Goal: Task Accomplishment & Management: Manage account settings

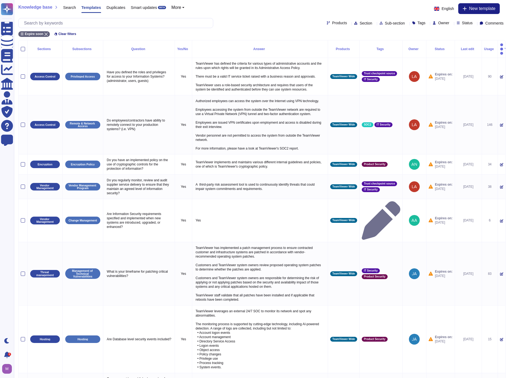
select select "30"
click at [282, 16] on div "Knowledge base Search Templates Duplicates Smart updates BETA More English New …" at bounding box center [262, 20] width 496 height 40
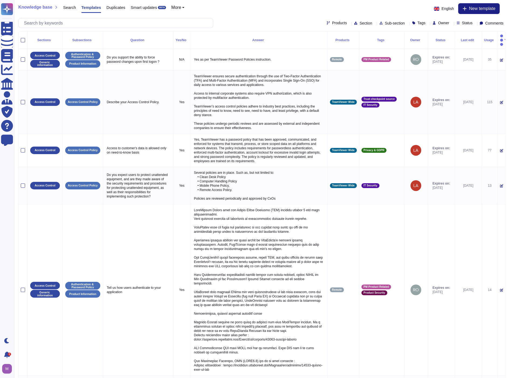
click at [462, 23] on span "Status" at bounding box center [467, 23] width 11 height 4
click at [470, 64] on div "Expired" at bounding box center [485, 63] width 43 height 5
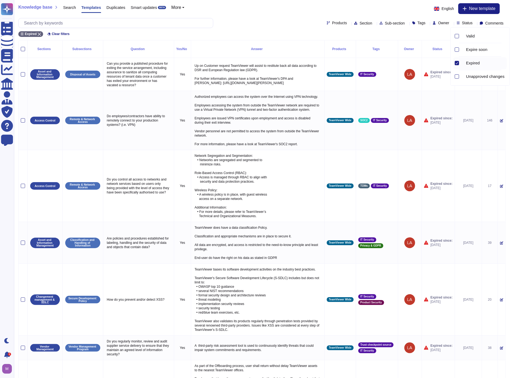
click at [267, 24] on div "Products Section Sub-section Tags Owner Status Comments" at bounding box center [261, 23] width 487 height 10
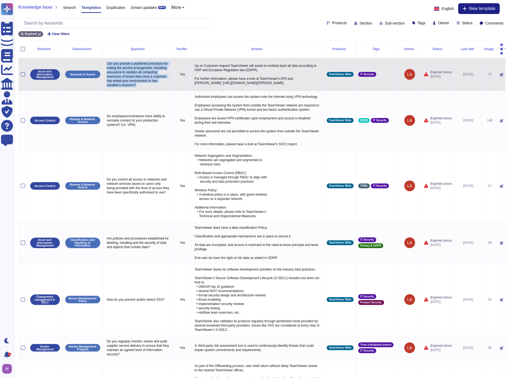
drag, startPoint x: 158, startPoint y: 82, endPoint x: 103, endPoint y: 53, distance: 61.5
click at [103, 58] on td "Can you provide a published procedure for exiting the service arrangement, incl…" at bounding box center [138, 74] width 71 height 33
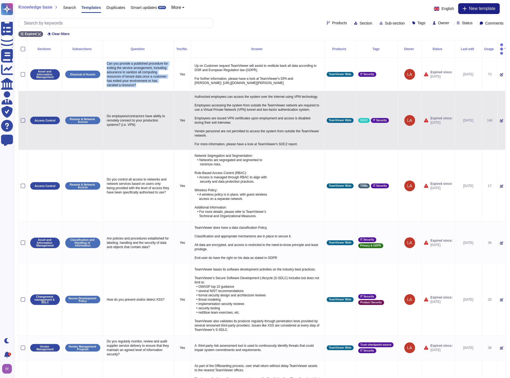
copy p "Can you provide a published procedure for exiting the service arrangement, incl…"
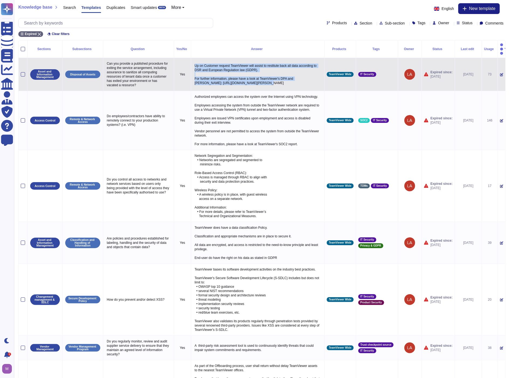
drag, startPoint x: 194, startPoint y: 57, endPoint x: 252, endPoint y: 76, distance: 60.6
click at [252, 76] on p "Up on Customer request TeamViewer will assist to restitute back all data accord…" at bounding box center [257, 74] width 129 height 24
copy p "Up on Customer request TeamViewer will assist to restitute back all data accord…"
click at [500, 73] on icon at bounding box center [501, 74] width 3 height 3
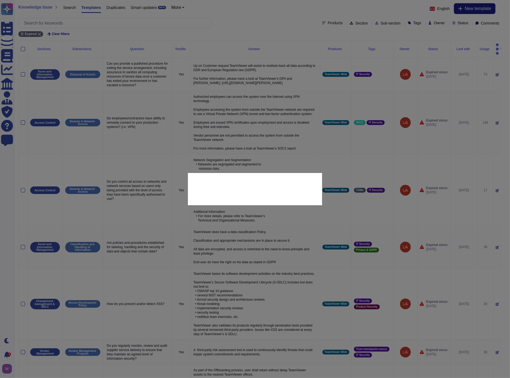
type textarea "Can you provide a published procedure for exiting the service arrangement, incl…"
type textarea "Up on Customer request TeamViewer will assist to restitute back all data accord…"
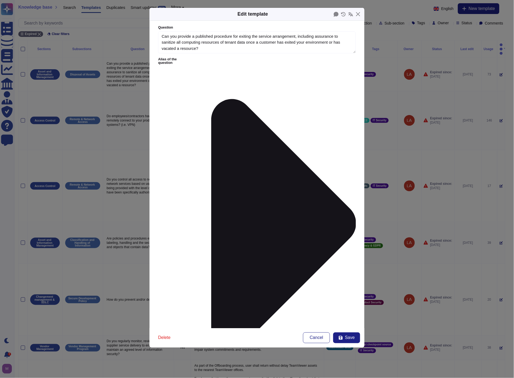
type textarea "Can you provide a published procedure for exiting the service arrangement, incl…"
paste textarea "TeamViewer complies with applicable data protection laws, including the GDPR, a…"
type textarea "TeamViewer complies with applicable data protection laws, including the GDPR, a…"
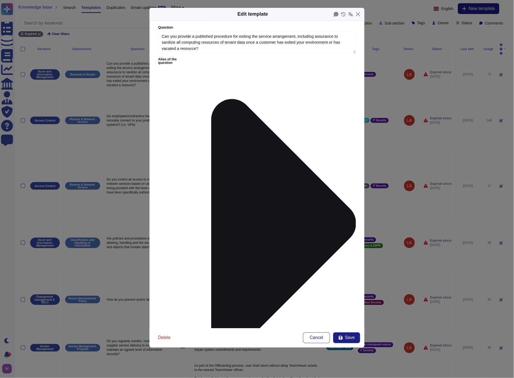
click at [203, 58] on icon at bounding box center [273, 224] width 166 height 332
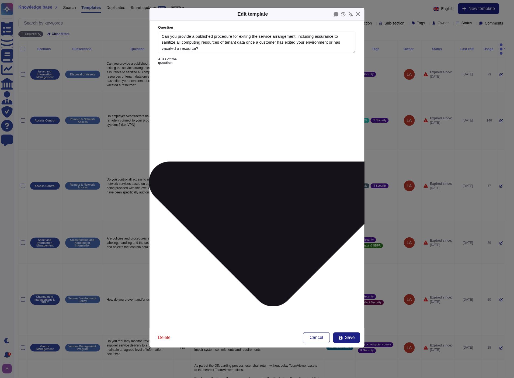
type textarea "Can you provide a published procedure for exiting the service arrangement, incl…"
type textarea "Do you have the ability to identify all copies customer information in any elec…"
type textarea "In case of a contract termination do you have a global process in place to hand…"
type textarea "After the end of the engagement, how long is the data of customers held by your…"
type textarea "Describe how you manage an end of a contract (process, information destruction …"
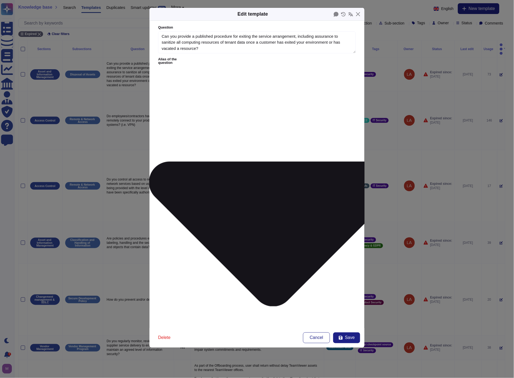
type textarea "Do you, and your providers, support secure deletion (ex. degaussing / cryptogra…"
type textarea "The Cloud Service Provider's procedures for deleting the cloud customers' data …"
type textarea "End of life strategy Please give details of what happens to Force data once the…"
type textarea "Where you process Trusteer information and records, is there a process in place…"
type textarea "Can time expired Trusteer records be identified and disposed of securely?"
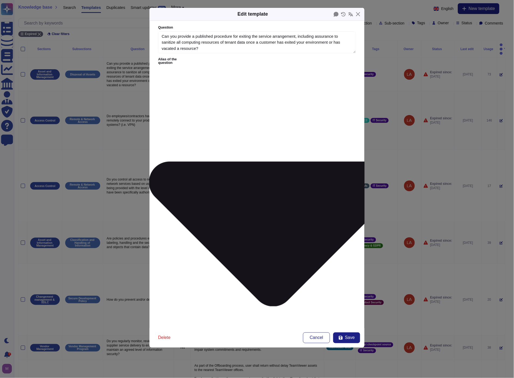
type textarea "A document evidence or confirmation over proper deletion of data from the local…"
type textarea "4.7 In case of a reversibility clause, are there mechanisms to export data and …"
type textarea "If the service provider’s plans cover the restoration of agency data, is the re…"
type textarea "Does your company have the ability to delete or return all PII at contract term…"
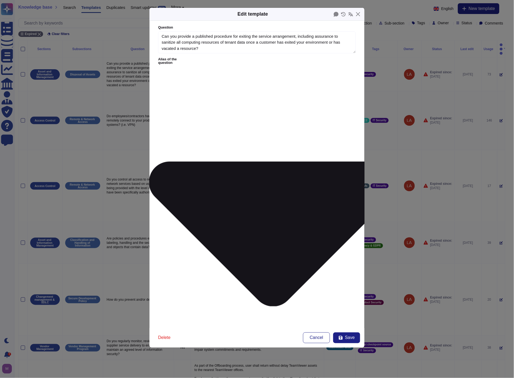
type textarea "Does your company have the ability to delete or return all PII at contract term…"
type textarea "Do you have the ability to delete or return all PII at contract termination?"
type textarea "Is client and customer data destroyed post-contract?"
type textarea "Do you have the ability to delete or return all PII at contract termination?"
type textarea "Is client and customer data destroyed post-contract?"
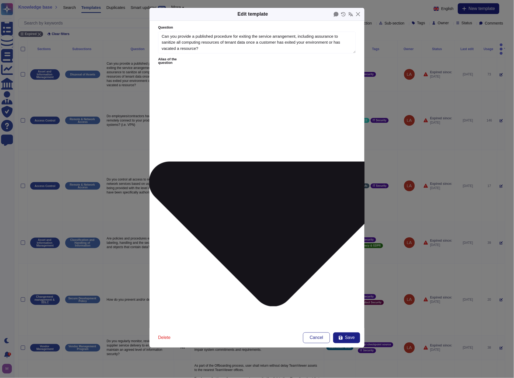
type textarea "Do you have the ability to delete or return all PII at contract termination?"
type textarea "Is client and customer data destroyed post-contract?"
drag, startPoint x: 329, startPoint y: 107, endPoint x: 162, endPoint y: 103, distance: 166.6
drag, startPoint x: 236, startPoint y: 50, endPoint x: 132, endPoint y: 29, distance: 105.8
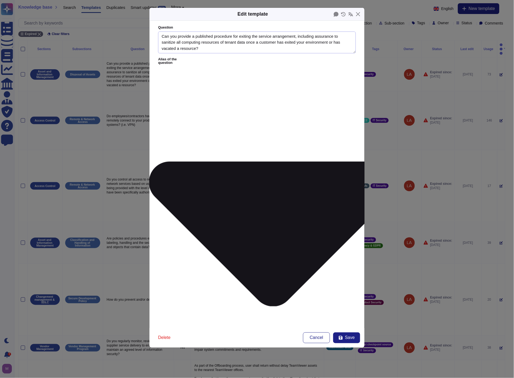
click at [132, 29] on div "Edit template Question Can you provide a published procedure for exiting the se…" at bounding box center [257, 189] width 514 height 378
paste textarea "In case of a contract termination do you have a global process in place to hand…"
click at [353, 336] on span "Save" at bounding box center [350, 338] width 10 height 4
type textarea "Can you provide a published procedure for exiting the service arrangement, incl…"
type textarea "Up on Customer request TeamViewer will assist to restitute back all data accord…"
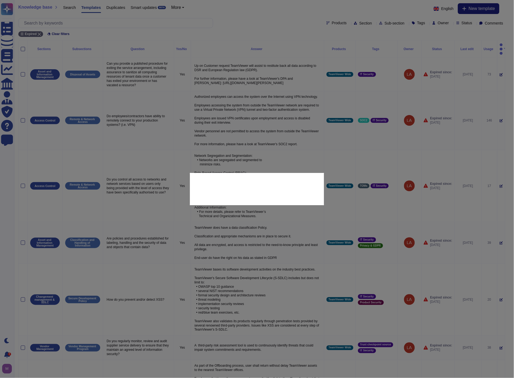
scroll to position [6, 0]
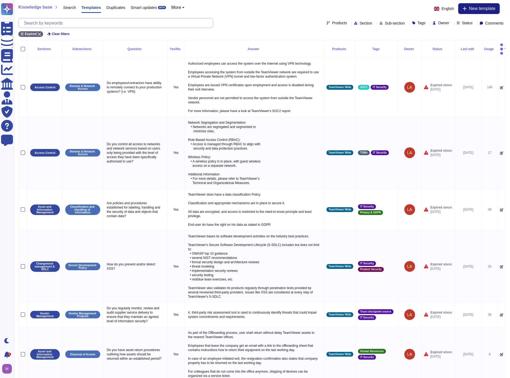
click at [144, 25] on input "text" at bounding box center [117, 22] width 192 height 9
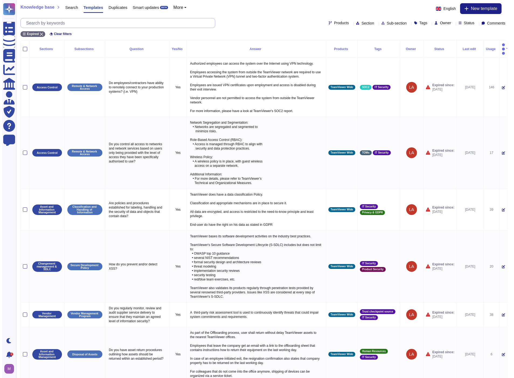
paste input "In case of a contract termination do you have a global process in place to hand…"
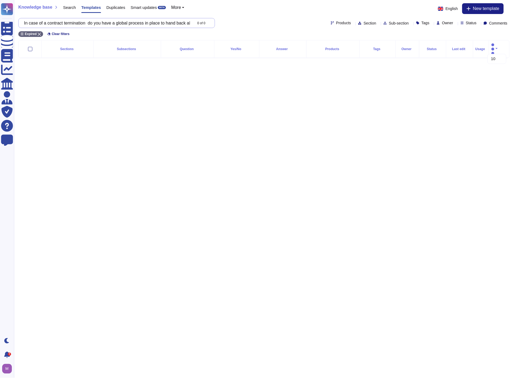
type input "In case of a contract termination do you have a global process in place to hand…"
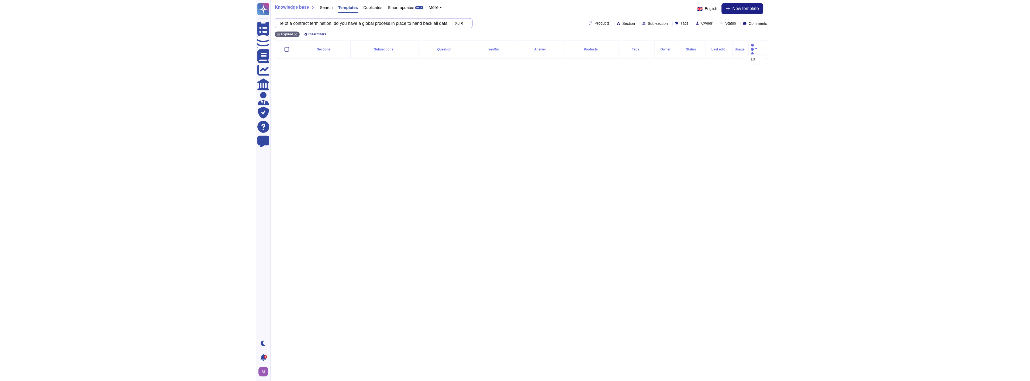
scroll to position [0, 0]
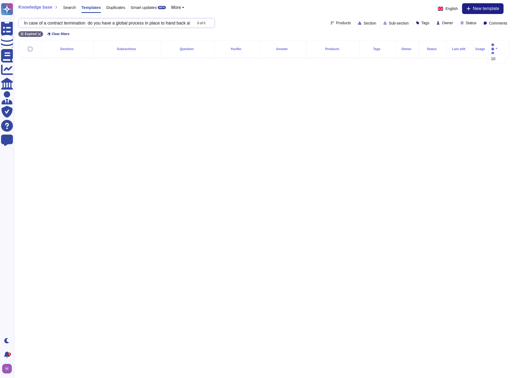
drag, startPoint x: 165, startPoint y: 26, endPoint x: -4, endPoint y: 16, distance: 169.3
click at [0, 16] on html "Questionnaires Knowledge Base Documents Analytics CAIQ / SIG Admin Trust Center…" at bounding box center [257, 33] width 514 height 67
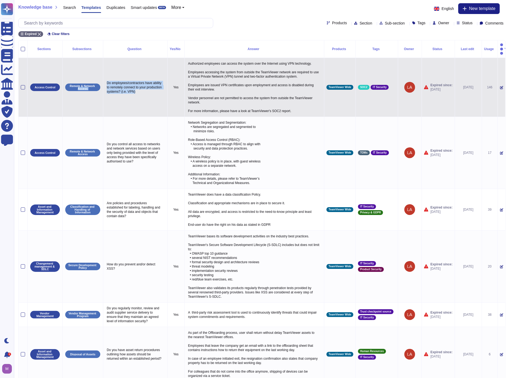
drag, startPoint x: 155, startPoint y: 88, endPoint x: 104, endPoint y: 73, distance: 53.3
click at [102, 74] on tr "Access Control Remote & Network Access Do employees/contractors have ability to…" at bounding box center [262, 87] width 487 height 59
copy tr "Access Do employees/contractors have ability to remotely connect to your produc…"
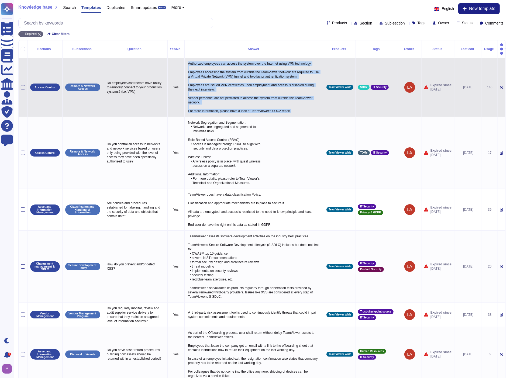
drag, startPoint x: 291, startPoint y: 104, endPoint x: 185, endPoint y: 55, distance: 116.3
click at [185, 58] on td "Authorized employees can access the system over the Internet using VPN technolo…" at bounding box center [254, 87] width 140 height 59
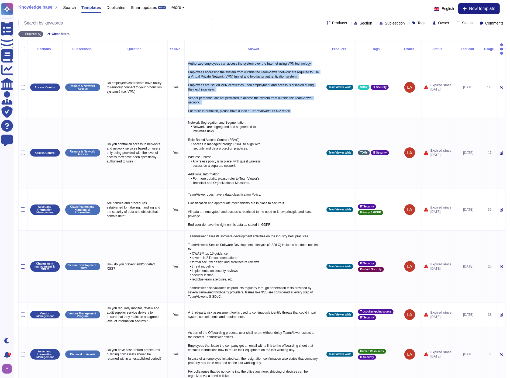
copy p "Authorized employees can access the system over the Internet using VPN technolo…"
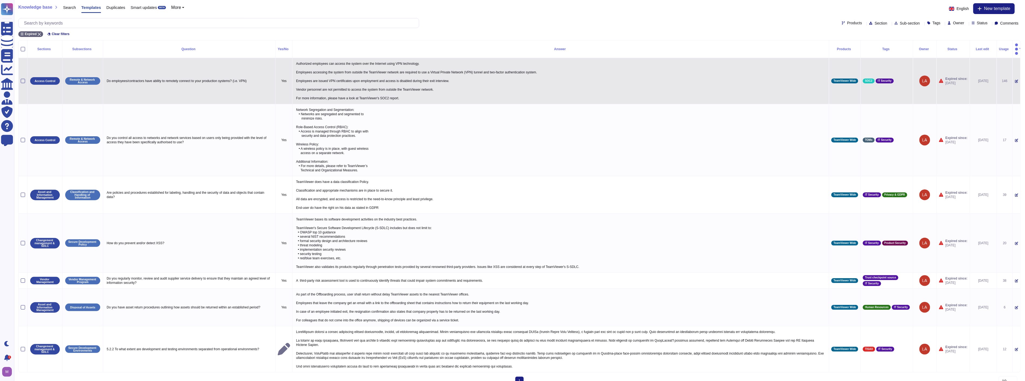
click at [514, 79] on icon at bounding box center [1016, 80] width 3 height 3
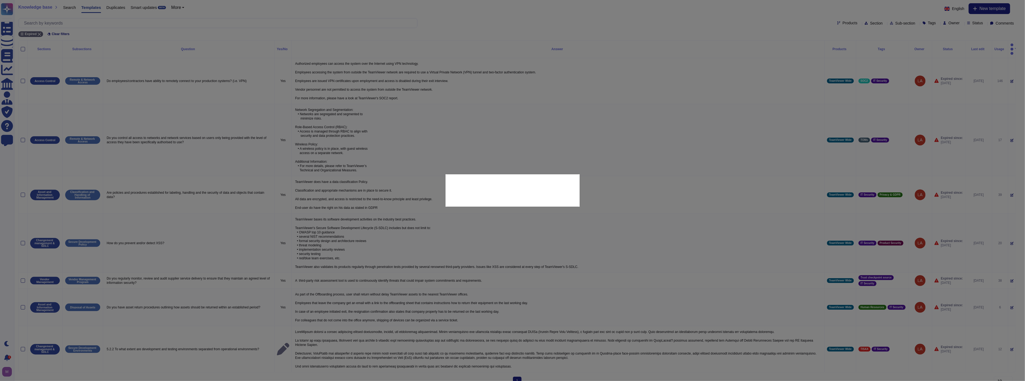
type textarea "Do employees/contractors have ability to remotely connect to your production sy…"
type textarea "Authorized employees can access the system over the Internet using VPN technolo…"
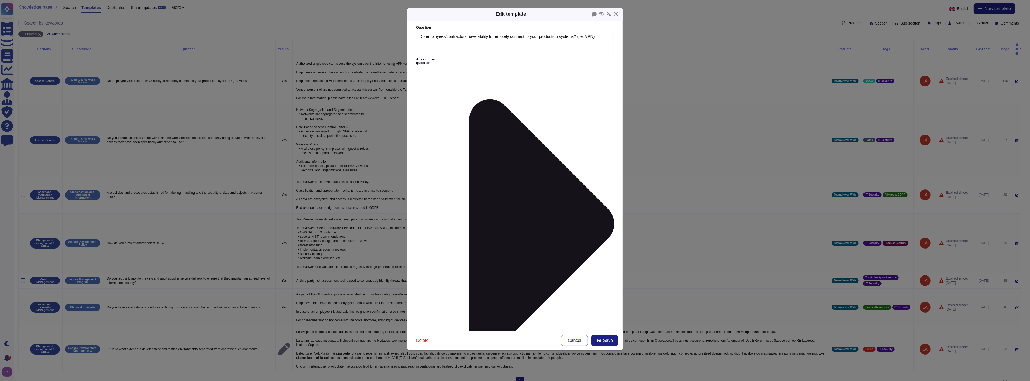
type textarea "Do employees/contractors have ability to remotely connect to your production sy…"
paste textarea "Yes. Access to production systems is restricted to authorized TeamViewer employ…"
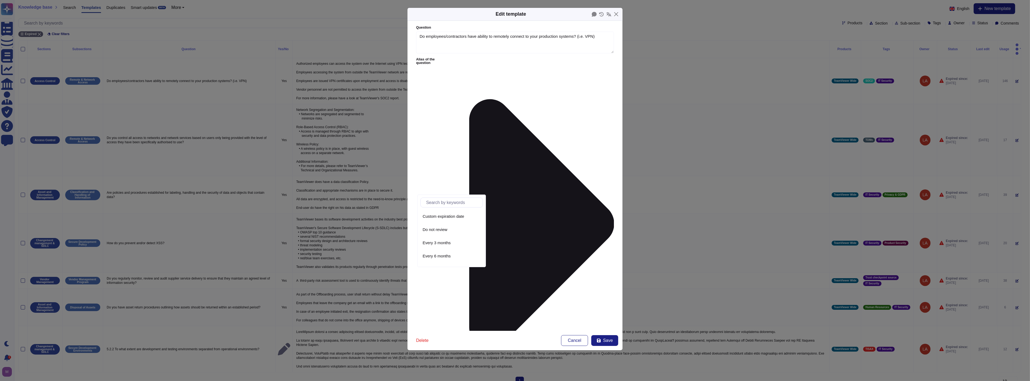
click at [441, 230] on span "From today" at bounding box center [434, 230] width 23 height 5
click at [514, 341] on span "Save" at bounding box center [608, 340] width 10 height 4
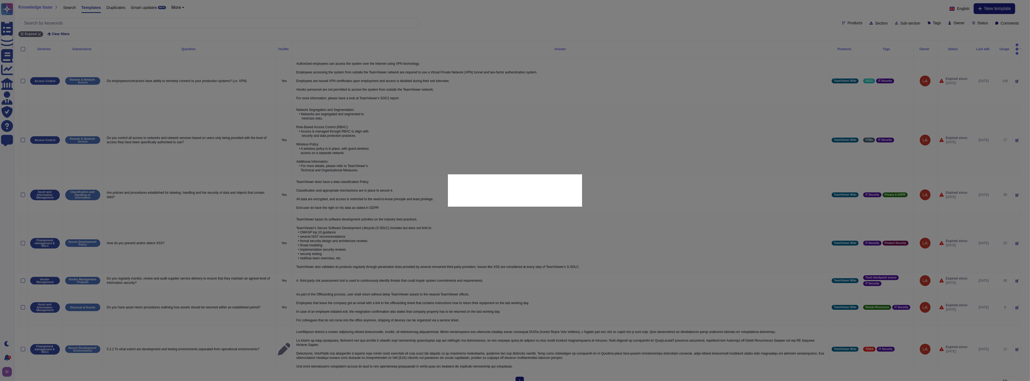
type textarea "Authorized employees can access the system over the Internet using VPN technolo…"
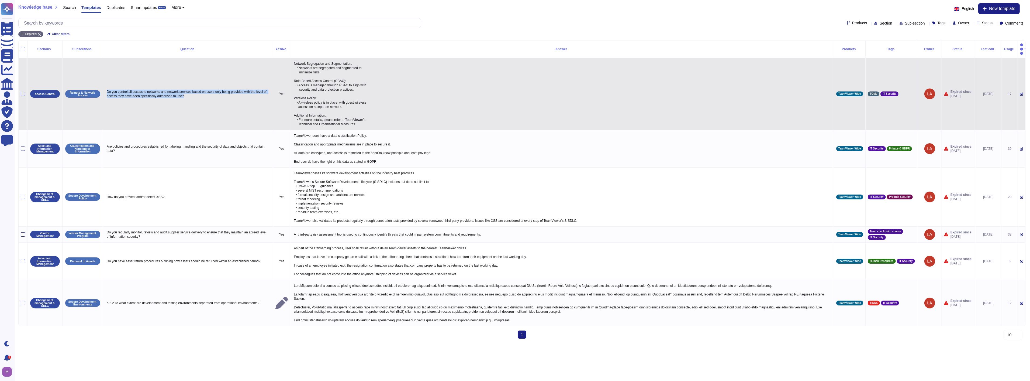
drag, startPoint x: 221, startPoint y: 99, endPoint x: 106, endPoint y: 83, distance: 116.2
click at [106, 83] on td "Do you control all access to networks and network services based on users only …" at bounding box center [188, 94] width 170 height 72
copy p "Do you control all access to networks and network services based on users only …"
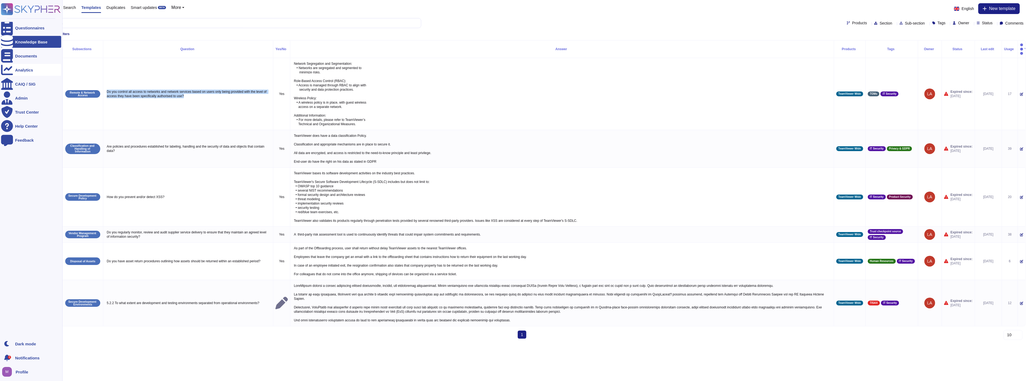
click at [21, 68] on div "Analytics" at bounding box center [24, 70] width 18 height 4
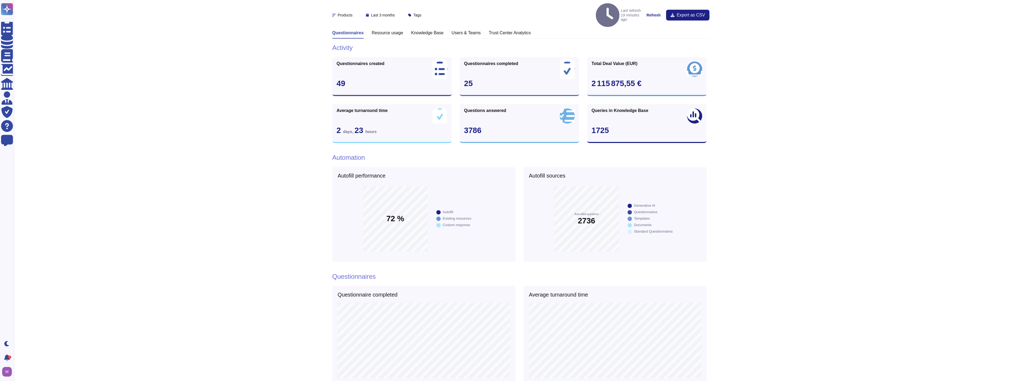
click at [421, 30] on h3 "Knowledge Base" at bounding box center [428, 32] width 32 height 5
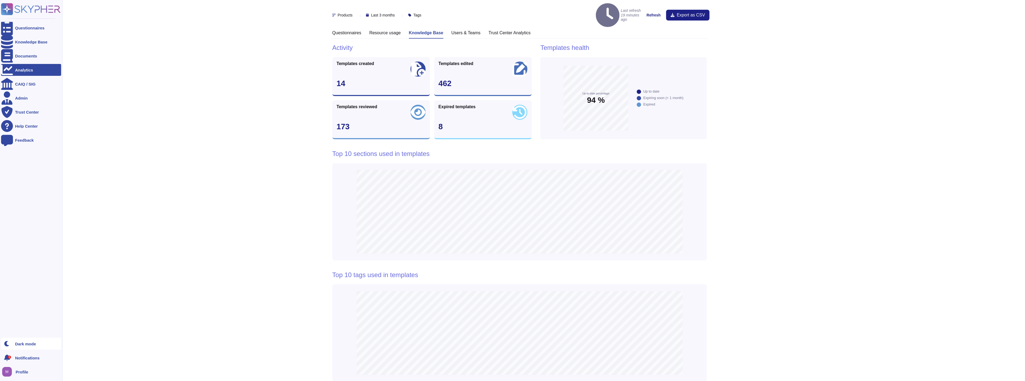
click at [21, 343] on div "Dark mode" at bounding box center [25, 343] width 21 height 4
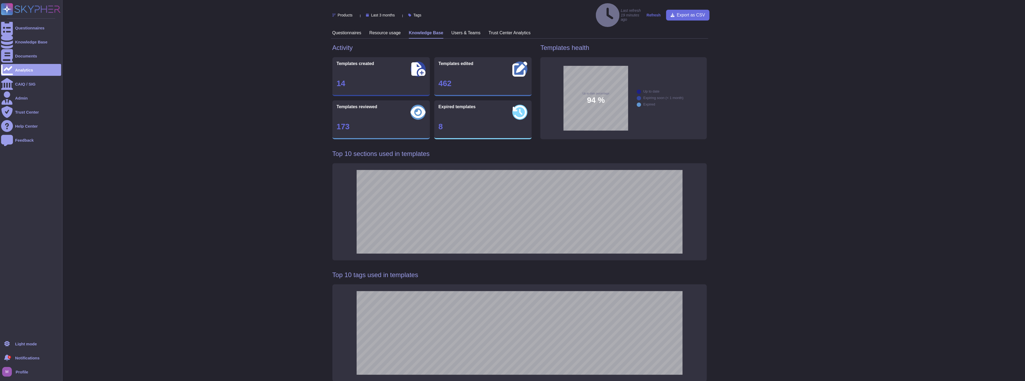
click at [23, 48] on ul "Questionnaires Knowledge Base Documents Analytics CAIQ / SIG Admin Trust Center…" at bounding box center [31, 178] width 60 height 312
click at [23, 44] on div "Knowledge Base" at bounding box center [31, 42] width 60 height 12
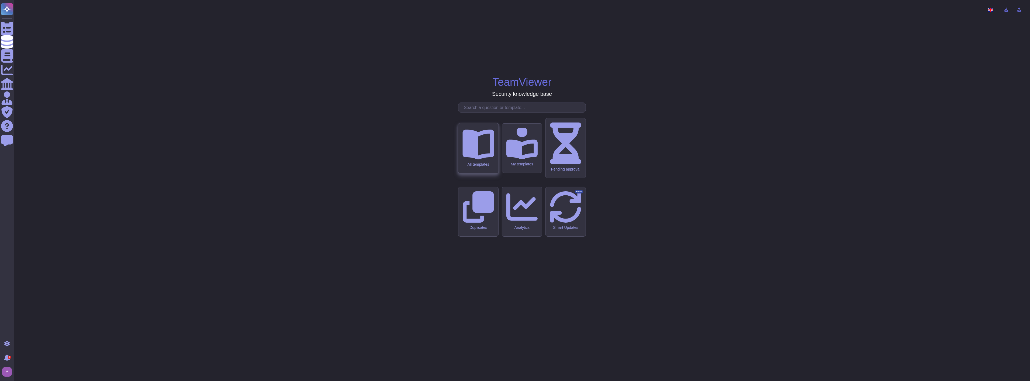
click at [485, 173] on div "All templates" at bounding box center [478, 148] width 40 height 50
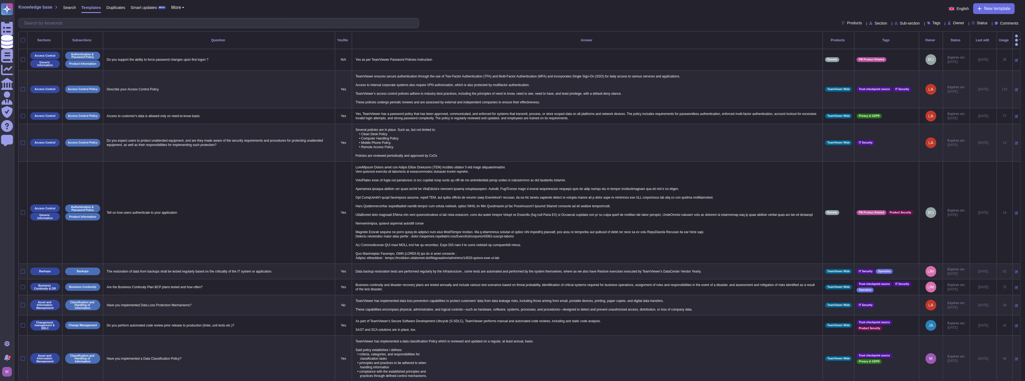
click at [514, 23] on icon at bounding box center [967, 23] width 0 height 0
click at [514, 64] on div at bounding box center [978, 63] width 2 height 6
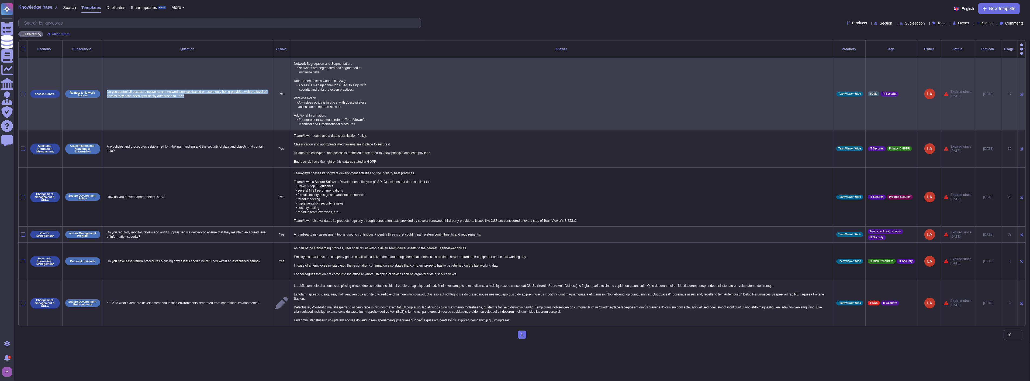
drag, startPoint x: 221, startPoint y: 93, endPoint x: 107, endPoint y: 85, distance: 114.8
click at [107, 88] on p "Do you control all access to networks and network services based on users only …" at bounding box center [187, 93] width 165 height 11
copy p "Do you control all access to networks and network services based on users only …"
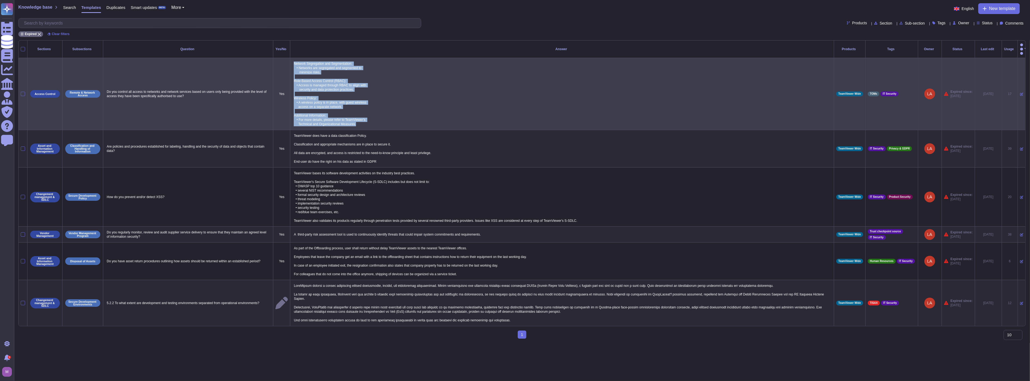
drag, startPoint x: 292, startPoint y: 56, endPoint x: 362, endPoint y: 116, distance: 92.7
click at [362, 116] on p "Network Segregation and Segmentation: • Networks are segregated and segmented t…" at bounding box center [561, 93] width 539 height 67
copy p "Network Segregation and Segmentation: • Networks are segregated and segmented t…"
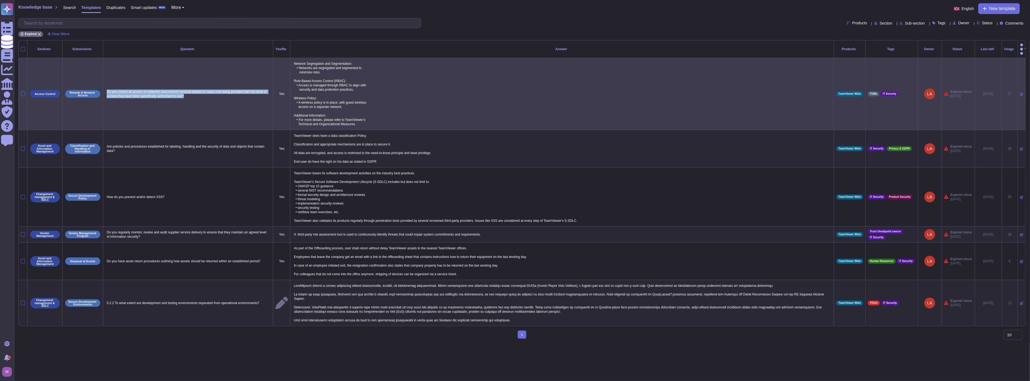
drag, startPoint x: 200, startPoint y: 95, endPoint x: 105, endPoint y: 81, distance: 96.1
click at [105, 81] on td "Do you control all access to networks and network services based on users only …" at bounding box center [188, 94] width 170 height 72
copy p "Do you control all access to networks and network services based on users only …"
click at [514, 92] on icon at bounding box center [1021, 93] width 3 height 3
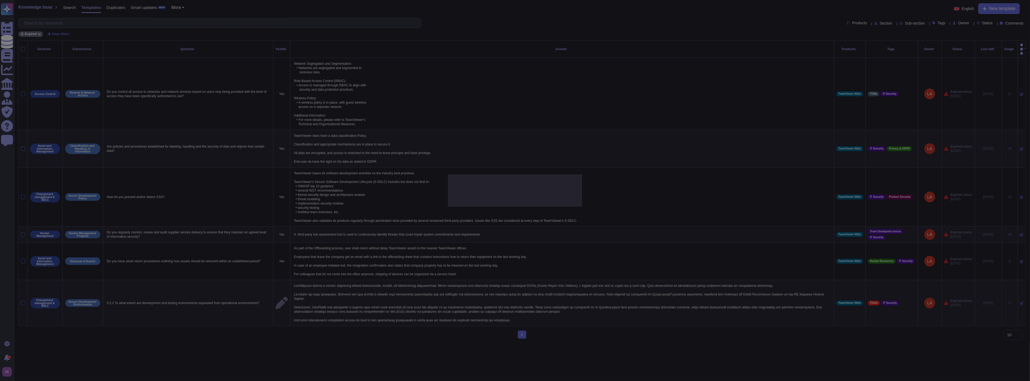
type textarea "Do you control all access to networks and network services based on users only …"
type textarea "Network Segregation and Segmentation: • Networks are segregated and segmented t…"
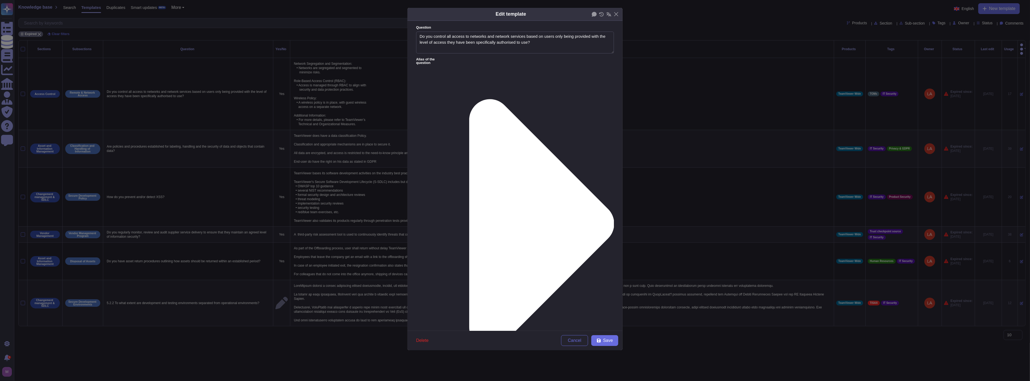
type textarea "Do you control all access to networks and network services based on users only …"
paste textarea "Yes. TeamViewer enforces strict access controls to ensure users are granted onl…"
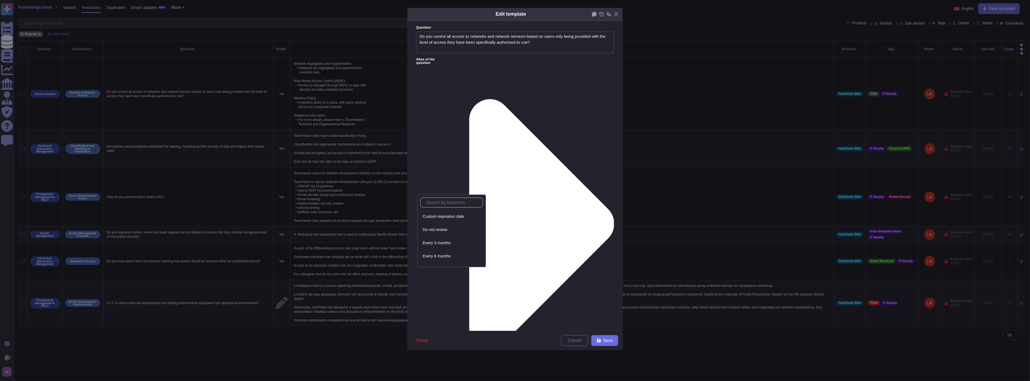
click at [441, 234] on div "From today" at bounding box center [444, 230] width 48 height 12
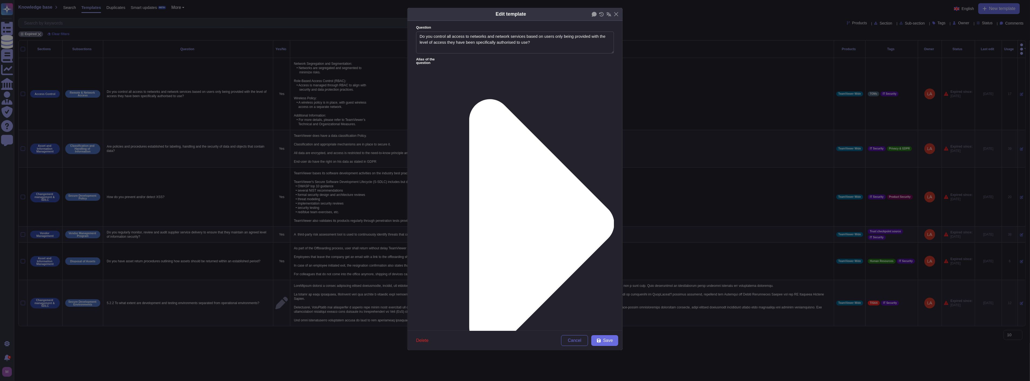
drag, startPoint x: 528, startPoint y: 43, endPoint x: 389, endPoint y: 30, distance: 139.1
click at [389, 30] on div "Edit template Question Do you control all access to networks and network servic…" at bounding box center [515, 190] width 1030 height 381
paste textarea "Yes. TeamViewer enforces strict access controls to ensure users are granted onl…"
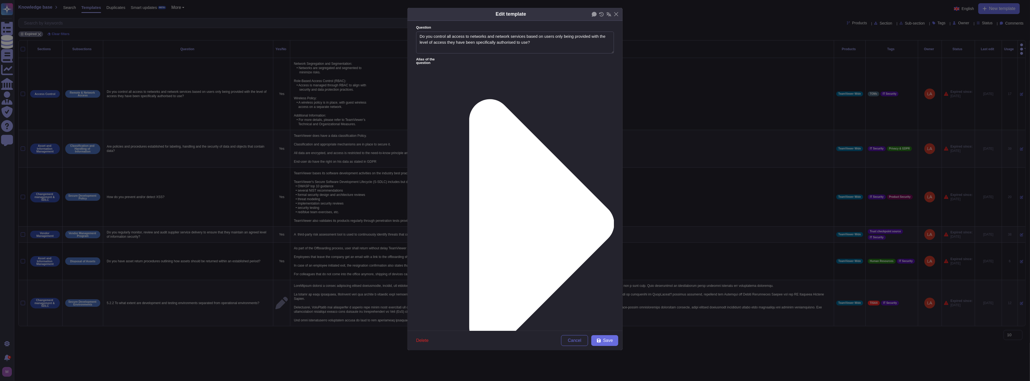
scroll to position [71, 0]
type textarea "Yes. TeamViewer enforces strict access controls to ensure users are granted onl…"
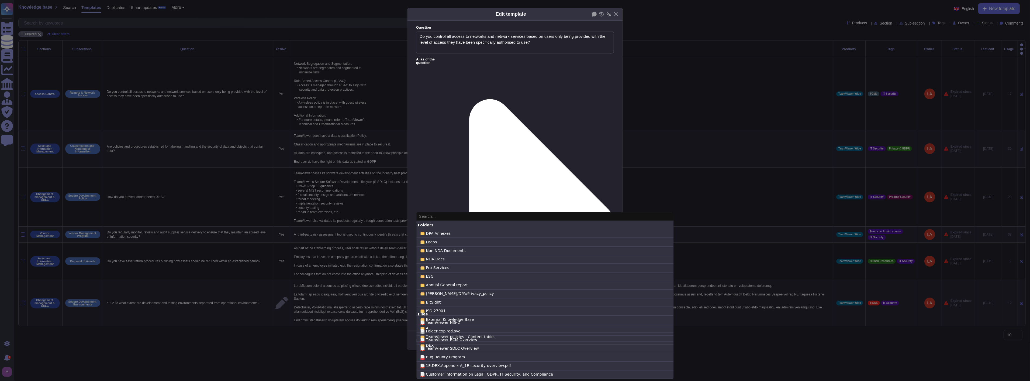
click at [456, 219] on input "text" at bounding box center [544, 216] width 257 height 9
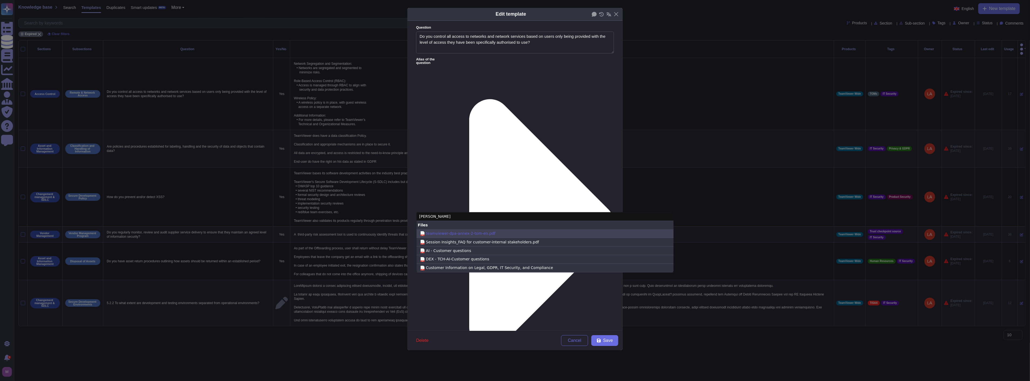
type input "tom"
click at [471, 231] on span "teamviewer-dpa-annex-2-tom-en.pdf" at bounding box center [461, 233] width 70 height 6
click at [0, 0] on input "pdf teamviewer-dpa-annex-2-tom-en.pdf" at bounding box center [0, 0] width 0 height 0
click at [514, 341] on span "Save" at bounding box center [608, 340] width 10 height 4
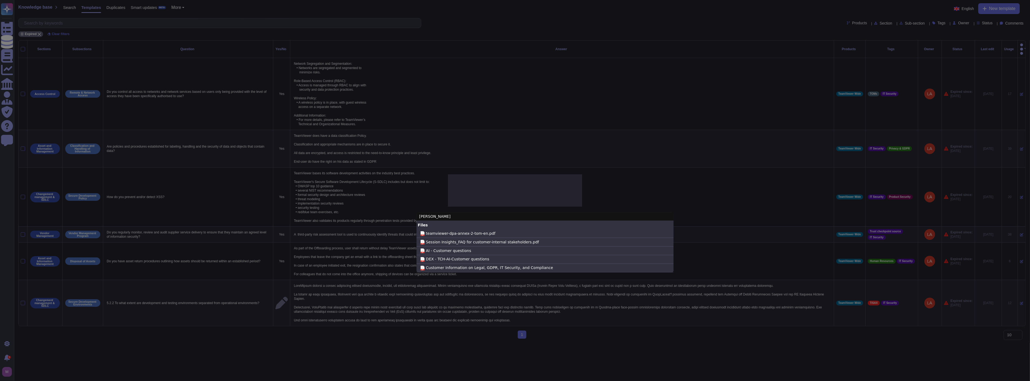
type textarea "Network Segregation and Segmentation: • Networks are segregated and segmented t…"
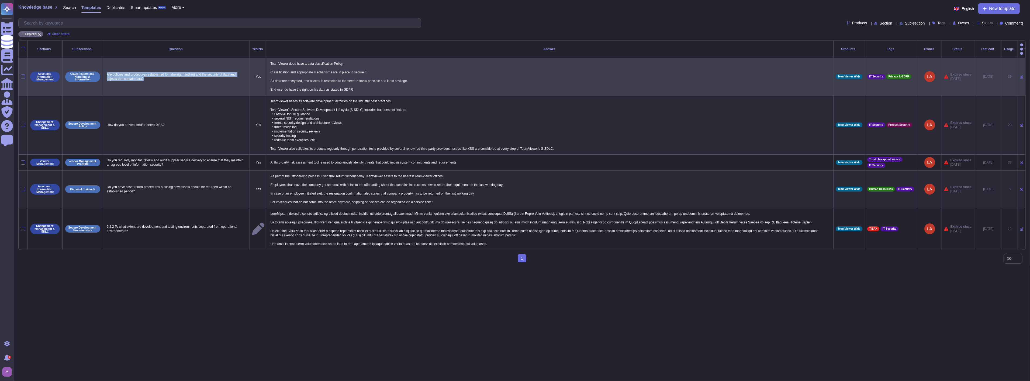
drag, startPoint x: 147, startPoint y: 72, endPoint x: 107, endPoint y: 68, distance: 40.1
click at [107, 71] on p "Are policies and procedures established for labeling, handling and the security…" at bounding box center [176, 76] width 142 height 11
copy p "Are policies and procedures established for labeling, handling and the security…"
drag, startPoint x: 268, startPoint y: 57, endPoint x: 364, endPoint y: 83, distance: 99.6
click at [364, 83] on td "TeamViewer does have a data classification Policy. Classification and appropria…" at bounding box center [550, 76] width 566 height 37
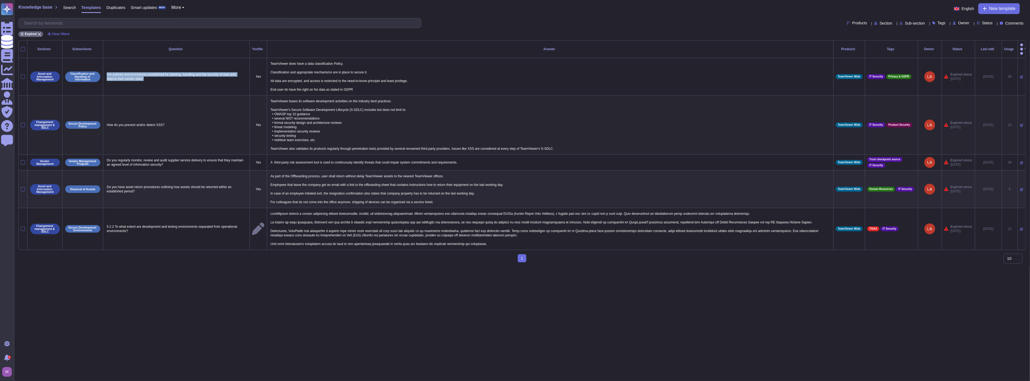
copy p "TeamViewer does have a data classification Policy. Classification and appropria…"
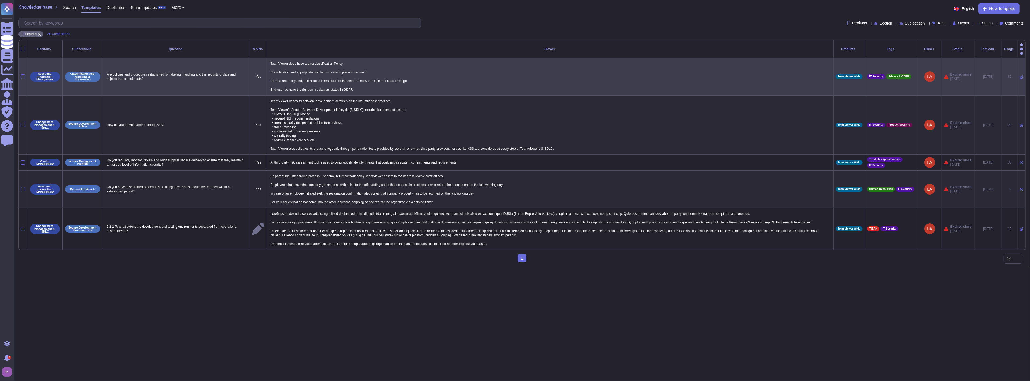
click at [514, 75] on icon at bounding box center [1021, 76] width 3 height 3
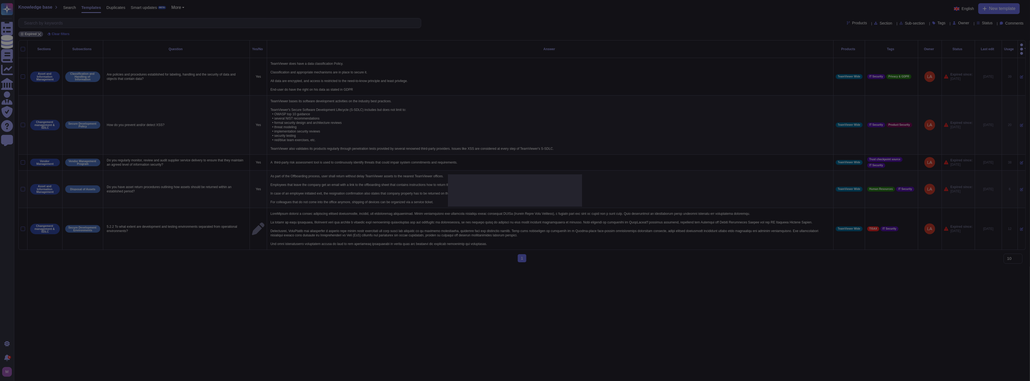
type textarea "Are policies and procedures established for labeling, handling and the security…"
type textarea "TeamViewer does have a data classification Policy. Classification and appropria…"
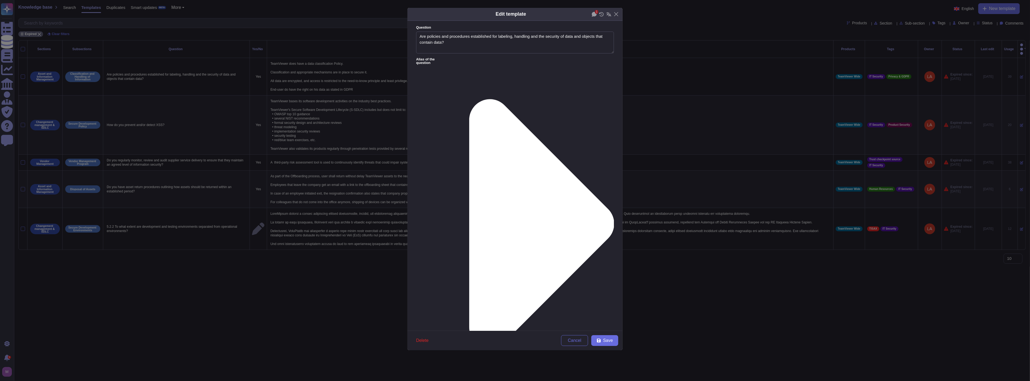
type textarea "Are policies and procedures established for labeling, handling and the security…"
paste textarea "Yes. TeamViewer has established comprehensive policies and procedures to ensure…"
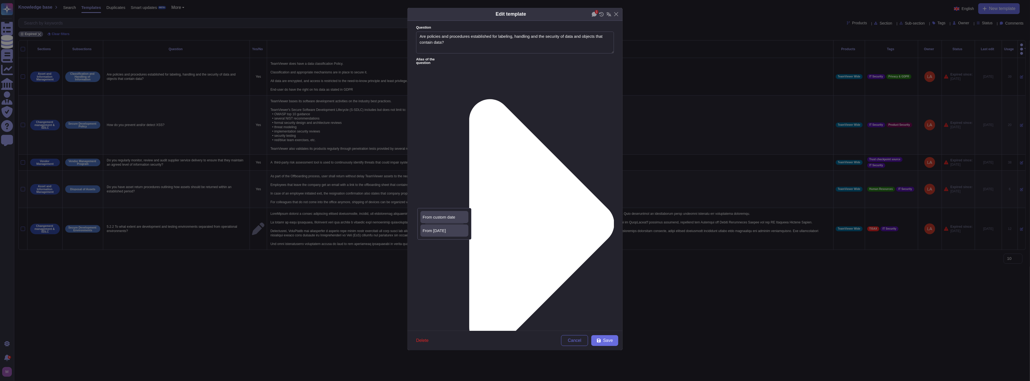
click at [442, 229] on span "From today" at bounding box center [434, 230] width 23 height 5
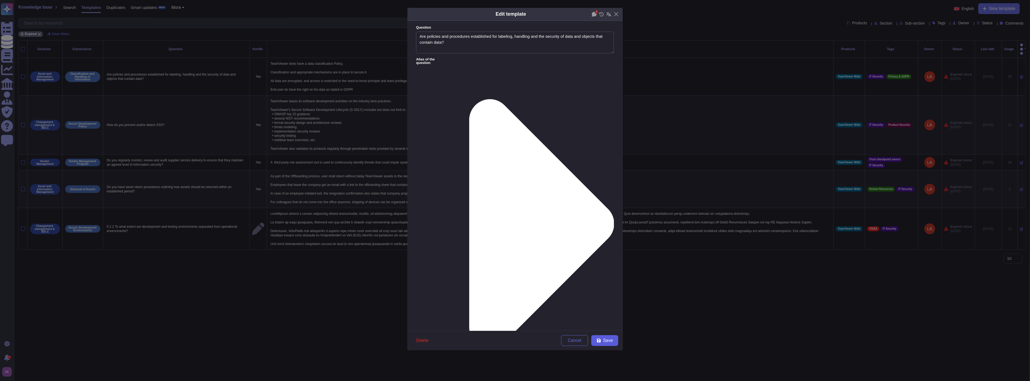
click at [514, 336] on button "Save" at bounding box center [604, 340] width 27 height 11
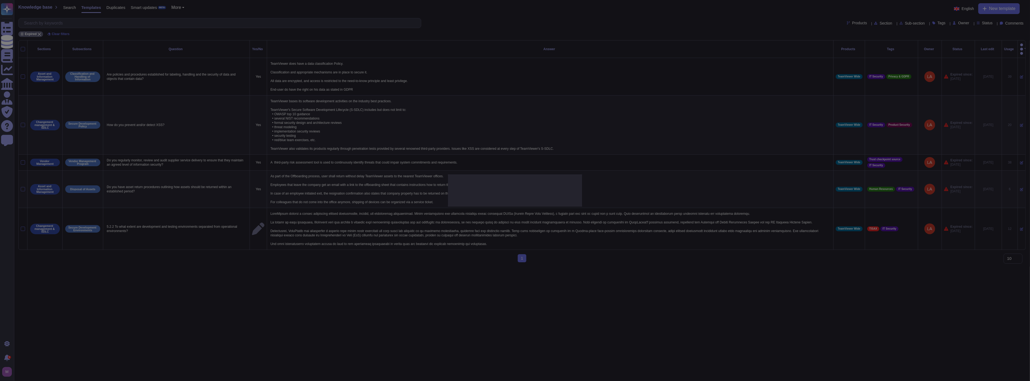
type textarea "TeamViewer does have a data classification Policy. Classification and appropria…"
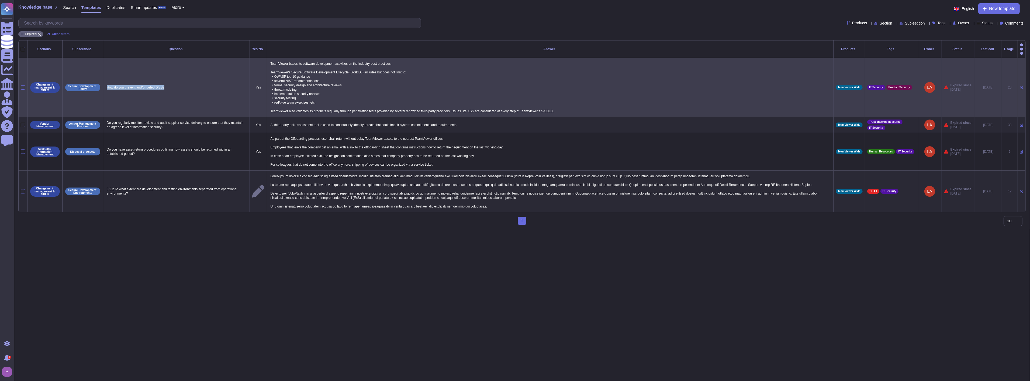
drag, startPoint x: 168, startPoint y: 87, endPoint x: 106, endPoint y: 86, distance: 62.3
click at [106, 86] on td "How do you prevent and/or detect XSS?" at bounding box center [176, 87] width 147 height 59
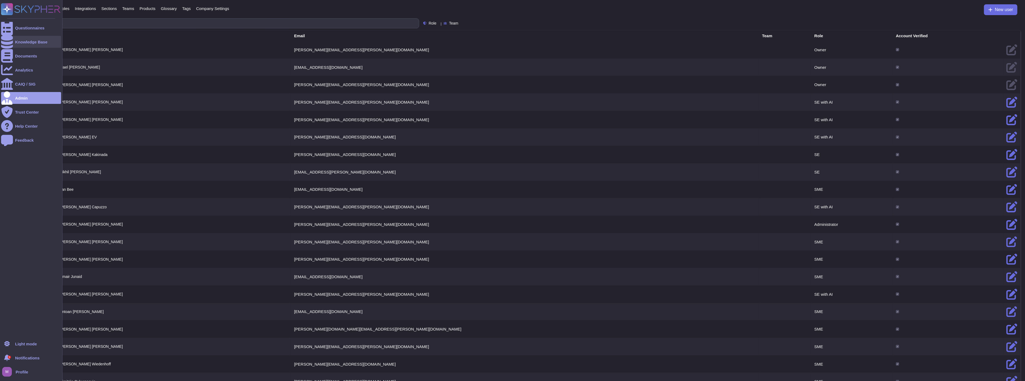
click at [28, 46] on div "Knowledge Base" at bounding box center [31, 42] width 60 height 12
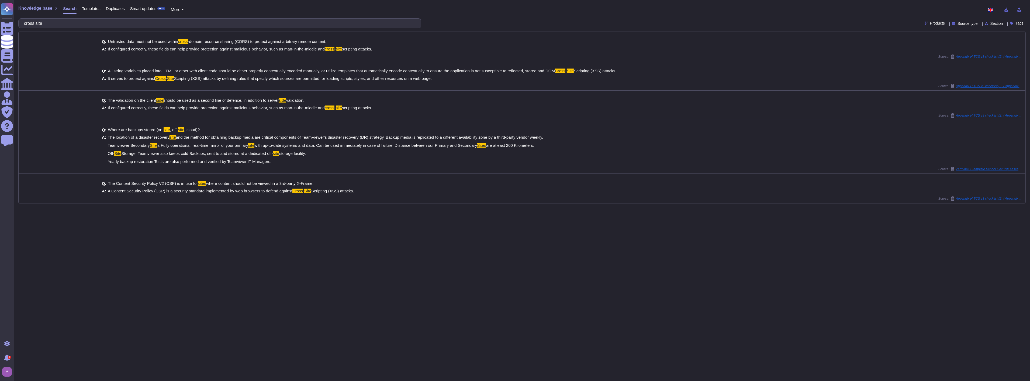
type input "cross site"
click at [91, 10] on span "Templates" at bounding box center [91, 8] width 18 height 4
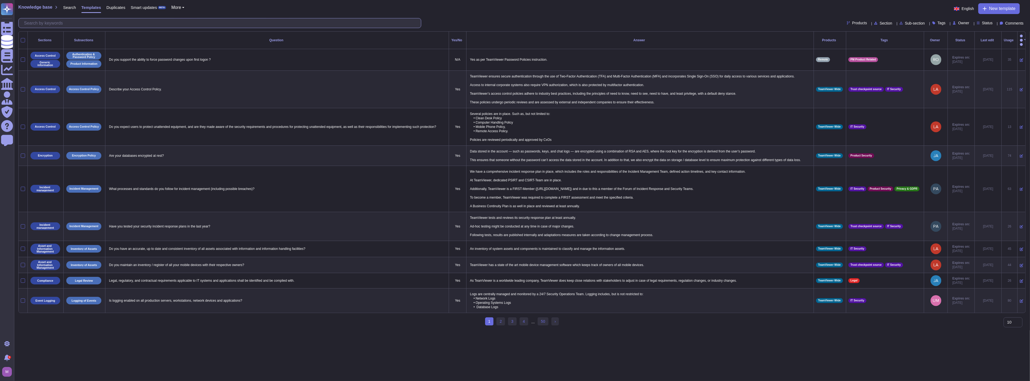
click at [144, 25] on input "text" at bounding box center [221, 22] width 400 height 9
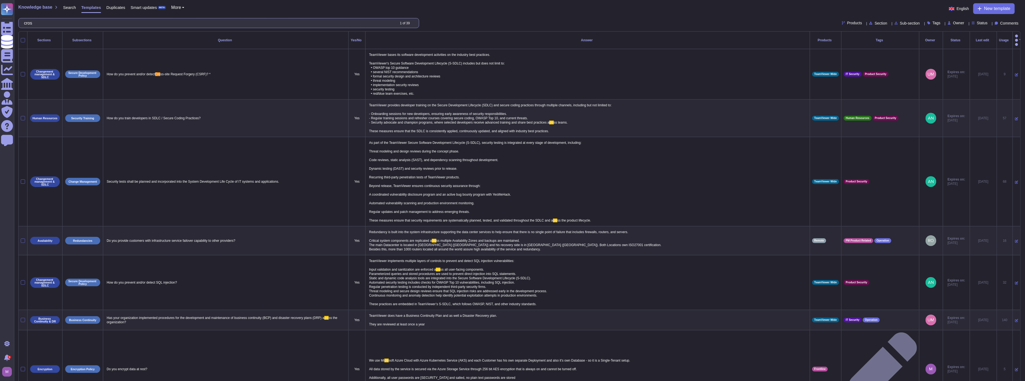
scroll to position [0, 0]
type input "c"
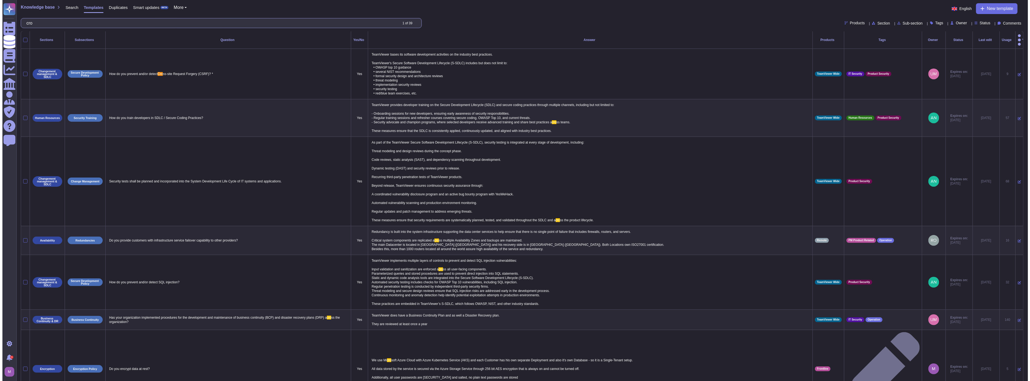
scroll to position [0, 0]
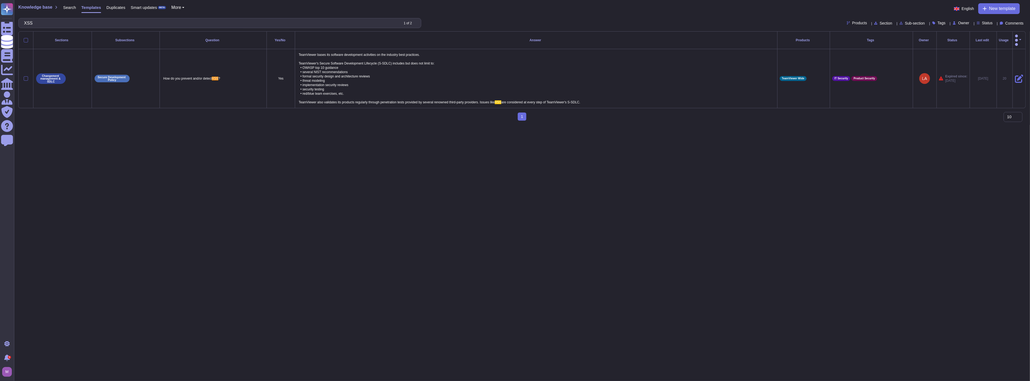
type input "XSS"
click at [316, 125] on html "Questionnaires Knowledge Base Documents Analytics CAIQ / SIG Admin Trust Center…" at bounding box center [515, 62] width 1030 height 125
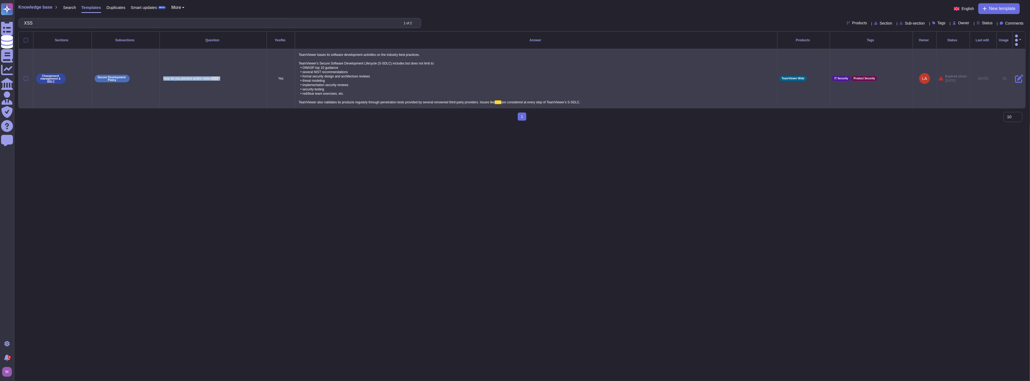
drag, startPoint x: 220, startPoint y: 74, endPoint x: 163, endPoint y: 77, distance: 57.4
click at [163, 77] on p "How do you prevent and/or detect XSS ?" at bounding box center [213, 78] width 102 height 7
copy p "How do you prevent and/or detect XSS ?"
click at [1015, 74] on icon at bounding box center [1019, 78] width 8 height 8
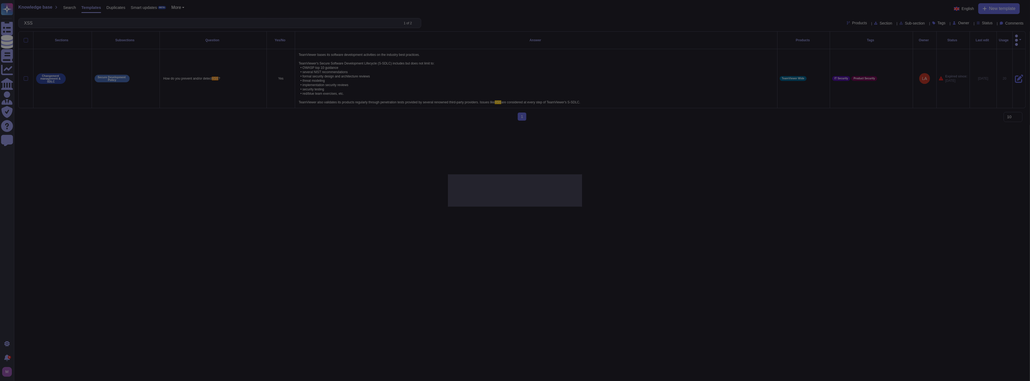
type textarea "How do you prevent and/or detect XSS?"
type textarea "TeamViewer bases its software development activities on the industry best pract…"
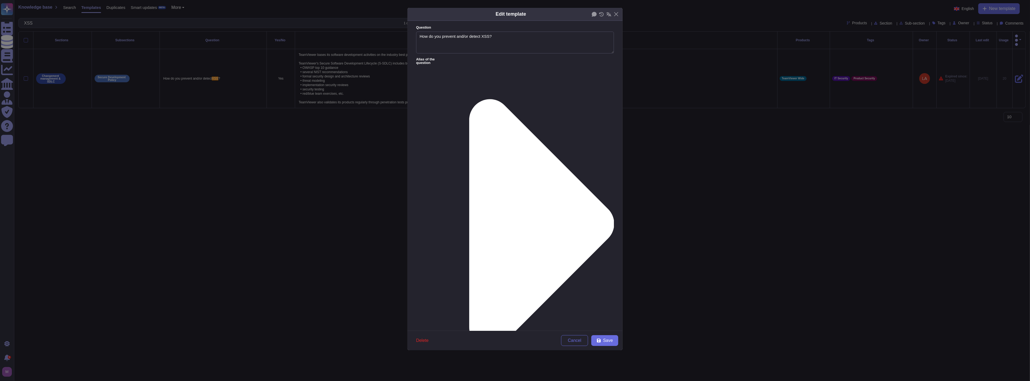
type textarea "How do you prevent and/or detect XSS?"
paste textarea "Secure Software Development Lifecycle (S-SDLC) TeamViewer integrates security t…"
type textarea "Secure Software Development Lifecycle (S-SDLC) TeamViewer integrates security t…"
click at [490, 36] on textarea "How do you prevent and/or detect XSS?" at bounding box center [515, 43] width 198 height 22
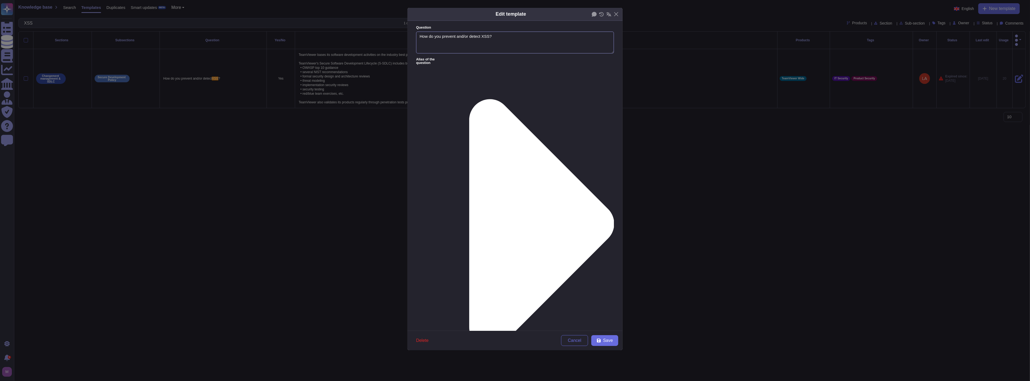
click at [489, 38] on textarea "How do you prevent and/or detect XSS?" at bounding box center [515, 43] width 198 height 22
paste textarea "Cross-Site Scripting"
click at [490, 38] on textarea "How do you prevent and/or detect XSS; Cross-Site Scripting?" at bounding box center [515, 43] width 198 height 22
click at [532, 38] on textarea "How do you prevent and/or detect XSS, Cross-Site Scripting?" at bounding box center [515, 43] width 198 height 22
type textarea "How do you prevent and/or detect XSS, Cross-Site Scripting ?"
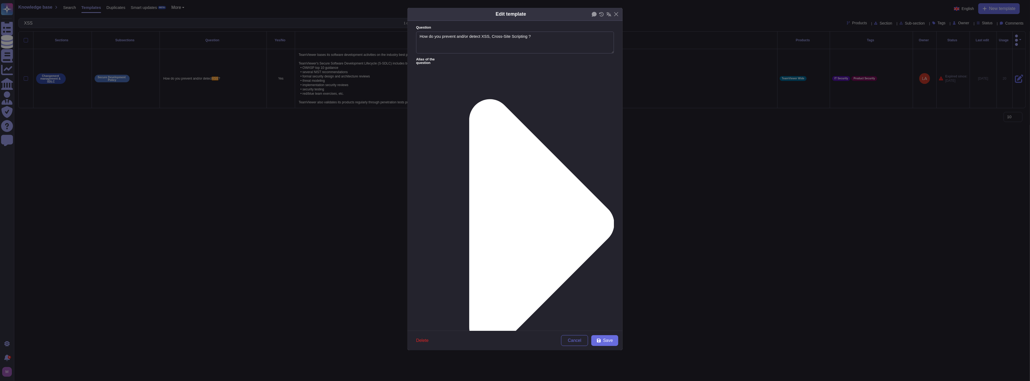
click at [469, 99] on icon at bounding box center [541, 223] width 145 height 249
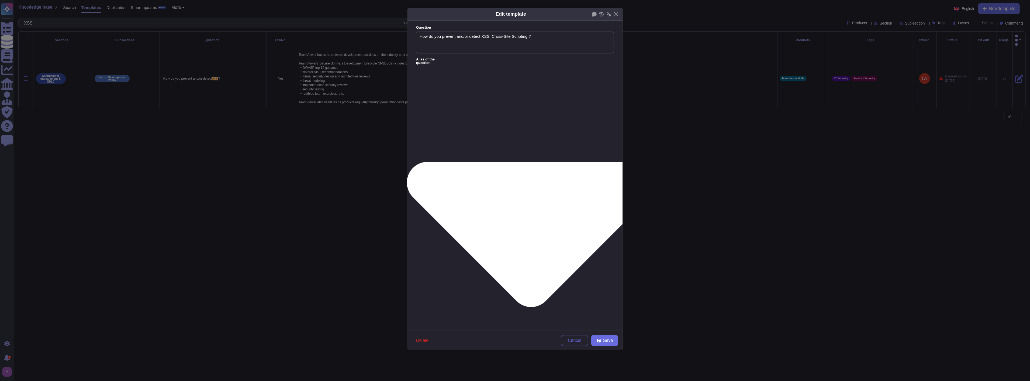
type textarea "Do you use industry standards (i.e. OWASP Software Assurance Maturity Model, IS…"
type textarea "How do you prevent and/or detect cross-site-scripting (XSS)?"
type textarea "Many web applications use AJAX to exchange data in the background, using a synt…"
type textarea "Do you have measures in place to protect the Web Application against Cross-Site…"
type textarea "11.4 Do you follow industry best practices for secure software development and …"
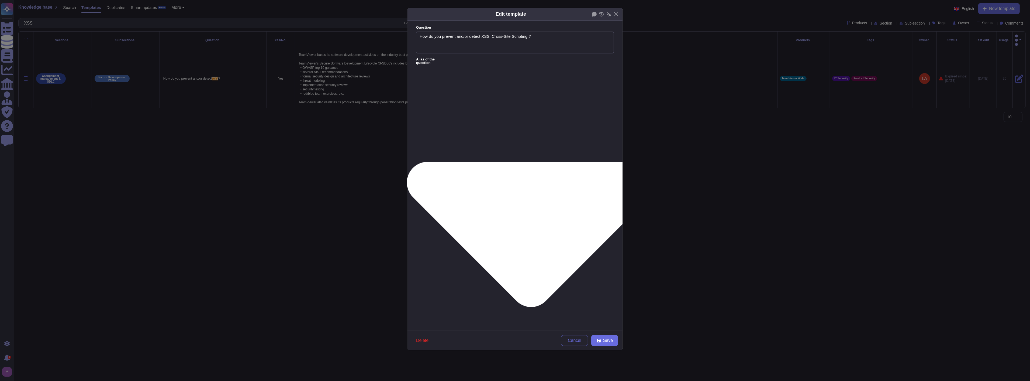
drag, startPoint x: 519, startPoint y: 90, endPoint x: 537, endPoint y: 90, distance: 17.8
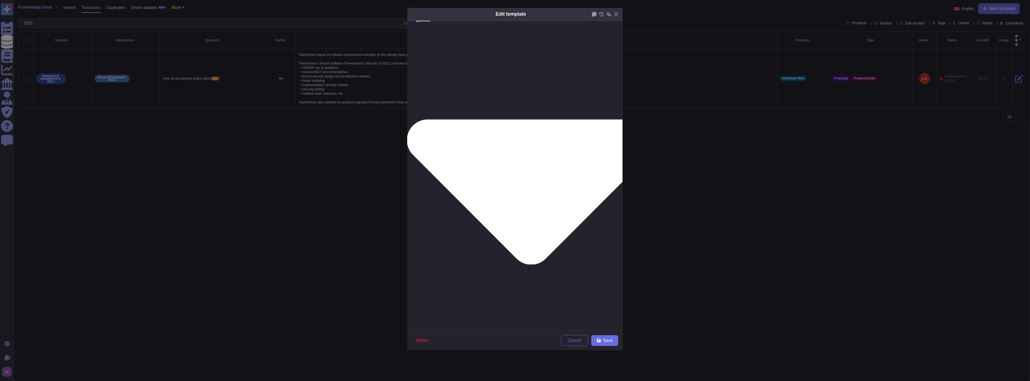
scroll to position [47, 0]
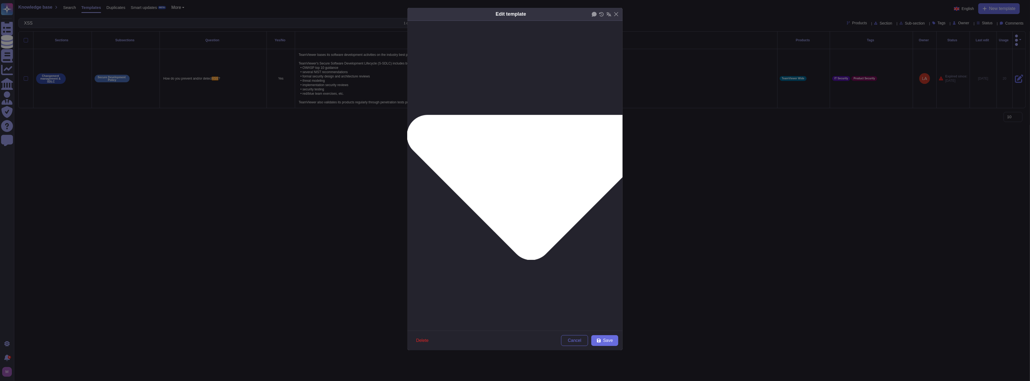
click at [438, 289] on span "From today" at bounding box center [434, 289] width 23 height 5
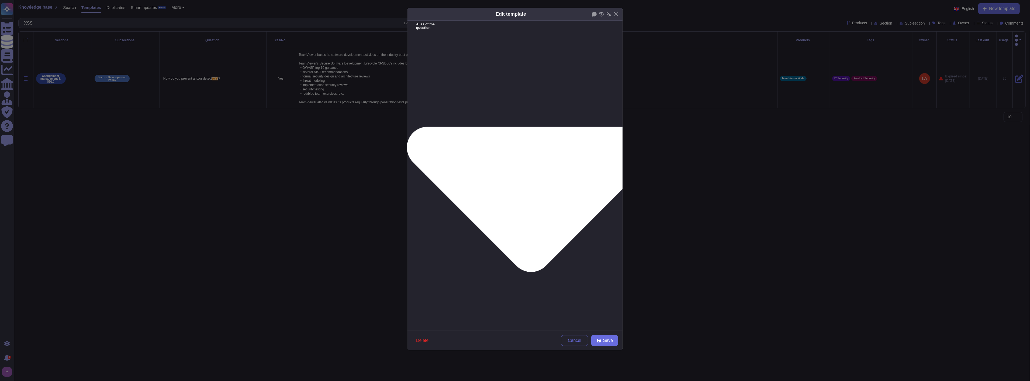
click at [600, 338] on icon at bounding box center [599, 340] width 4 height 4
type textarea "How do you prevent and/or detect XSS?"
type textarea "TeamViewer bases its software development activities on the industry best pract…"
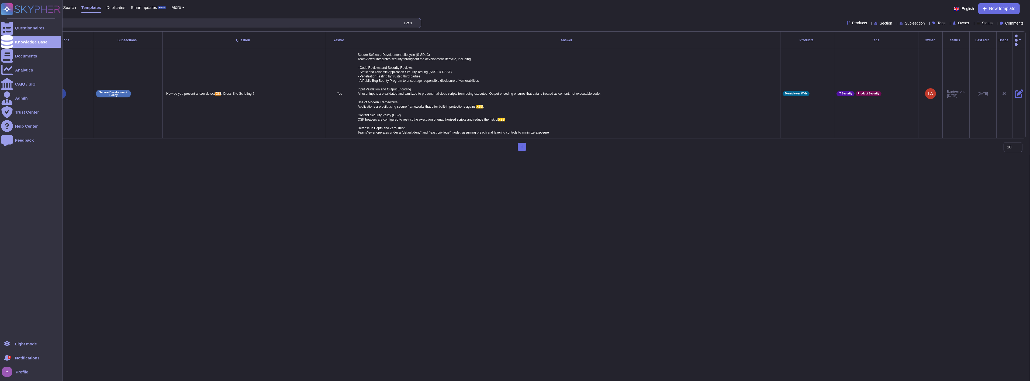
drag, startPoint x: 301, startPoint y: 19, endPoint x: 0, endPoint y: 22, distance: 301.0
click at [0, 22] on div "Questionnaires Knowledge Base Documents Analytics CAIQ / SIG Admin Trust Center…" at bounding box center [515, 77] width 1030 height 155
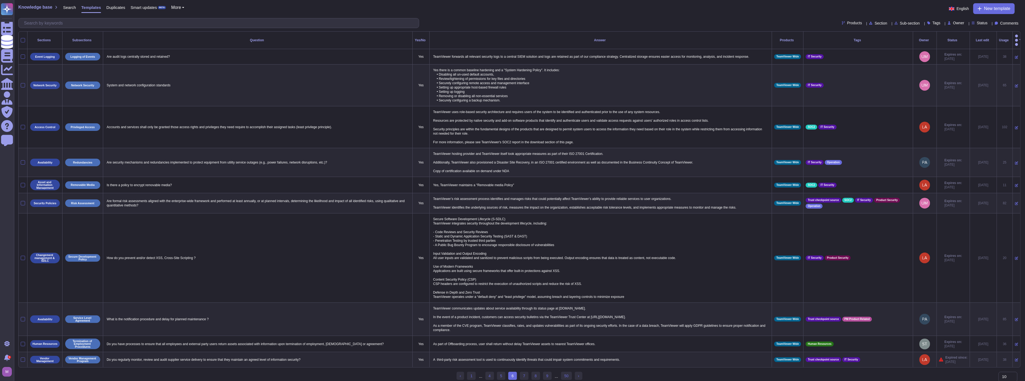
click at [972, 22] on icon at bounding box center [973, 22] width 3 height 3
click at [980, 59] on div "Expired" at bounding box center [999, 63] width 45 height 12
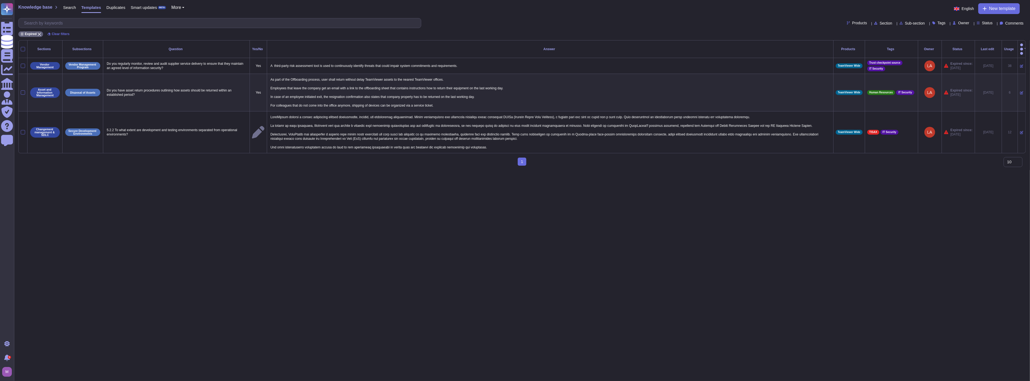
drag, startPoint x: 497, startPoint y: 230, endPoint x: 373, endPoint y: 178, distance: 134.0
click at [491, 170] on html "Questionnaires Knowledge Base Documents Analytics CAIQ / SIG Admin Trust Center…" at bounding box center [515, 85] width 1030 height 170
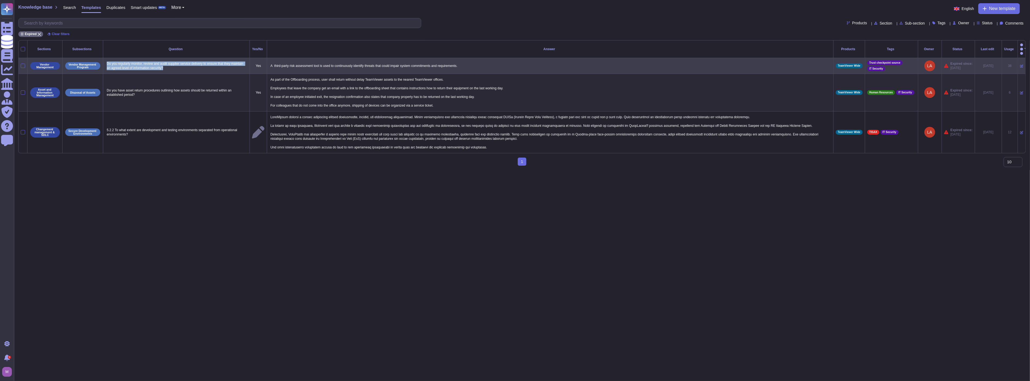
drag, startPoint x: 195, startPoint y: 62, endPoint x: 105, endPoint y: 55, distance: 89.5
click at [105, 60] on p "Do you regularly monitor, review and audit supplier service delivery to ensure …" at bounding box center [176, 65] width 142 height 11
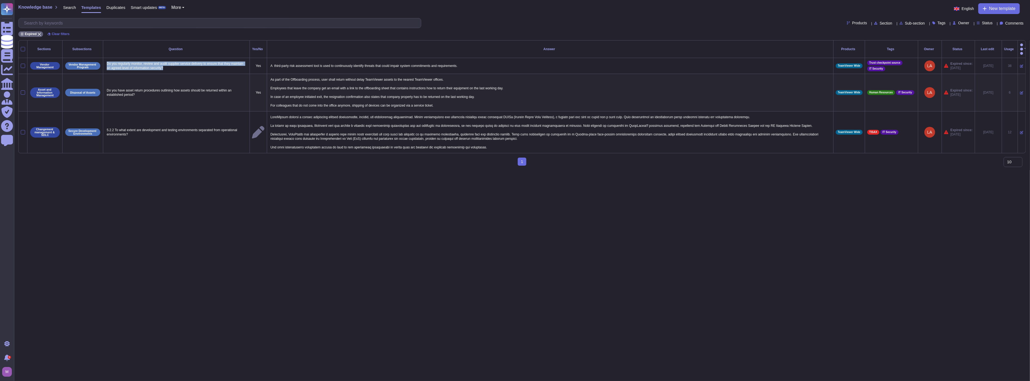
copy p "Do you regularly monitor, review and audit supplier service delivery to ensure …"
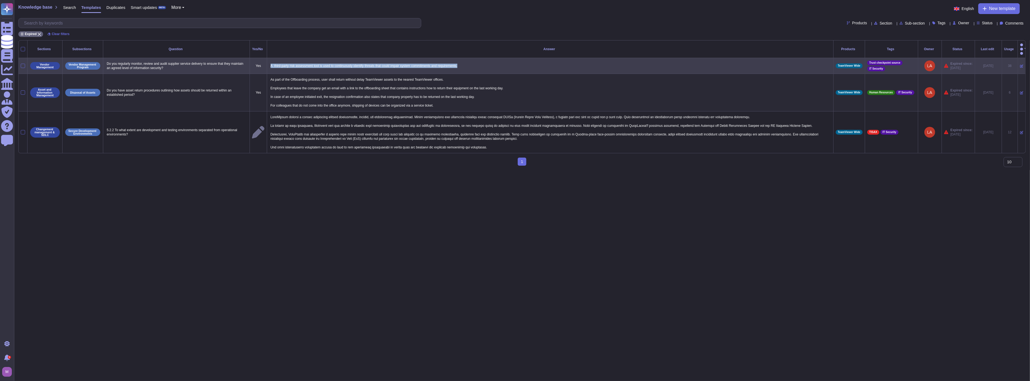
drag, startPoint x: 469, startPoint y: 60, endPoint x: 269, endPoint y: 59, distance: 200.5
click at [269, 62] on p "A third-party risk assessment tool is used to continuously identify threats tha…" at bounding box center [550, 65] width 562 height 7
copy p "A third-party risk assessment tool is used to continuously identify threats tha…"
click at [1020, 64] on icon at bounding box center [1021, 65] width 3 height 3
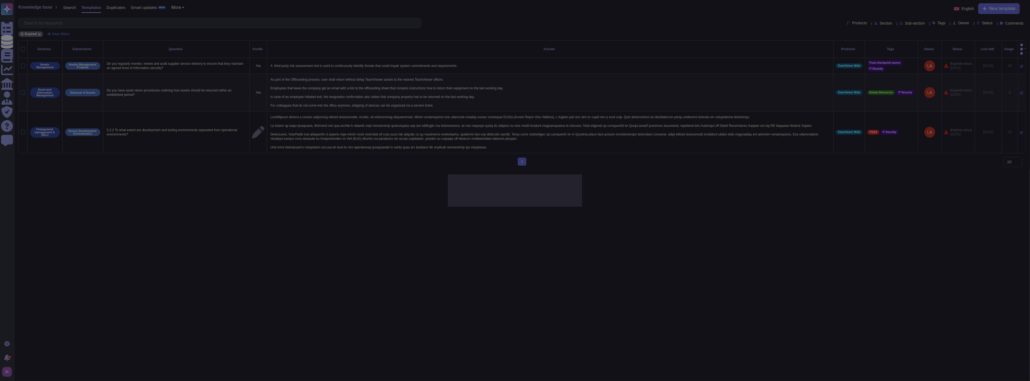
type textarea "Do you regularly monitor, review and audit supplier service delivery to ensure …"
type textarea "A third-party risk assessment tool is used to continuously identify threats tha…"
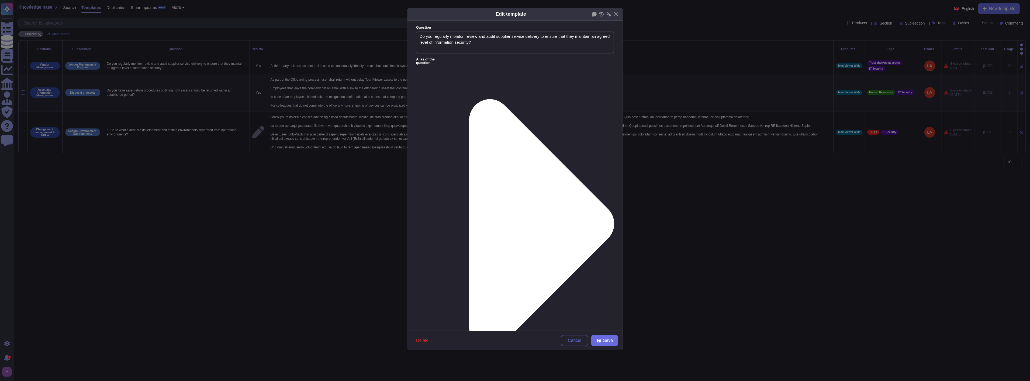
type textarea "Do you regularly monitor, review and audit supplier service delivery to ensure …"
drag, startPoint x: 473, startPoint y: 85, endPoint x: 379, endPoint y: 63, distance: 97.1
click at [379, 63] on div "Edit template Question Do you regularly monitor, review and audit supplier serv…" at bounding box center [515, 190] width 1030 height 381
paste textarea "TeamViewer regularly monitors, reviews, and audits supplier service delivery to…"
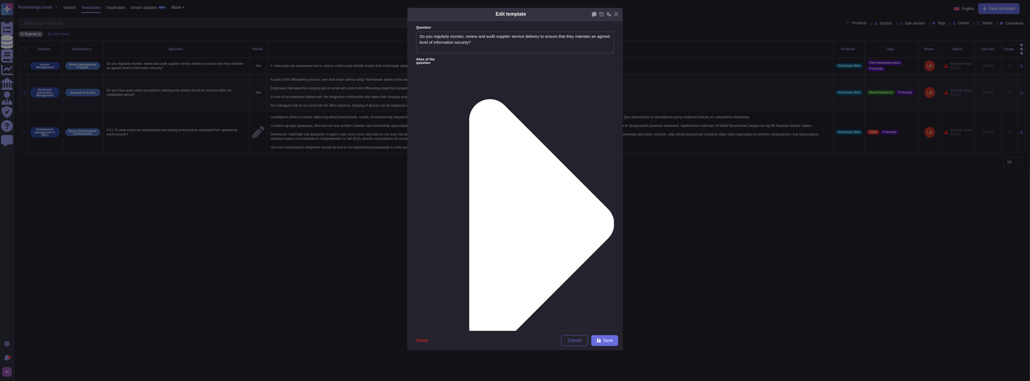
type textarea "TeamViewer regularly monitors, reviews, and audits supplier service delivery to…"
click at [443, 226] on div "From today" at bounding box center [444, 230] width 48 height 12
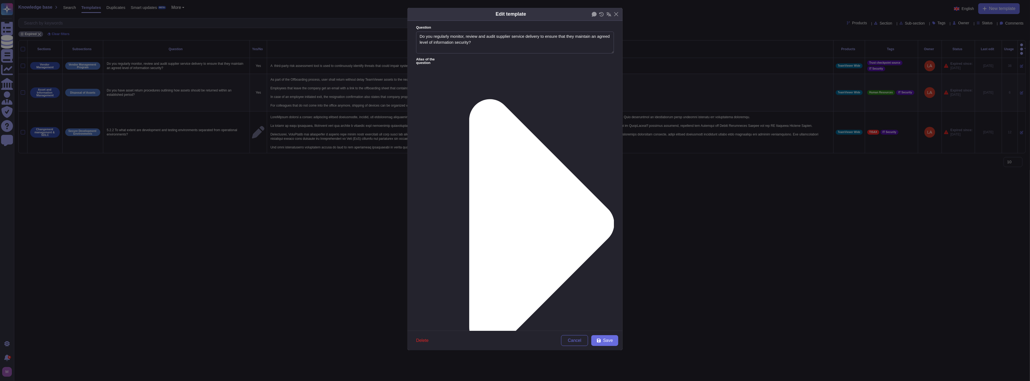
drag, startPoint x: 614, startPoint y: 339, endPoint x: 580, endPoint y: 293, distance: 57.0
click at [594, 315] on div "Edit template Question Do you regularly monitor, review and audit supplier serv…" at bounding box center [515, 179] width 216 height 343
click at [469, 99] on icon at bounding box center [541, 223] width 145 height 249
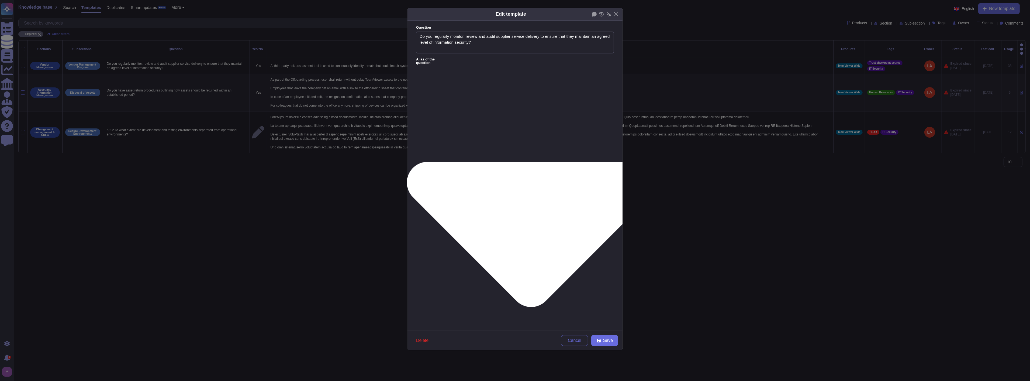
type textarea "Do you conduct periodic security reviews of your subcontractor's who have acces…"
type textarea "Do you regularly monitor, review and audit supplier service delivery to ensure …"
type textarea "Do you have the ability to measure and address non-conformance of provisions an…"
type textarea "How and with what frequency will you be monitoring the third party vendor inclu…"
type textarea "Do you regularly monitor, review, and audit third party service supplier provid…"
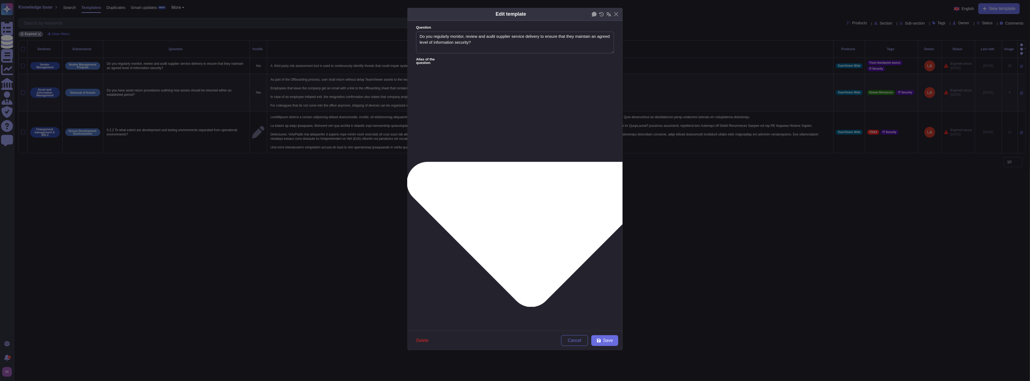
type textarea "Service providers and suppliers of the Cloud Service Provider undergo a risk as…"
type textarea "The Cloud Service Provider monitors compliance with information security requir…"
type textarea "Have you completed a VSA?"
type textarea "Does your organization engage in regular risk assessments of vendors and servic…"
type textarea "Does your organization engage in annual third-party risk assessments?"
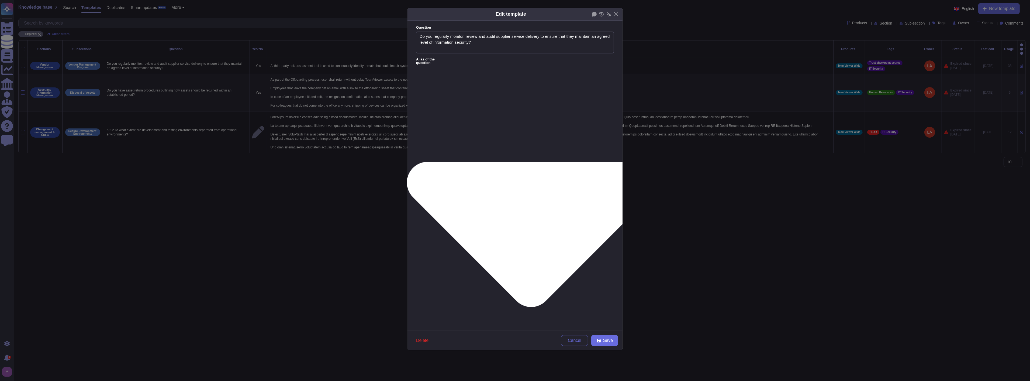
type textarea "Third-Party Risk Management: How do you assess the security of third-party comp…"
type textarea "Does the third party risk management program include identification of the inhe…"
type textarea "Do you have a formal Risk Analysis process for your third party providers?"
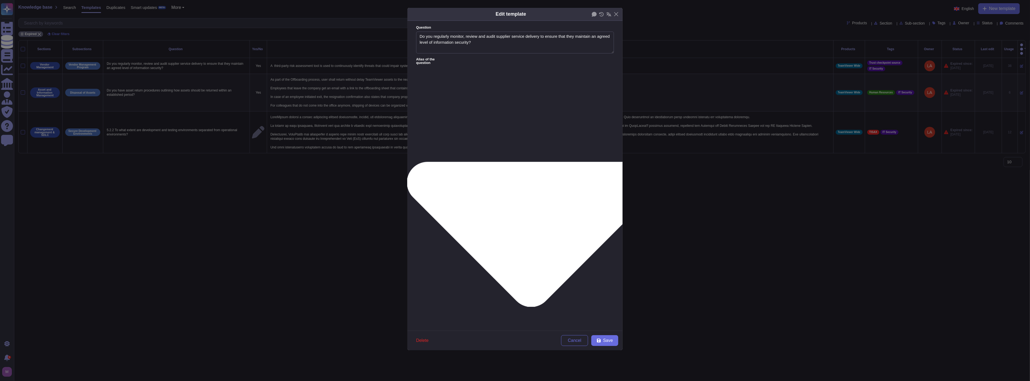
type textarea "Do you have a formal Risk Analysis process for your third party providers?"
type textarea "To what extent do you proactively engage with your critical third parties and e…"
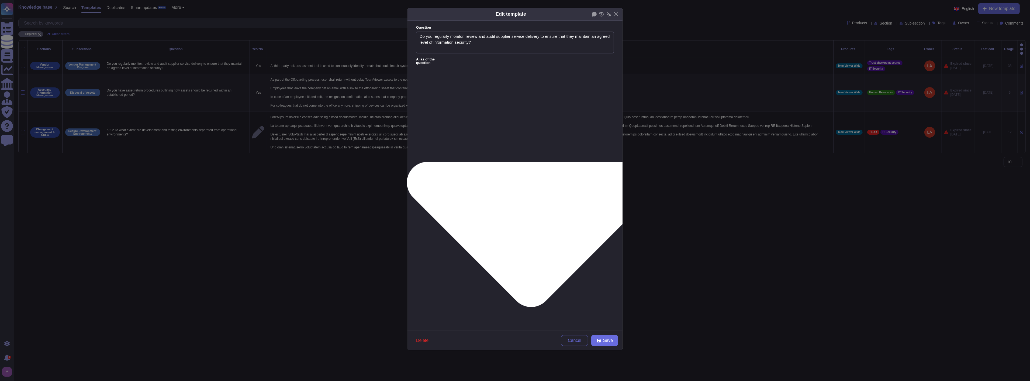
type textarea "Have third-party services undergone the third-party risk assessment process? (I…"
type textarea "If third party suppliers have access to Scoped Systems and Data, is there secur…"
type textarea "Have third-party services undergone the third-party risk assessment process? (I…"
type textarea "If third party suppliers have access to Scoped Systems and Data, is there secur…"
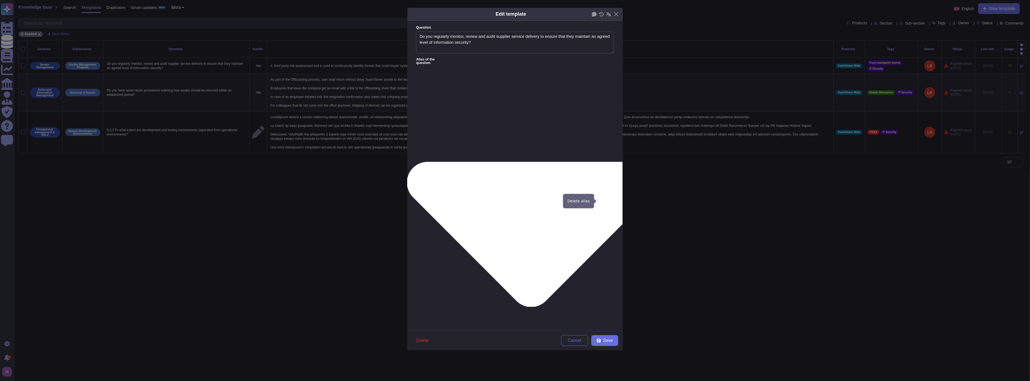
type textarea "Does your organization engage in regular risk assessments of vendors and servic…"
type textarea "Does your organization engage in annual third-party risk assessments?"
type textarea "Third-Party Risk Management: How do you assess the security of third-party comp…"
type textarea "Does the third party risk management program include identification of the inhe…"
type textarea "Do you have a formal Risk Analysis process for your third party providers?"
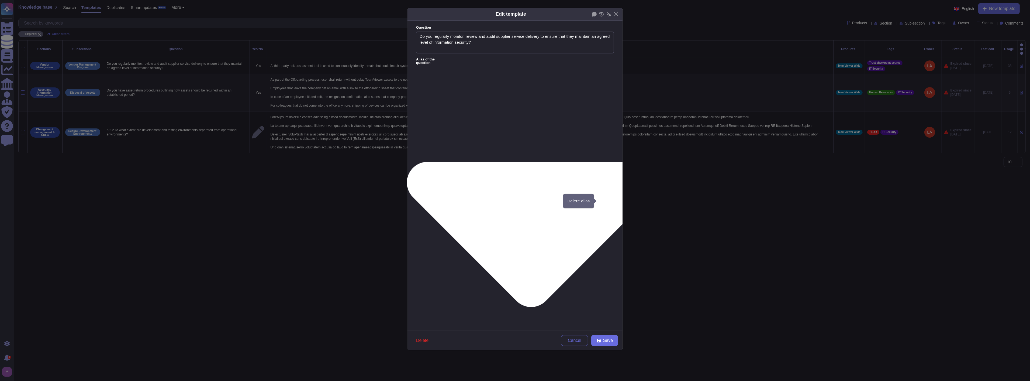
type textarea "To what extent do you proactively engage with your critical third parties and e…"
type textarea "Have third-party services undergone the third-party risk assessment process? (I…"
type textarea "If third party suppliers have access to Scoped Systems and Data, is there secur…"
type textarea "Have third-party services undergone the third-party risk assessment process? (I…"
type textarea "If third party suppliers have access to Scoped Systems and Data, is there secur…"
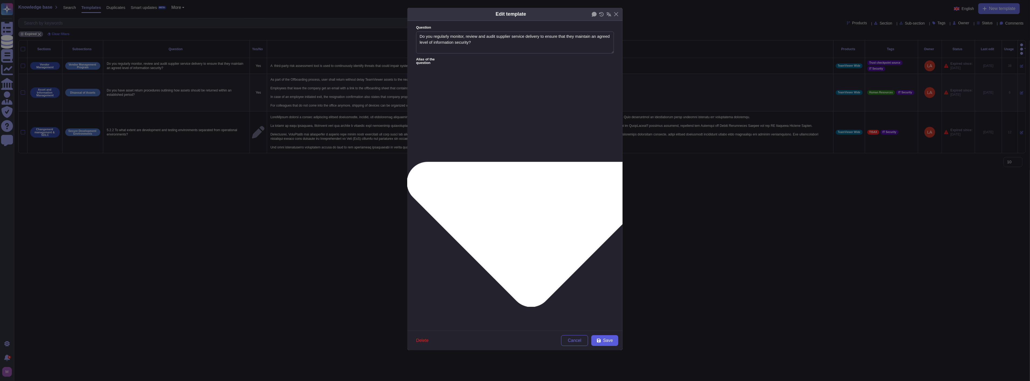
click at [603, 341] on span "Save" at bounding box center [608, 340] width 10 height 4
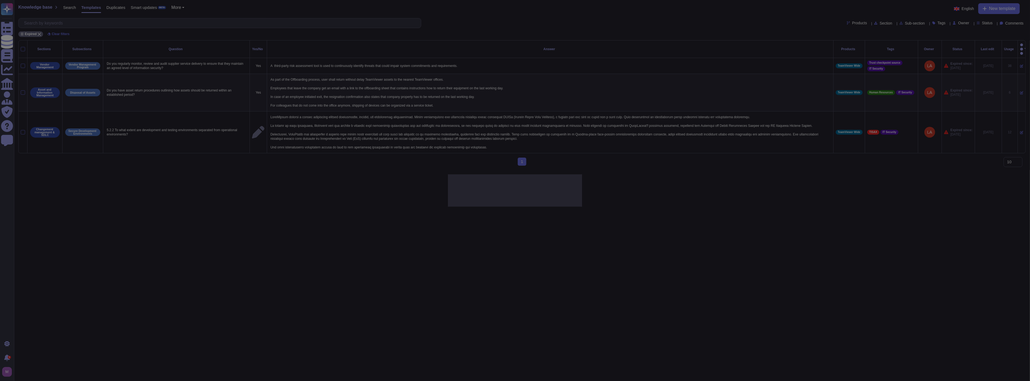
type textarea "A third-party risk assessment tool is used to continuously identify threats tha…"
type textarea "Have you completed a VSA?"
type textarea "Does your organization engage in regular risk assessments of vendors and servic…"
type textarea "Does your organization engage in annual third-party risk assessments?"
type textarea "Third-Party Risk Management: How do you assess the security of third-party comp…"
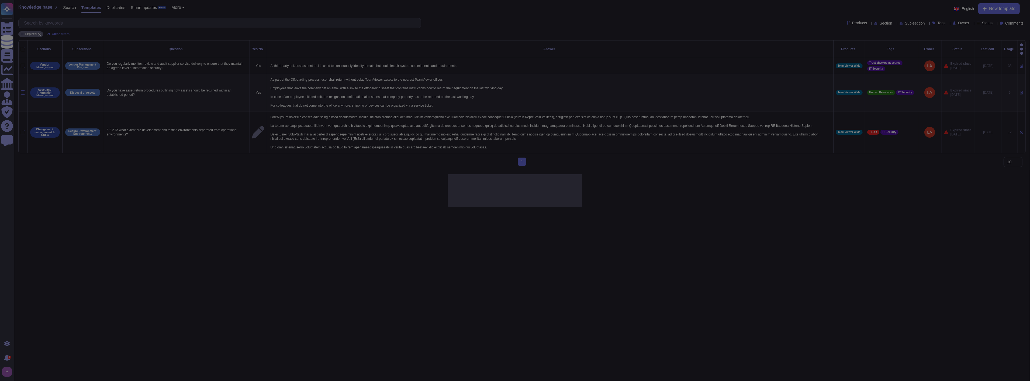
type textarea "Does the third party risk management program include identification of the inhe…"
type textarea "Do you have a formal Risk Analysis process for your third party providers?"
type textarea "To what extent do you proactively engage with your critical third parties and e…"
type textarea "Have third-party services undergone the third-party risk assessment process? (I…"
type textarea "If third party suppliers have access to Scoped Systems and Data, is there secur…"
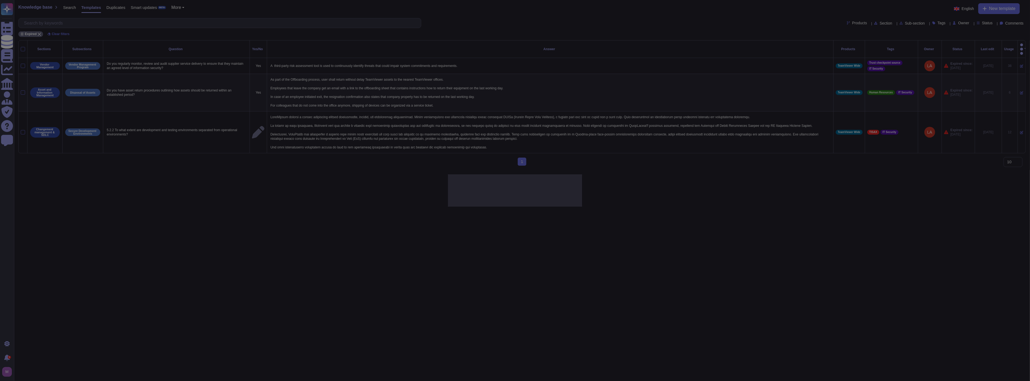
type textarea "Have third-party services undergone the third-party risk assessment process? (I…"
type textarea "If third party suppliers have access to Scoped Systems and Data, is there secur…"
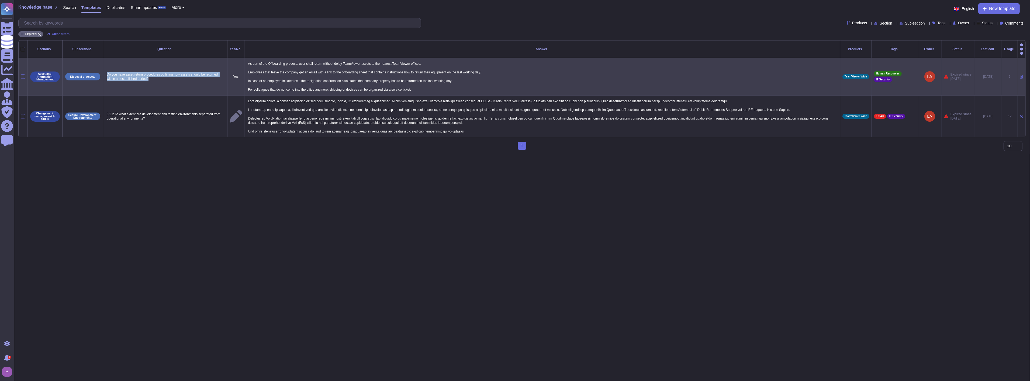
drag, startPoint x: 189, startPoint y: 80, endPoint x: 107, endPoint y: 66, distance: 84.0
click at [106, 67] on td "Do you have asset return procedures outlining how assets should be returned wit…" at bounding box center [165, 76] width 124 height 37
copy p "Do you have asset return procedures outlining how assets should be returned wit…"
drag, startPoint x: 454, startPoint y: 84, endPoint x: 247, endPoint y: 55, distance: 209.1
click at [247, 60] on p "As part of the Offboarding process, user shall return without delay TeamViewer …" at bounding box center [542, 76] width 591 height 33
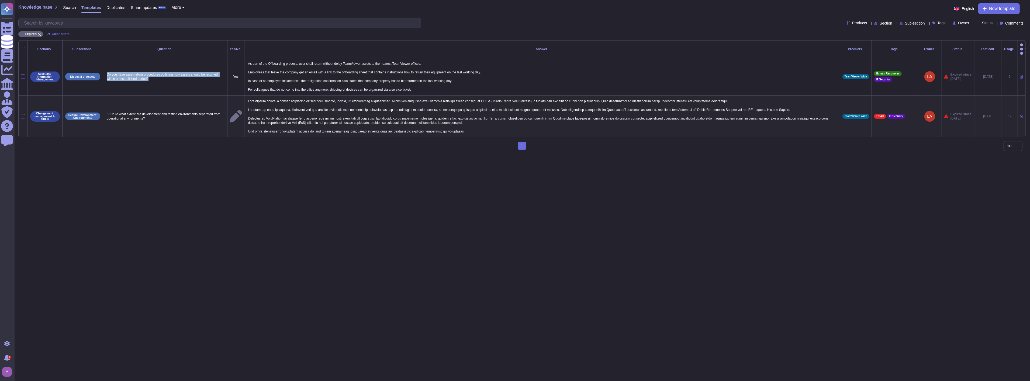
copy p "As part of the Offboarding process, user shall return without delay TeamViewer …"
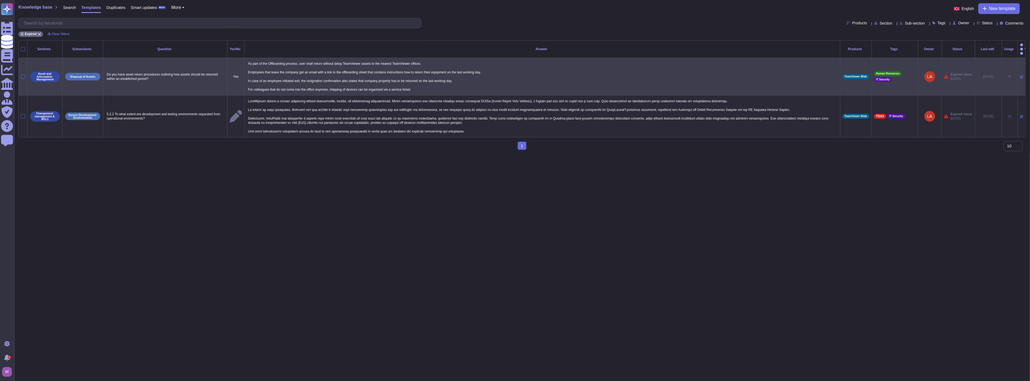
click at [1020, 75] on icon at bounding box center [1021, 76] width 3 height 3
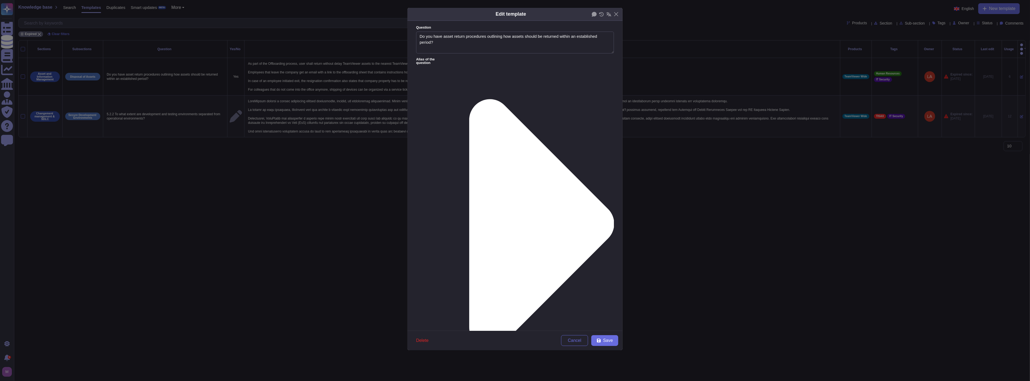
type textarea "Do you have asset return procedures outlining how assets should be returned wit…"
paste textarea "Yes. TeamViewer has clearly defined asset return procedures to ensure that comp…"
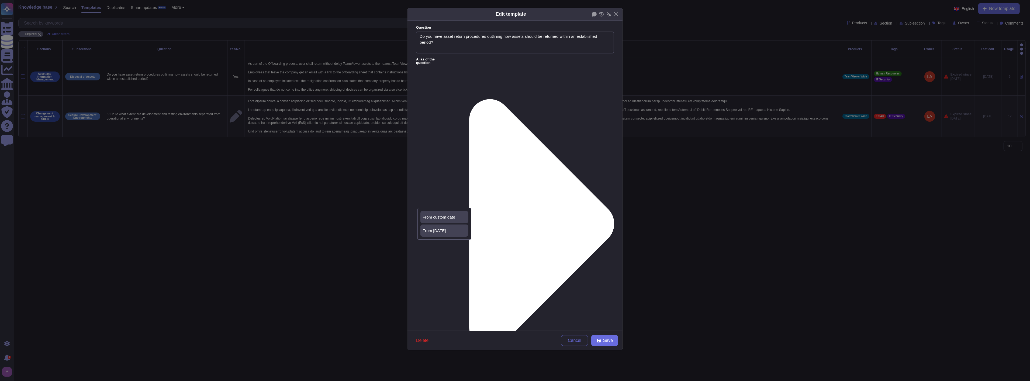
click at [440, 228] on span "From today" at bounding box center [434, 230] width 23 height 5
click at [510, 221] on form "Question Do you have asset return procedures outlining how assets should be ret…" at bounding box center [514, 176] width 215 height 310
click at [0, 0] on lt-span "compliance ." at bounding box center [0, 0] width 0 height 0
click at [610, 343] on button "Save" at bounding box center [604, 340] width 27 height 11
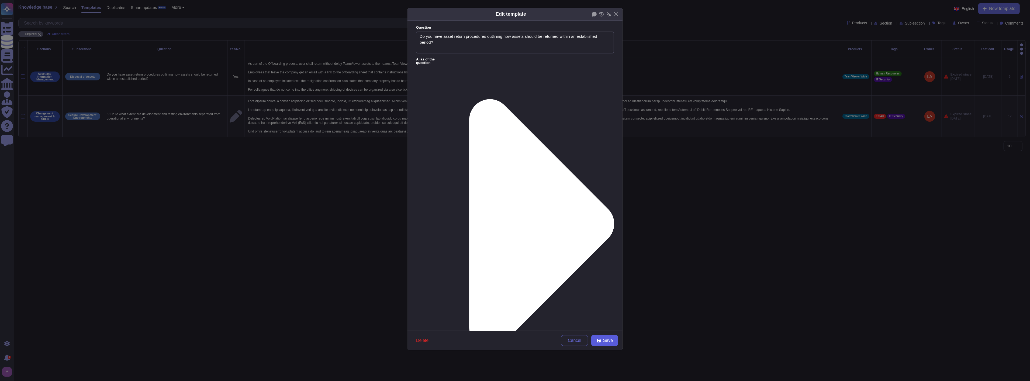
type textarea "As part of the Offboarding process, user shall return without delay TeamViewer …"
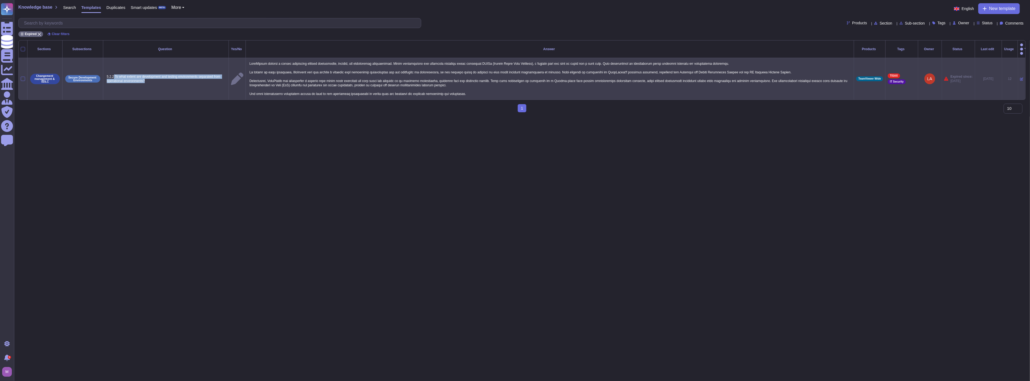
drag, startPoint x: 147, startPoint y: 73, endPoint x: 113, endPoint y: 69, distance: 34.2
click at [113, 73] on p "5.2.2 To what extent are development and testing environments separated from op…" at bounding box center [165, 78] width 121 height 11
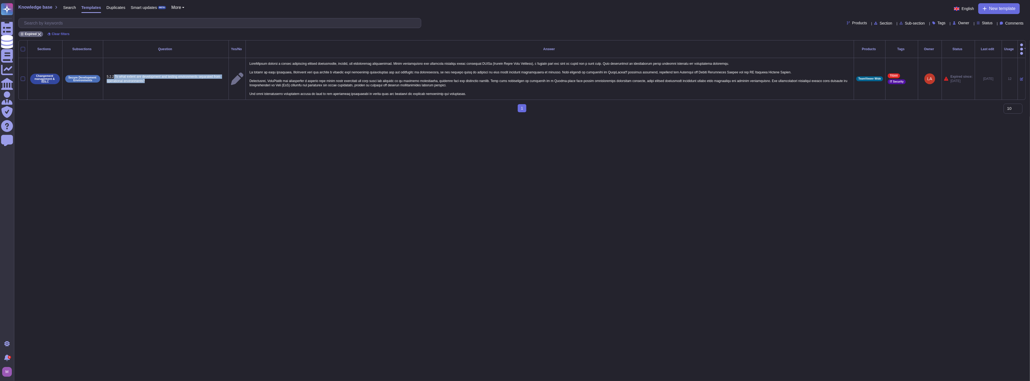
copy p "To what extent are development and testing environments separated from operatio…"
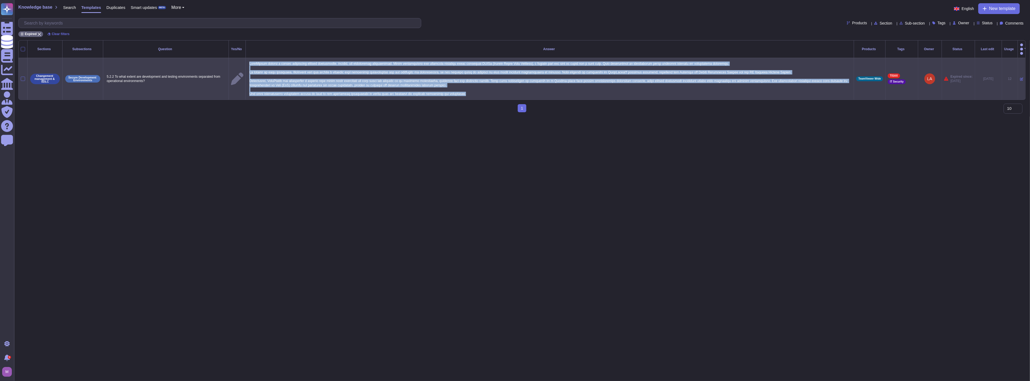
drag, startPoint x: 249, startPoint y: 56, endPoint x: 472, endPoint y: 86, distance: 225.2
click at [472, 86] on p at bounding box center [550, 78] width 604 height 37
copy p "TeamViewer ensures a strict separation between development, testing, and operat…"
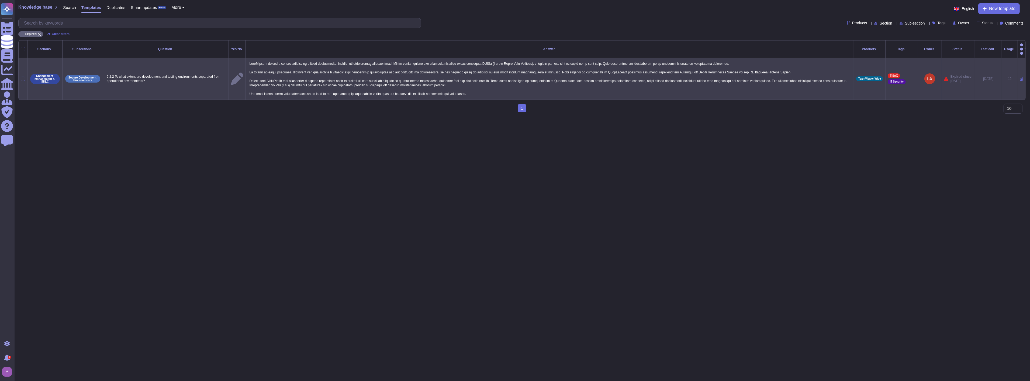
click at [1020, 78] on icon at bounding box center [1021, 79] width 3 height 3
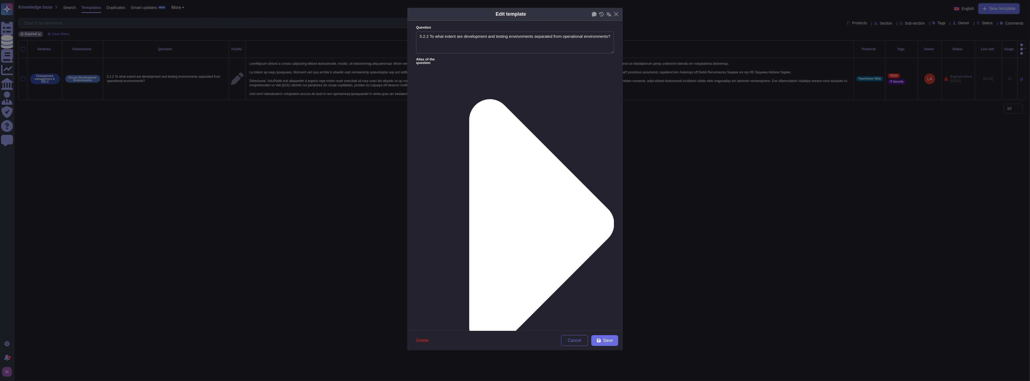
type textarea "5.2.2 To what extent are development and testing environments separated from op…"
paste textarea "maintains strict separation between development, testing, and operational envir…"
type textarea "TeamViewer maintains strict separation between development, testing, and operat…"
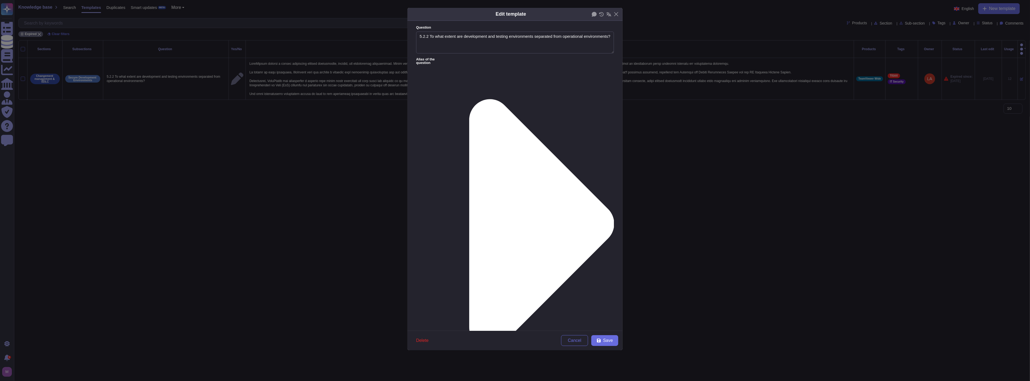
click at [447, 228] on div "From today" at bounding box center [445, 230] width 44 height 5
drag, startPoint x: 429, startPoint y: 37, endPoint x: 399, endPoint y: 36, distance: 29.9
click at [399, 36] on div "Edit template Question 5.2.2 To what extent are development and testing environ…" at bounding box center [515, 190] width 1030 height 381
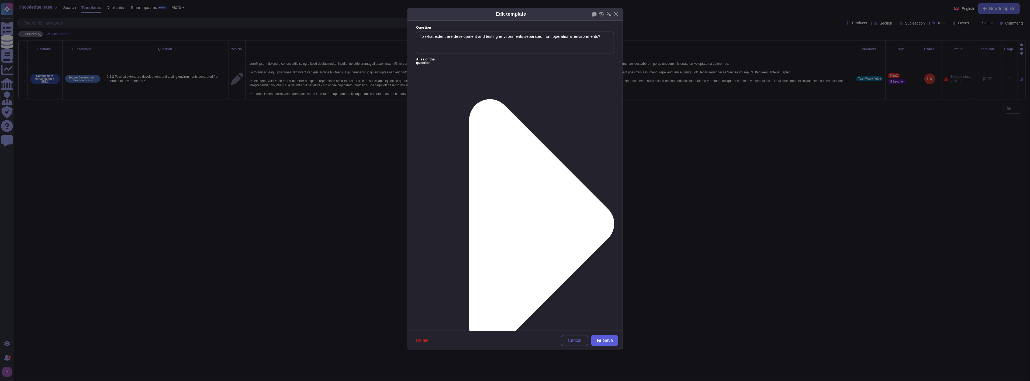
click at [610, 340] on span "Save" at bounding box center [608, 340] width 10 height 4
type textarea "5.2.2 To what extent are development and testing environments separated from op…"
type textarea "TeamViewer ensures a strict separation between development, testing, and operat…"
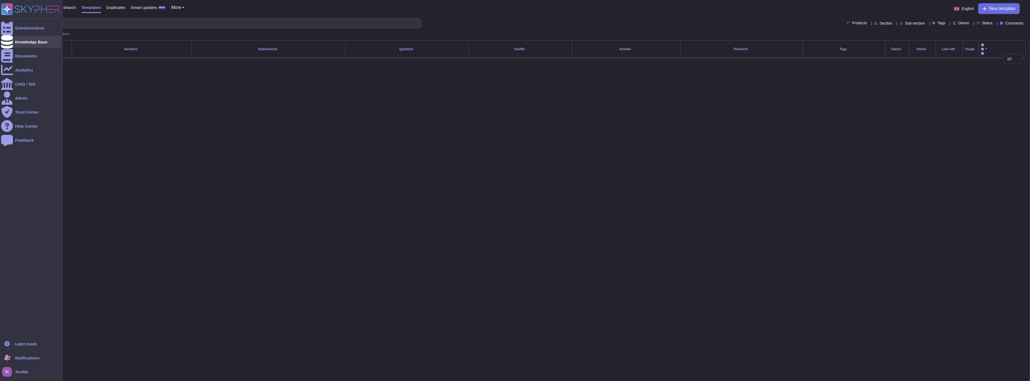
click at [7, 43] on icon at bounding box center [7, 41] width 12 height 13
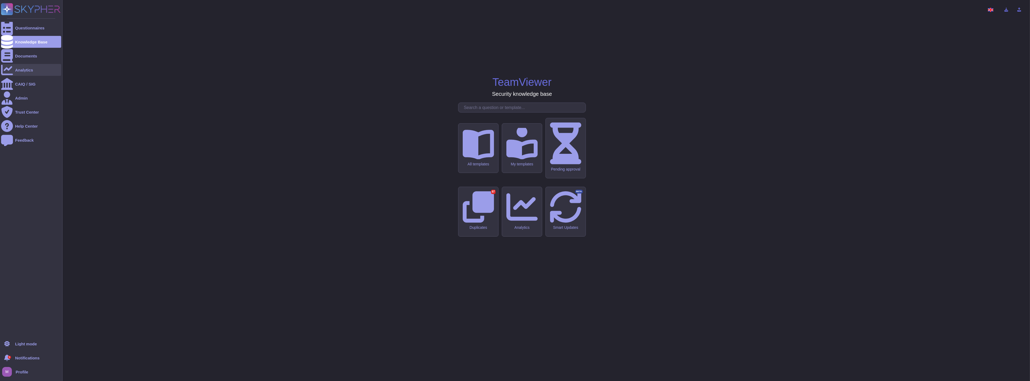
click at [28, 70] on div "Analytics" at bounding box center [24, 70] width 18 height 4
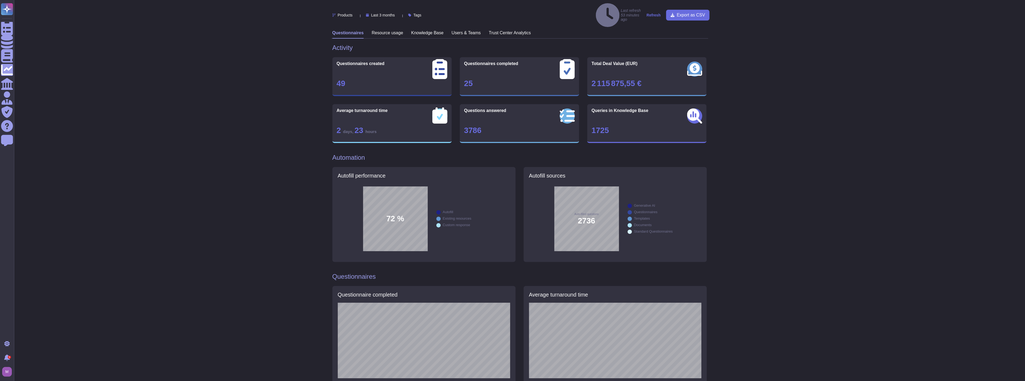
click at [435, 30] on h3 "Knowledge Base" at bounding box center [428, 32] width 32 height 5
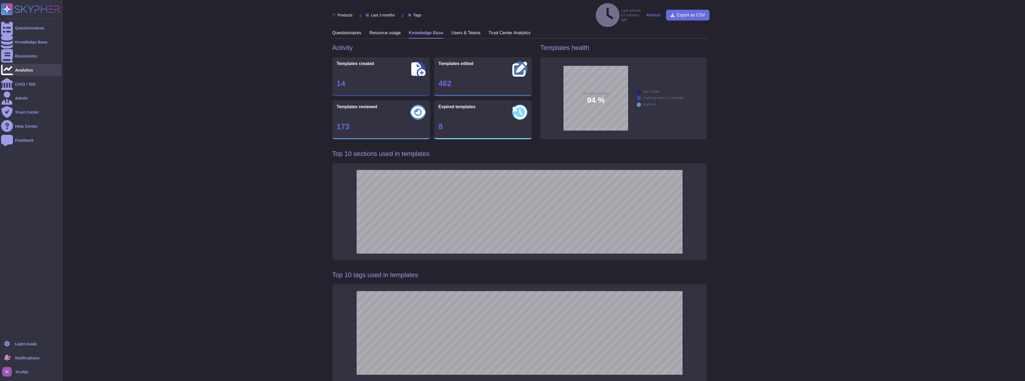
click at [12, 70] on div at bounding box center [7, 70] width 12 height 12
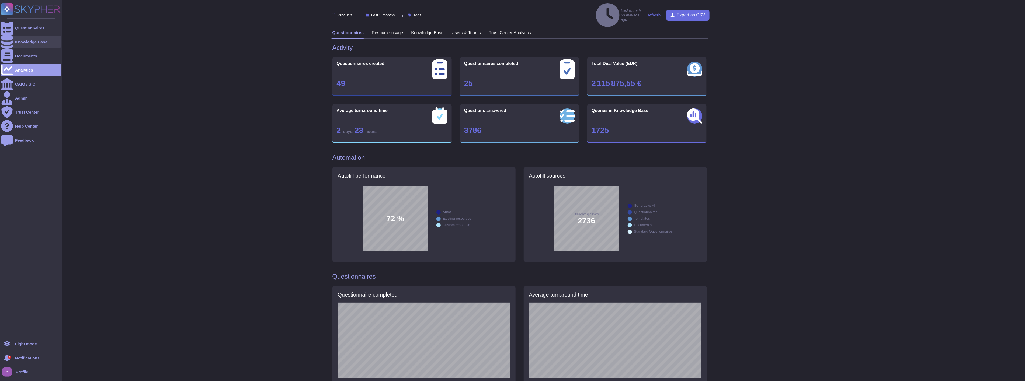
click at [7, 40] on icon at bounding box center [7, 41] width 12 height 13
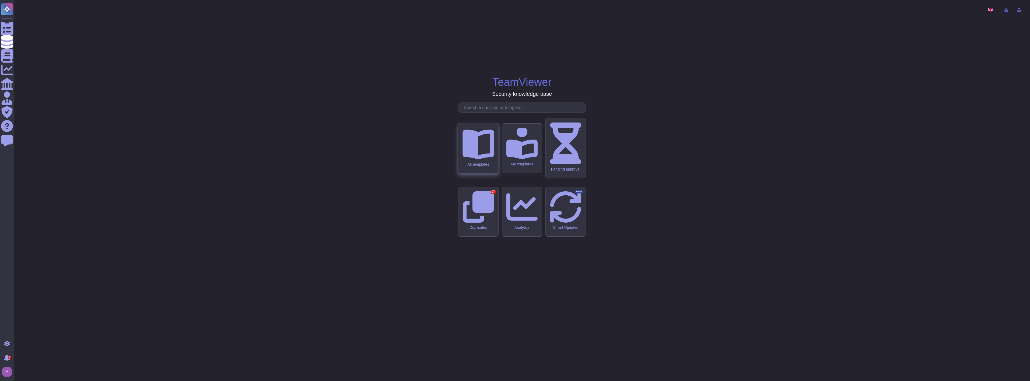
click at [473, 159] on icon at bounding box center [478, 143] width 32 height 32
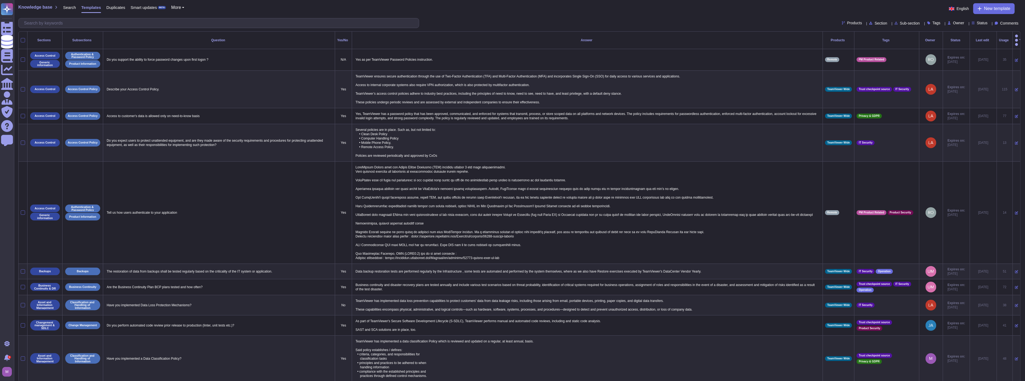
click at [972, 23] on div "Status" at bounding box center [981, 23] width 18 height 4
click at [979, 59] on div "Expired" at bounding box center [999, 63] width 45 height 12
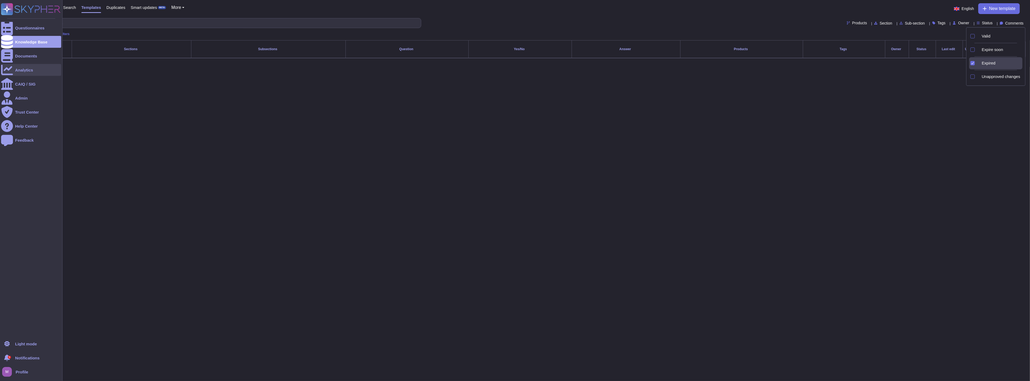
click at [24, 65] on div "Analytics" at bounding box center [31, 70] width 60 height 12
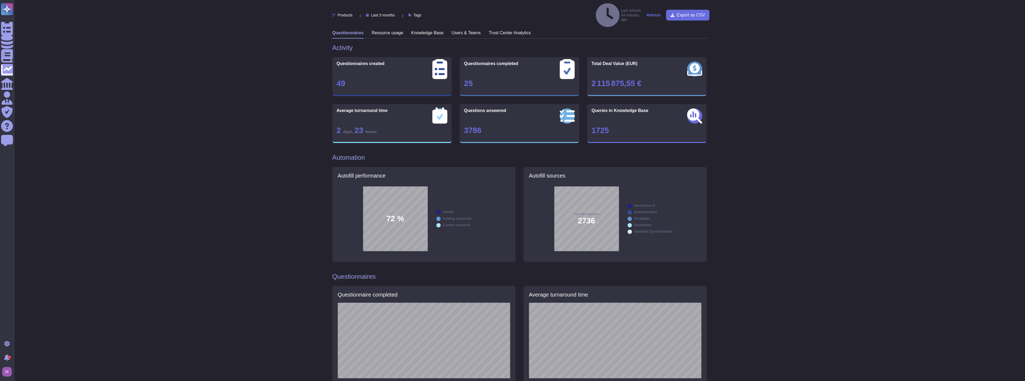
click at [658, 13] on strong "Refresh" at bounding box center [654, 15] width 14 height 4
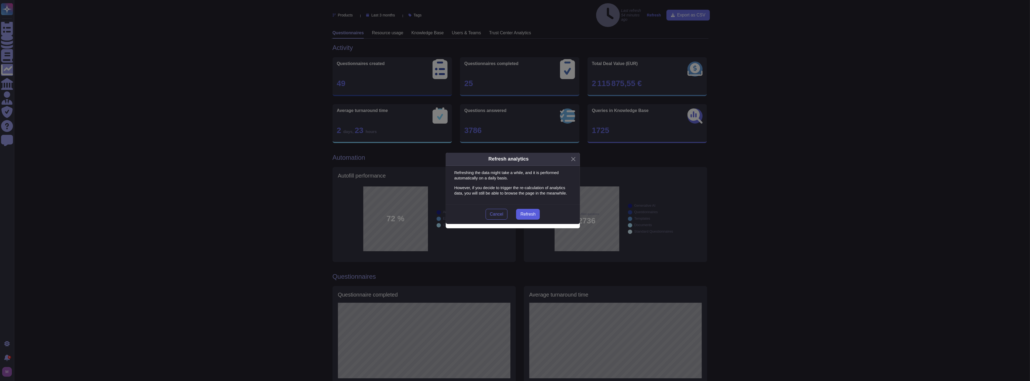
click at [527, 213] on span "Refresh" at bounding box center [527, 214] width 15 height 4
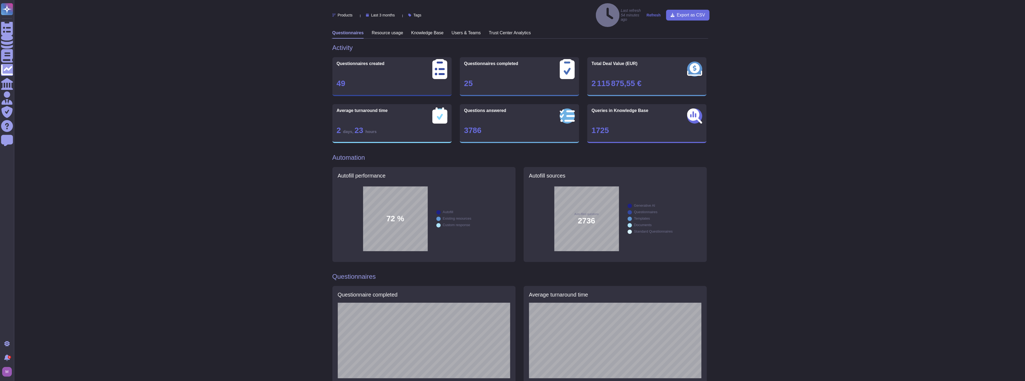
click at [435, 30] on h3 "Knowledge Base" at bounding box center [428, 32] width 32 height 5
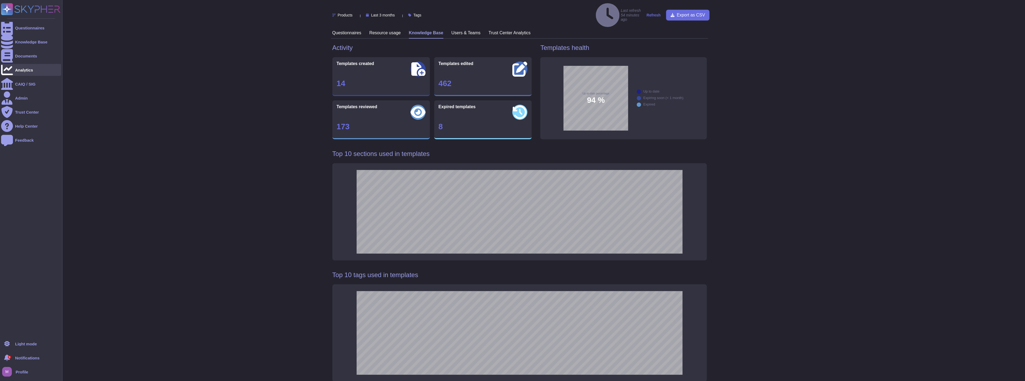
click at [22, 67] on div "Analytics" at bounding box center [31, 70] width 60 height 12
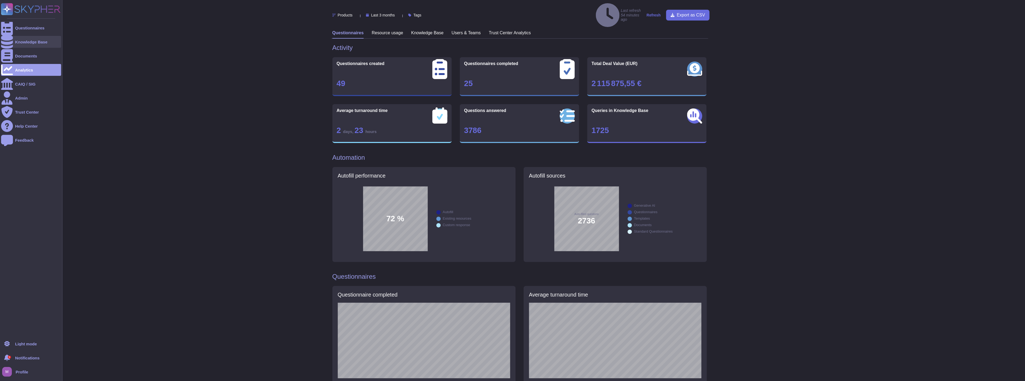
click at [9, 43] on icon at bounding box center [7, 41] width 12 height 13
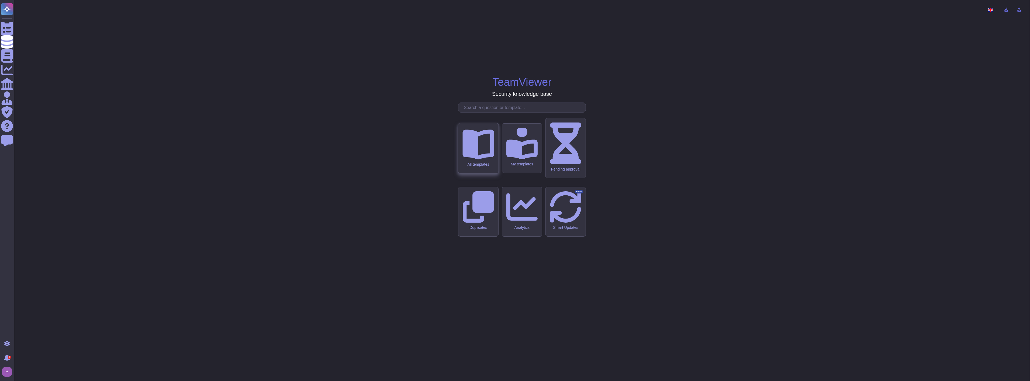
click at [483, 166] on div "All templates" at bounding box center [478, 164] width 32 height 5
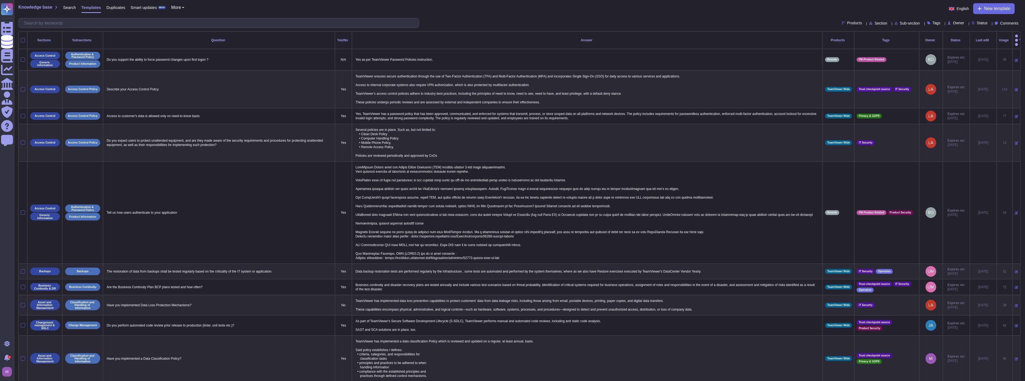
click at [953, 22] on span "Owner" at bounding box center [958, 23] width 11 height 4
click at [977, 22] on span "Status" at bounding box center [982, 23] width 11 height 4
click at [981, 73] on div "Unapproved changes" at bounding box center [999, 77] width 45 height 12
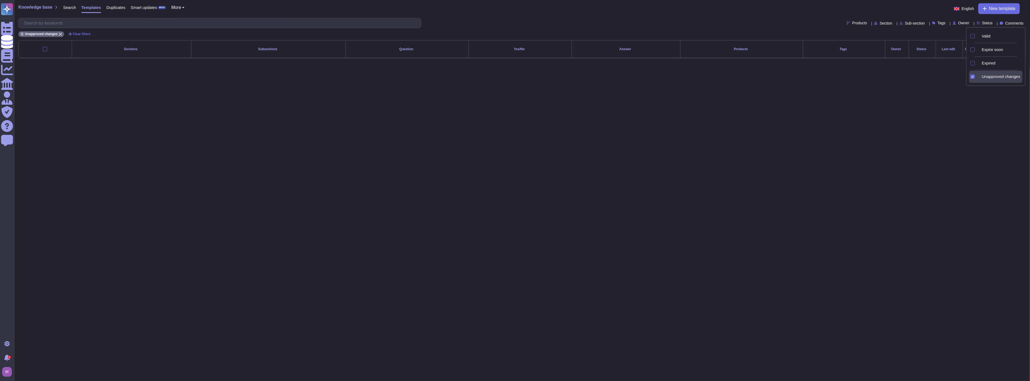
click at [981, 73] on div "Unapproved changes" at bounding box center [999, 77] width 45 height 12
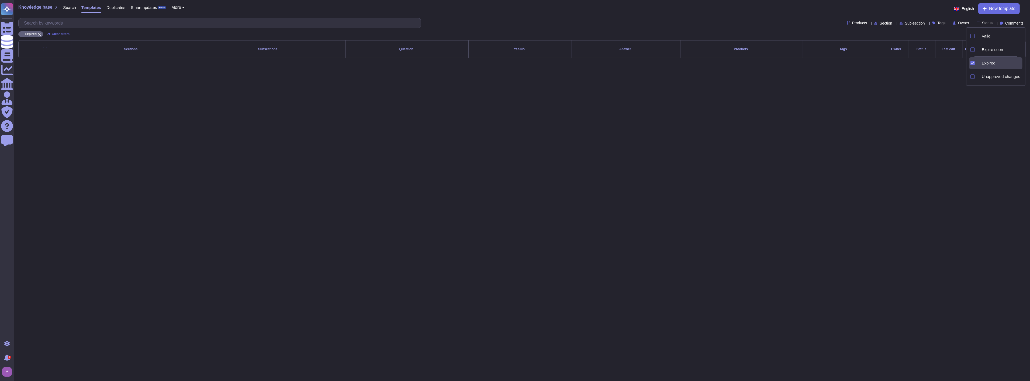
click at [982, 64] on icon at bounding box center [1048, 133] width 138 height 138
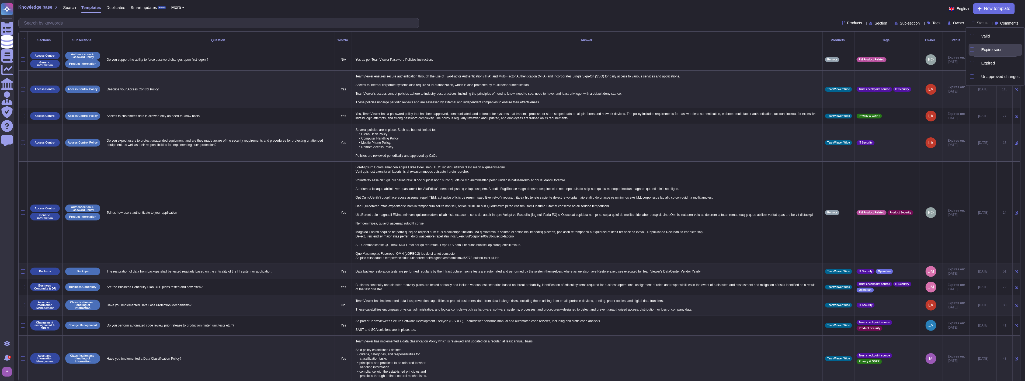
click at [979, 50] on icon at bounding box center [979, 50] width 0 height 0
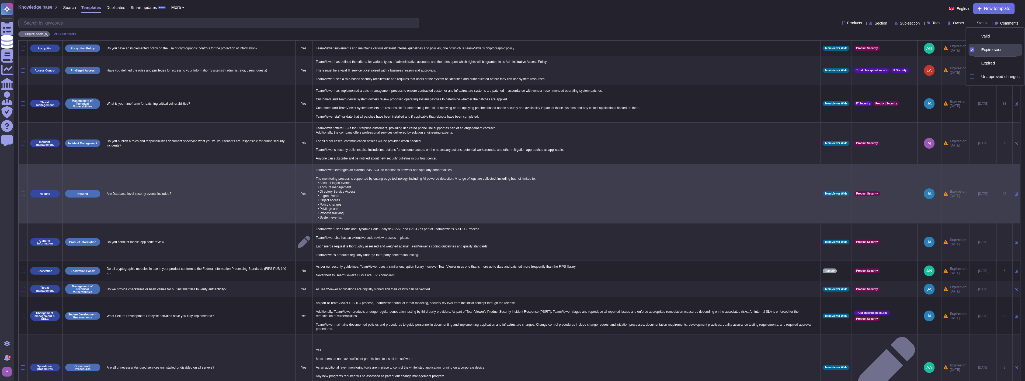
scroll to position [32, 0]
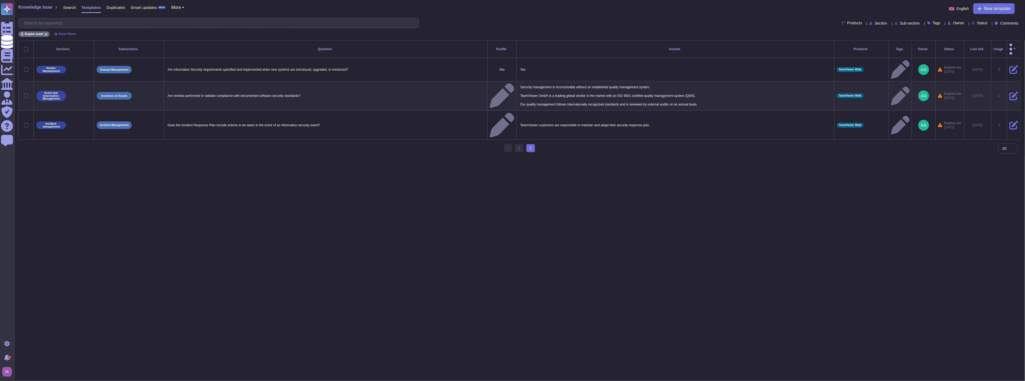
scroll to position [0, 0]
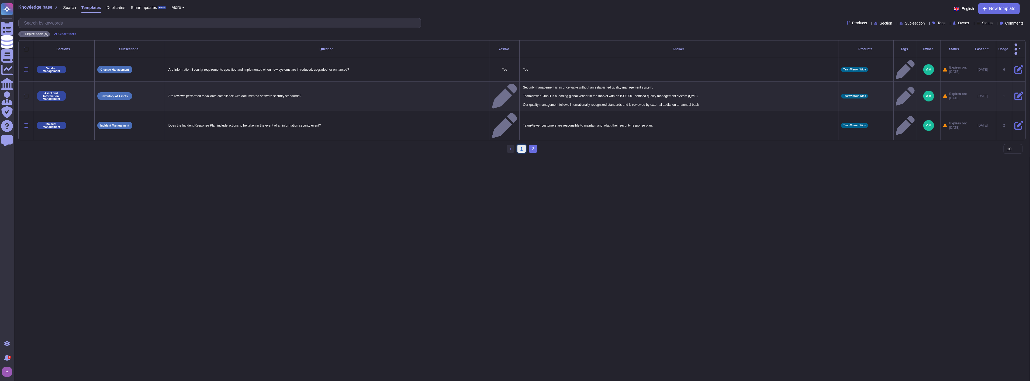
click at [521, 144] on link "1" at bounding box center [521, 148] width 9 height 8
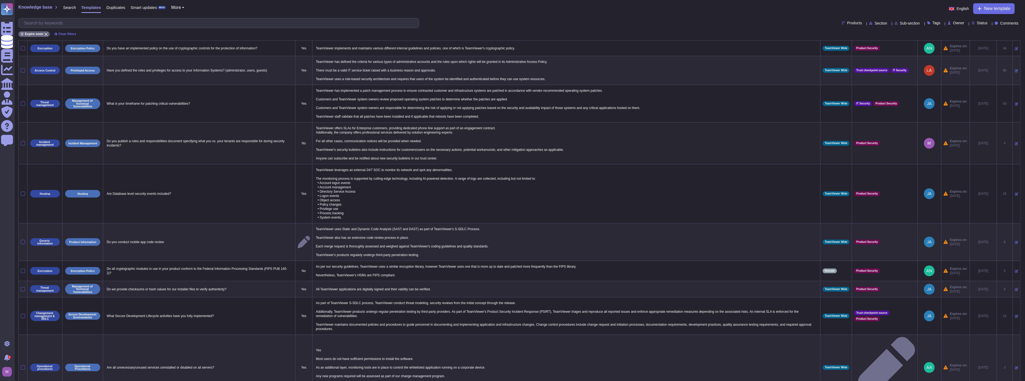
scroll to position [32, 0]
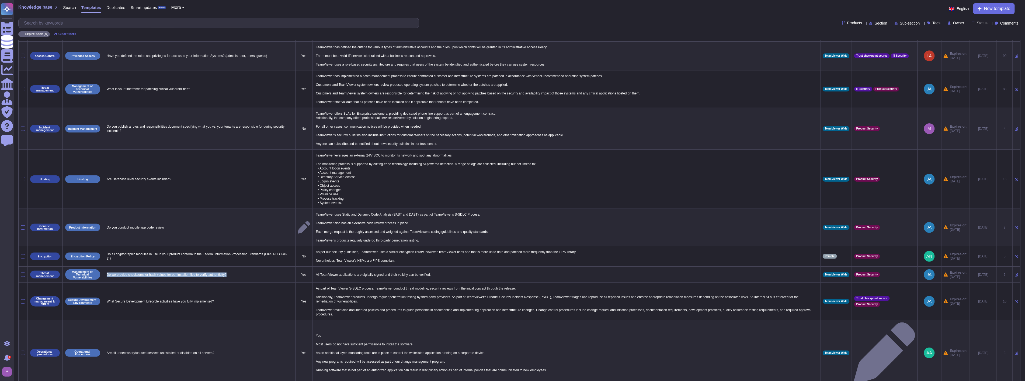
drag, startPoint x: 247, startPoint y: 266, endPoint x: 109, endPoint y: 268, distance: 138.5
click at [107, 271] on p "Do we provide checksums or hash values for our installer files to verify authen…" at bounding box center [199, 274] width 188 height 7
copy p "Do we provide checksums or hash values for our installer files to verify authen…"
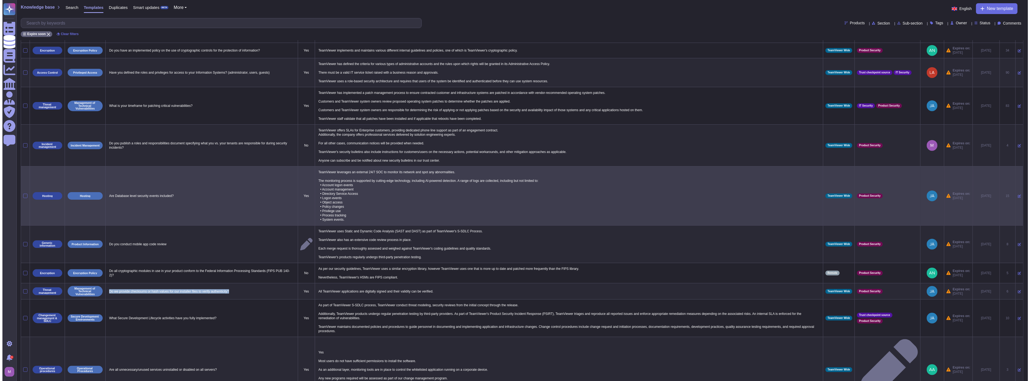
scroll to position [30, 0]
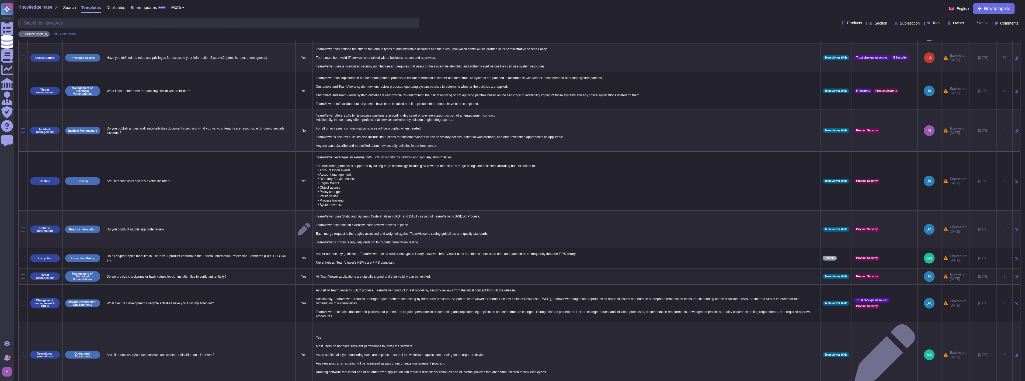
click at [1015, 275] on icon at bounding box center [1016, 276] width 3 height 3
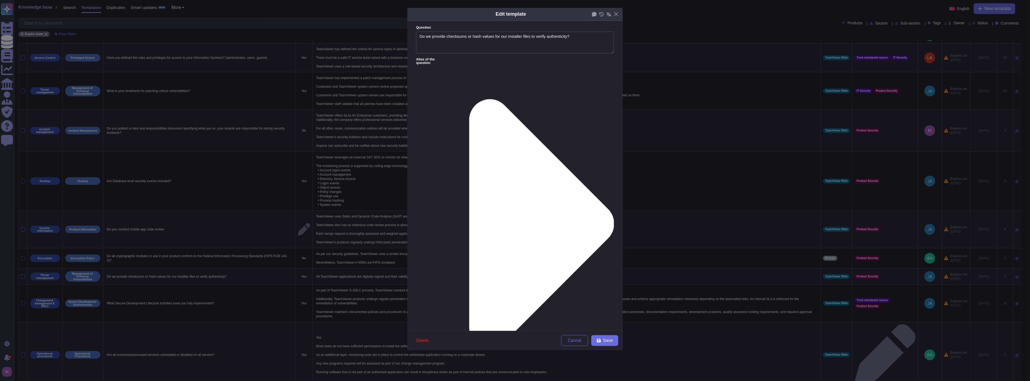
type textarea "Do we provide checksums or hash values for our installer files to verify authen…"
drag, startPoint x: 577, startPoint y: 84, endPoint x: 364, endPoint y: 74, distance: 213.1
click at [364, 74] on div "Edit template Question Do we provide checksums or hash values for our installer…" at bounding box center [515, 190] width 1030 height 381
paste textarea "of our software is signed via DigiCert Code Signing. Consequently, the publishe…"
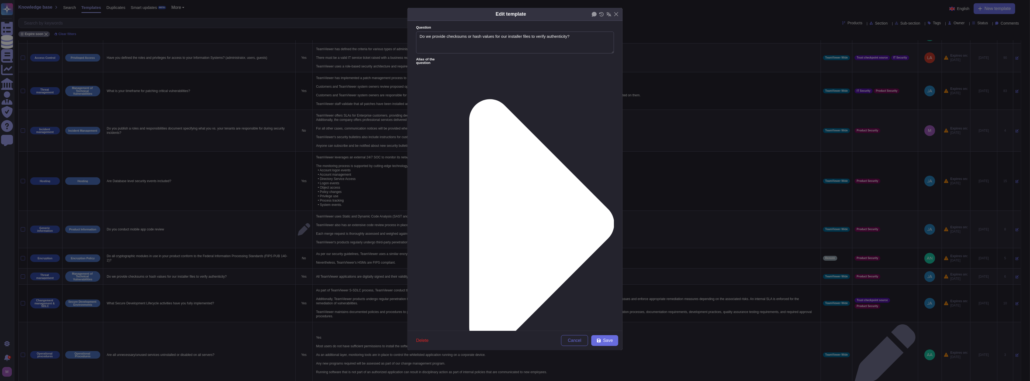
type textarea "All of our software is signed via DigiCert Code Signing. Consequently, the publ…"
click at [438, 228] on span "From today" at bounding box center [434, 230] width 23 height 5
click at [459, 59] on icon at bounding box center [531, 224] width 166 height 332
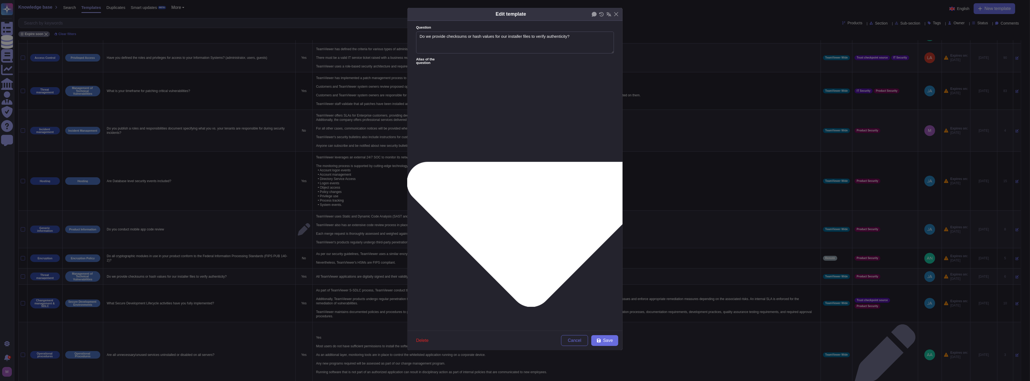
paste textarea "Code Signing"
drag, startPoint x: 586, startPoint y: 41, endPoint x: 352, endPoint y: 31, distance: 233.8
click at [352, 31] on div "Edit template Question Do we provide checksums or hash values for our installer…" at bounding box center [515, 190] width 1030 height 381
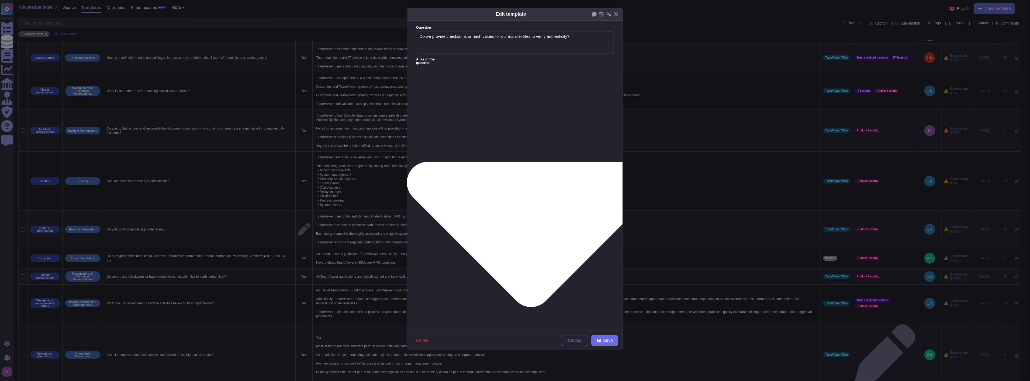
drag, startPoint x: 502, startPoint y: 71, endPoint x: 410, endPoint y: 65, distance: 92.6
click at [410, 65] on form "Question Do we provide checksums or hash values for our installer files to veri…" at bounding box center [514, 176] width 215 height 310
paste textarea "re hash values (e.g., SHA-256) provided to allow customers to verify the integr…"
drag, startPoint x: 448, startPoint y: 71, endPoint x: 474, endPoint y: 71, distance: 25.9
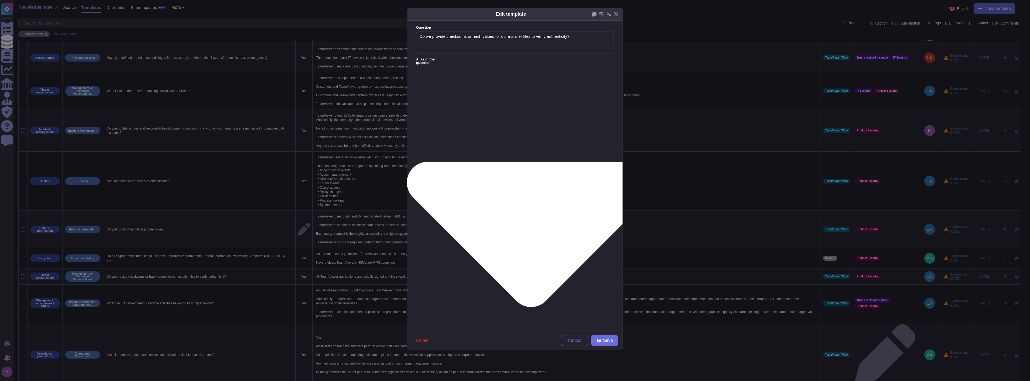
type textarea "Are hash values provided to allow customers to verify the integrity of installe…"
paste textarea "How do you help customers ensure the authenticity of downloaded software"
type textarea "How do you help customers ensure the authenticity of downloaded software"
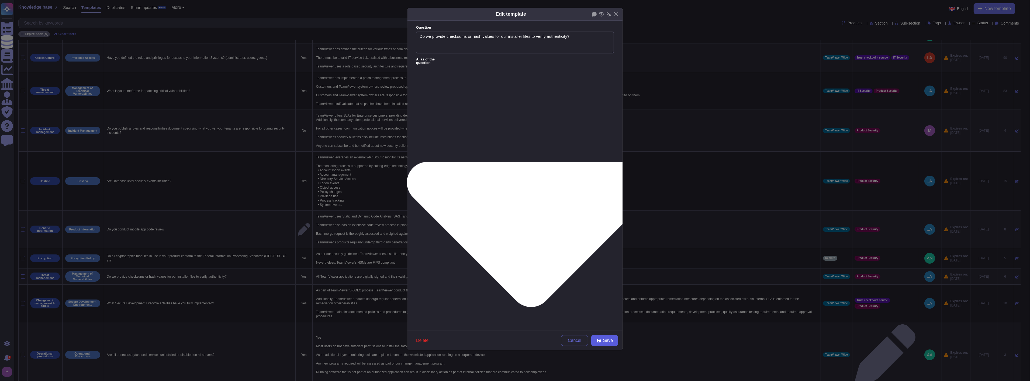
click at [612, 341] on span "Save" at bounding box center [608, 340] width 10 height 4
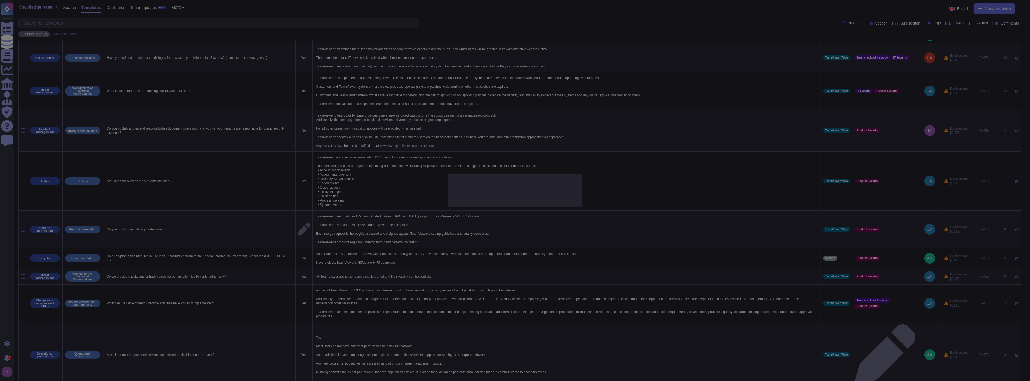
type textarea "All TeamViewer applications are digitally signed and their validity can be veri…"
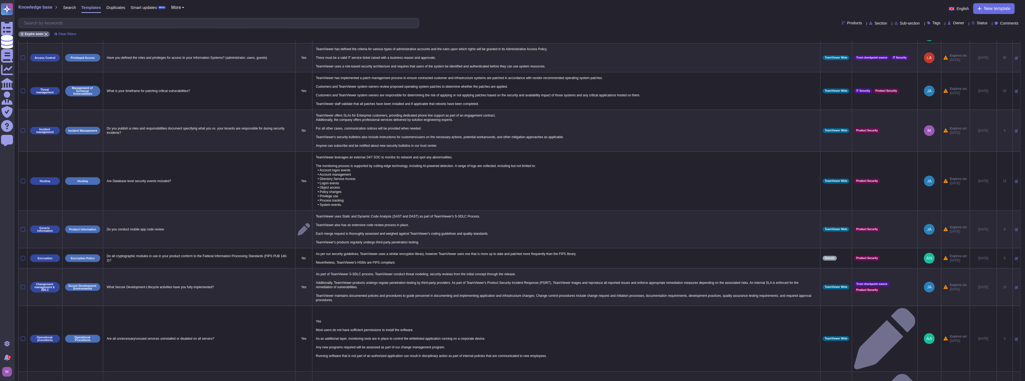
drag, startPoint x: 288, startPoint y: 353, endPoint x: 106, endPoint y: 354, distance: 181.9
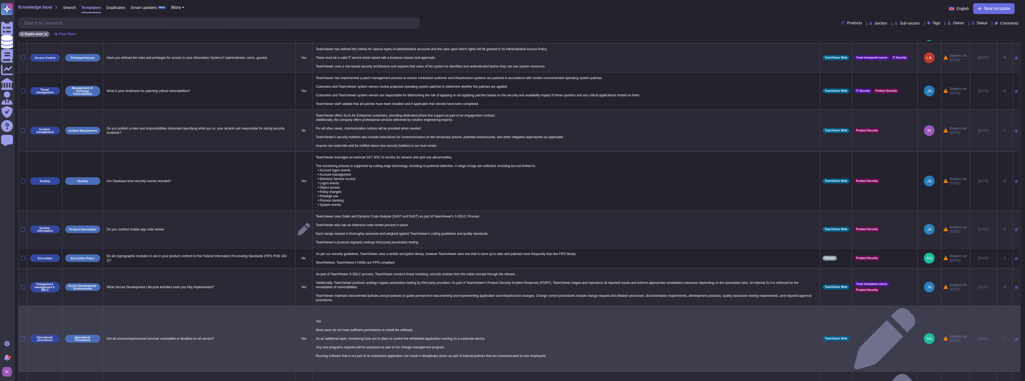
copy p "Are Information Security requirements specified and implemented when new system…"
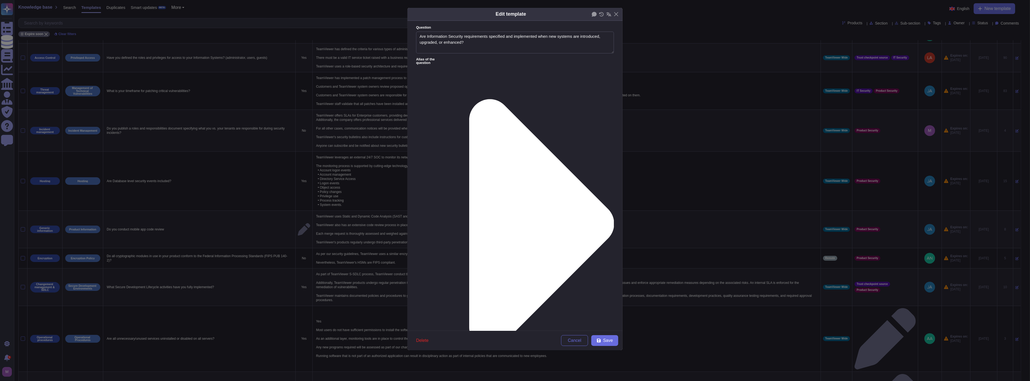
type textarea "Are Information Security requirements specified and implemented when new system…"
drag, startPoint x: 456, startPoint y: 78, endPoint x: 333, endPoint y: 63, distance: 124.1
click at [333, 63] on div "Edit template Question Are Information Security requirements specified and impl…" at bounding box center [515, 190] width 1030 height 381
paste textarea ". TeamViewer ensures that Information Security requirements are clearly defined…"
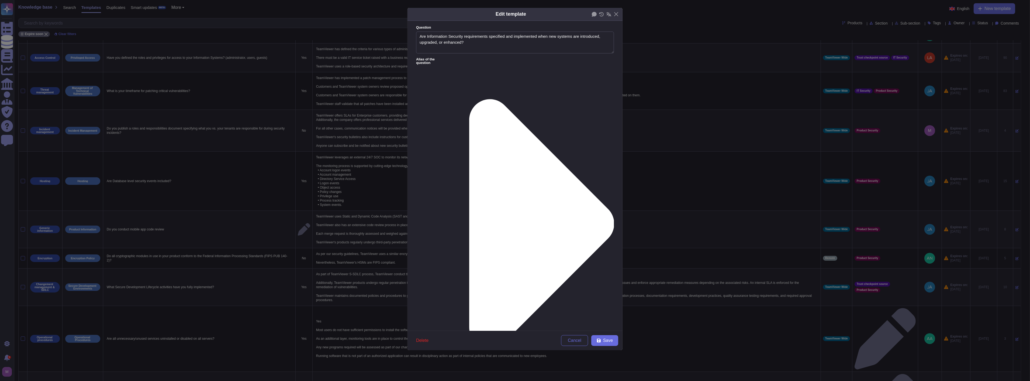
type textarea "Yes. TeamViewer ensures that Information Security requirements are clearly defi…"
click at [446, 230] on div "From today" at bounding box center [445, 230] width 44 height 5
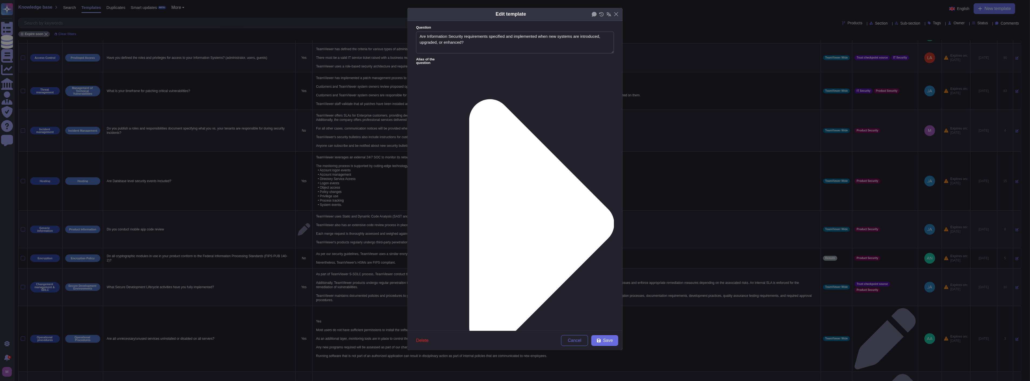
click at [458, 57] on form "Question Are Information Security requirements specified and implemented when n…" at bounding box center [514, 176] width 215 height 310
click at [469, 99] on icon at bounding box center [541, 223] width 145 height 249
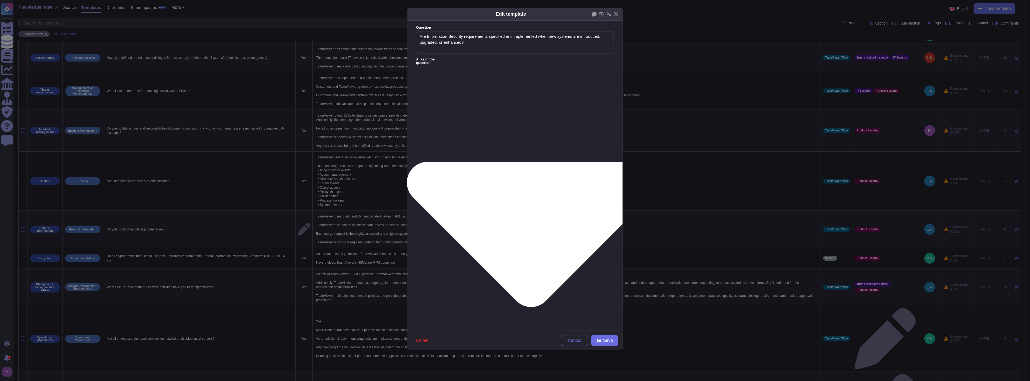
type textarea "Are information security requirements specified and implemented when new system…"
type textarea "If business information systems are used to transmit, process or store Scoped S…"
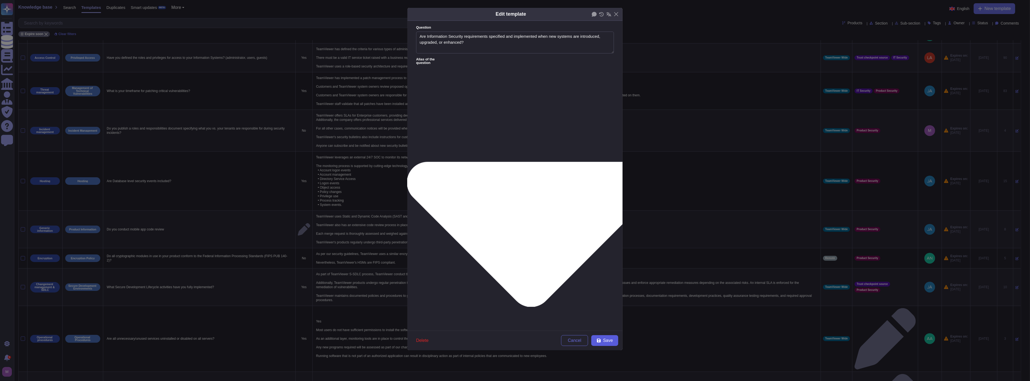
click at [611, 338] on span "Save" at bounding box center [608, 340] width 10 height 4
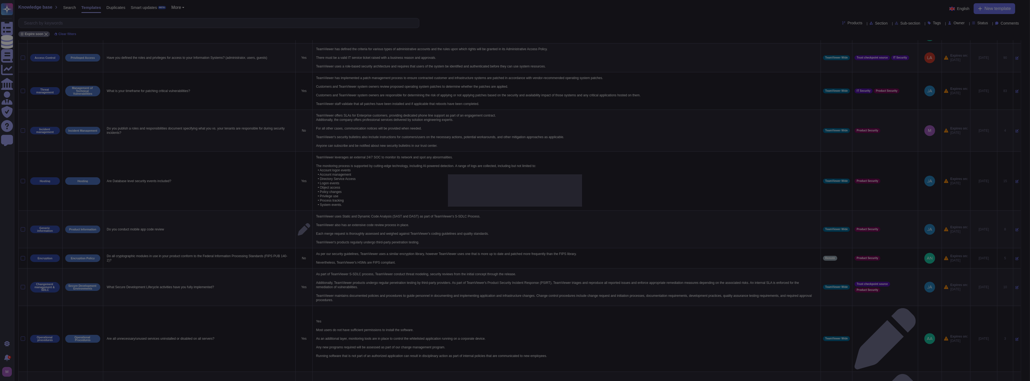
type textarea "Yes"
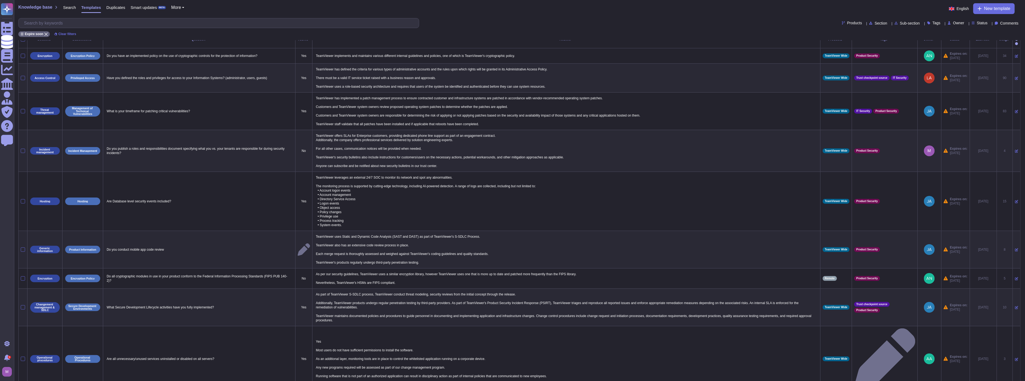
scroll to position [0, 0]
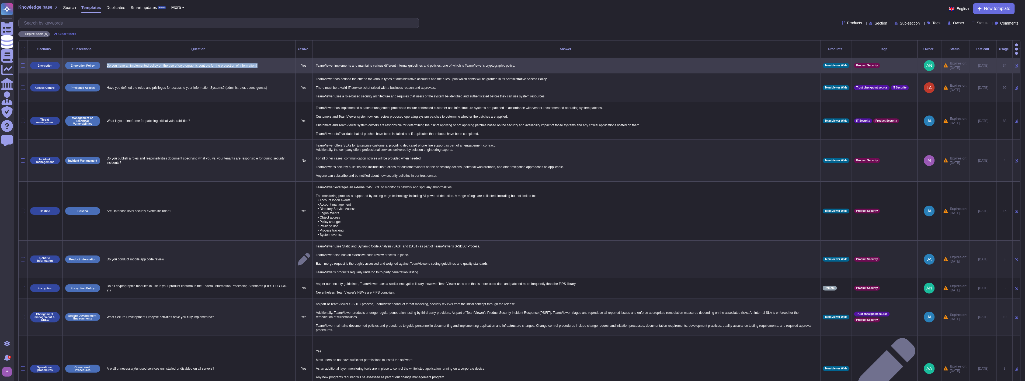
drag, startPoint x: 272, startPoint y: 58, endPoint x: 105, endPoint y: 56, distance: 167.1
click at [105, 58] on td "Do you have an implemented policy on the use of cryptographic controls for the …" at bounding box center [199, 65] width 192 height 15
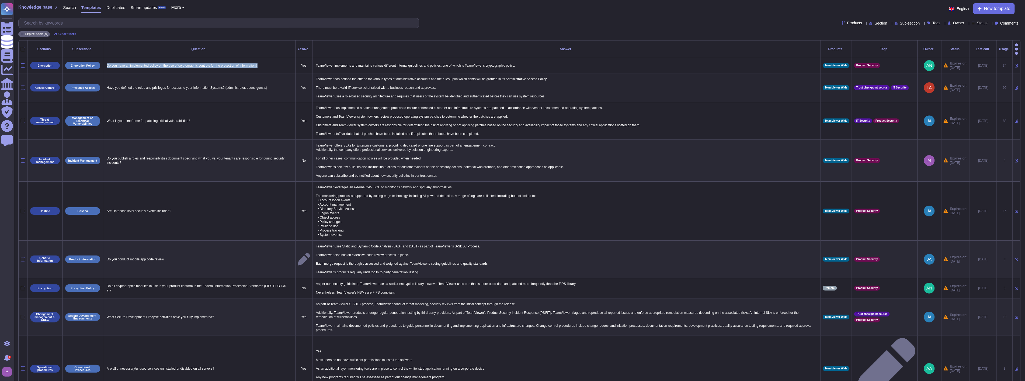
copy p "Do you have an implemented policy on the use of cryptographic controls for the …"
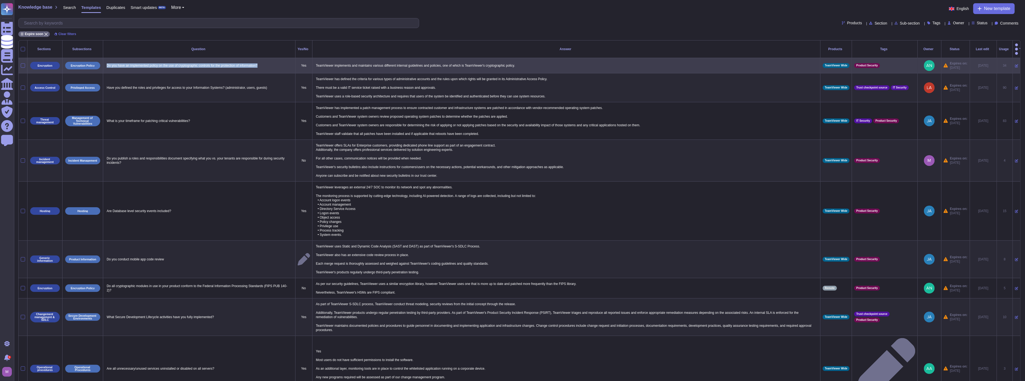
copy p "Do you have an implemented policy on the use of cryptographic controls for the …"
click at [1015, 64] on icon at bounding box center [1016, 65] width 3 height 3
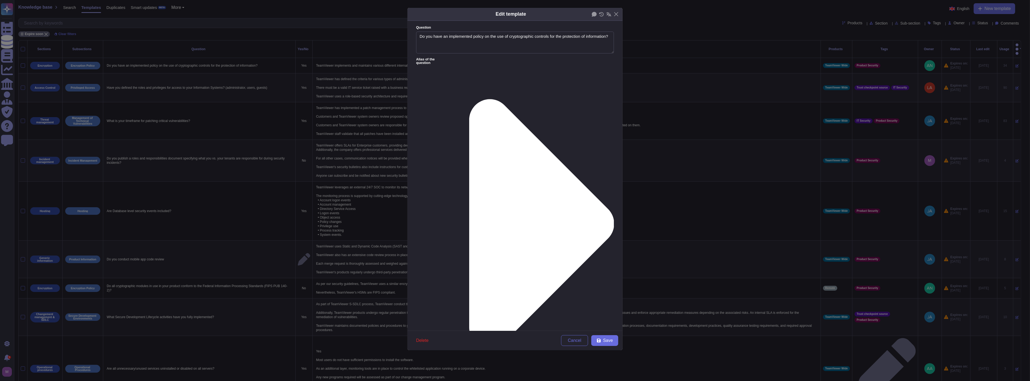
type textarea "Do you have an implemented policy on the use of cryptographic controls for the …"
drag, startPoint x: 494, startPoint y: 92, endPoint x: 350, endPoint y: 45, distance: 151.4
click at [350, 45] on div "Edit template Question Do you have an implemented policy on the use of cryptogr…" at bounding box center [515, 190] width 1030 height 381
paste textarea "Yes. TeamViewer has a formally implemented policy governing the use of cryptogr…"
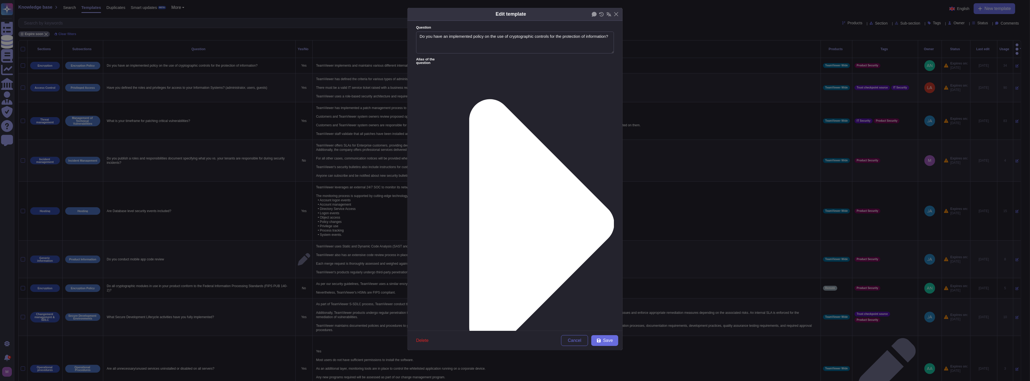
click at [447, 235] on div "From today" at bounding box center [444, 230] width 48 height 12
drag, startPoint x: 513, startPoint y: 241, endPoint x: 511, endPoint y: 234, distance: 6.5
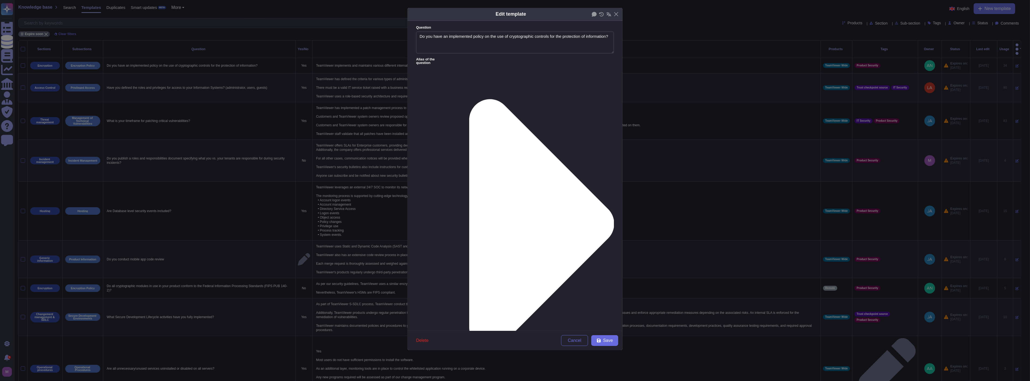
click at [602, 339] on button "Save" at bounding box center [604, 340] width 27 height 11
type textarea "TeamViewer implements and maintains various different internal guidelines and p…"
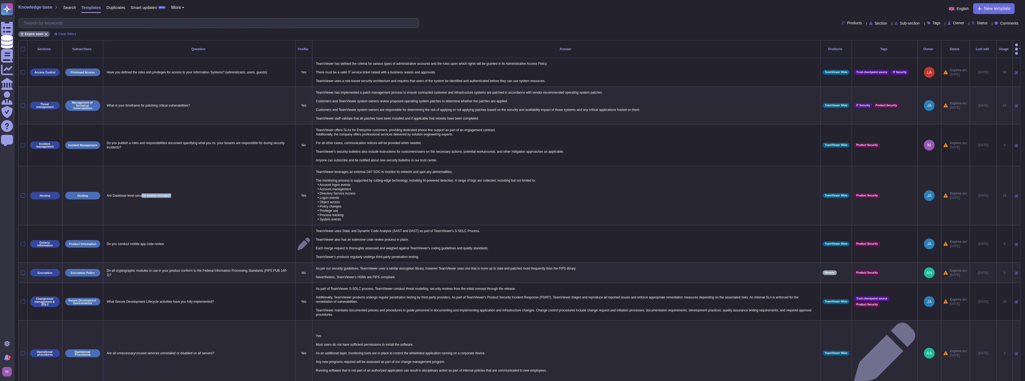
drag, startPoint x: 192, startPoint y: 193, endPoint x: 140, endPoint y: 192, distance: 51.7
click at [140, 192] on td "Are Database level security events included?" at bounding box center [199, 195] width 192 height 59
drag, startPoint x: 197, startPoint y: 100, endPoint x: 107, endPoint y: 100, distance: 90.3
click at [107, 102] on p "What is your timeframe for patching critical vulnerabilities?" at bounding box center [199, 105] width 188 height 7
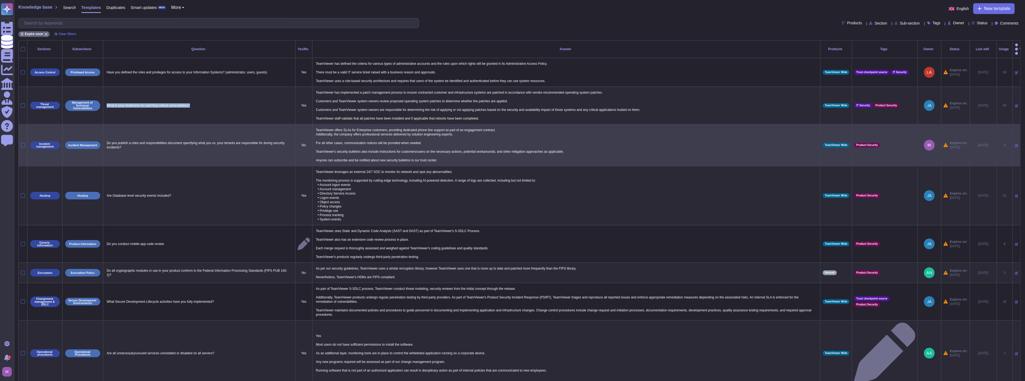
copy p "What is your timeframe for patching critical vulnerabilities?"
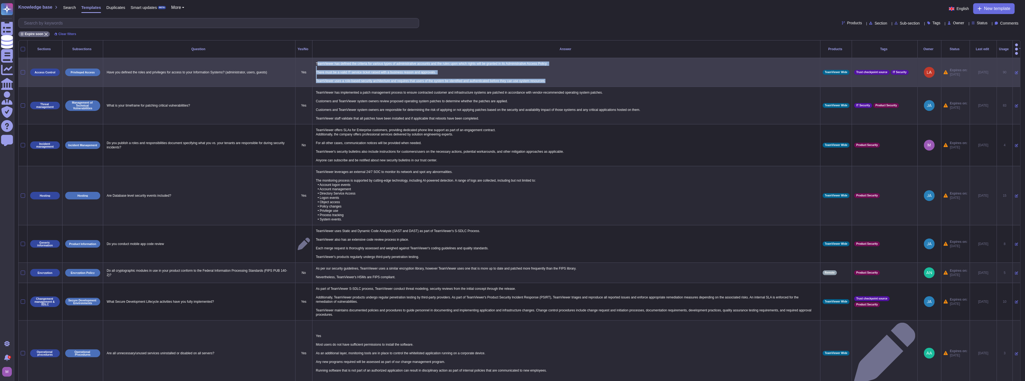
drag, startPoint x: 318, startPoint y: 58, endPoint x: 555, endPoint y: 76, distance: 237.3
click at [555, 76] on p "TeamViewer has defined the criteria for various types of administrative account…" at bounding box center [567, 72] width 504 height 24
copy p "eamViewer has defined the criteria for various types of administrative accounts…"
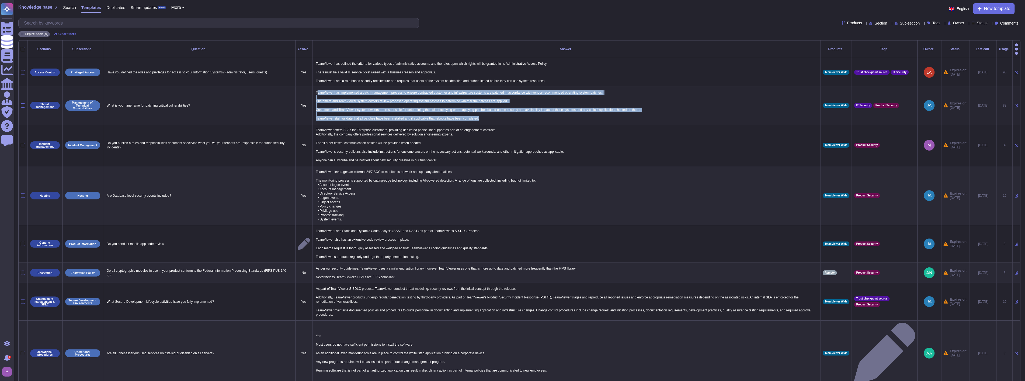
drag, startPoint x: 318, startPoint y: 84, endPoint x: 480, endPoint y: 112, distance: 164.9
click at [480, 112] on p "TeamViewer has implemented a patch management process to ensure contracted cust…" at bounding box center [567, 105] width 504 height 33
copy p "eamViewer has implemented a patch management process to ensure contracted custo…"
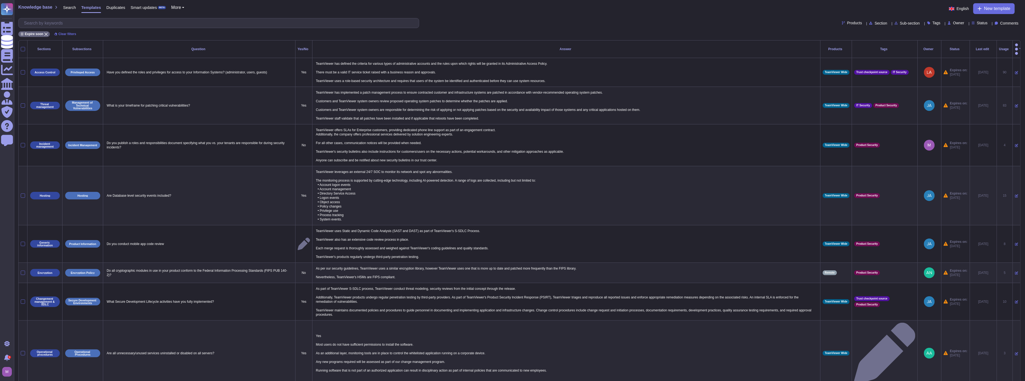
click at [1015, 104] on icon at bounding box center [1016, 105] width 3 height 3
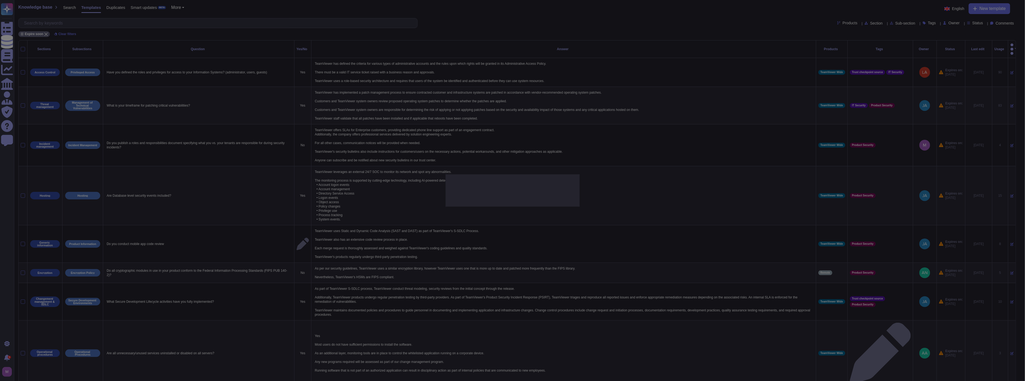
type textarea "What is your timeframe for patching critical vulnerabilities?"
type textarea "TeamViewer has implemented a patch management process to ensure contracted cust…"
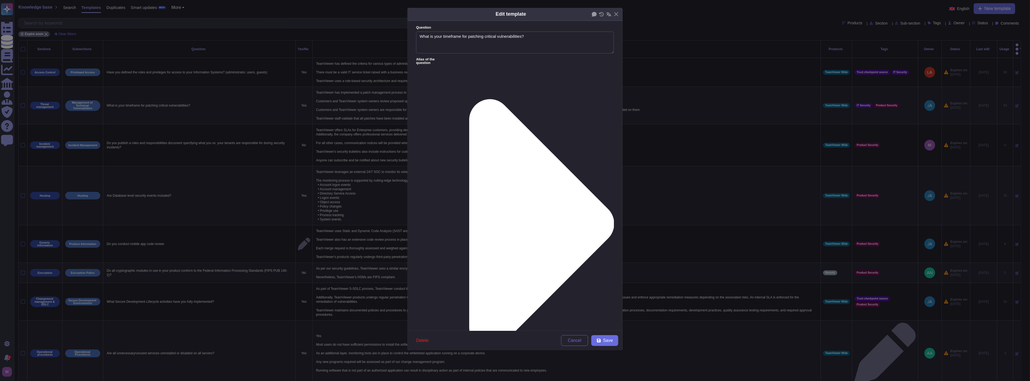
type textarea "What is your timeframe for patching critical vulnerabilities?"
paste textarea "a comprehensive patch management process in place to ensure that vulnerabilitie…"
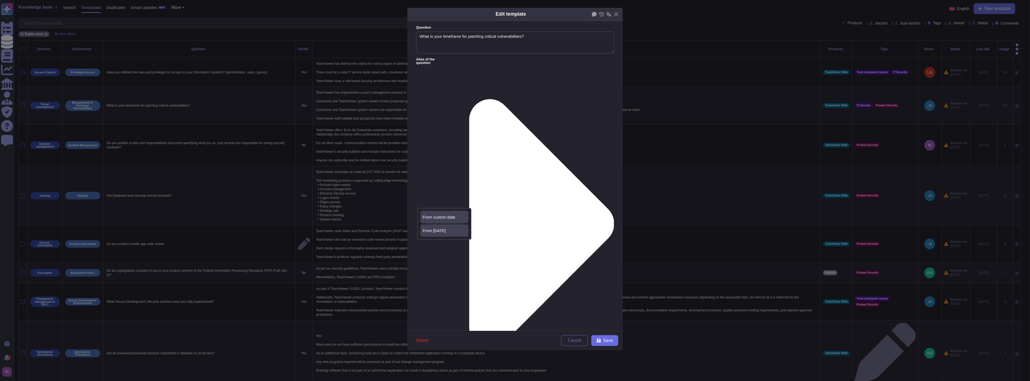
click at [442, 230] on span "From [DATE]" at bounding box center [434, 230] width 23 height 5
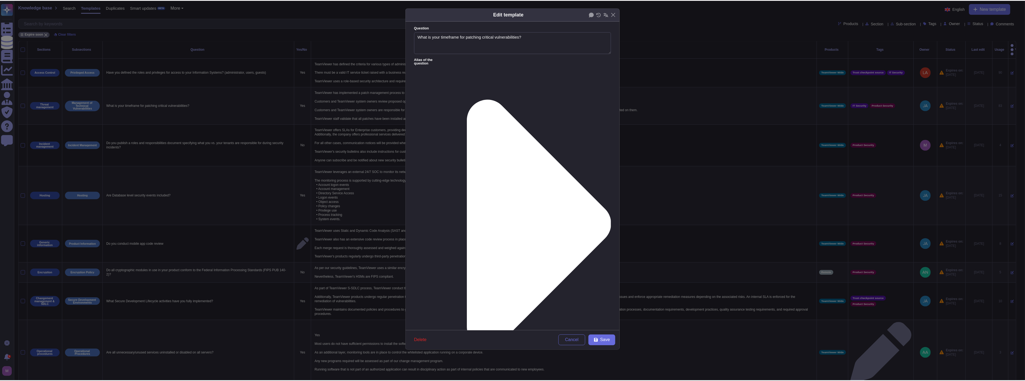
scroll to position [0, 0]
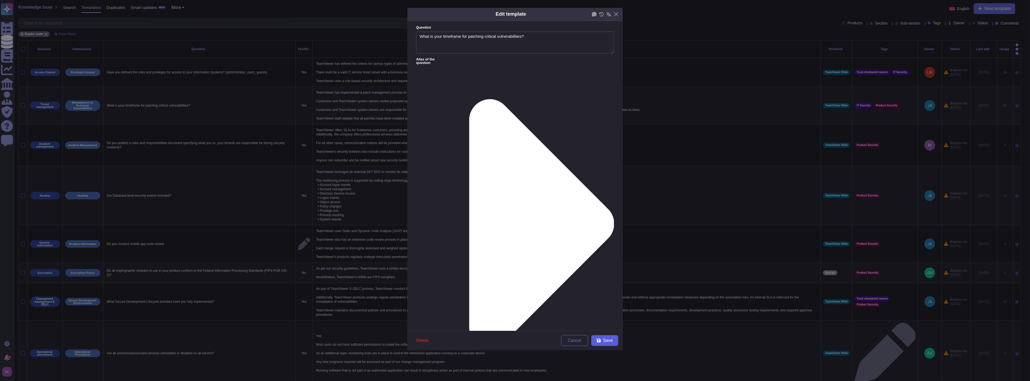
click at [609, 344] on button "Save" at bounding box center [604, 340] width 27 height 11
type textarea "TeamViewer has implemented a patch management process to ensure contracted cust…"
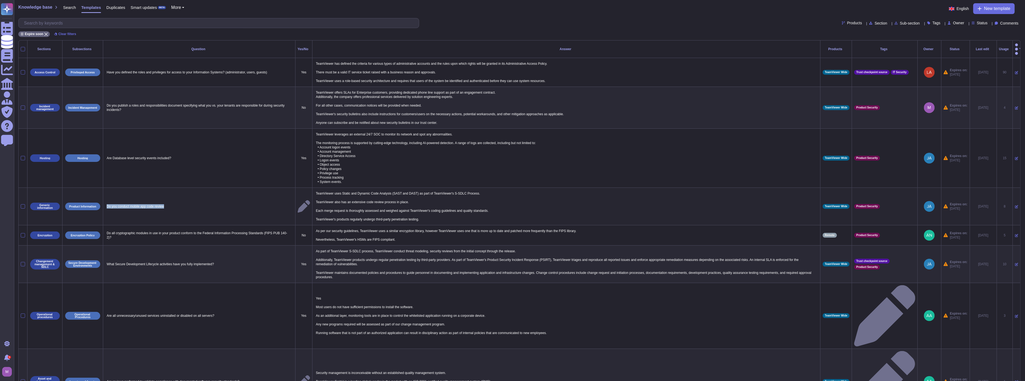
drag, startPoint x: 171, startPoint y: 202, endPoint x: 108, endPoint y: 200, distance: 63.1
click at [108, 203] on p "Do you conduct mobile app code review" at bounding box center [199, 206] width 188 height 7
copy p "Do you conduct mobile app code review"
click at [167, 26] on input "text" at bounding box center [220, 22] width 398 height 9
click at [979, 23] on span "Status" at bounding box center [982, 23] width 11 height 4
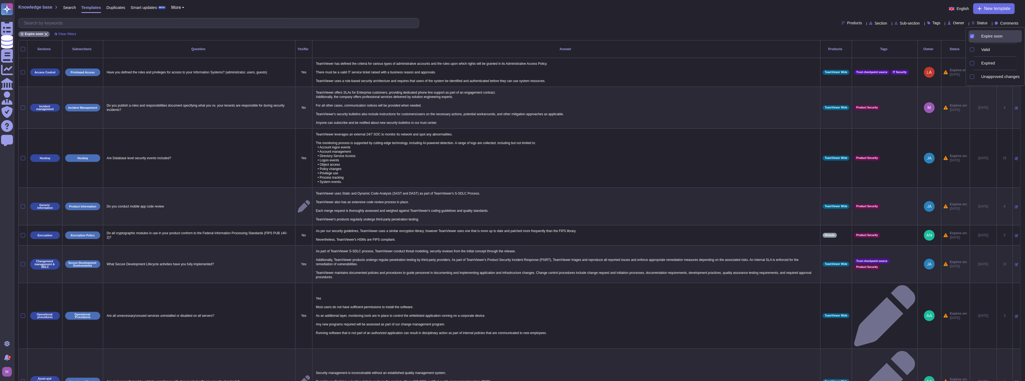
click at [976, 39] on div "Expire soon" at bounding box center [995, 36] width 53 height 12
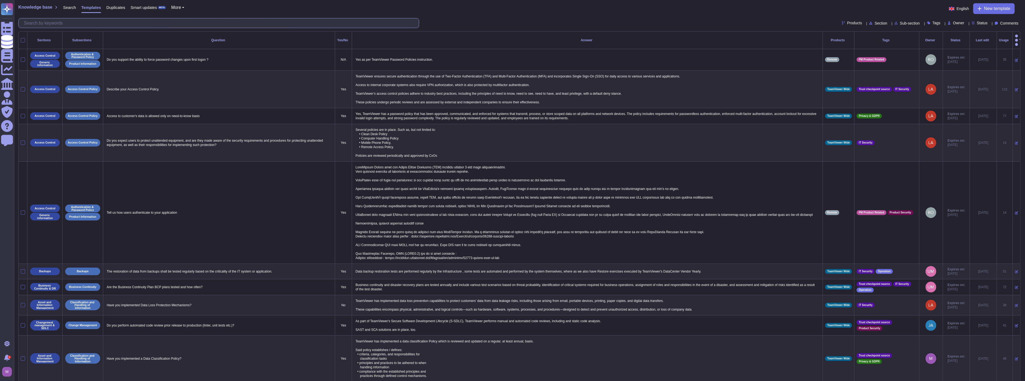
click at [307, 25] on input "text" at bounding box center [220, 22] width 398 height 9
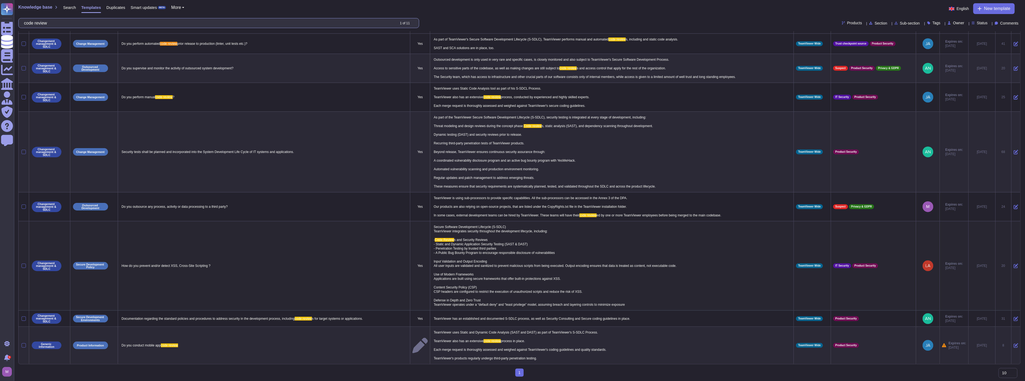
scroll to position [22, 0]
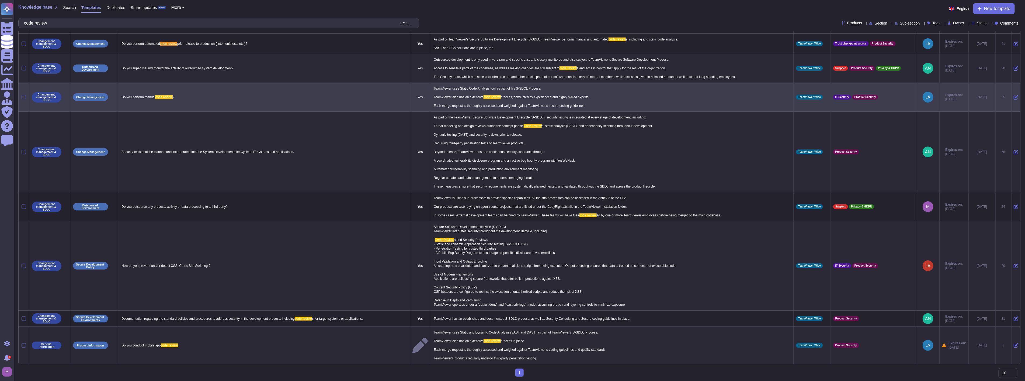
type input "code review"
click at [23, 95] on div at bounding box center [24, 97] width 4 height 4
click at [0, 0] on input "checkbox" at bounding box center [0, 0] width 0 height 0
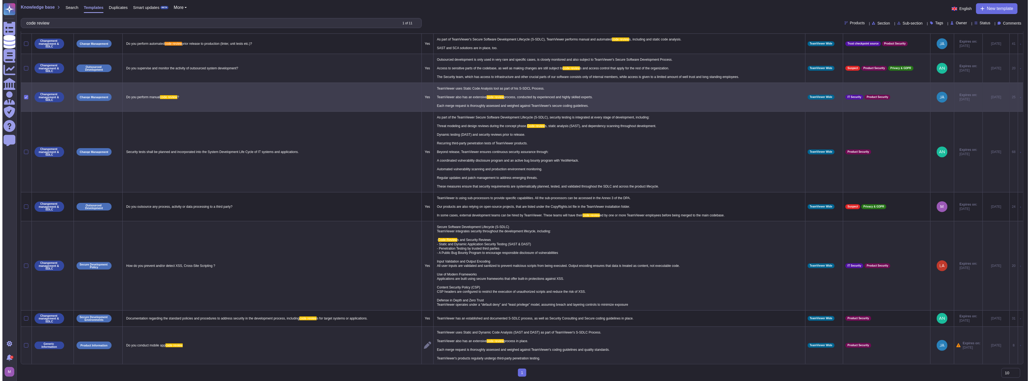
scroll to position [0, 0]
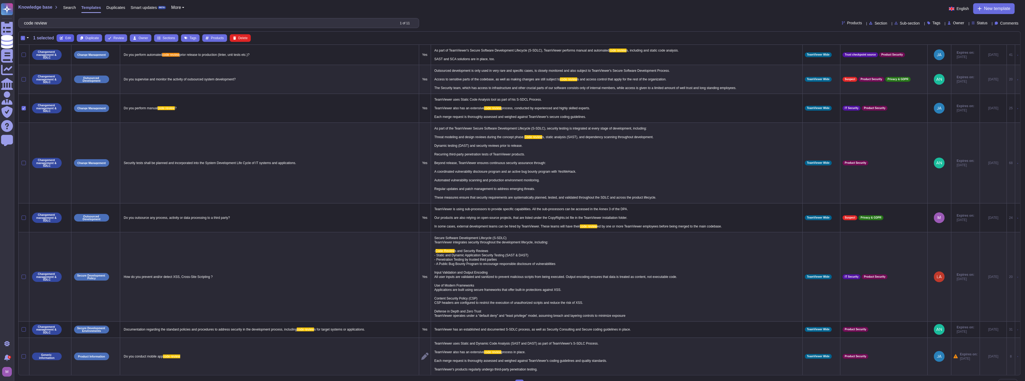
click at [69, 36] on span "Edit" at bounding box center [68, 37] width 6 height 3
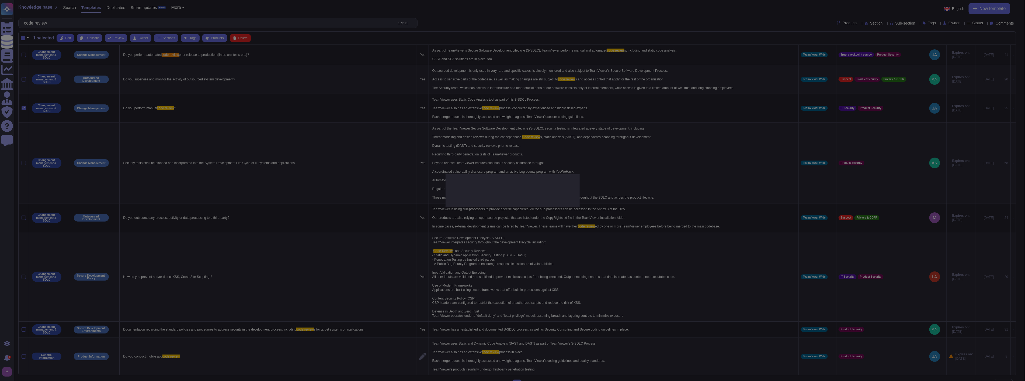
type textarea "Do you perform manual code review?"
type textarea "TeamViewer uses Static Code Analysis tool as part of his S-SDCL Process. TeamVi…"
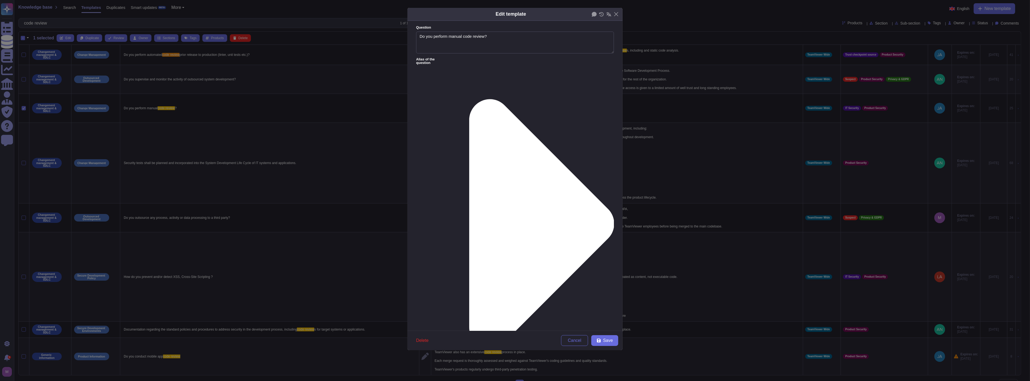
type textarea "Do you perform manual code review?"
type textarea "TeamViewer uses Static Code Analysis tool as part of his S-SDCL Process. TeamVi…"
click at [440, 58] on label "Alias of the question" at bounding box center [515, 224] width 198 height 332
click at [460, 58] on icon at bounding box center [531, 224] width 166 height 332
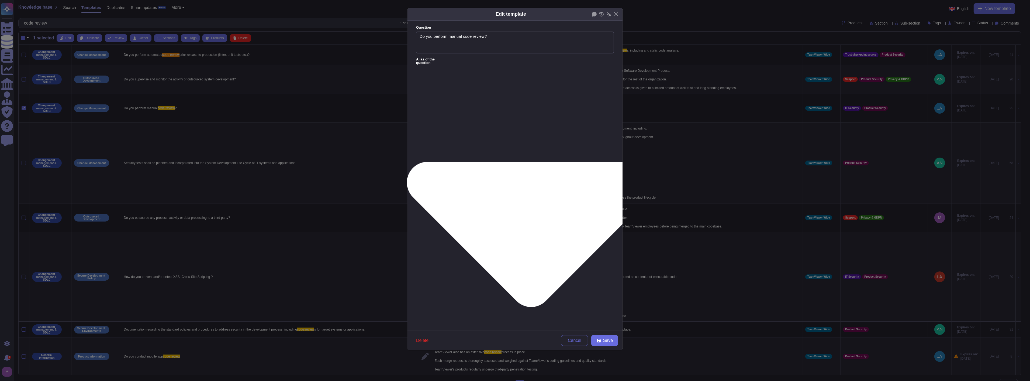
type textarea "Do you use manual source-code analysis to detect security defects in code prior…"
type textarea "Does code require peer review before being pushed to production?"
type textarea "Before a merge on the common branch and deployment on the development environme…"
type textarea "Are changes to the production environment reviewed by at least two engineers/op…"
type textarea "Is peer code review is performed?"
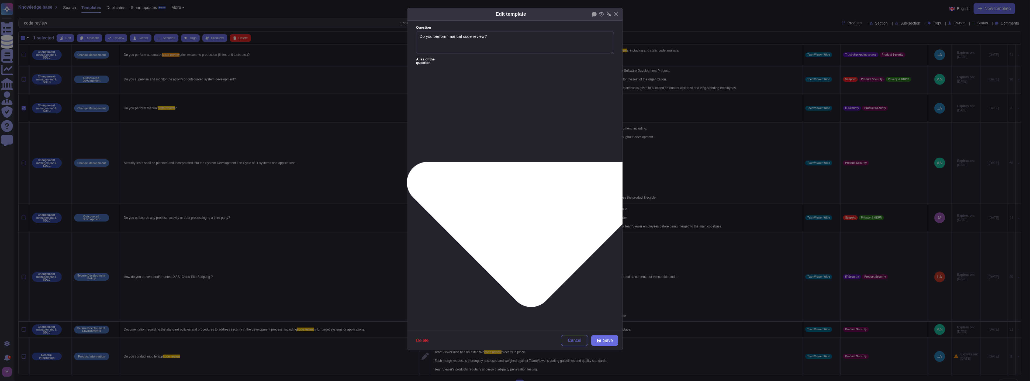
type textarea "Is source code security reviewed manually? If yes, what is the frequency?"
paste textarea "Do you conduct mobile app code review"
type textarea "Do you conduct mobile app code review"
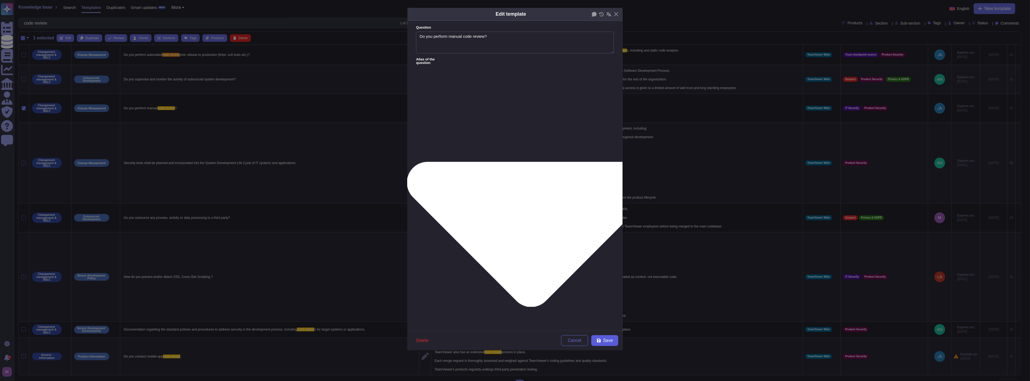
click at [606, 338] on span "Save" at bounding box center [608, 340] width 10 height 4
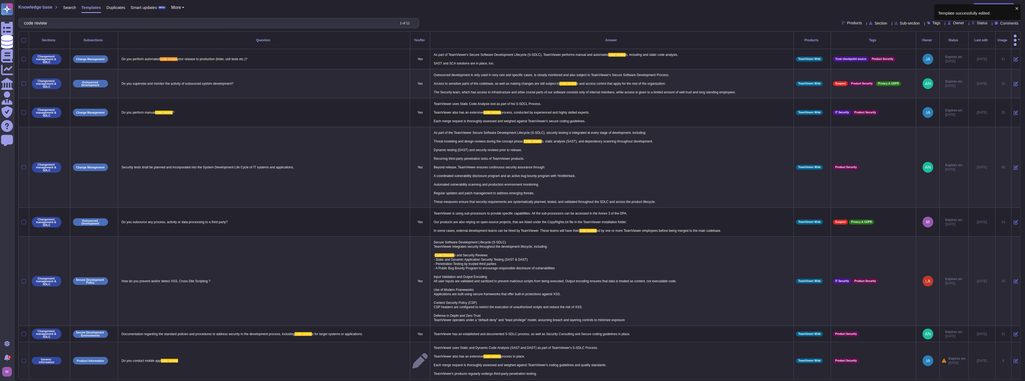
click at [23, 362] on div at bounding box center [24, 360] width 4 height 4
click at [0, 0] on input "checkbox" at bounding box center [0, 0] width 0 height 0
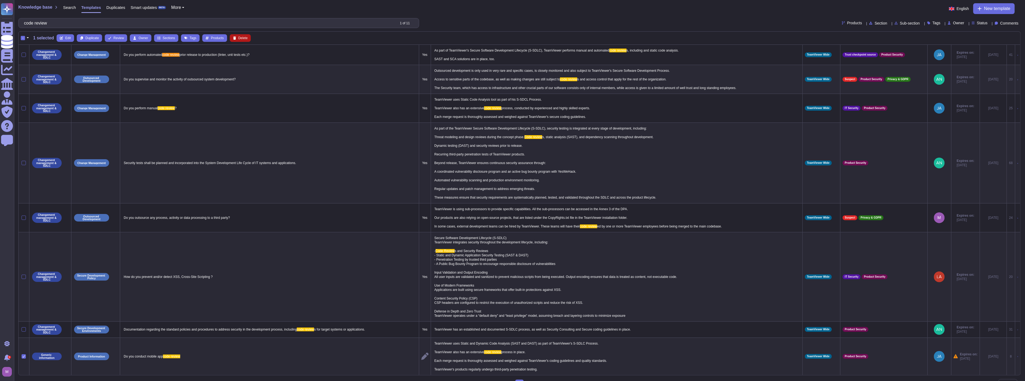
click at [241, 38] on span "Delete" at bounding box center [242, 37] width 9 height 3
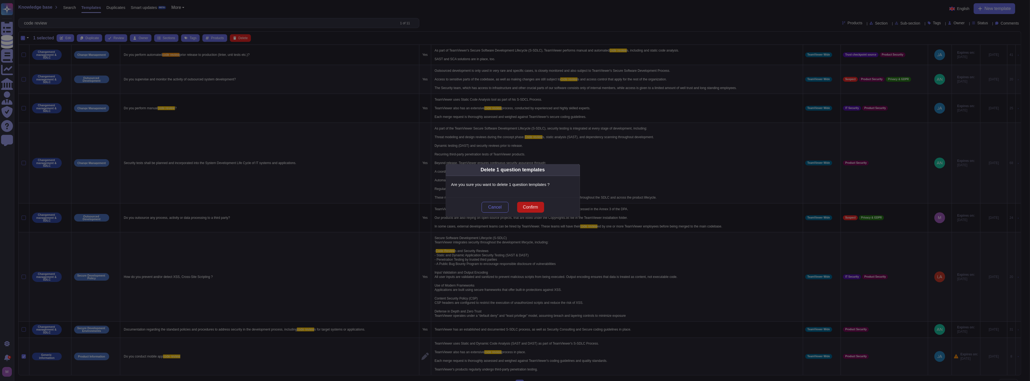
click at [538, 206] on span "Confirm" at bounding box center [530, 207] width 15 height 4
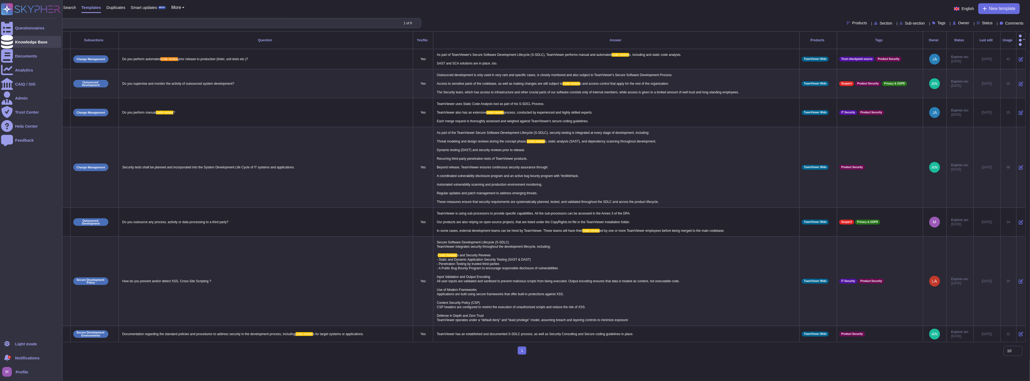
click at [14, 41] on div "Knowledge Base" at bounding box center [31, 42] width 60 height 12
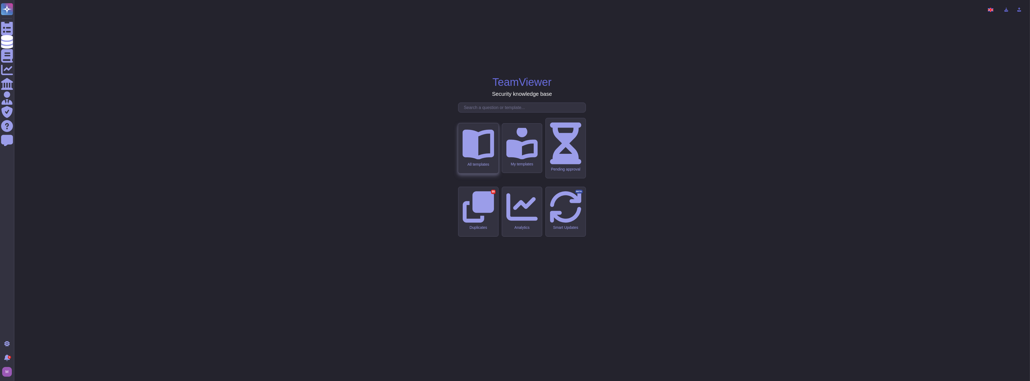
click at [470, 166] on div "All templates" at bounding box center [478, 164] width 32 height 5
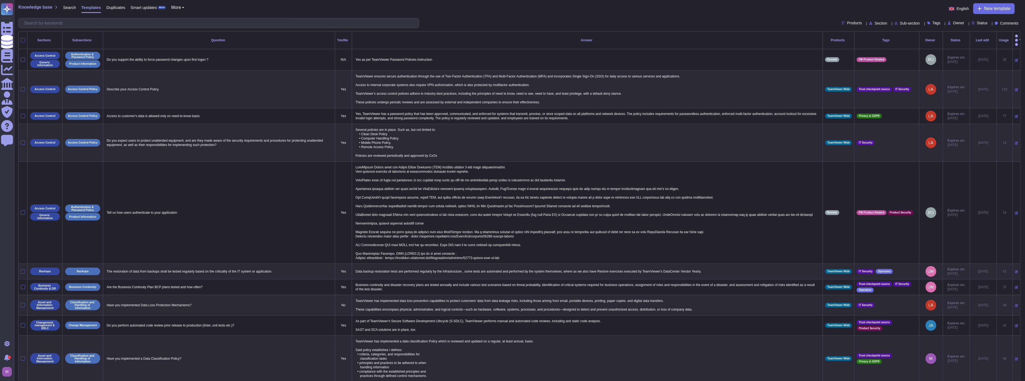
click at [23, 38] on div at bounding box center [23, 40] width 4 height 4
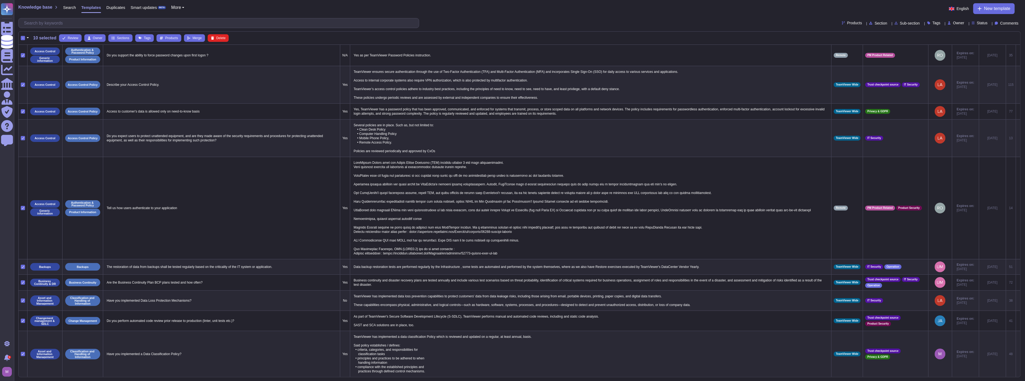
click at [46, 40] on span "10 selected" at bounding box center [44, 38] width 23 height 4
click at [28, 37] on button "button" at bounding box center [27, 38] width 5 height 6
click at [42, 53] on link "Select all" at bounding box center [50, 54] width 51 height 6
click at [22, 38] on div "-" at bounding box center [23, 38] width 4 height 4
click at [0, 0] on input "-" at bounding box center [0, 0] width 0 height 0
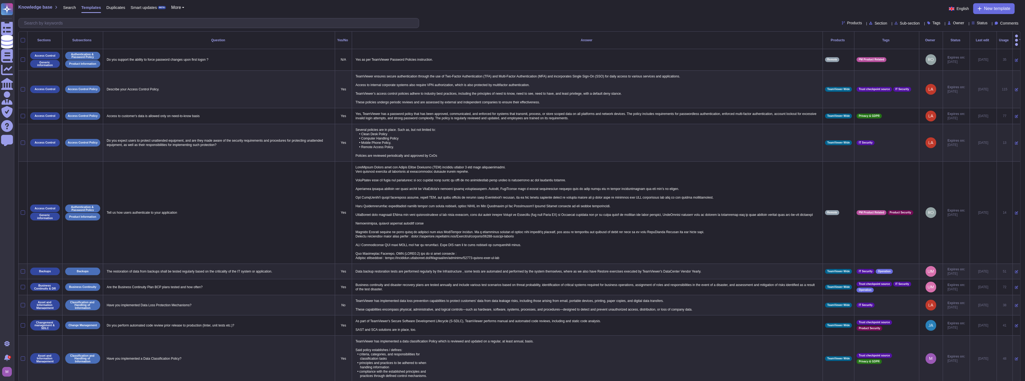
click at [842, 22] on div "Products" at bounding box center [853, 23] width 22 height 4
click at [977, 22] on span "Status" at bounding box center [982, 23] width 11 height 4
click at [989, 47] on span "Expire soon" at bounding box center [992, 49] width 21 height 5
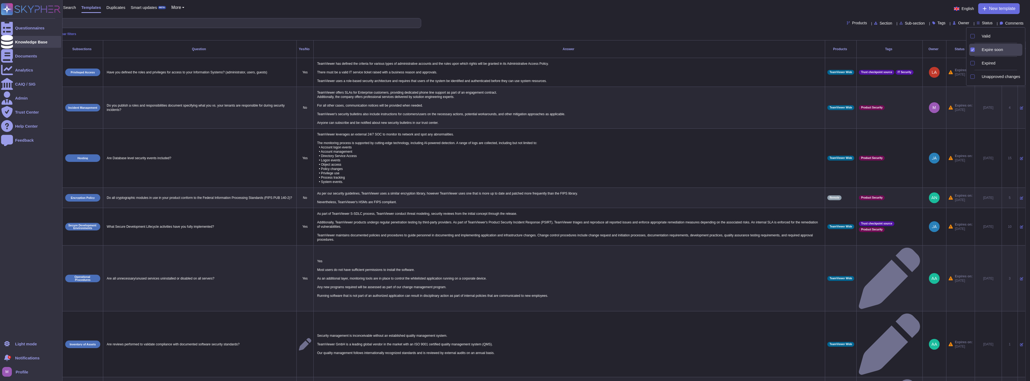
click at [2, 39] on div at bounding box center [7, 42] width 12 height 12
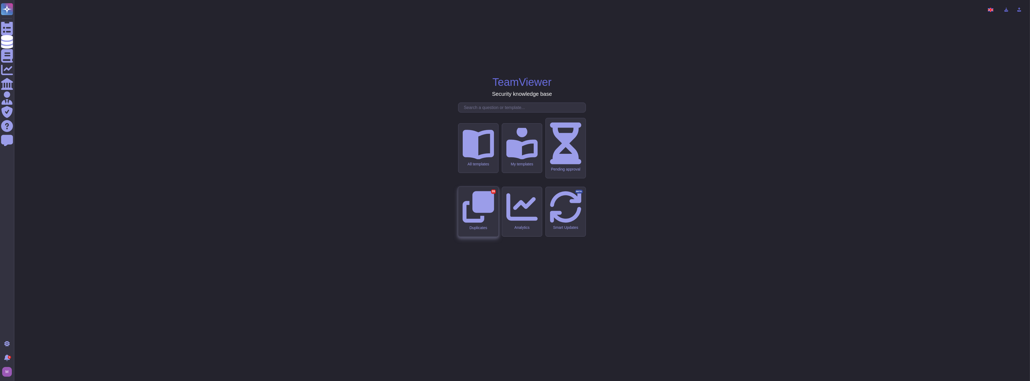
click at [481, 204] on icon at bounding box center [478, 207] width 32 height 32
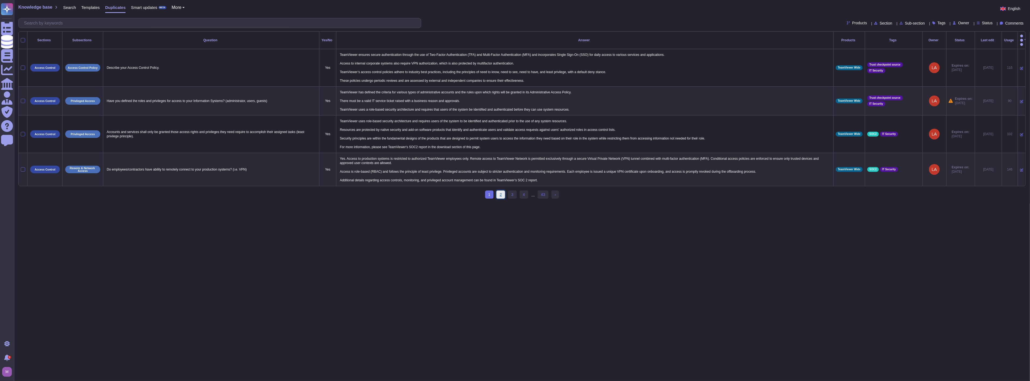
click at [502, 191] on link "2" at bounding box center [500, 194] width 9 height 8
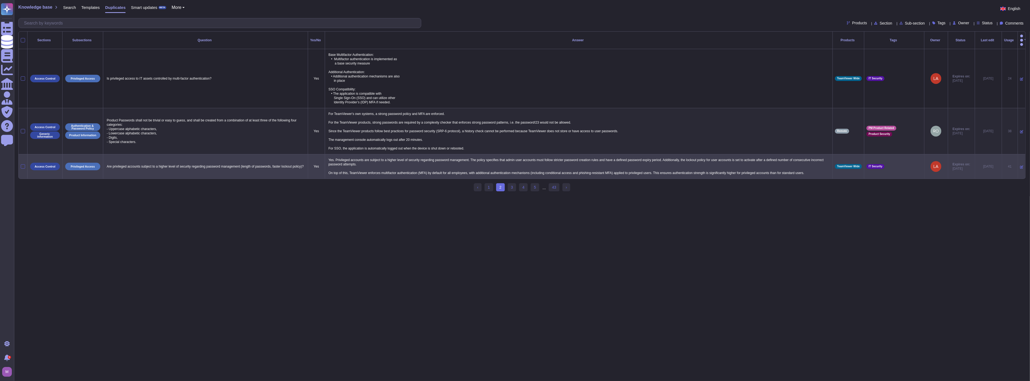
click at [23, 164] on div at bounding box center [23, 166] width 4 height 4
click at [0, 0] on input "checkbox" at bounding box center [0, 0] width 0 height 0
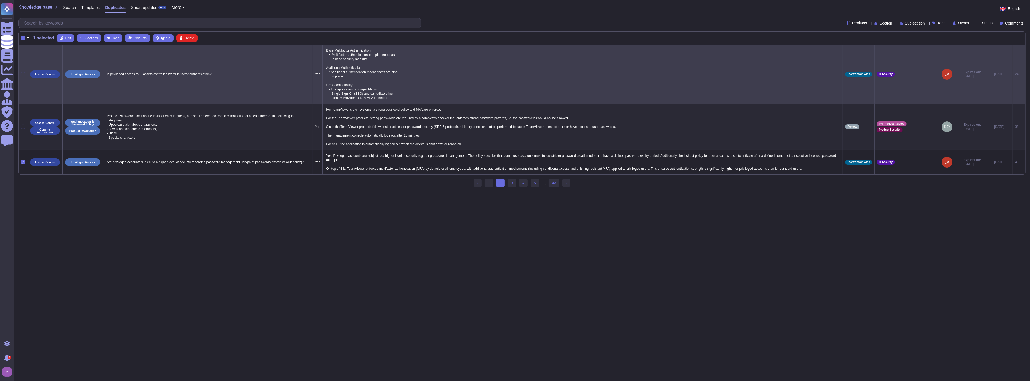
click at [22, 74] on div at bounding box center [23, 74] width 4 height 4
click at [0, 0] on input "checkbox" at bounding box center [0, 0] width 0 height 0
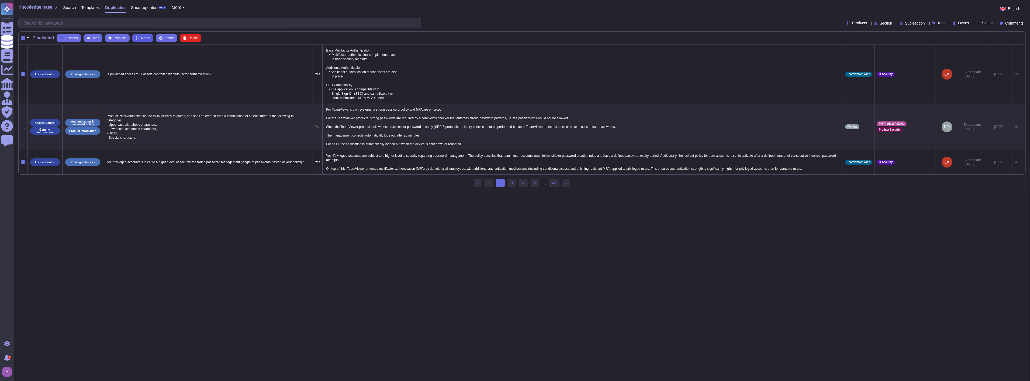
click at [143, 40] on span "Merge" at bounding box center [145, 37] width 9 height 3
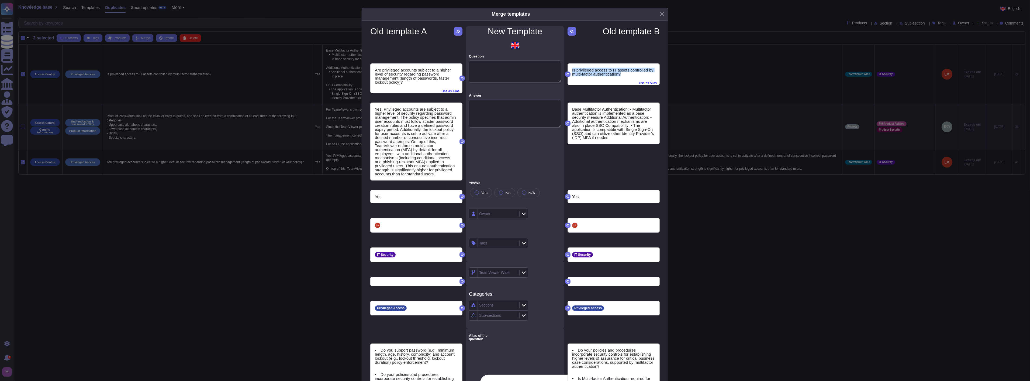
drag, startPoint x: 633, startPoint y: 76, endPoint x: 566, endPoint y: 71, distance: 66.5
click at [568, 71] on div "Is privileged access to IT assets controlled by multi-factor authentication? Us…" at bounding box center [614, 74] width 92 height 21
copy p "Is privileged access to IT assets controlled by multi-factor authentication?"
drag, startPoint x: 407, startPoint y: 81, endPoint x: 368, endPoint y: 66, distance: 41.7
click at [371, 66] on div "Are privileged accounts subject to a higher level of security regarding passwor…" at bounding box center [417, 78] width 92 height 29
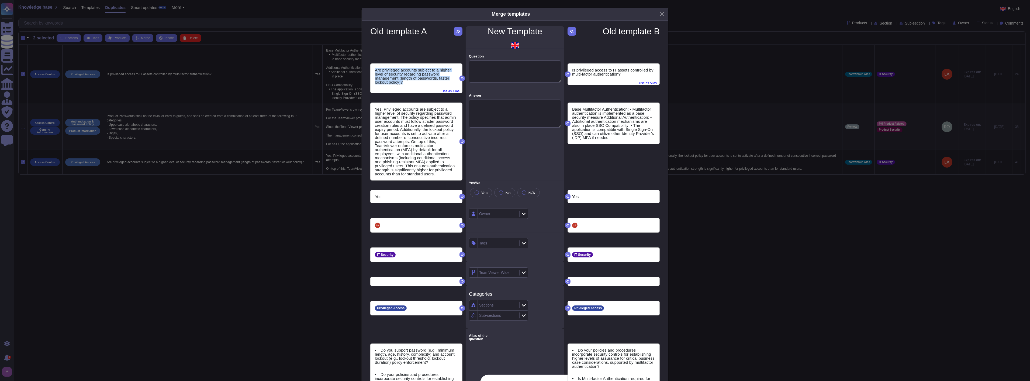
click at [418, 88] on div "Are privileged accounts subject to a higher level of security regarding passwor…" at bounding box center [417, 78] width 92 height 29
click at [407, 82] on p "Are privileged accounts subject to a higher level of security regarding passwor…" at bounding box center [416, 76] width 83 height 16
drag, startPoint x: 406, startPoint y: 85, endPoint x: 373, endPoint y: 71, distance: 36.0
click at [373, 71] on div "Are privileged accounts subject to a higher level of security regarding passwor…" at bounding box center [417, 78] width 92 height 29
copy p "Are privileged accounts subject to a higher level of security regarding passwor…"
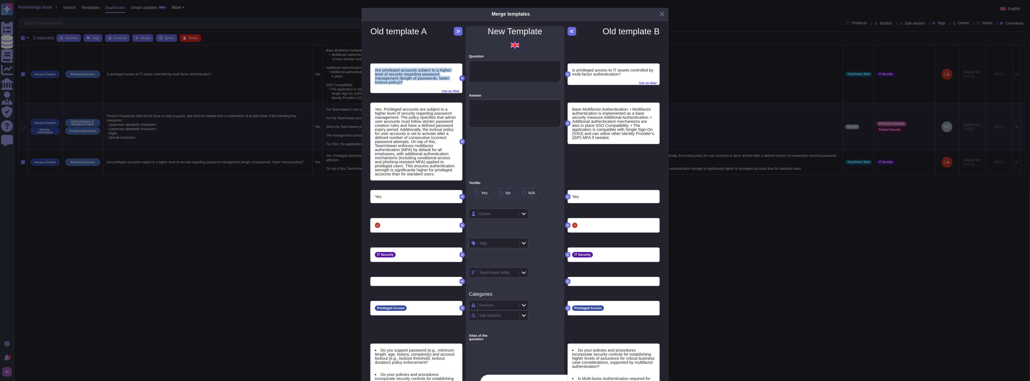
click at [460, 80] on button at bounding box center [461, 77] width 5 height 5
type textarea "Are privileged accounts subject to a higher level of security regarding passwor…"
click at [648, 82] on span "Use as Alias" at bounding box center [648, 82] width 18 height 6
type textarea "Is privileged access to IT assets controlled by multi-factor authentication?"
click at [461, 141] on icon at bounding box center [462, 141] width 3 height 3
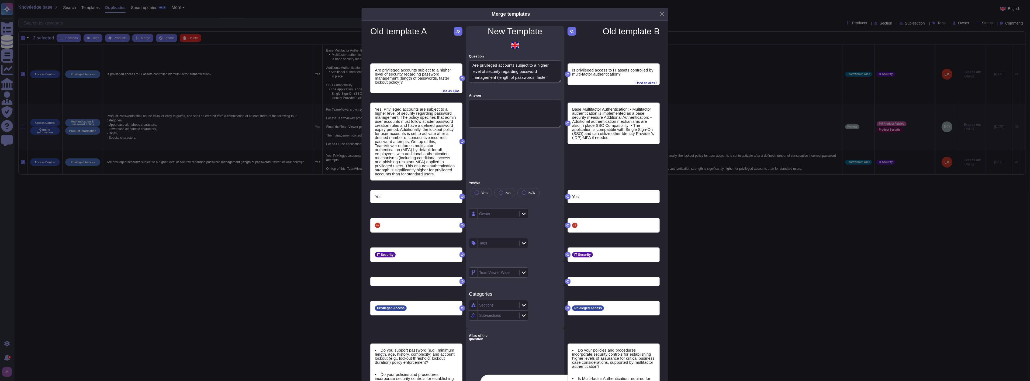
type textarea "Yes. Privileged accounts are subject to a higher level of security regarding pa…"
click at [481, 192] on span "Yes" at bounding box center [484, 192] width 6 height 5
click at [462, 226] on button at bounding box center [461, 224] width 5 height 5
click at [461, 255] on icon at bounding box center [462, 254] width 3 height 3
click at [461, 308] on icon at bounding box center [462, 307] width 3 height 3
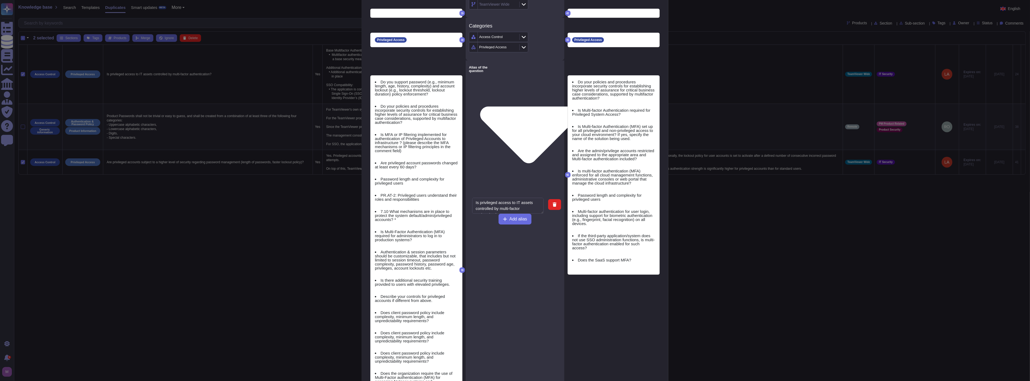
scroll to position [359, 0]
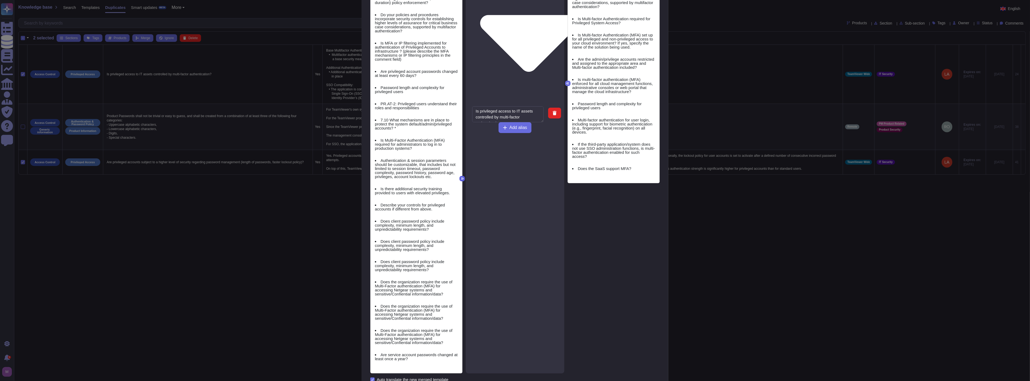
click at [461, 179] on icon at bounding box center [462, 178] width 3 height 3
click at [566, 82] on icon at bounding box center [567, 83] width 3 height 2
click at [461, 178] on icon at bounding box center [462, 178] width 3 height 2
click at [461, 178] on icon at bounding box center [462, 178] width 3 height 3
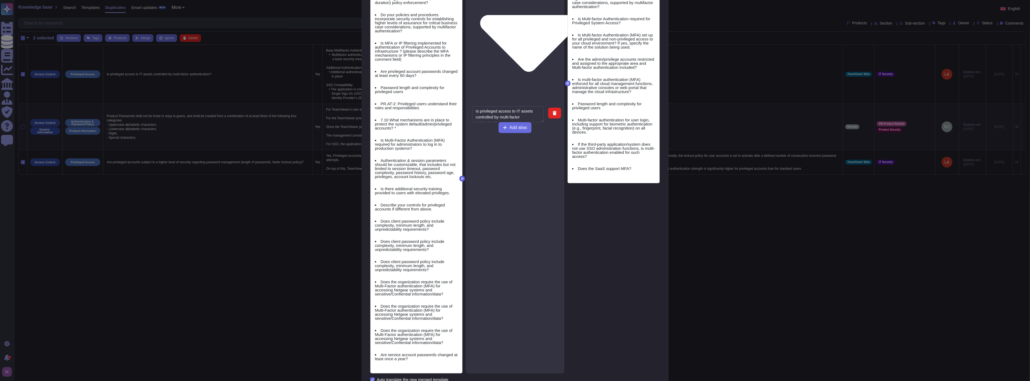
click at [461, 178] on icon at bounding box center [462, 178] width 3 height 3
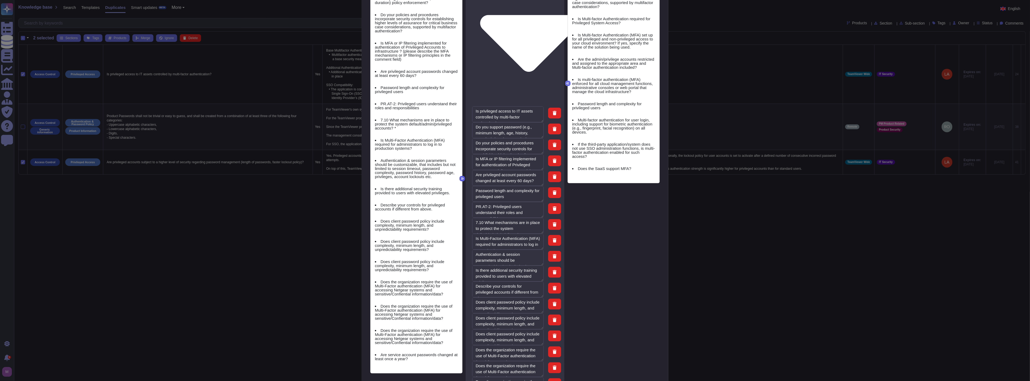
type textarea "Do you support password (e.g., minimum length, age, history, complexity) and ac…"
type textarea "Do your policies and procedures incorporate security controls for establishing …"
type textarea "Is MFA or IP filtering implemented for authentication of Privileged Accounts to…"
type textarea "Are privileged account passwords changed at least every 60 days?"
type textarea "Password length and complexity for privileged users"
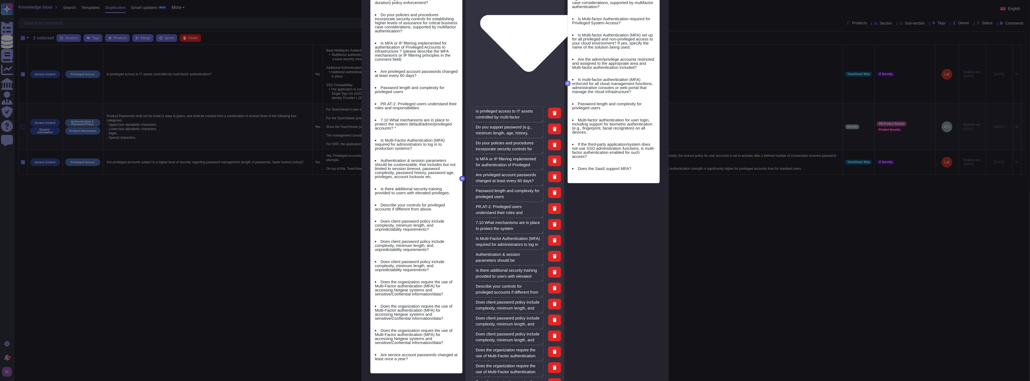
type textarea "PR.AT-2: Privileged users understand their roles and responsibilities"
type textarea "7.10 What mechanisms are in place to protect the system default/admin/privilege…"
type textarea "Is Multi-Factor Authentication (MFA) required for administrators to log in to p…"
type textarea "Authentication & session parameters should be customizable, that includes but n…"
type textarea "Is there additional security training provided to users with elevated privilege…"
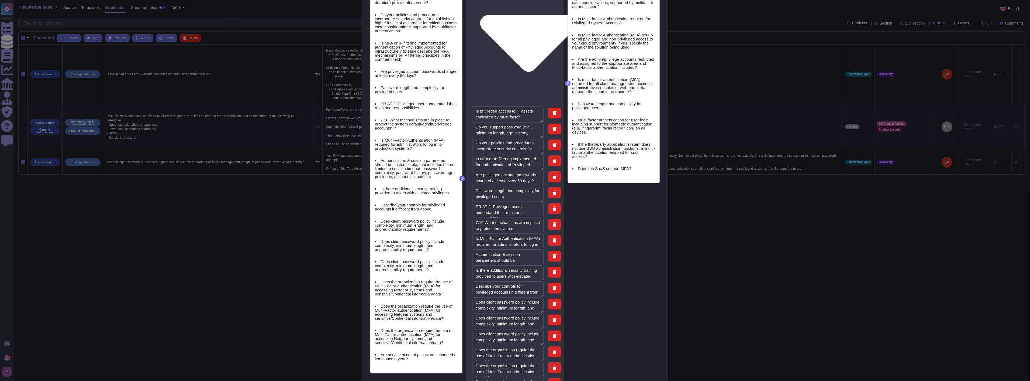
type textarea "Describe your controls for privileged accounts if different from above."
type textarea "Does client password policy include complexity, minimum length, and unpredictab…"
type textarea "Does the organization require the use of Multi-Factor authentication (MFA) for …"
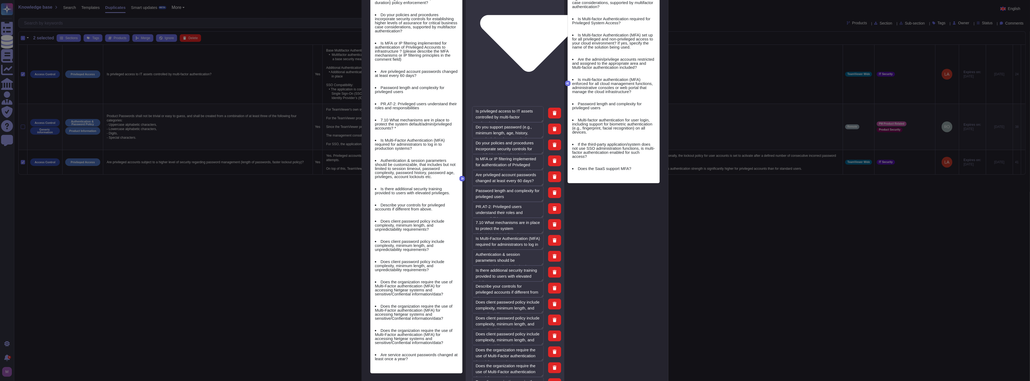
type textarea "Does the organization require the use of Multi-Factor authentication (MFA) for …"
type textarea "Are service account passwords changed at least once a year?"
click at [461, 178] on icon at bounding box center [462, 178] width 3 height 3
click at [566, 82] on icon at bounding box center [567, 83] width 3 height 3
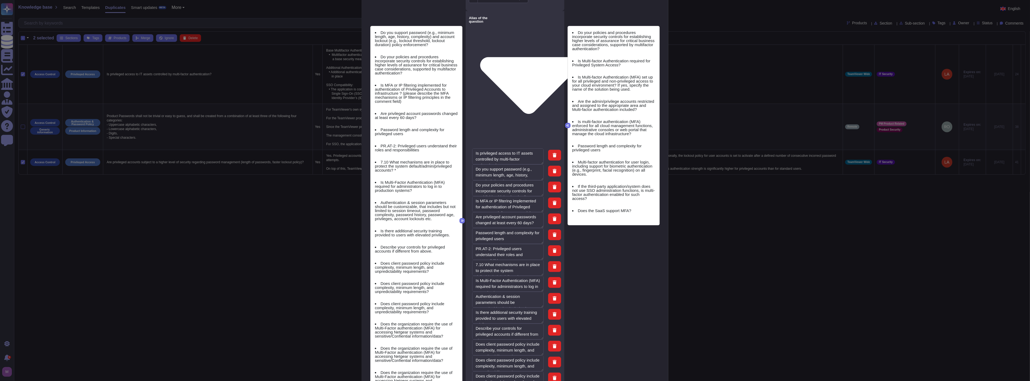
scroll to position [329, 0]
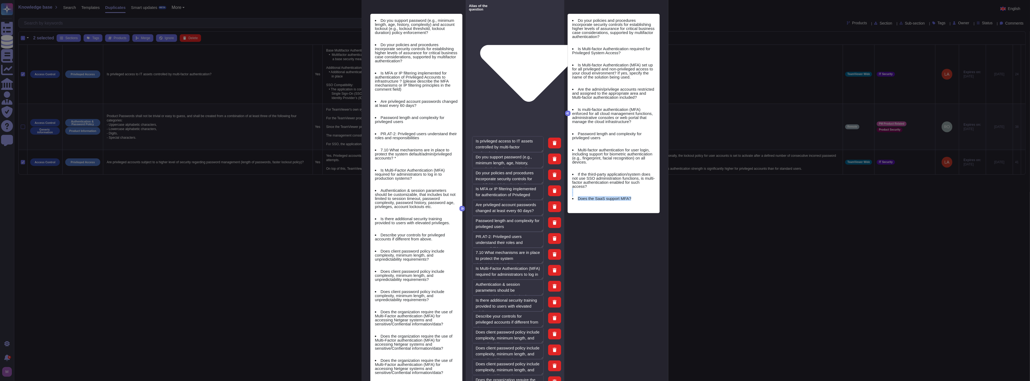
drag, startPoint x: 586, startPoint y: 193, endPoint x: 628, endPoint y: 193, distance: 42.6
click at [629, 193] on div "Do your policies and procedures incorporate security controls for establishing …" at bounding box center [613, 113] width 83 height 190
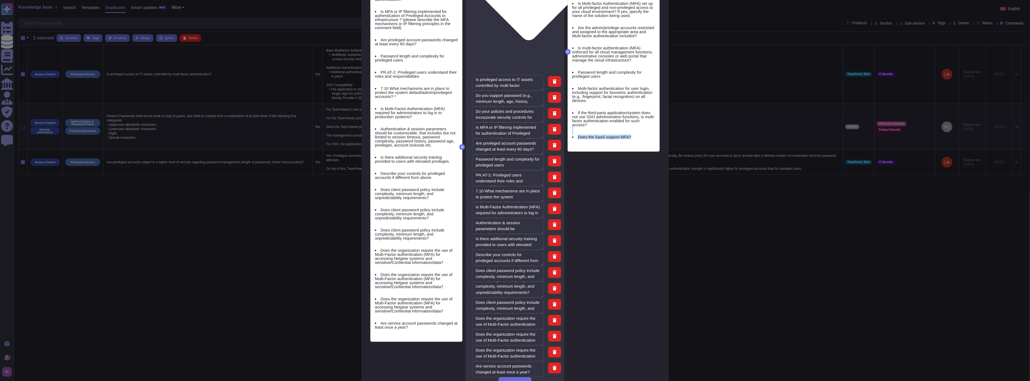
type textarea "Authentication & session parameters should be customizable, that includes but n…"
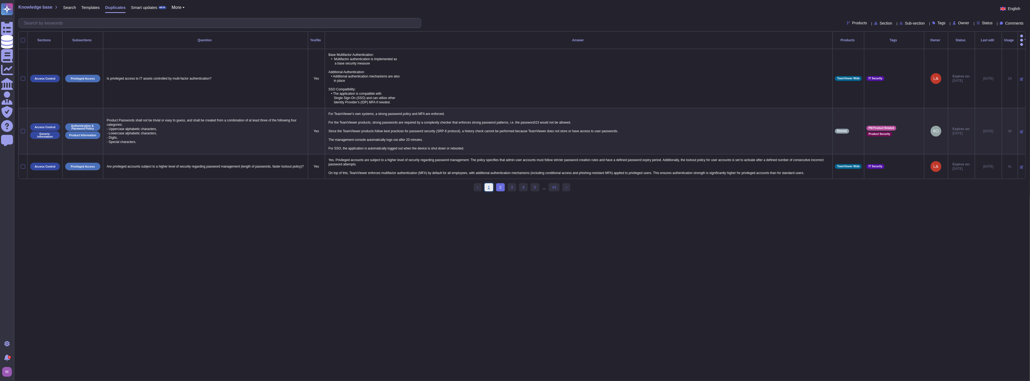
click at [490, 187] on link "1" at bounding box center [489, 187] width 9 height 8
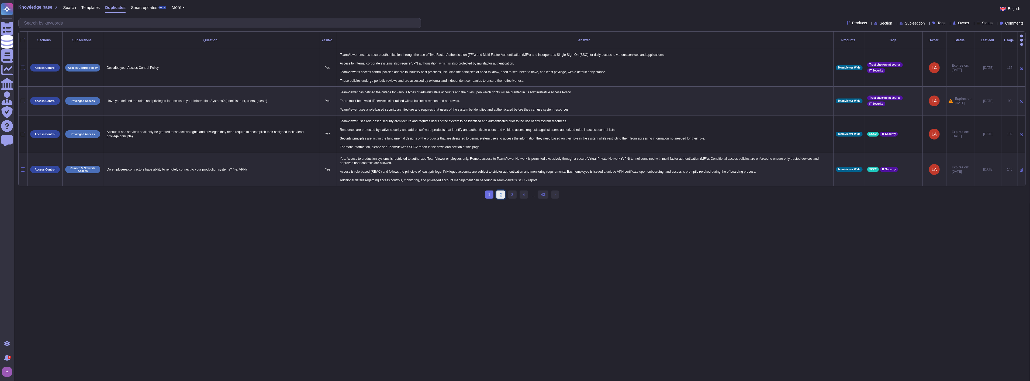
click at [500, 192] on link "2" at bounding box center [500, 194] width 9 height 8
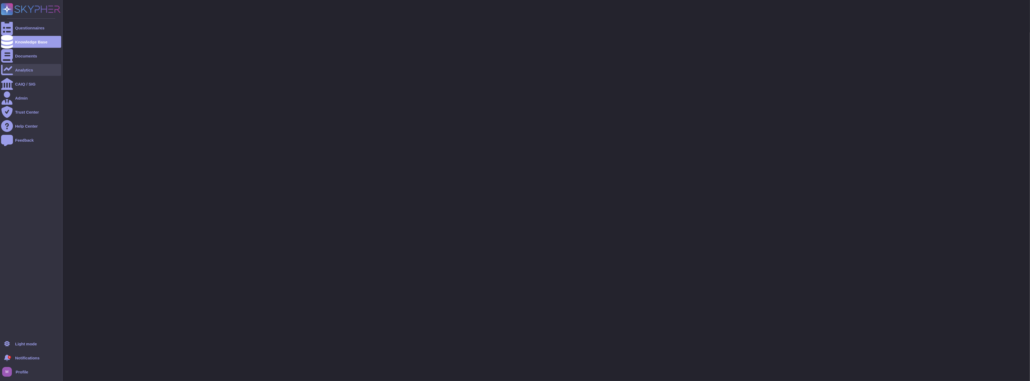
click at [17, 67] on div "Analytics" at bounding box center [31, 70] width 60 height 12
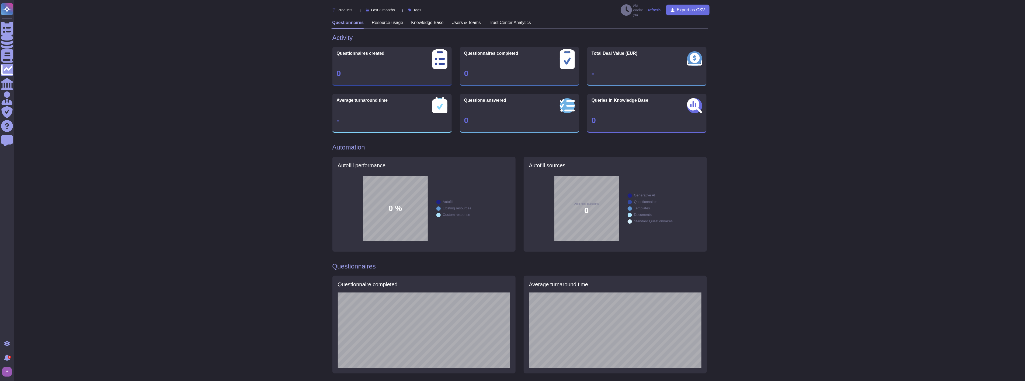
click at [496, 20] on h3 "Trust Center Analytics" at bounding box center [510, 22] width 42 height 5
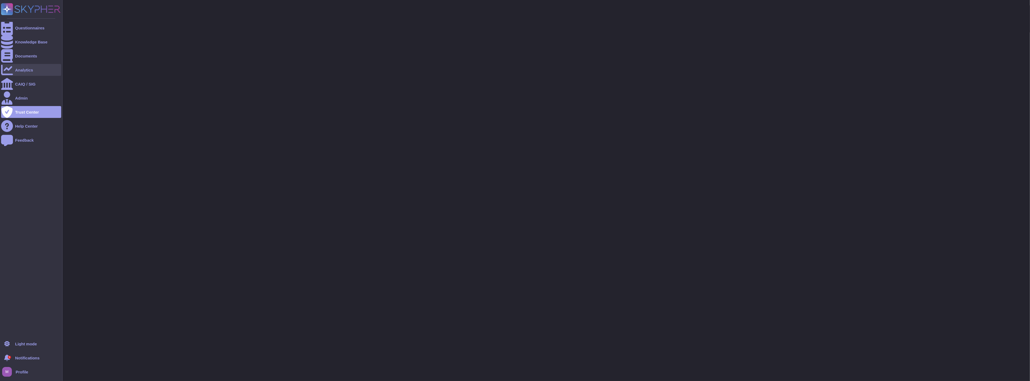
click at [13, 67] on div "Analytics" at bounding box center [31, 70] width 60 height 12
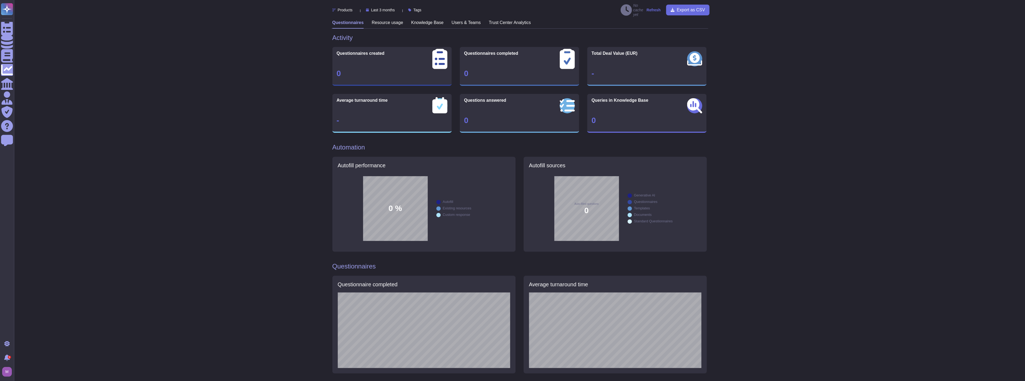
click at [420, 20] on h3 "Knowledge Base" at bounding box center [428, 22] width 32 height 5
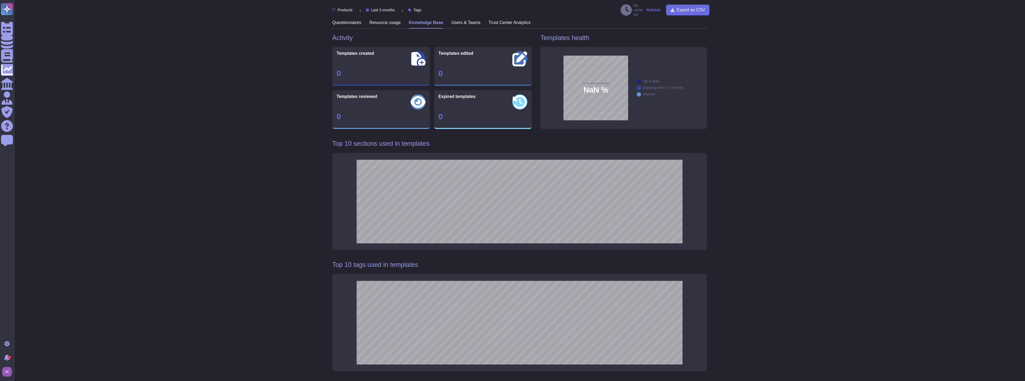
click at [651, 9] on strong "Refresh" at bounding box center [654, 10] width 14 height 4
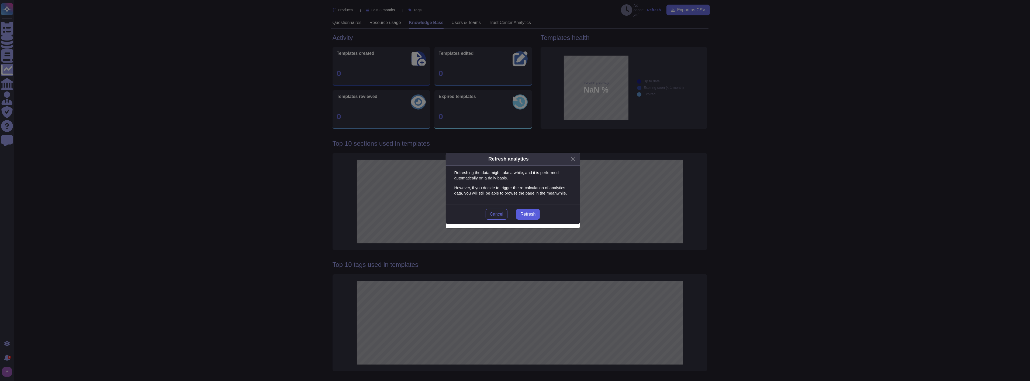
click at [523, 212] on span "Refresh" at bounding box center [527, 214] width 15 height 4
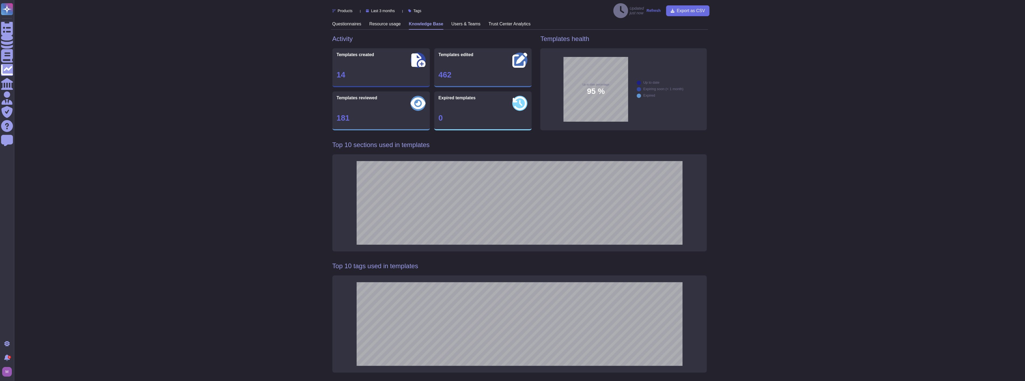
click at [655, 8] on strong "Refresh" at bounding box center [654, 10] width 14 height 4
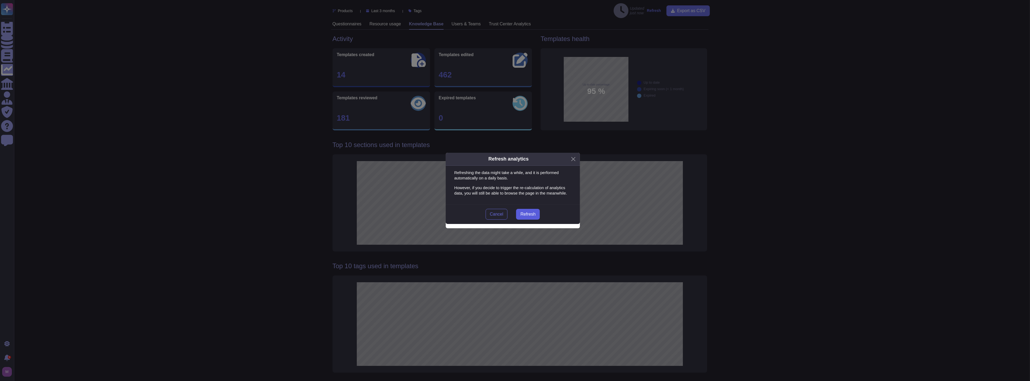
click at [523, 212] on span "Refresh" at bounding box center [527, 214] width 15 height 4
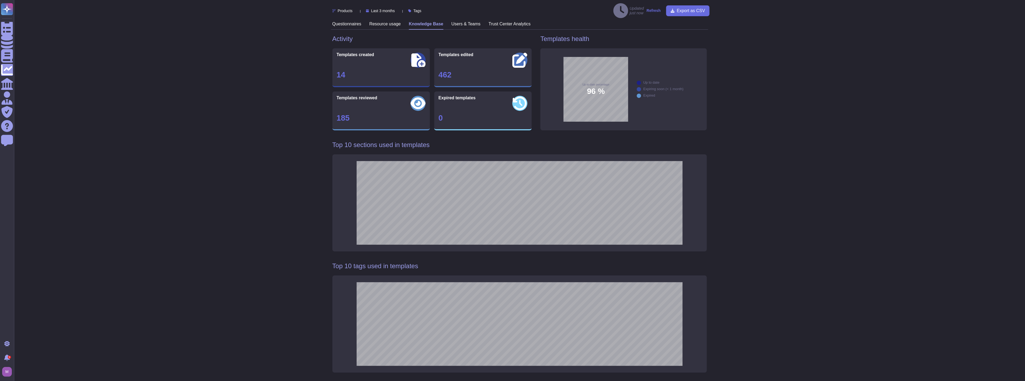
click at [657, 8] on strong "Refresh" at bounding box center [654, 10] width 14 height 4
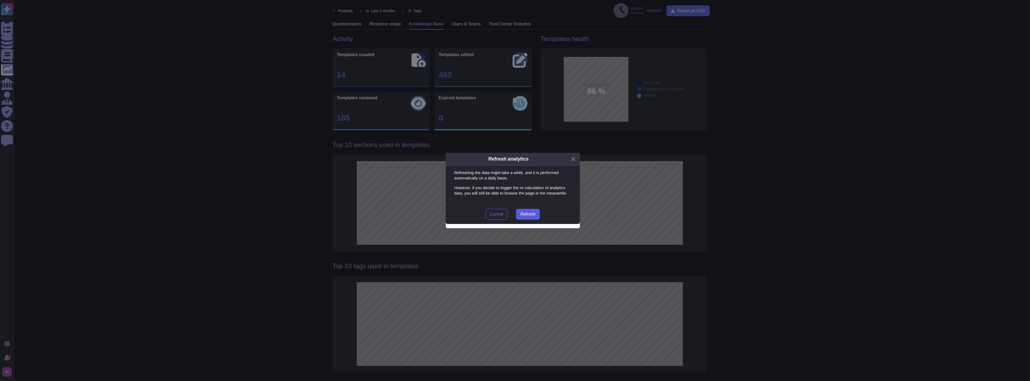
click at [525, 209] on button "Refresh" at bounding box center [528, 214] width 24 height 11
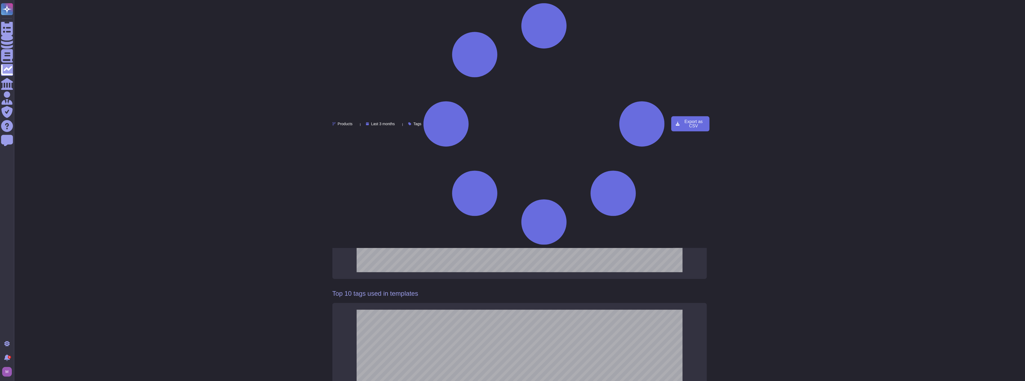
scroll to position [240, 0]
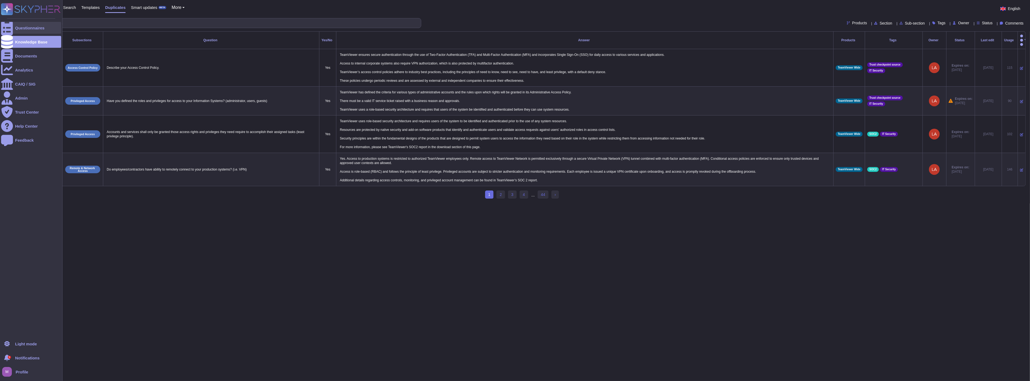
click at [13, 29] on div "Questionnaires" at bounding box center [31, 28] width 60 height 12
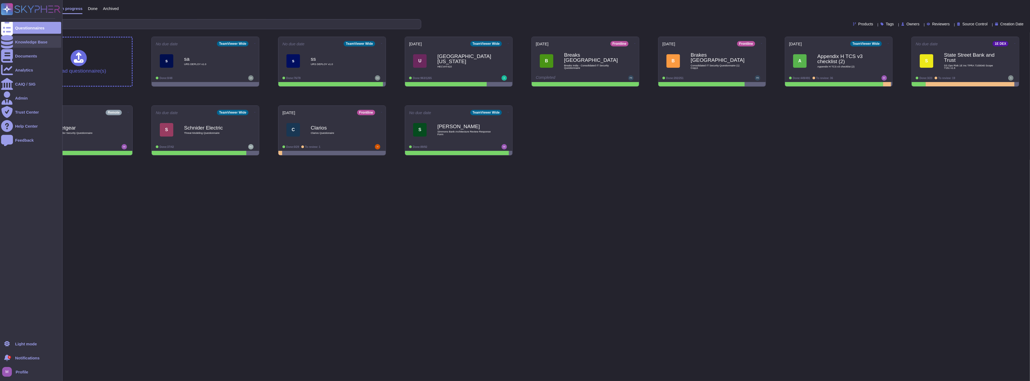
click at [31, 43] on div "Knowledge Base" at bounding box center [31, 42] width 32 height 4
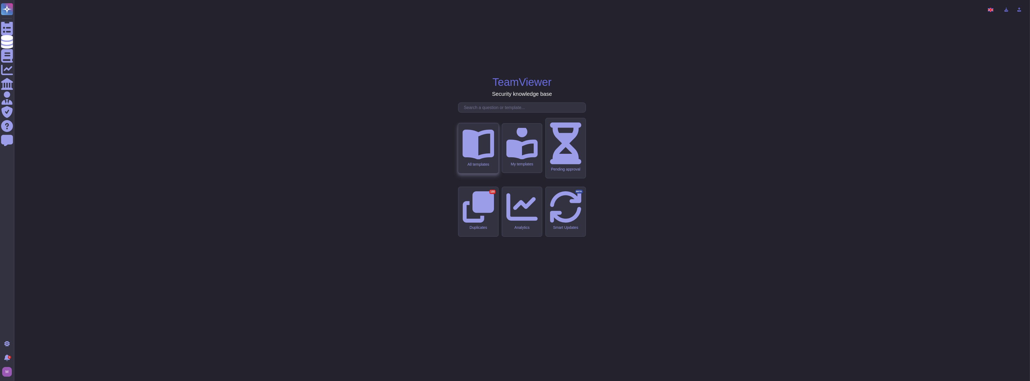
click at [471, 173] on div "All templates" at bounding box center [478, 148] width 40 height 50
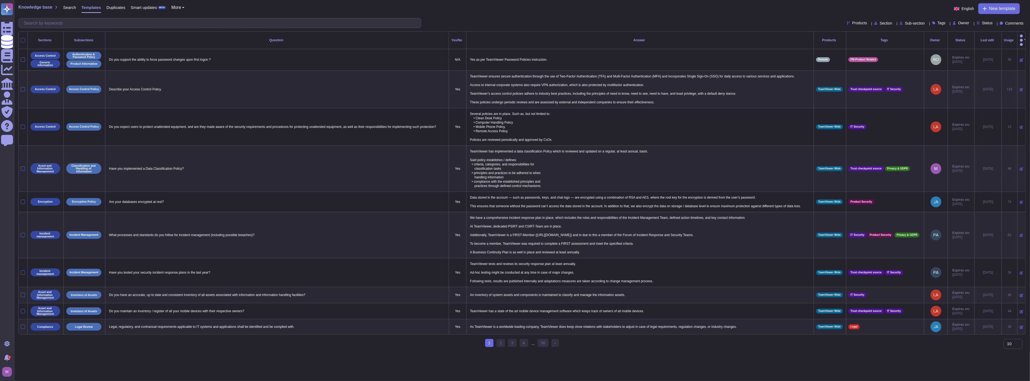
click at [23, 38] on div at bounding box center [23, 40] width 4 height 4
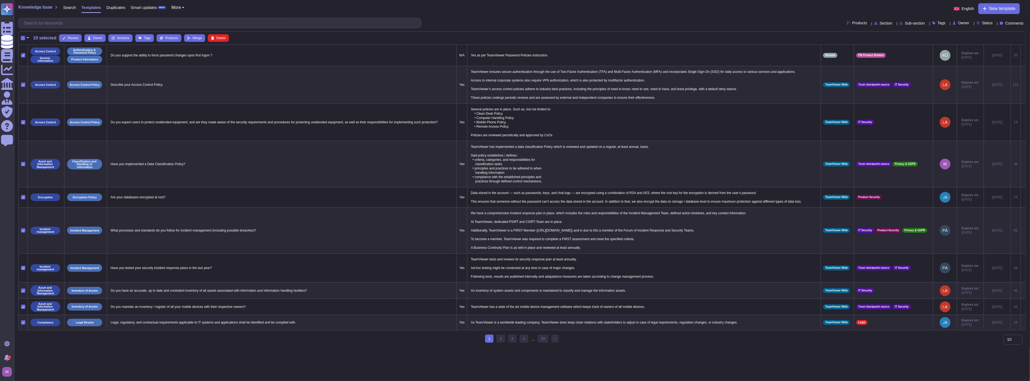
click at [30, 38] on button "button" at bounding box center [27, 38] width 5 height 6
click at [33, 53] on link "Select all" at bounding box center [50, 54] width 51 height 6
click at [122, 9] on span "Duplicates" at bounding box center [115, 7] width 19 height 4
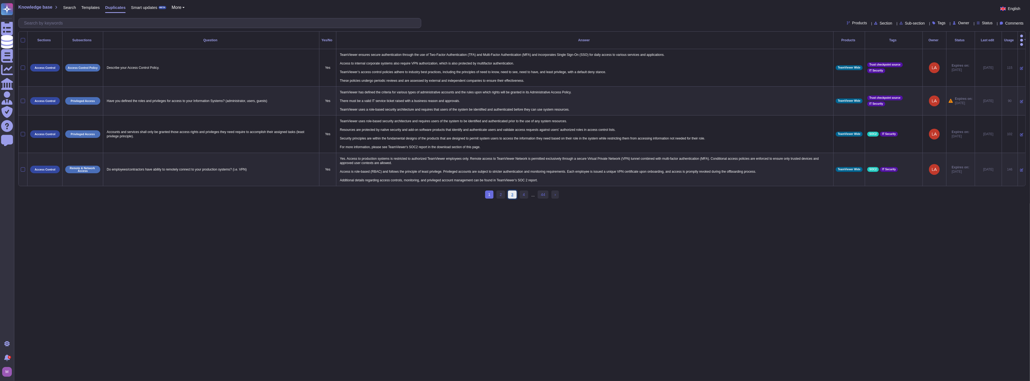
click at [510, 193] on link "3" at bounding box center [512, 194] width 9 height 8
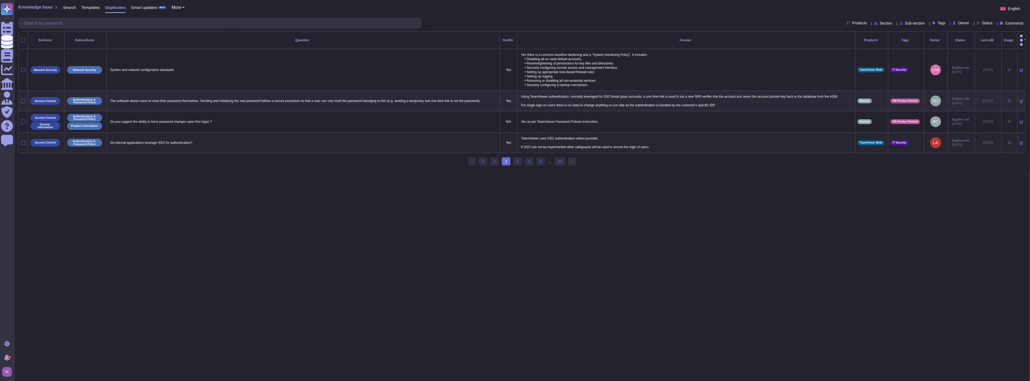
click at [1020, 141] on icon at bounding box center [1022, 143] width 4 height 4
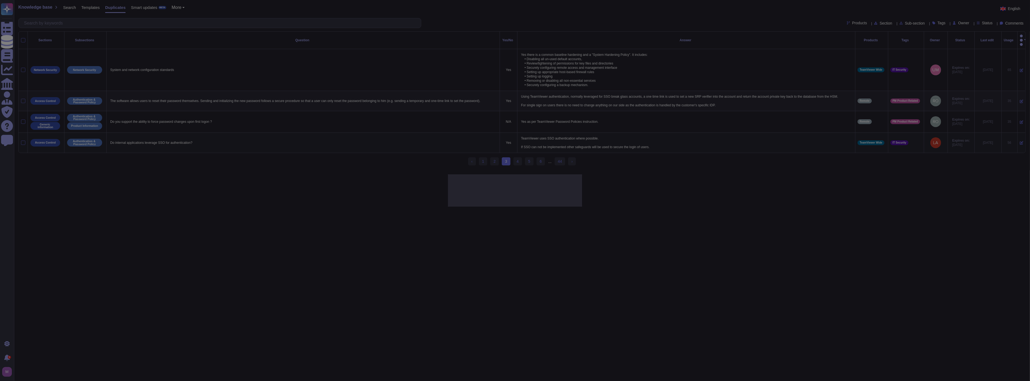
type textarea "Do internal applications leverage SSO for authentication?"
type textarea "TeamViewer uses SSO authentication where possible. If SSO can not be implemente…"
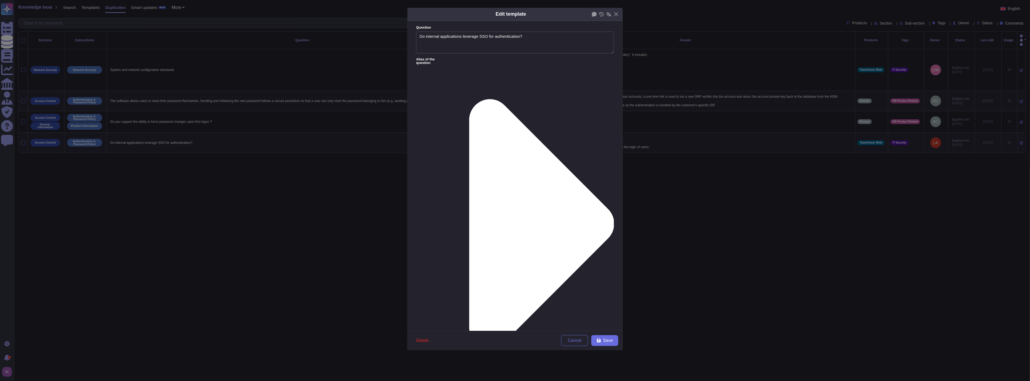
type textarea "Do internal applications leverage SSO for authentication?"
drag, startPoint x: 440, startPoint y: 87, endPoint x: 547, endPoint y: 93, distance: 107.1
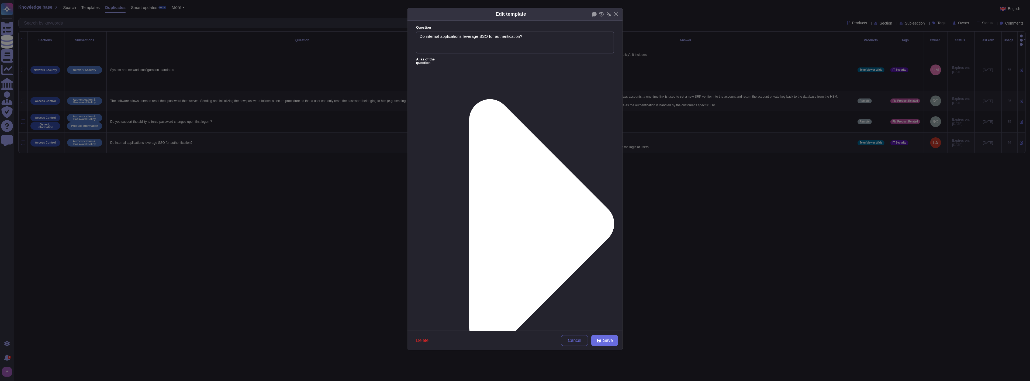
click at [0, 0] on lt-span "implemented ," at bounding box center [0, 0] width 0 height 0
drag, startPoint x: 579, startPoint y: 88, endPoint x: 418, endPoint y: 71, distance: 162.6
type textarea "TeamViewer uses SSO authentication where possible. If SSO can not be implemente…"
click at [572, 338] on span "Cancel" at bounding box center [574, 340] width 13 height 4
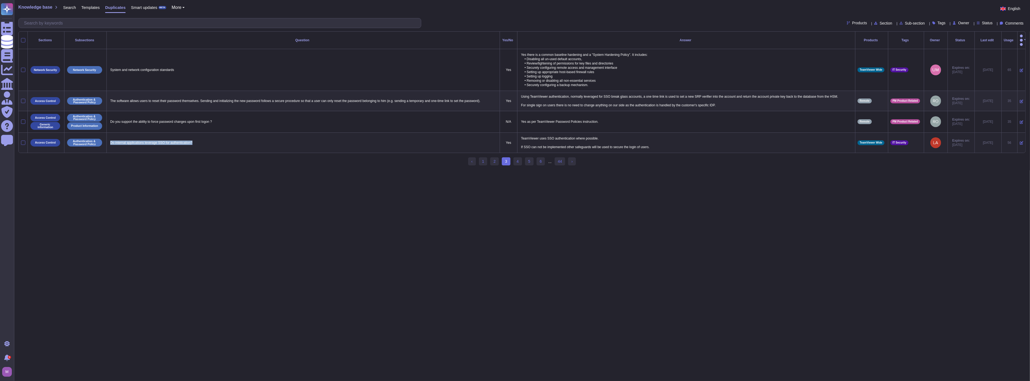
drag, startPoint x: 216, startPoint y: 137, endPoint x: 110, endPoint y: 137, distance: 106.4
click at [110, 139] on p "Do internal applications leverage SSO for authentication?" at bounding box center [303, 142] width 389 height 7
copy p "Do internal applications leverage SSO for authentication?"
drag, startPoint x: 519, startPoint y: 131, endPoint x: 656, endPoint y: 141, distance: 137.0
click at [656, 141] on p "TeamViewer uses SSO authentication where possible. If SSO can not be implemente…" at bounding box center [686, 143] width 333 height 16
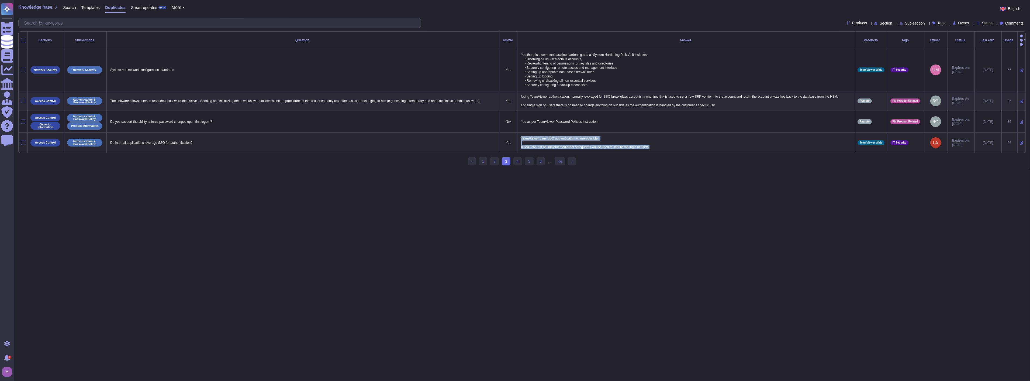
copy p "TeamViewer uses SSO authentication where possible. If SSO can not be implemente…"
click at [1020, 141] on icon at bounding box center [1022, 143] width 4 height 4
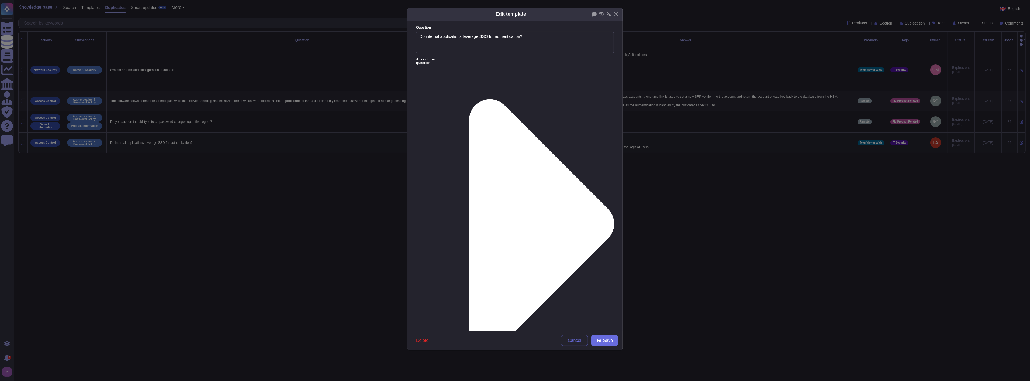
type textarea "Do internal applications leverage SSO for authentication?"
paste textarea "es. TeamViewer uses Single Sign-On (SSO) as the standard authentication method …"
type textarea "Yes. TeamViewer uses Single Sign-On (SSO) as the standard authentication method…"
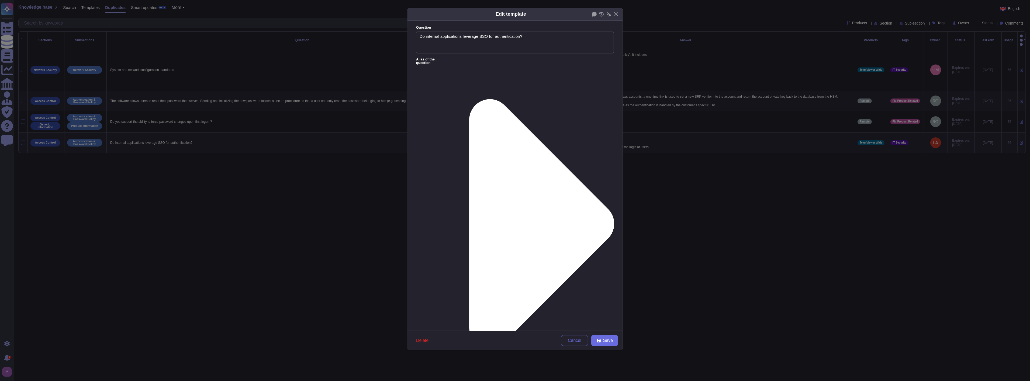
click at [458, 58] on icon at bounding box center [531, 224] width 166 height 332
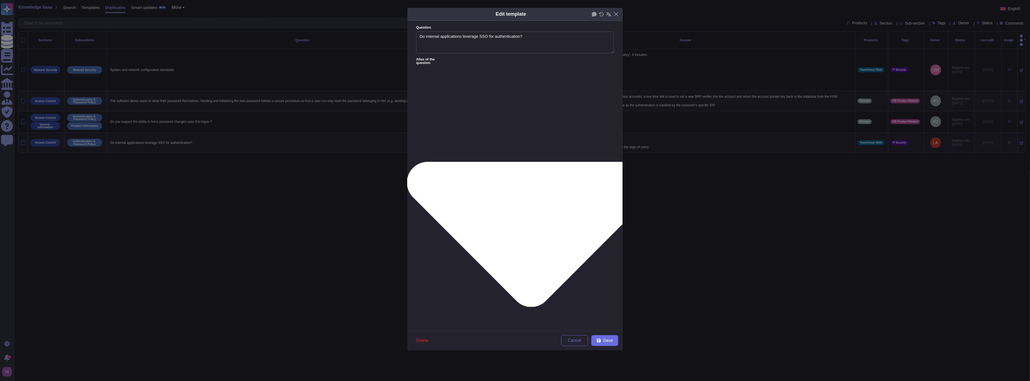
type textarea "Do you support use of, or integration with, existing customer-based Single Sign…"
type textarea "How are logins performed to your service? Do you support federated identity / S…"
type textarea "Can the platform push into Active Directory (AS) and/or Google? If possible, is…"
type textarea "Do you use open standards to delegate authentication capabilities to your custo…"
type textarea "The cloud provider supports delegated authentication, with the integration with…"
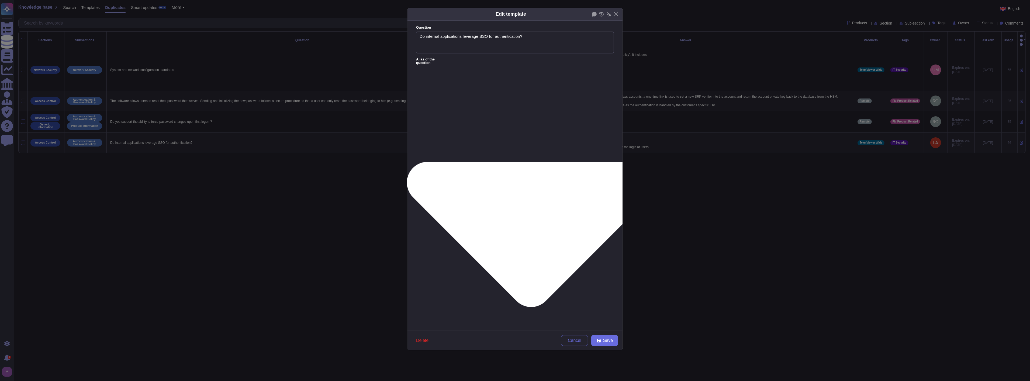
type textarea "How is the access set up? - Please describe"
type textarea "6.4 Which of Givaudan's preferred protocols for integrating with access managem…"
type textarea "Describe the user authentication and authorisation mechanism(s) used for your s…"
type textarea "In the event that identity provisioning is not managed by NAB's provisioning en…"
type textarea "・Is the user authentication strong enough? Note: See the table on the right for…"
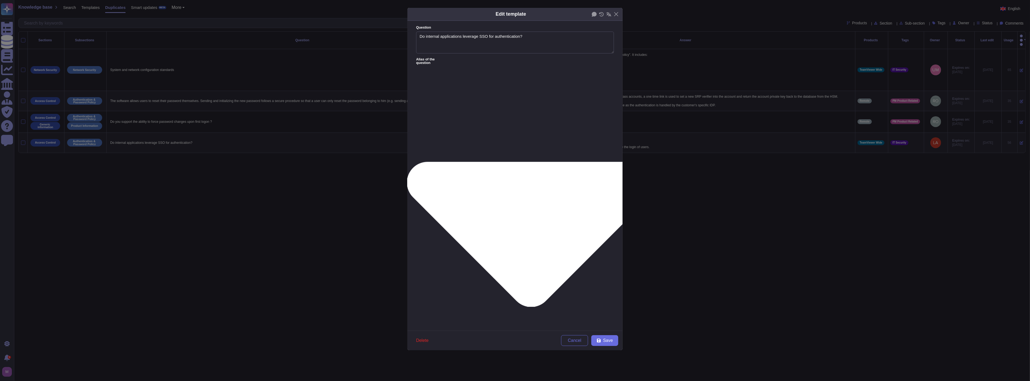
type textarea "Do you support Oauth2.0?"
type textarea "Can the system integrate with Entra SSO?"
type textarea "Does the application use sql authentication to authenticate with the database ?"
type textarea "Can the system integrate with Entra SSO?"
type textarea "Does the application use sql authentication to authenticate with the database ?"
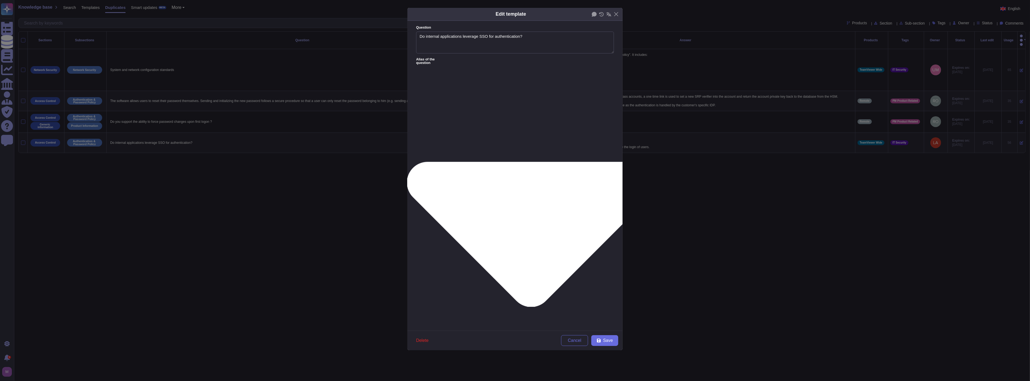
type textarea "Does the SaaS support SSO?"
click at [458, 162] on icon at bounding box center [530, 234] width 249 height 145
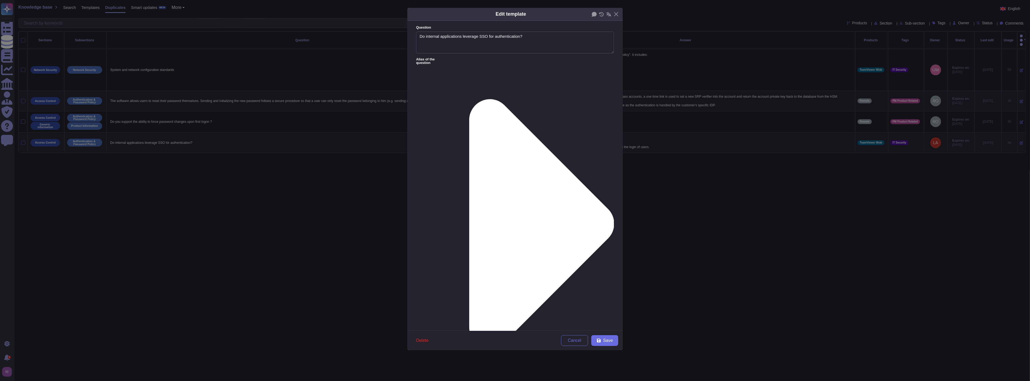
click at [705, 189] on div "Edit template Question Do internal applications leverage SSO for authentication…" at bounding box center [515, 190] width 1030 height 381
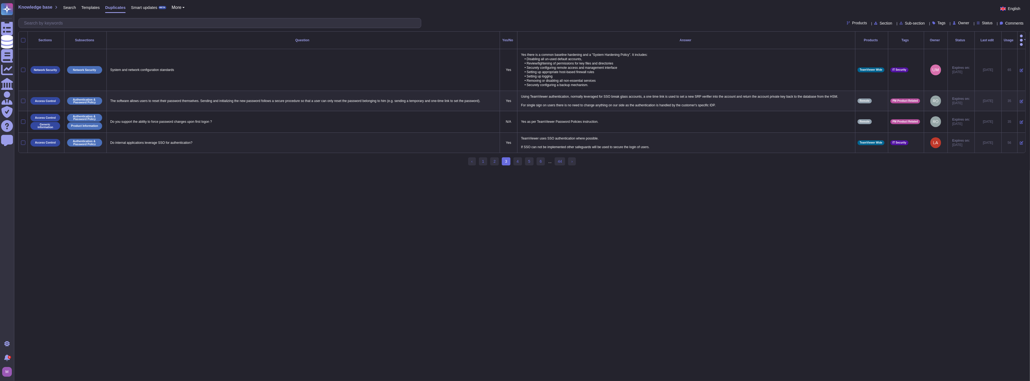
click at [1020, 141] on icon at bounding box center [1022, 143] width 4 height 4
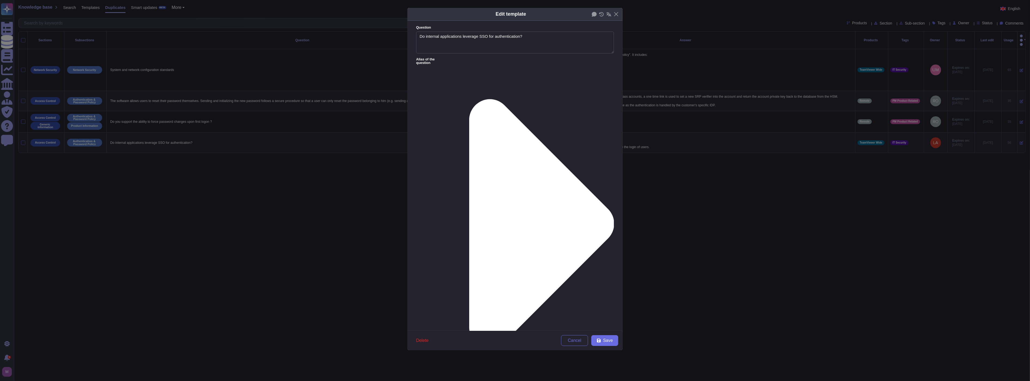
type textarea "Do internal applications leverage SSO for authentication?"
paste textarea "es. TeamViewer uses Single Sign-On (SSO) as the standard authentication method …"
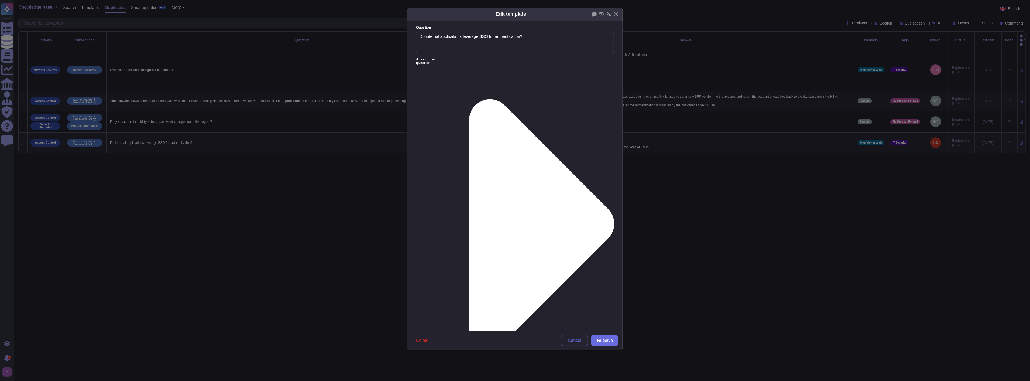
click at [604, 338] on span "Save" at bounding box center [608, 340] width 10 height 4
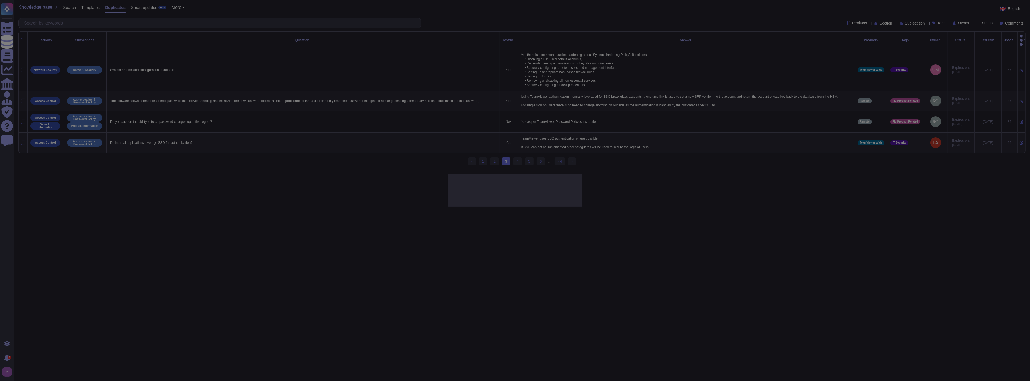
type textarea "TeamViewer uses SSO authentication where possible. If SSO can not be implemente…"
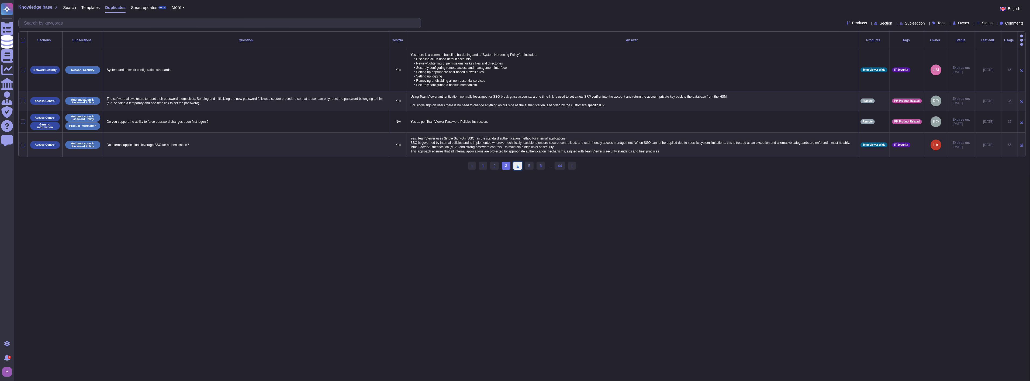
click at [520, 165] on link "4" at bounding box center [517, 165] width 9 height 8
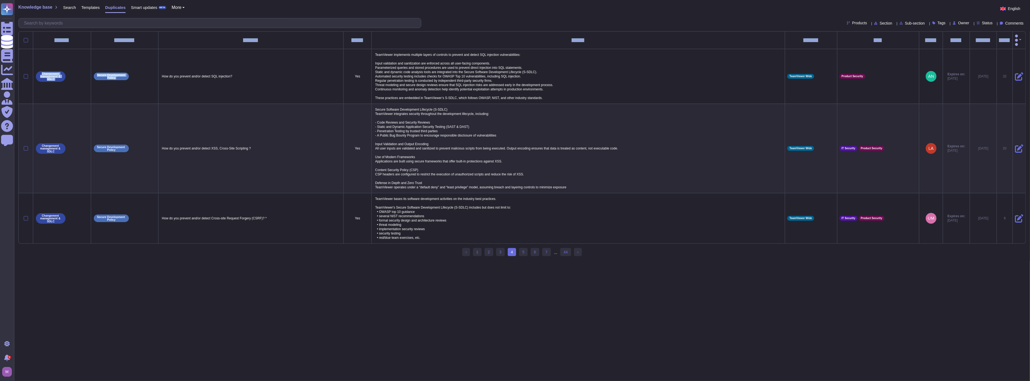
drag, startPoint x: 161, startPoint y: 53, endPoint x: 466, endPoint y: 237, distance: 355.5
click at [466, 237] on div "Sections Subsections Question Yes/No Answer Products Tags Owner Status Last edi…" at bounding box center [522, 138] width 1007 height 212
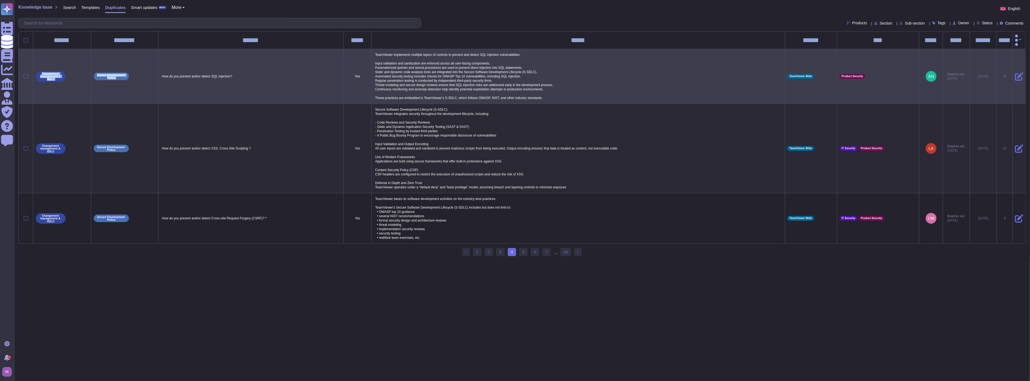
drag, startPoint x: 456, startPoint y: 233, endPoint x: 157, endPoint y: 66, distance: 342.9
click at [157, 66] on tbody "Changement management & SDLC Secure Development Policy How do you prevent and/o…" at bounding box center [522, 146] width 1007 height 194
copy tbody "How do you prevent and/or detect SQL injection? Yes TeamViewer implements multi…"
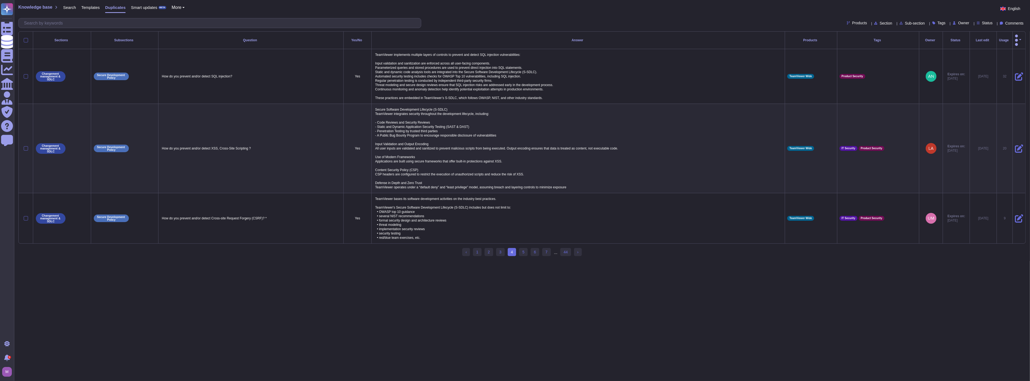
click at [349, 261] on html "Questionnaires Knowledge Base Documents Analytics CAIQ / SIG Admin Trust Center…" at bounding box center [515, 130] width 1030 height 261
click at [27, 146] on div at bounding box center [26, 148] width 4 height 4
click at [0, 0] on input "checkbox" at bounding box center [0, 0] width 0 height 0
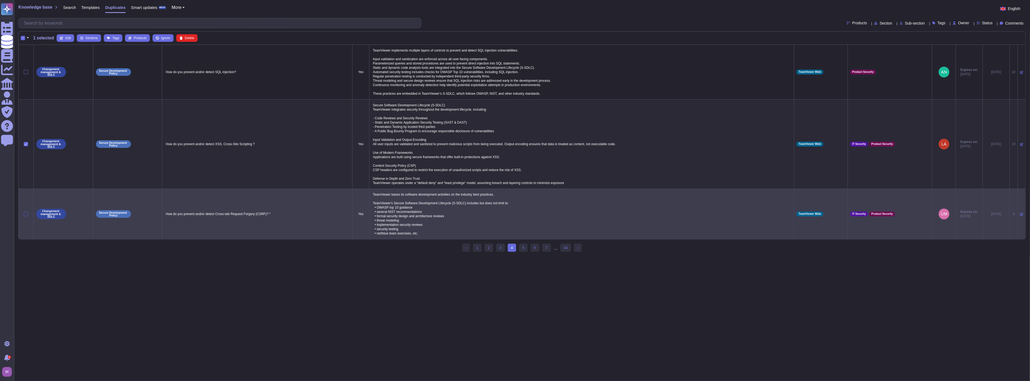
click at [25, 214] on div at bounding box center [26, 214] width 4 height 4
click at [0, 0] on input "checkbox" at bounding box center [0, 0] width 0 height 0
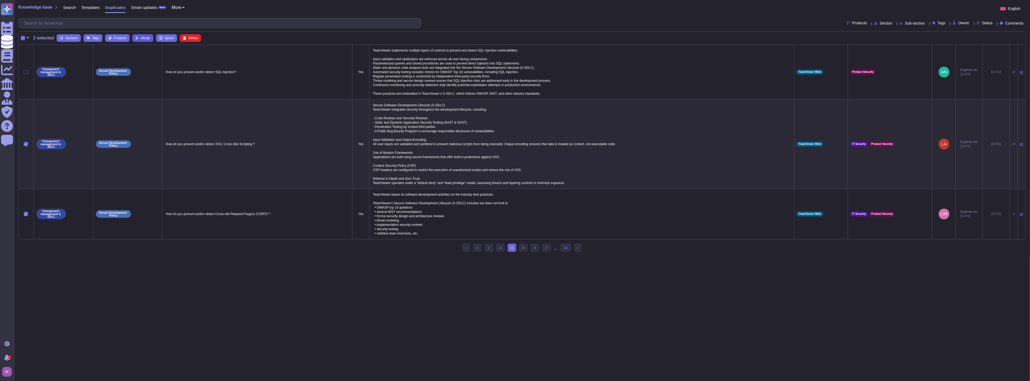
click at [141, 36] on span "Merge" at bounding box center [145, 37] width 9 height 3
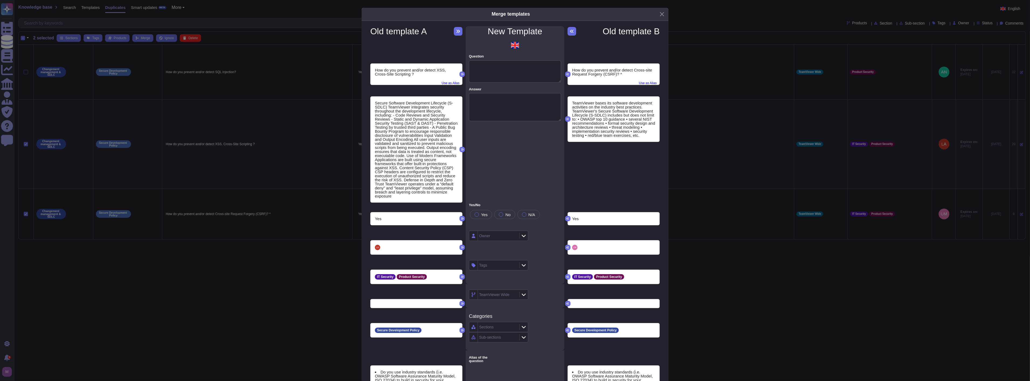
click at [447, 82] on span "Use as Alias" at bounding box center [451, 82] width 18 height 6
type textarea "How do you prevent and/or detect XSS, Cross-Site Scripting ?"
click at [645, 83] on span "Use as Alias" at bounding box center [648, 82] width 18 height 6
type textarea "How do you prevent and/or detect Cross-site Request Forgery (CSRF)? *"
click at [498, 71] on textarea "Question" at bounding box center [515, 71] width 92 height 22
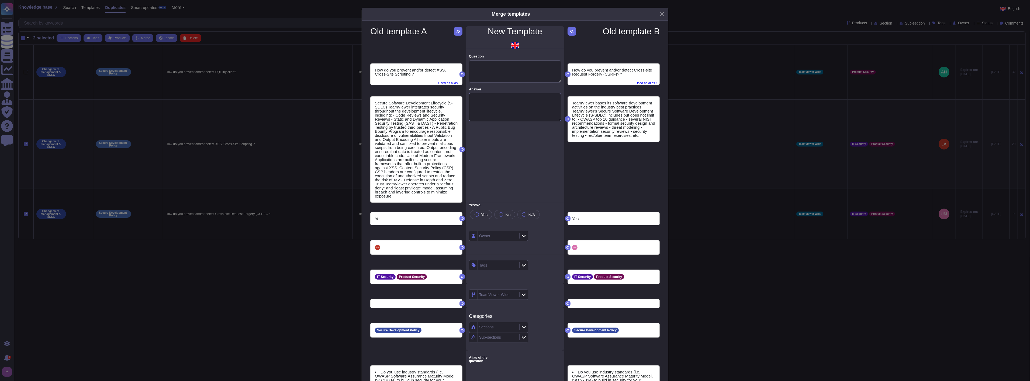
click at [495, 105] on textarea "Answer" at bounding box center [515, 107] width 92 height 28
paste textarea "TeamViewer implements a multi-layered security approach to prevent and detect w…"
type textarea "TeamViewer implements a multi-layered security approach to prevent and detect w…"
click at [528, 64] on textarea "Question" at bounding box center [515, 71] width 92 height 22
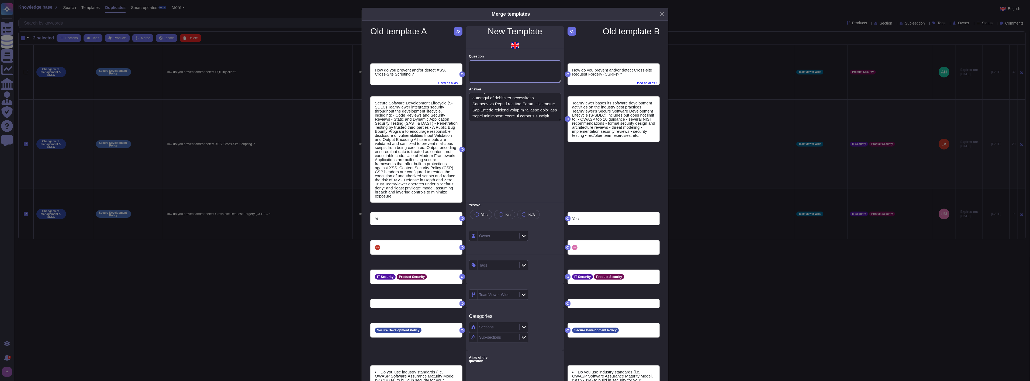
paste textarea "How do you prevent and/or detect common web application vulnerabilities such as…"
type textarea "How do you prevent and/or detect common web application vulnerabilities such as…"
click at [566, 218] on icon at bounding box center [567, 218] width 3 height 3
click at [461, 247] on icon at bounding box center [462, 247] width 3 height 3
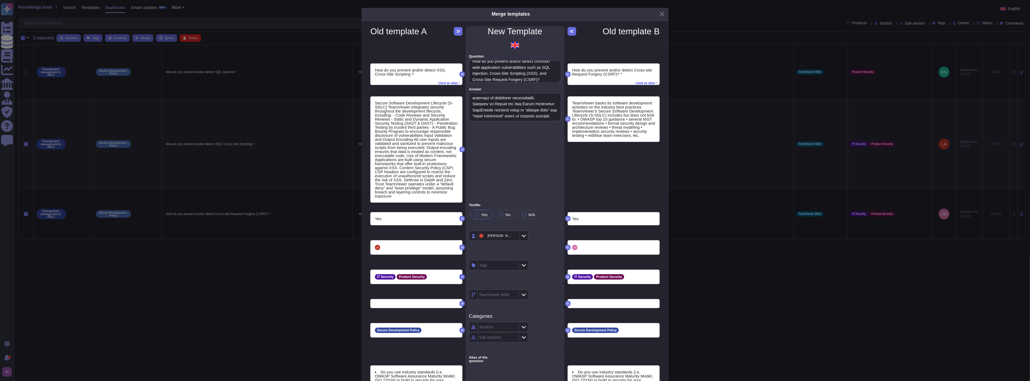
click at [461, 275] on icon at bounding box center [462, 276] width 3 height 2
click at [566, 304] on icon at bounding box center [567, 303] width 3 height 2
click at [461, 304] on icon at bounding box center [462, 303] width 3 height 2
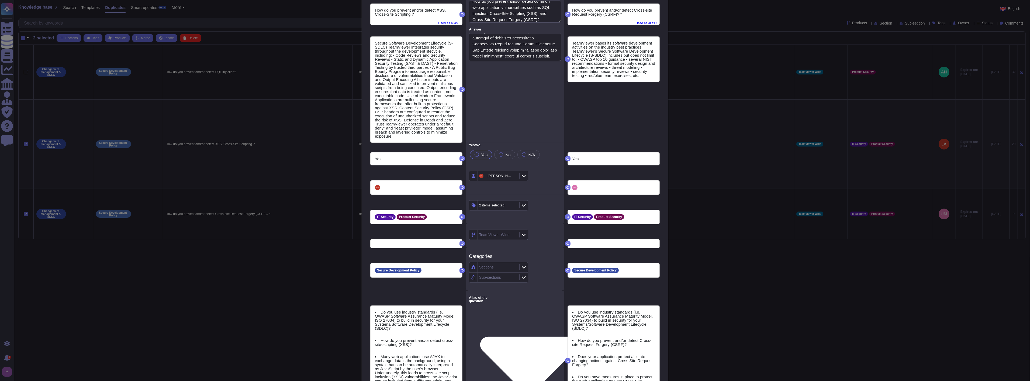
click at [461, 268] on icon at bounding box center [462, 269] width 3 height 3
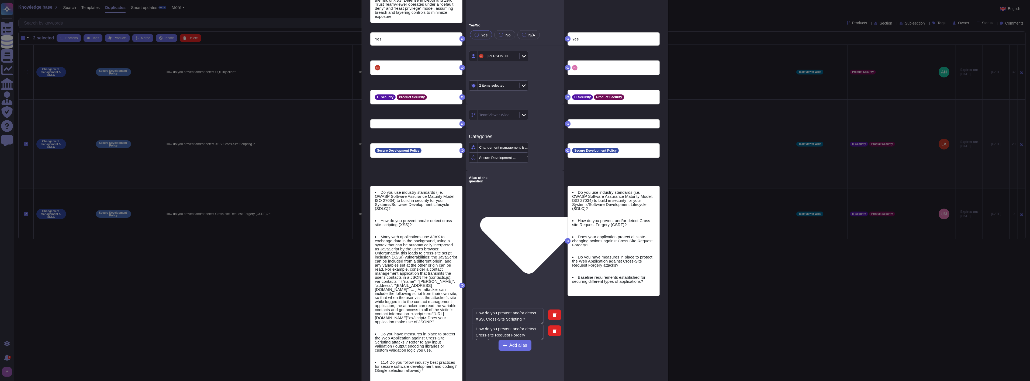
scroll to position [219, 0]
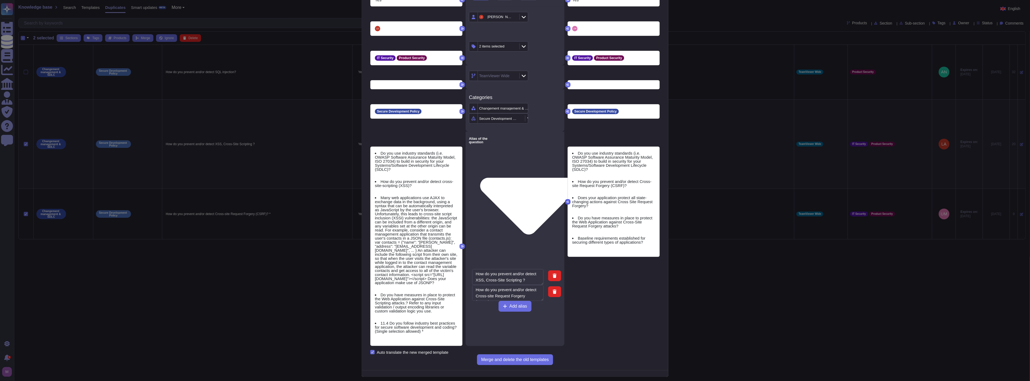
click at [567, 202] on button at bounding box center [567, 201] width 5 height 5
click at [566, 200] on icon at bounding box center [567, 201] width 3 height 3
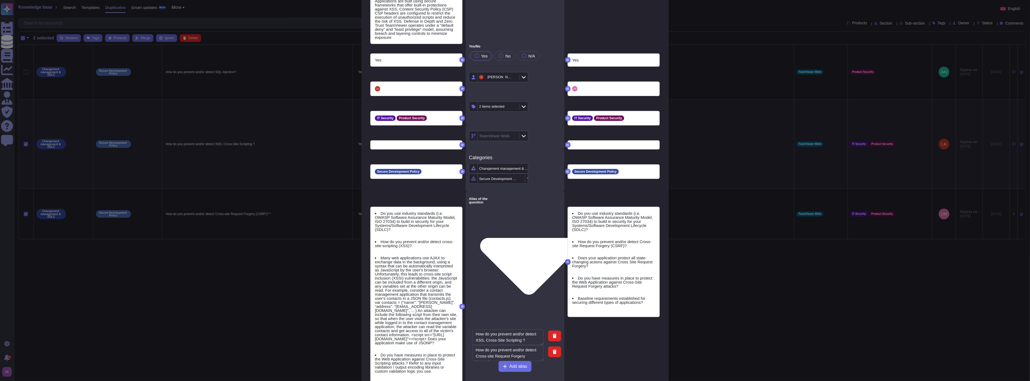
click at [566, 261] on icon at bounding box center [567, 261] width 3 height 2
click at [461, 305] on icon at bounding box center [462, 306] width 3 height 3
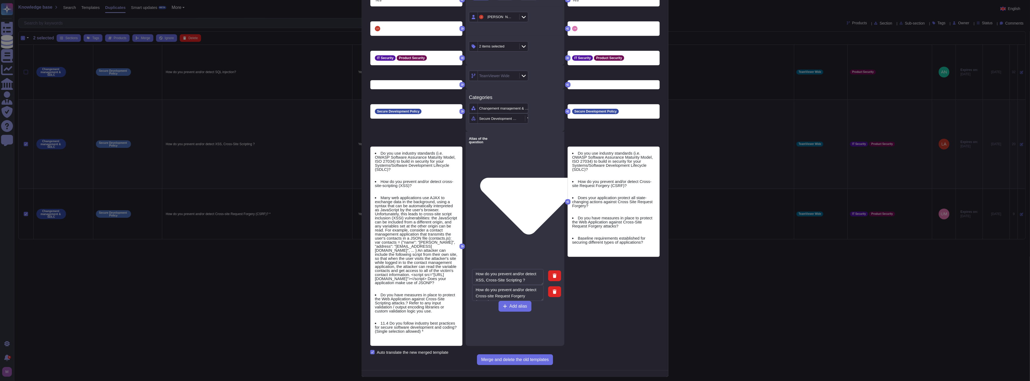
scroll to position [219, 0]
click at [486, 357] on span "Merge and delete the old templates" at bounding box center [515, 359] width 68 height 4
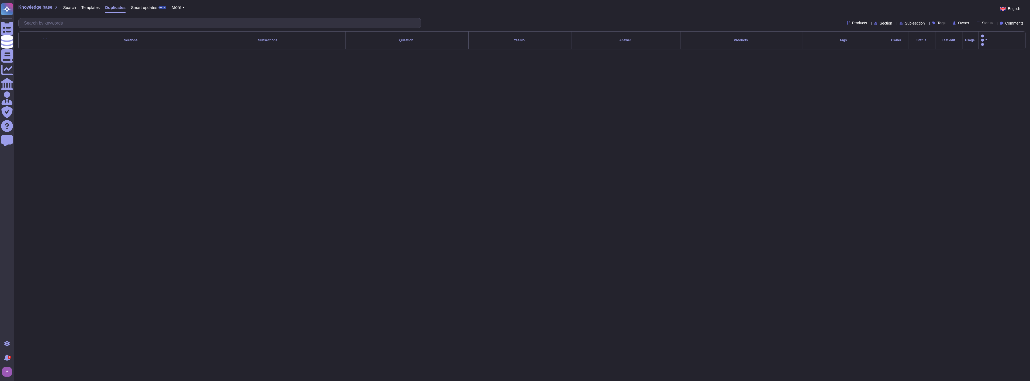
click at [87, 8] on span "Templates" at bounding box center [90, 7] width 18 height 4
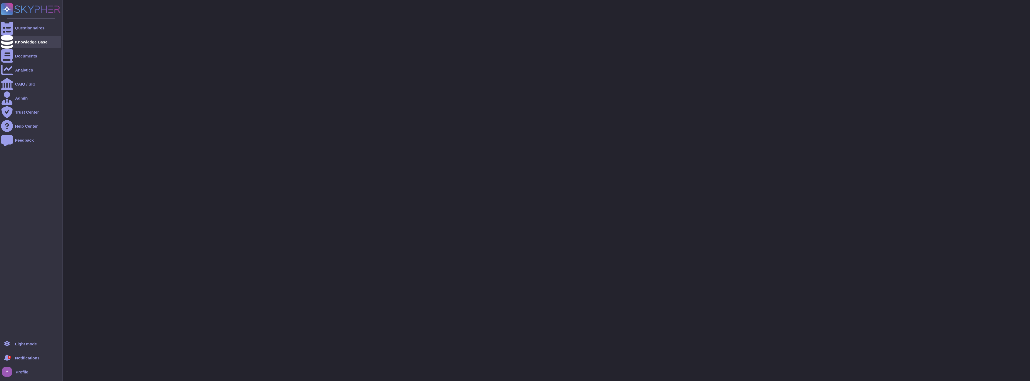
click at [23, 40] on div "Knowledge Base" at bounding box center [31, 42] width 32 height 4
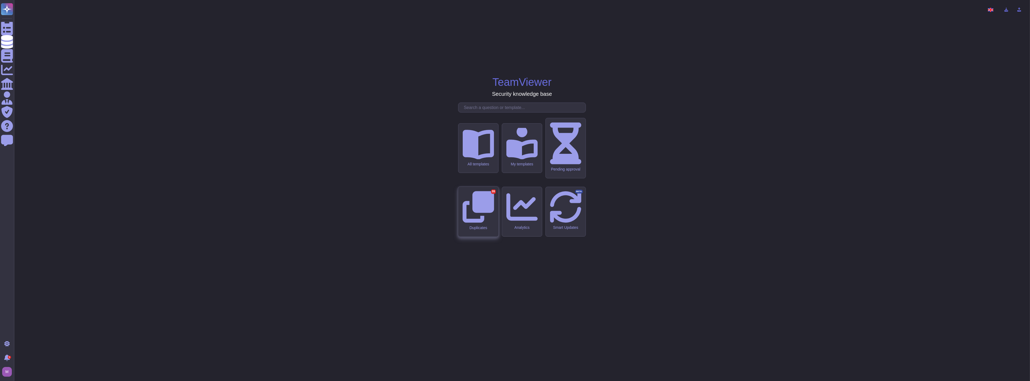
click at [470, 212] on div "Duplicates 99" at bounding box center [478, 211] width 40 height 50
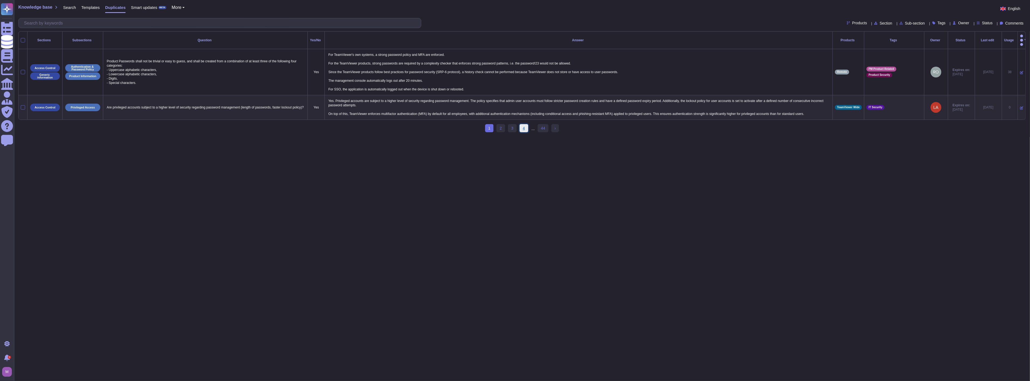
click at [525, 127] on link "4" at bounding box center [524, 128] width 9 height 8
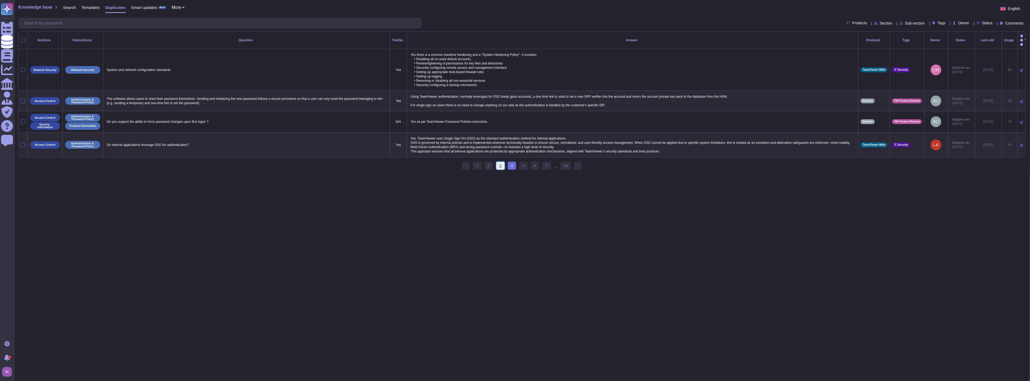
click at [502, 164] on link "3" at bounding box center [500, 165] width 9 height 8
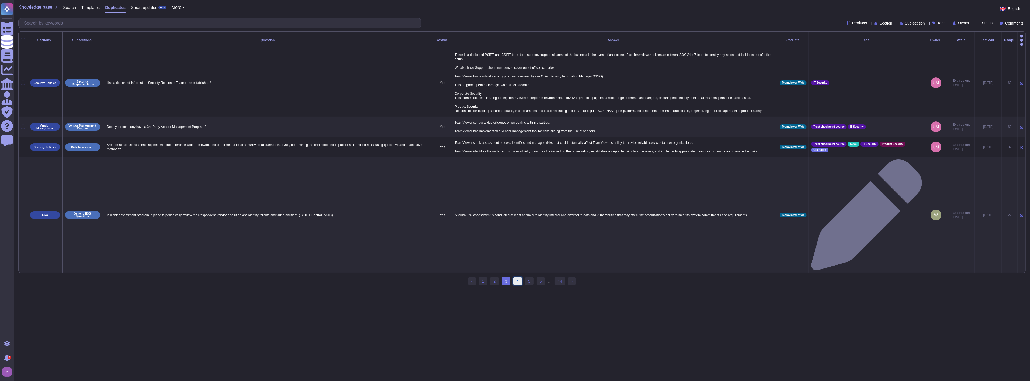
click at [516, 277] on link "4" at bounding box center [517, 281] width 9 height 8
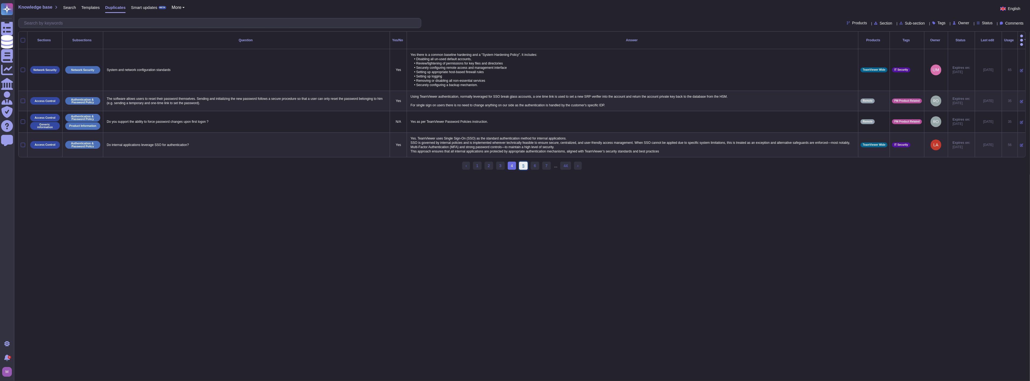
click at [523, 164] on link "5" at bounding box center [523, 165] width 9 height 8
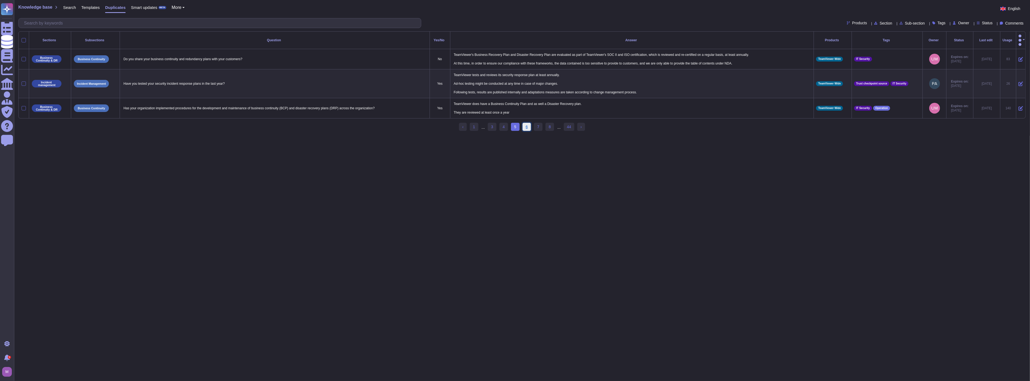
click at [525, 127] on link "6" at bounding box center [527, 127] width 9 height 8
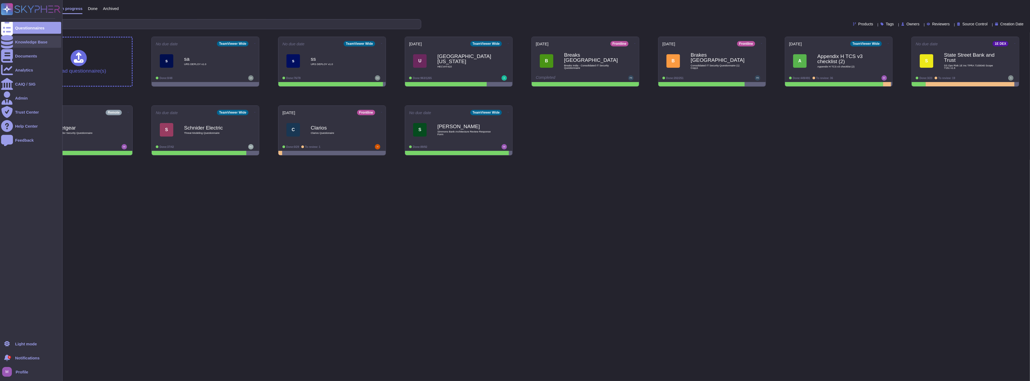
click at [24, 46] on div "Knowledge Base" at bounding box center [31, 42] width 60 height 12
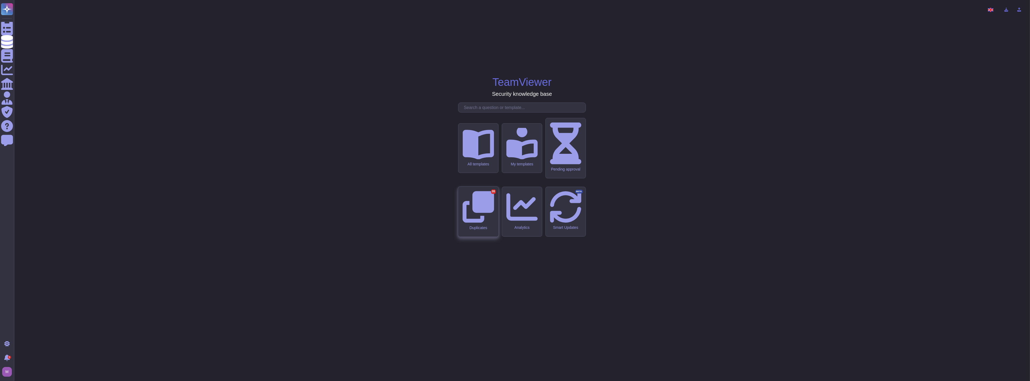
click at [476, 212] on icon at bounding box center [478, 207] width 32 height 32
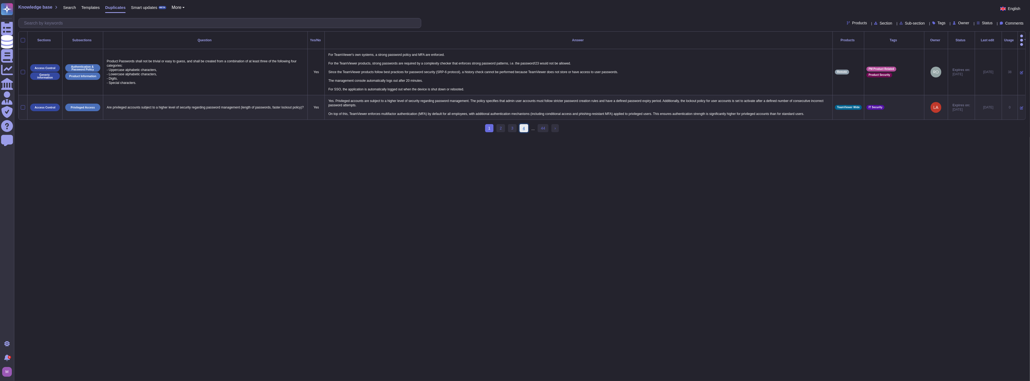
click at [524, 124] on link "4" at bounding box center [524, 128] width 9 height 8
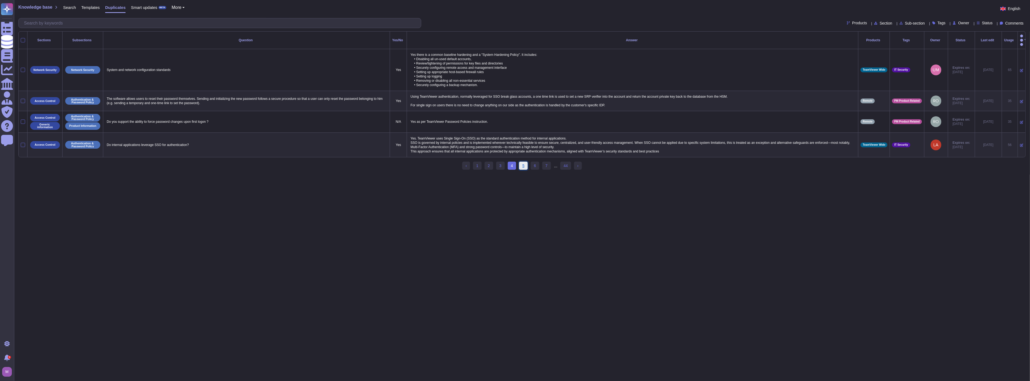
click at [520, 164] on link "5" at bounding box center [523, 165] width 9 height 8
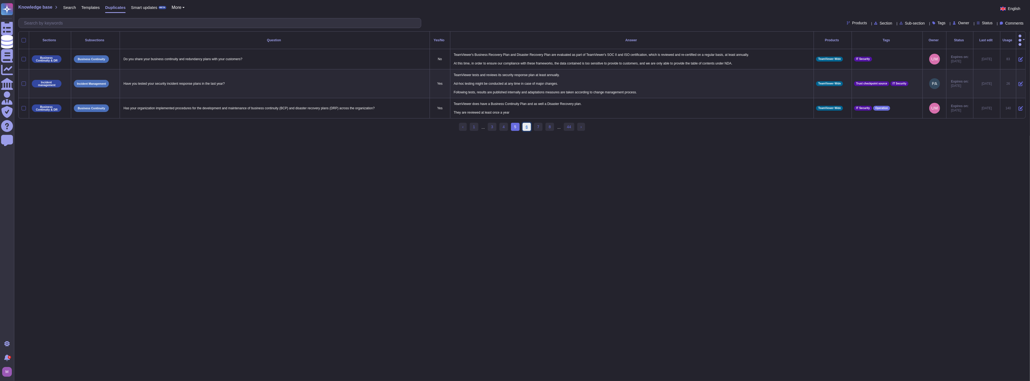
click at [527, 127] on link "6" at bounding box center [527, 127] width 9 height 8
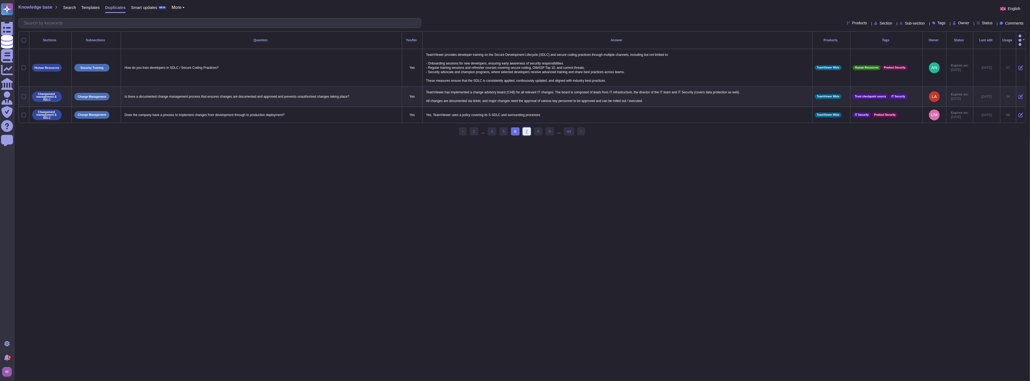
click at [524, 132] on link "7" at bounding box center [527, 131] width 9 height 8
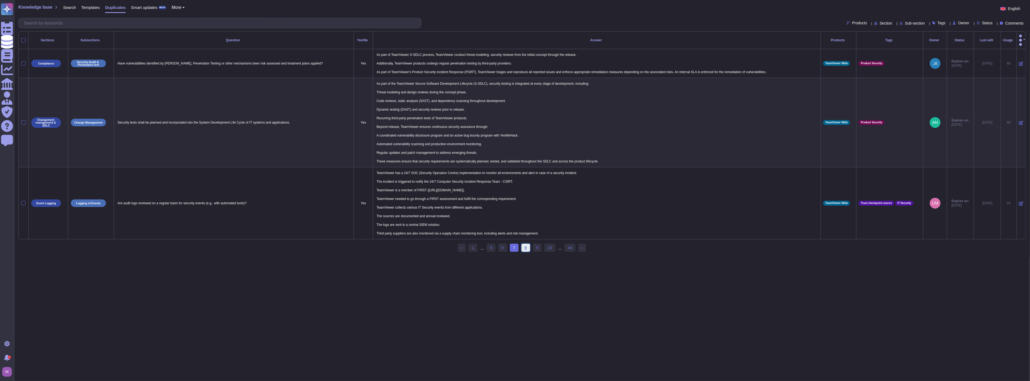
click at [525, 247] on link "8" at bounding box center [525, 247] width 9 height 8
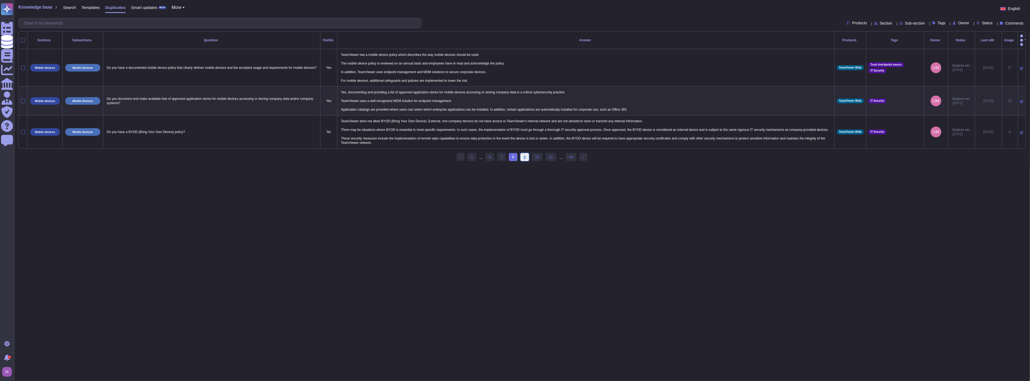
click at [524, 155] on link "9" at bounding box center [524, 157] width 9 height 8
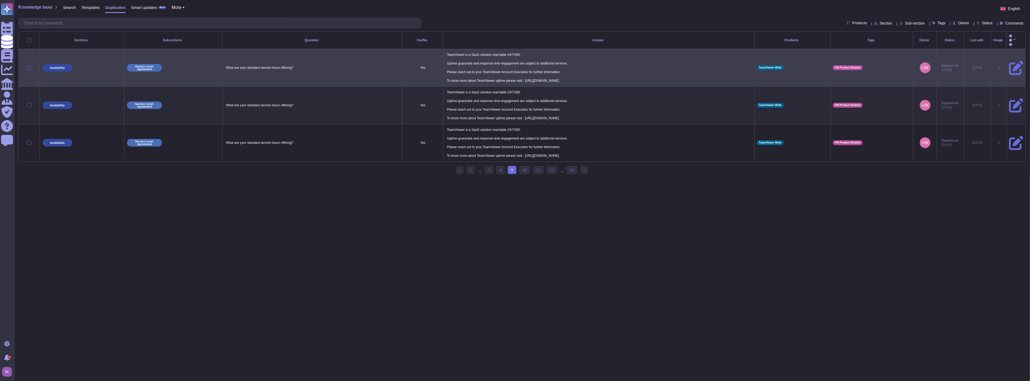
click at [28, 65] on div at bounding box center [29, 67] width 4 height 4
click at [0, 0] on input "checkbox" at bounding box center [0, 0] width 0 height 0
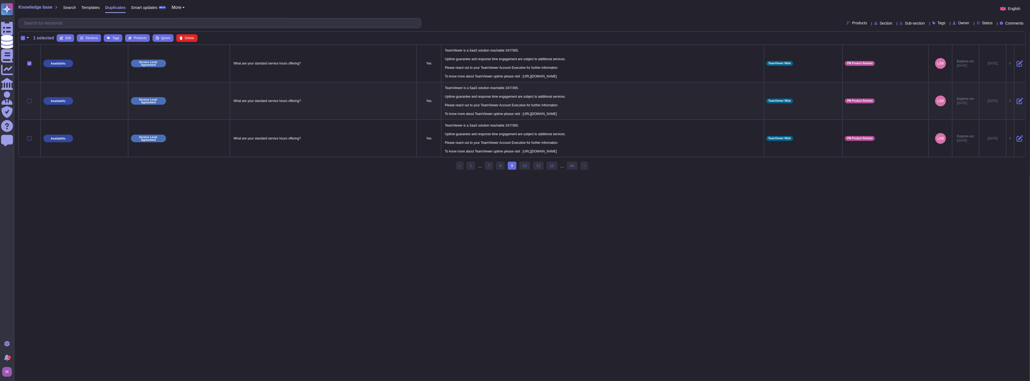
click at [28, 100] on div at bounding box center [29, 101] width 4 height 4
click at [0, 0] on input "checkbox" at bounding box center [0, 0] width 0 height 0
click at [141, 38] on span "Merge" at bounding box center [145, 37] width 9 height 3
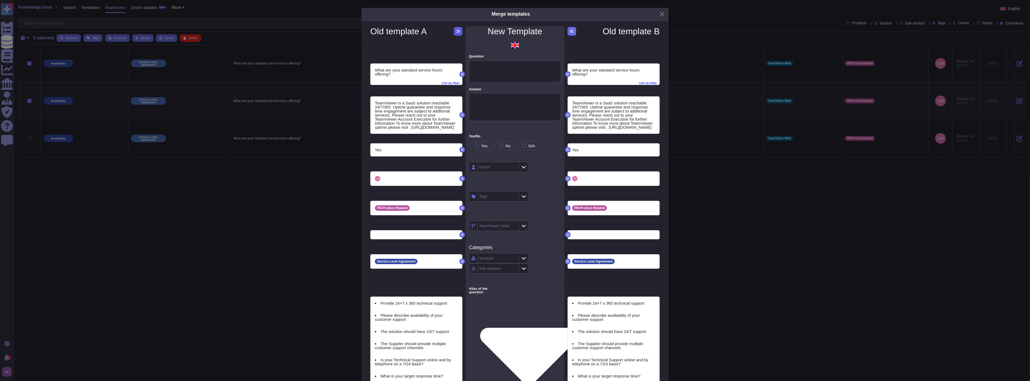
click at [456, 30] on icon at bounding box center [458, 31] width 4 height 4
type textarea "What are your standard service hours offering?"
type textarea "TeamViewer is a SaaS solution reachable 24/7/365. Uptime guarantee and response…"
type textarea "Provide 24×7 x 365 technical support"
type textarea "Please describe availability of your customer support"
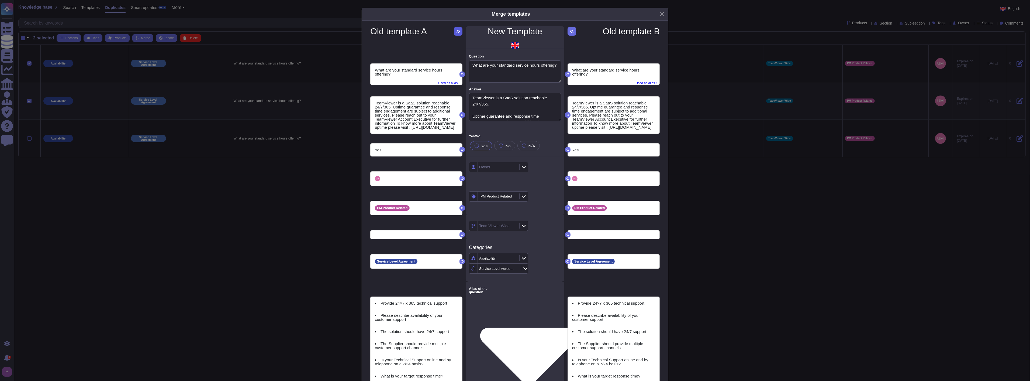
type textarea "The solution should have 24/7 support"
type textarea "The Supplier should provide multiple customer support channels"
type textarea "Is your Technical Support online and by telephone on a 7/24 basis?"
type textarea "What is your target response time?"
type textarea "Describe the support services you offer (e.g., 24/7 support, ticketing system, …"
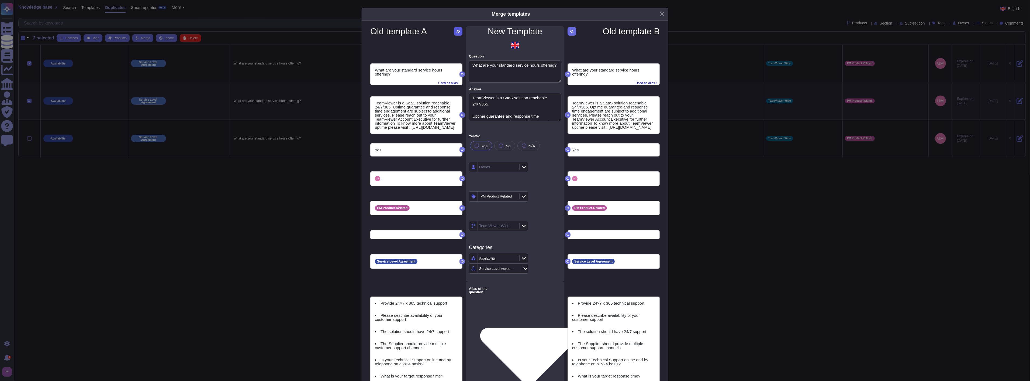
type textarea "What are your standard service hours offering?"
click at [640, 81] on span "Used as alias !" at bounding box center [645, 82] width 21 height 6
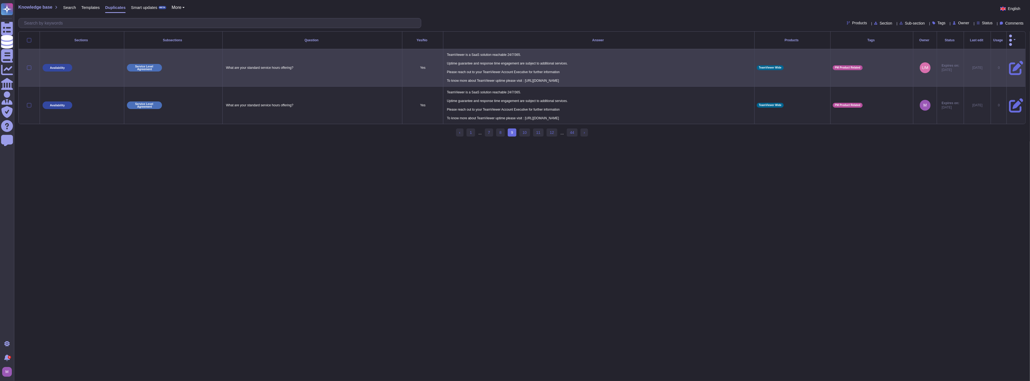
click at [28, 58] on td at bounding box center [29, 67] width 21 height 37
click at [27, 65] on div at bounding box center [29, 67] width 4 height 4
click at [0, 0] on input "checkbox" at bounding box center [0, 0] width 0 height 0
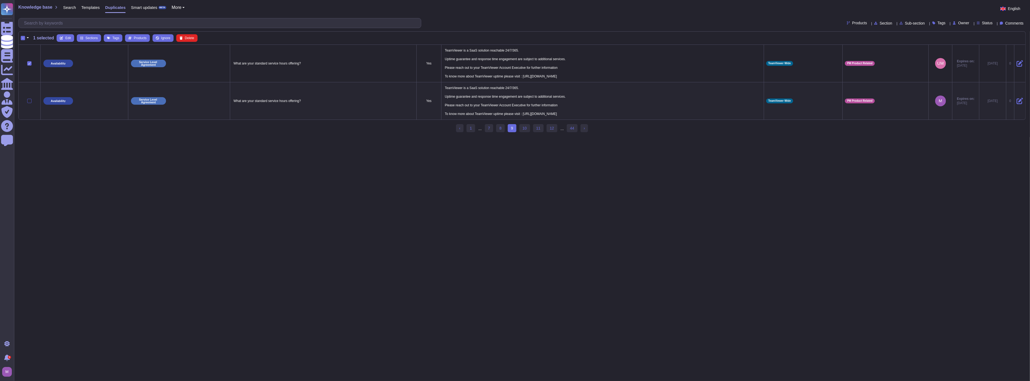
click at [28, 100] on div at bounding box center [29, 101] width 4 height 4
click at [0, 0] on input "checkbox" at bounding box center [0, 0] width 0 height 0
click at [143, 37] on span "Merge" at bounding box center [145, 37] width 9 height 3
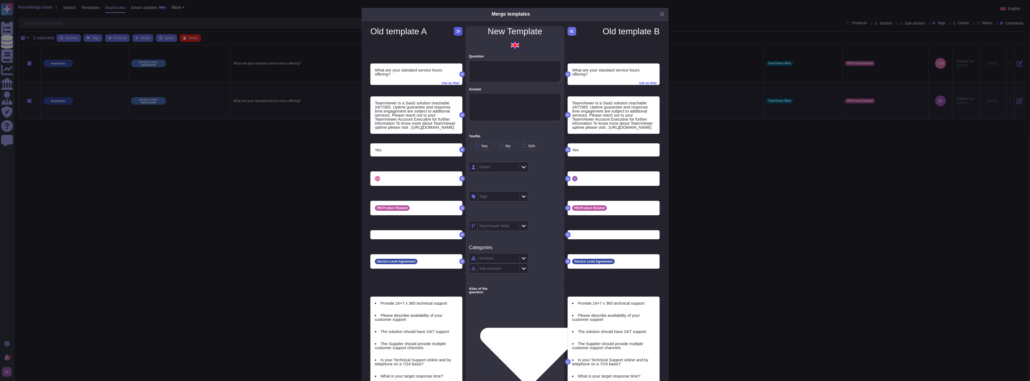
click at [457, 31] on icon at bounding box center [459, 31] width 4 height 3
type textarea "What are your standard service hours offering?"
type textarea "TeamViewer is a SaaS solution reachable 24/7/365. Uptime guarantee and response…"
type textarea "Provide 24×7 x 365 technical support"
type textarea "Please describe availability of your customer support"
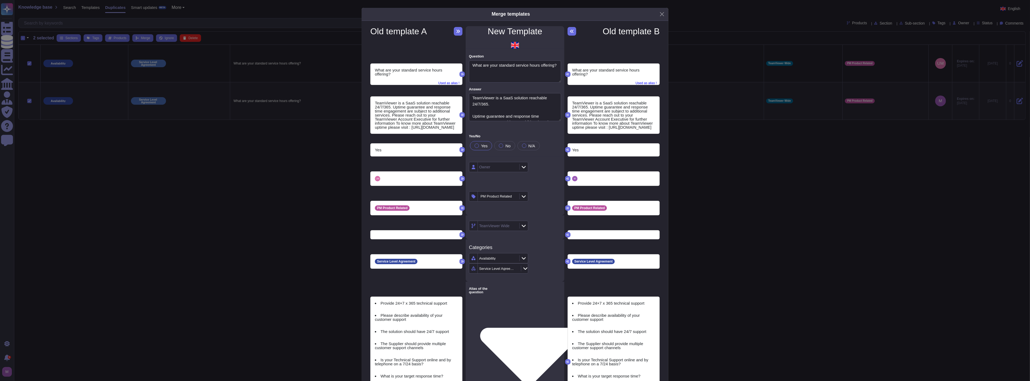
type textarea "The solution should have 24/7 support"
type textarea "The Supplier should provide multiple customer support channels"
type textarea "Is your Technical Support online and by telephone on a 7/24 basis?"
type textarea "What is your target response time?"
type textarea "Describe the support services you offer (e.g., 24/7 support, ticketing system, …"
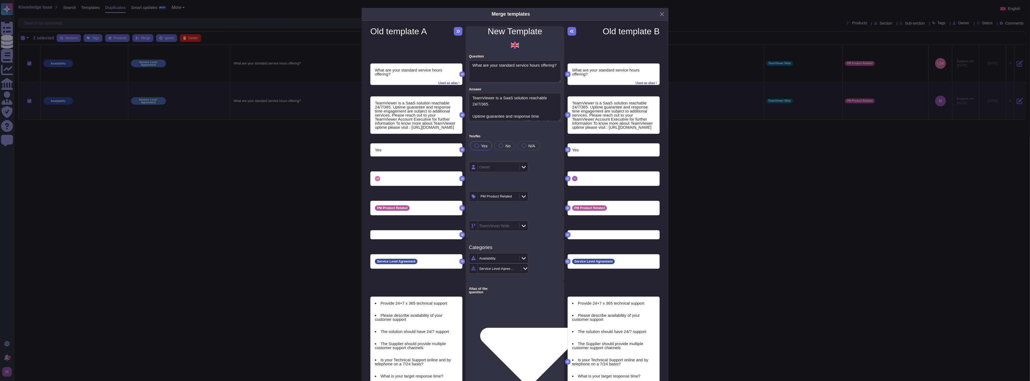
type textarea "What are your standard service hours offering?"
click at [637, 82] on span "Used as alias !" at bounding box center [645, 82] width 21 height 6
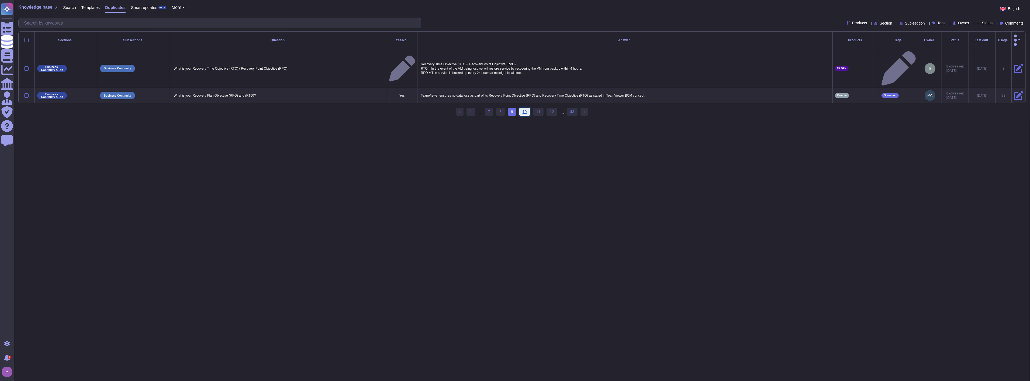
click at [522, 108] on link "10" at bounding box center [524, 112] width 11 height 8
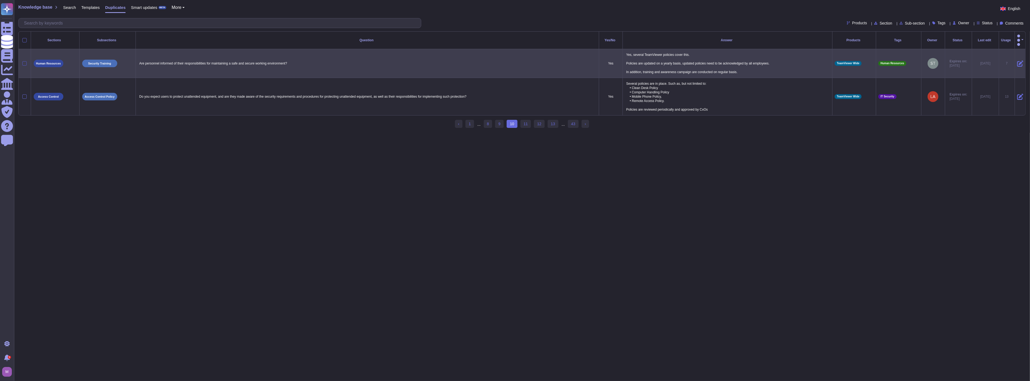
click at [24, 61] on div at bounding box center [24, 63] width 4 height 4
click at [0, 0] on input "checkbox" at bounding box center [0, 0] width 0 height 0
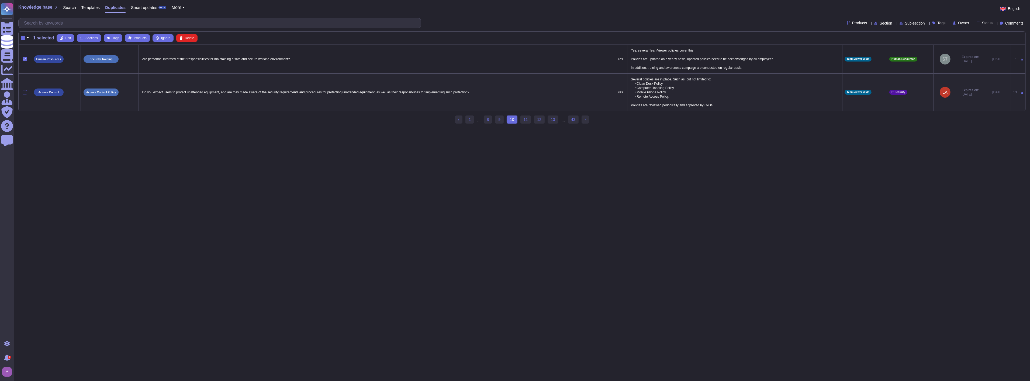
click at [23, 94] on div at bounding box center [25, 92] width 4 height 4
click at [0, 0] on input "checkbox" at bounding box center [0, 0] width 0 height 0
click at [141, 37] on span "Merge" at bounding box center [145, 37] width 9 height 3
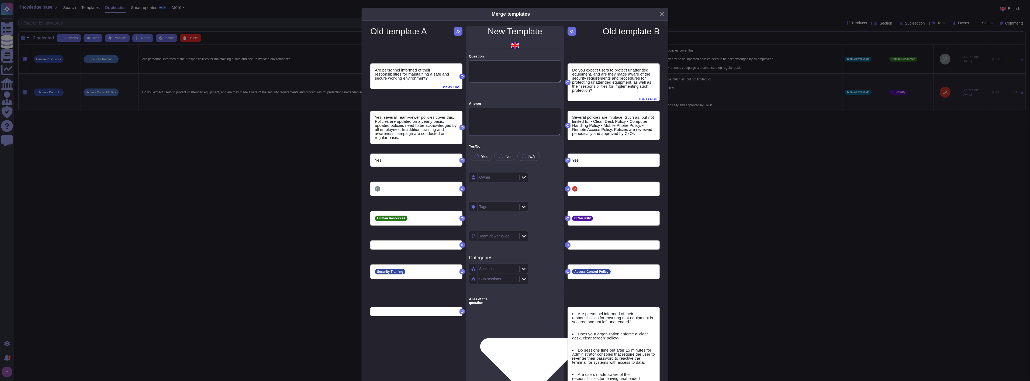
click at [459, 76] on button at bounding box center [461, 76] width 5 height 5
type textarea "Are personnel informed of their responsibilities for maintaining a safe and sec…"
click at [643, 98] on span "Use as Alias" at bounding box center [648, 98] width 18 height 6
type textarea "Do you expect users to protect unattended equipment, and are they made aware of…"
drag, startPoint x: 426, startPoint y: 139, endPoint x: 356, endPoint y: 117, distance: 73.9
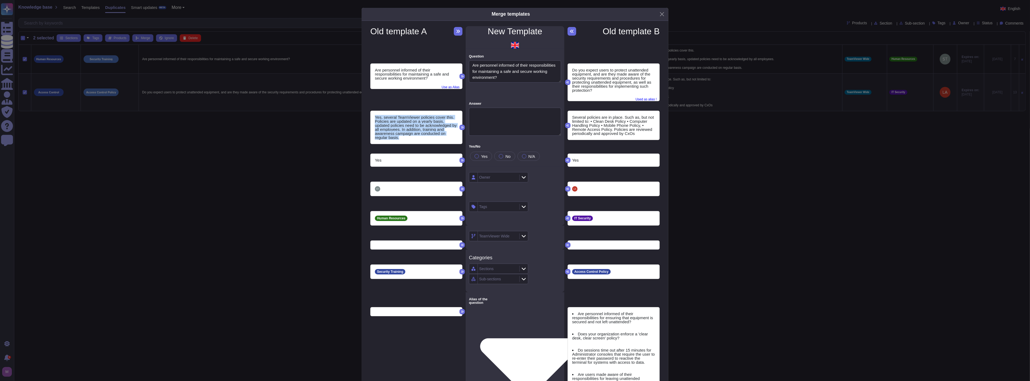
click at [356, 117] on div "Merge templates Old template A New Template Old template B Are personnel inform…" at bounding box center [515, 190] width 1030 height 381
copy div "Yes, several TeamViewer policies cover this. Policies are updated on a yearly b…"
drag, startPoint x: 578, startPoint y: 120, endPoint x: 646, endPoint y: 141, distance: 71.5
click at [646, 141] on div "Several policies are in place. Such as, but not limited to: • Clean Desk Policy…" at bounding box center [613, 122] width 99 height 43
copy div "everal policies are in place. Such as, but not limited to: • Clean Desk Policy …"
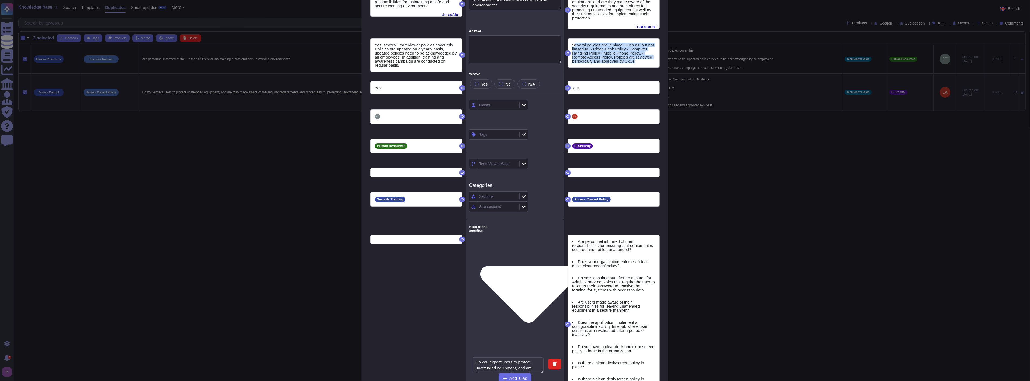
scroll to position [90, 0]
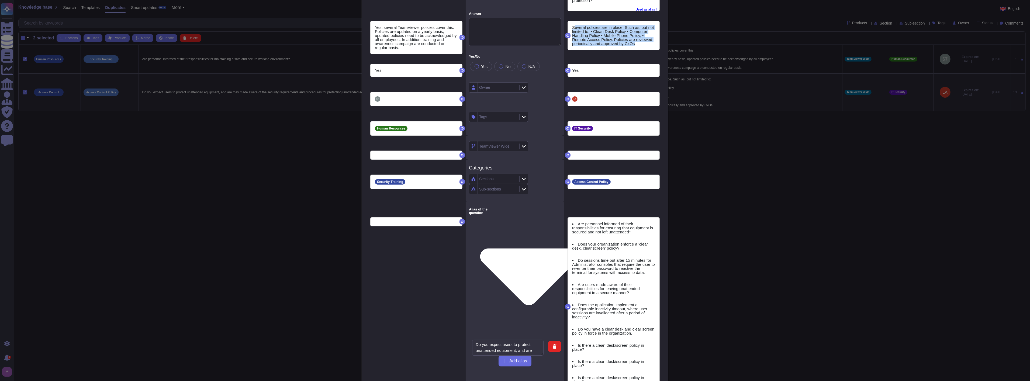
click at [566, 305] on icon at bounding box center [567, 306] width 3 height 3
type textarea "Are personnel informed of their responsibilities for ensuring that equipment is…"
type textarea "Does your organization enforce a 'clear desk, clear screen' policy?"
type textarea "Do sessions time out after 15 minutes for Administrator consoles that require t…"
type textarea "Are users made aware of their responsibilities for leaving unattended equipment…"
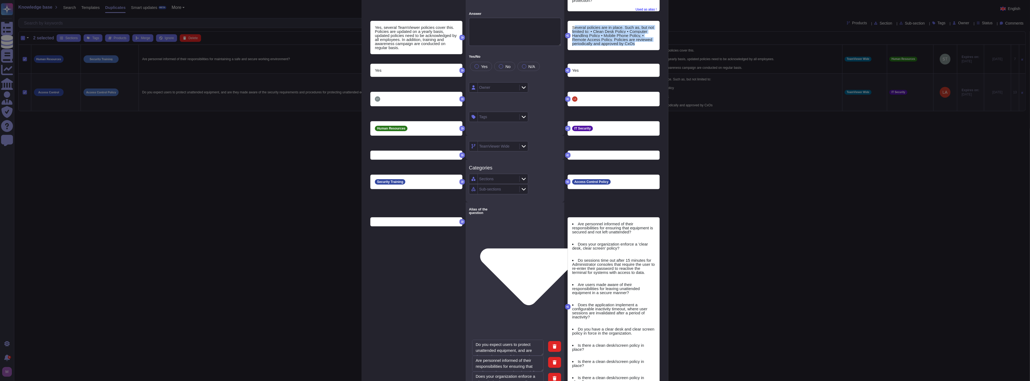
type textarea "Does the application implement a configurable inactivity timeout, where user se…"
type textarea "Do you have a clear desk and clear screen policy in force in the organization."
type textarea "Is there a clean desk/screen policy in place?"
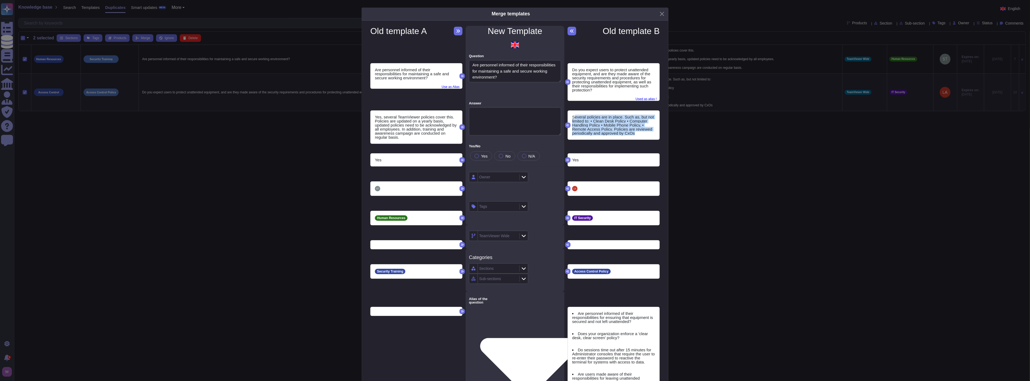
scroll to position [0, 0]
click at [451, 85] on span "Use as Alias" at bounding box center [451, 86] width 18 height 6
type textarea "Is there a clean desk/screen policy in place?"
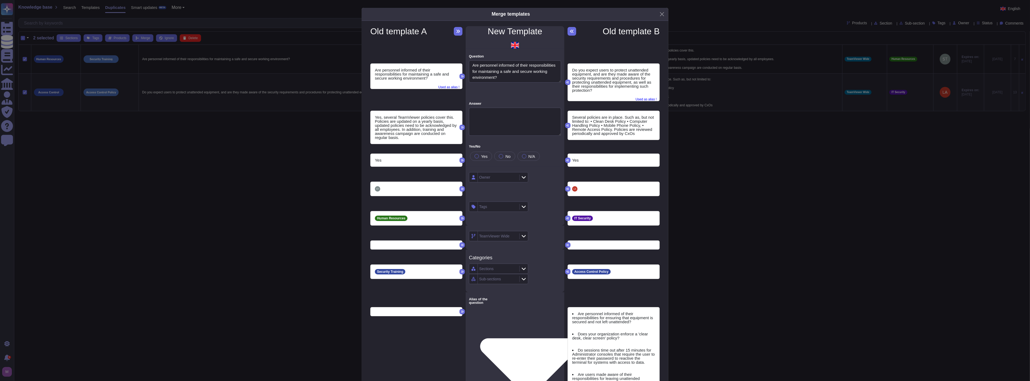
type textarea "Are personnel informed of their responsibilities for maintaining a safe and sec…"
click at [645, 97] on span "Used as alias !" at bounding box center [645, 98] width 21 height 6
click at [643, 98] on span "Used as alias !" at bounding box center [645, 98] width 21 height 6
click at [520, 119] on textarea "Answer" at bounding box center [515, 122] width 92 height 28
paste textarea "Yes. TeamViewer maintains a comprehensive set of internal policies that govern …"
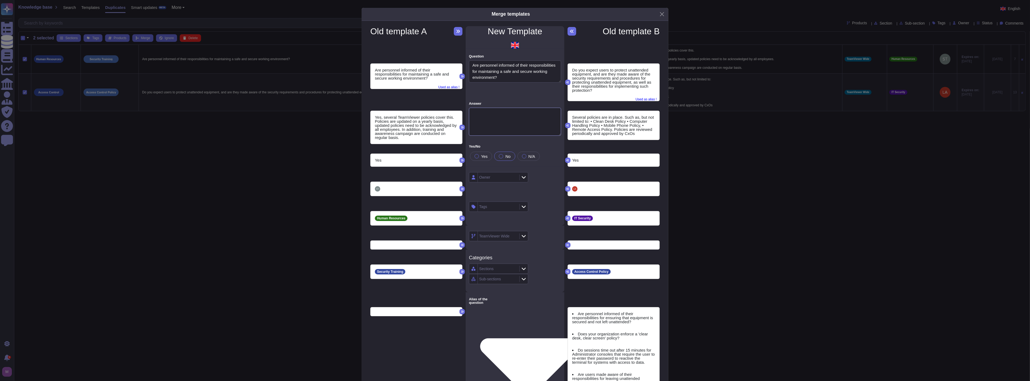
type textarea "Is there a clean desk/screen policy in place?"
type textarea "Yes. TeamViewer maintains a comprehensive set of internal policies that govern …"
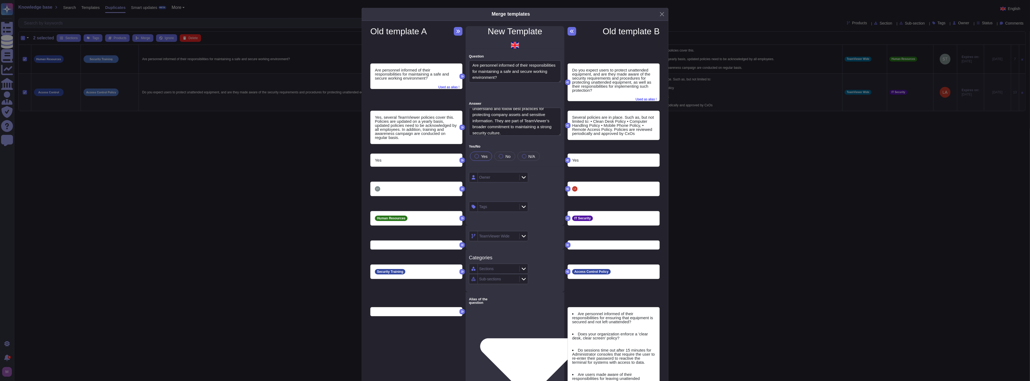
click at [483, 157] on span "Yes" at bounding box center [484, 156] width 6 height 5
type textarea "Is there a clean desk/screen policy in place?"
click at [565, 191] on button at bounding box center [567, 188] width 5 height 5
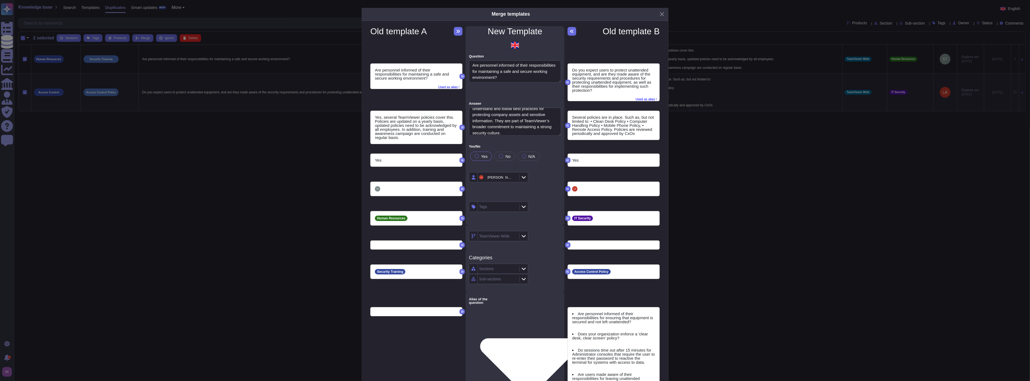
type textarea "Is there a clean desk/screen policy in place?"
click at [566, 219] on icon at bounding box center [567, 217] width 3 height 3
type textarea "Is there a clean desk/screen policy in place?"
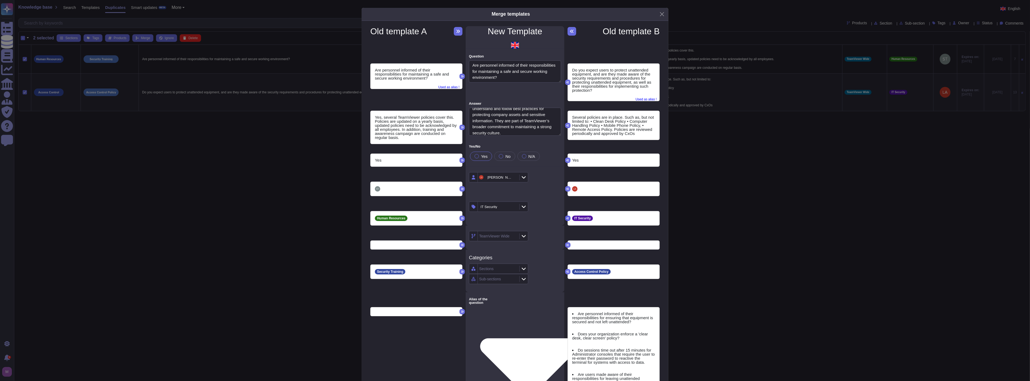
type textarea "Is there a clean desk/screen policy in place?"
click at [566, 272] on icon at bounding box center [567, 271] width 3 height 3
type textarea "Is there a clean desk/screen policy in place?"
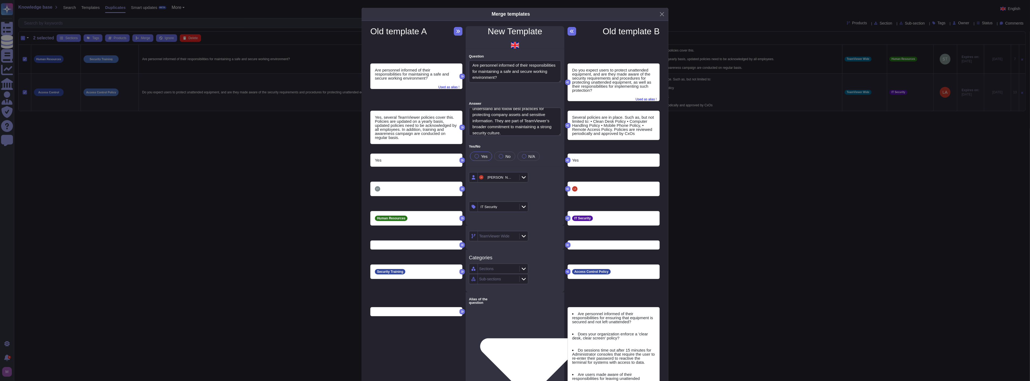
type textarea "Is there a clean desk/screen policy in place?"
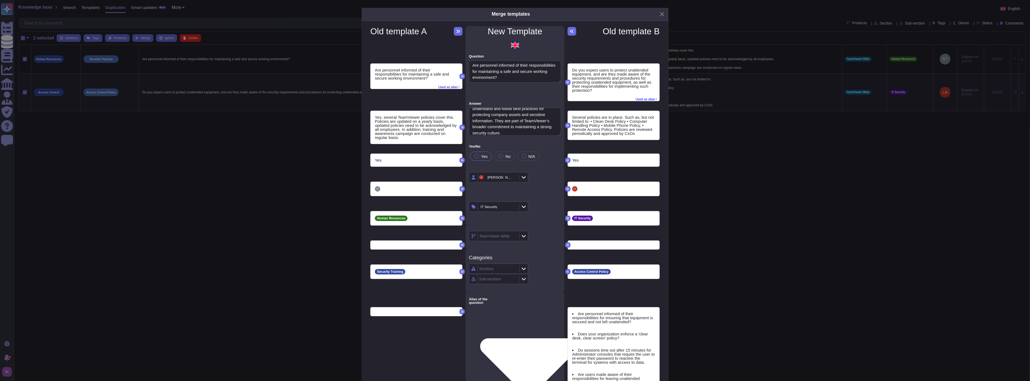
type textarea "Is there a clean desk/screen policy in place?"
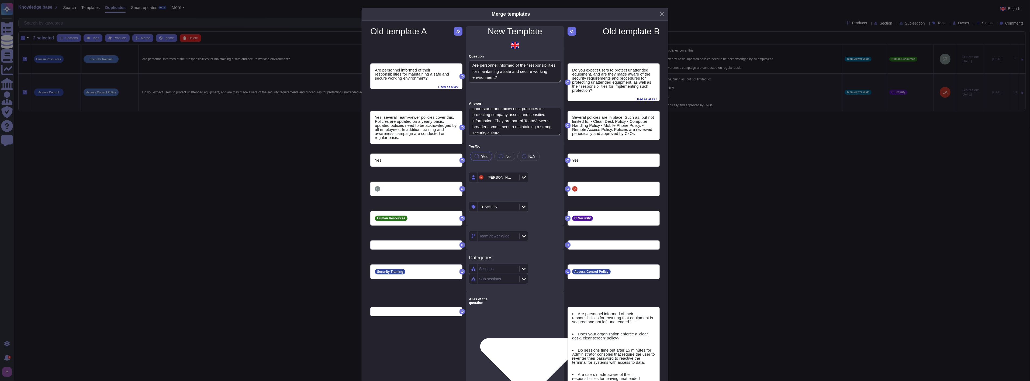
type textarea "Is there a clean desk/screen policy in place?"
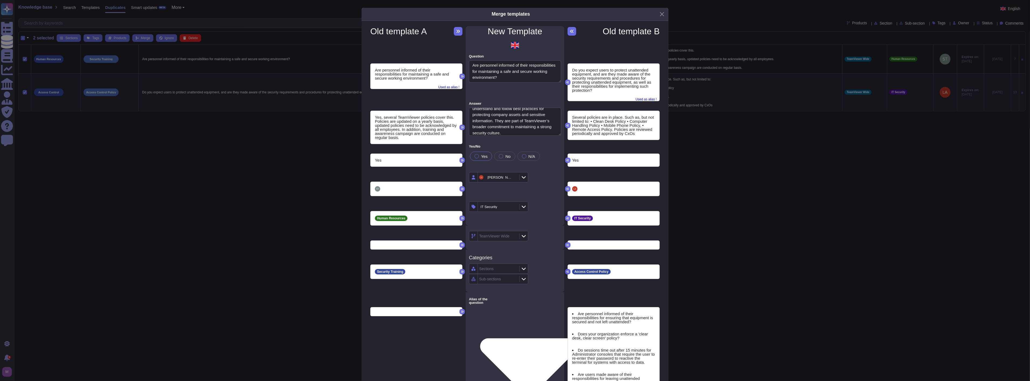
type textarea "Is there a clean desk/screen policy in place?"
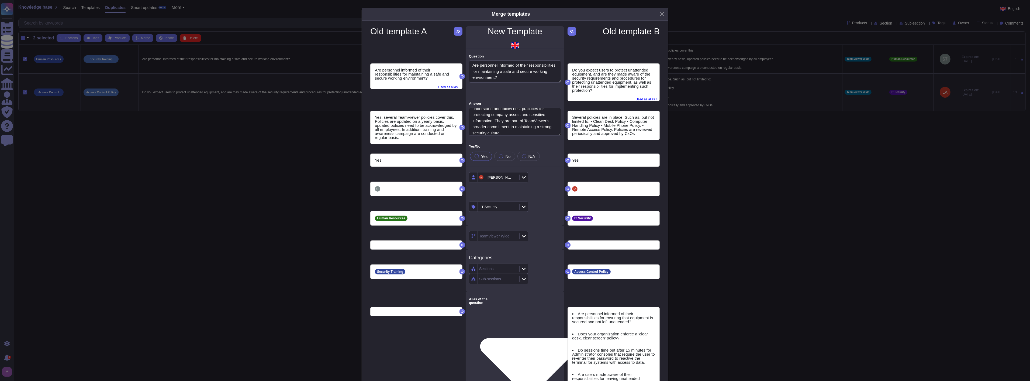
type textarea "Is there a clean desk/screen policy in place?"
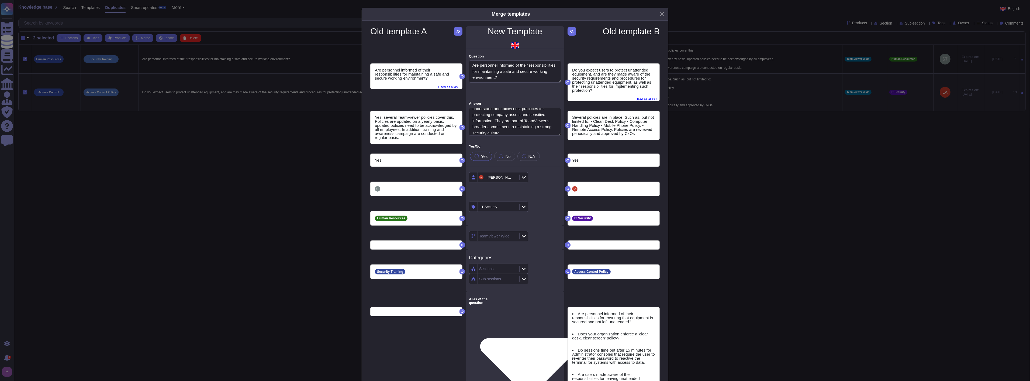
type textarea "Is there a clean desk/screen policy in place?"
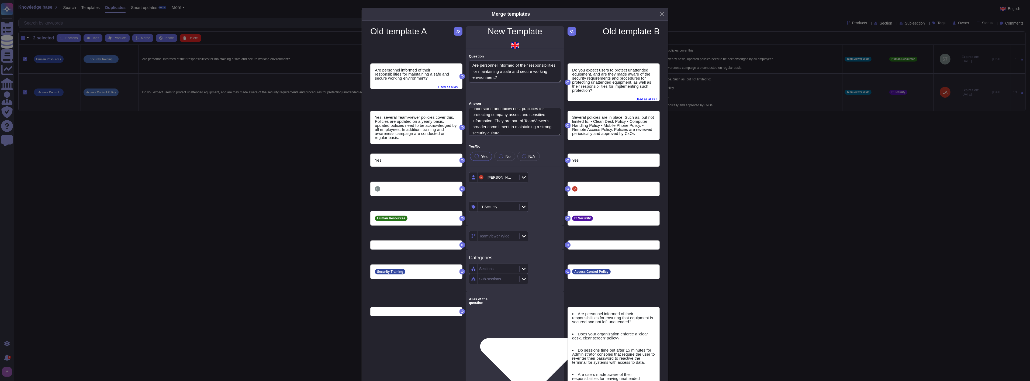
type textarea "Is there a clean desk/screen policy in place?"
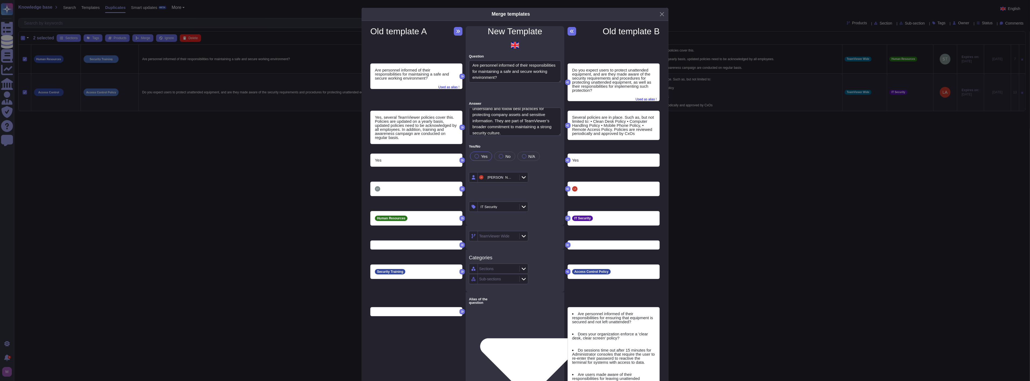
type textarea "Is there a clean desk/screen policy in place?"
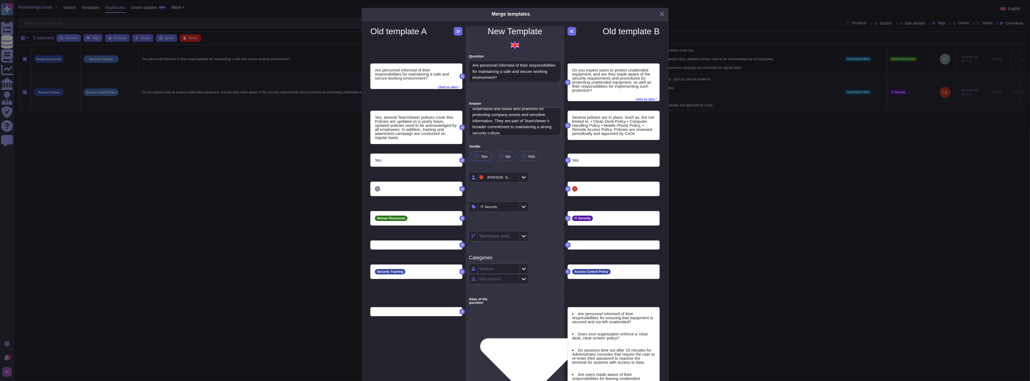
type textarea "Is there a clean desk/screen policy in place?"
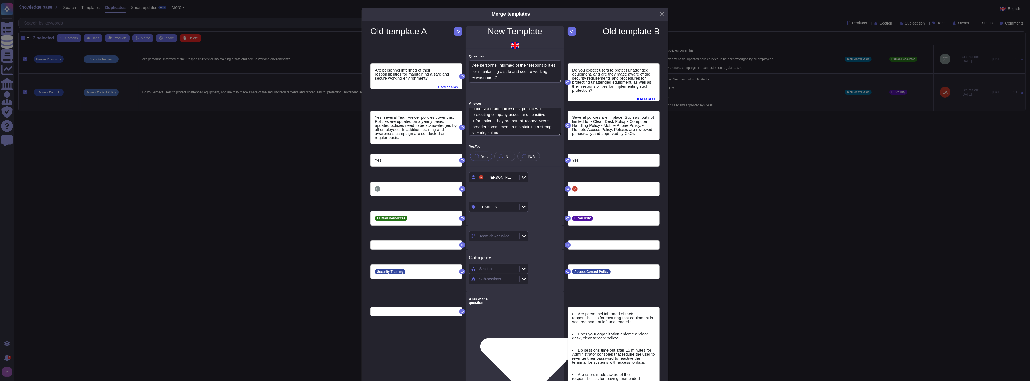
type textarea "Is there a clean desk/screen policy in place?"
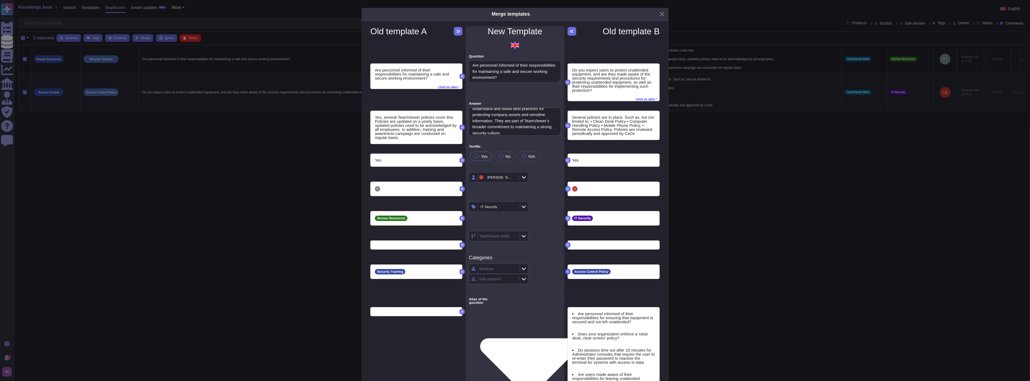
type textarea "Is there a clean desk/screen policy in place?"
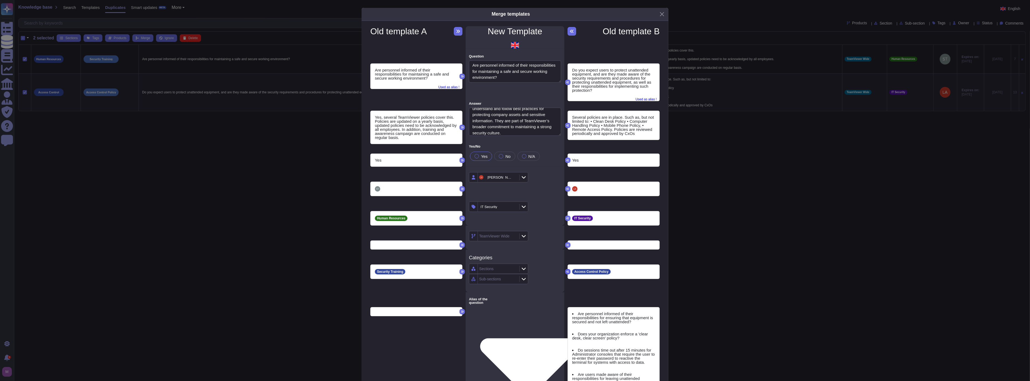
type textarea "Is there a clean desk/screen policy in place?"
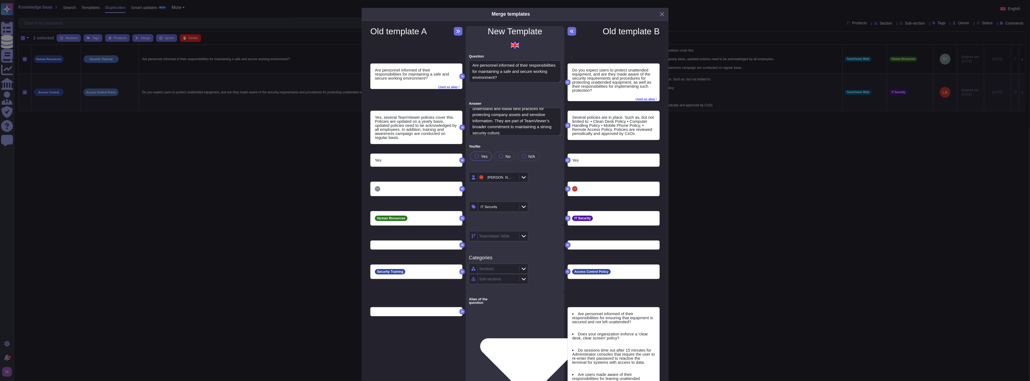
type textarea "Is there a clean desk/screen policy in place?"
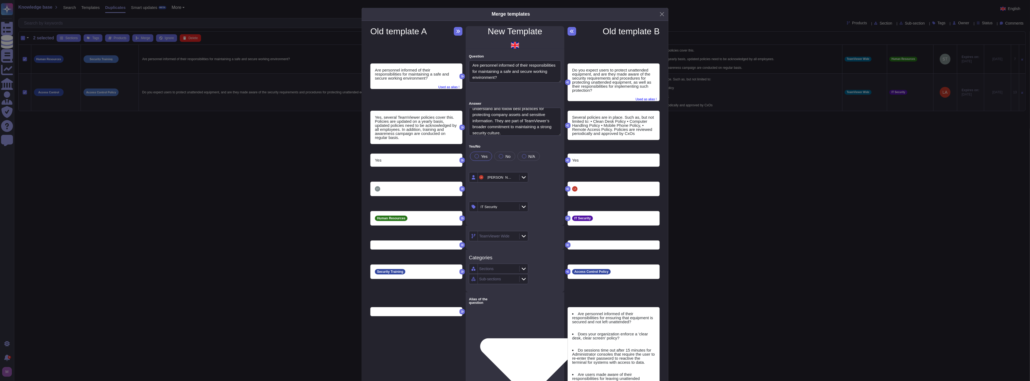
type textarea "Is there a clean desk/screen policy in place?"
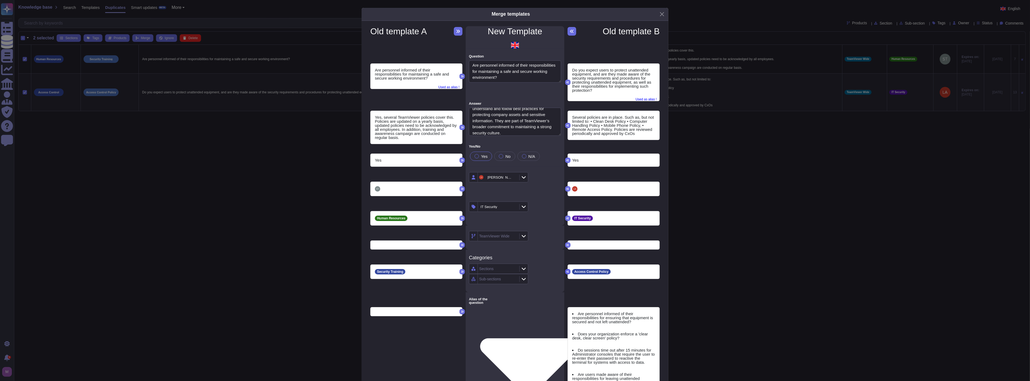
type textarea "Is there a clean desk/screen policy in place?"
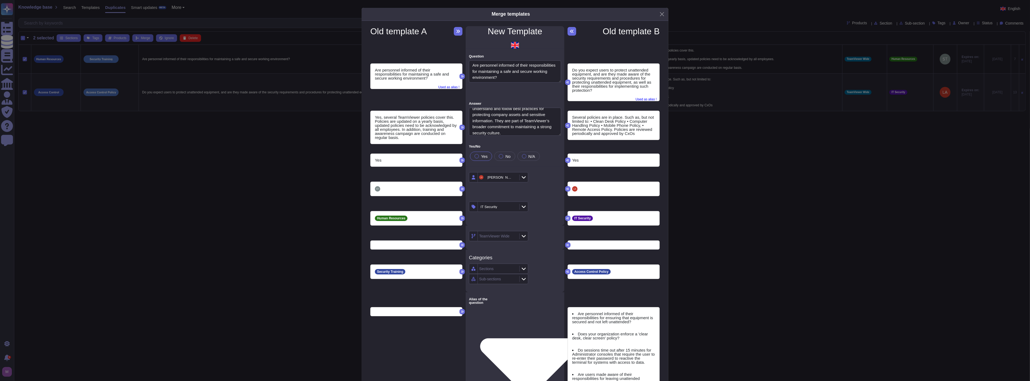
type textarea "Is there a clean desk/screen policy in place?"
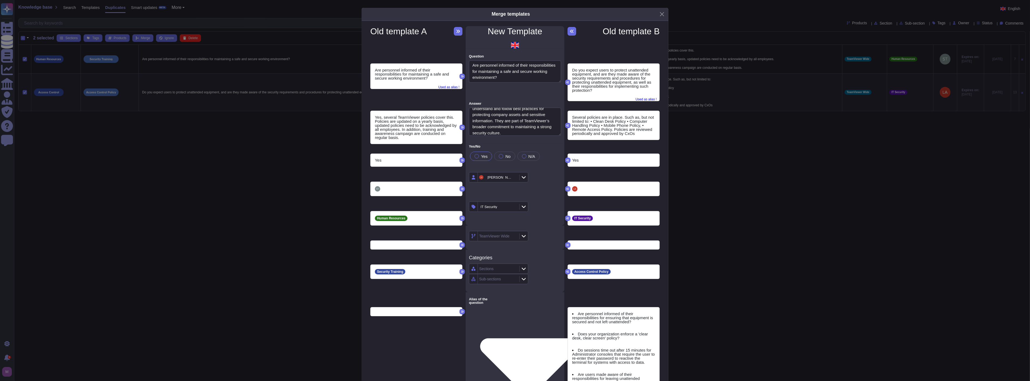
type textarea "Is there a clean desk/screen policy in place?"
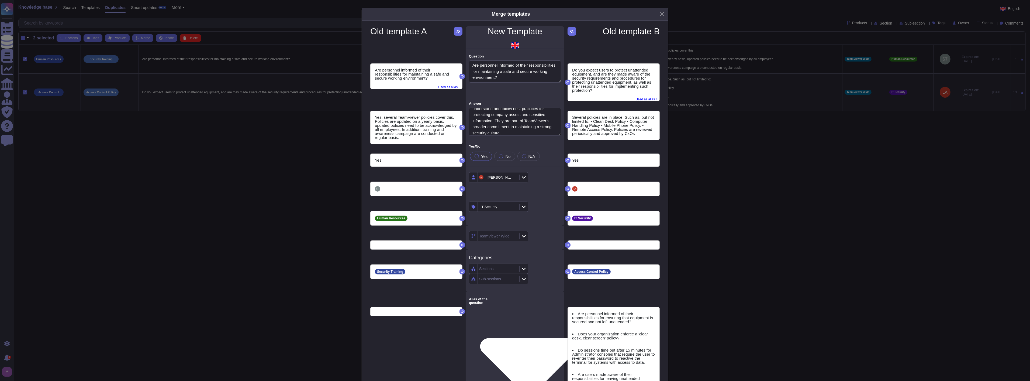
type textarea "Is there a clean desk/screen policy in place?"
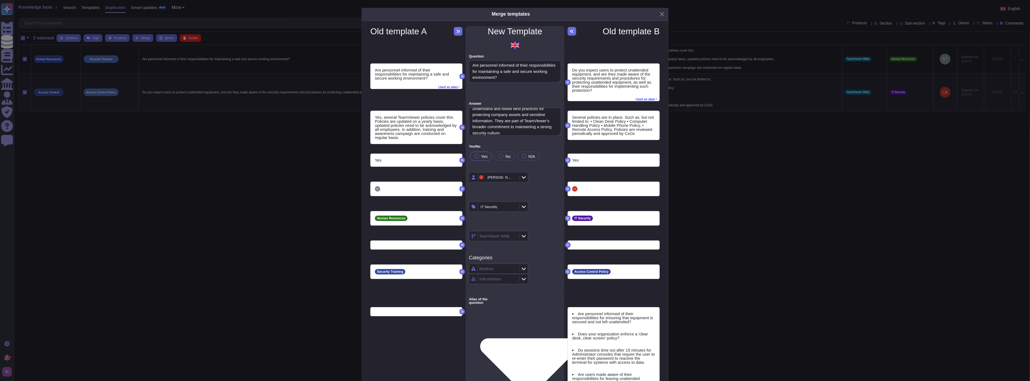
type textarea "Is there a clean desk/screen policy in place?"
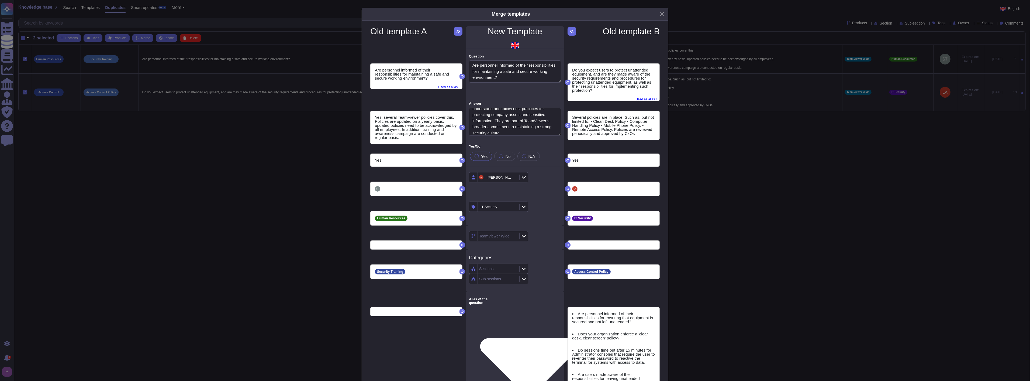
type textarea "Is there a clean desk/screen policy in place?"
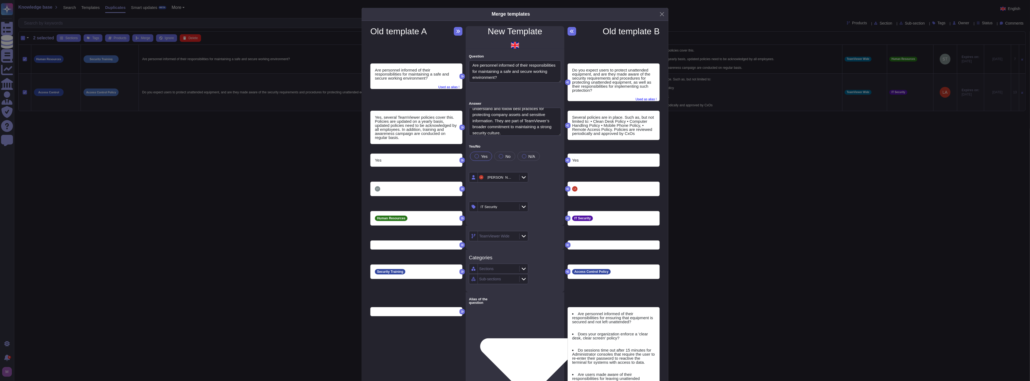
type textarea "Is there a clean desk/screen policy in place?"
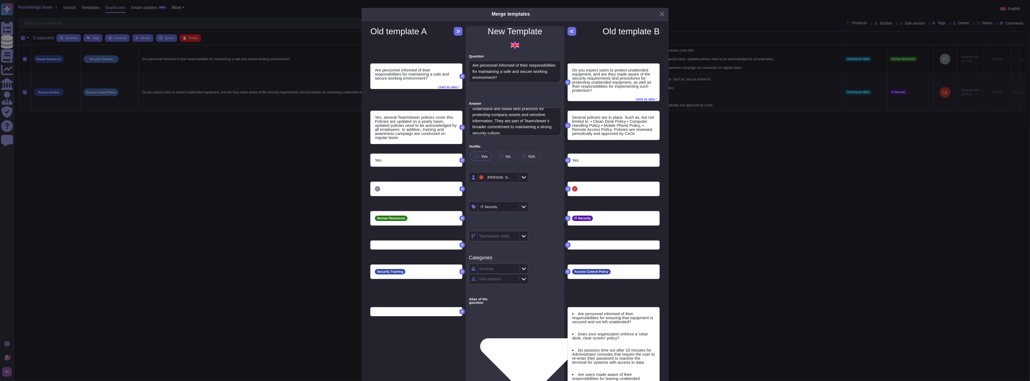
type textarea "Is there a clean desk/screen policy in place?"
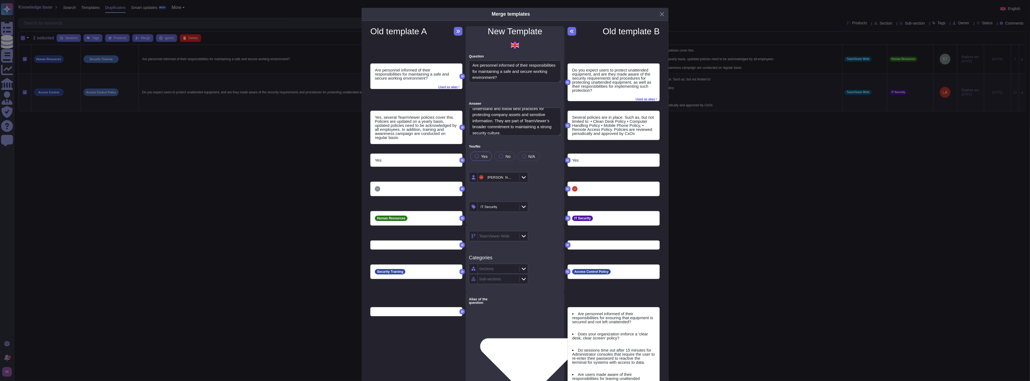
type textarea "Is there a clean desk/screen policy in place?"
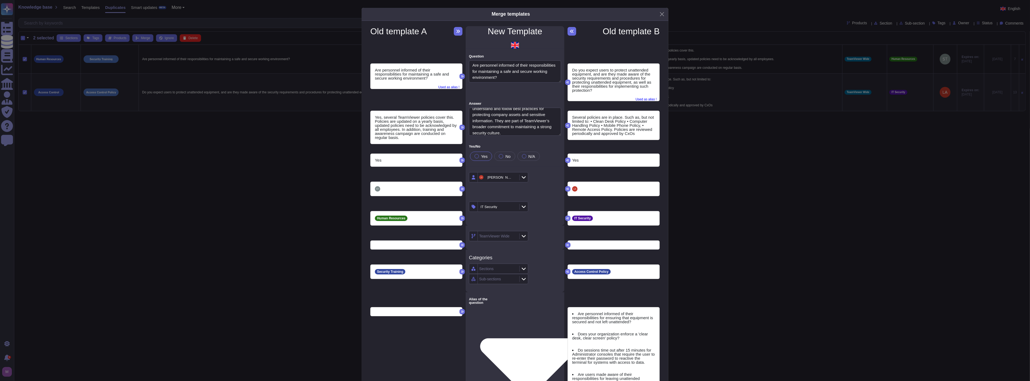
type textarea "Is there a clean desk/screen policy in place?"
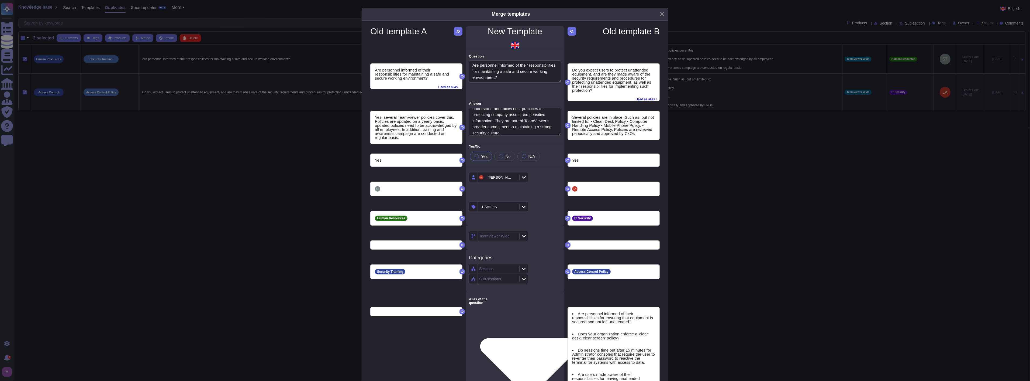
type textarea "Is there a clean desk/screen policy in place?"
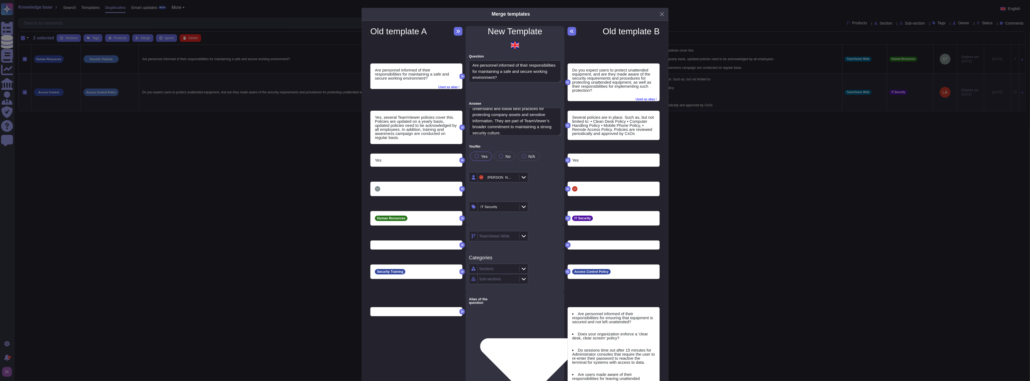
type textarea "Is there a clean desk/screen policy in place?"
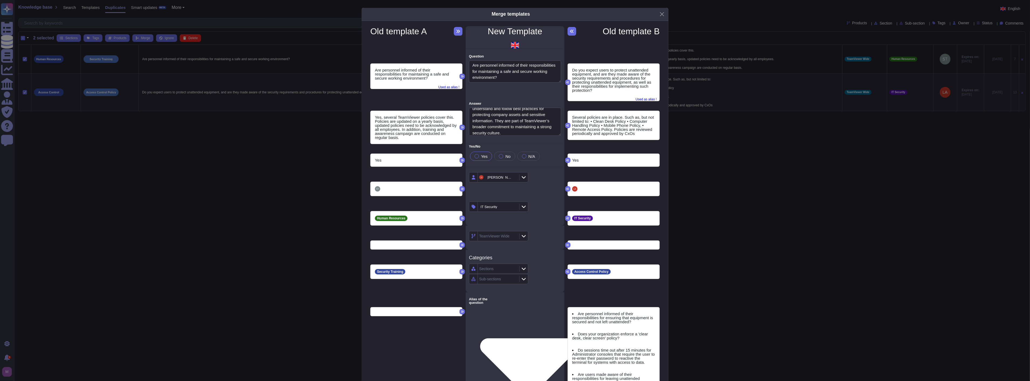
type textarea "Is there a clean desk/screen policy in place?"
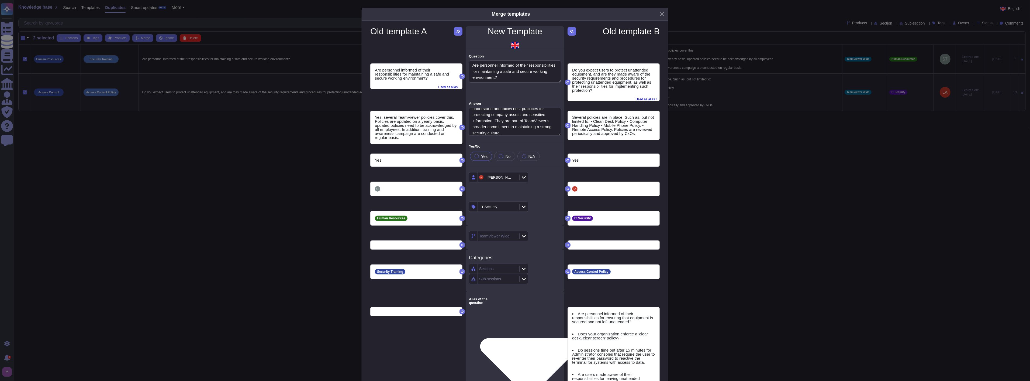
type textarea "Is there a clean desk/screen policy in place?"
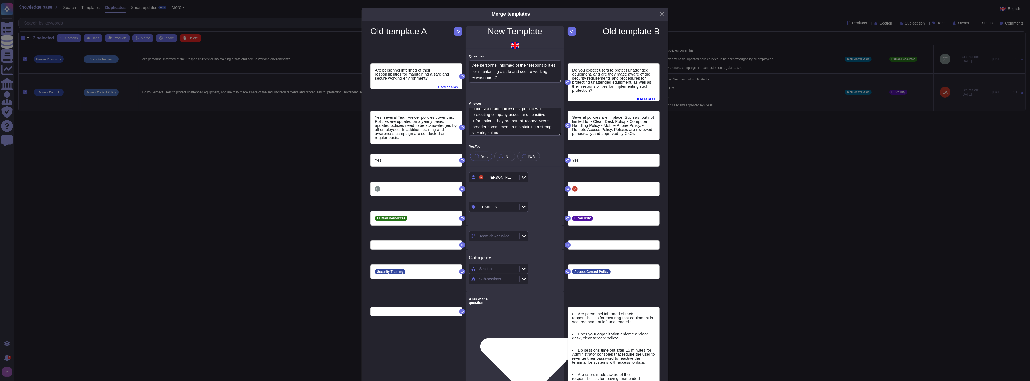
type textarea "Is there a clean desk/screen policy in place?"
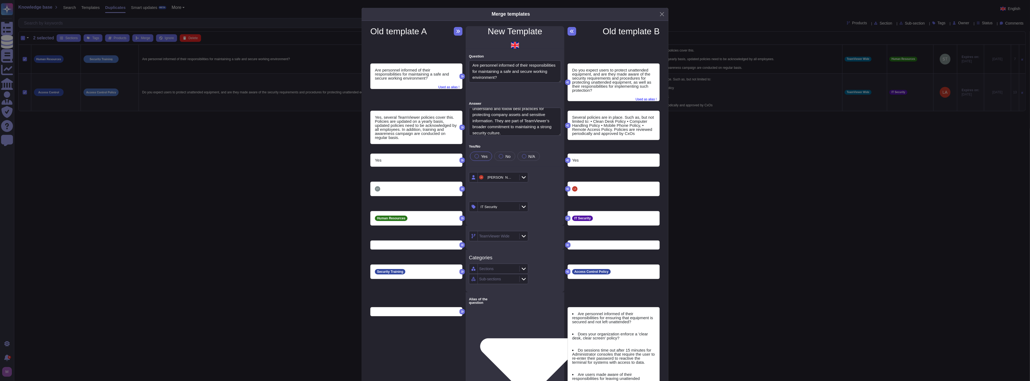
type textarea "Is there a clean desk/screen policy in place?"
click at [461, 271] on icon at bounding box center [462, 271] width 3 height 3
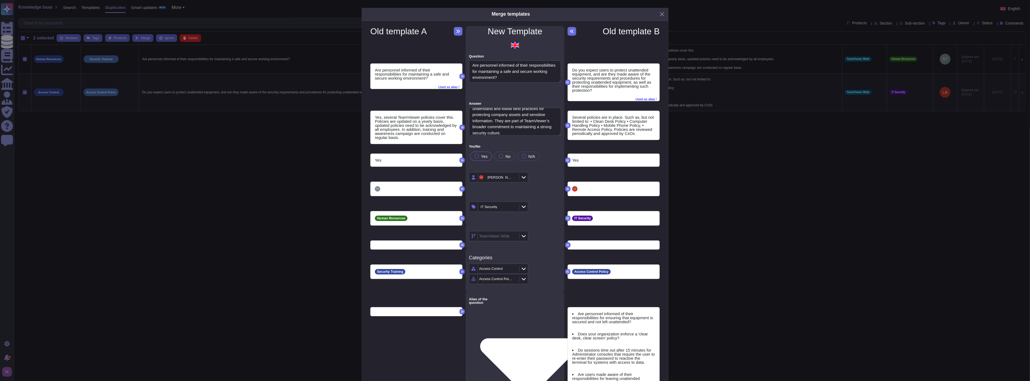
click at [461, 272] on icon at bounding box center [462, 271] width 3 height 3
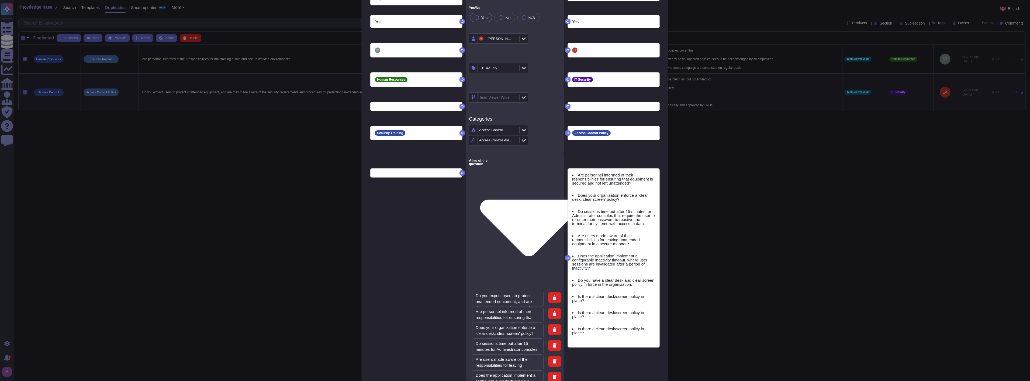
scroll to position [160, 0]
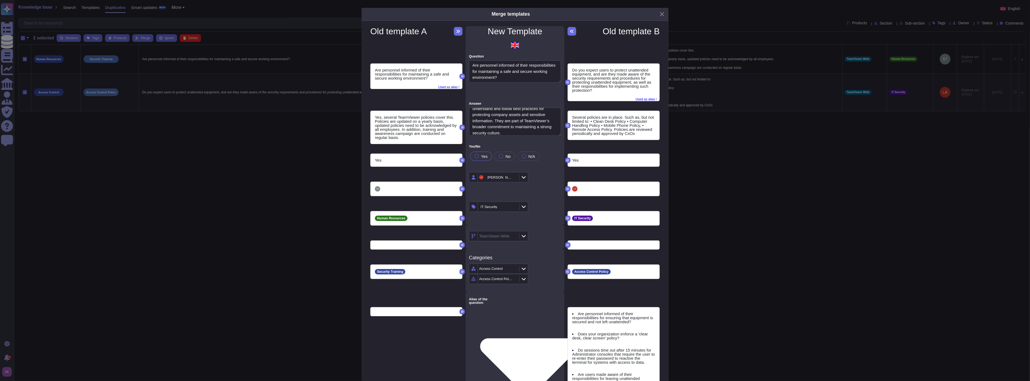
scroll to position [12, 0]
drag, startPoint x: 476, startPoint y: 324, endPoint x: 532, endPoint y: 335, distance: 56.5
drag, startPoint x: 474, startPoint y: 358, endPoint x: 522, endPoint y: 365, distance: 48.4
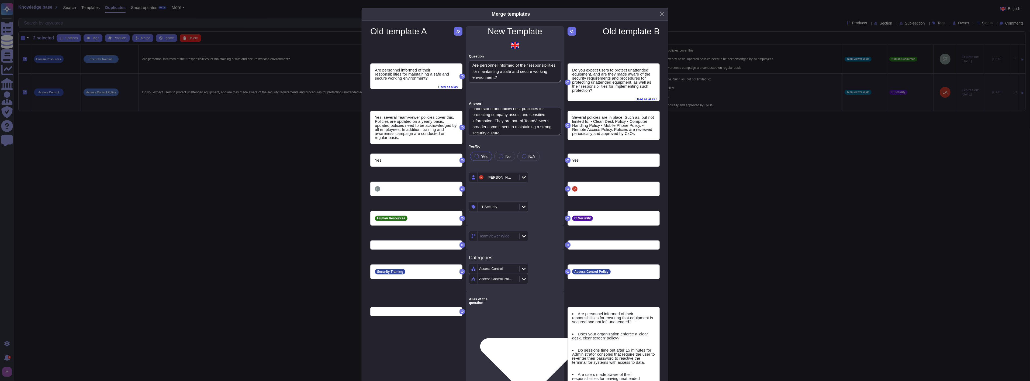
paste textarea "you have internal policies governing information security and employee awarenes…"
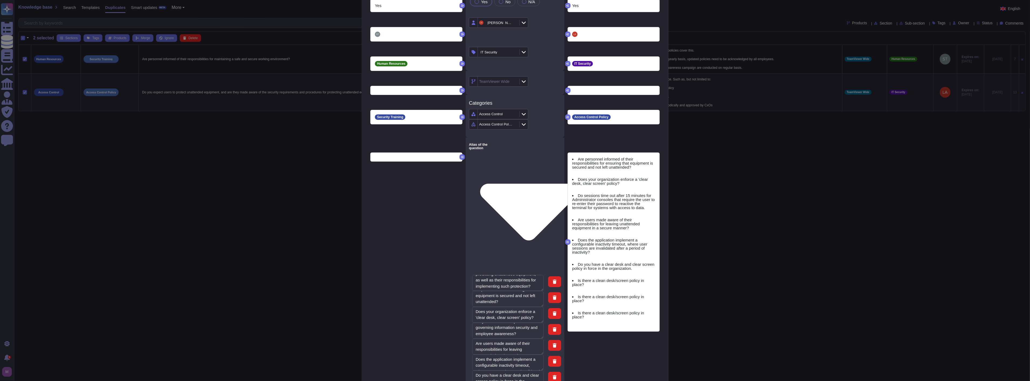
scroll to position [160, 0]
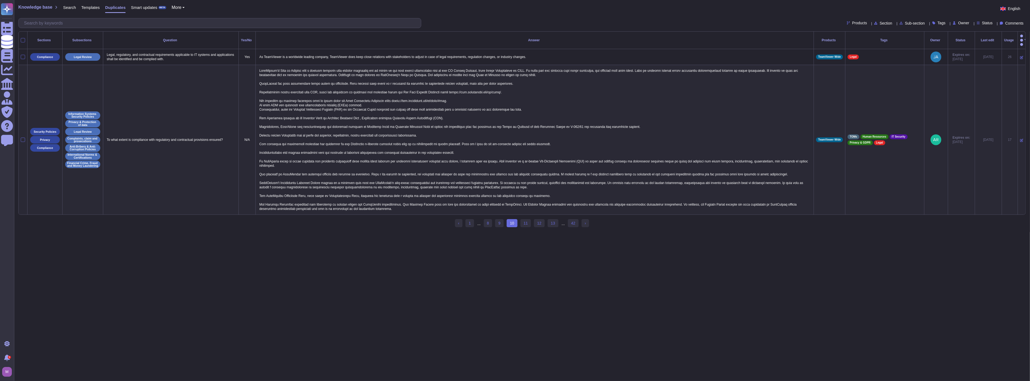
click at [81, 9] on span "Templates" at bounding box center [90, 7] width 18 height 4
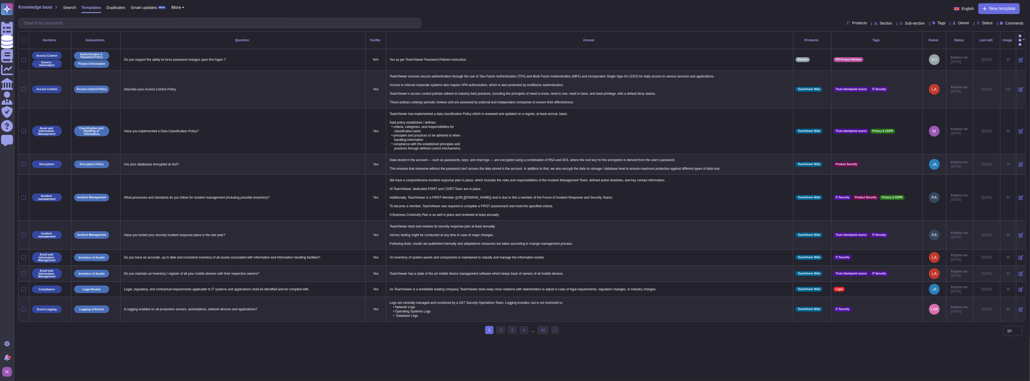
click at [24, 38] on div at bounding box center [24, 40] width 4 height 4
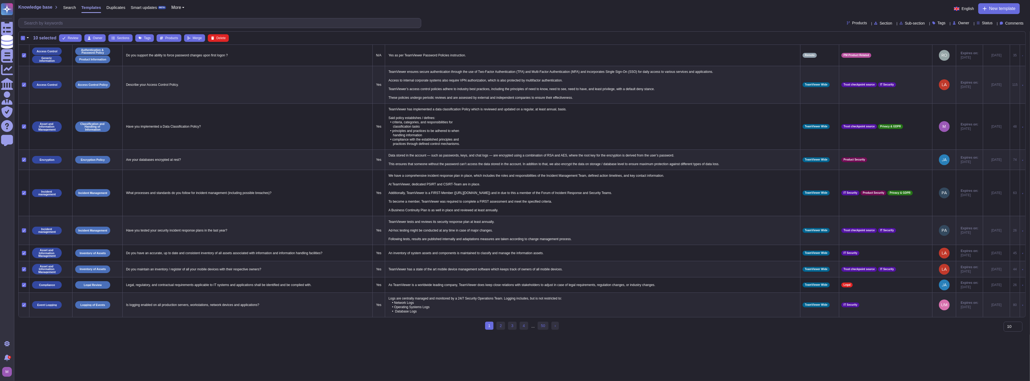
click at [23, 38] on div "-" at bounding box center [23, 38] width 4 height 4
click at [0, 0] on input "-" at bounding box center [0, 0] width 0 height 0
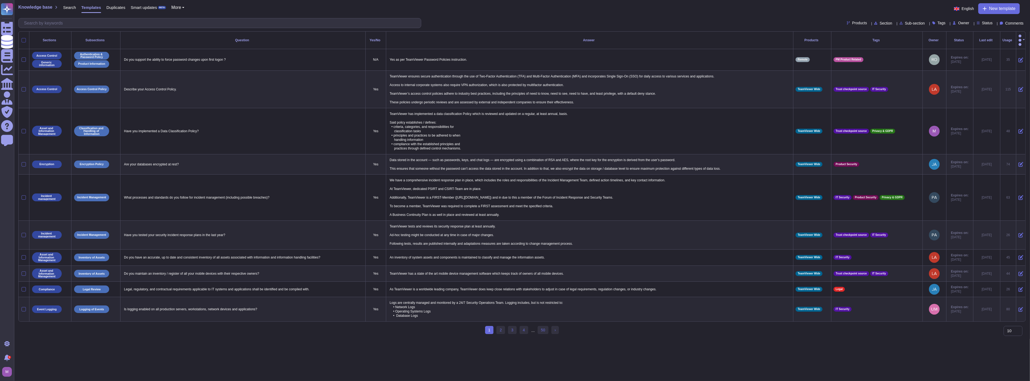
click at [23, 39] on div at bounding box center [24, 40] width 4 height 4
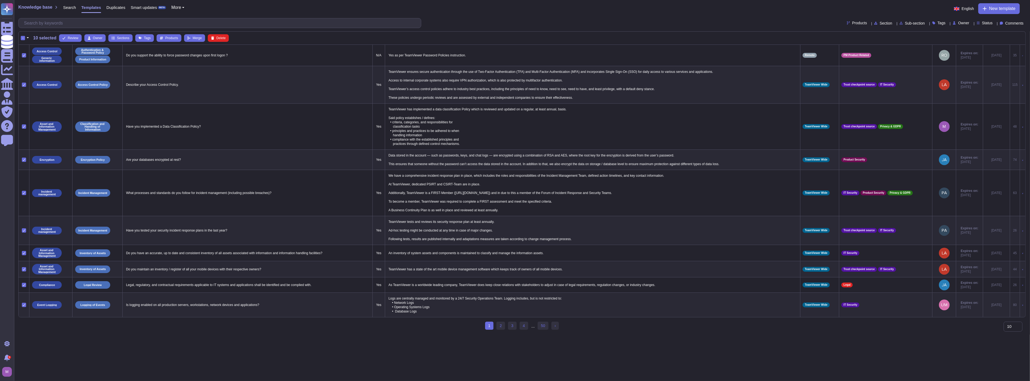
click at [26, 37] on button "button" at bounding box center [27, 38] width 5 height 6
click at [30, 52] on link "Select all" at bounding box center [50, 54] width 51 height 6
click at [22, 37] on div "-" at bounding box center [23, 38] width 4 height 4
click at [0, 0] on input "-" at bounding box center [0, 0] width 0 height 0
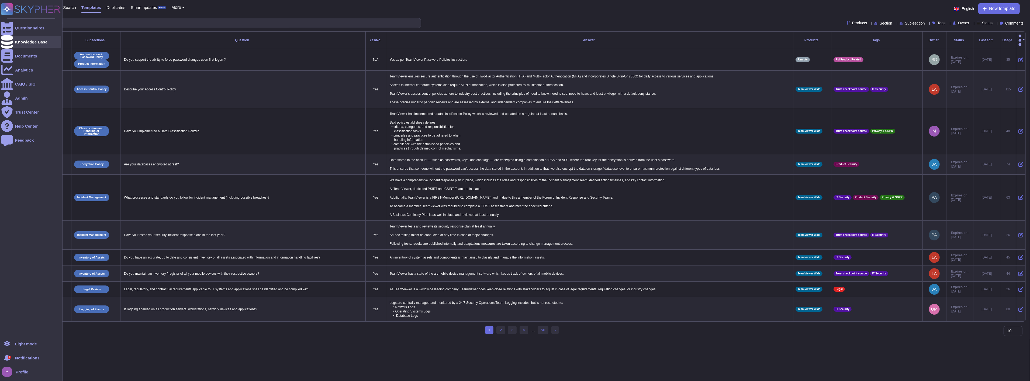
click at [12, 42] on div at bounding box center [7, 42] width 12 height 12
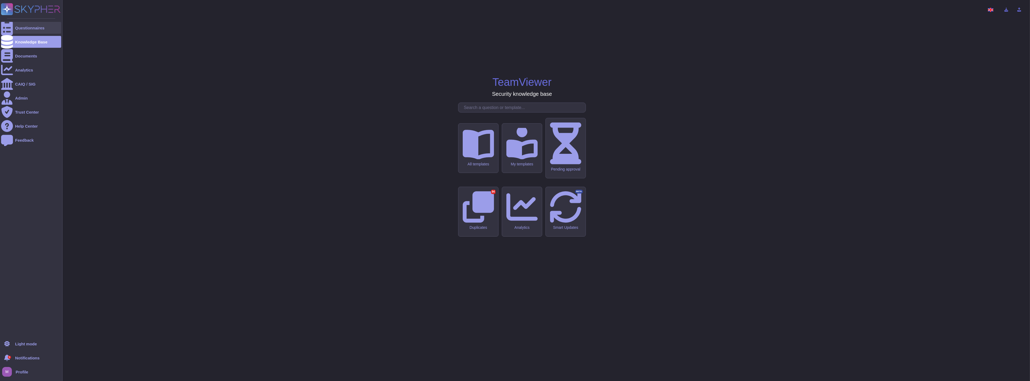
click at [24, 27] on div "Questionnaires" at bounding box center [29, 28] width 29 height 4
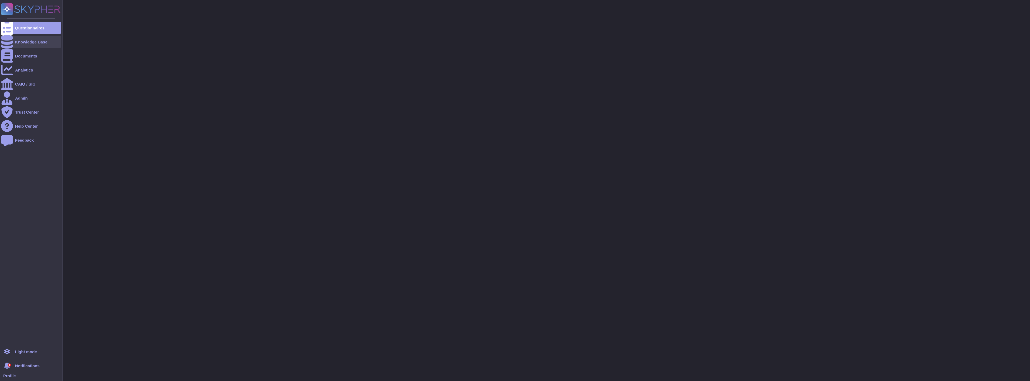
click at [26, 44] on div "Knowledge Base" at bounding box center [31, 42] width 60 height 12
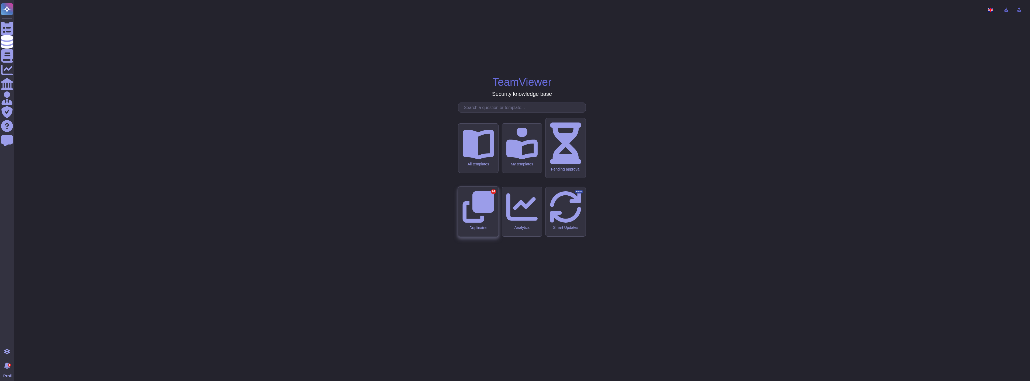
click at [489, 212] on div "Duplicates 94" at bounding box center [478, 211] width 40 height 50
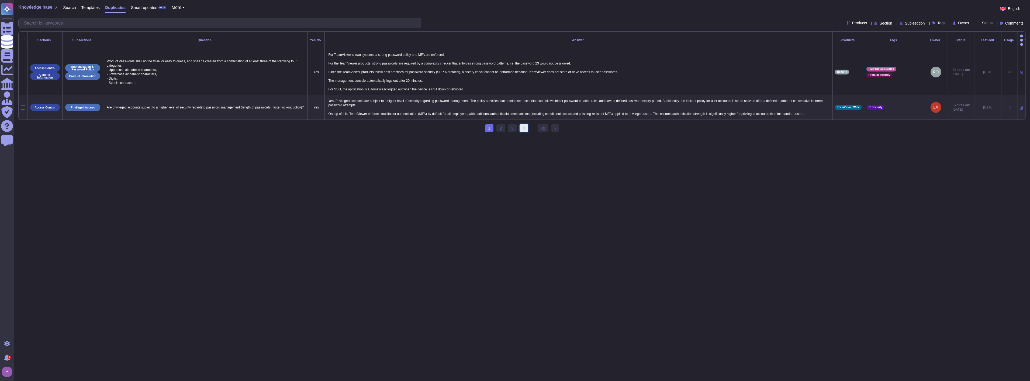
click at [526, 127] on link "4" at bounding box center [524, 128] width 9 height 8
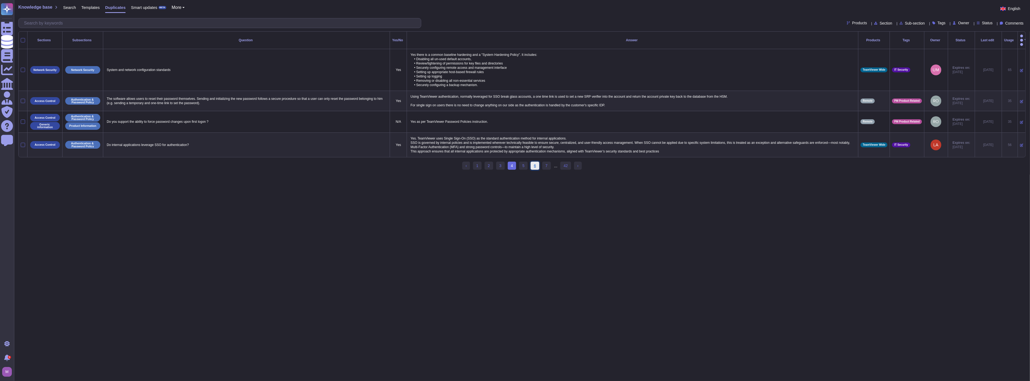
click at [534, 165] on link "6" at bounding box center [535, 165] width 9 height 8
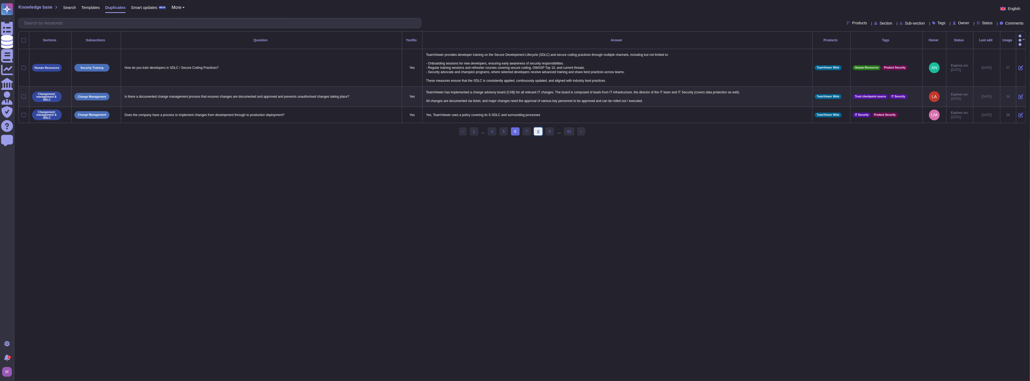
click at [536, 131] on link "8" at bounding box center [538, 131] width 9 height 8
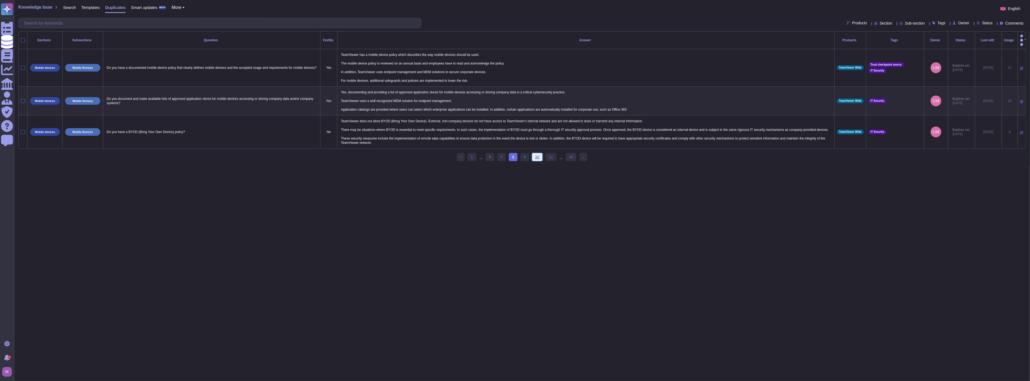
click at [534, 153] on link "10" at bounding box center [537, 157] width 11 height 8
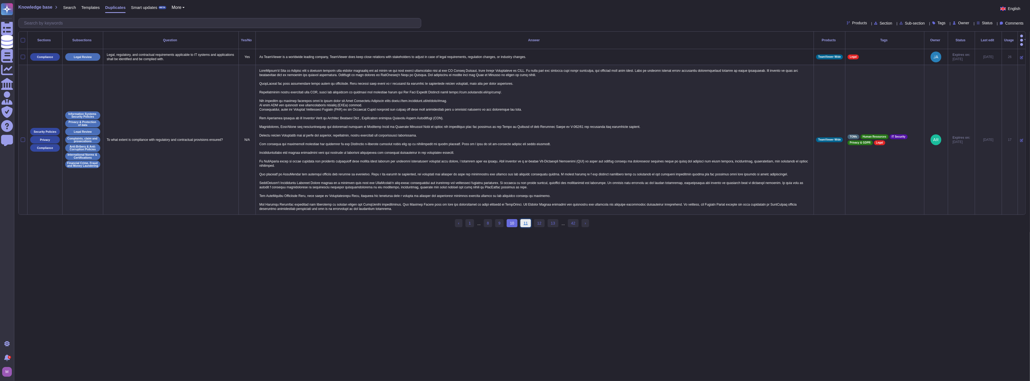
click at [528, 222] on link "11" at bounding box center [525, 223] width 11 height 8
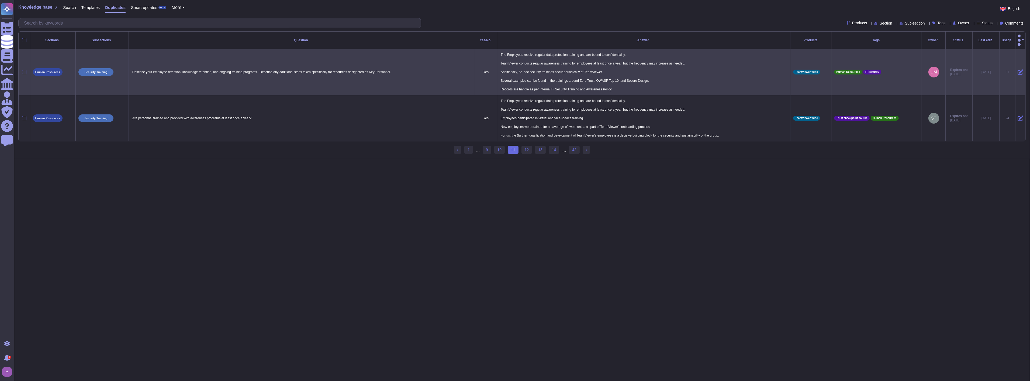
click at [25, 70] on div at bounding box center [24, 72] width 4 height 4
click at [0, 0] on input "checkbox" at bounding box center [0, 0] width 0 height 0
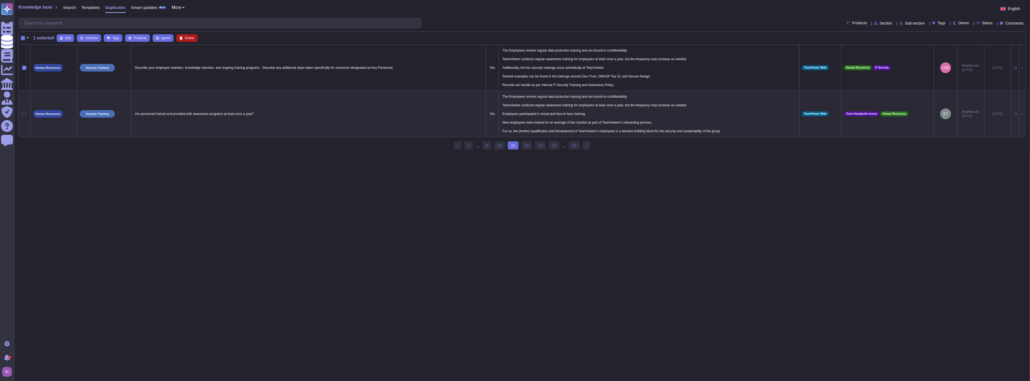
click at [187, 39] on span "Delete" at bounding box center [189, 37] width 9 height 3
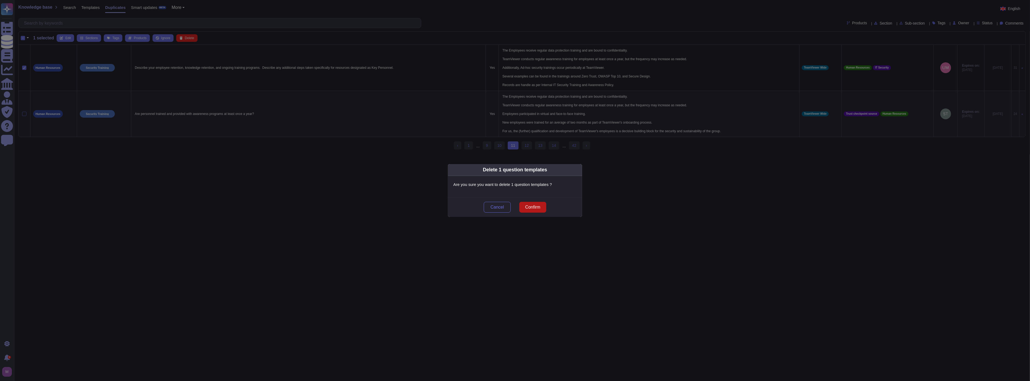
click at [538, 208] on span "Confirm" at bounding box center [532, 207] width 15 height 4
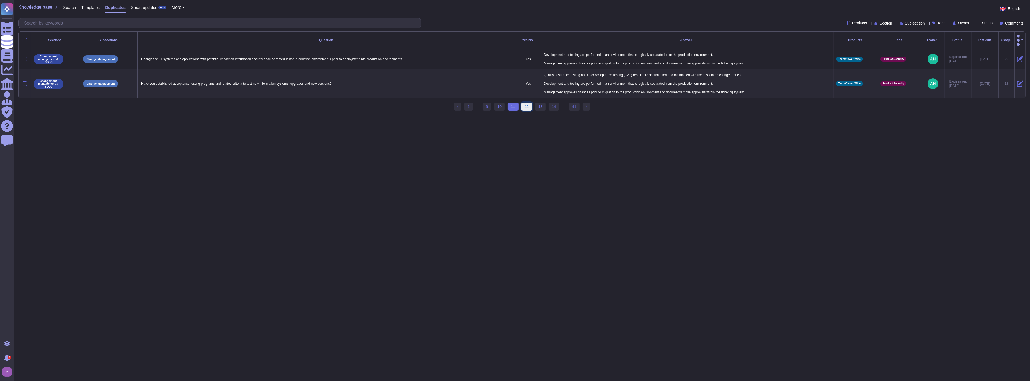
click at [524, 103] on link "12" at bounding box center [526, 106] width 11 height 8
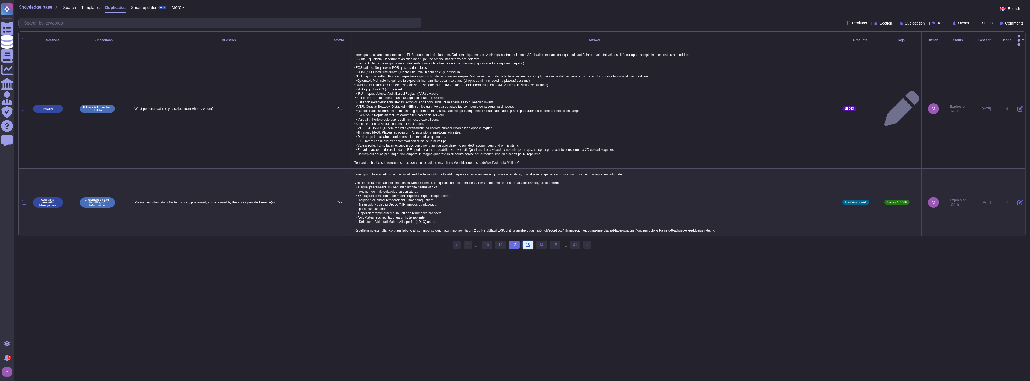
click at [527, 244] on link "13" at bounding box center [528, 244] width 11 height 8
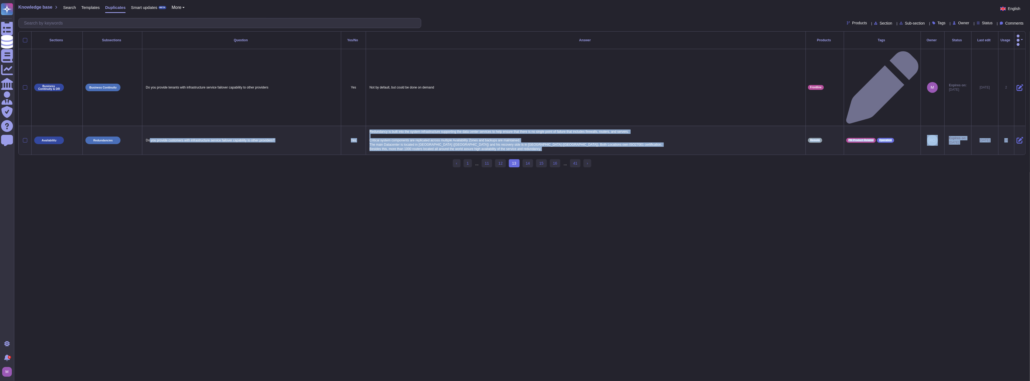
drag, startPoint x: 170, startPoint y: 71, endPoint x: 307, endPoint y: 120, distance: 146.1
click at [307, 120] on html "Questionnaires Knowledge Base Documents Analytics CAIQ / SIG Admin Trust Center…" at bounding box center [515, 86] width 1030 height 172
click at [314, 119] on html "Questionnaires Knowledge Base Documents Analytics CAIQ / SIG Admin Trust Center…" at bounding box center [515, 86] width 1030 height 172
click at [404, 130] on html "Questionnaires Knowledge Base Documents Analytics CAIQ / SIG Admin Trust Center…" at bounding box center [515, 86] width 1030 height 172
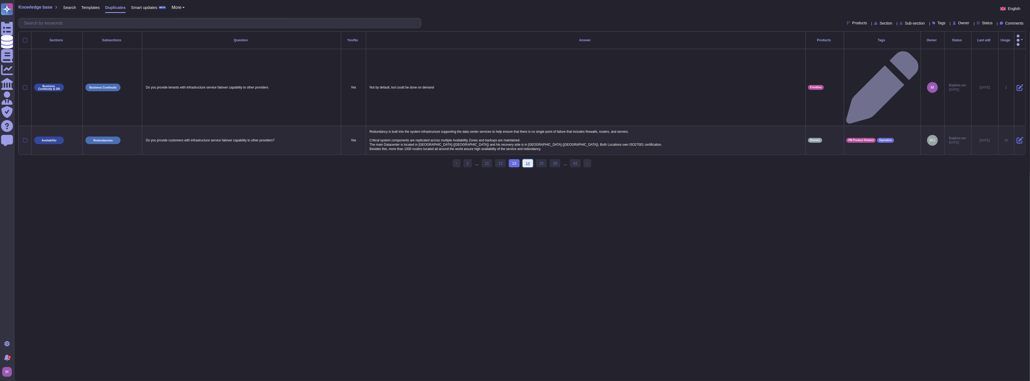
click at [528, 159] on link "14" at bounding box center [528, 163] width 11 height 8
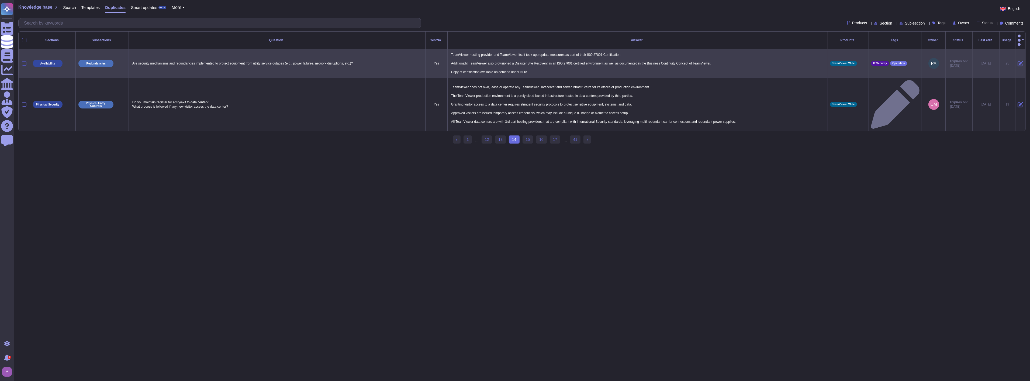
click at [25, 61] on div at bounding box center [24, 63] width 4 height 4
click at [0, 0] on input "checkbox" at bounding box center [0, 0] width 0 height 0
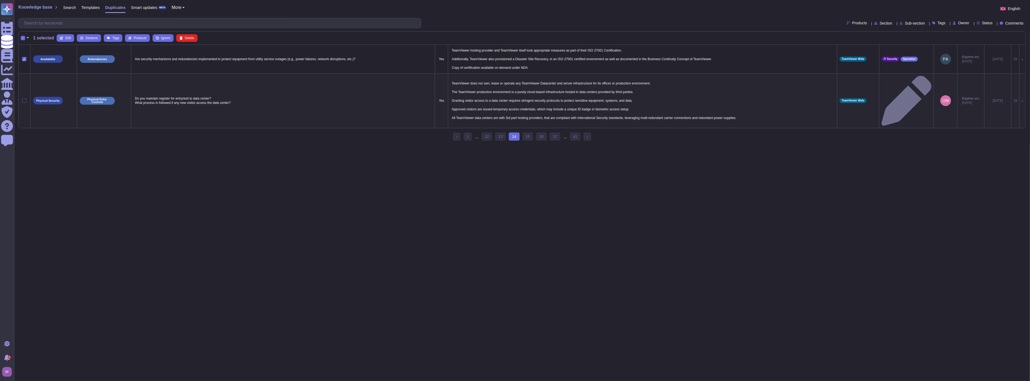
click at [24, 98] on div at bounding box center [24, 100] width 4 height 4
click at [0, 0] on input "checkbox" at bounding box center [0, 0] width 0 height 0
click at [143, 39] on span "Merge" at bounding box center [145, 37] width 9 height 3
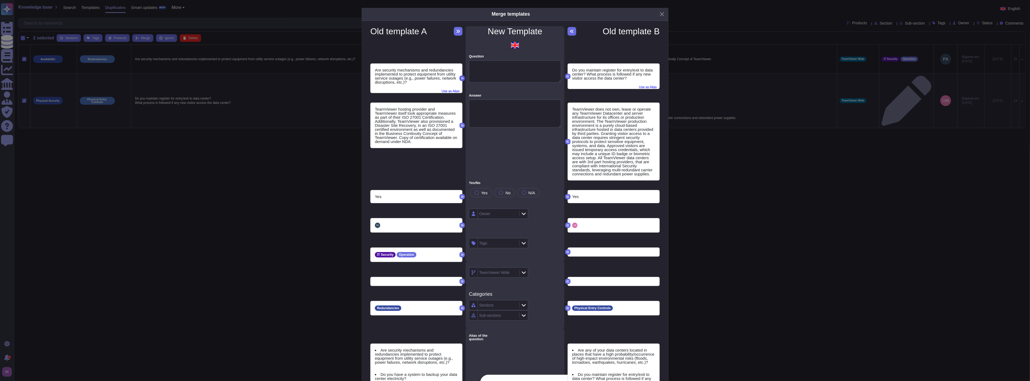
click at [461, 77] on icon at bounding box center [462, 78] width 3 height 3
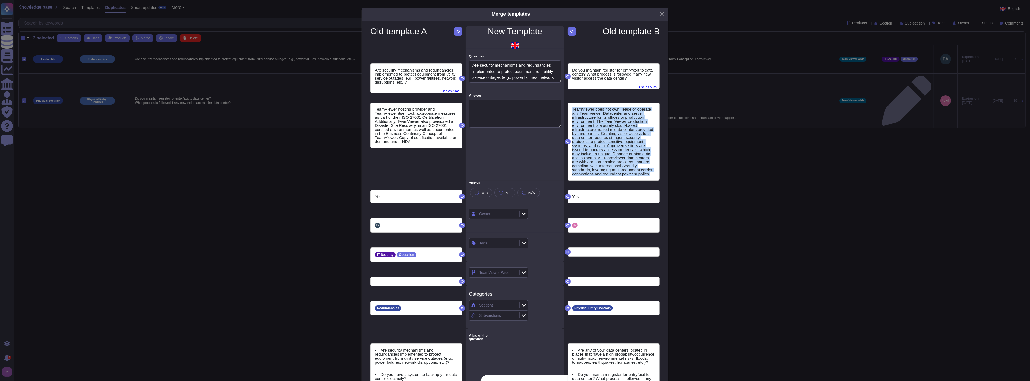
drag, startPoint x: 569, startPoint y: 107, endPoint x: 656, endPoint y: 176, distance: 110.8
click at [656, 176] on div "TeamViewer does not own, lease or operate any TeamViewer Datacenter and server …" at bounding box center [614, 141] width 92 height 77
copy div "TeamViewer does not own, lease or operate any TeamViewer Datacenter and server …"
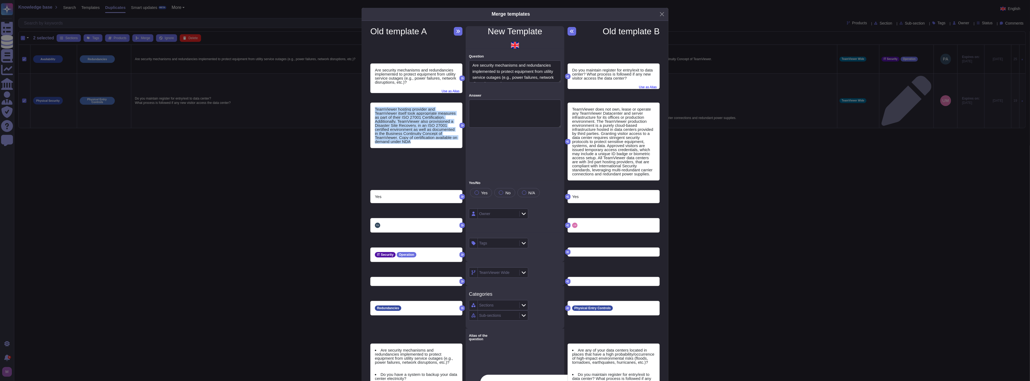
drag, startPoint x: 431, startPoint y: 144, endPoint x: 363, endPoint y: 109, distance: 76.8
copy div "TeamViewer hosting provider and TeamViewer itself took appropriate measures as …"
click at [496, 127] on div "Answer" at bounding box center [515, 136] width 99 height 87
click at [496, 110] on textarea "Answer" at bounding box center [515, 113] width 92 height 28
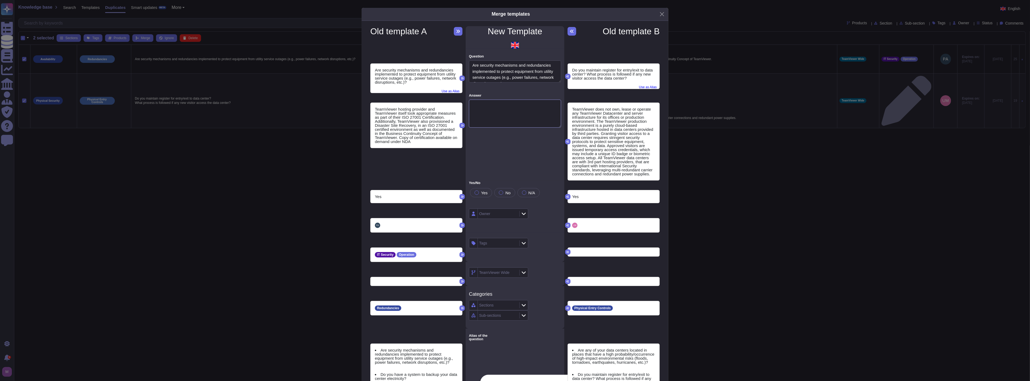
paste textarea "TeamViewer operates a fully cloud-based production environment and does not own…"
click at [646, 86] on span "Use as Alias" at bounding box center [648, 86] width 18 height 6
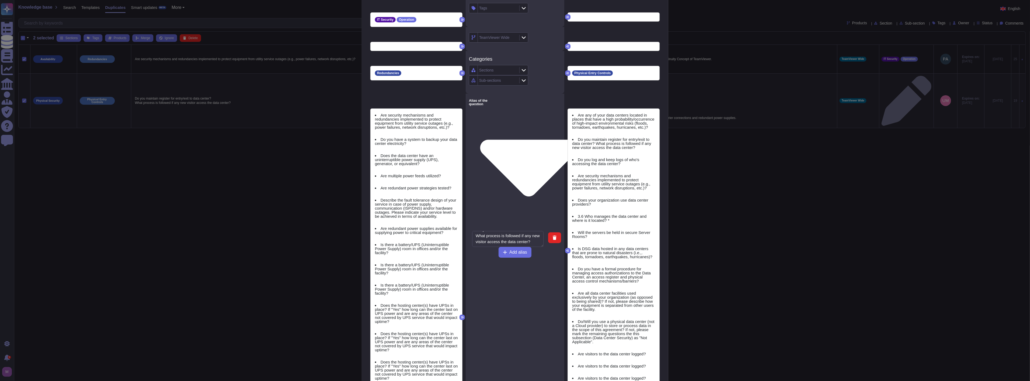
scroll to position [239, 0]
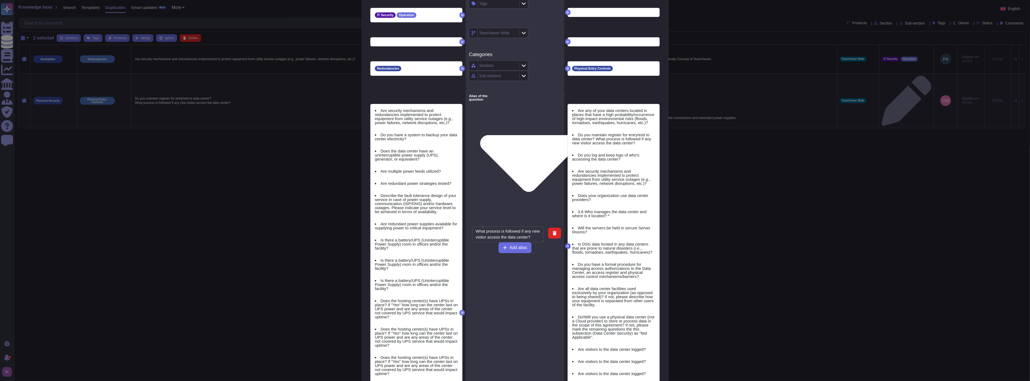
click at [566, 244] on icon at bounding box center [567, 245] width 3 height 2
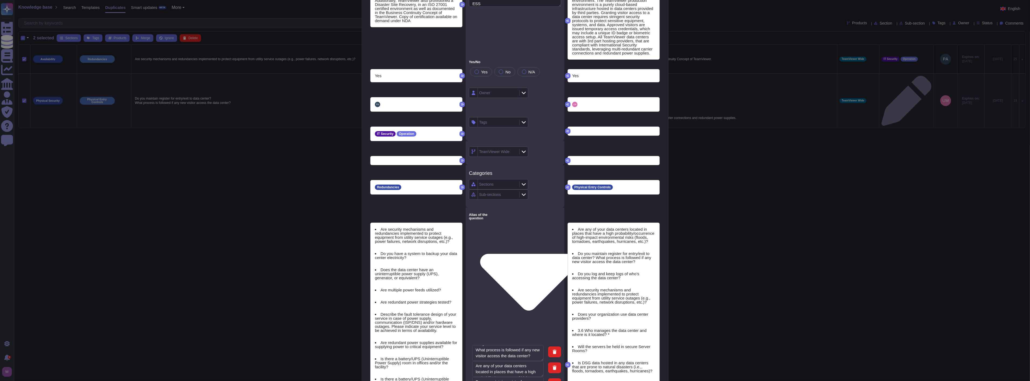
scroll to position [120, 0]
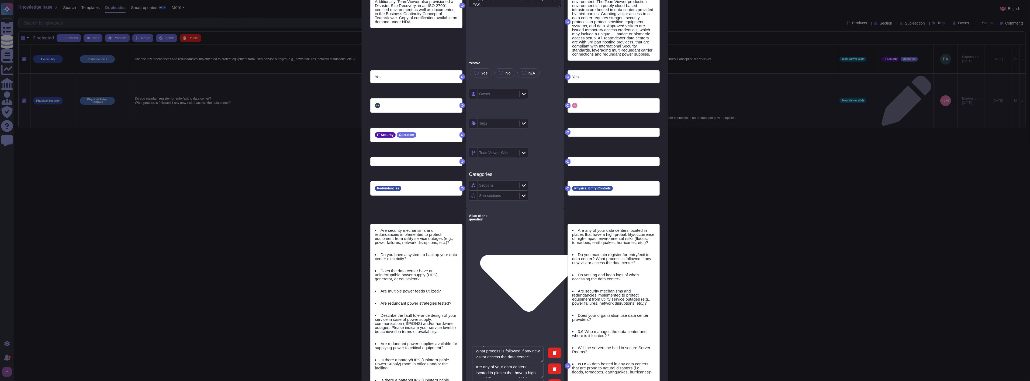
click at [566, 188] on icon at bounding box center [567, 188] width 3 height 2
click at [461, 188] on icon at bounding box center [462, 188] width 3 height 2
click at [461, 136] on icon at bounding box center [462, 134] width 3 height 3
click at [461, 135] on icon at bounding box center [462, 135] width 3 height 2
click at [565, 103] on button at bounding box center [567, 105] width 5 height 5
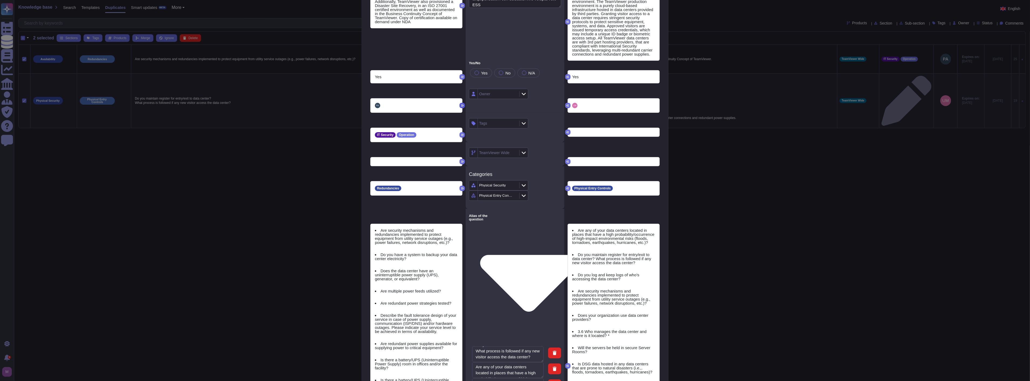
click at [461, 106] on icon at bounding box center [462, 105] width 3 height 3
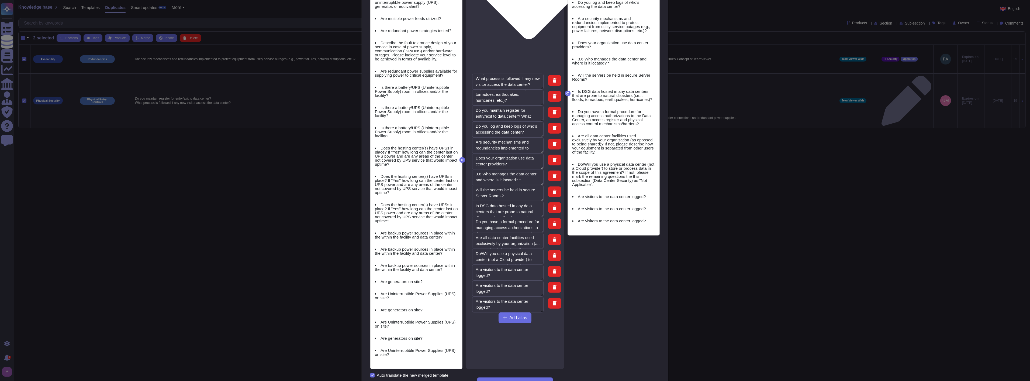
scroll to position [403, 0]
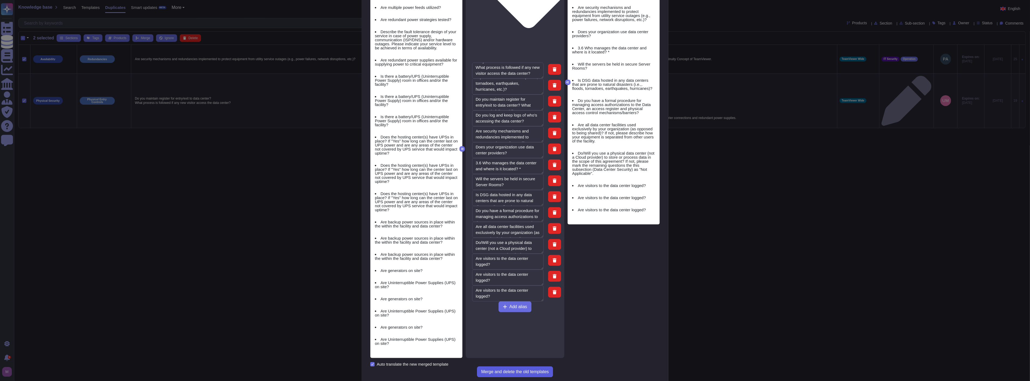
click at [516, 369] on span "Merge and delete the old templates" at bounding box center [515, 371] width 68 height 4
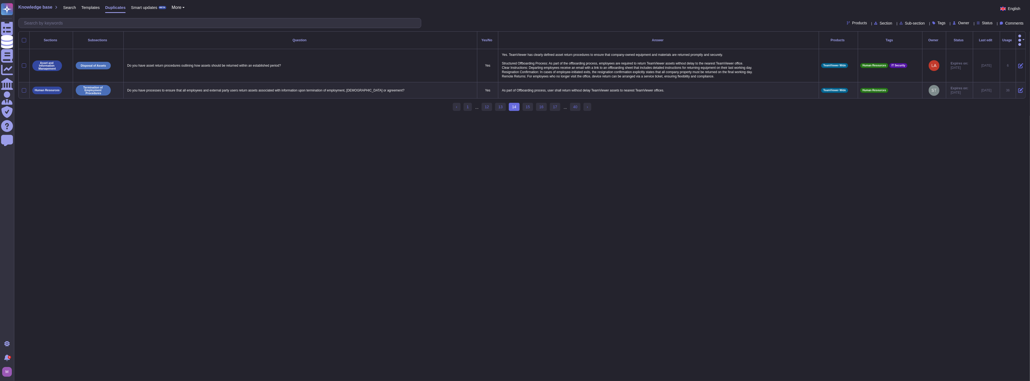
click at [486, 116] on html "Questionnaires Knowledge Base Documents Analytics CAIQ / SIG Admin Trust Center…" at bounding box center [515, 58] width 1030 height 116
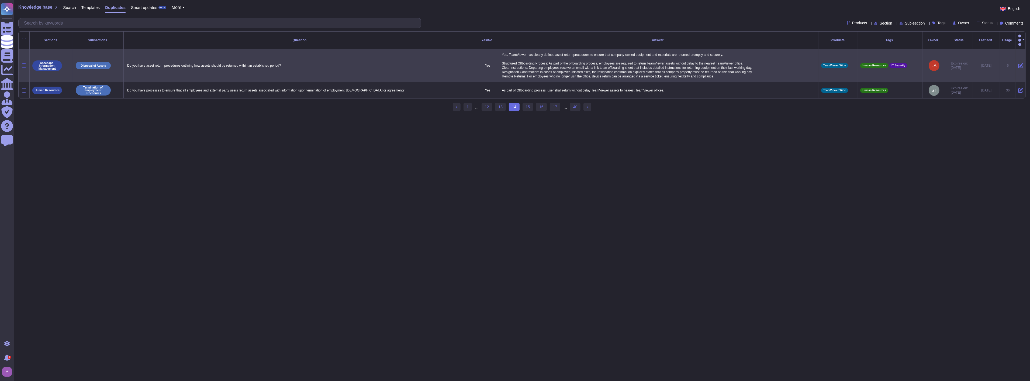
click at [26, 63] on div at bounding box center [24, 65] width 4 height 4
click at [0, 0] on input "checkbox" at bounding box center [0, 0] width 0 height 0
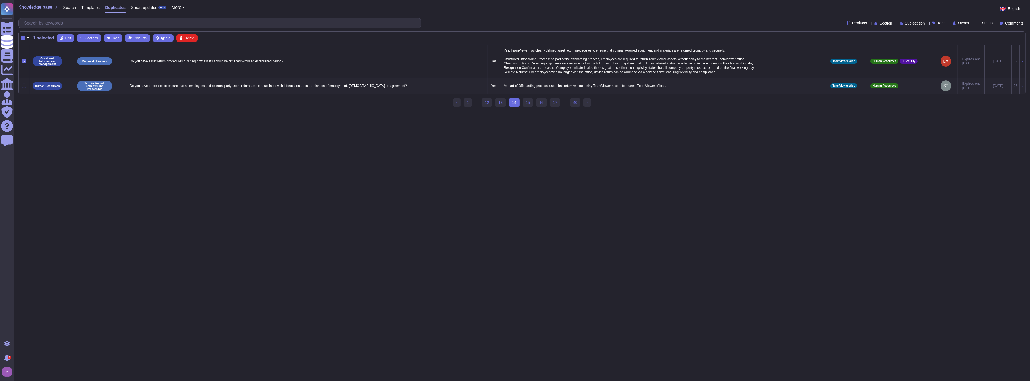
click at [25, 87] on div at bounding box center [24, 86] width 4 height 4
click at [0, 0] on input "checkbox" at bounding box center [0, 0] width 0 height 0
click at [141, 40] on span "Merge" at bounding box center [145, 37] width 9 height 3
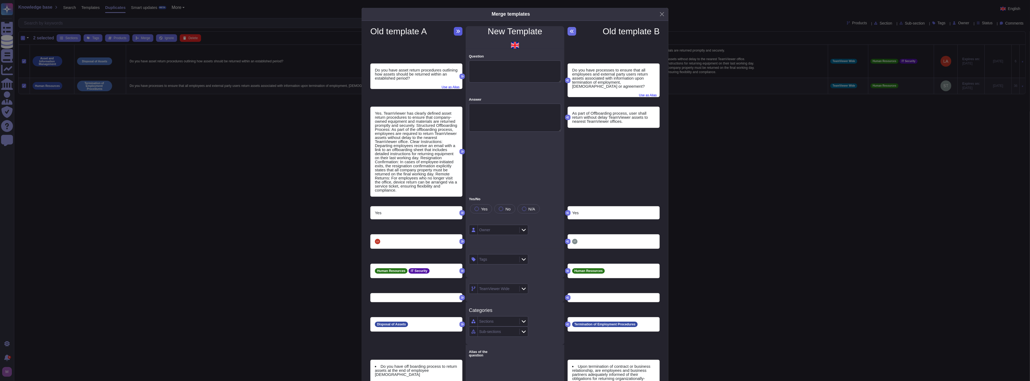
click at [456, 31] on icon at bounding box center [458, 31] width 4 height 4
click at [642, 95] on span "Used as alias !" at bounding box center [645, 94] width 21 height 6
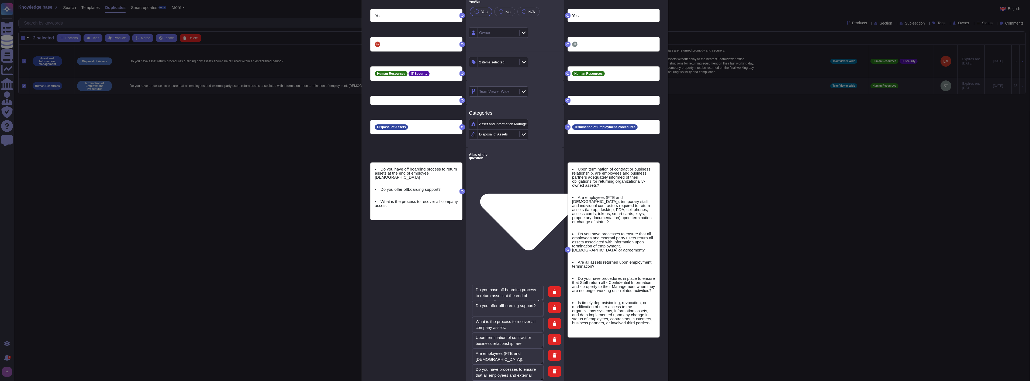
scroll to position [6, 0]
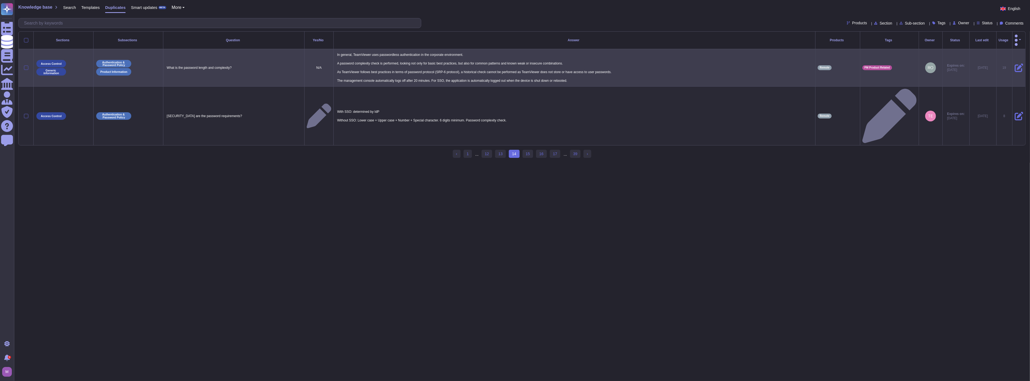
click at [25, 65] on div at bounding box center [26, 67] width 4 height 4
click at [0, 0] on input "checkbox" at bounding box center [0, 0] width 0 height 0
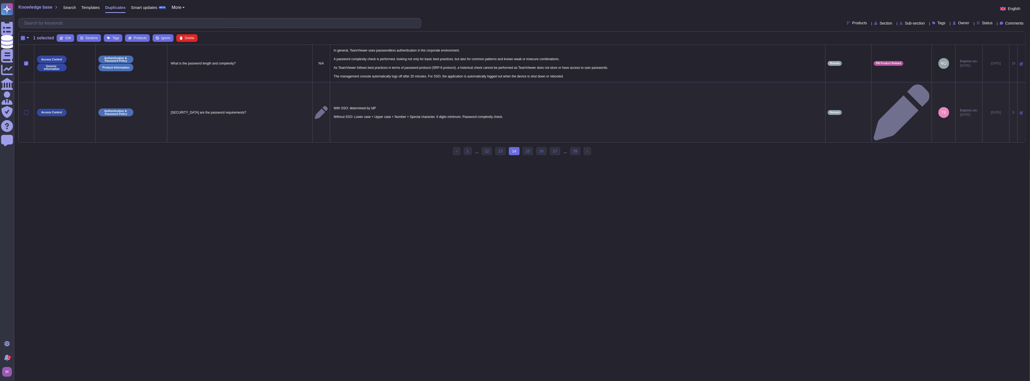
click at [25, 110] on div at bounding box center [26, 112] width 4 height 4
click at [0, 0] on input "checkbox" at bounding box center [0, 0] width 0 height 0
click at [141, 36] on span "Merge" at bounding box center [145, 37] width 9 height 3
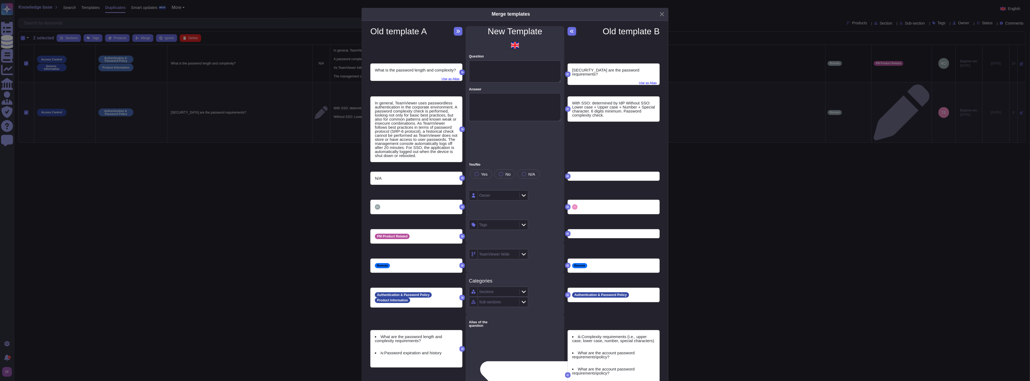
click at [461, 71] on icon at bounding box center [462, 72] width 3 height 2
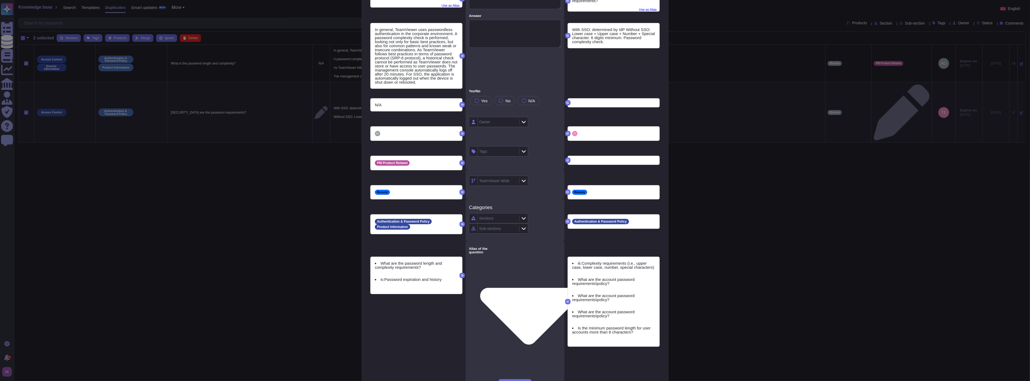
scroll to position [78, 0]
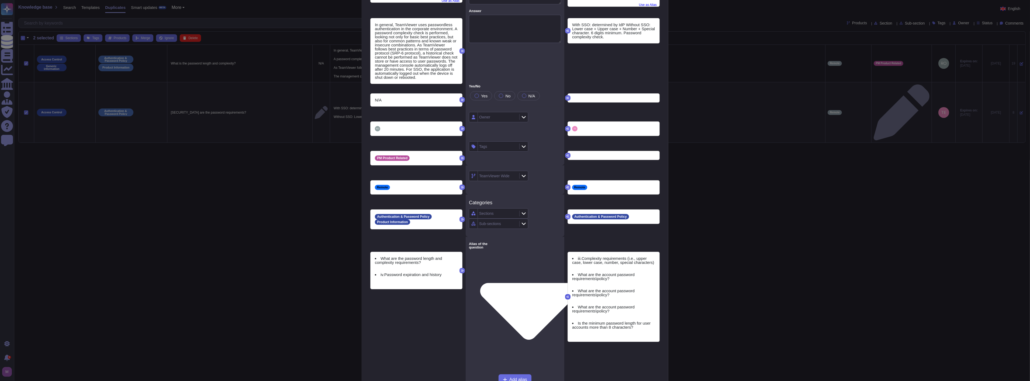
click at [567, 298] on button at bounding box center [567, 296] width 5 height 5
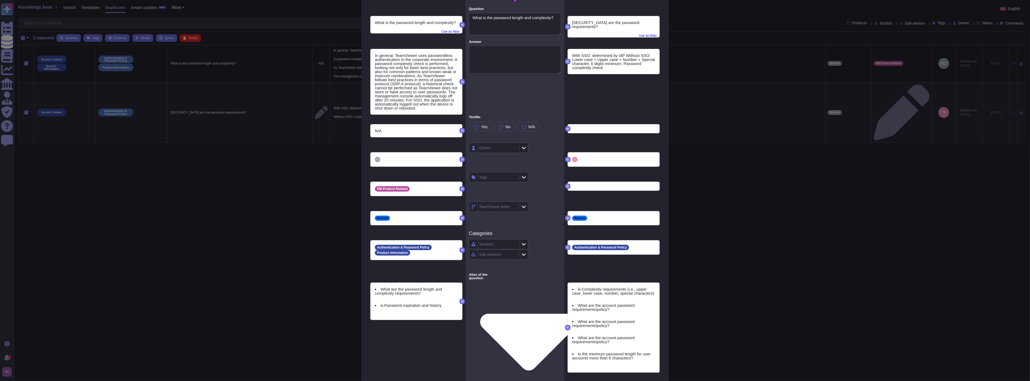
scroll to position [18, 0]
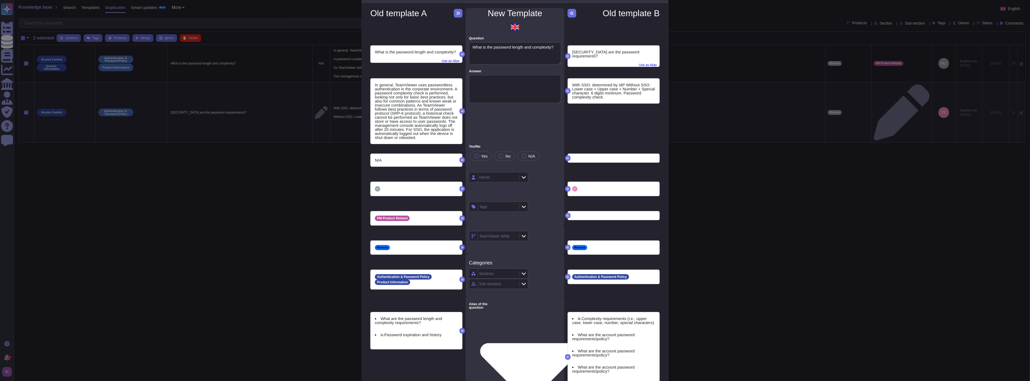
click at [461, 247] on icon at bounding box center [462, 247] width 3 height 3
click at [461, 278] on icon at bounding box center [462, 279] width 3 height 3
click at [461, 217] on icon at bounding box center [462, 217] width 3 height 3
click at [461, 188] on icon at bounding box center [462, 188] width 3 height 3
click at [461, 189] on icon at bounding box center [462, 188] width 3 height 2
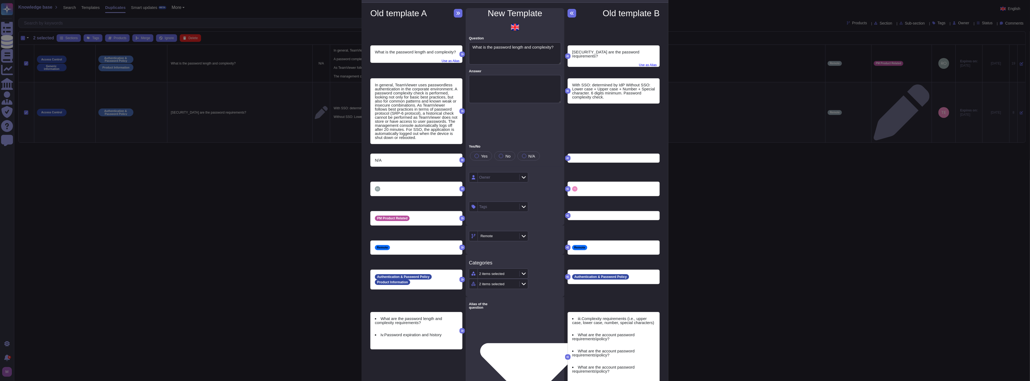
scroll to position [0, 0]
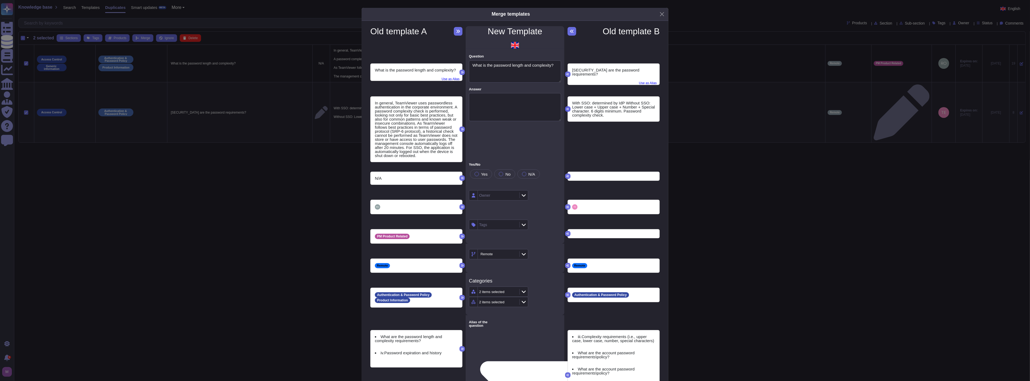
click at [566, 108] on icon at bounding box center [567, 109] width 3 height 2
click at [531, 106] on textarea "Answer" at bounding box center [515, 107] width 92 height 28
click at [566, 108] on icon at bounding box center [567, 109] width 3 height 2
drag, startPoint x: 607, startPoint y: 116, endPoint x: 569, endPoint y: 104, distance: 39.8
click at [569, 101] on div "With SSO: determined by IdP Without SSO: Lower case + Upper case + Number + Spe…" at bounding box center [614, 108] width 92 height 25
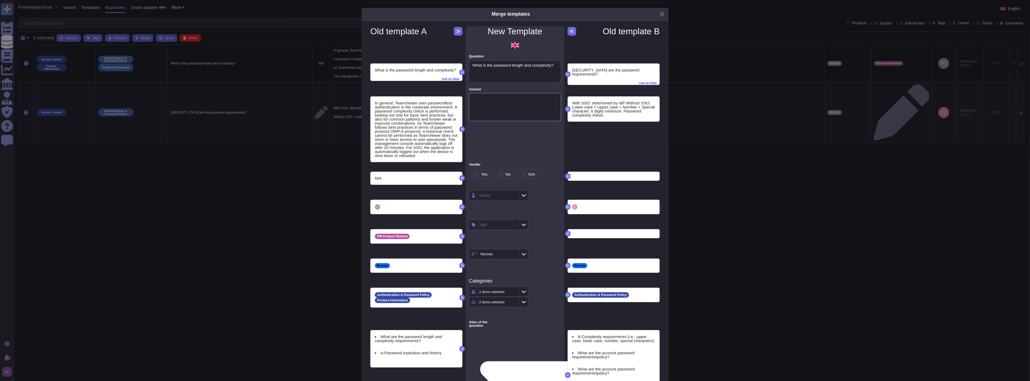
click at [505, 108] on textarea "Answer" at bounding box center [515, 107] width 92 height 28
paste textarea "TeamViewer operates a fully cloud-based production environment and does not own…"
drag, startPoint x: 604, startPoint y: 113, endPoint x: 575, endPoint y: 102, distance: 30.8
click at [568, 100] on div "With SSO: determined by IdP Without SSO: Lower case + Upper case + Number + Spe…" at bounding box center [614, 108] width 92 height 25
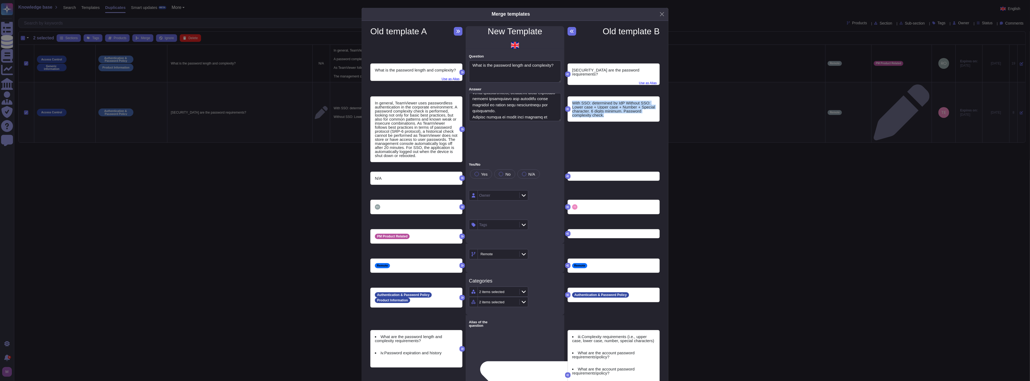
copy div "With SSO: determined by IdP Without SSO: Lower case + Upper case + Number + Spe…"
click at [512, 110] on textarea "Answer" at bounding box center [515, 107] width 92 height 28
paste textarea "With SSO: determined by IdP Without SSO: Lower case + Upper case + Number + Spe…"
click at [485, 196] on div "Owner" at bounding box center [484, 195] width 11 height 4
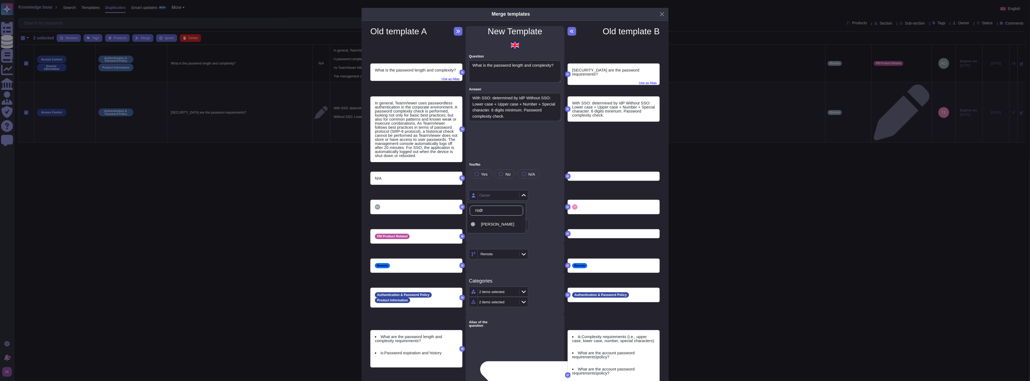
click at [503, 226] on div "Rodrigo EV" at bounding box center [501, 224] width 40 height 5
click at [488, 226] on div "Tags" at bounding box center [498, 225] width 40 height 10
click at [484, 255] on div at bounding box center [481, 253] width 6 height 6
click at [471, 254] on div at bounding box center [473, 253] width 4 height 4
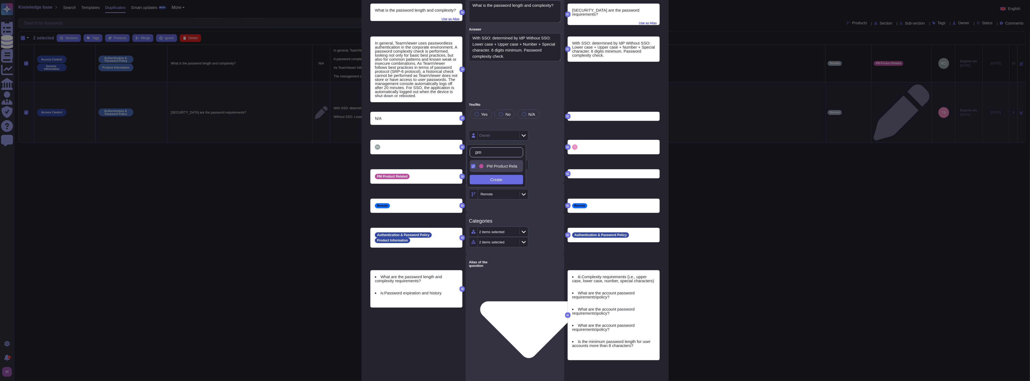
scroll to position [87, 0]
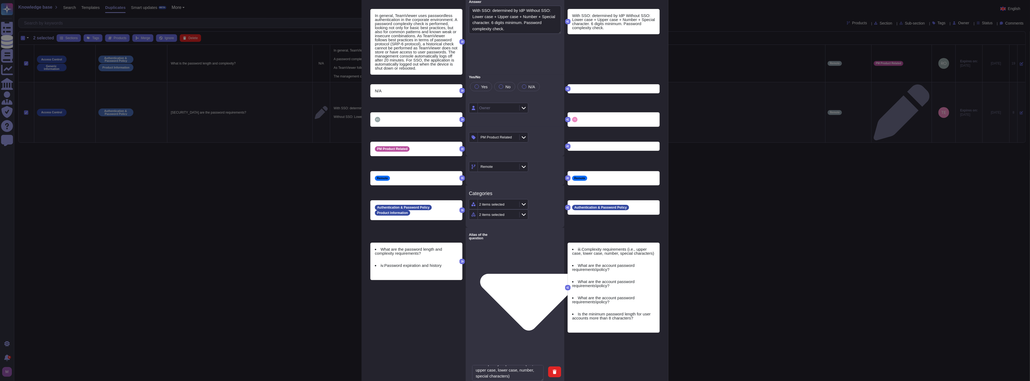
drag, startPoint x: 523, startPoint y: 354, endPoint x: 521, endPoint y: 351, distance: 3.9
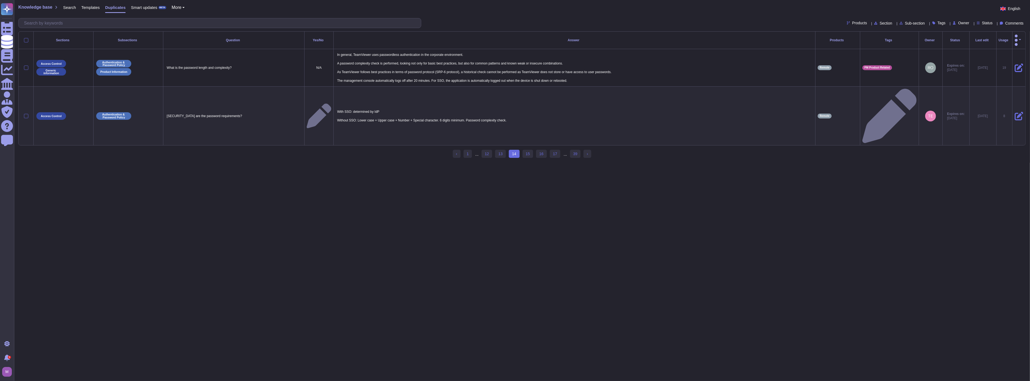
click at [278, 147] on html "Questionnaires Knowledge Base Documents Analytics CAIQ / SIG Admin Trust Center…" at bounding box center [515, 81] width 1030 height 163
click at [502, 150] on link "13" at bounding box center [500, 154] width 11 height 8
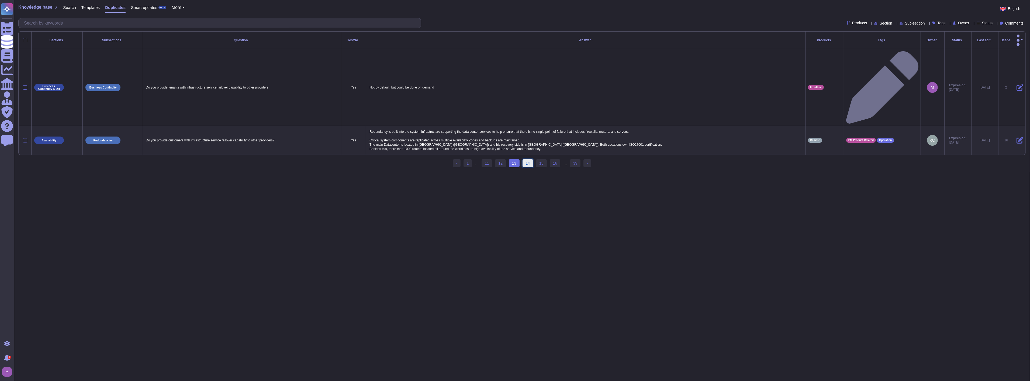
click at [523, 159] on link "14" at bounding box center [528, 163] width 11 height 8
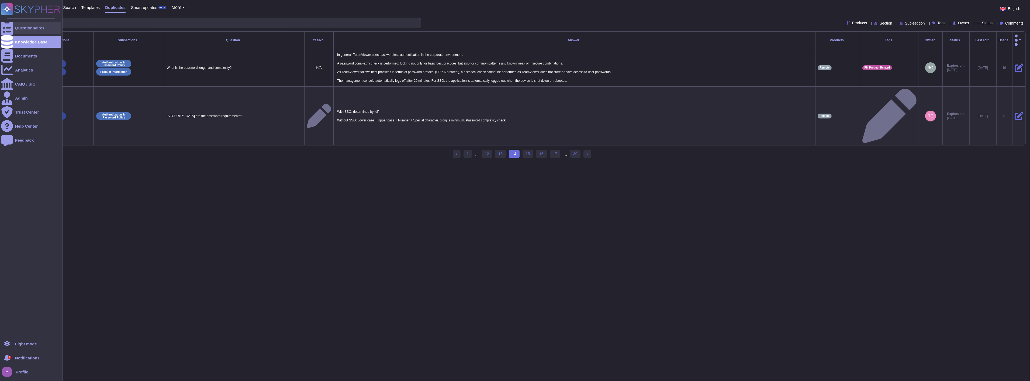
click at [13, 26] on div "Questionnaires" at bounding box center [31, 28] width 60 height 12
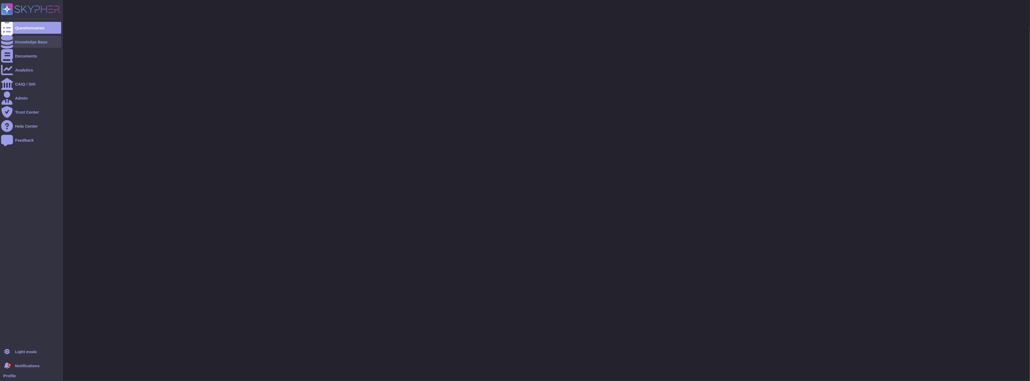
click at [19, 43] on div "Knowledge Base" at bounding box center [31, 42] width 32 height 4
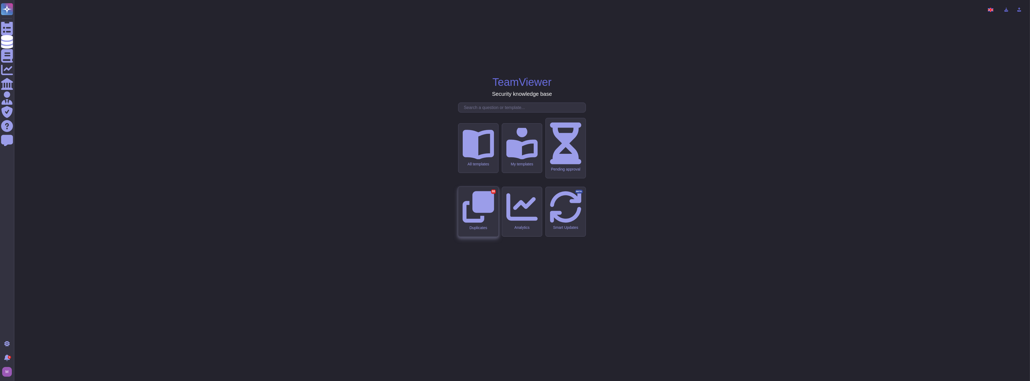
click at [481, 213] on div "Duplicates 88" at bounding box center [478, 211] width 40 height 50
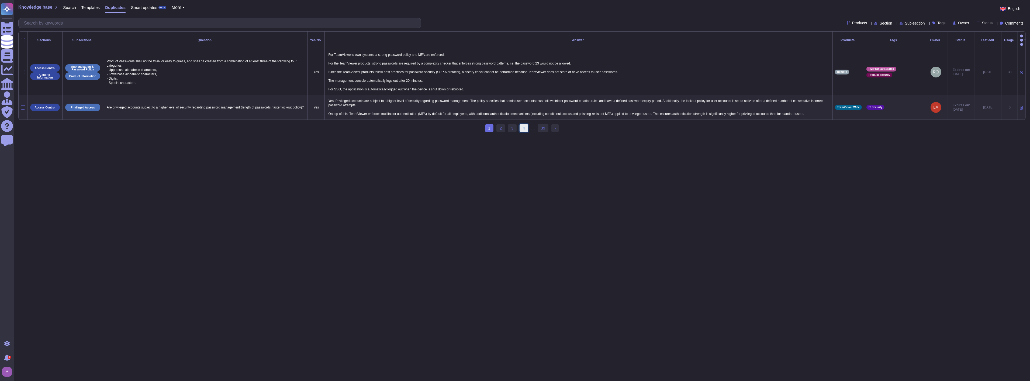
click at [527, 128] on link "4" at bounding box center [524, 128] width 9 height 8
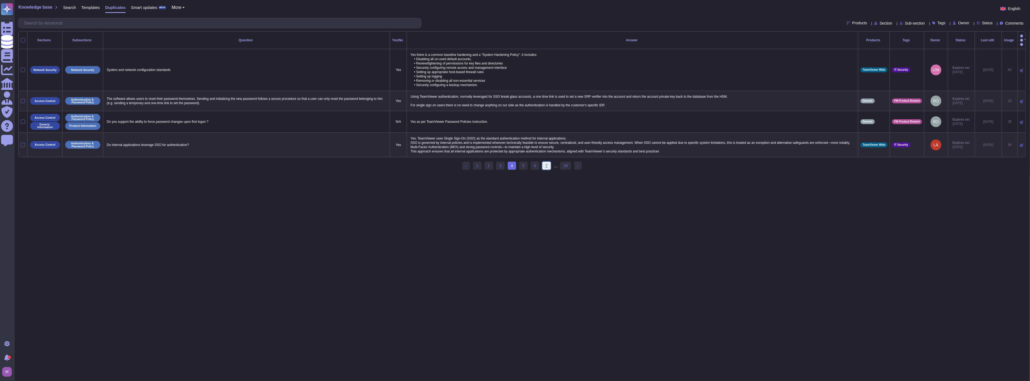
click at [544, 164] on link "7" at bounding box center [546, 165] width 9 height 8
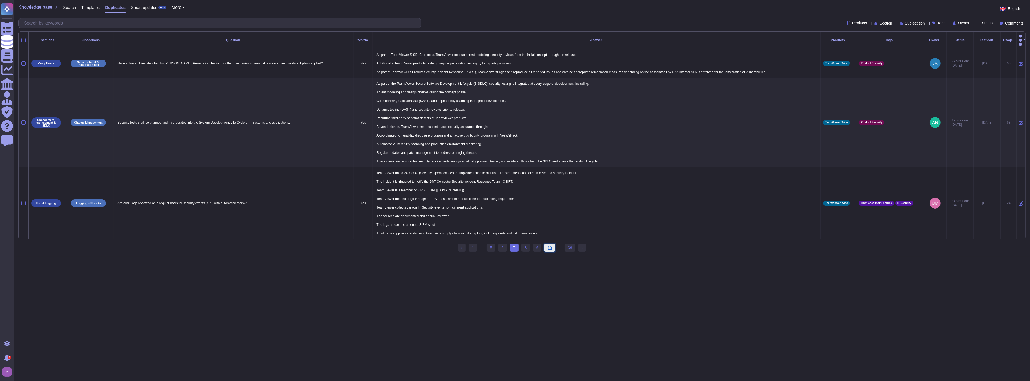
click at [549, 243] on link "10" at bounding box center [549, 247] width 11 height 8
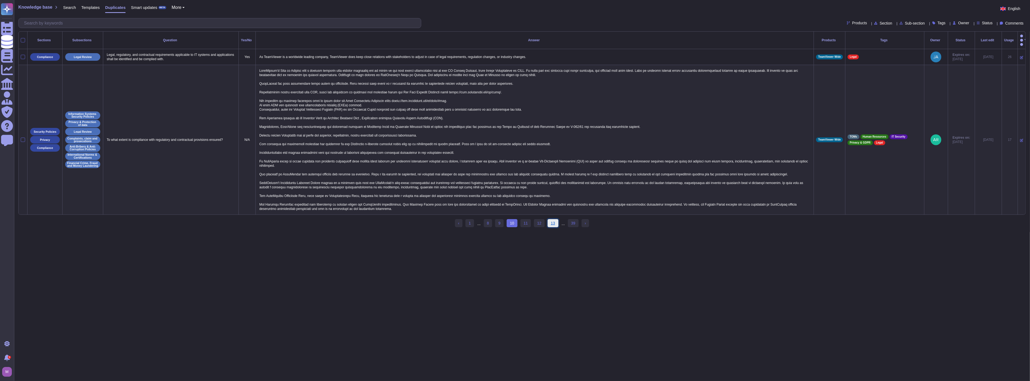
click at [552, 222] on link "13" at bounding box center [553, 223] width 11 height 8
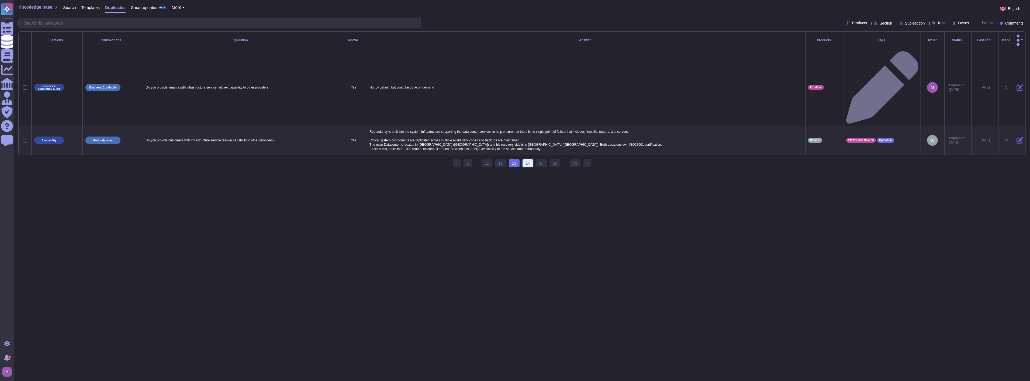
click at [527, 159] on link "14" at bounding box center [528, 163] width 11 height 8
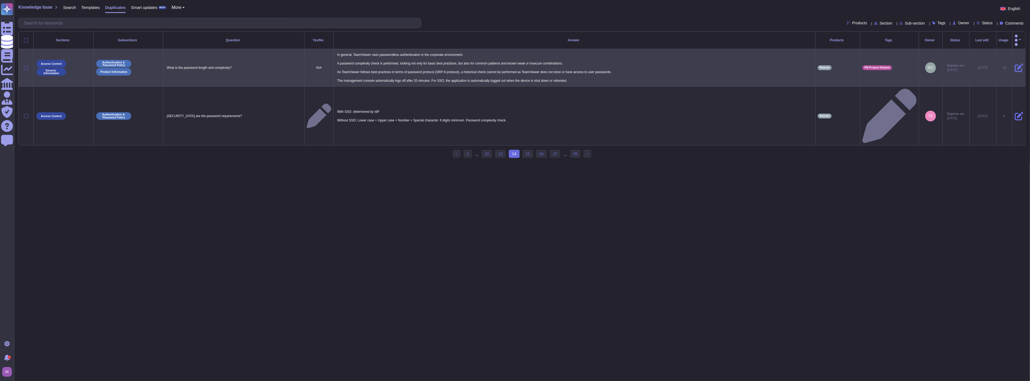
click at [26, 65] on div at bounding box center [26, 67] width 4 height 4
click at [0, 0] on input "checkbox" at bounding box center [0, 0] width 0 height 0
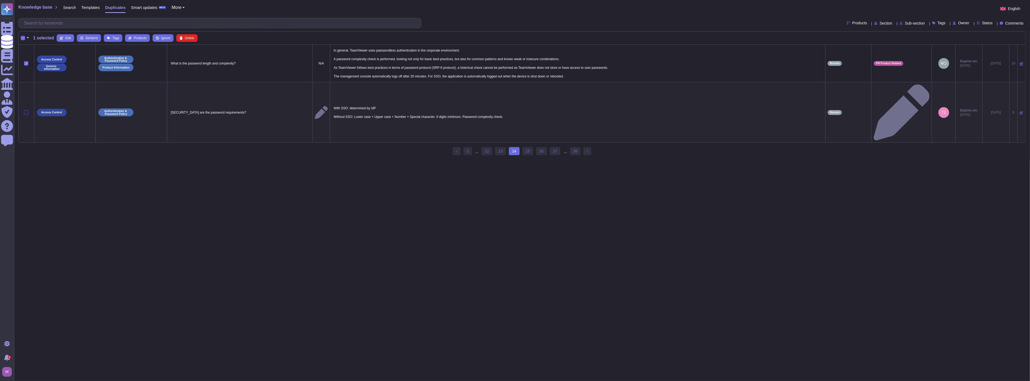
click at [28, 110] on div at bounding box center [26, 112] width 4 height 4
click at [0, 0] on input "checkbox" at bounding box center [0, 0] width 0 height 0
click at [141, 37] on span "Merge" at bounding box center [145, 37] width 9 height 3
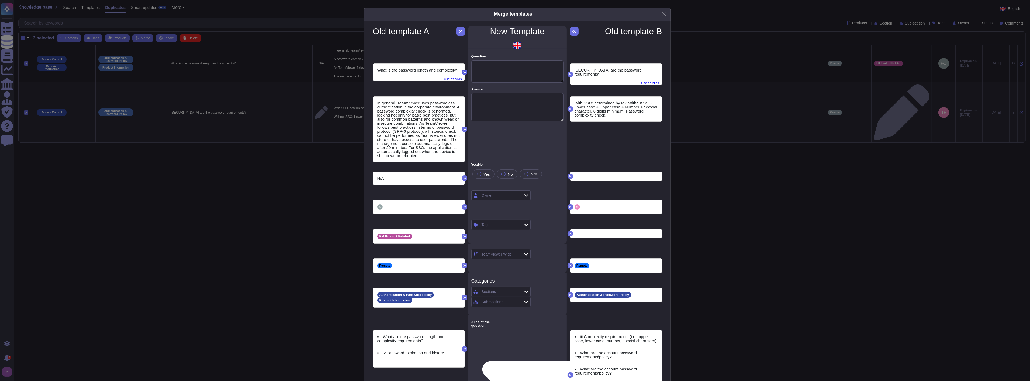
click at [463, 72] on icon at bounding box center [464, 72] width 3 height 2
click at [569, 107] on icon at bounding box center [570, 108] width 3 height 3
click at [478, 174] on div at bounding box center [479, 174] width 4 height 4
click at [463, 207] on icon at bounding box center [464, 206] width 3 height 3
click at [463, 264] on icon at bounding box center [464, 265] width 3 height 3
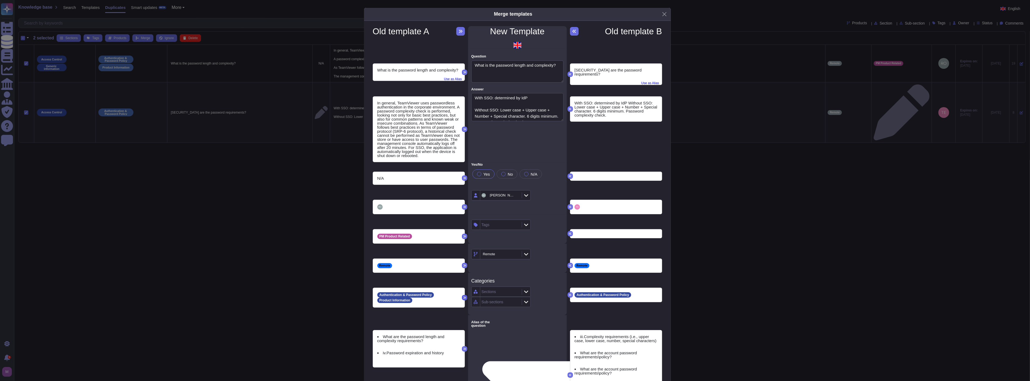
click at [464, 297] on icon at bounding box center [464, 297] width 3 height 2
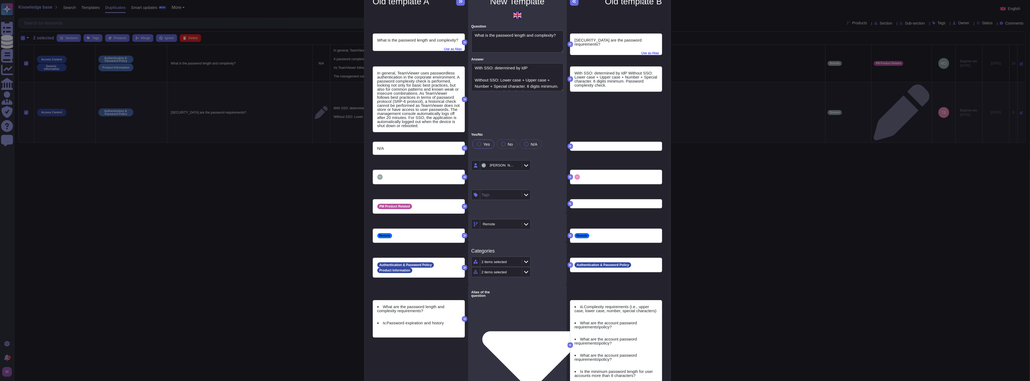
scroll to position [78, 0]
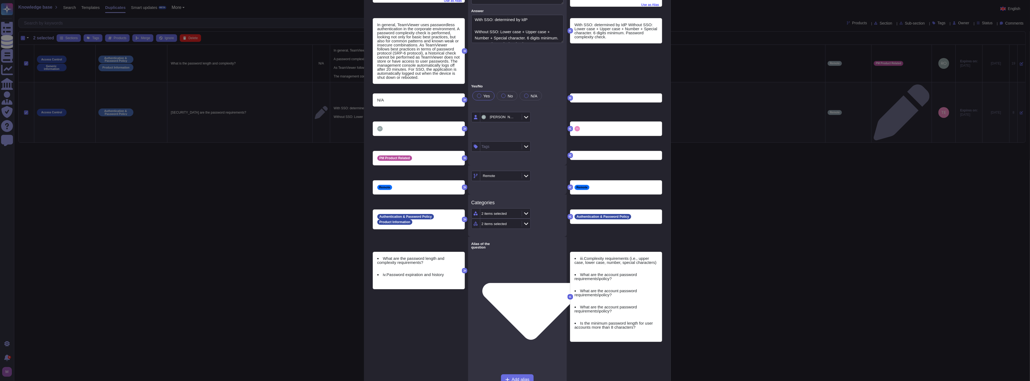
click at [569, 296] on icon at bounding box center [570, 296] width 3 height 2
click at [569, 298] on icon at bounding box center [570, 296] width 3 height 2
click at [463, 270] on icon at bounding box center [464, 270] width 3 height 3
click at [463, 156] on icon at bounding box center [464, 157] width 3 height 3
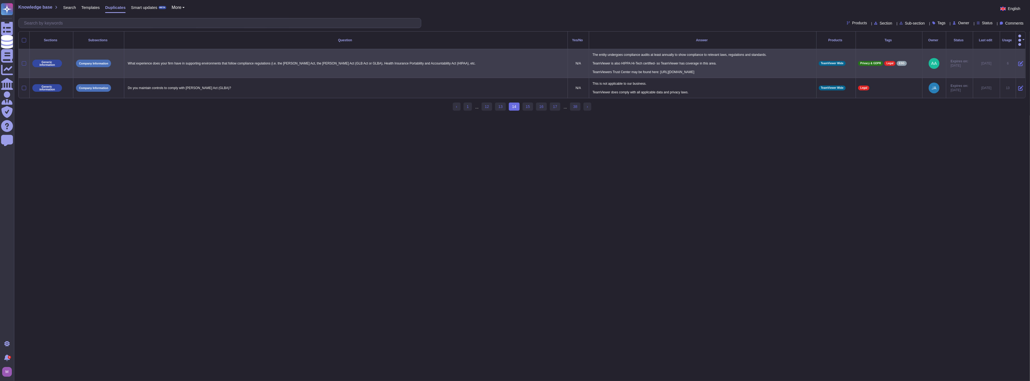
click at [23, 61] on div at bounding box center [24, 63] width 4 height 4
click at [0, 0] on input "checkbox" at bounding box center [0, 0] width 0 height 0
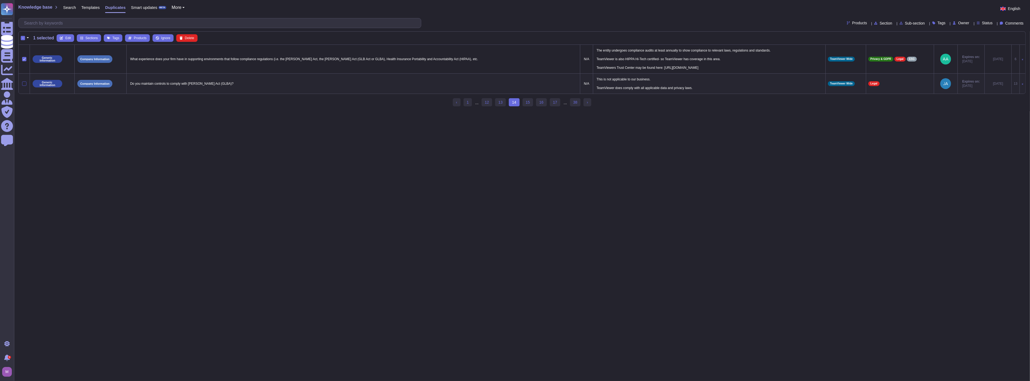
click at [23, 84] on div at bounding box center [24, 83] width 4 height 4
click at [0, 0] on input "checkbox" at bounding box center [0, 0] width 0 height 0
click at [141, 37] on span "Merge" at bounding box center [145, 37] width 9 height 3
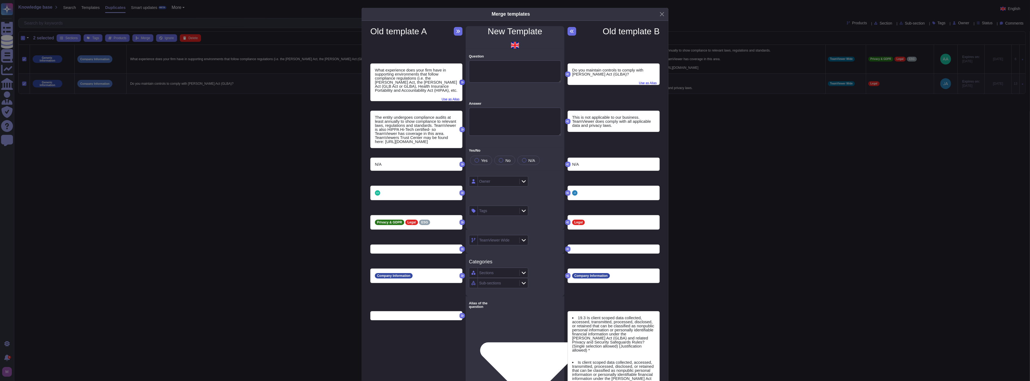
click at [461, 82] on icon at bounding box center [462, 82] width 3 height 3
click at [461, 130] on icon at bounding box center [462, 129] width 3 height 3
click at [461, 193] on icon at bounding box center [462, 192] width 3 height 3
click at [461, 222] on icon at bounding box center [462, 221] width 3 height 3
click at [461, 277] on icon at bounding box center [462, 275] width 3 height 3
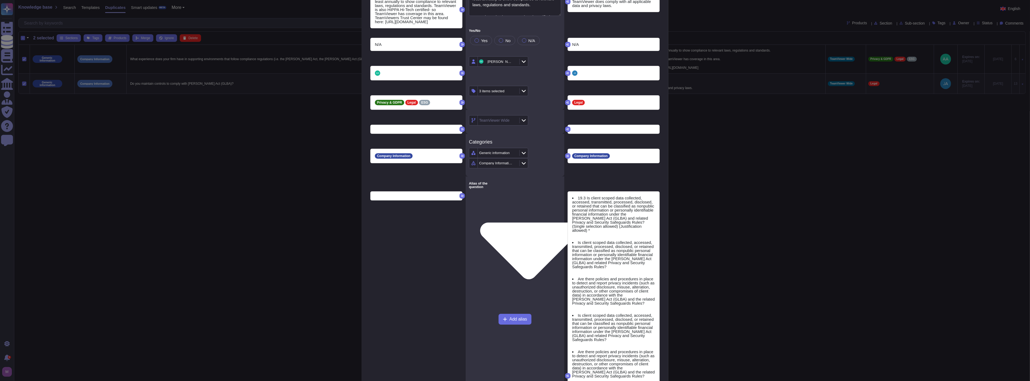
scroll to position [239, 0]
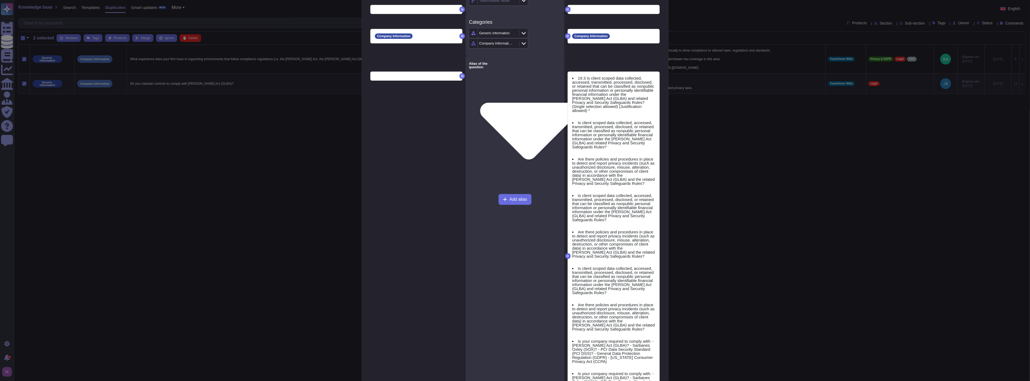
click at [566, 254] on icon at bounding box center [567, 255] width 3 height 3
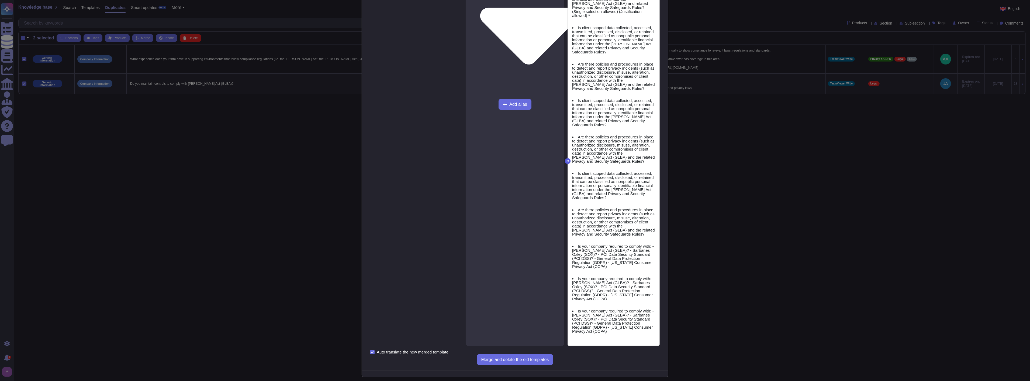
click at [566, 159] on icon at bounding box center [567, 160] width 3 height 3
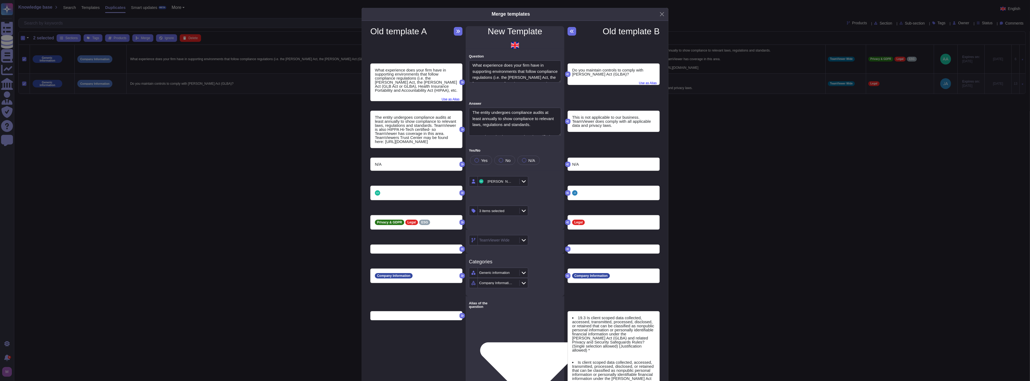
scroll to position [30, 0]
drag, startPoint x: 429, startPoint y: 92, endPoint x: 363, endPoint y: 66, distance: 71.2
click at [363, 66] on div "Old template A New Template Old template B What experience does your firm have …" at bounding box center [515, 362] width 307 height 683
copy p "What experience does your firm have in supporting environments that follow comp…"
click at [518, 117] on textarea "The entity undergoes compliance audits at least annually to show compliance to …" at bounding box center [515, 122] width 92 height 28
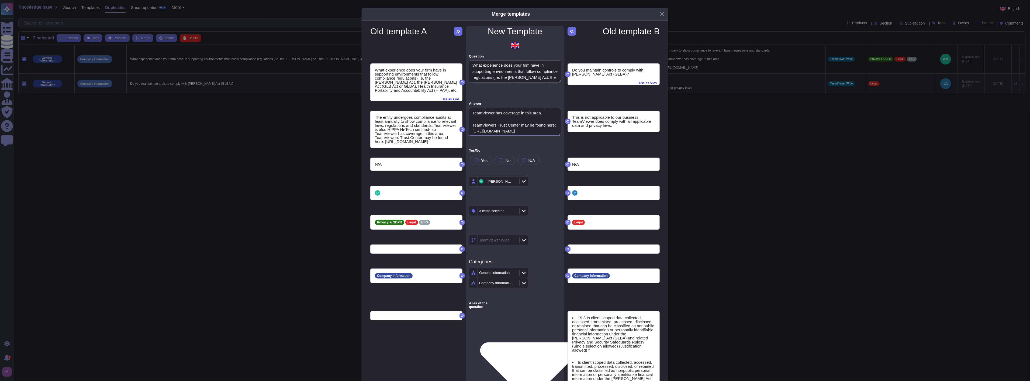
click at [487, 126] on textarea "The entity undergoes compliance audits at least annually to show compliance to …" at bounding box center [515, 122] width 92 height 28
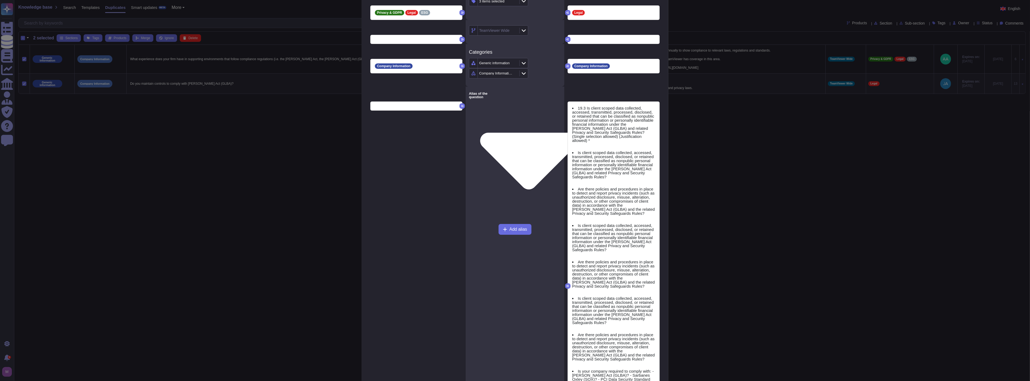
scroll to position [329, 0]
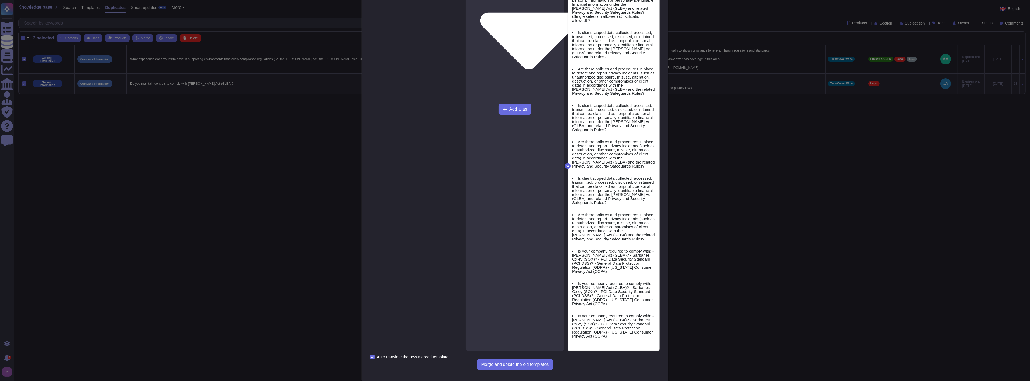
click at [566, 165] on icon at bounding box center [567, 166] width 3 height 2
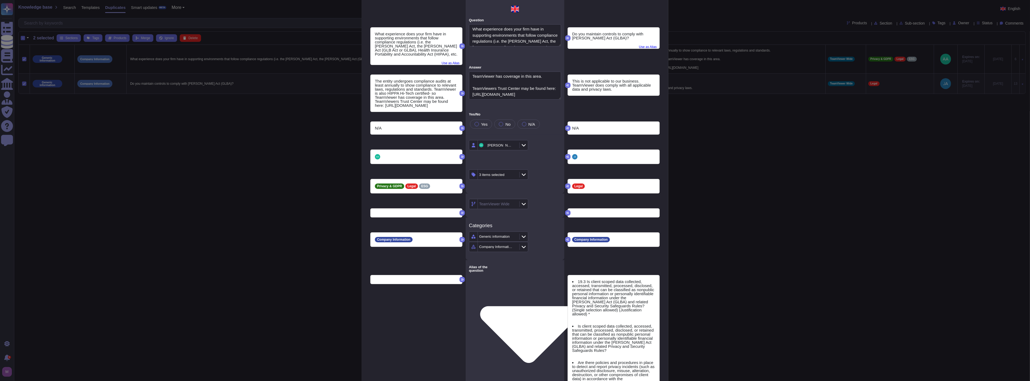
scroll to position [30, 0]
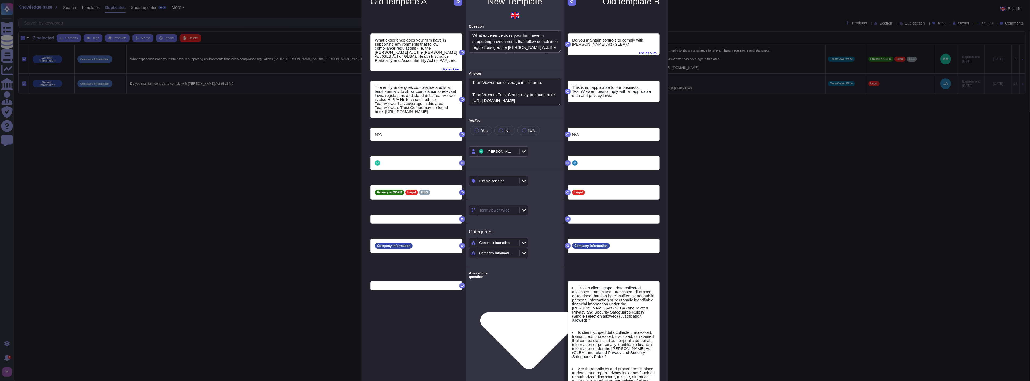
click at [461, 192] on icon at bounding box center [462, 192] width 3 height 2
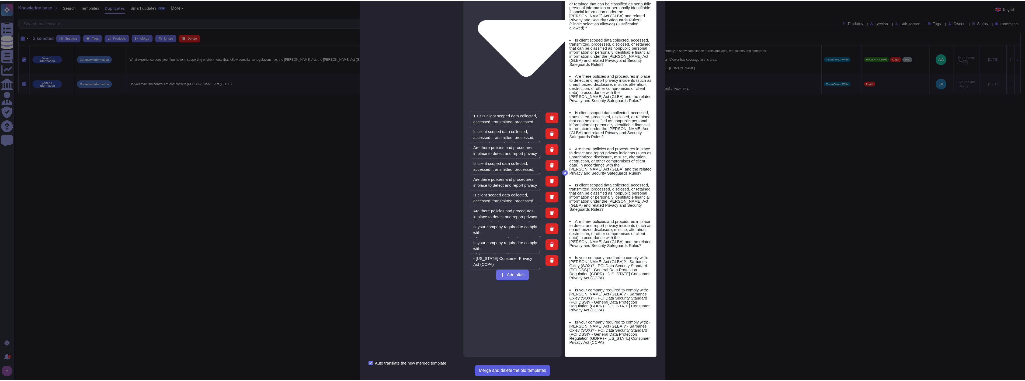
scroll to position [334, 0]
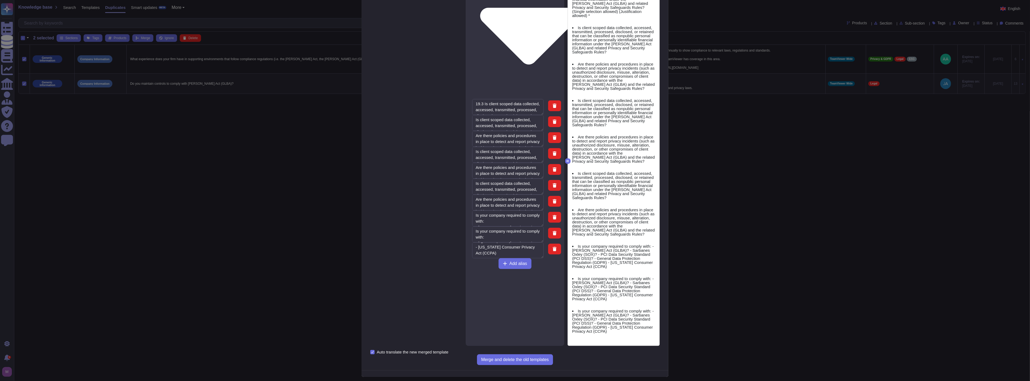
drag, startPoint x: 508, startPoint y: 355, endPoint x: 513, endPoint y: 354, distance: 4.4
click at [509, 357] on span "Merge and delete the old templates" at bounding box center [515, 359] width 68 height 4
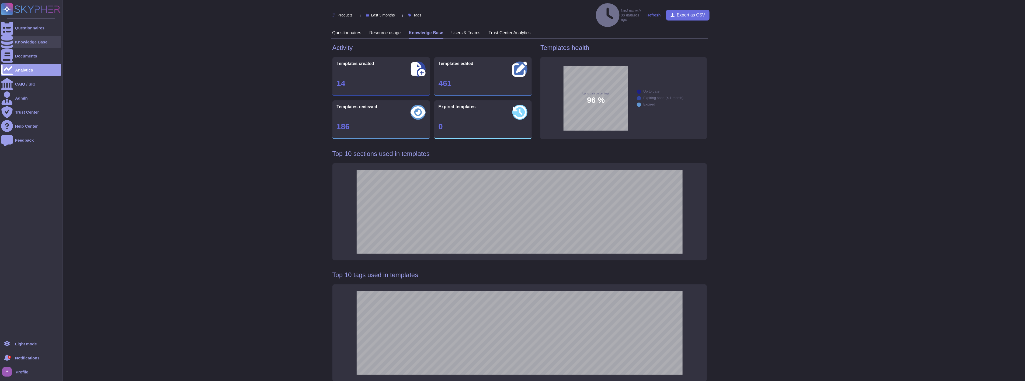
click at [31, 44] on div "Knowledge Base" at bounding box center [31, 42] width 60 height 12
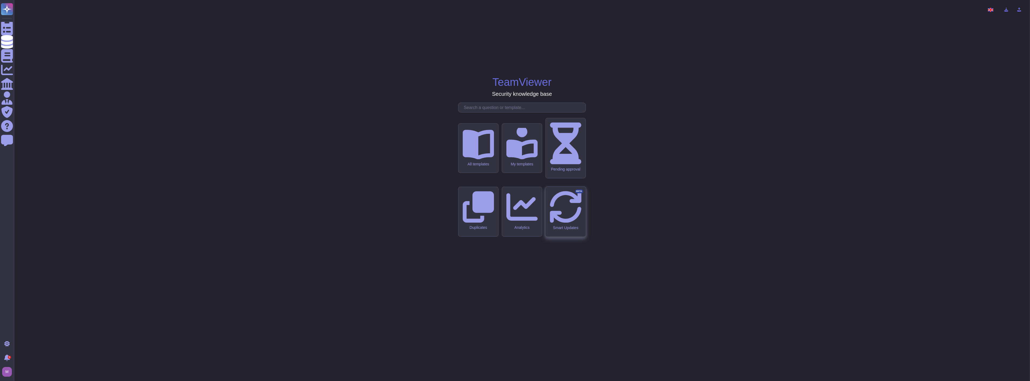
click at [566, 207] on icon at bounding box center [566, 207] width 32 height 32
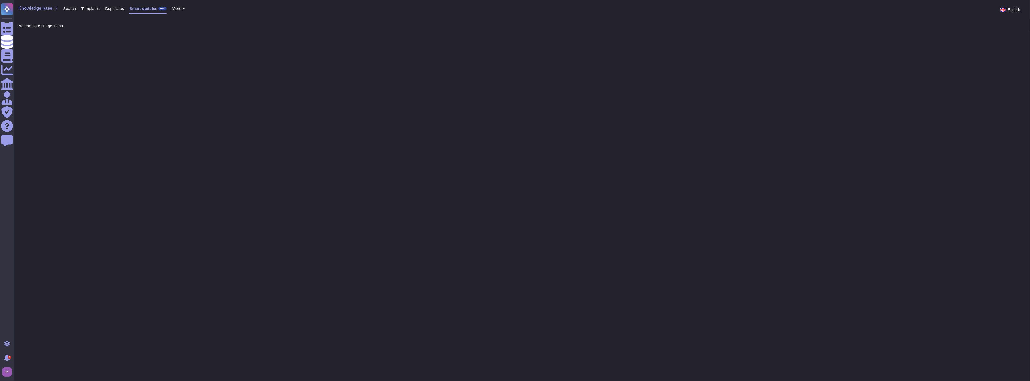
click at [173, 10] on span "More" at bounding box center [177, 8] width 10 height 4
click at [119, 7] on span "Duplicates" at bounding box center [114, 8] width 19 height 4
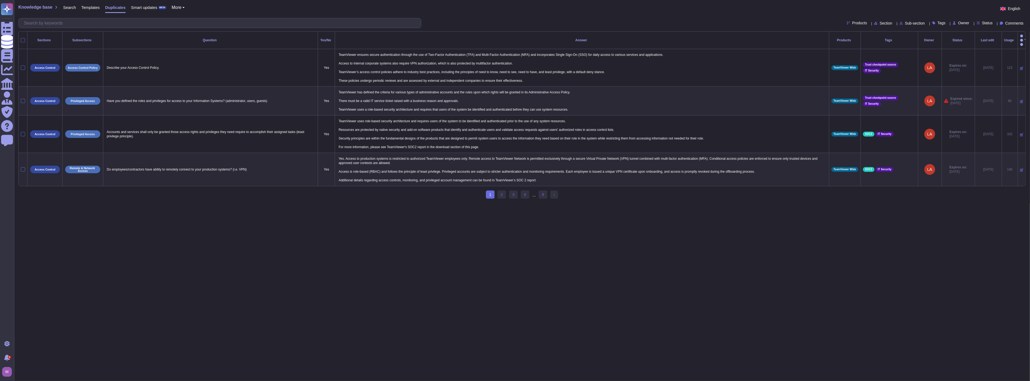
click at [92, 7] on span "Templates" at bounding box center [90, 7] width 18 height 4
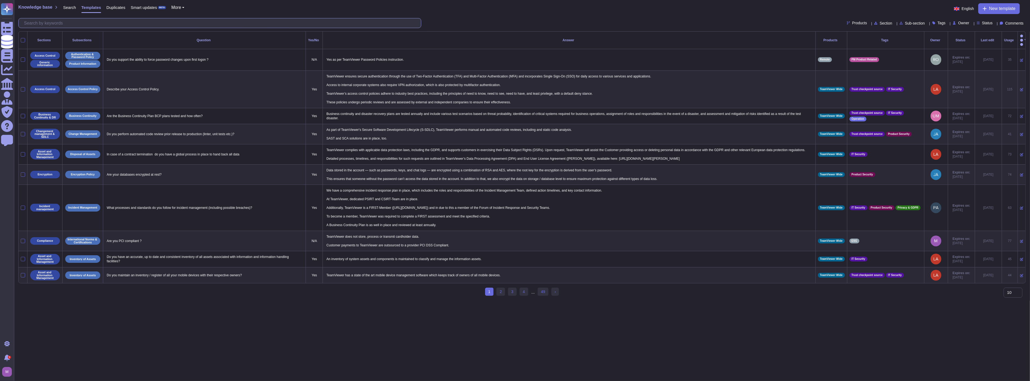
click at [133, 26] on input "text" at bounding box center [221, 22] width 400 height 9
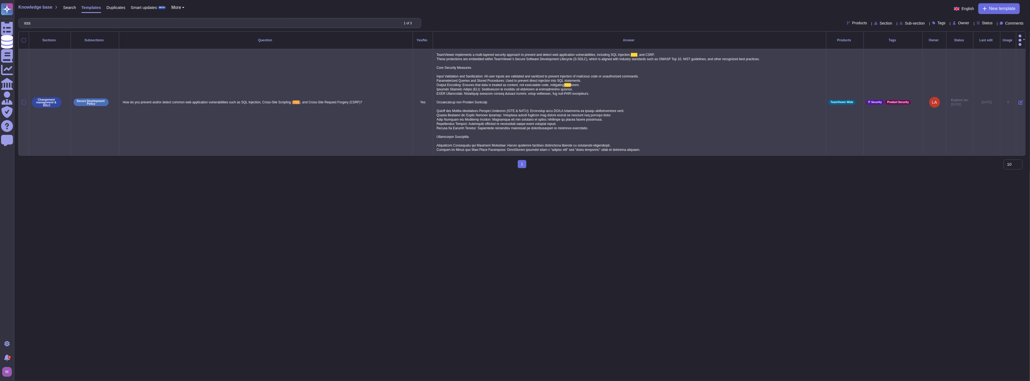
type input "xss"
click at [24, 100] on div at bounding box center [24, 102] width 4 height 4
click at [0, 0] on input "checkbox" at bounding box center [0, 0] width 0 height 0
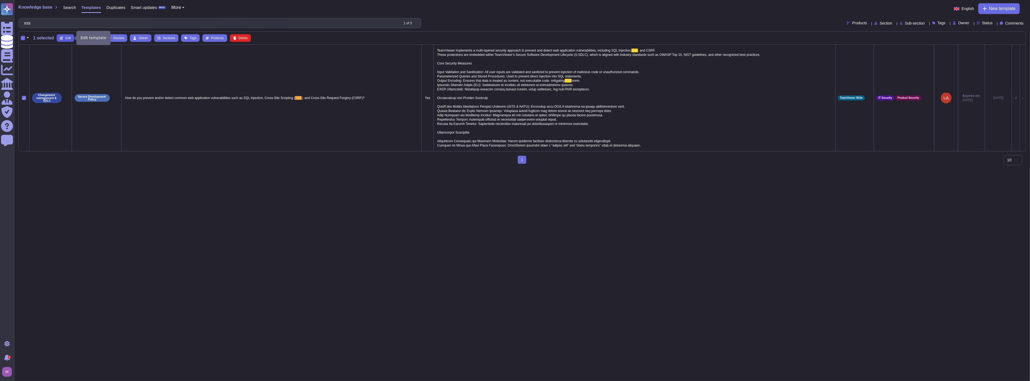
click at [68, 38] on span "Edit" at bounding box center [68, 37] width 6 height 3
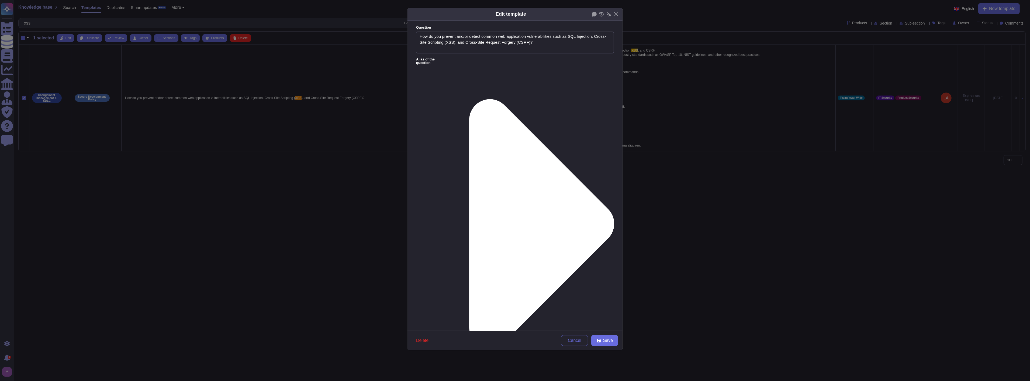
type textarea "How do you prevent and/or detect common web application vulnerabilities such as…"
type textarea "LoreMipsum dolorsitam c adipi-elitsed doeiusmo temporin ut laboree dol magnaa e…"
click at [469, 99] on icon at bounding box center [541, 223] width 145 height 249
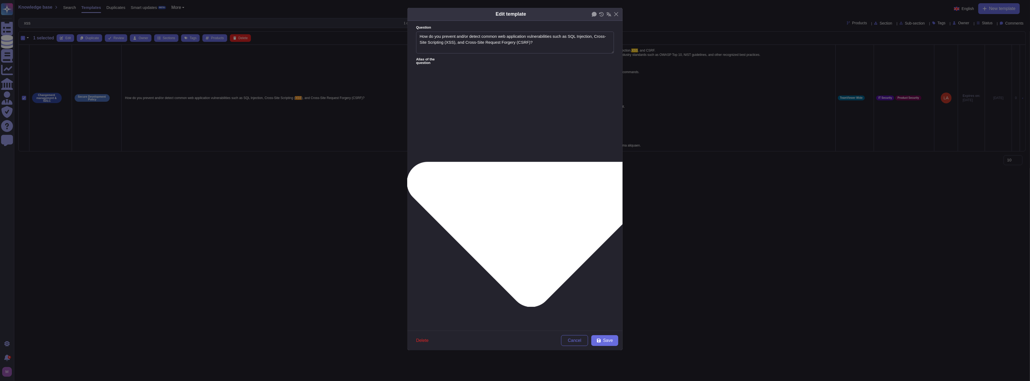
type textarea "How do you prevent and/or detect XSS, Cross-Site Scripting ?"
type textarea "How do you prevent and/or detect Cross-site Request Forgery (CSRF)? *"
paste textarea "Is all unauthorized code prevented from executing (javascript, embedded codes, …"
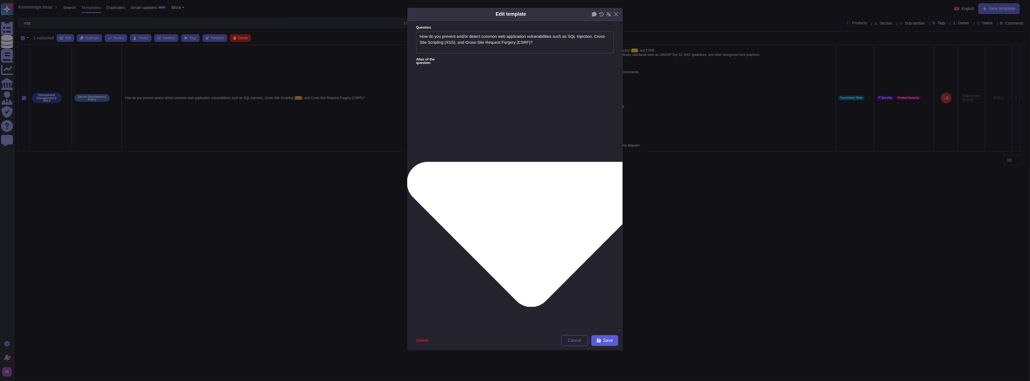
type textarea "Is all unauthorized code prevented from executing (javascript, embedded codes, …"
click at [613, 337] on button "Save" at bounding box center [604, 340] width 27 height 11
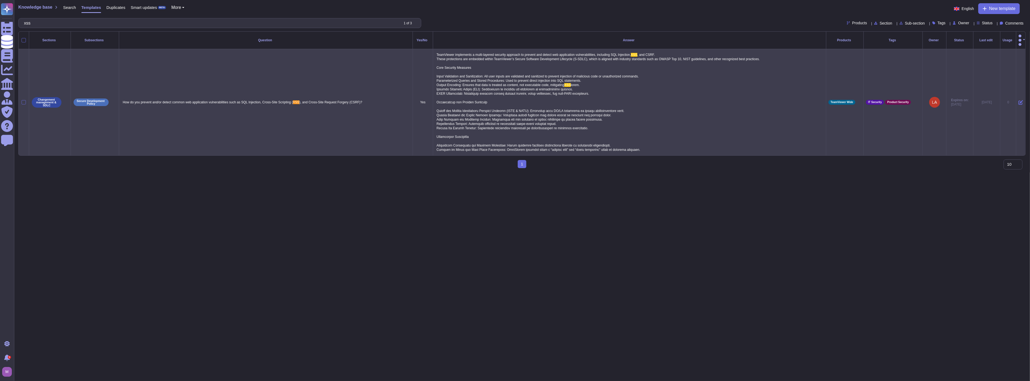
click at [1018, 100] on icon at bounding box center [1020, 102] width 5 height 5
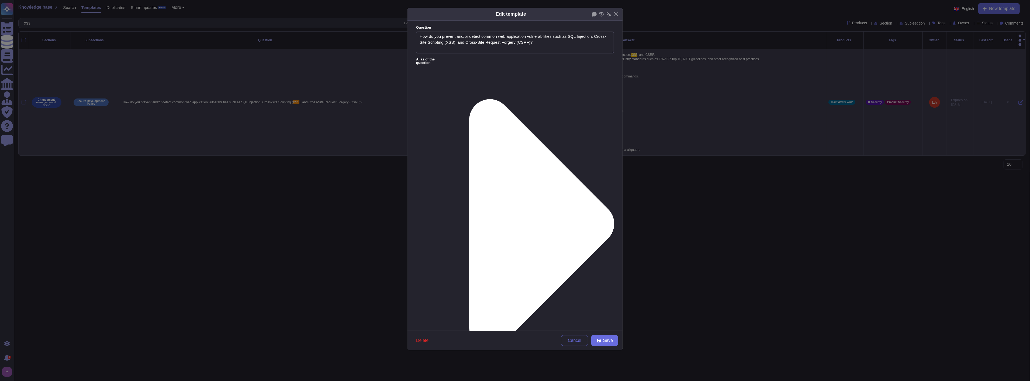
type textarea "How do you prevent and/or detect common web application vulnerabilities such as…"
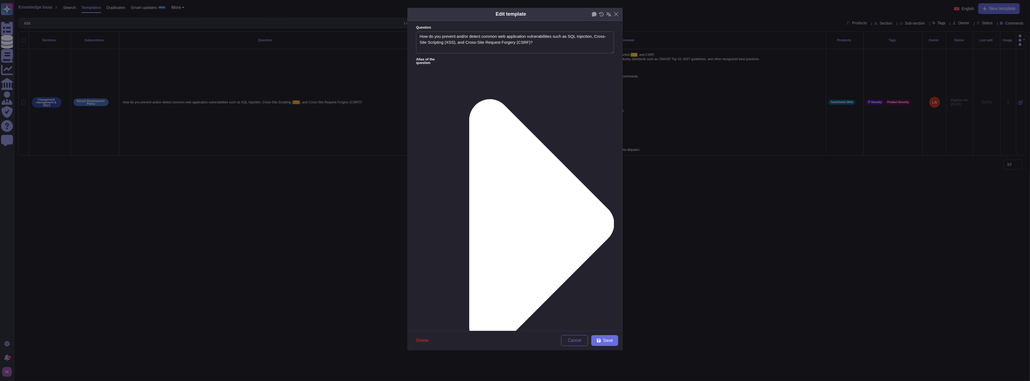
scroll to position [182, 0]
drag, startPoint x: 607, startPoint y: 80, endPoint x: 607, endPoint y: 95, distance: 14.8
paste textarea "TeamViewer's Secure Software Development Lifecycle (S-SDLC) includes but does n…"
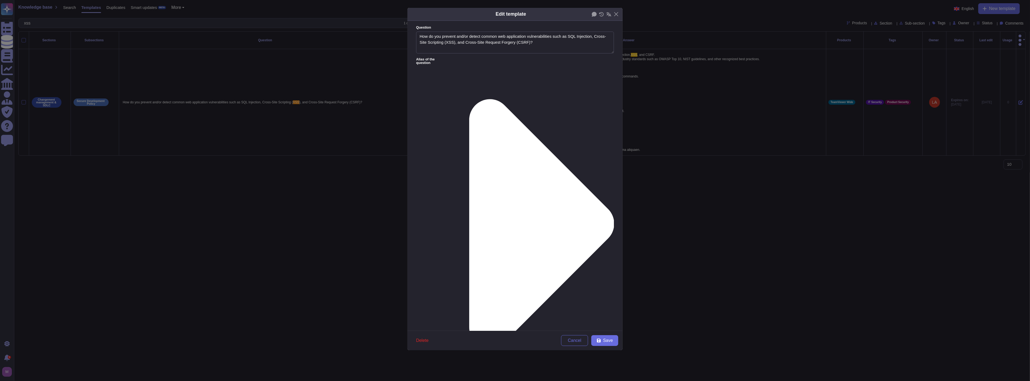
scroll to position [261, 0]
click at [600, 339] on icon at bounding box center [599, 340] width 4 height 4
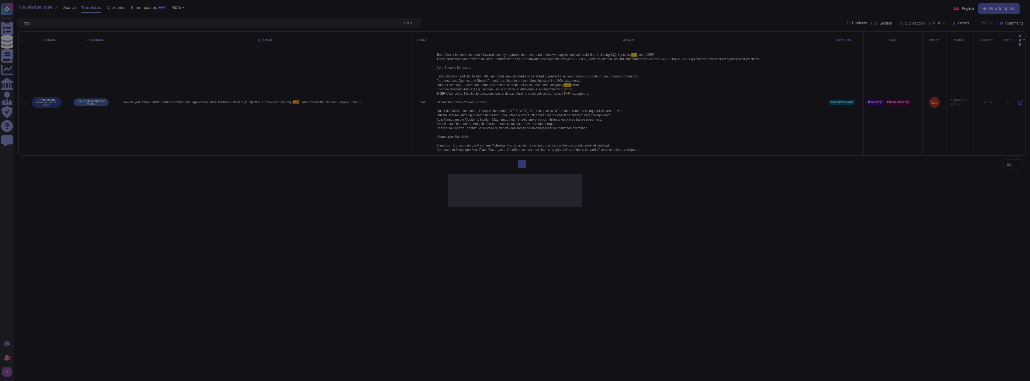
type textarea "LoreMipsum dolorsitam c adipi-elitsed doeiusmo temporin ut laboree dol magnaa e…"
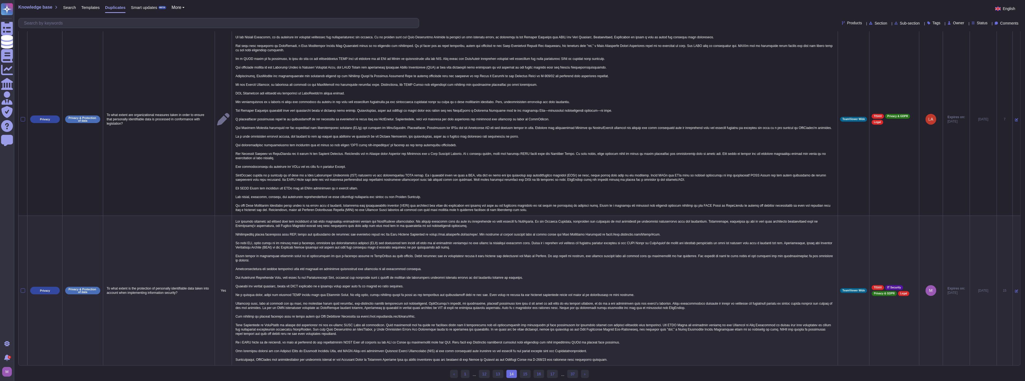
scroll to position [26, 0]
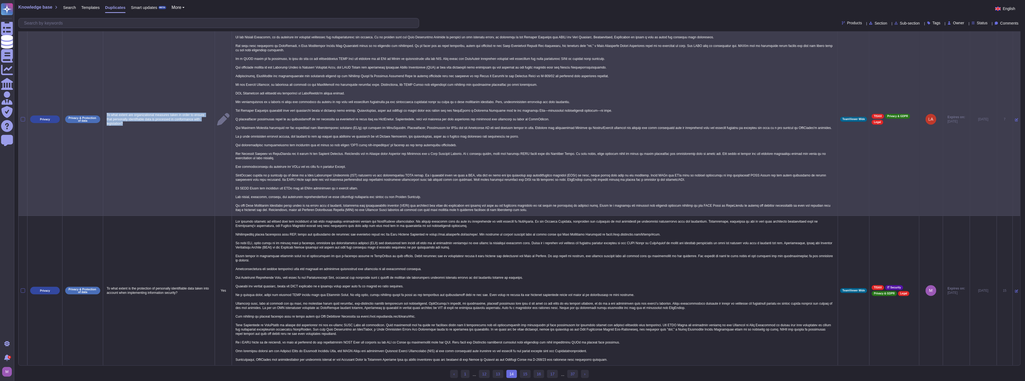
drag, startPoint x: 129, startPoint y: 116, endPoint x: 103, endPoint y: 105, distance: 27.9
click at [103, 105] on td "To what extent are organizational measures taken in order to ensure that person…" at bounding box center [159, 119] width 112 height 193
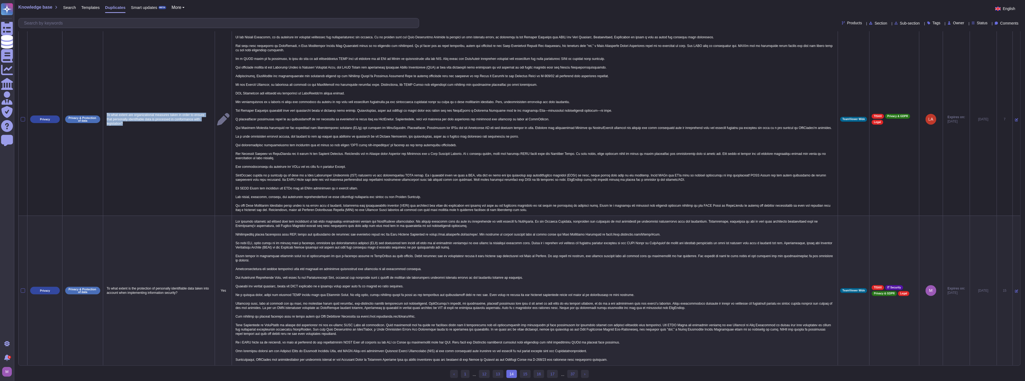
copy p "To what extent are organizational measures taken in order to ensure that person…"
drag, startPoint x: 201, startPoint y: 295, endPoint x: 107, endPoint y: 281, distance: 95.2
click at [107, 281] on td "To what extent is the protection of personally identifiable data taken into acc…" at bounding box center [159, 291] width 112 height 150
copy p "To what extent is the protection of personally identifiable data taken into acc…"
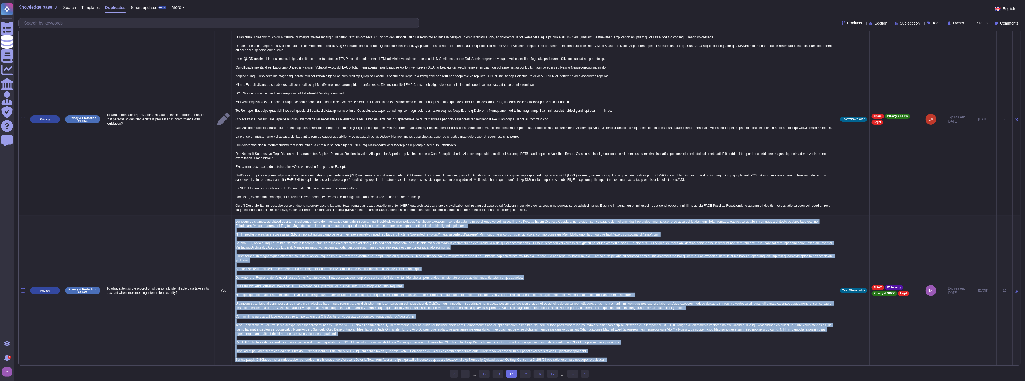
drag, startPoint x: 237, startPoint y: 214, endPoint x: 607, endPoint y: 352, distance: 395.1
click at [607, 352] on p at bounding box center [535, 290] width 602 height 145
copy p "The privacy handbook is dealing with the obligation of the data protection regu…"
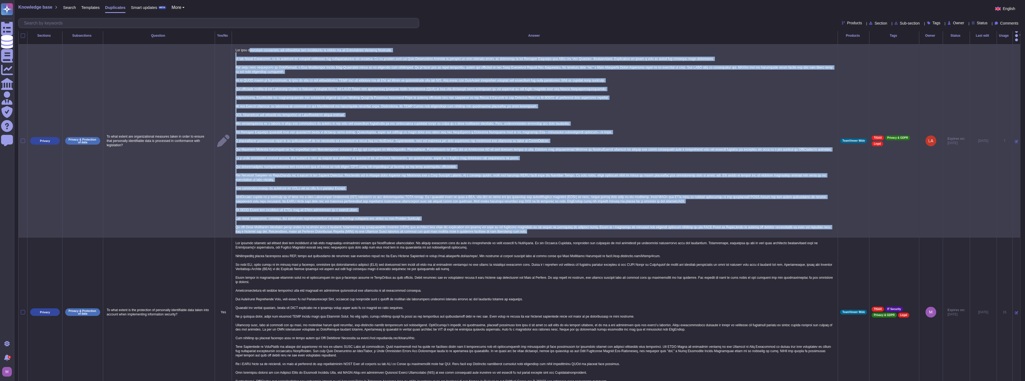
scroll to position [0, 0]
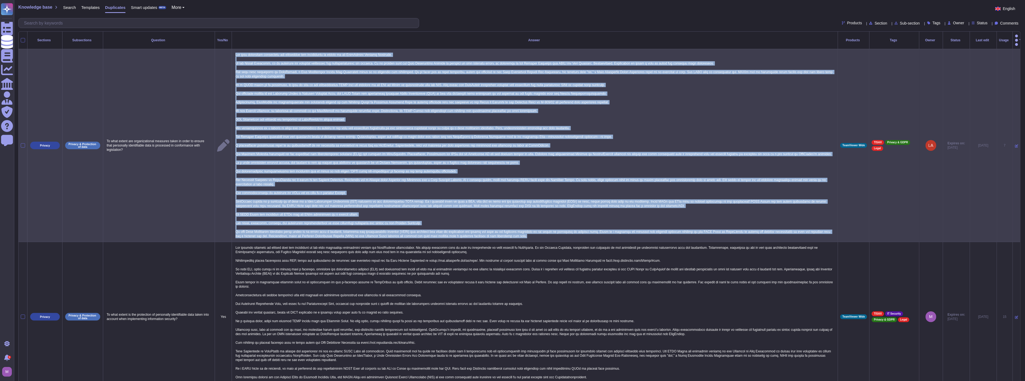
drag, startPoint x: 540, startPoint y: 203, endPoint x: 236, endPoint y: 48, distance: 341.2
click at [236, 51] on p at bounding box center [535, 145] width 602 height 188
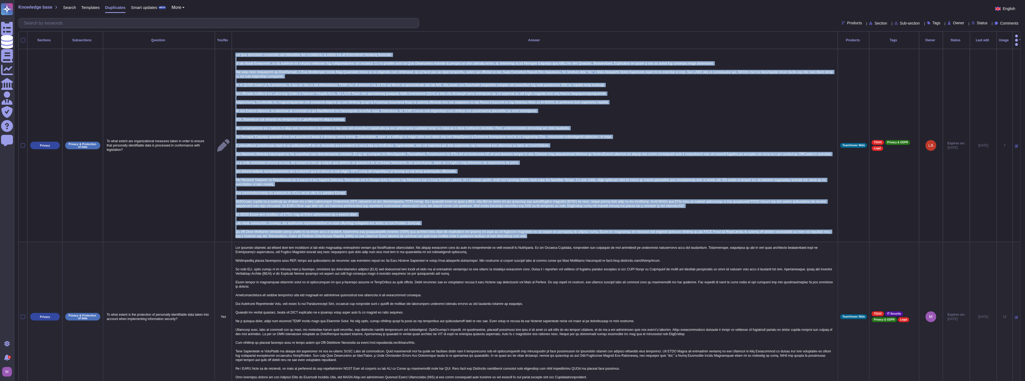
copy p "The data protection principles are documented and implemented as stated in the …"
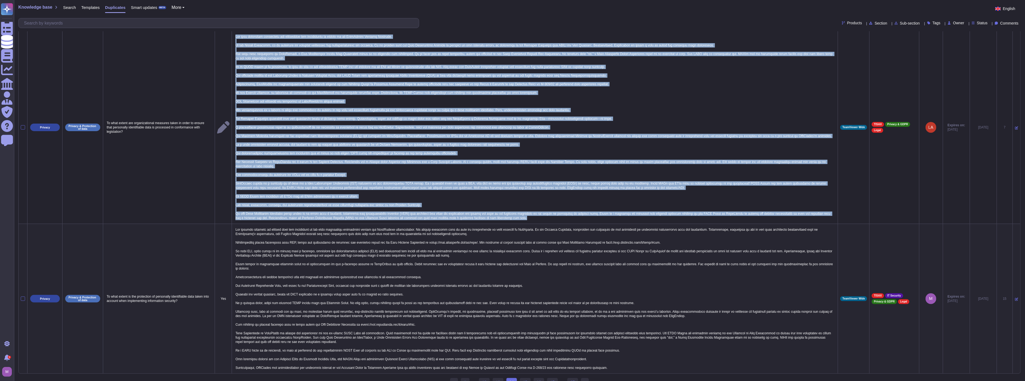
scroll to position [26, 0]
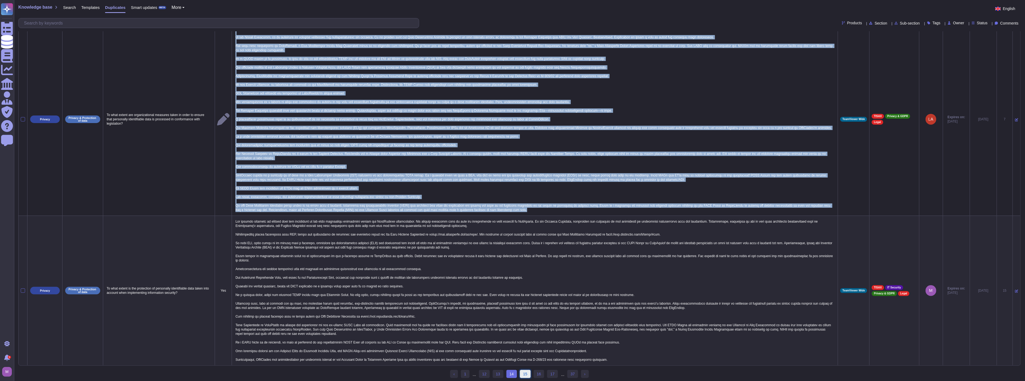
click at [523, 372] on link "15" at bounding box center [525, 373] width 11 height 8
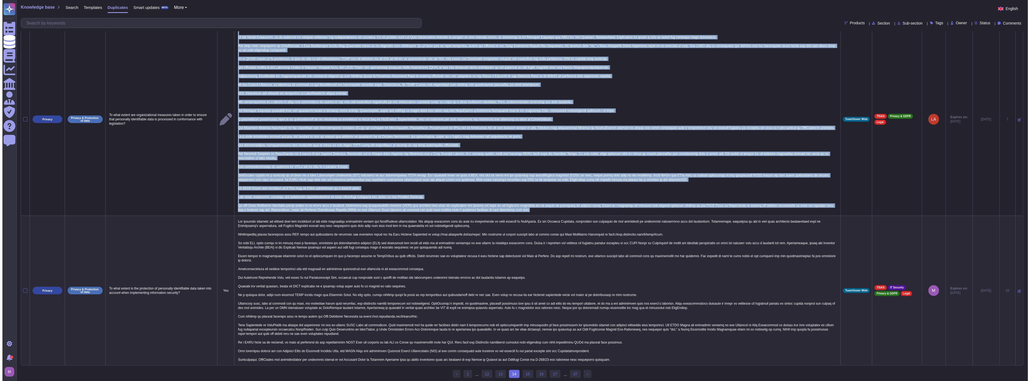
scroll to position [0, 0]
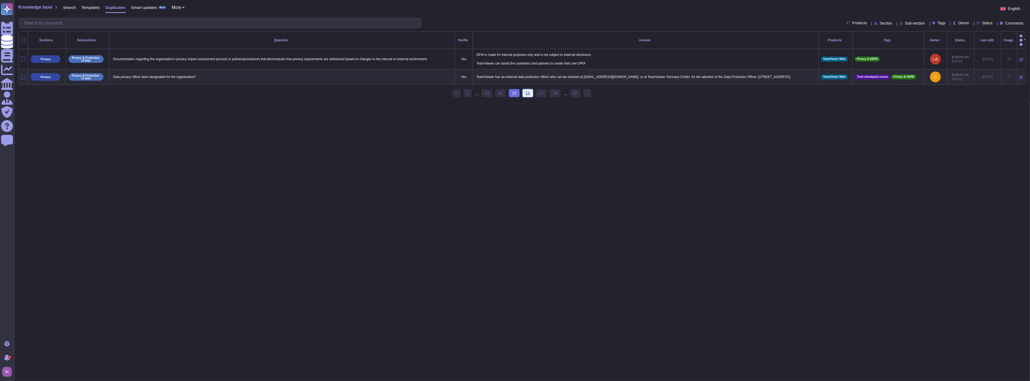
click at [526, 92] on link "16" at bounding box center [528, 93] width 11 height 8
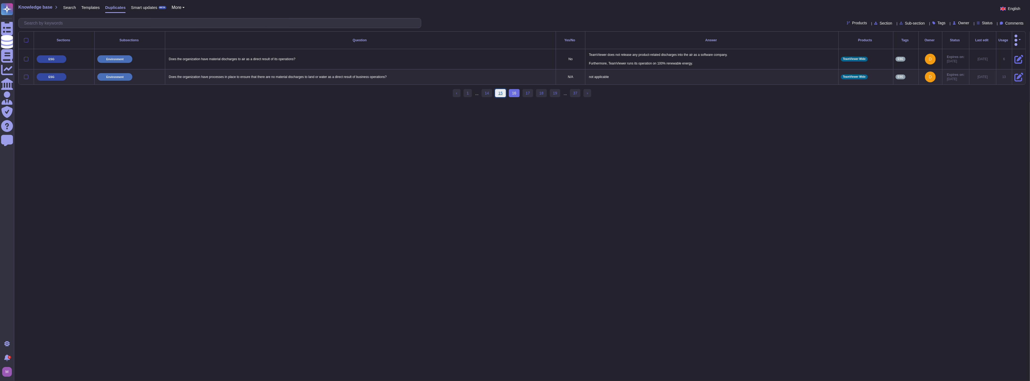
click at [499, 89] on link "15" at bounding box center [500, 93] width 11 height 8
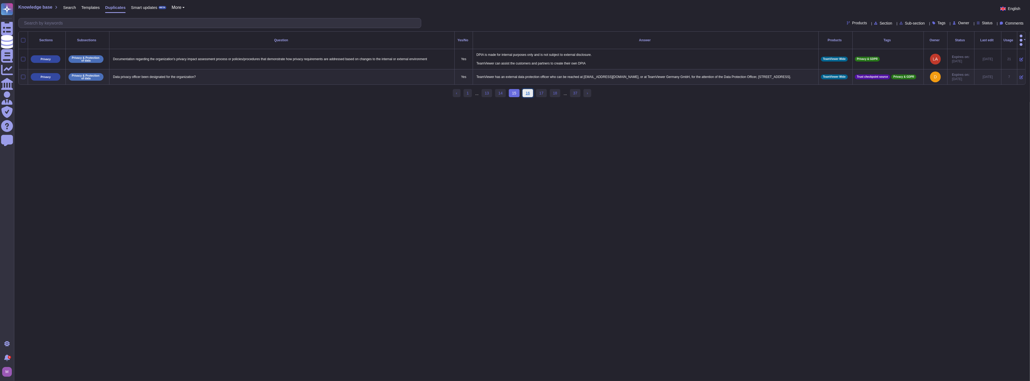
click at [524, 91] on link "16" at bounding box center [528, 93] width 11 height 8
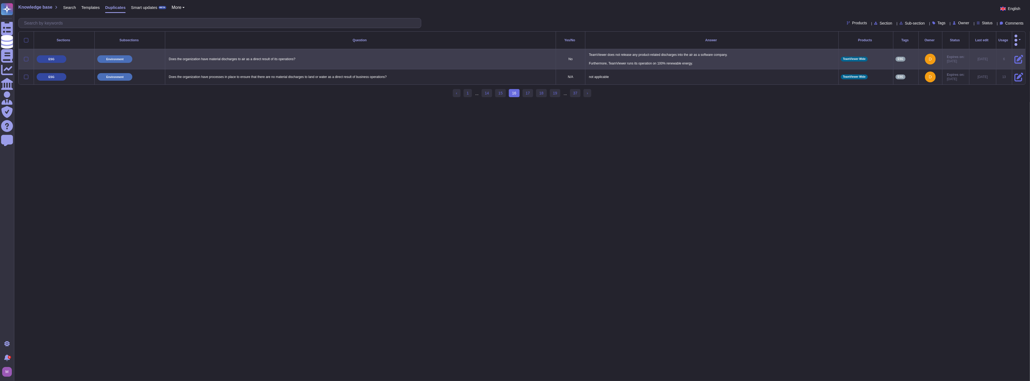
click at [27, 57] on div at bounding box center [26, 59] width 4 height 4
click at [0, 0] on input "checkbox" at bounding box center [0, 0] width 0 height 0
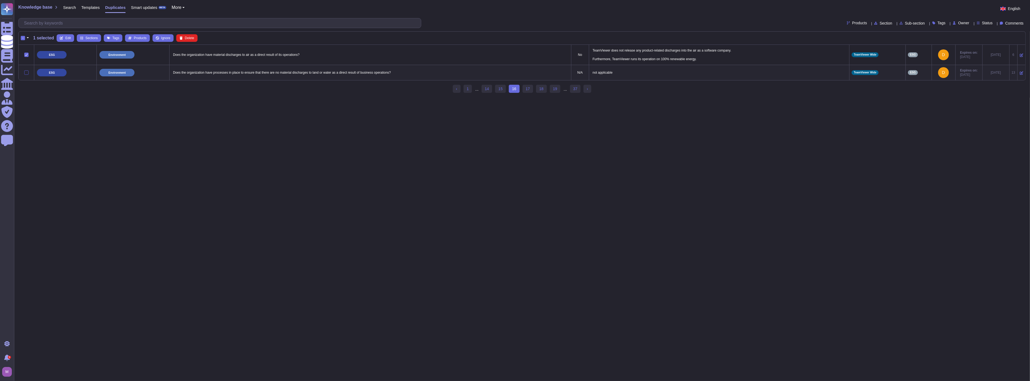
click at [26, 73] on div at bounding box center [26, 72] width 4 height 4
click at [0, 0] on input "checkbox" at bounding box center [0, 0] width 0 height 0
click at [144, 37] on span "Merge" at bounding box center [145, 37] width 9 height 3
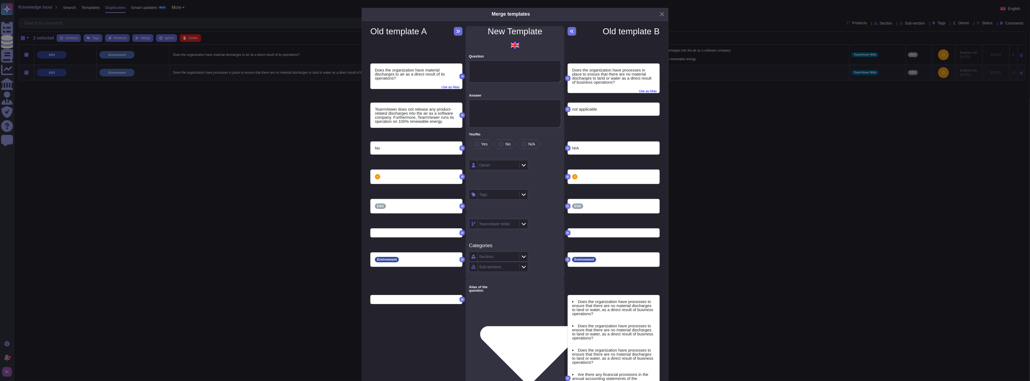
click at [461, 76] on icon at bounding box center [462, 76] width 3 height 3
type textarea "Does the organization have material discharges to air as a direct result of its…"
click at [456, 32] on icon at bounding box center [458, 31] width 4 height 4
type textarea "TeamViewer does not release any product-related discharges into the air as a so…"
type textarea "Does the organization have processes to ensure that there are no material disch…"
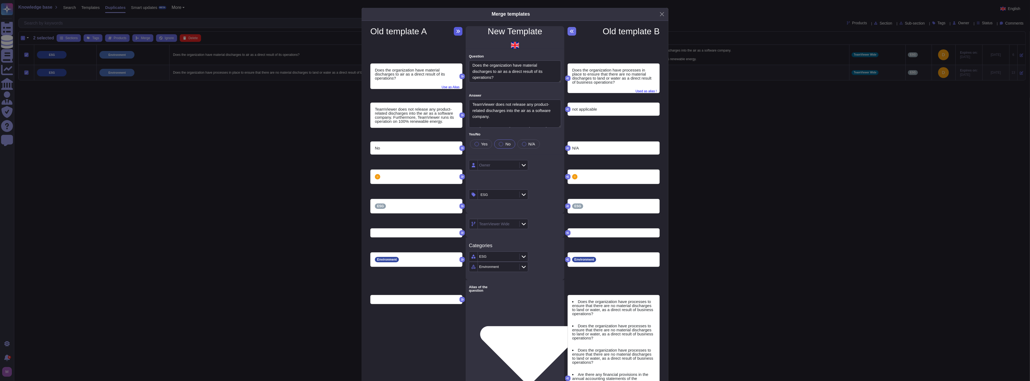
type textarea "Are there any financial provisions in the annual accounting statements of the o…"
type textarea "Does the organization have processes in place to ensure that there are no mater…"
click at [642, 90] on span "Used as alias !" at bounding box center [645, 90] width 21 height 6
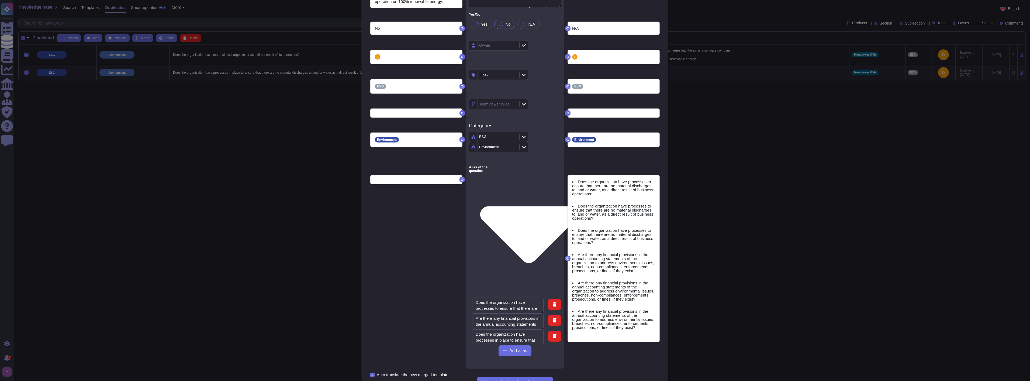
scroll to position [18, 0]
click at [503, 380] on span "Merge and delete the old templates" at bounding box center [515, 382] width 68 height 4
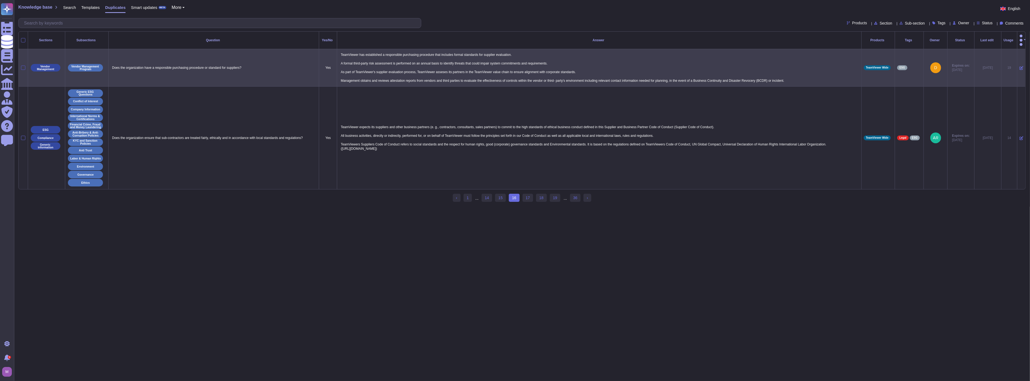
click at [25, 65] on div at bounding box center [23, 67] width 4 height 4
click at [0, 0] on input "checkbox" at bounding box center [0, 0] width 0 height 0
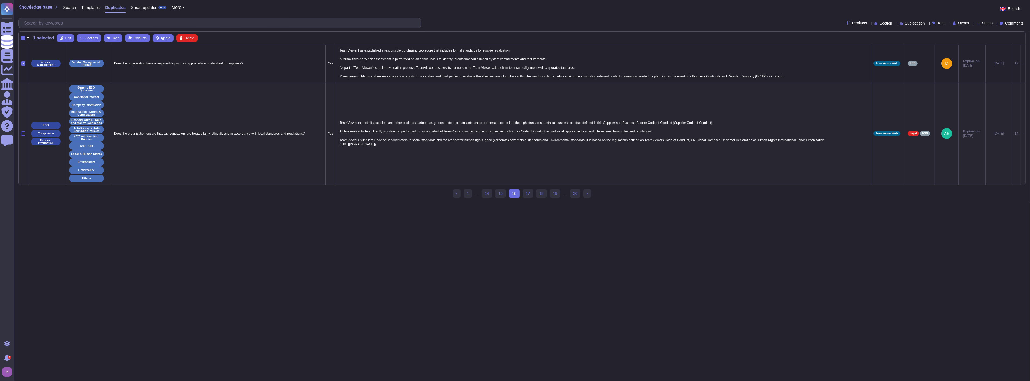
click at [23, 134] on div at bounding box center [23, 133] width 4 height 4
click at [0, 0] on input "checkbox" at bounding box center [0, 0] width 0 height 0
click at [139, 39] on button "Merge" at bounding box center [142, 38] width 21 height 8
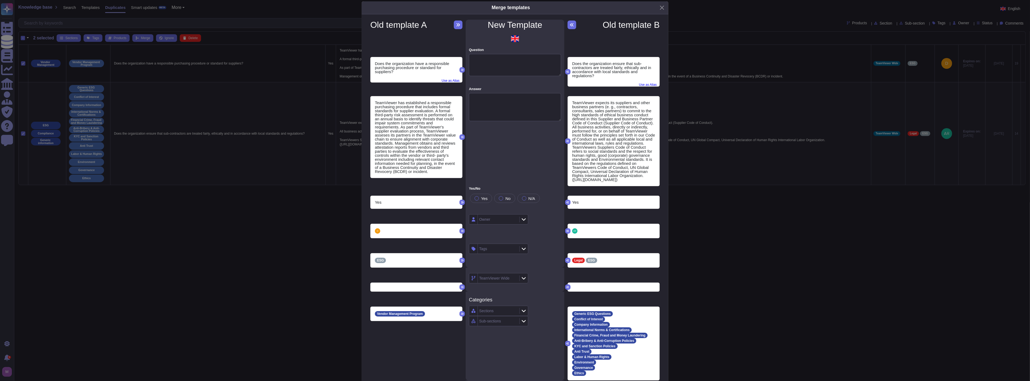
scroll to position [0, 0]
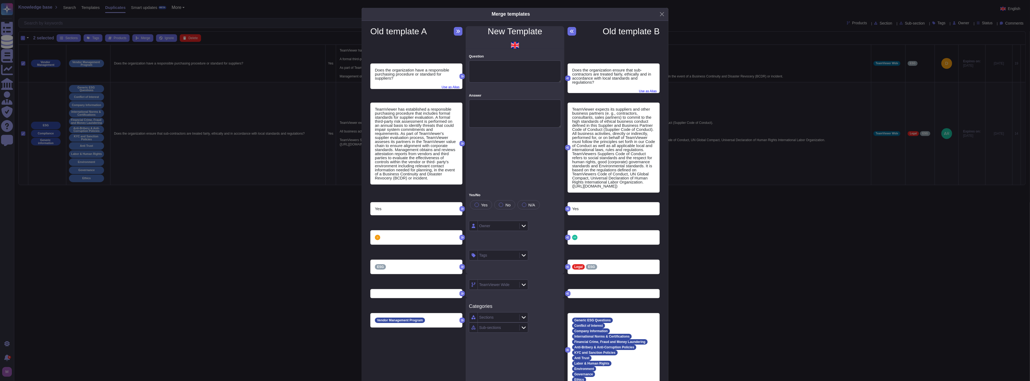
click at [566, 78] on icon at bounding box center [567, 78] width 3 height 3
type textarea "Does the organization ensure that sub-contractors are treated fairly, ethically…"
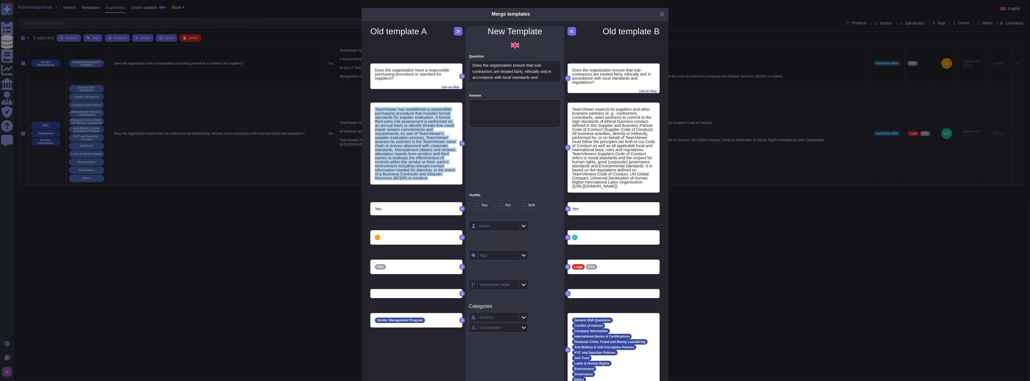
drag, startPoint x: 429, startPoint y: 151, endPoint x: 366, endPoint y: 110, distance: 75.3
click at [367, 110] on div "TeamViewer has established a responsible purchasing procedure that includes for…" at bounding box center [416, 142] width 99 height 99
copy div "TeamViewer has established a responsible purchasing procedure that includes for…"
drag, startPoint x: 372, startPoint y: 172, endPoint x: 413, endPoint y: 201, distance: 50.8
click at [568, 192] on div "TeamViewer expects its suppliers and other business partners (e. g., contractor…" at bounding box center [614, 147] width 92 height 89
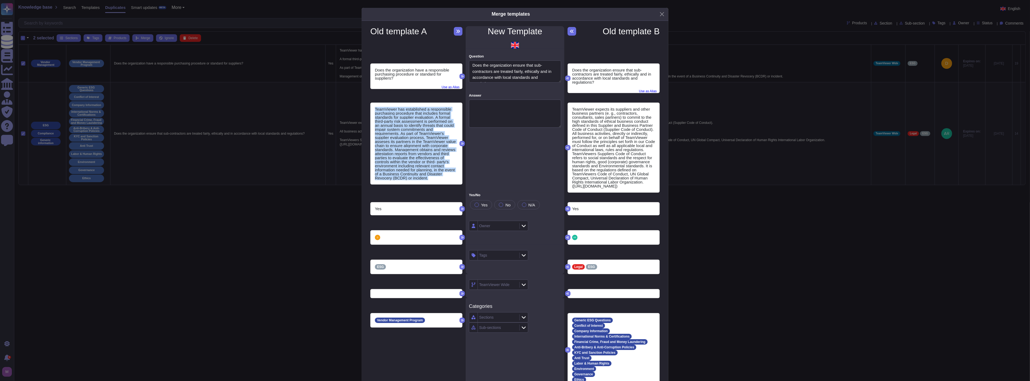
copy div "TeamViewer expects its suppliers and other business partners (e. g., contractor…"
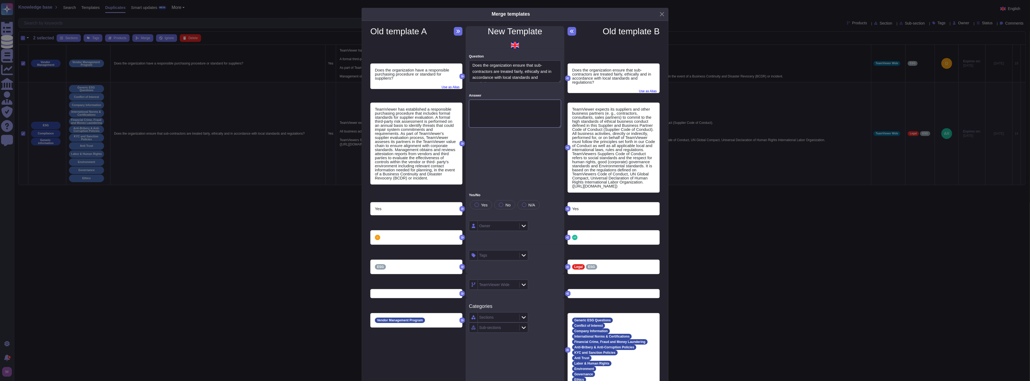
click at [535, 116] on textarea "Answer" at bounding box center [515, 113] width 92 height 28
paste textarea "As part of its supplier evaluation process, TeamViewer conducts annual third-pa…"
type textarea "As part of its supplier evaluation process, TeamViewer conducts annual third-pa…"
click at [566, 210] on icon at bounding box center [567, 208] width 3 height 3
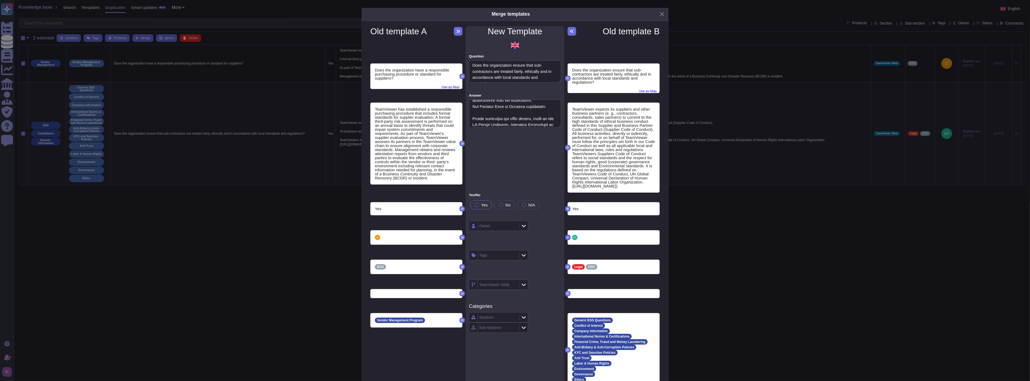
click at [566, 239] on icon at bounding box center [567, 237] width 3 height 3
click at [566, 268] on icon at bounding box center [567, 266] width 3 height 3
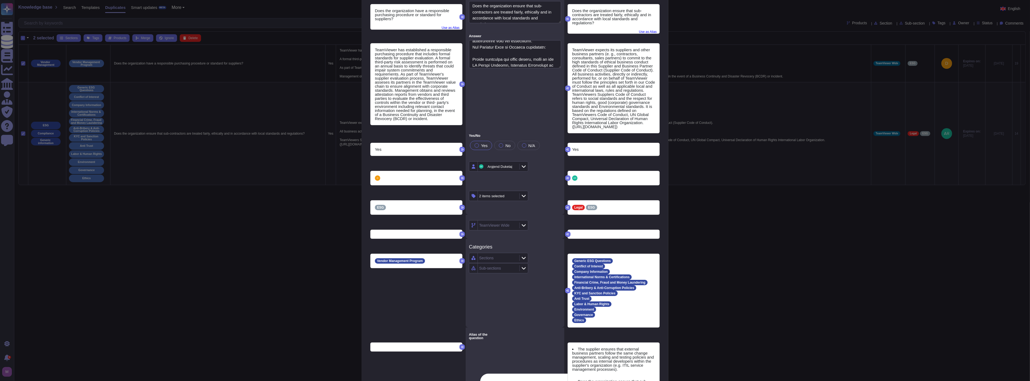
scroll to position [60, 0]
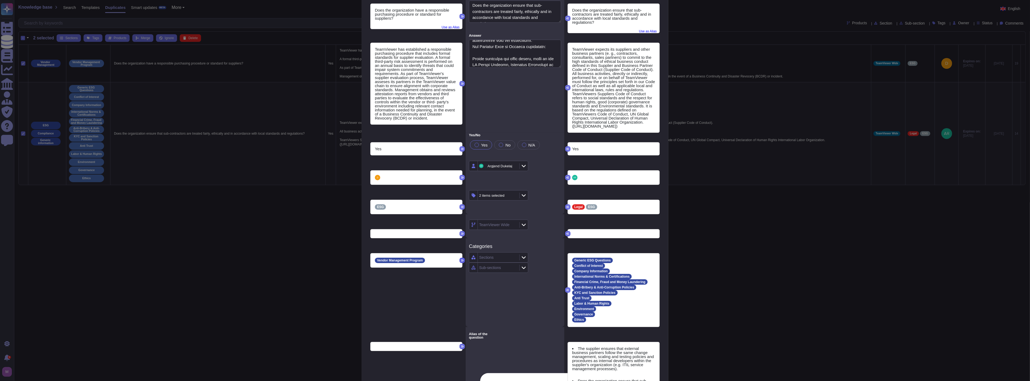
click at [461, 261] on icon at bounding box center [462, 260] width 3 height 2
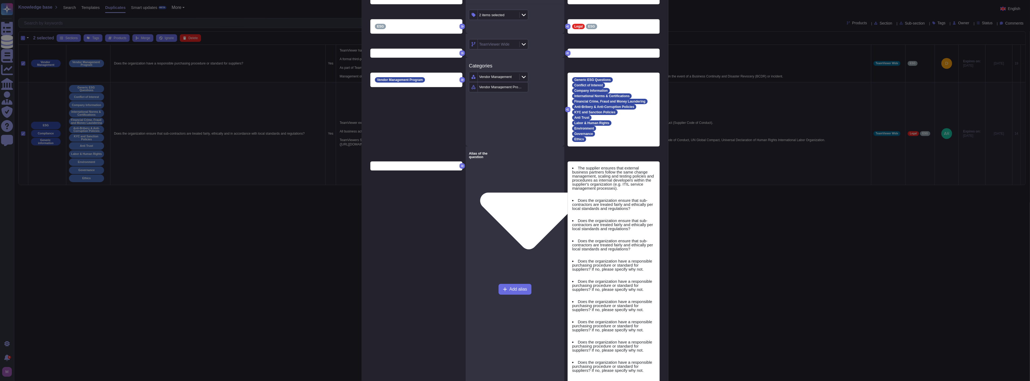
scroll to position [299, 0]
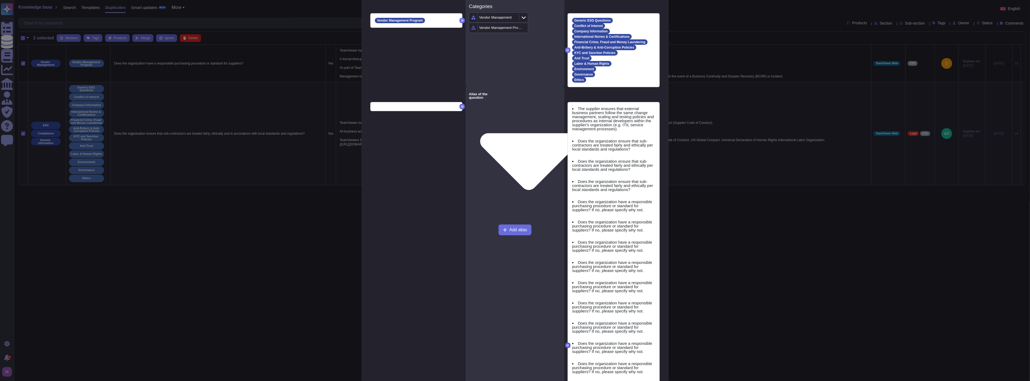
click at [566, 347] on icon at bounding box center [567, 344] width 3 height 3
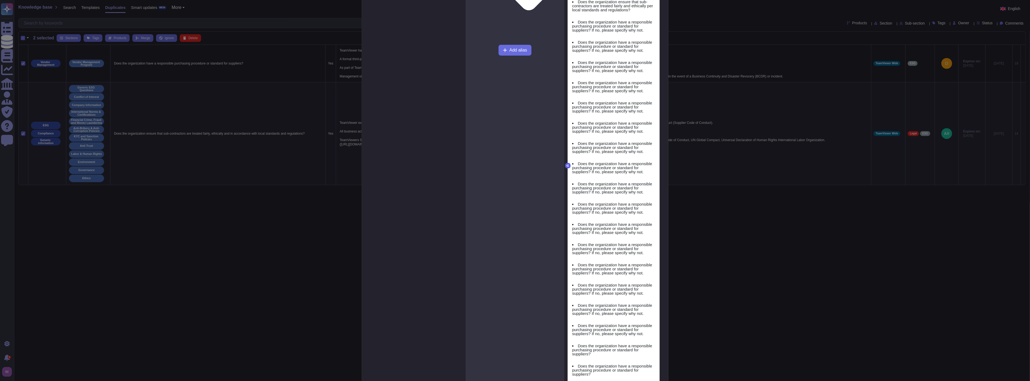
click at [566, 167] on icon at bounding box center [567, 165] width 3 height 3
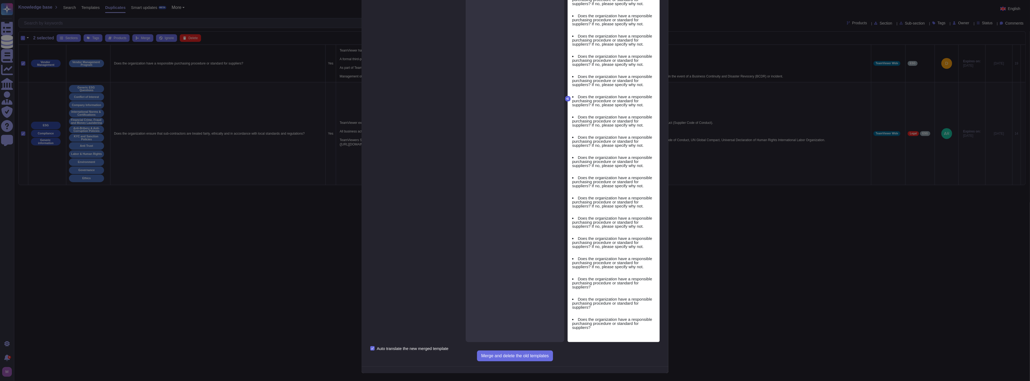
click at [566, 98] on icon at bounding box center [567, 98] width 3 height 3
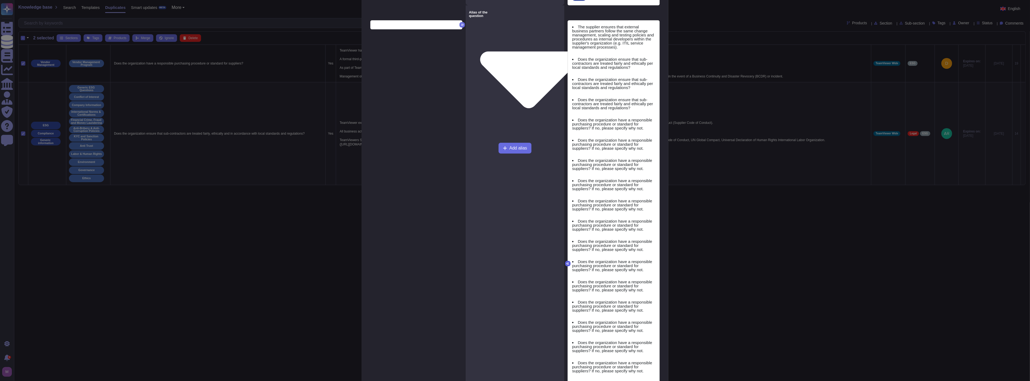
click at [566, 265] on icon at bounding box center [567, 263] width 3 height 2
click at [566, 265] on icon at bounding box center [567, 263] width 3 height 3
click at [567, 265] on icon at bounding box center [567, 263] width 3 height 3
click at [566, 265] on icon at bounding box center [567, 263] width 3 height 3
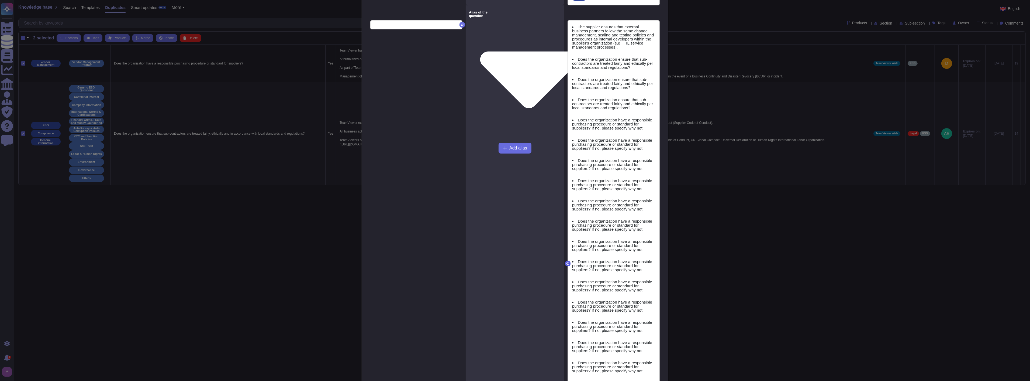
click at [566, 265] on icon at bounding box center [567, 263] width 3 height 3
click at [566, 265] on icon at bounding box center [567, 263] width 3 height 2
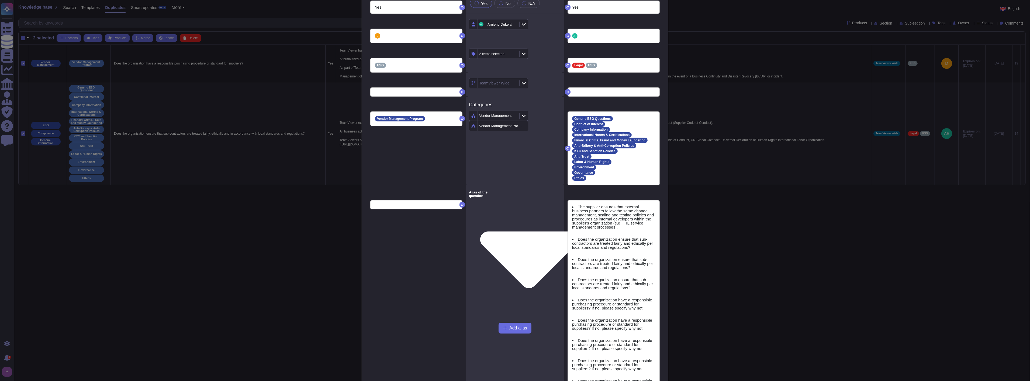
scroll to position [561, 0]
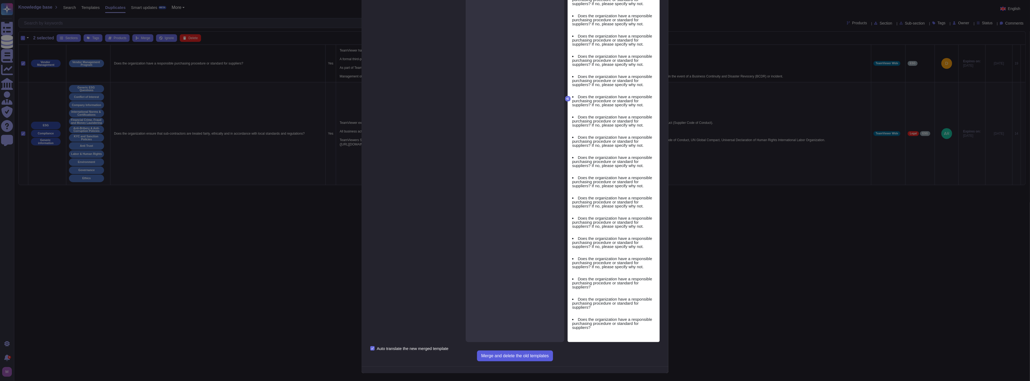
click at [508, 353] on span "Merge and delete the old templates" at bounding box center [515, 355] width 68 height 4
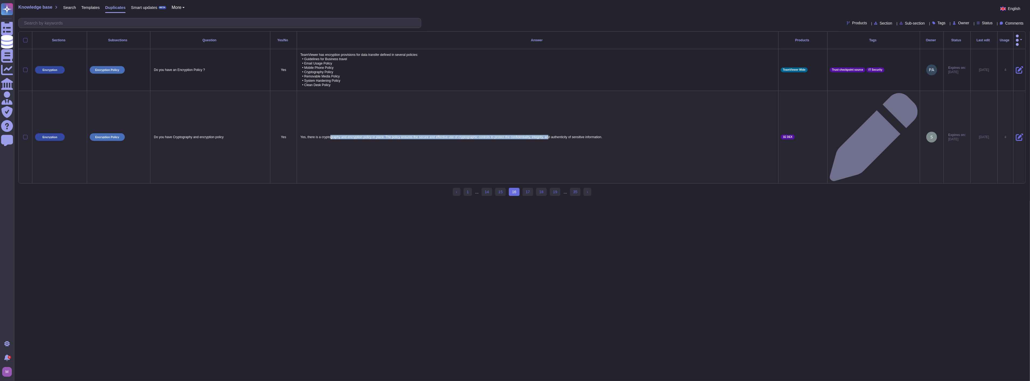
drag, startPoint x: 328, startPoint y: 92, endPoint x: 549, endPoint y: 94, distance: 221.0
click at [548, 133] on p "Yes, there is a cryptography and encryption policy in place. The policy ensures…" at bounding box center [537, 136] width 477 height 7
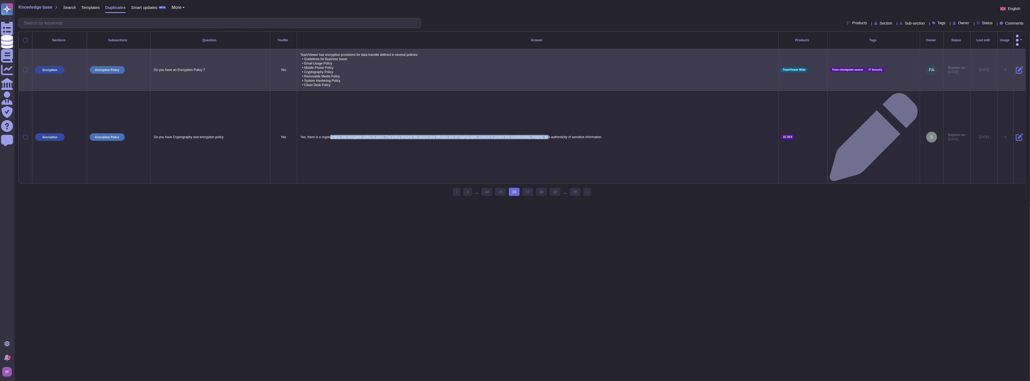
click at [25, 68] on div at bounding box center [25, 70] width 4 height 4
click at [0, 0] on input "checkbox" at bounding box center [0, 0] width 0 height 0
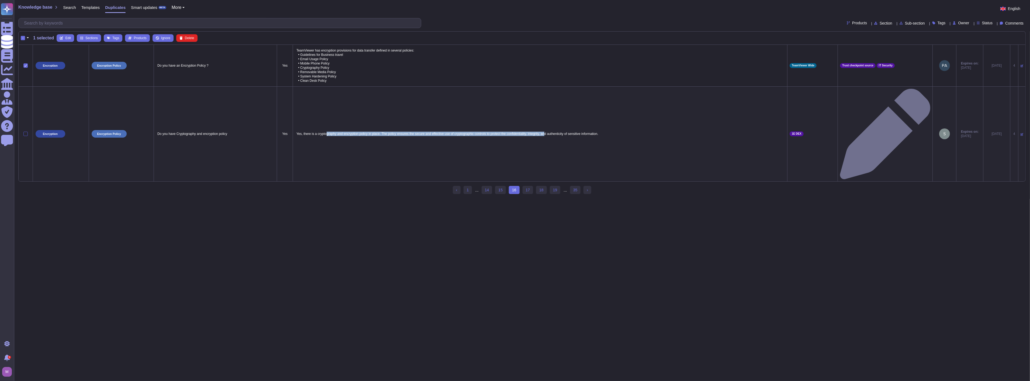
click at [26, 132] on div at bounding box center [25, 134] width 4 height 4
click at [0, 0] on input "checkbox" at bounding box center [0, 0] width 0 height 0
click at [136, 37] on icon at bounding box center [137, 37] width 3 height 3
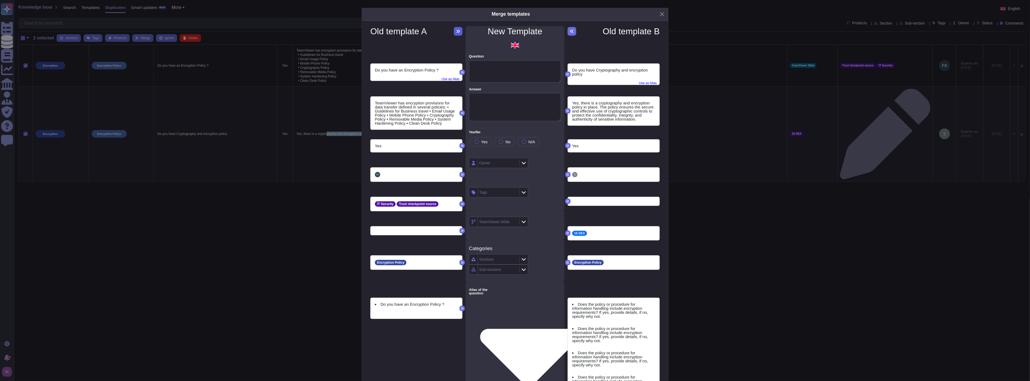
click at [456, 32] on icon at bounding box center [458, 31] width 4 height 4
type textarea "Do you have an Encryption Policy ?"
type textarea "TeamViewer has encryption provisions for data transfer defined in several polic…"
type textarea "Do you have an Encryption Policy ?"
type textarea "Does the policy or procedure for information handling include encryption requir…"
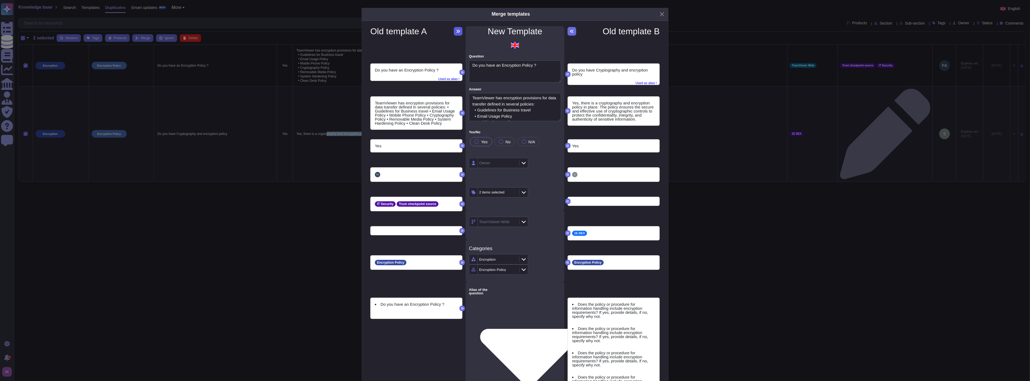
type textarea "Do you have Cryptography and encryption policy"
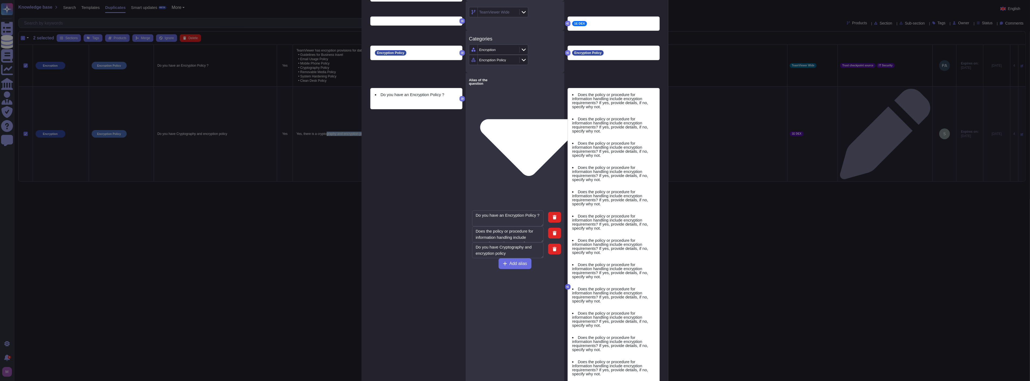
click at [567, 285] on icon at bounding box center [567, 286] width 3 height 3
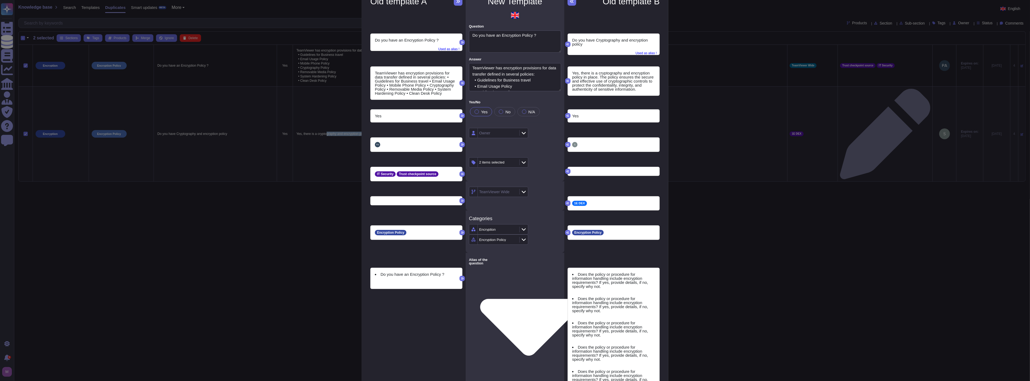
click at [647, 51] on span "Used as alias !" at bounding box center [645, 52] width 21 height 6
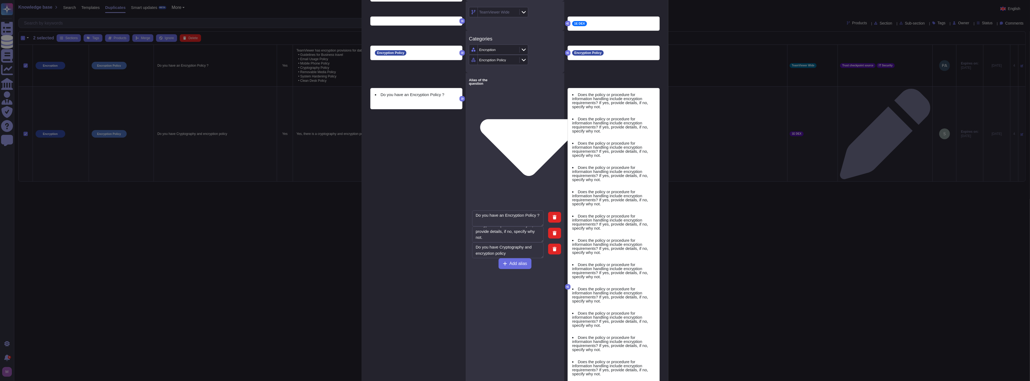
scroll to position [288, 0]
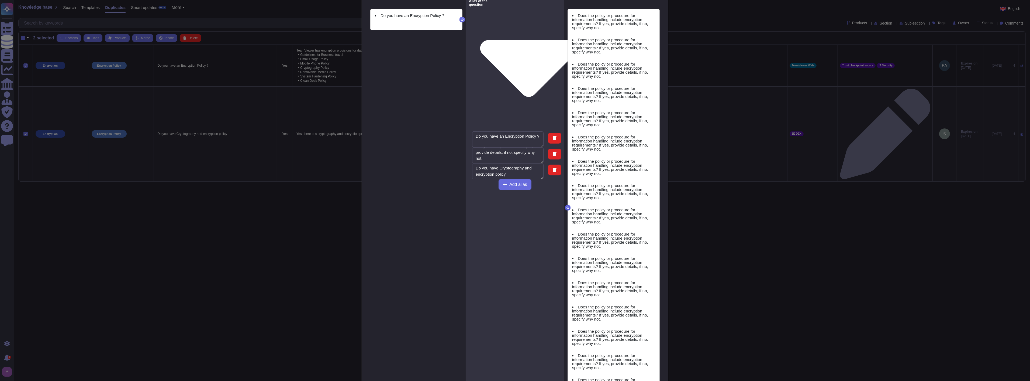
click at [566, 206] on icon at bounding box center [567, 207] width 3 height 3
click at [568, 205] on button at bounding box center [567, 207] width 5 height 5
click at [566, 205] on button at bounding box center [567, 207] width 5 height 5
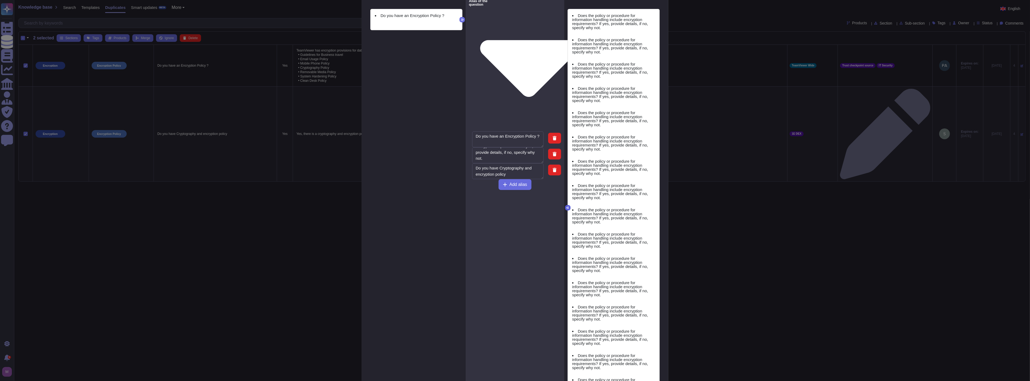
click at [566, 205] on button at bounding box center [567, 207] width 5 height 5
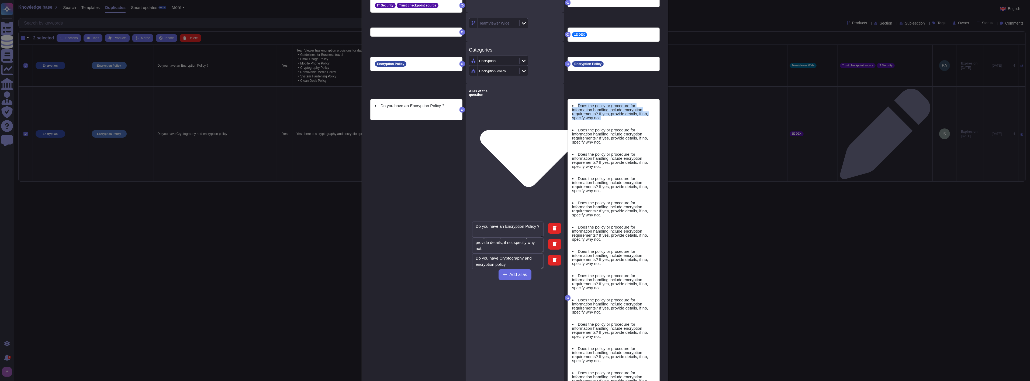
drag, startPoint x: 639, startPoint y: 115, endPoint x: 567, endPoint y: 104, distance: 72.7
click at [568, 104] on div "Does the policy or procedure for information handling include encryption requir…" at bounding box center [614, 297] width 92 height 397
copy li "Does the policy or procedure for information handling include encryption requir…"
click at [518, 272] on span "Add alias" at bounding box center [518, 274] width 18 height 4
click at [505, 269] on button "Add alias" at bounding box center [515, 274] width 33 height 11
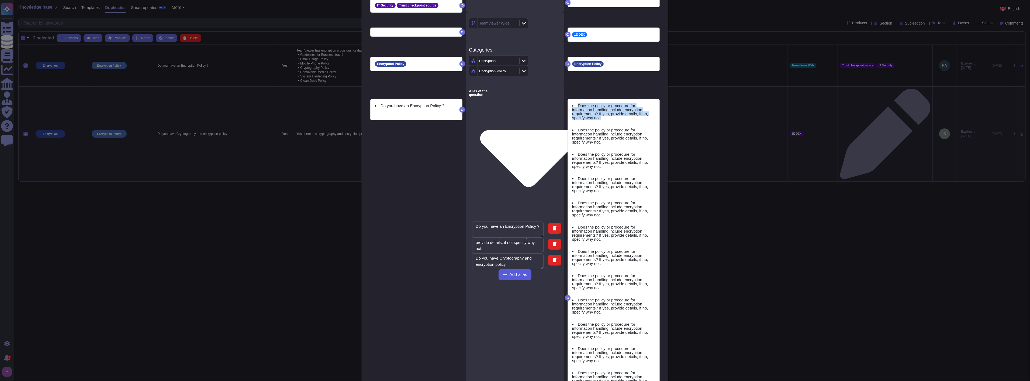
click at [505, 269] on button "Add alias" at bounding box center [515, 274] width 33 height 11
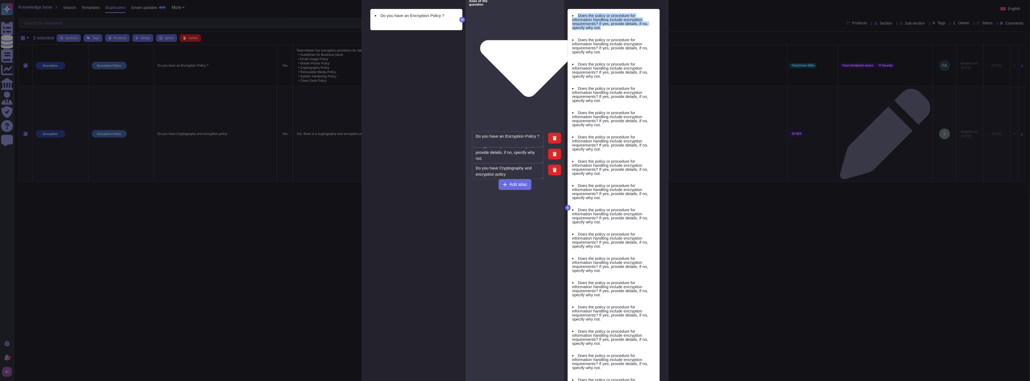
click at [568, 205] on button at bounding box center [567, 207] width 5 height 5
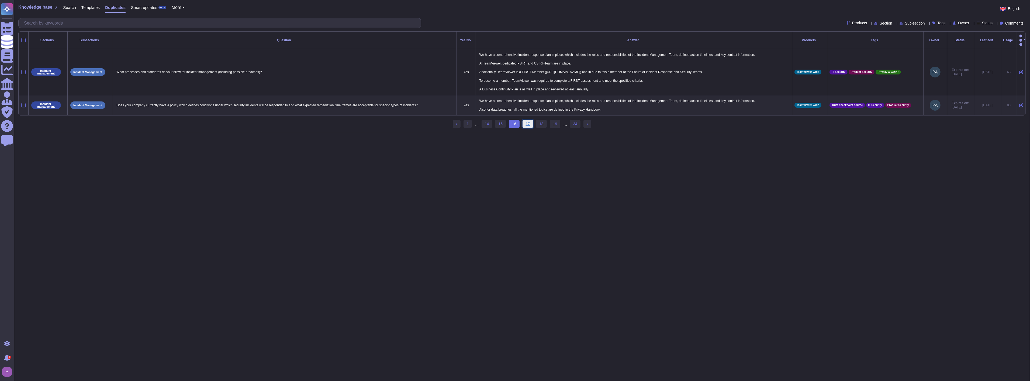
click at [526, 122] on link "17" at bounding box center [528, 124] width 11 height 8
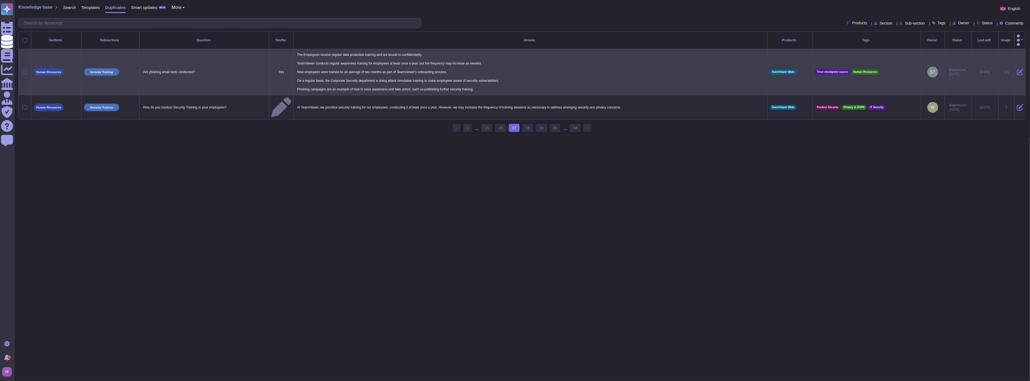
click at [23, 70] on div at bounding box center [25, 72] width 4 height 4
click at [0, 0] on input "checkbox" at bounding box center [0, 0] width 0 height 0
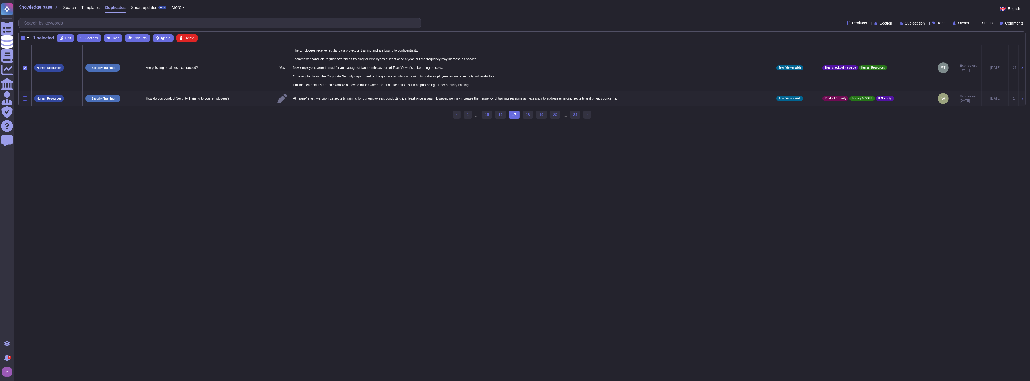
click at [23, 98] on div at bounding box center [25, 98] width 4 height 4
click at [0, 0] on input "checkbox" at bounding box center [0, 0] width 0 height 0
click at [221, 123] on html "Questionnaires Knowledge Base Documents Analytics CAIQ / SIG Admin Trust Center…" at bounding box center [515, 61] width 1030 height 123
click at [21, 37] on div "-" at bounding box center [23, 38] width 4 height 4
click at [0, 0] on input "-" at bounding box center [0, 0] width 0 height 0
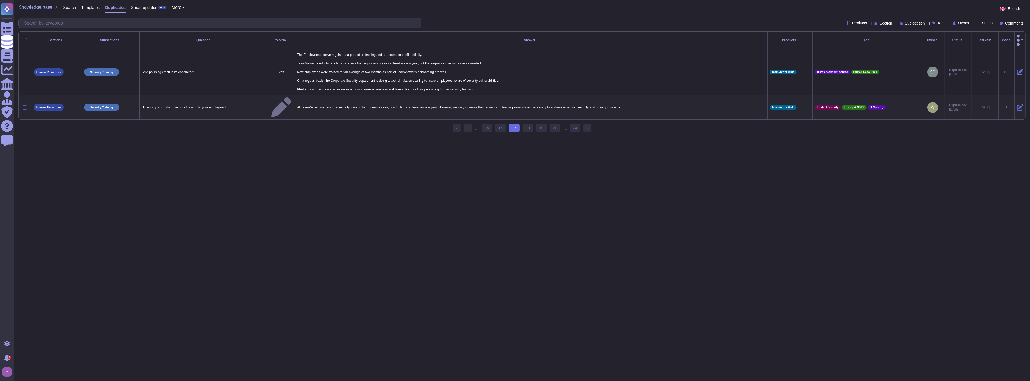
click at [25, 105] on div at bounding box center [25, 107] width 4 height 4
click at [0, 0] on input "checkbox" at bounding box center [0, 0] width 0 height 0
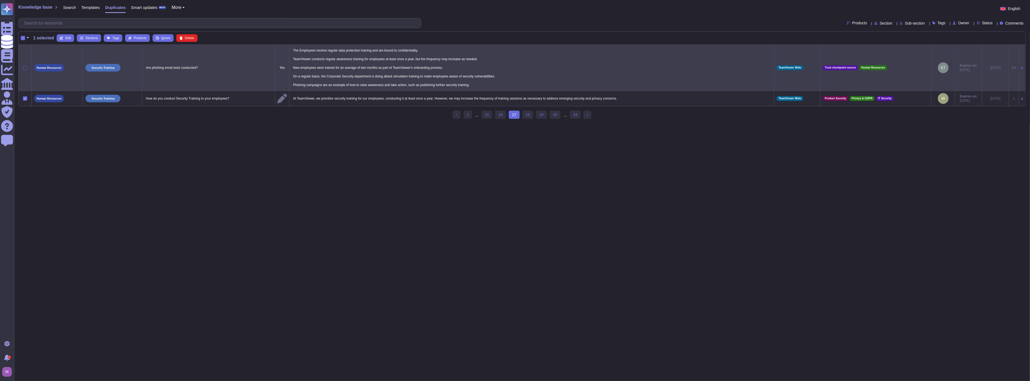
click at [25, 68] on div at bounding box center [25, 67] width 4 height 4
click at [0, 0] on input "checkbox" at bounding box center [0, 0] width 0 height 0
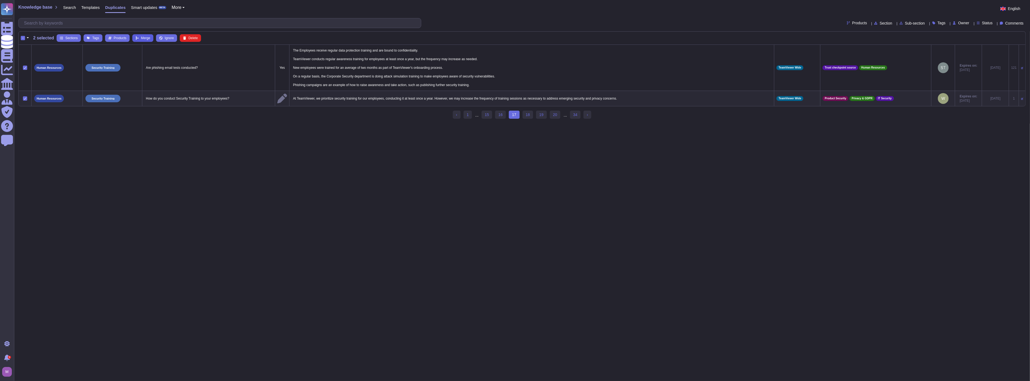
click at [143, 38] on span "Merge" at bounding box center [145, 37] width 9 height 3
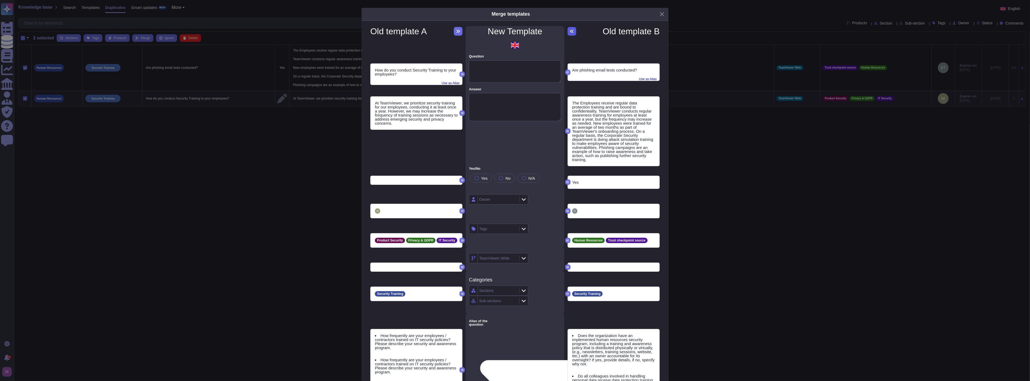
click at [570, 32] on icon at bounding box center [572, 31] width 4 height 4
type textarea "Are phishing email tests conducted?"
type textarea "The Employees receive regular data protection training and are bound to confide…"
type textarea "Does the organization have an implemented human resources security program, inc…"
type textarea "Do all colleagues involved in handling personal data receive data protection tr…"
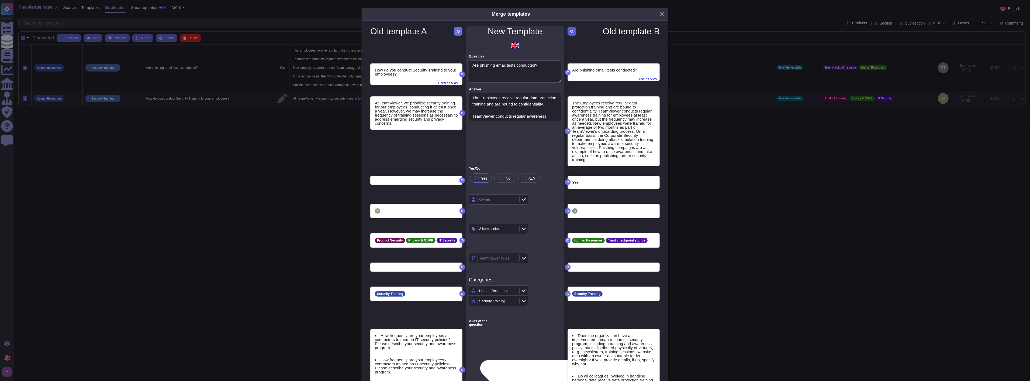
type textarea "How frequently does Supplier provide security awareness training to employees, …"
type textarea "Is phishing simulation and awareness training conducted regularly?"
type textarea "Does your organization provide annual training on security responsibilities and…"
type textarea "Email"
type textarea "Specialised information security training for security personnel and staff"
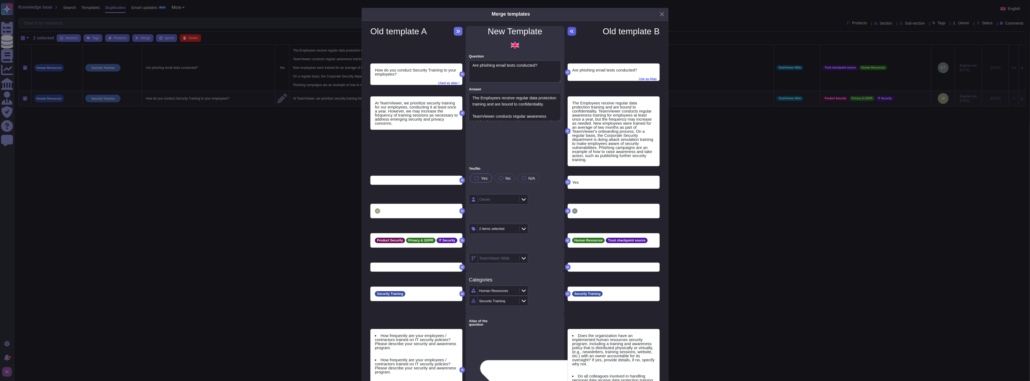
type textarea "Targeted Phishing tests/simulations for all employees"
type textarea "6.9 How often do you conduct security awareness training for your employees? (S…"
type textarea "18.3 Does the organization provide ongoing employee training and support progra…"
type textarea "Please attach a copy of your information security policy"
type textarea "Do you conduct regular phishing simulation tests of your employees?"
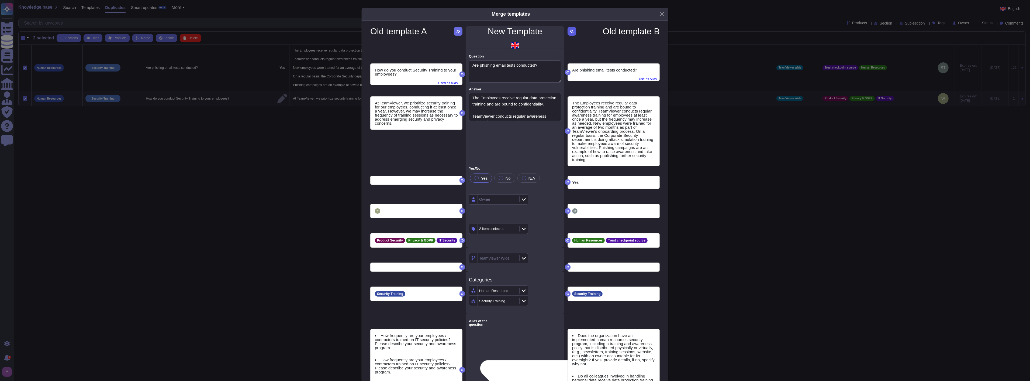
type textarea "Do you have an information security awareness program designed to ensure that a…"
type textarea "Does your company have a security awareness training program that targets all e…"
type textarea "Are social engineering or phishing tests performed?"
type textarea "Are social engineering or phishing test performed?"
type textarea "How do you conduct Security Training to your employees?"
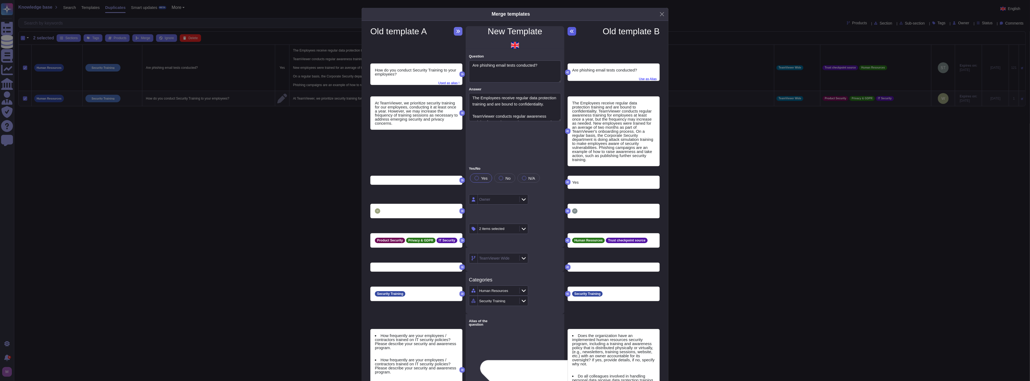
type textarea "Is there a security awareness training program?"
type textarea "How frequently are your employees / contractors trained on IT security policies…"
click at [449, 81] on span "Used as alias !" at bounding box center [448, 82] width 21 height 6
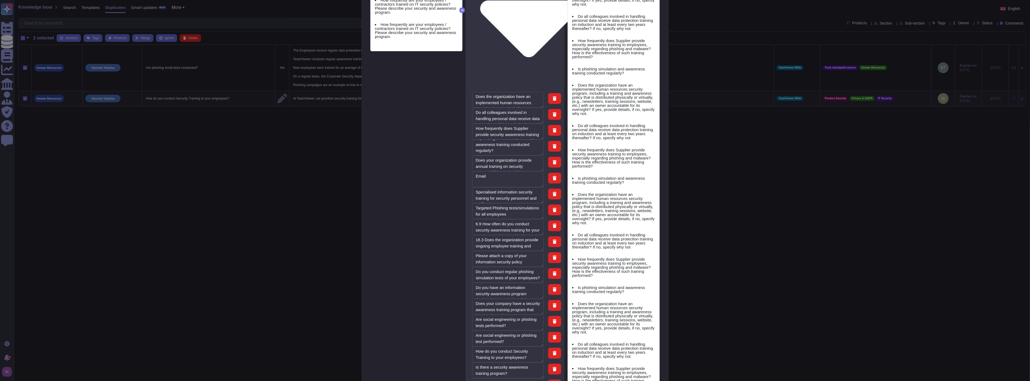
scroll to position [419, 0]
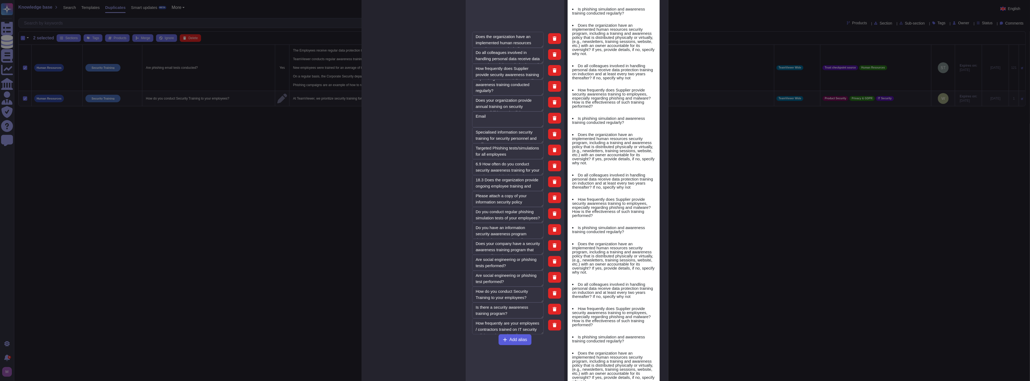
click at [514, 337] on span "Add alias" at bounding box center [518, 339] width 18 height 4
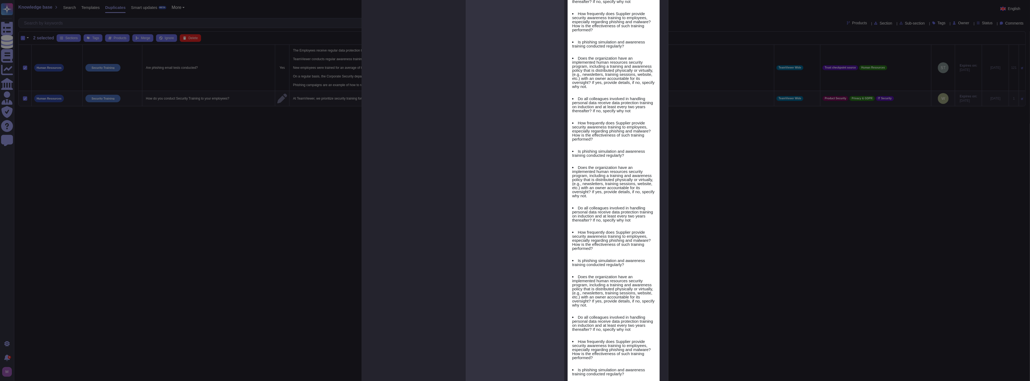
scroll to position [1993, 0]
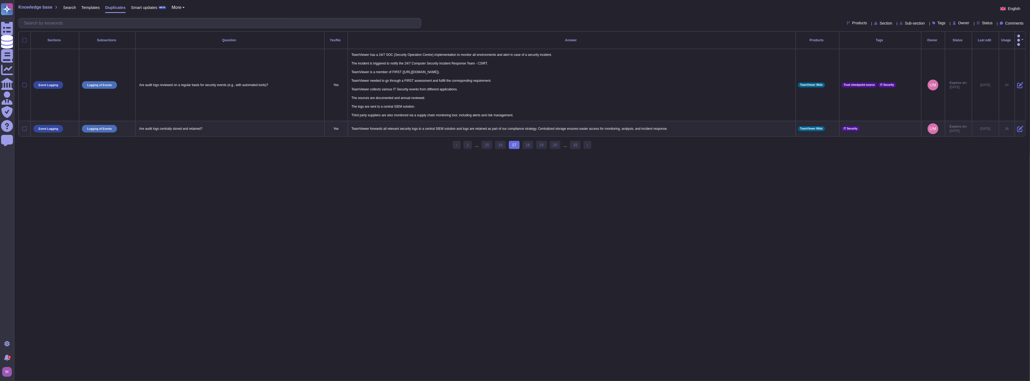
click at [22, 38] on div at bounding box center [24, 40] width 4 height 4
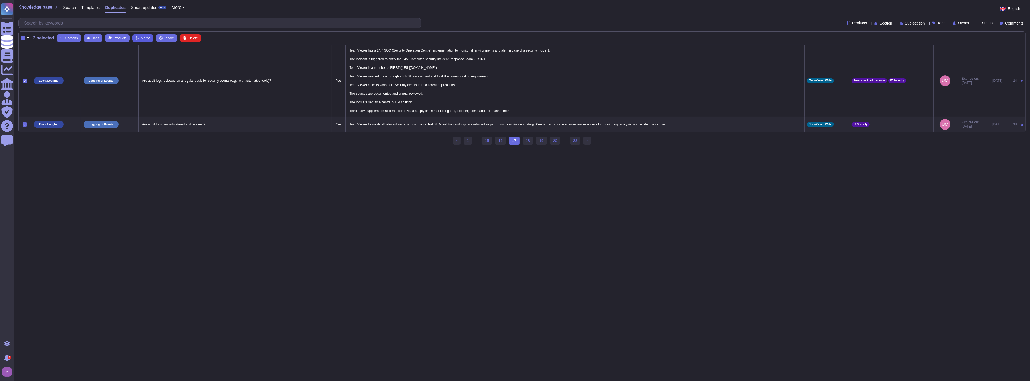
click at [144, 39] on span "Merge" at bounding box center [145, 37] width 9 height 3
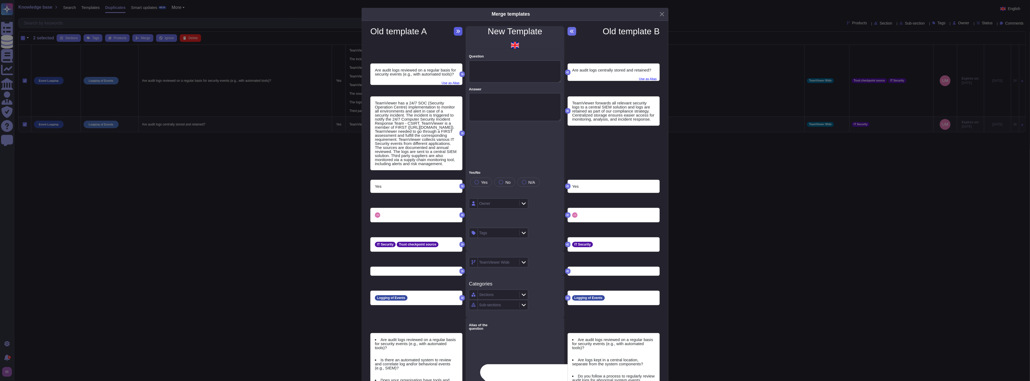
click at [457, 32] on icon at bounding box center [459, 31] width 4 height 3
type textarea "Are audit logs reviewed on a regular basis for security events (e.g., with auto…"
type textarea "TeamViewer has a 24/7 SOC (Security Operation Centre) implementation to monitor…"
type textarea "Are audit logs reviewed on a regular basis for security events (e.g., with auto…"
type textarea "Is there an automated system to review and correlate log and/or behavioral even…"
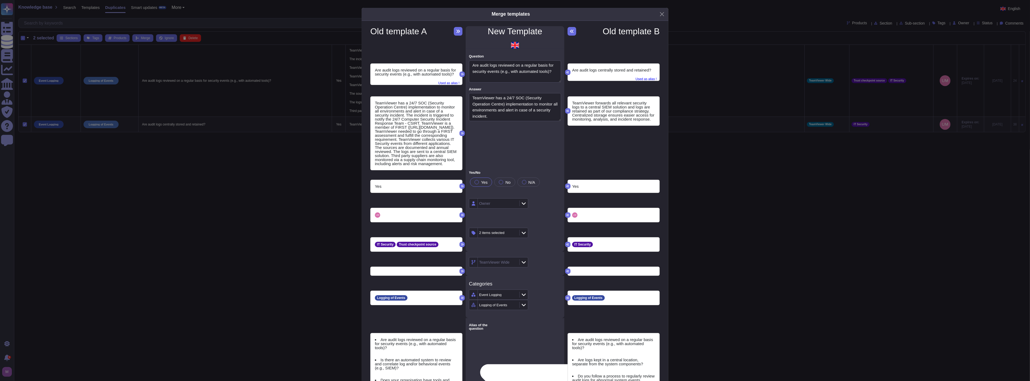
type textarea "Does your organisation have tools and technologies in place to detect, analyse,…"
type textarea "Please describe the processes in place to ensure the ongoing monitoring of your…"
type textarea "2. The Supplier must continuously work with information security in a proactive…"
type textarea "Is a process established and followed to review and take appropriate and timely…"
type textarea "Have you deployed/implemented Security Information and Event Management (SIEM) …"
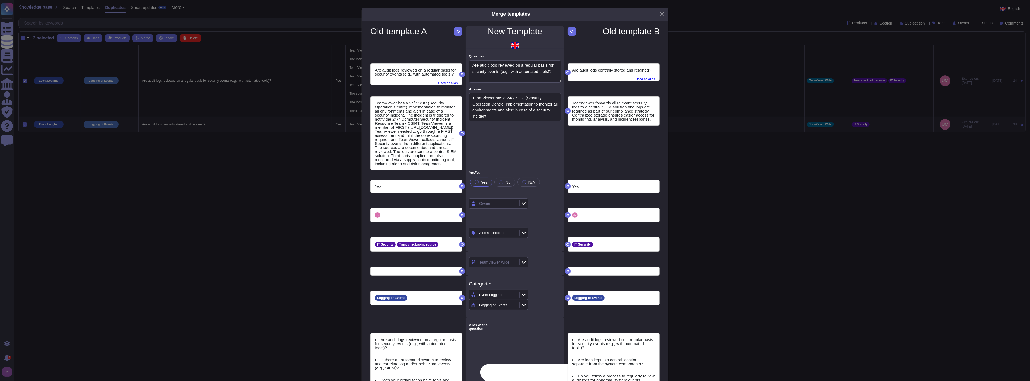
type textarea "Are logs kept in a central location, separate from the system components?"
type textarea "Do you follow a process to regularly review audit logs for abnormal system even…"
type textarea "​Is someone responsible for reviewing these logs on a regular basis?"
type textarea "• Logs are reviewed periodically, based on risk and information classification"
type textarea "Are log files regularly reviewed for anomalies?"
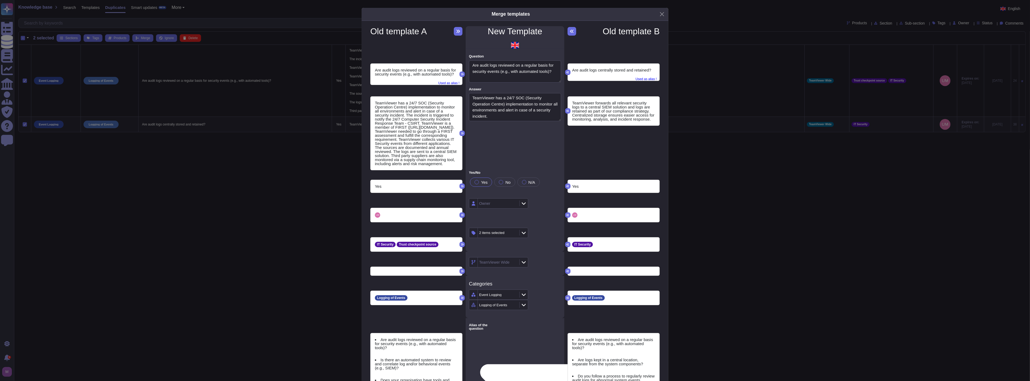
type textarea "Does your company have a log mechanism for all network access and review it per…"
type textarea "Are audit logs centrally stored and retained?"
type textarea "Does your company retain sufficient detail from Operating System and applicatio…"
type textarea "The cloud provider ensures that a restricted and secured list of privileged use…"
type textarea "Describe your infrastructure security logging and review process. List what sec…"
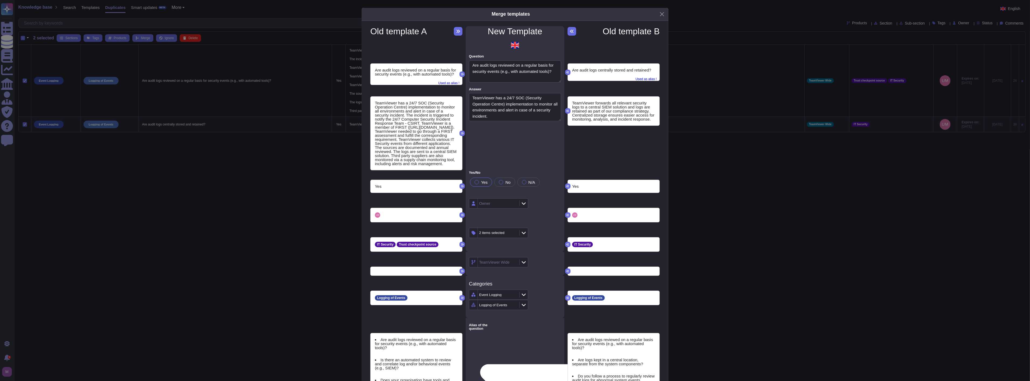
type textarea "Do you ensure that appropriate logs are being aggregated to a central log manag…"
click at [649, 79] on span "Used as alias !" at bounding box center [645, 78] width 21 height 6
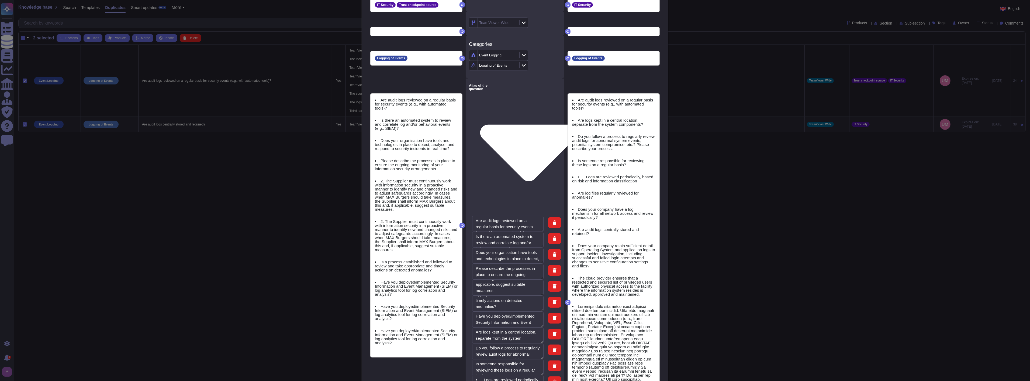
scroll to position [30, 0]
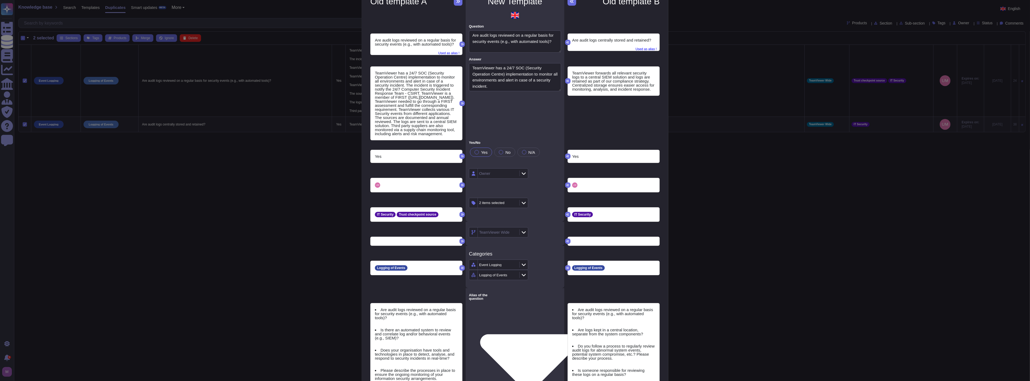
click at [472, 147] on div "Yes" at bounding box center [481, 151] width 22 height 9
click at [644, 50] on span "Used as alias !" at bounding box center [645, 48] width 21 height 6
click at [645, 49] on span "Used as alias !" at bounding box center [645, 48] width 21 height 6
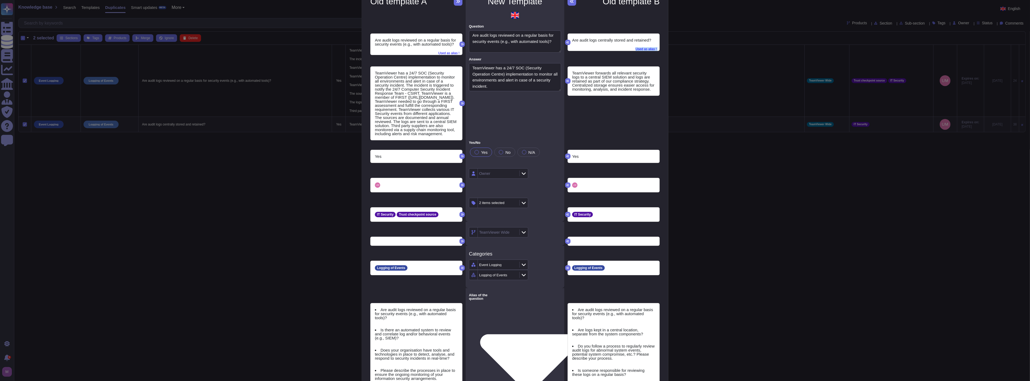
scroll to position [364, 0]
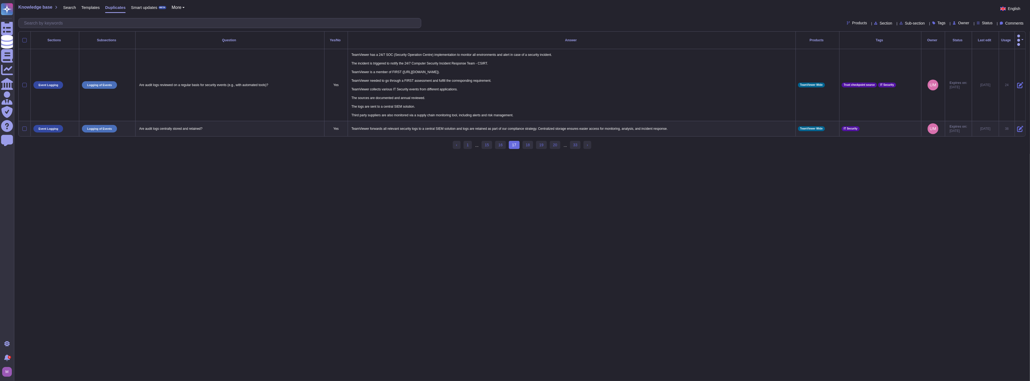
click at [406, 154] on html "Questionnaires Knowledge Base Documents Analytics CAIQ / SIG Admin Trust Center…" at bounding box center [515, 77] width 1030 height 154
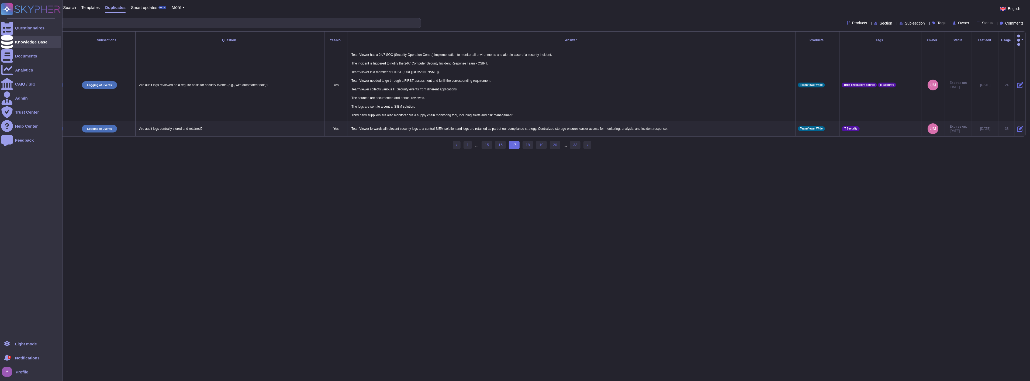
click at [39, 41] on div "Knowledge Base" at bounding box center [31, 42] width 32 height 4
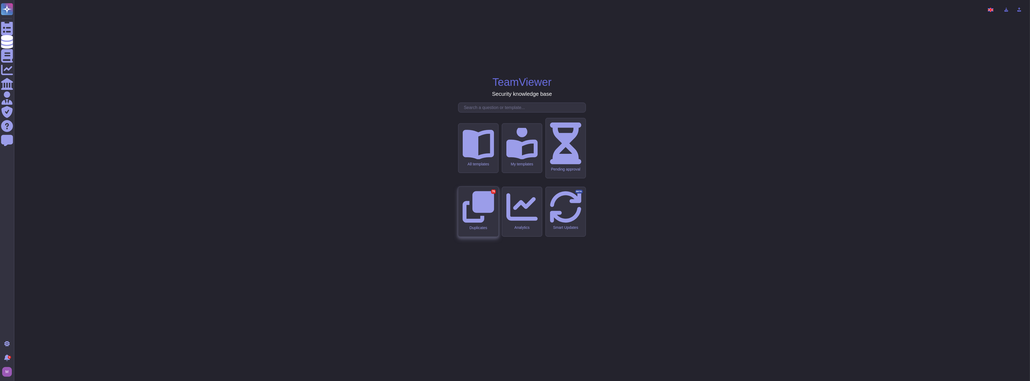
click at [488, 225] on div "Duplicates 76" at bounding box center [478, 227] width 32 height 5
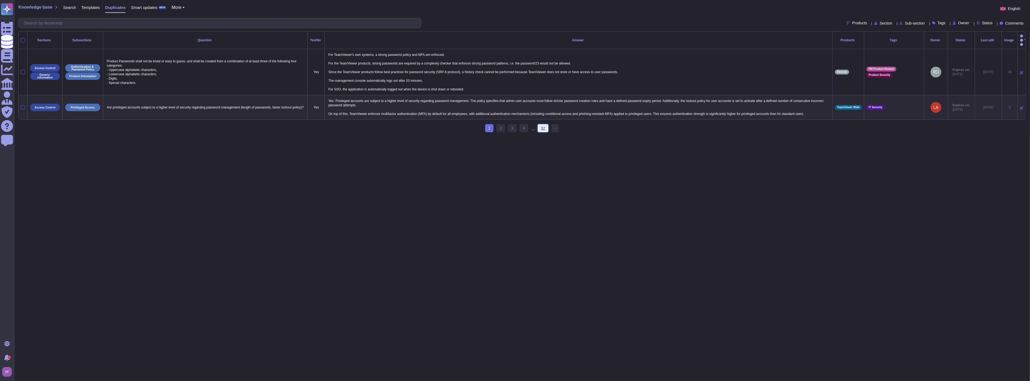
click at [542, 124] on link "32" at bounding box center [543, 128] width 11 height 8
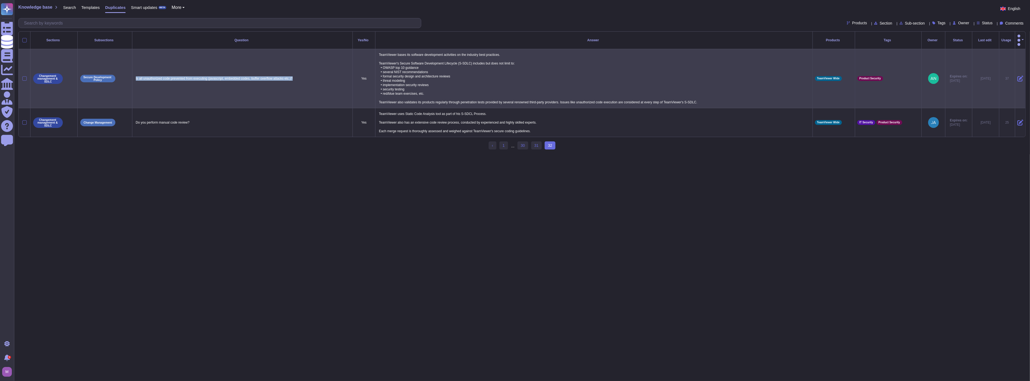
drag, startPoint x: 135, startPoint y: 74, endPoint x: 292, endPoint y: 73, distance: 156.6
click at [292, 75] on p "Is all unauthorized code prevented from executing (javascript, embedded codes, …" at bounding box center [242, 78] width 216 height 7
copy p "Is all unauthorized code prevented from executing (javascript, embedded codes, …"
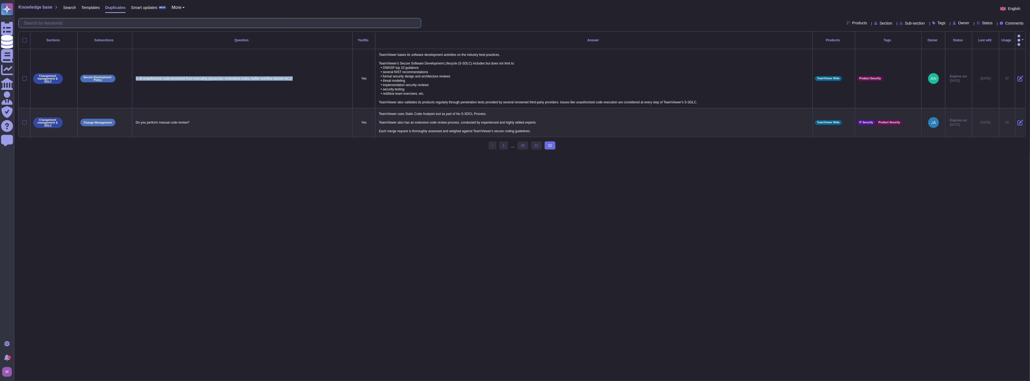
click at [196, 23] on input "text" at bounding box center [221, 22] width 400 height 9
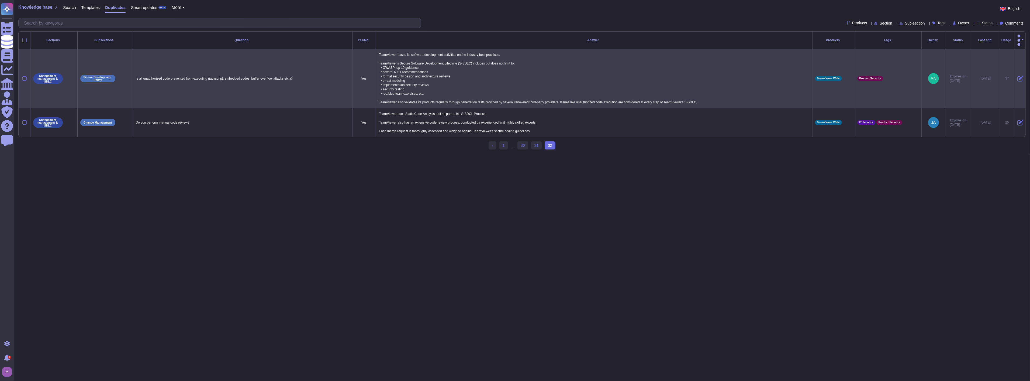
click at [26, 76] on div at bounding box center [24, 78] width 7 height 4
click at [25, 76] on div at bounding box center [24, 78] width 4 height 4
click at [0, 0] on input "checkbox" at bounding box center [0, 0] width 0 height 0
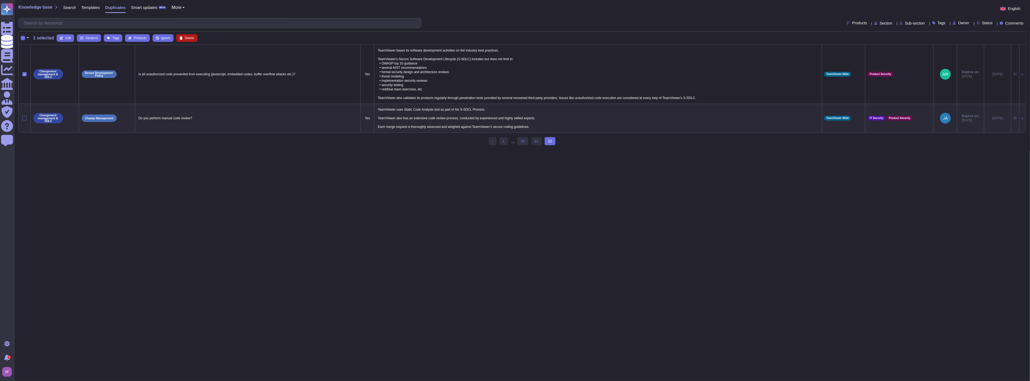
click at [193, 36] on span "Delete" at bounding box center [189, 37] width 9 height 3
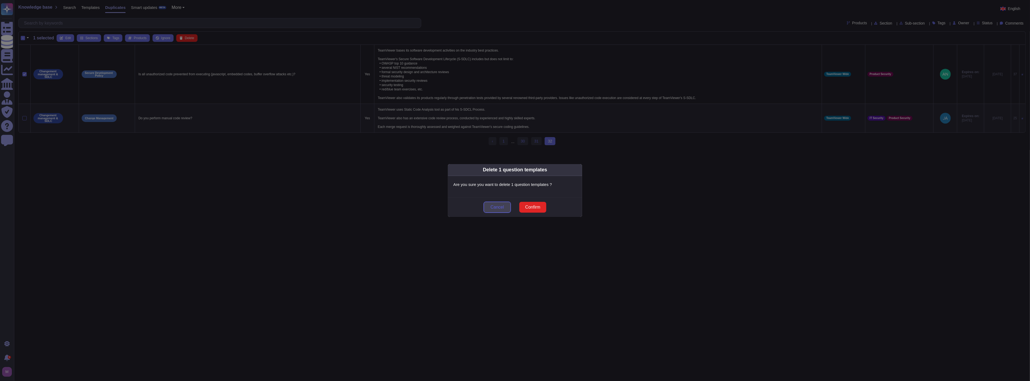
click at [504, 205] on button "Cancel" at bounding box center [497, 207] width 27 height 11
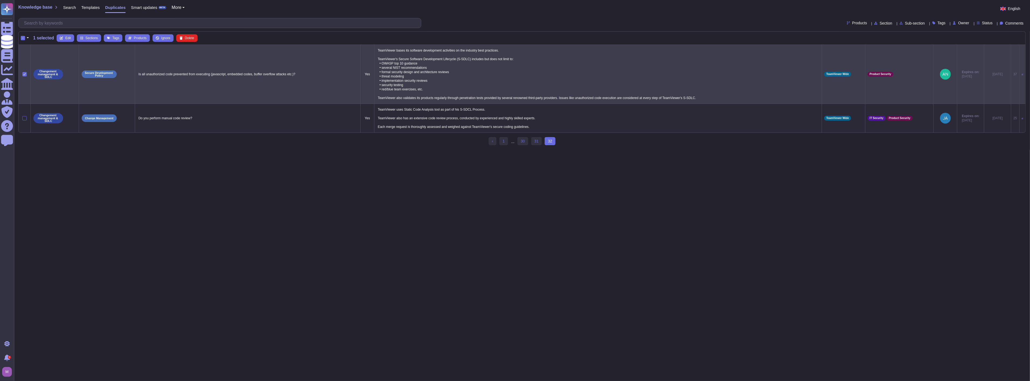
drag, startPoint x: 375, startPoint y: 63, endPoint x: 691, endPoint y: 102, distance: 318.1
click at [691, 101] on p "TeamViewer bases its software development activities on the industry best pract…" at bounding box center [597, 74] width 443 height 54
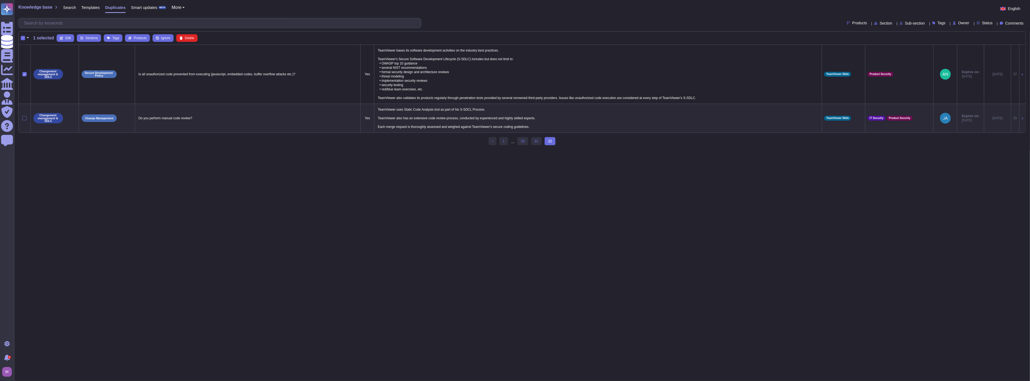
copy p "TeamViewer's Secure Software Development Lifecycle (S-SDLC) includes but does n…"
click at [185, 38] on span "Delete" at bounding box center [189, 37] width 9 height 3
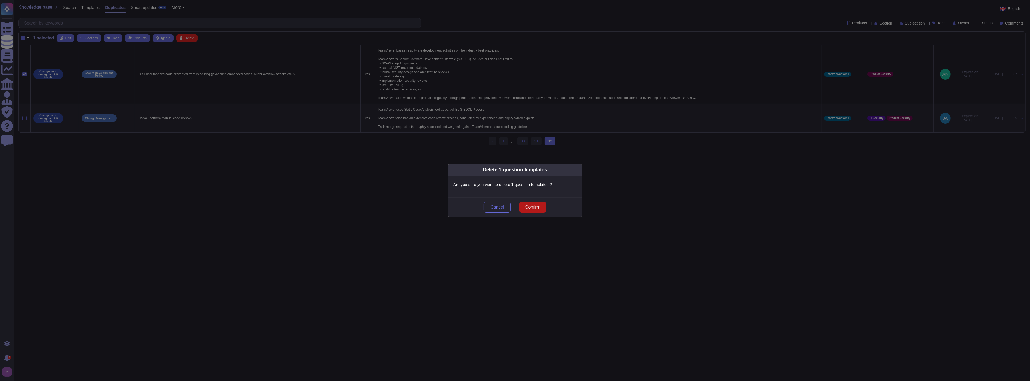
click at [526, 208] on span "Confirm" at bounding box center [532, 207] width 15 height 4
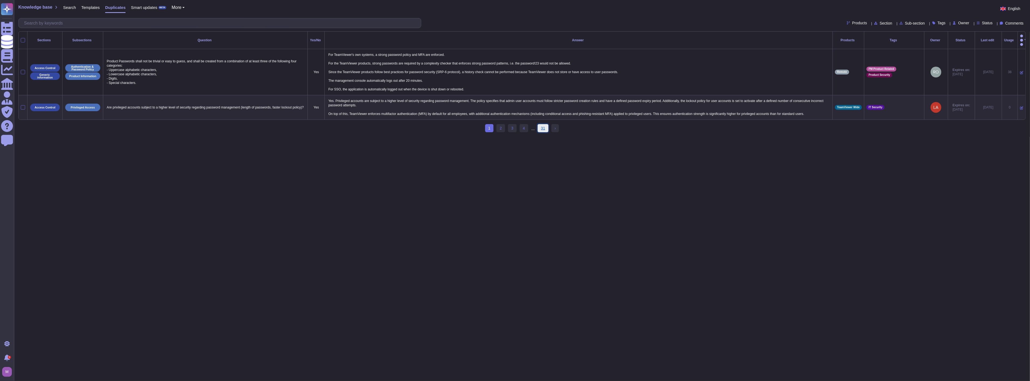
click at [540, 125] on link "31" at bounding box center [543, 128] width 11 height 8
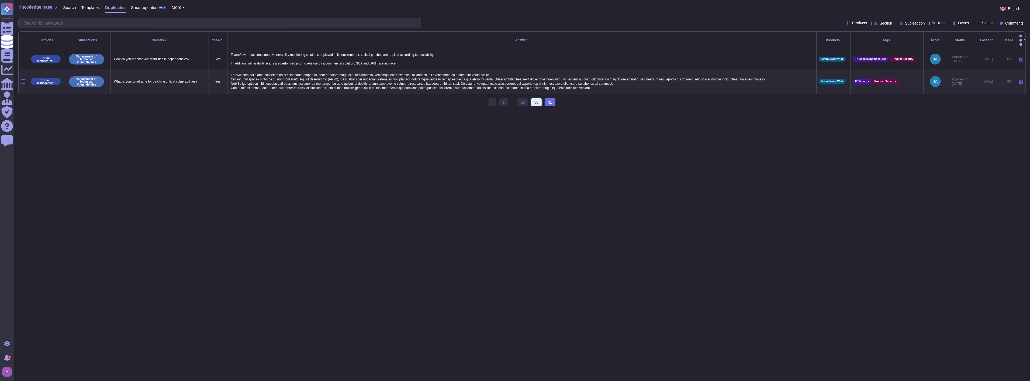
click at [537, 102] on link "30" at bounding box center [536, 102] width 11 height 8
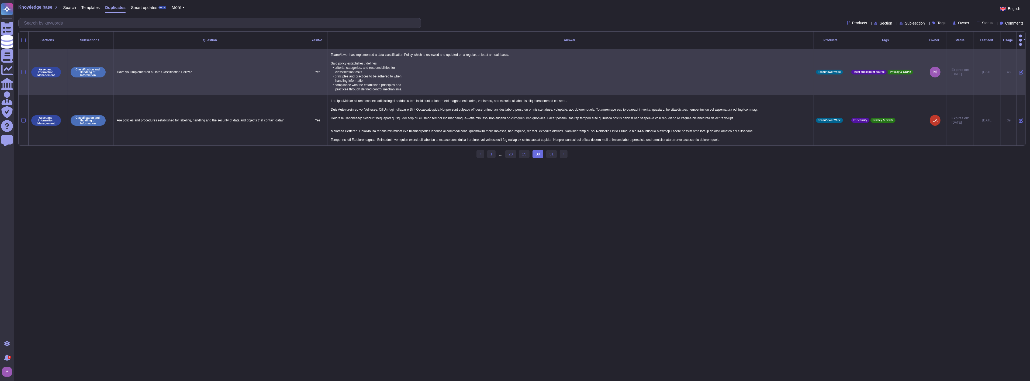
click at [22, 70] on div at bounding box center [23, 72] width 4 height 4
click at [0, 0] on input "checkbox" at bounding box center [0, 0] width 0 height 0
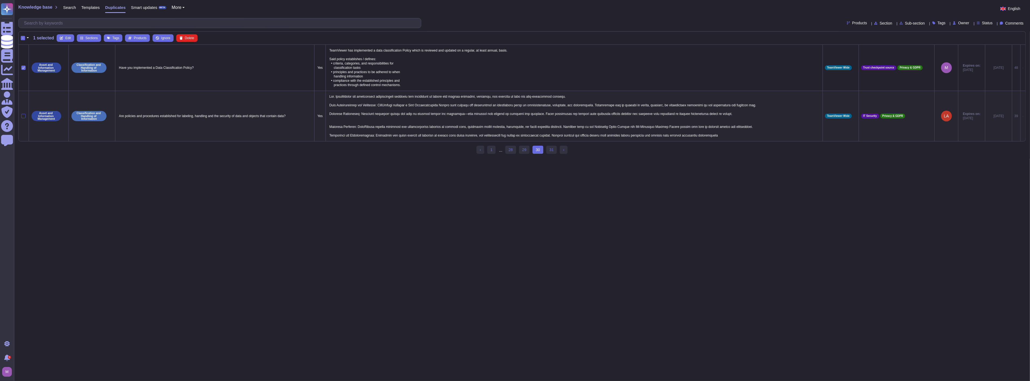
click at [22, 117] on div at bounding box center [23, 116] width 4 height 4
click at [0, 0] on input "checkbox" at bounding box center [0, 0] width 0 height 0
drag, startPoint x: 140, startPoint y: 37, endPoint x: 268, endPoint y: 182, distance: 194.2
click at [268, 158] on html "Questionnaires Knowledge Base Documents Analytics CAIQ / SIG Admin Trust Center…" at bounding box center [515, 79] width 1030 height 158
click at [270, 158] on html "Questionnaires Knowledge Base Documents Analytics CAIQ / SIG Admin Trust Center…" at bounding box center [515, 79] width 1030 height 158
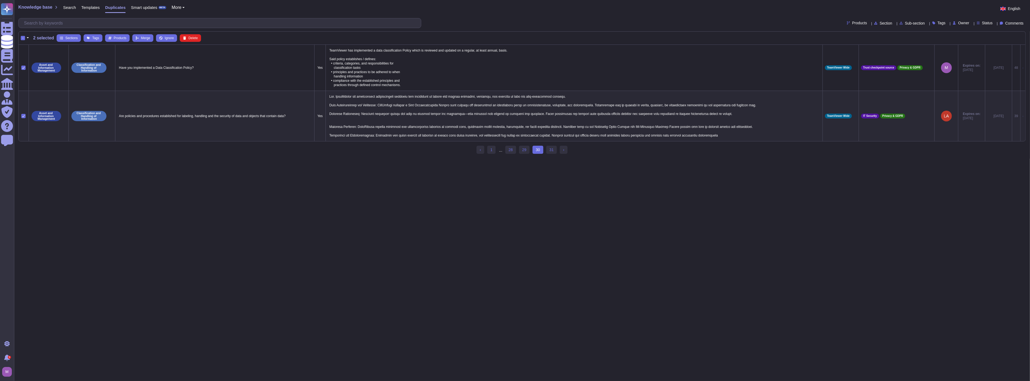
click at [225, 158] on html "Questionnaires Knowledge Base Documents Analytics CAIQ / SIG Admin Trust Center…" at bounding box center [515, 79] width 1030 height 158
click at [23, 38] on div "-" at bounding box center [23, 38] width 4 height 4
click at [0, 0] on input "-" at bounding box center [0, 0] width 0 height 0
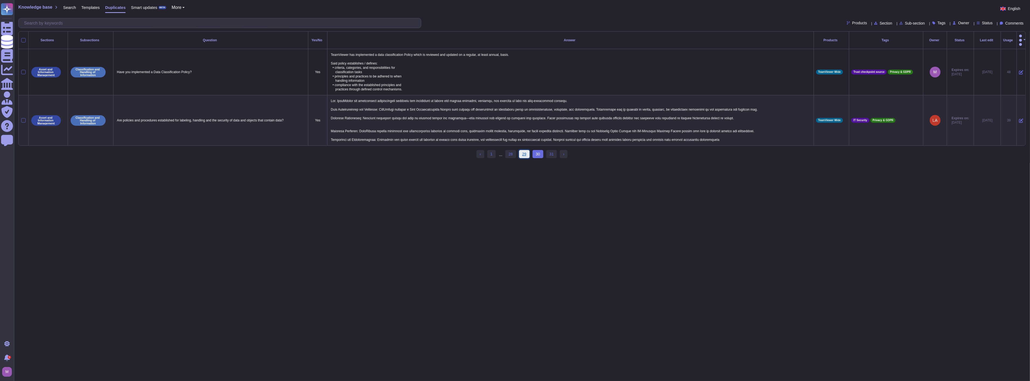
click at [524, 150] on link "29" at bounding box center [524, 154] width 11 height 8
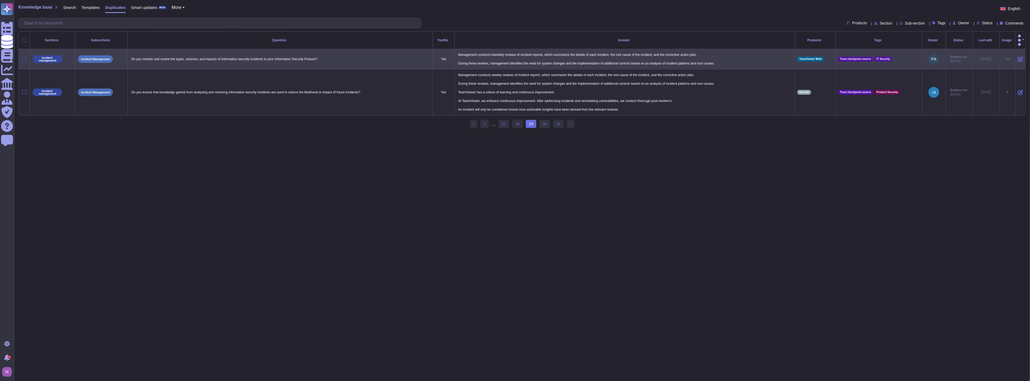
click at [23, 57] on div at bounding box center [24, 59] width 4 height 4
click at [0, 0] on input "checkbox" at bounding box center [0, 0] width 0 height 0
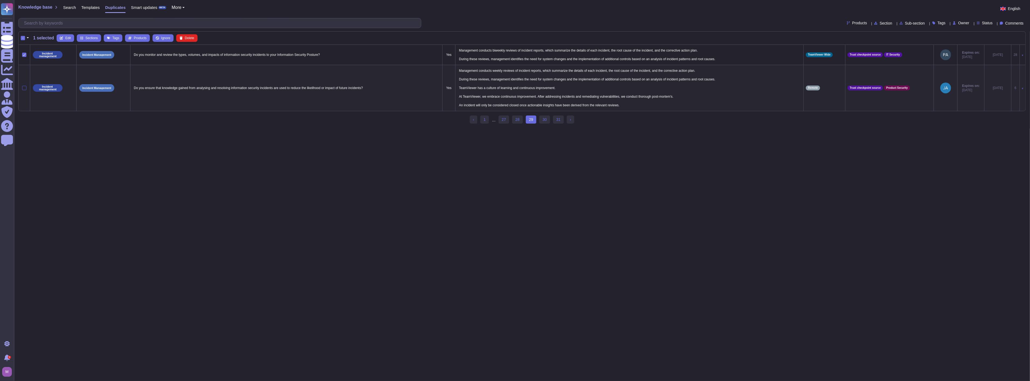
click at [25, 88] on div at bounding box center [24, 88] width 4 height 4
click at [0, 0] on input "checkbox" at bounding box center [0, 0] width 0 height 0
click at [142, 36] on span "Merge" at bounding box center [145, 37] width 9 height 3
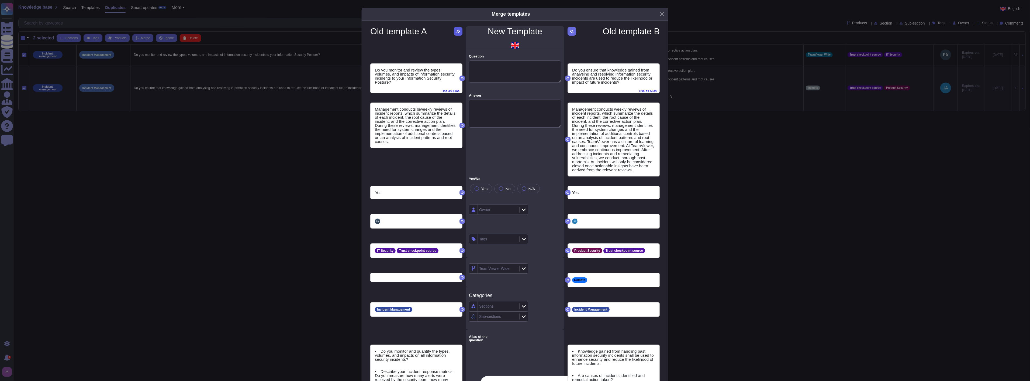
click at [457, 31] on icon at bounding box center [459, 31] width 4 height 3
type textarea "Do you monitor and review the types, volumes, and impacts of information securi…"
type textarea "Management conducts biweekly reviews of incident reports, which summarize the d…"
type textarea "Do you monitor and quantify the types, volumes, and impacts on all information …"
type textarea "Describe your incident response metrics. Do you measure how many alerts were re…"
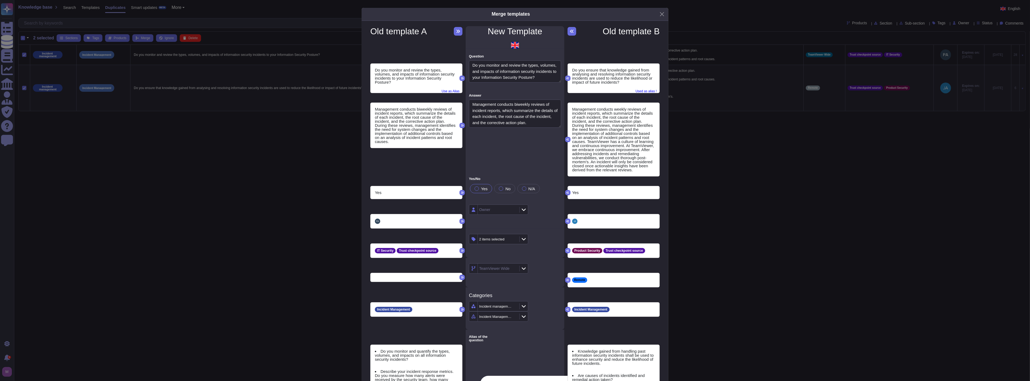
type textarea "Describe your incident response metrics. Do you measure how many alerts were re…"
type textarea "Are there any tools that monitor and sort the types, volumes and impacts relate…"
type textarea "Do you ensure that knowledge gained from analyzing and resolving information se…"
type textarea "Are security logs reviewed at least once a month?"
type textarea "RS.IM-2: Response strategies are updated"
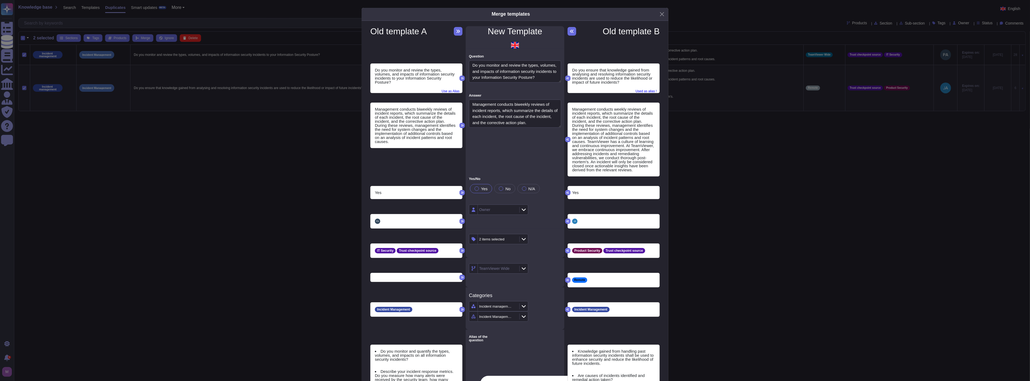
type textarea "PR.AT-4: Senior executives understand their roles and responsibilities"
type textarea "Does your incident response plan include a step for assessing the severity and …"
type textarea "How frequently are logs reviewed, and what actions are taken based on the findi…"
type textarea "Does the organization regularly update incident response strategies to remain c…"
type textarea "Knowledge gained from handling past information security incidents shall be use…"
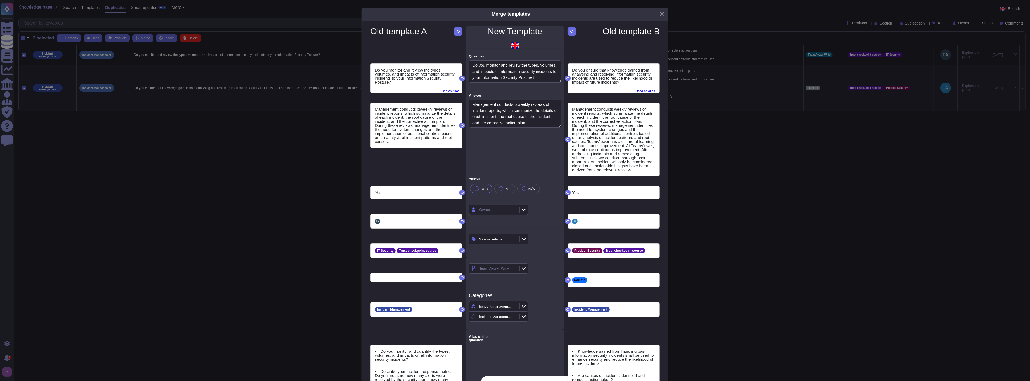
type textarea "Are causes of incidents identified and remedial action taken?"
type textarea "After an incident, are policies and procedures reviewed to determine if modific…"
type textarea "91. Please describe the incidents, lessons learned and solutions put in place t…"
type textarea "Do you ensure that knowledge gained from analysing and resolving information se…"
type textarea "ow do you ensure the lessons learnt from incident feed into your company strate…"
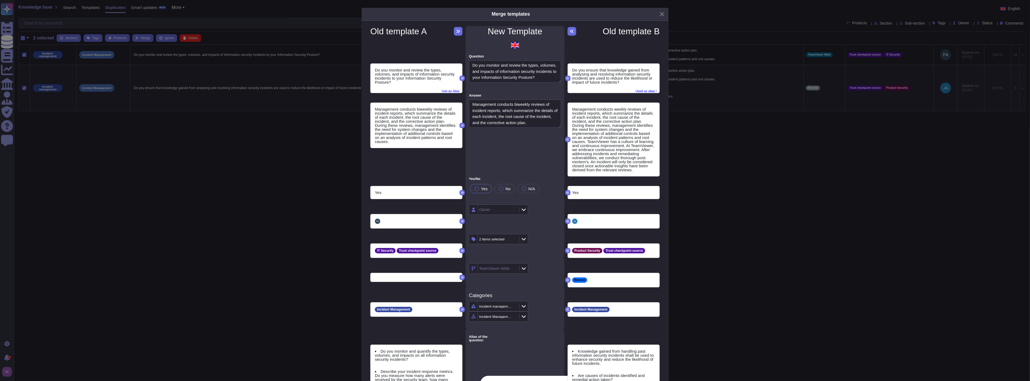
type textarea "Do you ensure that knowledge gained from analysing and resolving information se…"
click at [640, 90] on span "Used as alias !" at bounding box center [645, 90] width 21 height 6
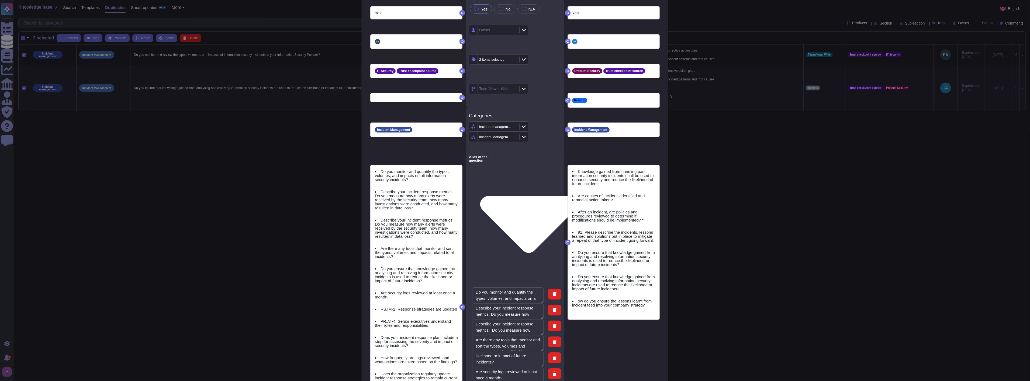
scroll to position [309, 0]
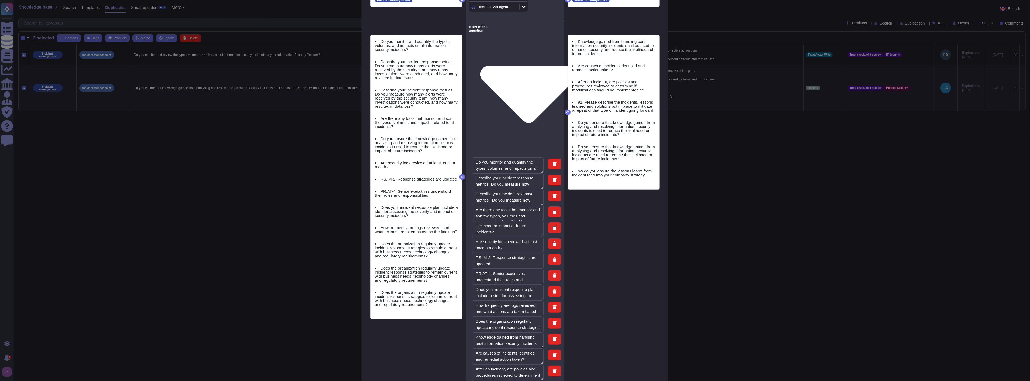
type textarea "Does your incident response plan include a step for assessing the severity and …"
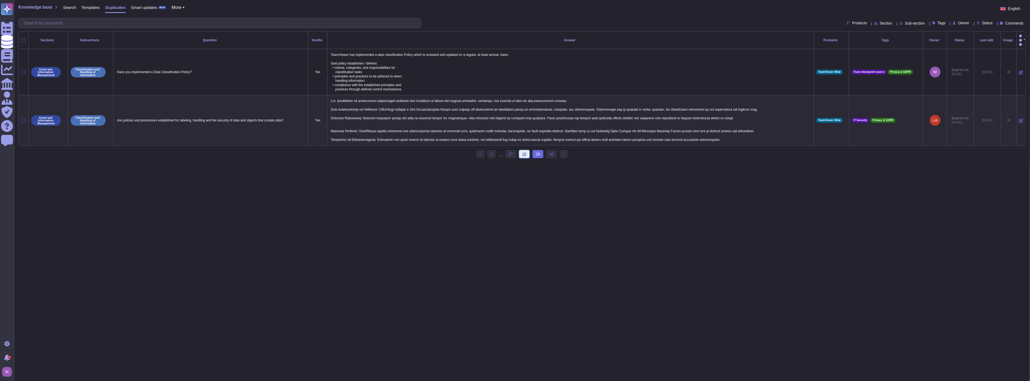
click at [523, 152] on link "28" at bounding box center [524, 154] width 11 height 8
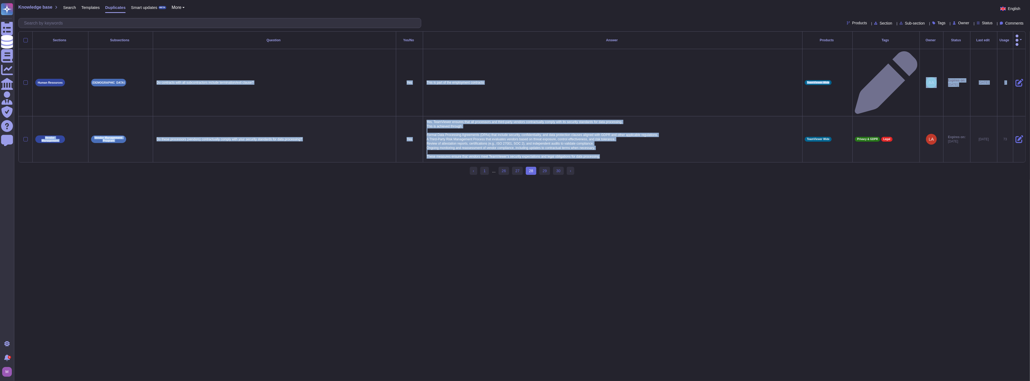
drag, startPoint x: 177, startPoint y: 52, endPoint x: 606, endPoint y: 99, distance: 431.6
click at [606, 99] on tbody "Human Resources Employment Contract Do contracts with all subcontractors includ…" at bounding box center [522, 105] width 1007 height 113
copy tbody "Do contracts with all subcontractors include termination/exit clause? Yes This …"
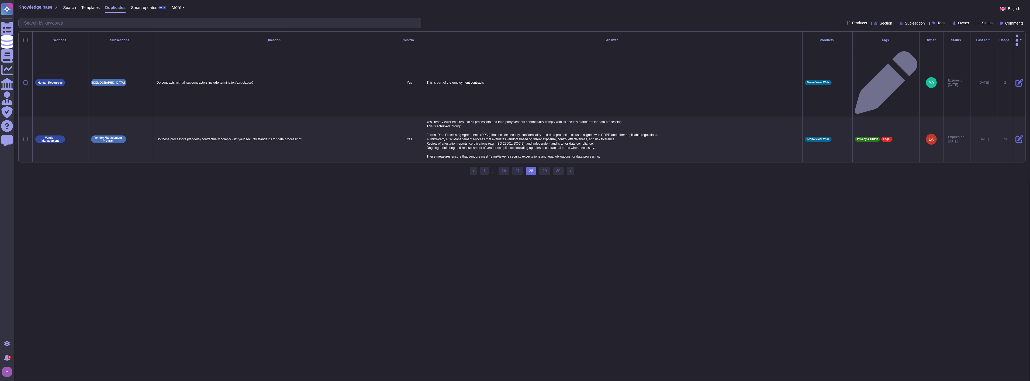
click at [291, 156] on html "Questionnaires Knowledge Base Documents Analytics CAIQ / SIG Admin Trust Center…" at bounding box center [515, 89] width 1030 height 179
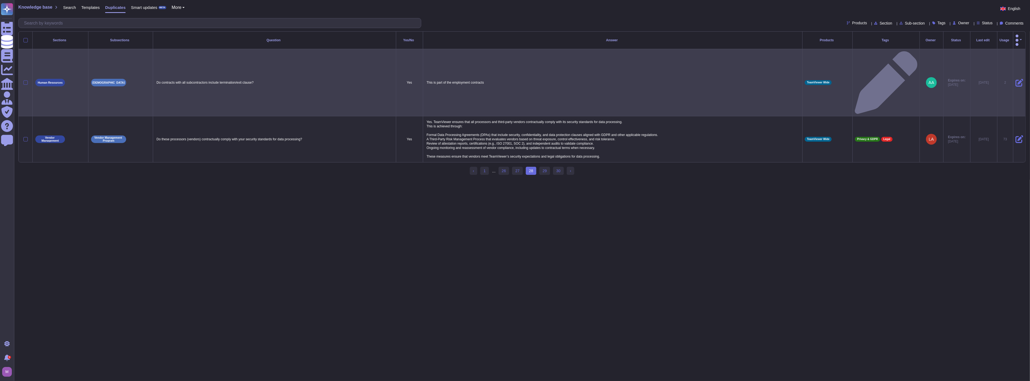
click at [26, 80] on div at bounding box center [25, 82] width 4 height 4
click at [0, 0] on input "checkbox" at bounding box center [0, 0] width 0 height 0
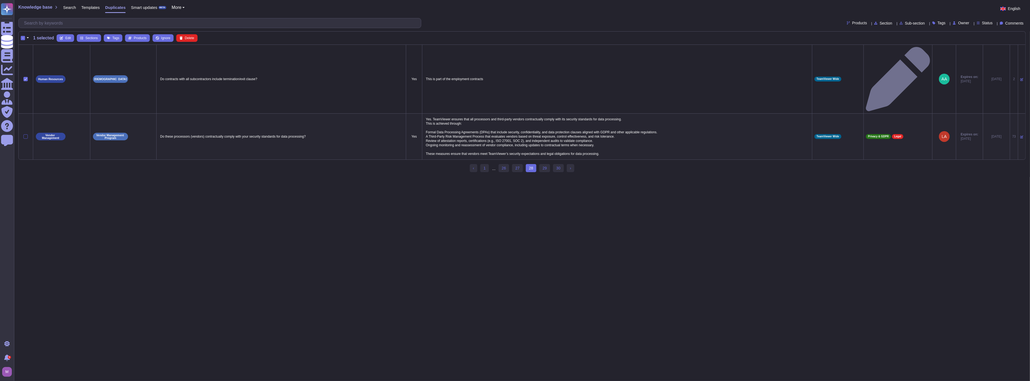
click at [25, 134] on div at bounding box center [25, 136] width 4 height 4
click at [0, 0] on input "checkbox" at bounding box center [0, 0] width 0 height 0
click at [142, 39] on span "Merge" at bounding box center [145, 37] width 9 height 3
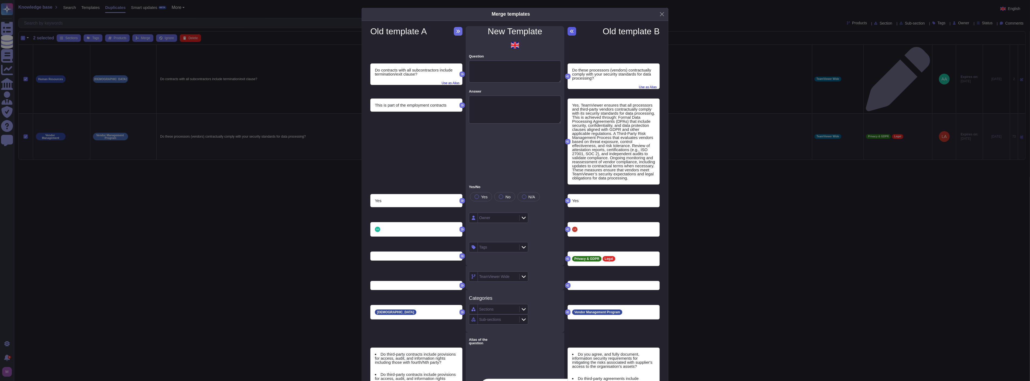
click at [571, 31] on icon at bounding box center [572, 31] width 4 height 4
type textarea "Do these processors (vendors) contractually comply with your security standards…"
type textarea "Yes. TeamViewer ensures that all processors and third-party vendors contractual…"
type textarea "Do you agree, and fully document, information security requirements for mitigat…"
type textarea "Do third-party agreements include provision for the security and protection of …"
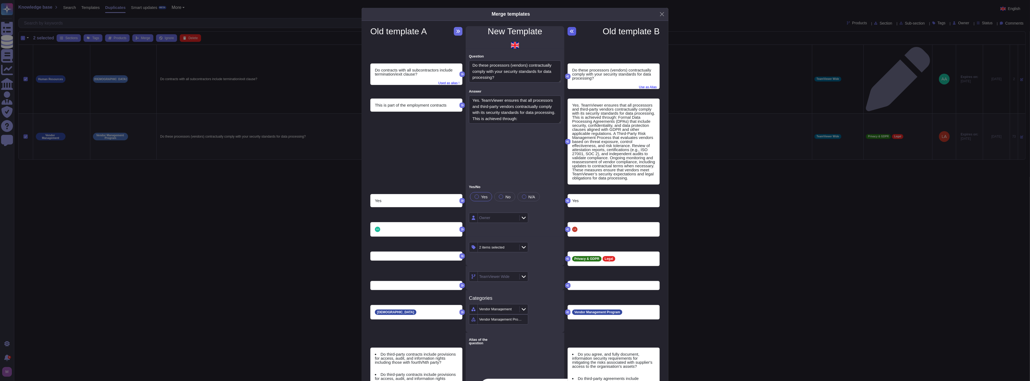
type textarea "Do you agree, and fully document, information security requirements for mitigat…"
type textarea "Is there a process to ensure that the contractual requirements between your org…"
type textarea "Specify what security due diligence was conducted to ensure Organization Inform…"
type textarea "a. Has a confidentiality agreement been signed between your company and the sub…"
type textarea "Policies and instructions for controlling and monitoring third parties (e.g. se…"
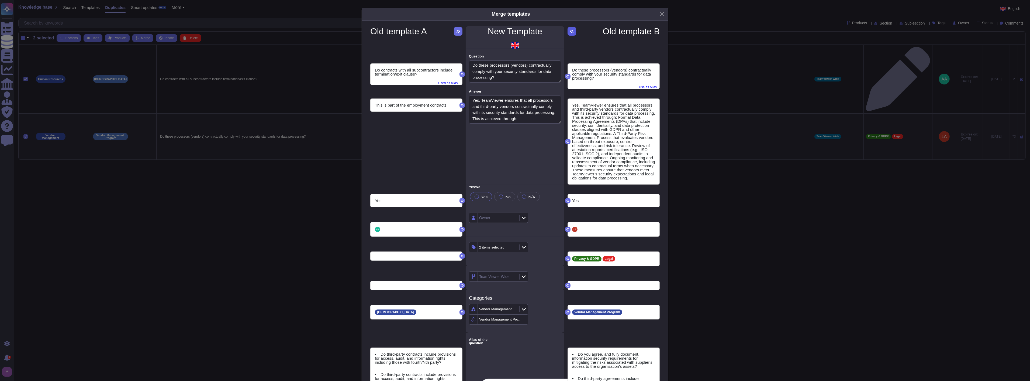
type textarea "Are your subcontractors required to complete your security training / policy at…"
type textarea "Do you have Policies and Processes in place to manage your third-parties, inclu…"
type textarea "Do you have policies or procedures to ensure appropriate controls are in place …"
type textarea "Are you aware of security training practices performed by your sub- suppliers t…"
type textarea "Describe your third party (e.g. vendor/outsourcing) risk management process. Is…"
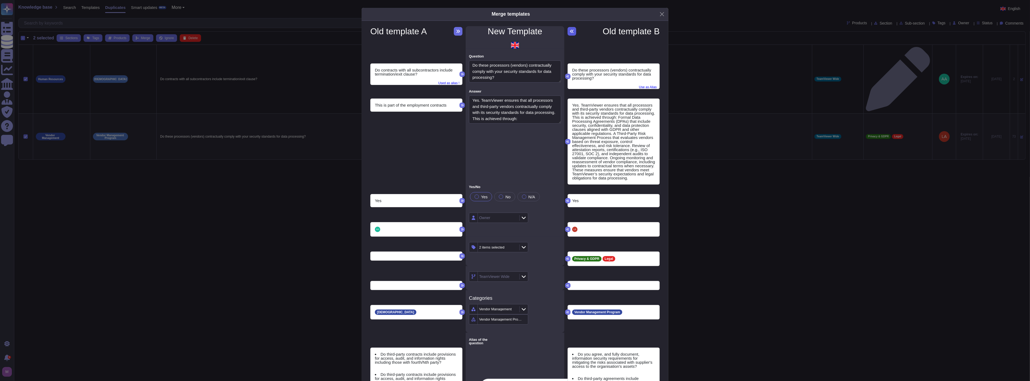
type textarea "For all organizational entities (e.g., vendor's vendors, subcontractors, fourth…"
type textarea "Do third-party contracts include all applicable privacy and security control re…"
type textarea "Do third-party contracts include provisions for access, audit, and information …"
type textarea "For all organizational entities (e.g. vendors, subcontractors, fourth parties, …"
type textarea "Do agreements with third parties require fourth parties, subcontractors, sub-pr…"
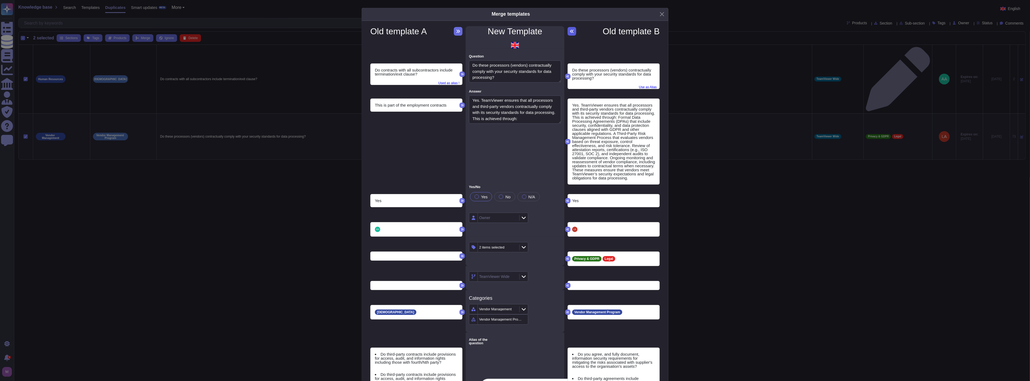
type textarea "Are there appropriate contractual controls to ensure that personal information …"
type textarea "Do agreements with third parties include the following contractual obligations …"
type textarea "Do contracts with all subcontractors include termination/exit clause?"
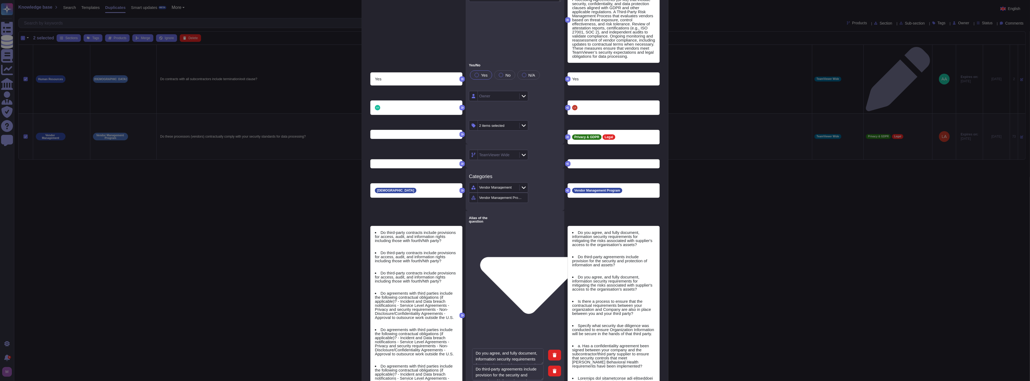
scroll to position [0, 0]
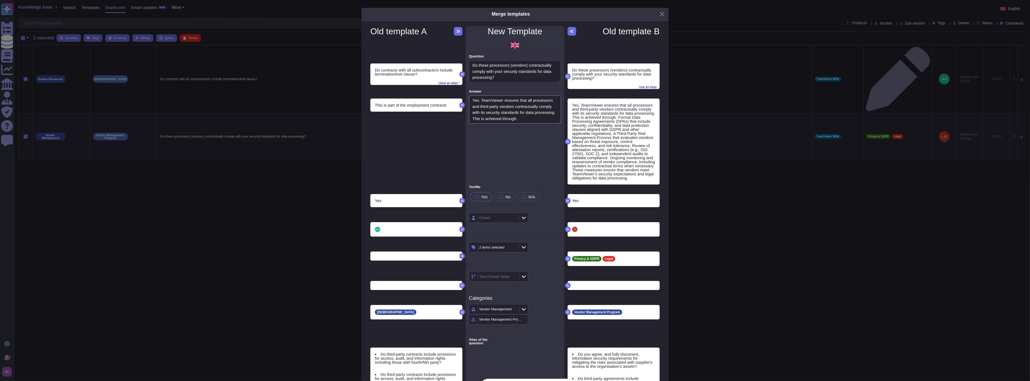
click at [505, 115] on textarea "Yes. TeamViewer ensures that all processors and third-party vendors contractual…" at bounding box center [515, 109] width 92 height 28
drag, startPoint x: 505, startPoint y: 116, endPoint x: 505, endPoint y: 78, distance: 38.3
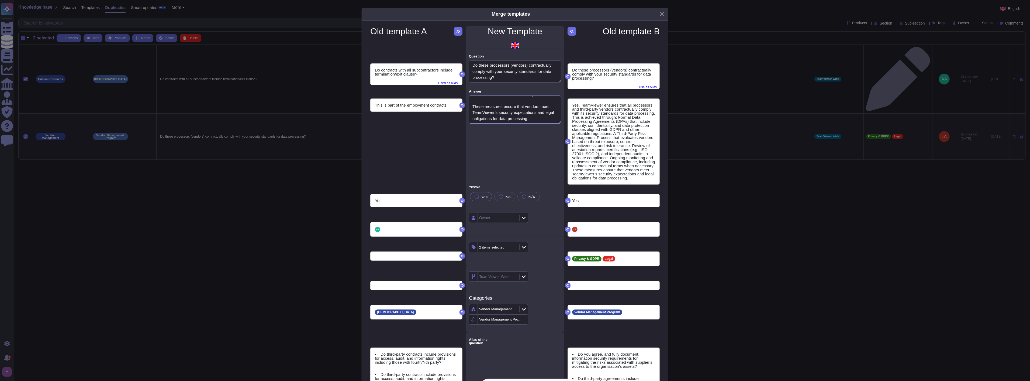
click at [518, 118] on textarea "Yes. TeamViewer ensures that all processors and third-party vendors contractual…" at bounding box center [515, 109] width 92 height 28
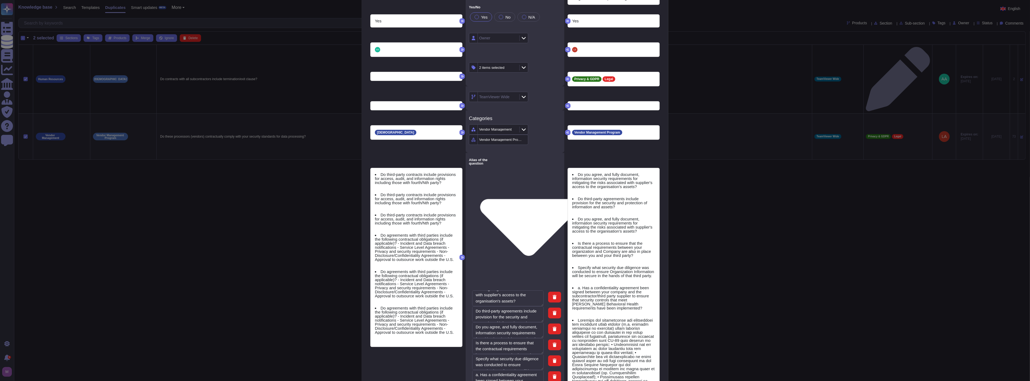
scroll to position [24, 0]
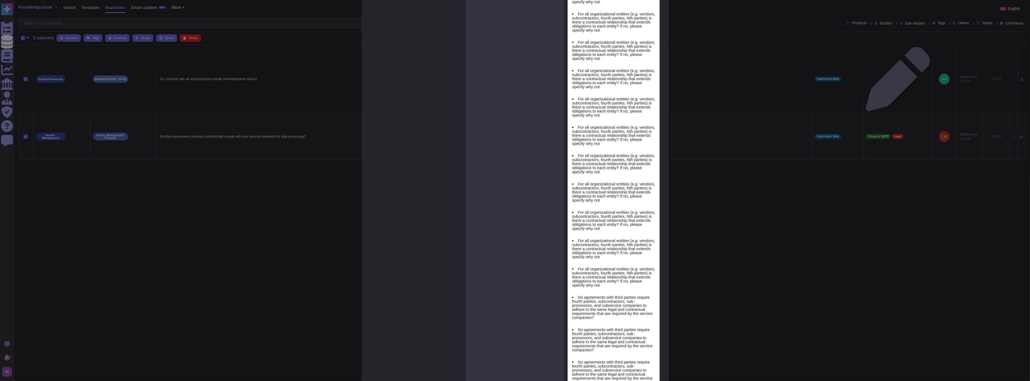
scroll to position [1312, 0]
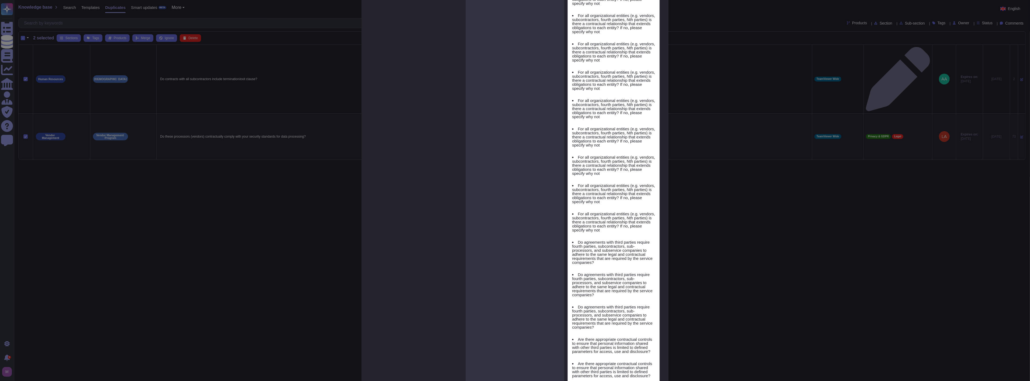
type textarea "Do agreements with third parties include the following contractual obligations …"
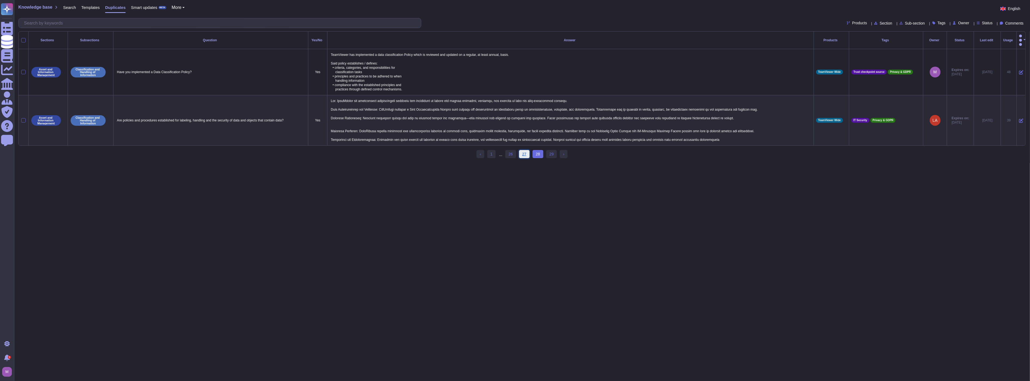
click at [524, 152] on link "27" at bounding box center [524, 154] width 11 height 8
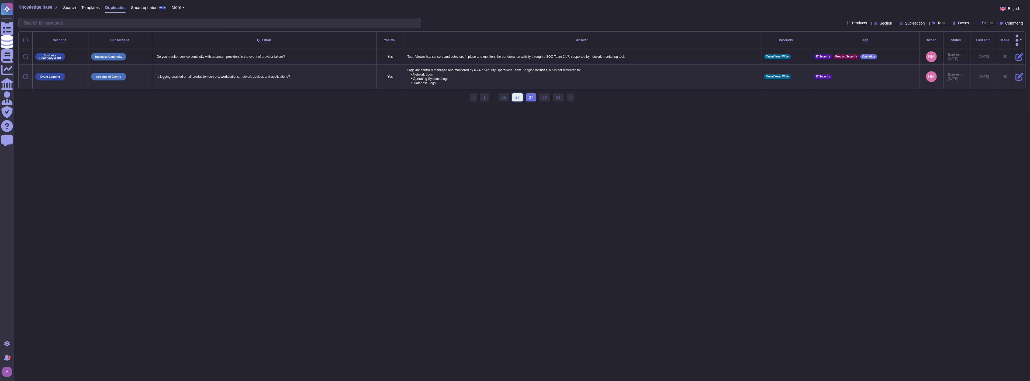
click at [515, 95] on link "26" at bounding box center [517, 97] width 11 height 8
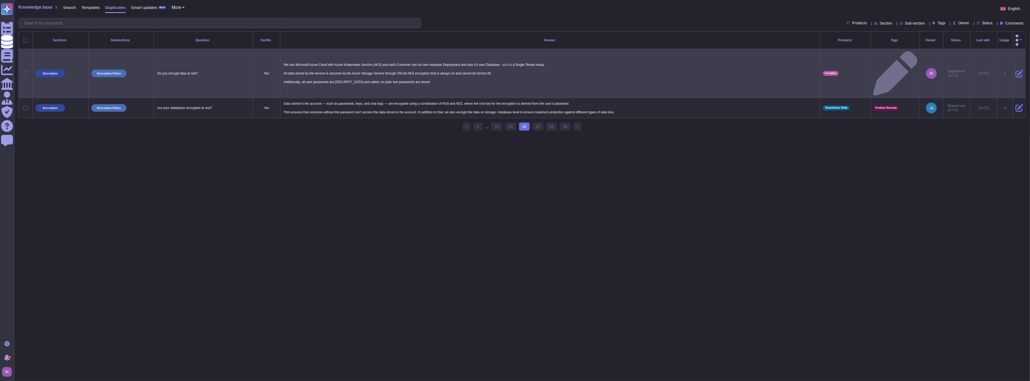
click at [23, 71] on div at bounding box center [25, 73] width 4 height 4
click at [0, 0] on input "checkbox" at bounding box center [0, 0] width 0 height 0
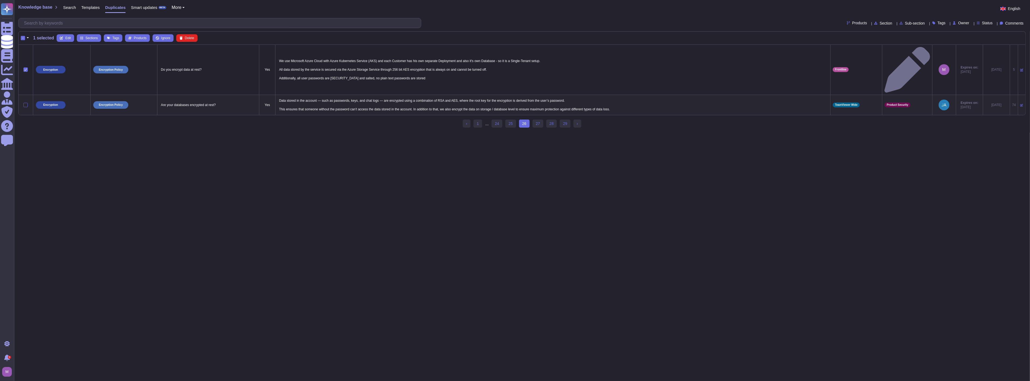
click at [22, 103] on div at bounding box center [26, 105] width 10 height 4
click at [25, 103] on div at bounding box center [25, 105] width 4 height 4
click at [0, 0] on input "checkbox" at bounding box center [0, 0] width 0 height 0
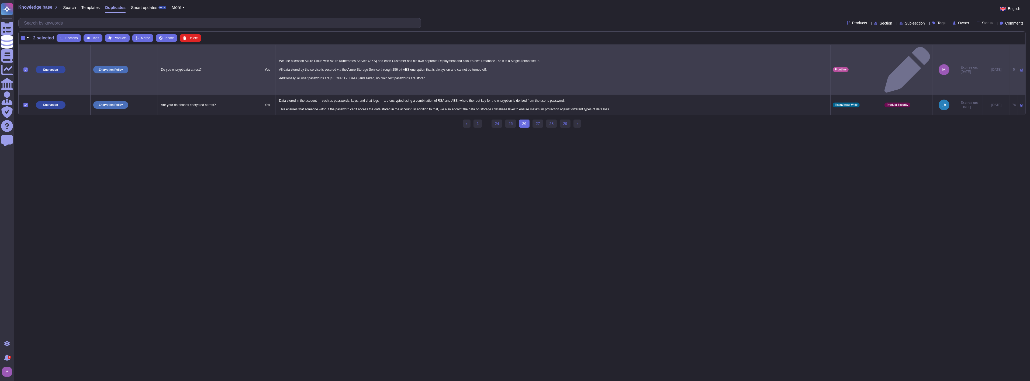
click at [25, 68] on icon at bounding box center [25, 69] width 3 height 3
click at [0, 0] on input "checkbox" at bounding box center [0, 0] width 0 height 0
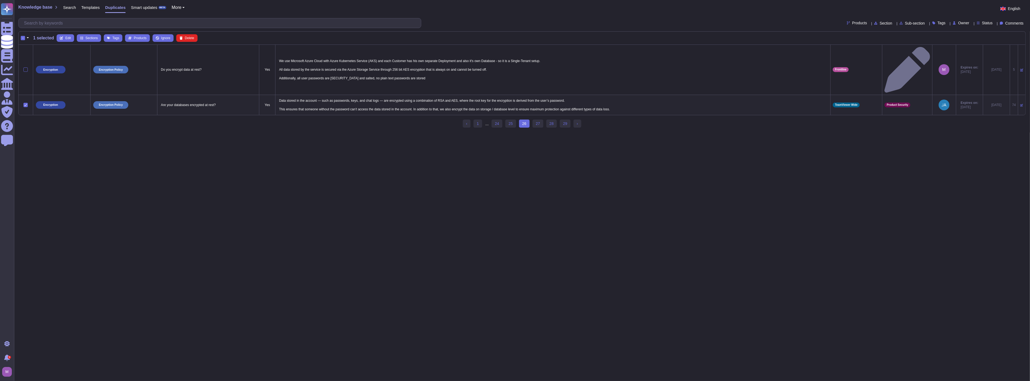
click at [25, 103] on icon at bounding box center [25, 104] width 3 height 3
click at [0, 0] on input "checkbox" at bounding box center [0, 0] width 0 height 0
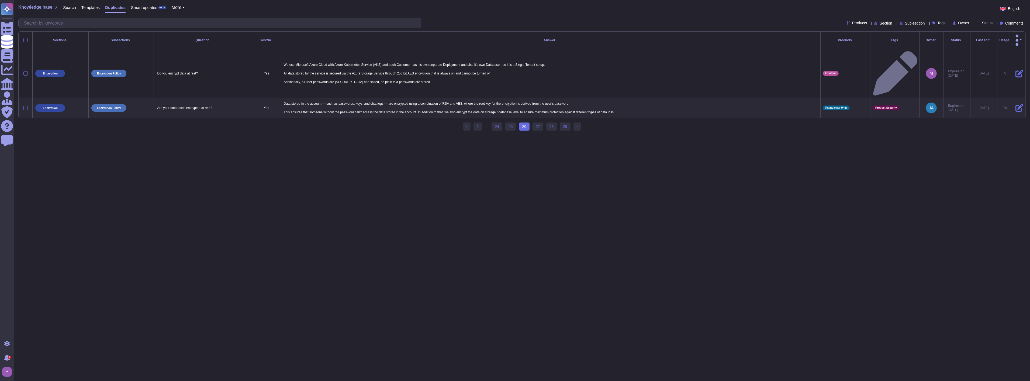
click at [434, 135] on html "Questionnaires Knowledge Base Documents Analytics CAIQ / SIG Admin Trust Center…" at bounding box center [515, 67] width 1030 height 135
click at [510, 122] on link "25" at bounding box center [510, 126] width 11 height 8
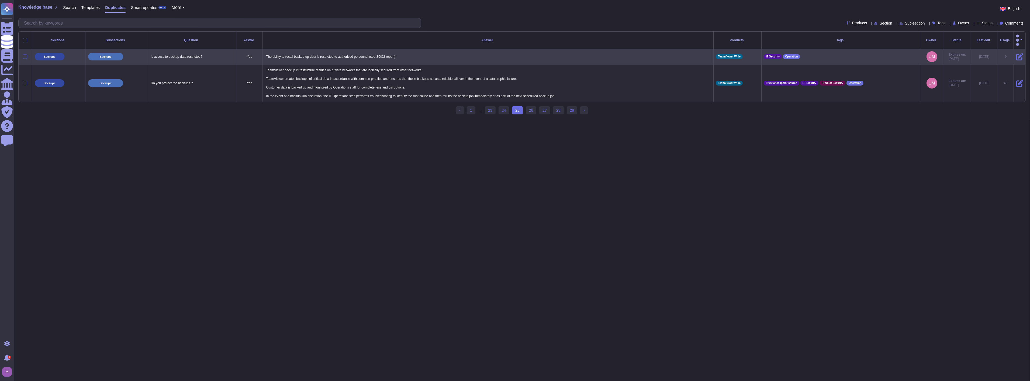
click at [25, 54] on div at bounding box center [25, 56] width 4 height 4
click at [0, 0] on input "checkbox" at bounding box center [0, 0] width 0 height 0
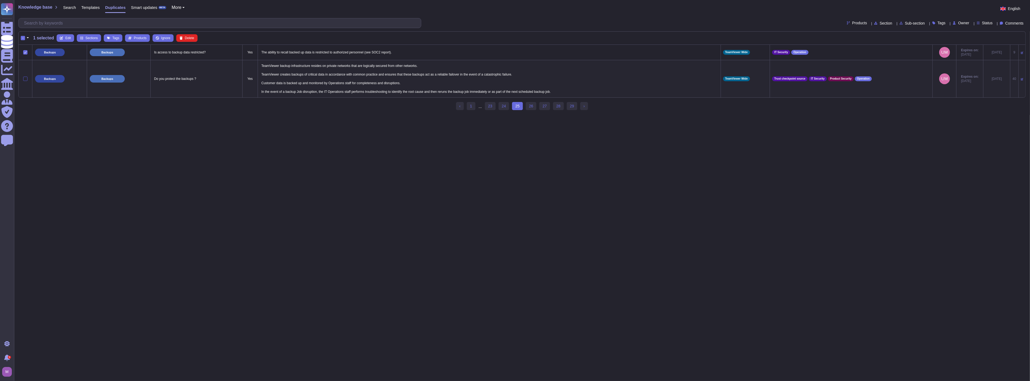
click at [23, 78] on div at bounding box center [25, 79] width 4 height 4
click at [0, 0] on input "checkbox" at bounding box center [0, 0] width 0 height 0
click at [141, 36] on span "Merge" at bounding box center [145, 37] width 9 height 3
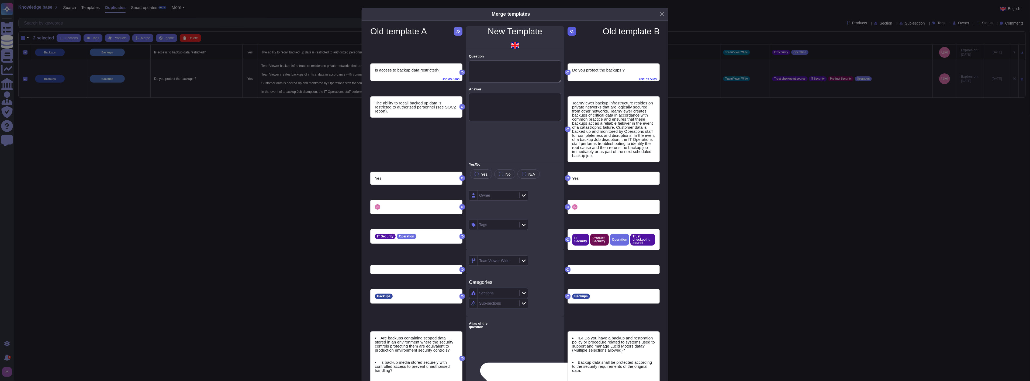
click at [571, 33] on icon at bounding box center [572, 31] width 4 height 4
type textarea "Do you protect the backups ?"
type textarea "TeamViewer backup infrastructure resides on private networks that are logically…"
type textarea "4.4 Do you have a backup and restoration policy or procedure related to systems…"
type textarea "Backup data shall be protected according to the security requirements of the or…"
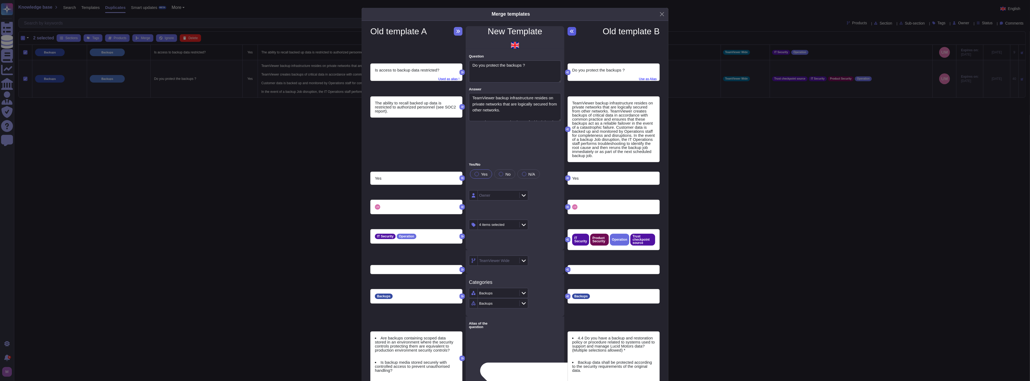
type textarea "Are backups containing scoped data stored in an environment where the security …"
type textarea "Are backup image snapshots containing Scoped data stored in an environment wher…"
type textarea "Do you have a Backup Policy ?"
type textarea "What are the data backup policies?"
type textarea "How are data backup and archiving services provided?"
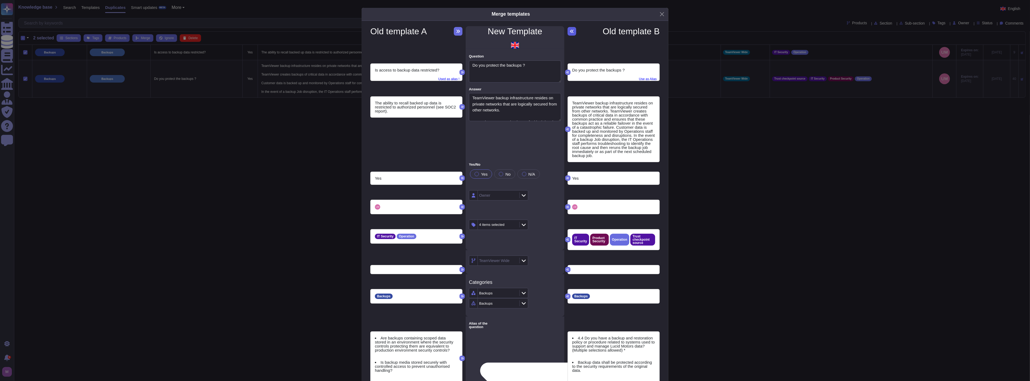
type textarea "What back up arrangements do you have in place? How are offsite backups secured?"
type textarea "Please describe the backup and recovery approach to your system or service. (E.…"
type textarea "Do you have an information backup system?"
type textarea "Do you have a documented Backup Policy in place which includes and not limited …"
type textarea "Is backup media stored securely with controlled access to prevent unauthorised …"
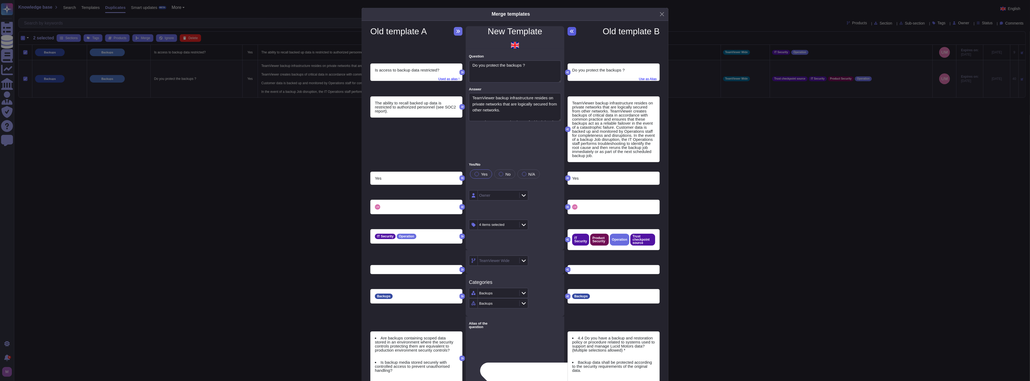
type textarea "Is access to backup data restricted?"
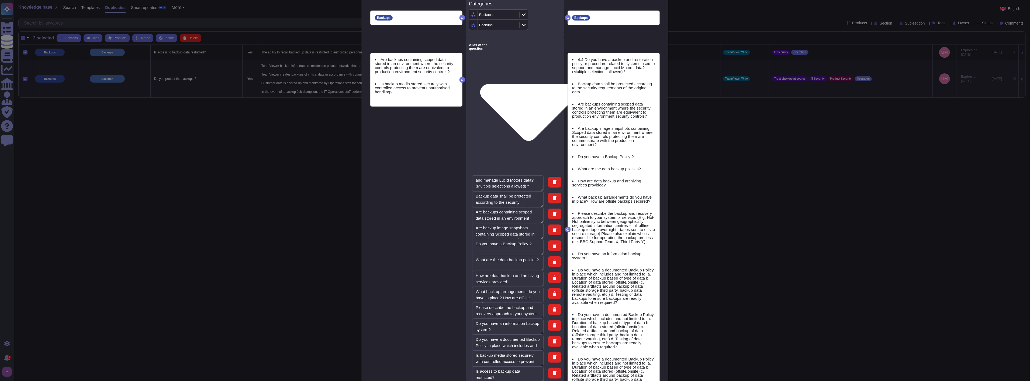
scroll to position [60, 0]
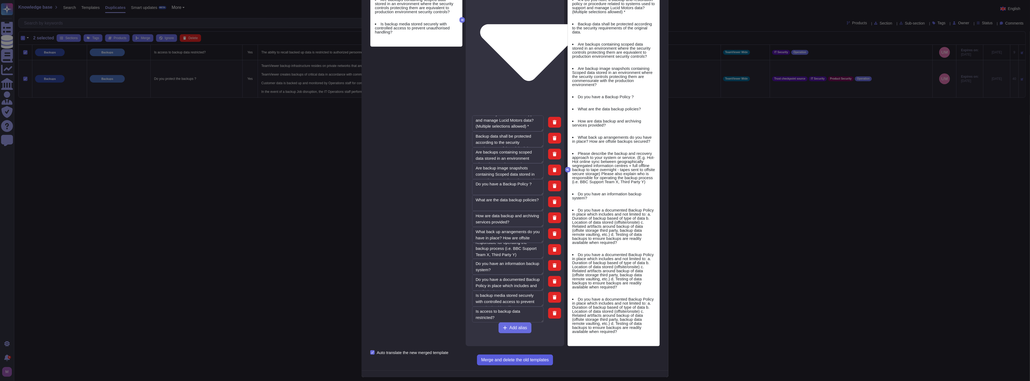
type textarea "Do you have a documented Backup Policy in place which includes and not limited …"
click at [502, 357] on span "Merge and delete the old templates" at bounding box center [515, 359] width 68 height 4
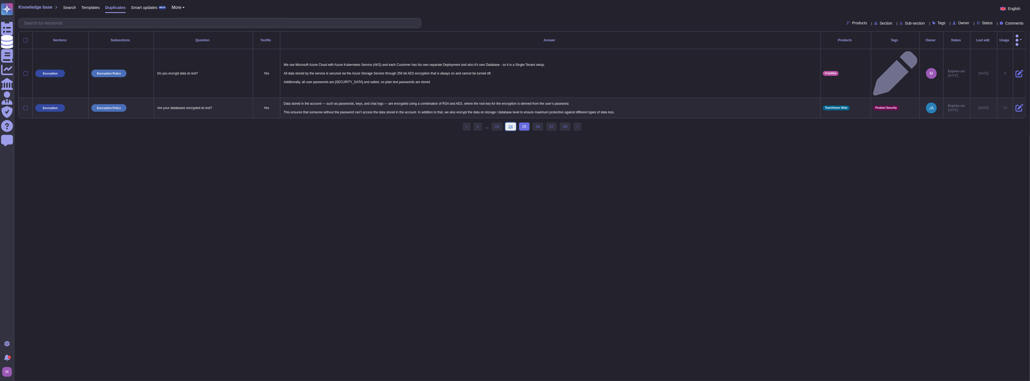
click at [508, 122] on link "24" at bounding box center [510, 126] width 11 height 8
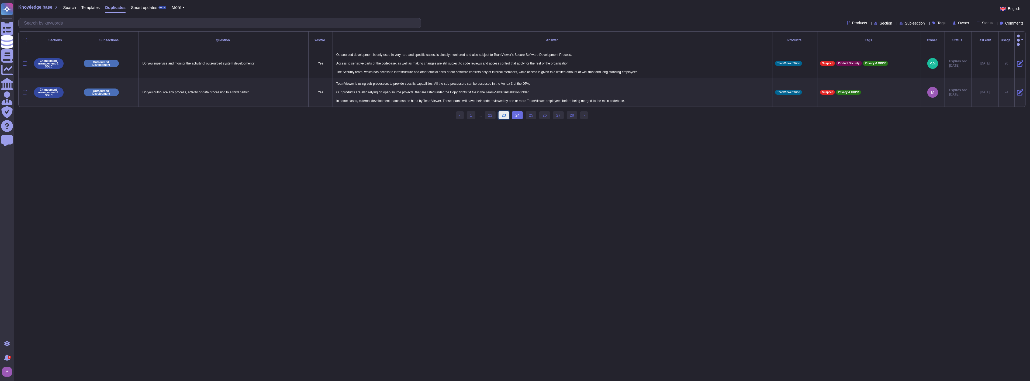
click at [504, 112] on link "23" at bounding box center [504, 115] width 11 height 8
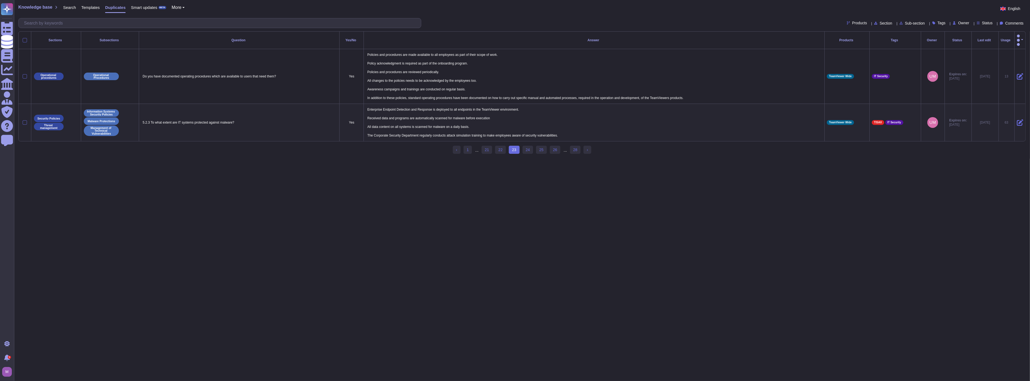
click at [1017, 119] on icon at bounding box center [1020, 122] width 6 height 6
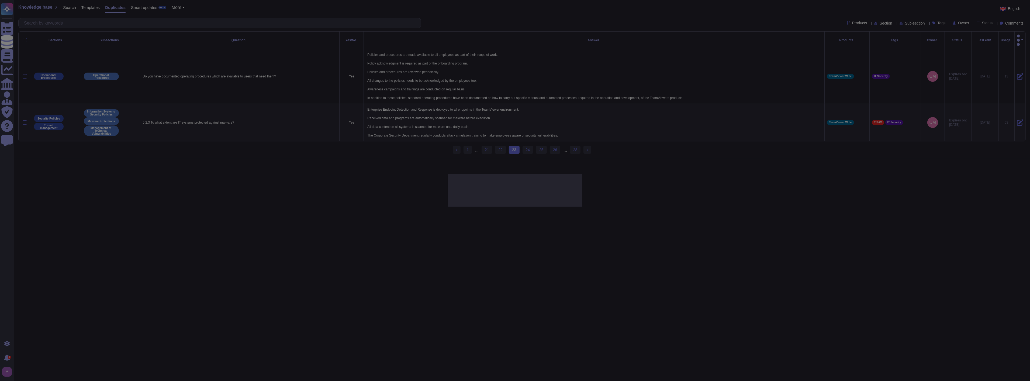
type textarea "5.2.3 To what extent are IT systems protected against malware?"
type textarea "Enterprise Endpoint Detection and Response is deployed to all endpoints in the …"
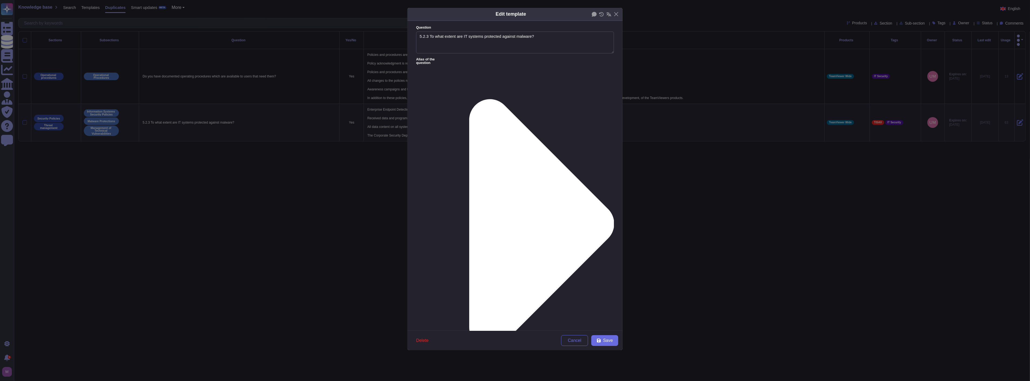
type textarea "5.2.3 To what extent are IT systems protected against malware?"
type textarea "Enterprise Endpoint Detection and Response is deployed to all endpoints in the …"
drag, startPoint x: 428, startPoint y: 39, endPoint x: 398, endPoint y: 39, distance: 30.5
click at [398, 39] on div "Edit template Question 5.2.3 To what extent are IT systems protected against ma…" at bounding box center [515, 190] width 1030 height 381
click at [613, 338] on button "Save" at bounding box center [604, 340] width 27 height 11
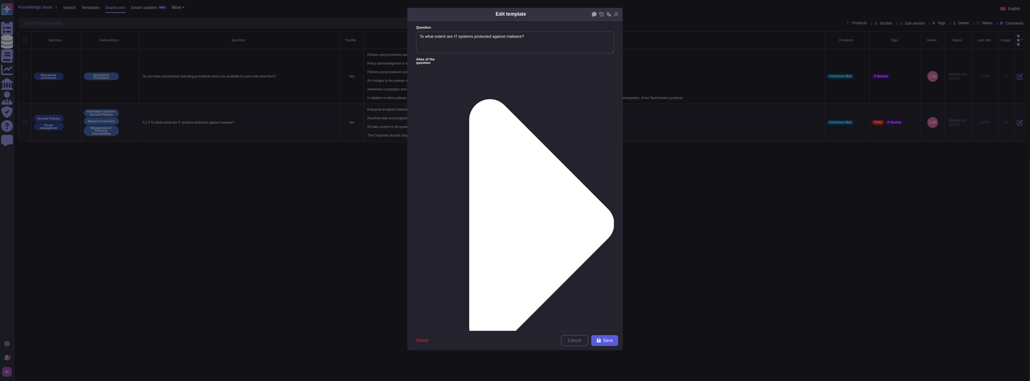
type textarea "5.2.3 To what extent are IT systems protected against malware?"
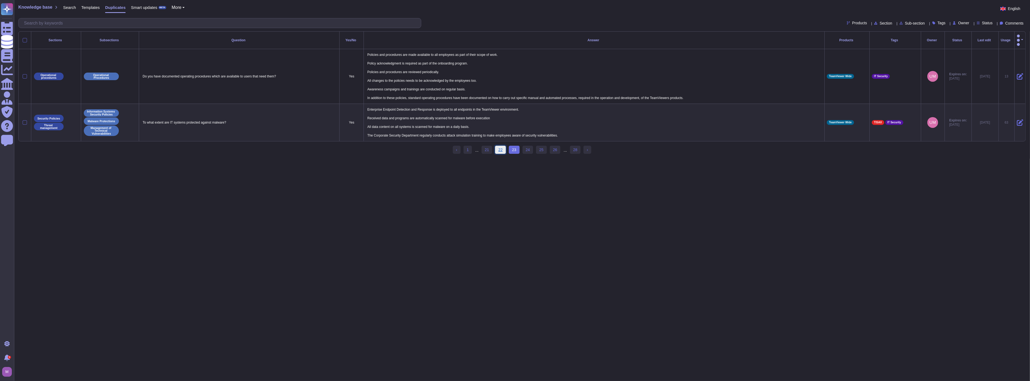
click at [501, 147] on link "22" at bounding box center [500, 150] width 11 height 8
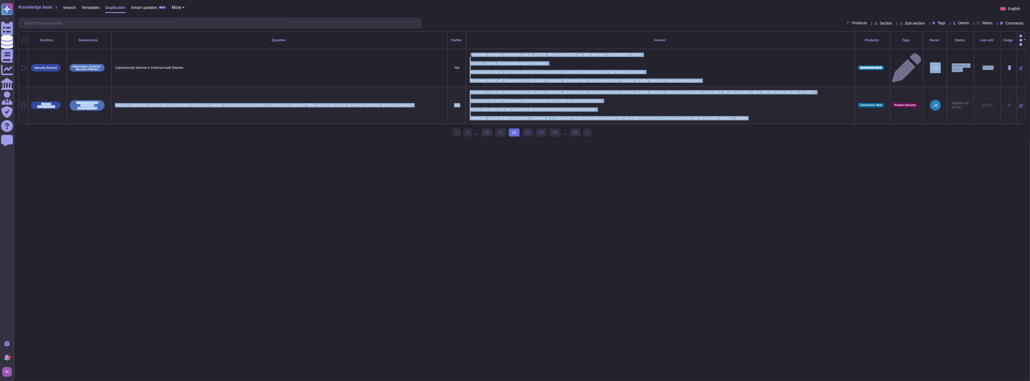
drag, startPoint x: 472, startPoint y: 47, endPoint x: 758, endPoint y: 114, distance: 293.6
click at [758, 114] on tbody "Security Policies Information Systems Security Policies Cybersecurity Internal …" at bounding box center [522, 86] width 1007 height 75
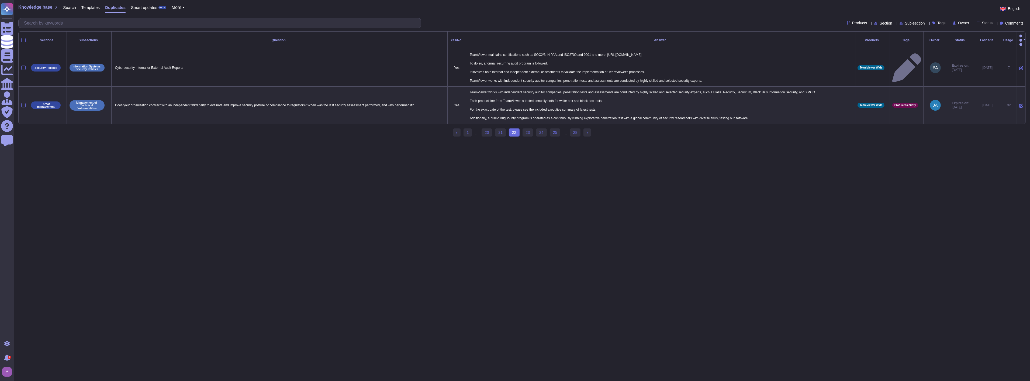
click at [294, 141] on html "Questionnaires Knowledge Base Documents Analytics CAIQ / SIG Admin Trust Center…" at bounding box center [515, 70] width 1030 height 141
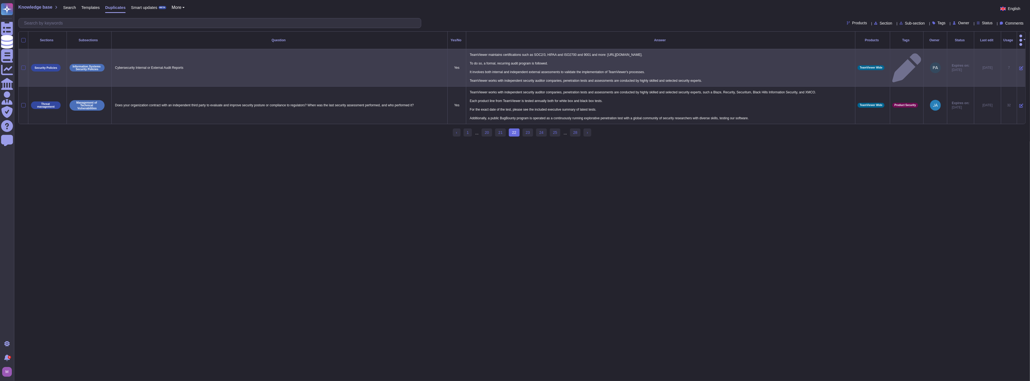
click at [25, 65] on div at bounding box center [23, 67] width 4 height 4
click at [0, 0] on input "checkbox" at bounding box center [0, 0] width 0 height 0
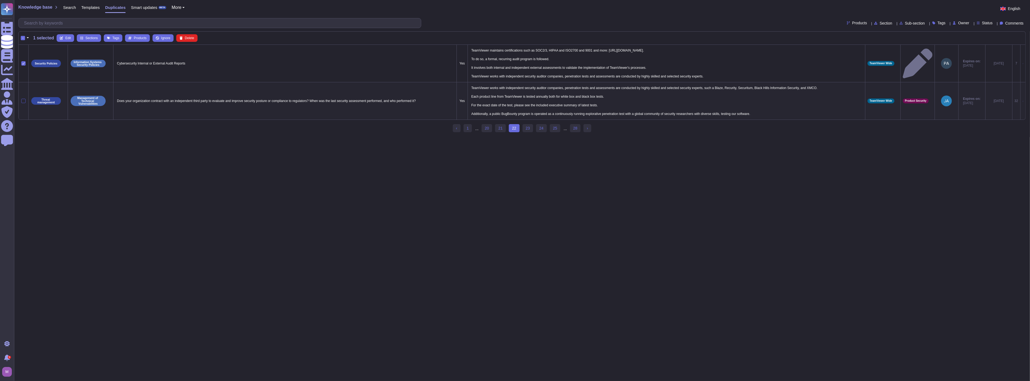
click at [22, 102] on div at bounding box center [23, 101] width 4 height 4
click at [0, 0] on input "checkbox" at bounding box center [0, 0] width 0 height 0
click at [146, 39] on span "Merge" at bounding box center [145, 37] width 9 height 3
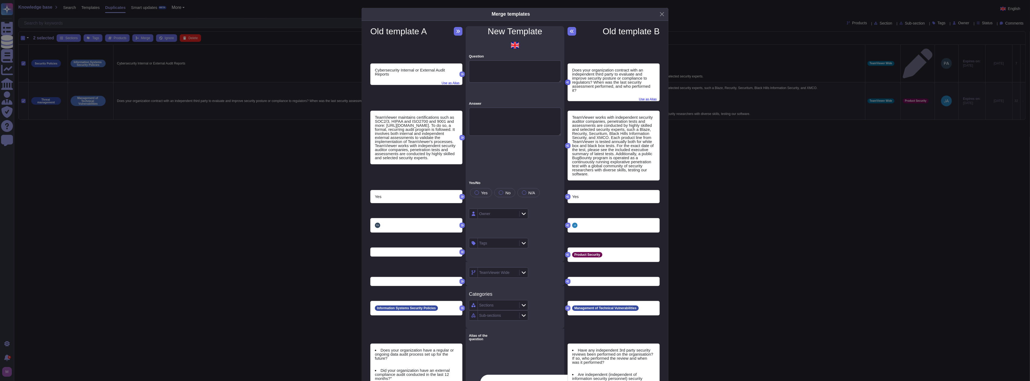
click at [567, 82] on button at bounding box center [567, 81] width 5 height 5
type textarea "Does your organization contract with an independent third party to evaluate and…"
click at [504, 109] on textarea "Answer" at bounding box center [515, 122] width 92 height 28
paste textarea "TeamViewer maintains a robust compliance and security posture through a formal,…"
type textarea "TeamViewer maintains a robust compliance and security posture through a formal,…"
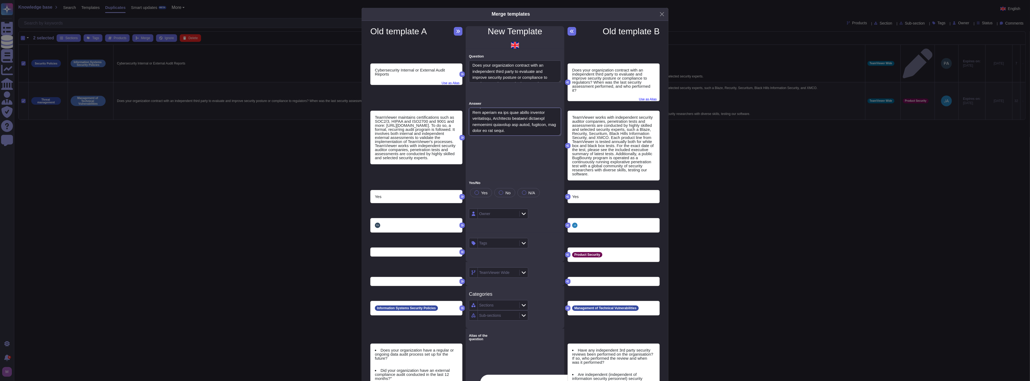
scroll to position [0, 0]
click at [572, 31] on button at bounding box center [572, 31] width 9 height 9
type textarea "TeamViewer works with independent security auditor companies, penetration tests…"
type textarea "Have any independent 3rd party security reviews been performed on the organisat…"
type textarea "Are independent (independent of information security personnel) security review…"
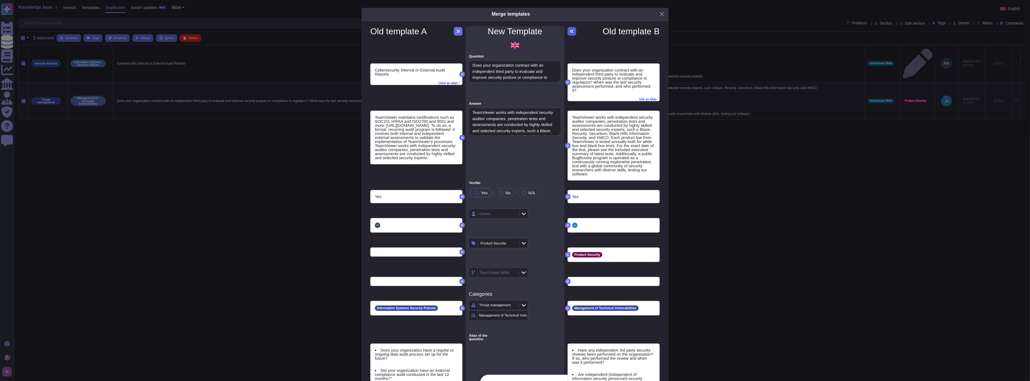
type textarea "Did your organization have an external IT or Information Security audit conduct…"
type textarea "Do you have Third-Party Reviews on the Product(s)/Service(s) provided?"
type textarea "Have you undergone any third-party security audits? If so, please provide the l…"
type textarea "When was last time you had a cybersecurity risk assessment performed by a third…"
type textarea "Does your organization have a regular or ongoing data audit process set up for …"
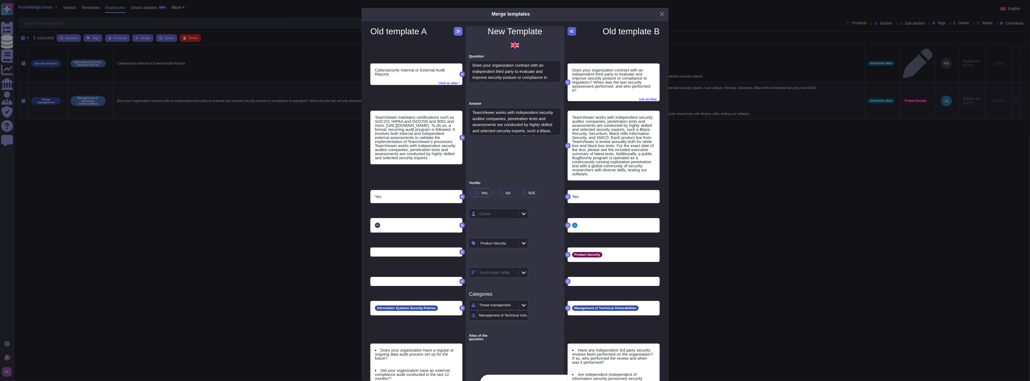
type textarea "Did your organization have an external compliance audit conducted in the last 1…"
type textarea "Have there been any formal External security audits in the last year? If any de…"
type textarea "At an annual frequency, a white box audit is carried out by a recognized third-…"
type textarea "Cybersecurity Internal or External Audit Reports"
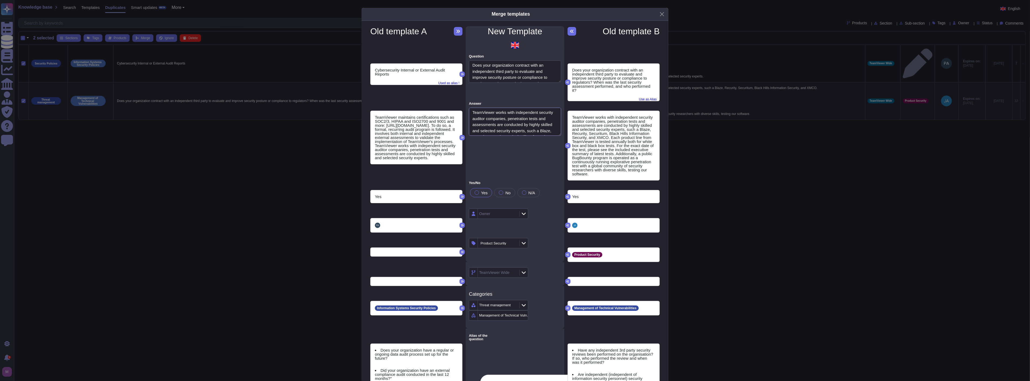
click at [514, 117] on textarea "TeamViewer works with independent security auditor companies, penetration tests…" at bounding box center [515, 122] width 92 height 28
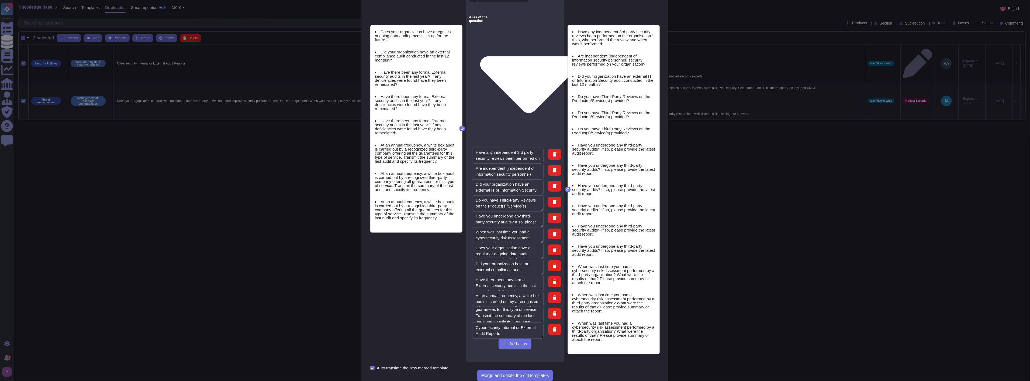
scroll to position [30, 0]
click at [518, 373] on span "Merge and delete the old templates" at bounding box center [515, 375] width 68 height 4
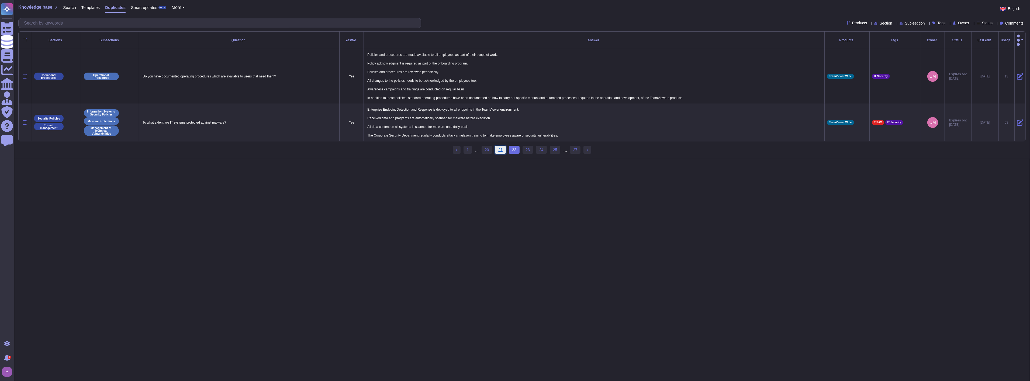
click at [502, 148] on link "21" at bounding box center [500, 150] width 11 height 8
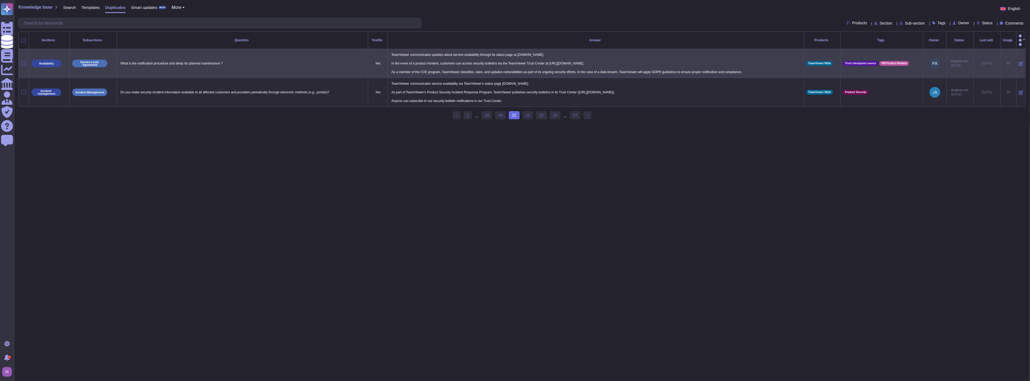
drag, startPoint x: 592, startPoint y: 94, endPoint x: 391, endPoint y: 47, distance: 206.2
click at [391, 49] on tbody "Availability Service Level Agreement What is the notification procedure and del…" at bounding box center [522, 78] width 1007 height 58
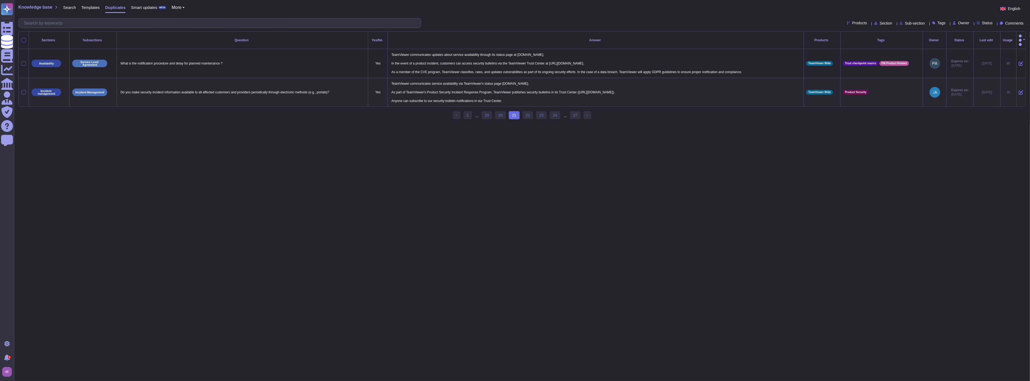
drag, startPoint x: 117, startPoint y: 49, endPoint x: 517, endPoint y: 97, distance: 402.0
click at [517, 97] on tbody "Availability Service Level Agreement What is the notification procedure and del…" at bounding box center [522, 78] width 1007 height 58
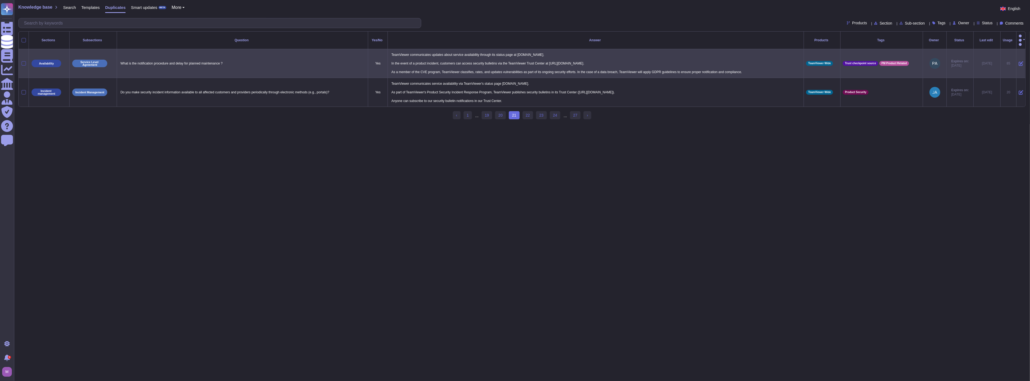
click at [25, 61] on div at bounding box center [24, 63] width 4 height 4
click at [0, 0] on input "checkbox" at bounding box center [0, 0] width 0 height 0
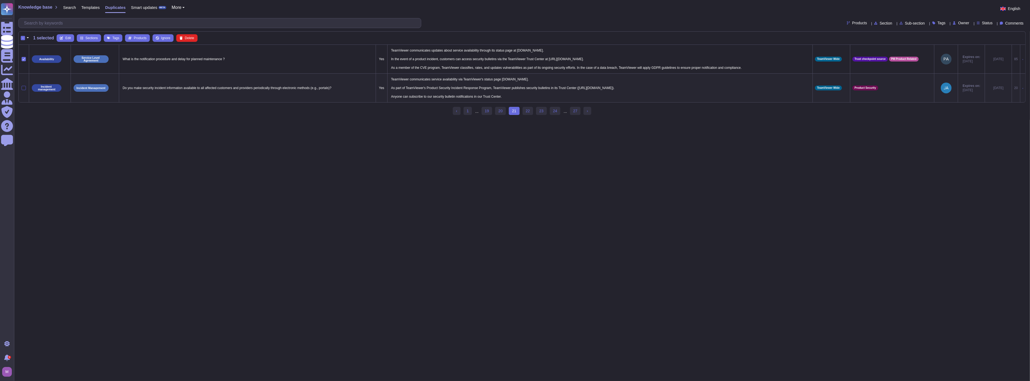
click at [23, 88] on div at bounding box center [24, 88] width 4 height 4
click at [0, 0] on input "checkbox" at bounding box center [0, 0] width 0 height 0
click at [146, 38] on span "Merge" at bounding box center [145, 37] width 9 height 3
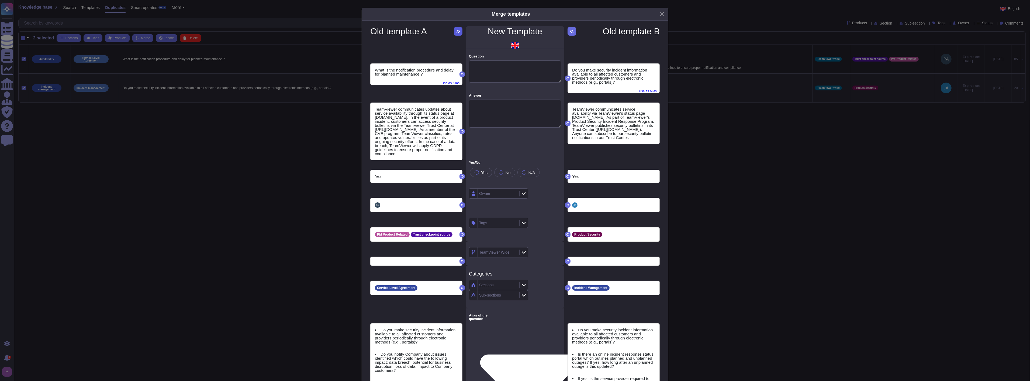
click at [456, 30] on icon at bounding box center [458, 31] width 4 height 4
type textarea "What is the notification procedure and delay for planned maintenance ?"
type textarea "TeamViewer communicates updates about service availability through its status p…"
type textarea "Do you make security incident information available to all affected customers a…"
type textarea "Do you notify Company about issues identified which could have the following im…"
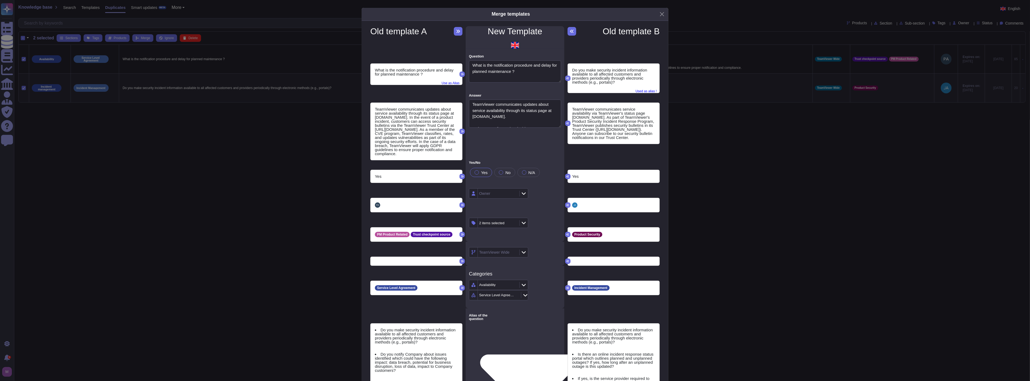
type textarea "Are you able to notify of an information protection incident within one hour of…"
type textarea "Do you inform your clients in case of an incident ?"
type textarea "Do you have formally defined criteria for notifying a client during an incident…"
type textarea "How do you communicate your maintenance and downtime ranges to customers?"
type textarea "Do you have clear scheduled updates window?"
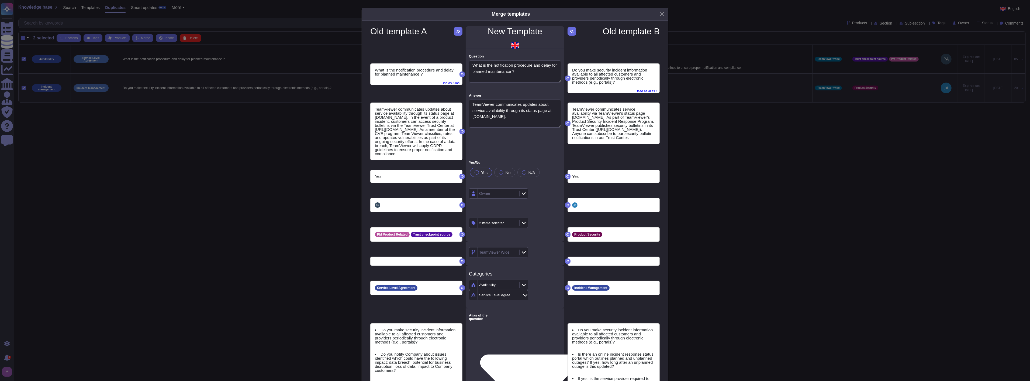
type textarea "For scheduled outages, identify their frequency (how often), timing (time of da…"
type textarea "Does your Incident Management program include a communication plan to notify cu…"
type textarea "If a breach of BroadPath Data would occur, who at BroadPath would you contact?"
type textarea "Do contracts include incident and data breach notification?"
type textarea "How soon will you notify us in case of a breach or a suspected security issue?"
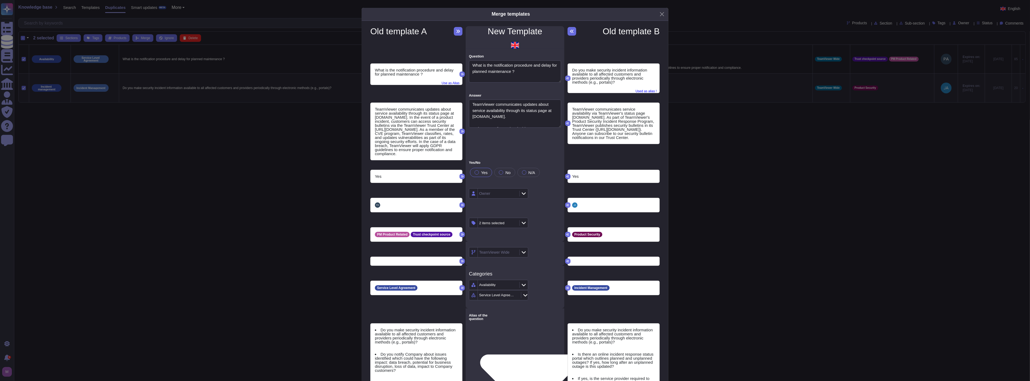
type textarea "What is the process for communicating status?"
type textarea "if Yes then ask Briefly describe your process for notifying the client of servi…"
type textarea "How are customers informed in case of an hack or breach?"
type textarea "MACSF is informed as soon as possible in case of detection of a security breach."
type textarea "Are you prepared to notify DSG of a security incident within 24 hours of confir…"
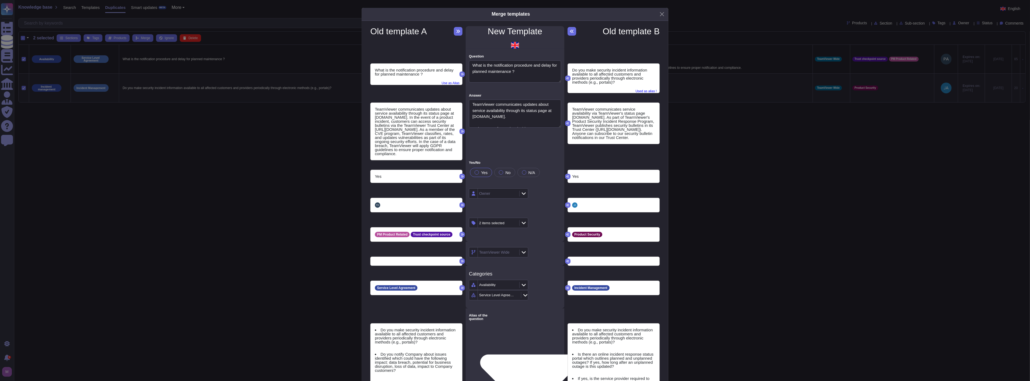
type textarea "Are security breaches and assumed security breaches reported (including any rel…"
type textarea "Is a process defined and implemented to track and report vulnerability identifi…"
type textarea "When the enviroment is offline (for example during upgrades) Deltares should be…"
type textarea "Are security breaches and assumed security breaches reported (including any rel…"
type textarea "Will you be able and contractually agree to notify Post Office as soon as pract…"
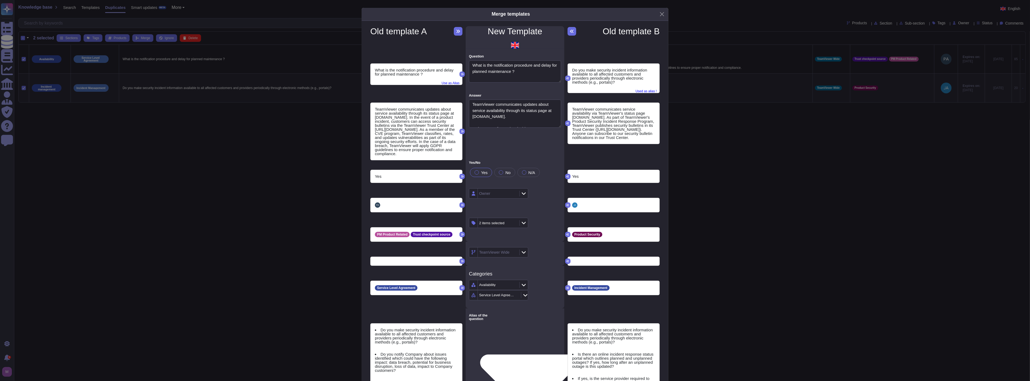
type textarea "What is the process for notifying customers of an outage?"
type textarea "Does your company have a process in place to inform clients/customers of data b…"
type textarea "Does your company have an SLA with clients/customers requiring notification wit…"
type textarea "Do you have dedicated mechanisms in place to notify Hilton in real-time wheneve…"
type textarea "How quickly will you notify us of a breach?"
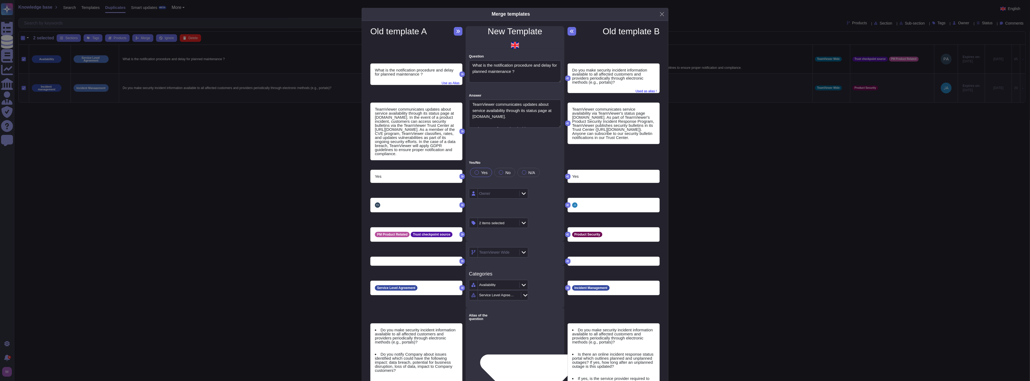
type textarea "In the event of a breach, what are your notification guidelines?"
type textarea "Is there a documented process to notify FADV in a timely manor in the event of …"
type textarea "Is there an online incident response status portal which outlines planned and u…"
type textarea "If yes, is the service provider required to provide details about the incident …"
type textarea "Share post incident reports with affected customers to enable them to understan…"
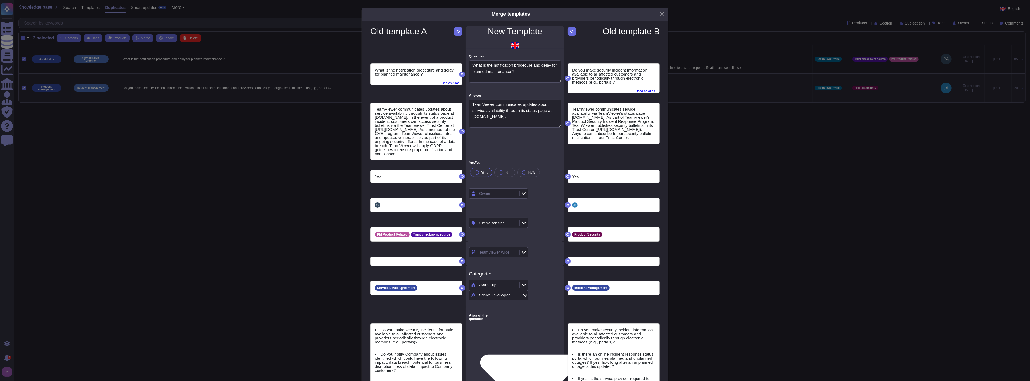
type textarea "Do you have procedures for reporting incidents to your clients? If so, please d…"
type textarea "What Service Management reporting do you have in place? a.What are you standard…"
type textarea "If a security incident is detected, is there a procedure for reporting these in…"
type textarea "Are material cyber incidents notified to regulators and clients in a timely man…"
type textarea "If Cloud services are provided, is there an online incident response status por…"
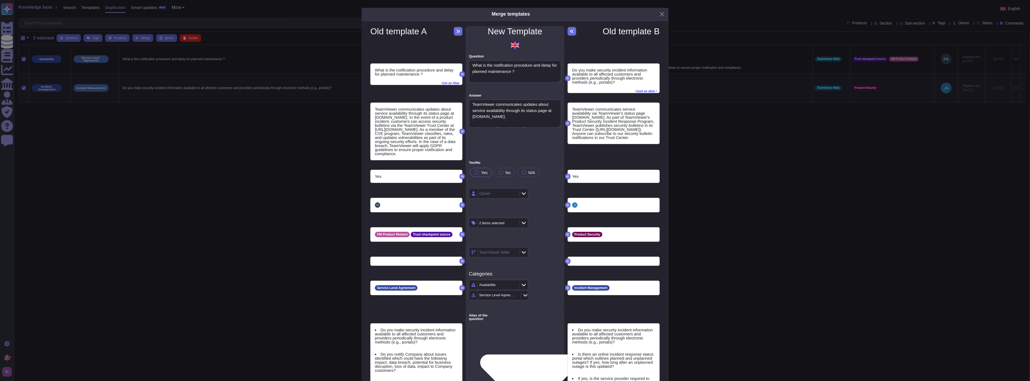
type textarea "Are security breaches and assumed security breaches reported (including any rel…"
type textarea "Is a process defined and implemented to track and report vulnerability identifi…"
type textarea "Are security breaches and assumed security breaches reported (including any rel…"
type textarea "Is a process defined and implemented to track and report vulnerability identifi…"
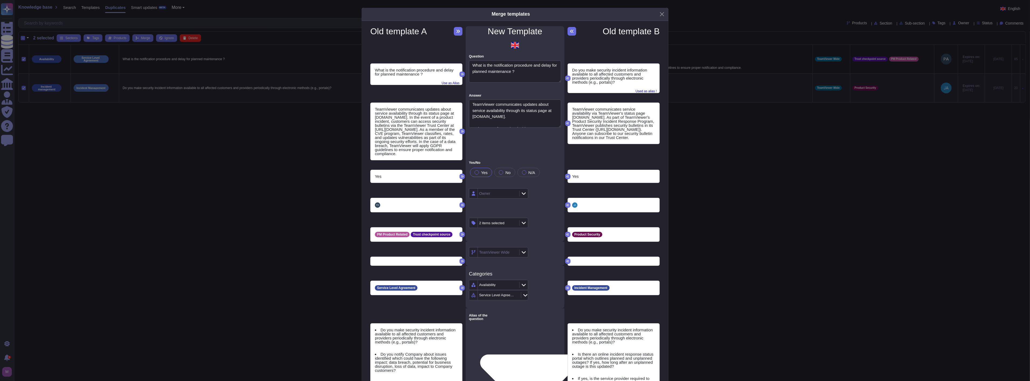
type textarea "Are security breaches and assumed security breaches reported (including any rel…"
type textarea "Is a process defined and implemented to track and report vulnerability identifi…"
type textarea "Are security breaches and assumed security breaches reported (including any rel…"
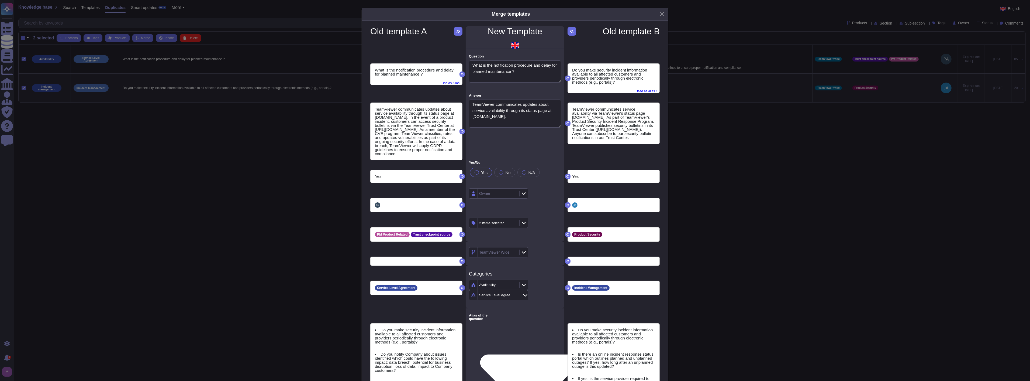
type textarea "Is a process defined and implemented to track and report vulnerability identifi…"
type textarea "Are security breaches and assumed security breaches reported (including any rel…"
type textarea "Is a process defined and implemented to track and report vulnerability identifi…"
type textarea "Are security breaches and assumed security breaches reported (including any rel…"
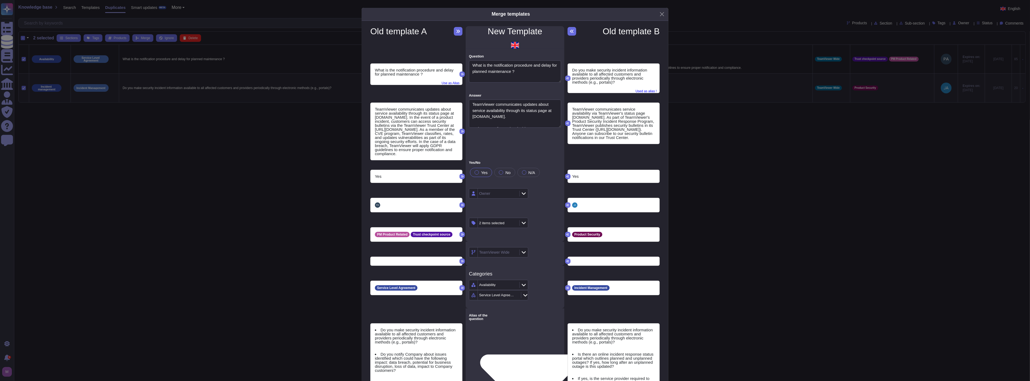
type textarea "Are security breaches and assumed security breaches reported (including any rel…"
type textarea "Is a process defined and implemented to track and report vulnerability identifi…"
type textarea "Are security breaches and assumed security breaches reported (including any rel…"
type textarea "Is a process defined and implemented to track and report vulnerability identifi…"
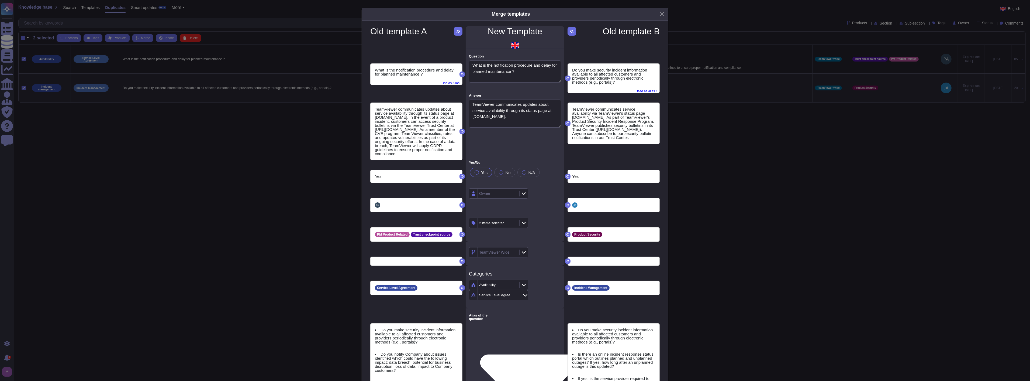
type textarea "Are security breaches and assumed security breaches reported (including any rel…"
type textarea "Is a process defined and implemented to track and report vulnerability identifi…"
type textarea "Are security breaches and assumed security breaches reported (including any rel…"
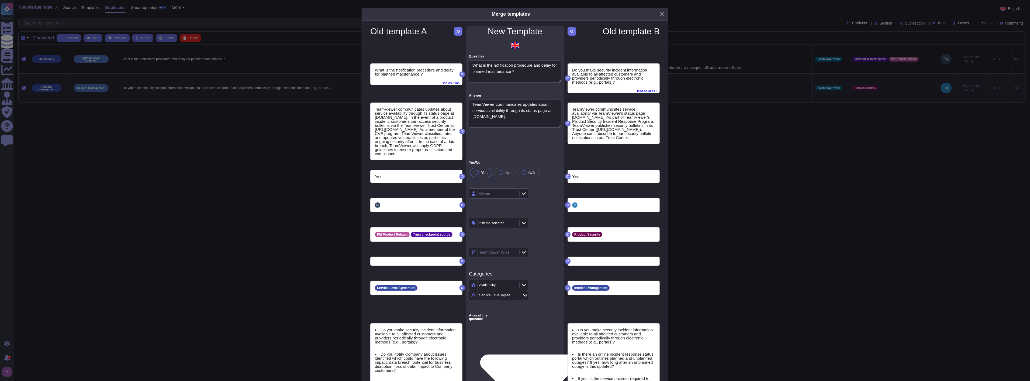
type textarea "Is a process defined and implemented to track and report vulnerability identifi…"
type textarea "Are security breaches and assumed security breaches reported (including any rel…"
click at [529, 119] on textarea "TeamViewer communicates updates about service availability through its status p…" at bounding box center [515, 113] width 92 height 28
drag, startPoint x: 525, startPoint y: 116, endPoint x: 445, endPoint y: 82, distance: 86.8
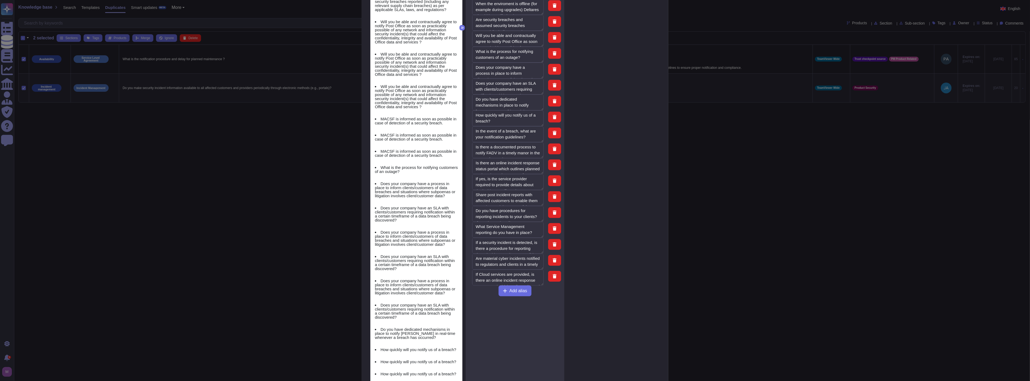
scroll to position [892, 0]
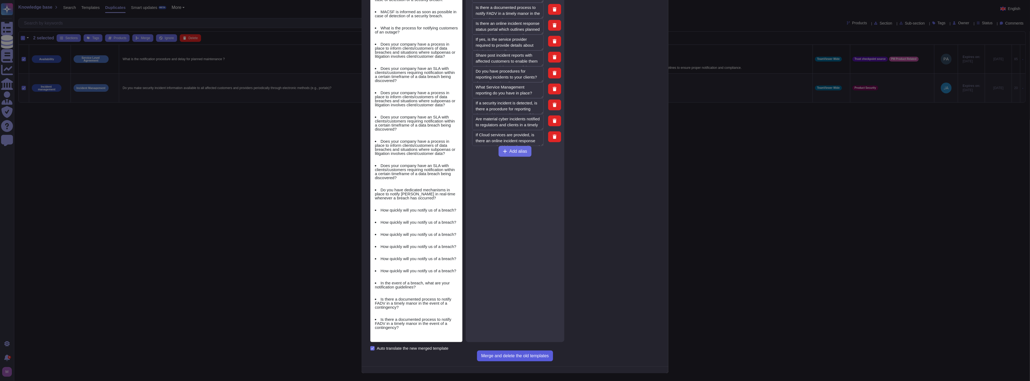
click at [526, 351] on button "Merge and delete the old templates" at bounding box center [515, 355] width 76 height 11
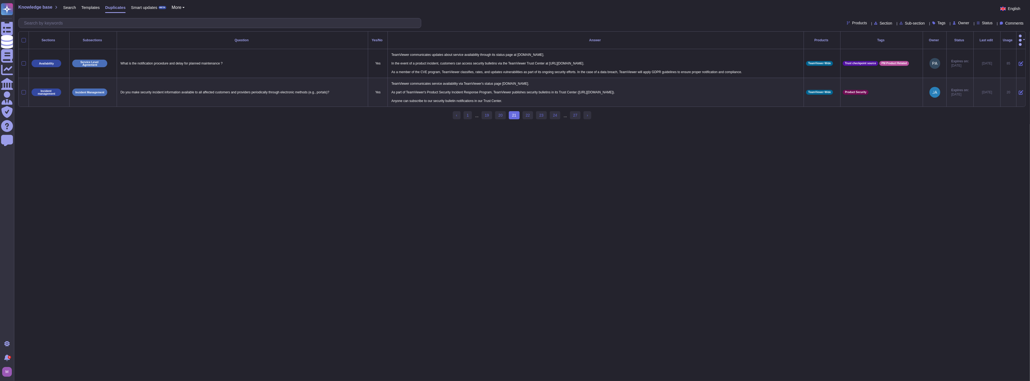
click at [511, 124] on html "Questionnaires Knowledge Base Documents Analytics CAIQ / SIG Admin Trust Center…" at bounding box center [515, 62] width 1030 height 124
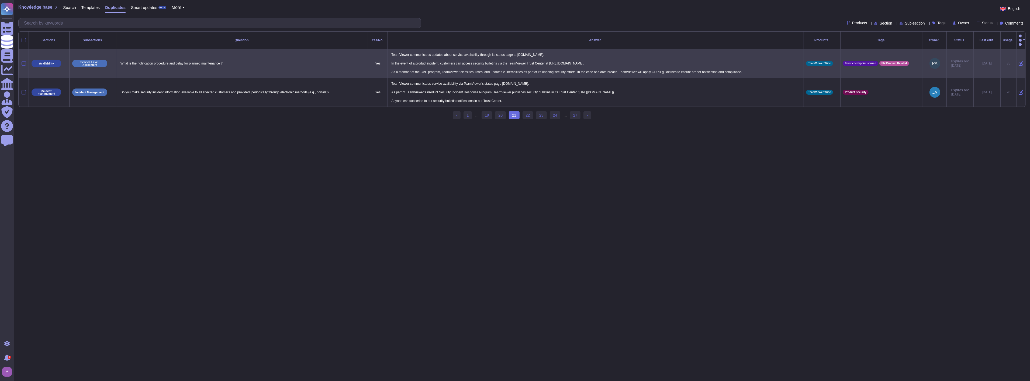
click at [24, 61] on div at bounding box center [24, 63] width 4 height 4
click at [0, 0] on input "checkbox" at bounding box center [0, 0] width 0 height 0
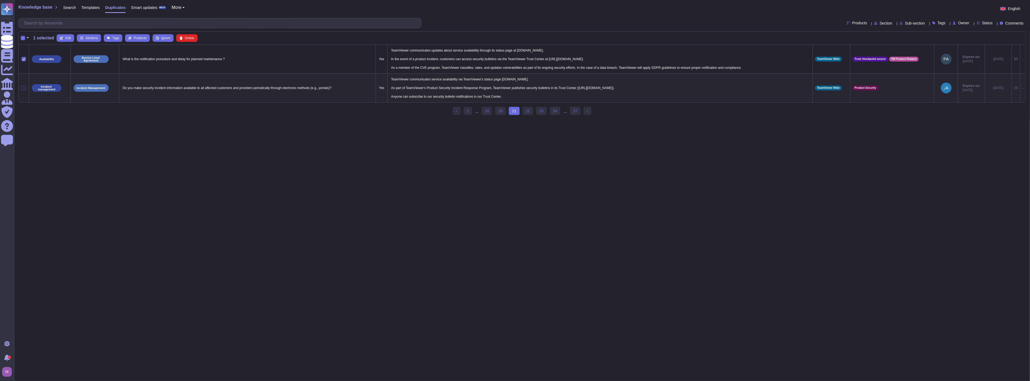
click at [25, 87] on div at bounding box center [24, 88] width 4 height 4
click at [0, 0] on input "checkbox" at bounding box center [0, 0] width 0 height 0
click at [143, 38] on span "Merge" at bounding box center [145, 37] width 9 height 3
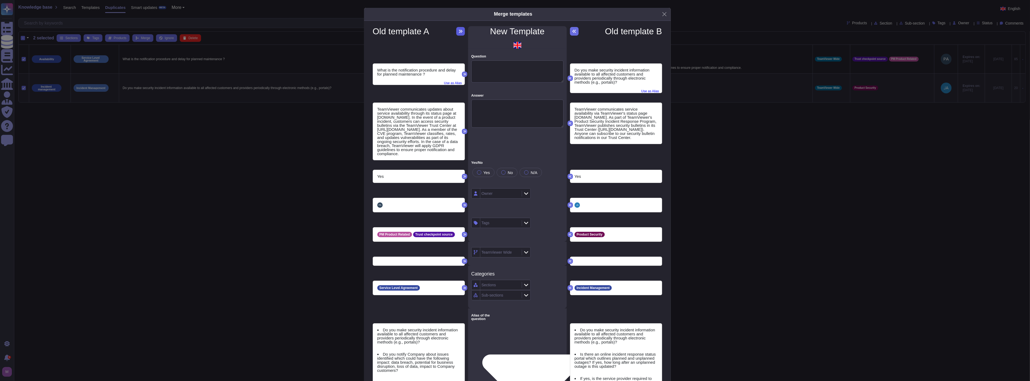
click at [460, 30] on icon at bounding box center [460, 31] width 4 height 4
click at [645, 90] on span "Used as alias !" at bounding box center [648, 90] width 21 height 6
drag, startPoint x: 524, startPoint y: 119, endPoint x: 456, endPoint y: 90, distance: 73.6
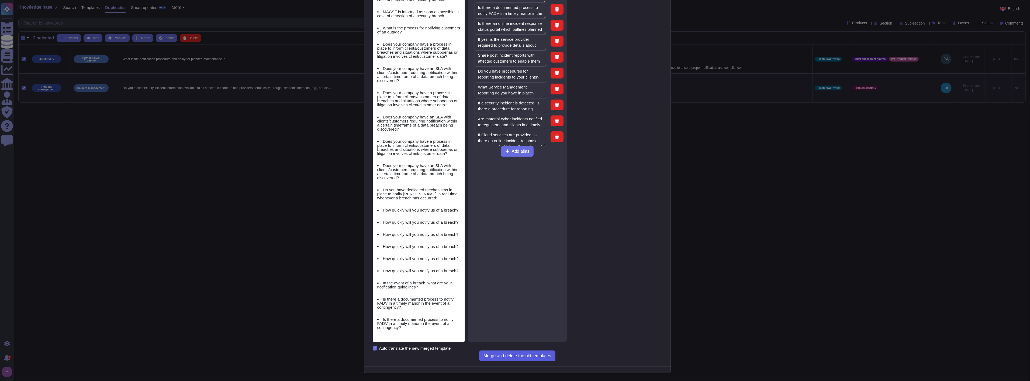
click at [537, 352] on button "Merge and delete the old templates" at bounding box center [517, 355] width 76 height 11
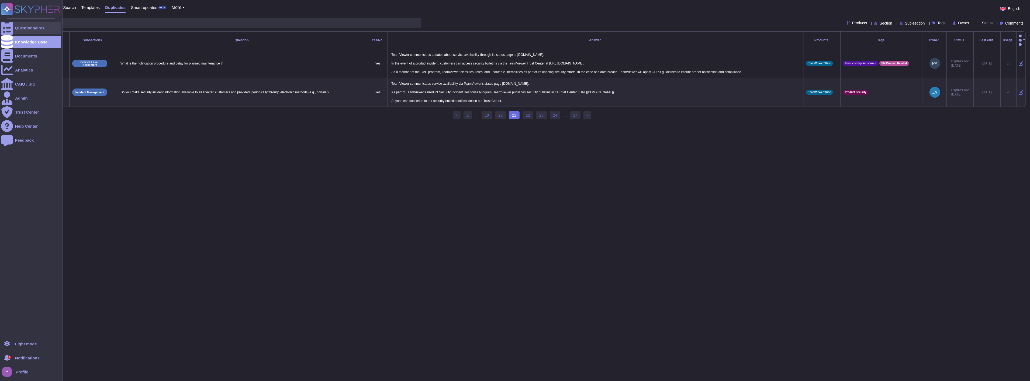
click at [17, 30] on div "Questionnaires" at bounding box center [29, 28] width 29 height 4
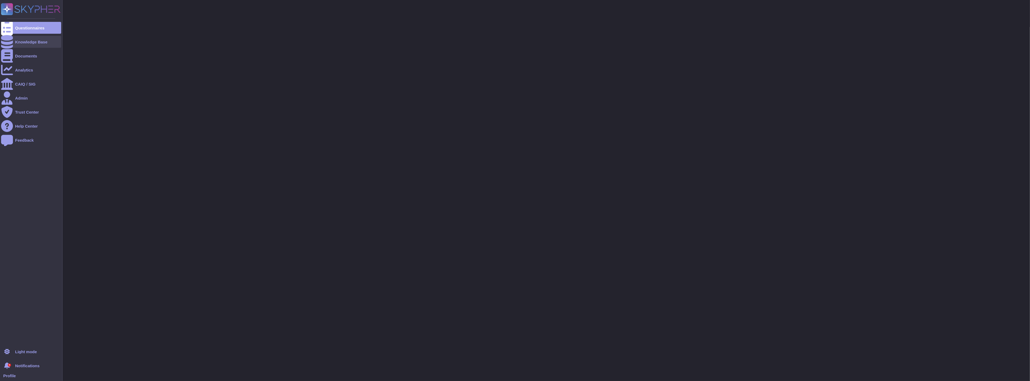
click at [16, 42] on div "Knowledge Base" at bounding box center [31, 42] width 32 height 4
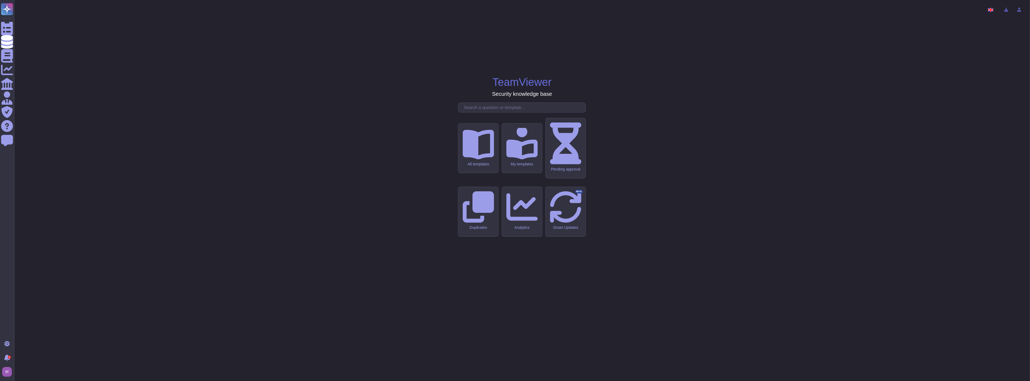
click at [467, 270] on div "TeamViewer Security knowledge base All templates My templates Pending approval …" at bounding box center [521, 190] width 1007 height 372
click at [477, 225] on div "Duplicates" at bounding box center [478, 227] width 32 height 5
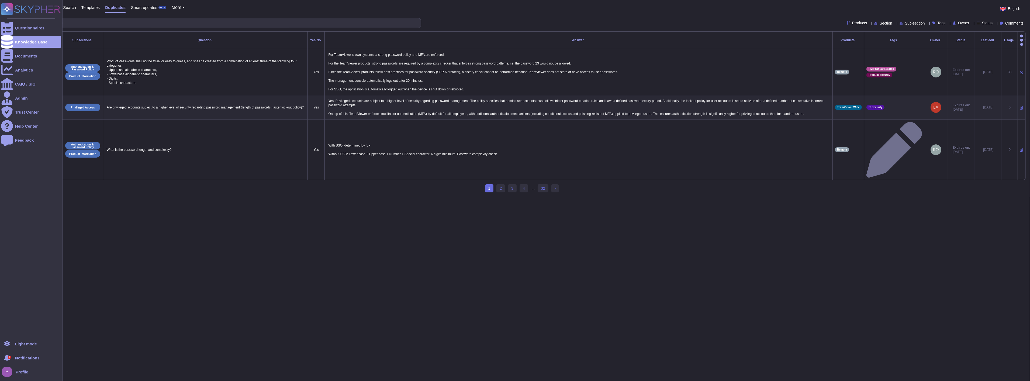
click at [6, 7] on rect at bounding box center [7, 9] width 12 height 12
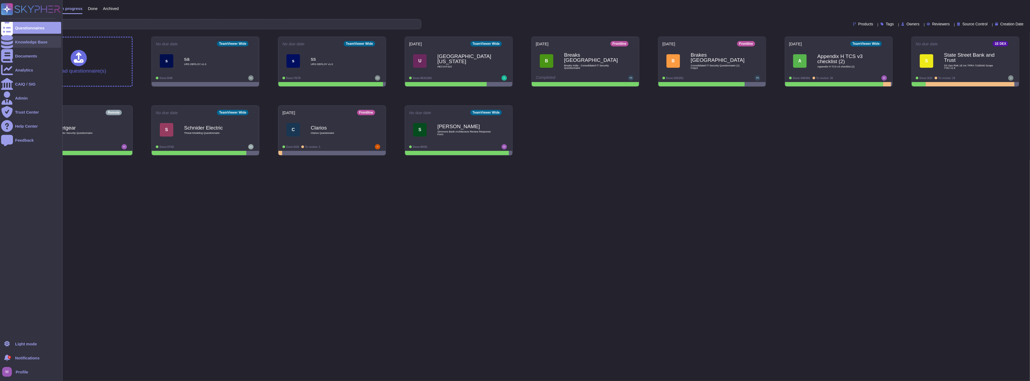
click at [20, 44] on div "Knowledge Base" at bounding box center [31, 42] width 32 height 4
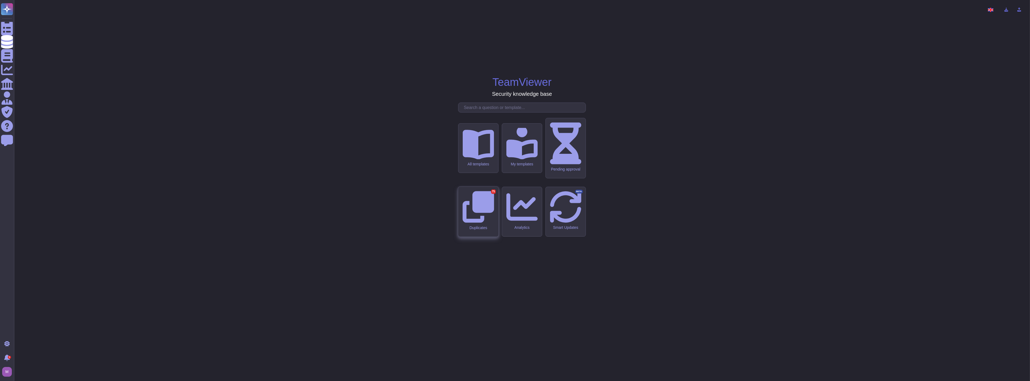
click at [469, 209] on div "Duplicates 75" at bounding box center [478, 211] width 40 height 50
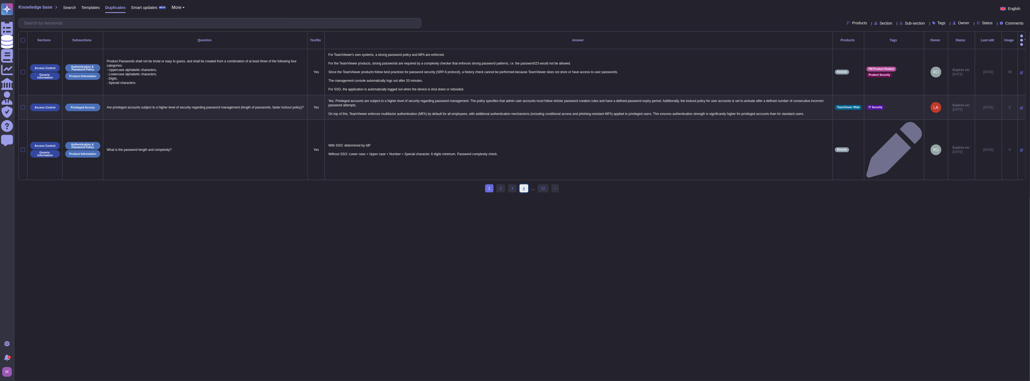
click at [522, 184] on link "4" at bounding box center [524, 188] width 9 height 8
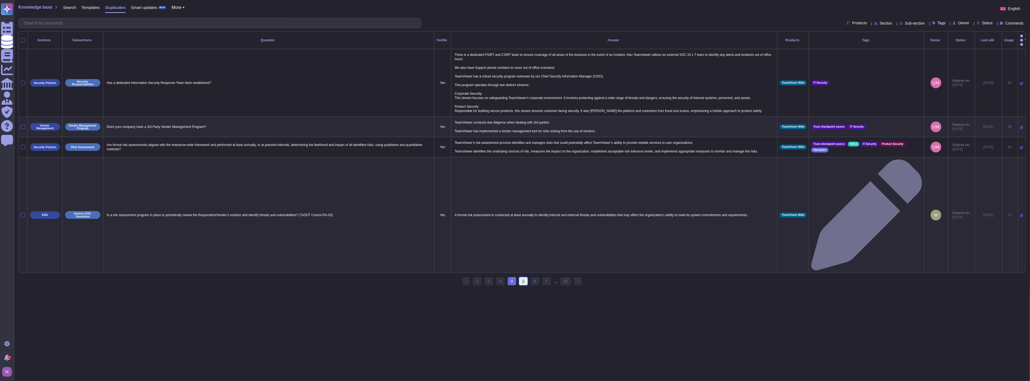
click at [525, 277] on link "5" at bounding box center [523, 281] width 9 height 8
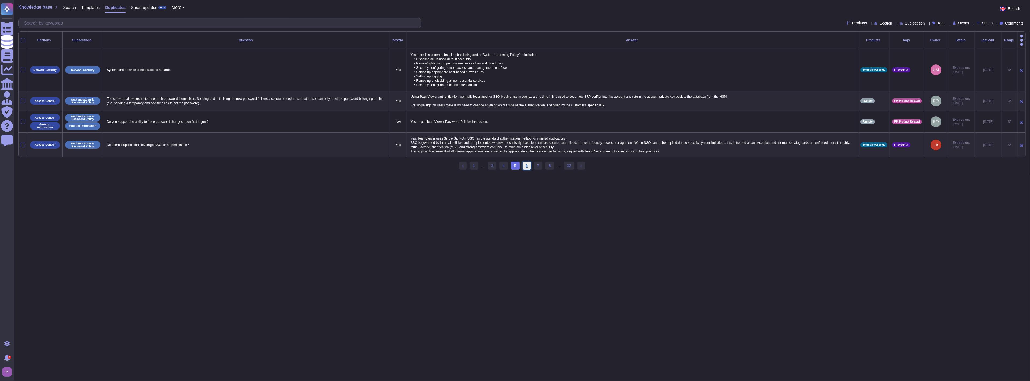
click at [526, 165] on link "6" at bounding box center [527, 165] width 9 height 8
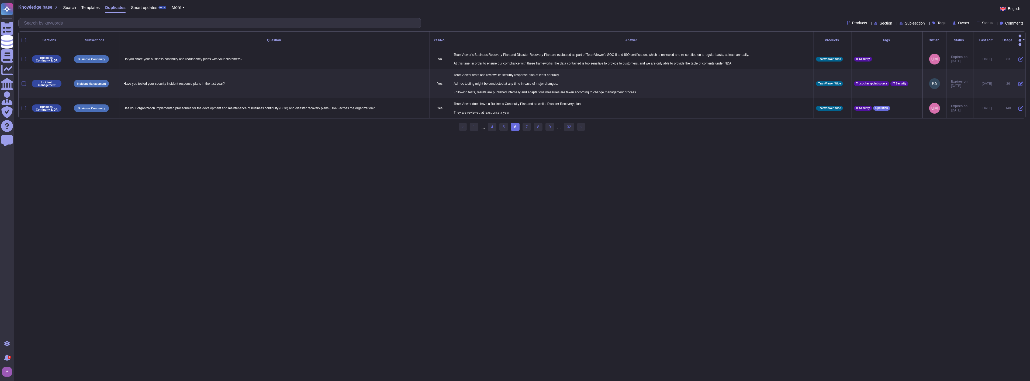
click at [524, 129] on li "7" at bounding box center [527, 127] width 8 height 9
click at [525, 125] on link "7" at bounding box center [527, 127] width 9 height 8
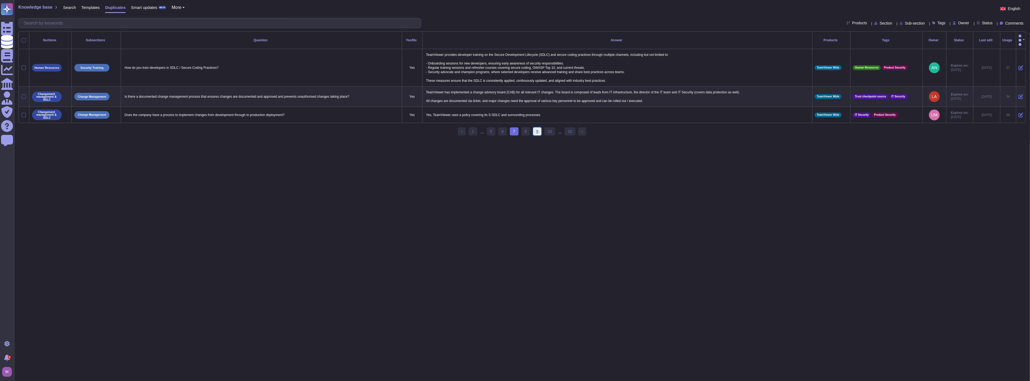
click at [535, 129] on link "9" at bounding box center [537, 131] width 9 height 8
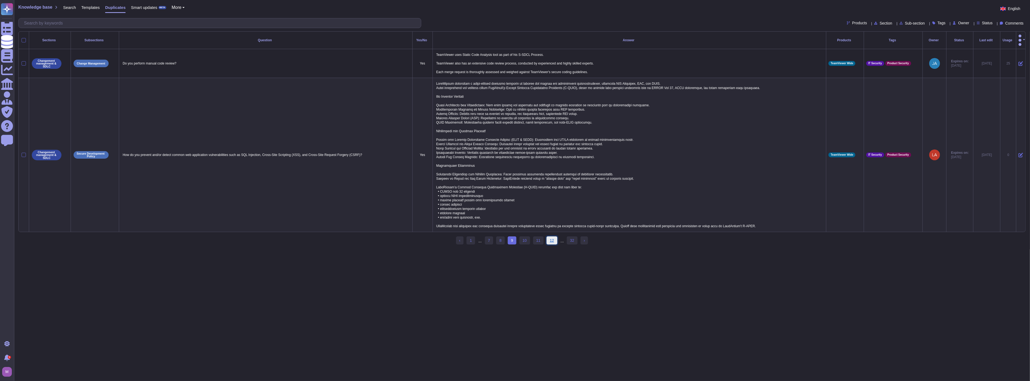
click at [551, 238] on link "12" at bounding box center [552, 240] width 11 height 8
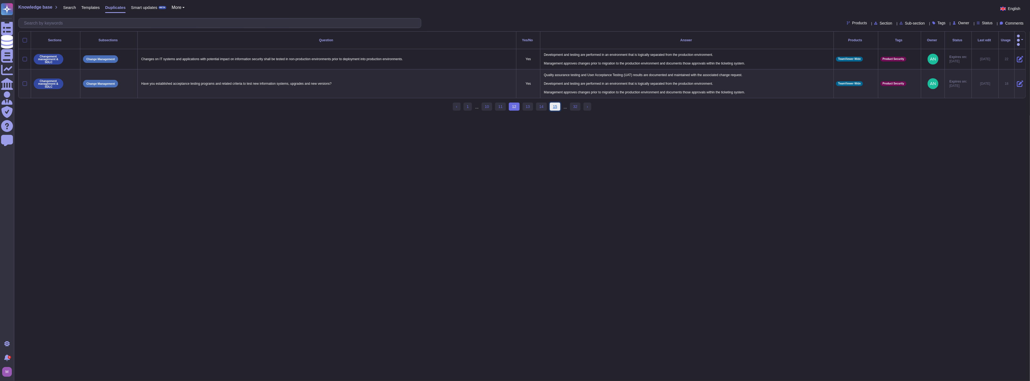
click at [551, 105] on link "15" at bounding box center [555, 106] width 11 height 8
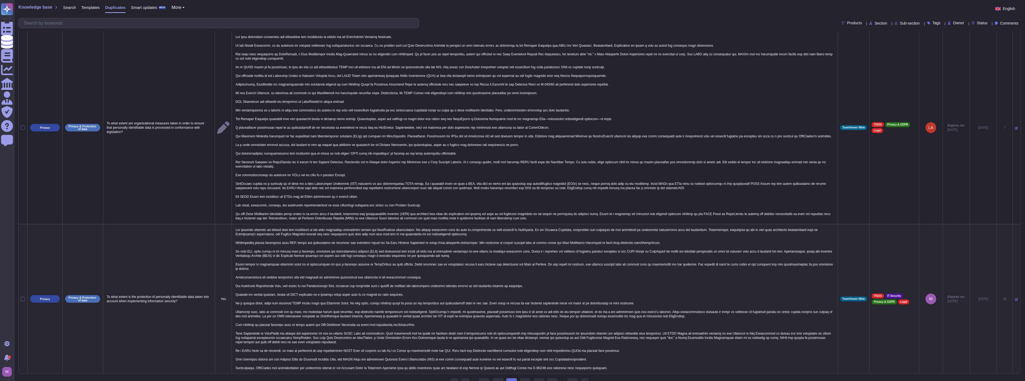
scroll to position [26, 0]
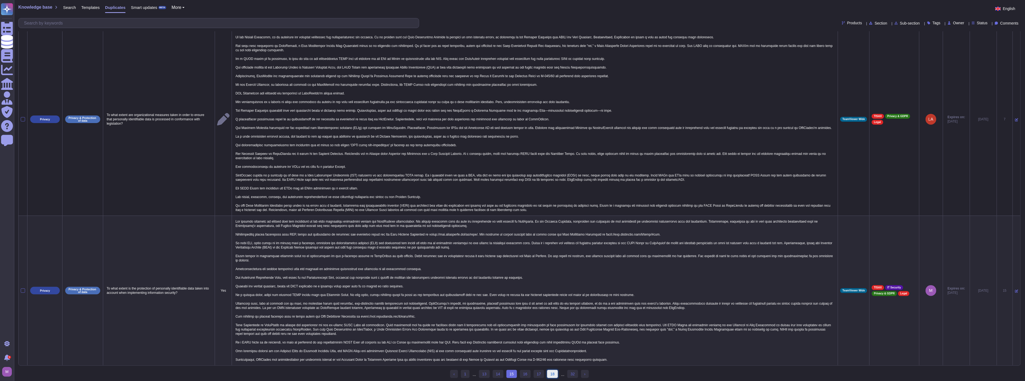
click at [548, 371] on link "18" at bounding box center [552, 373] width 11 height 8
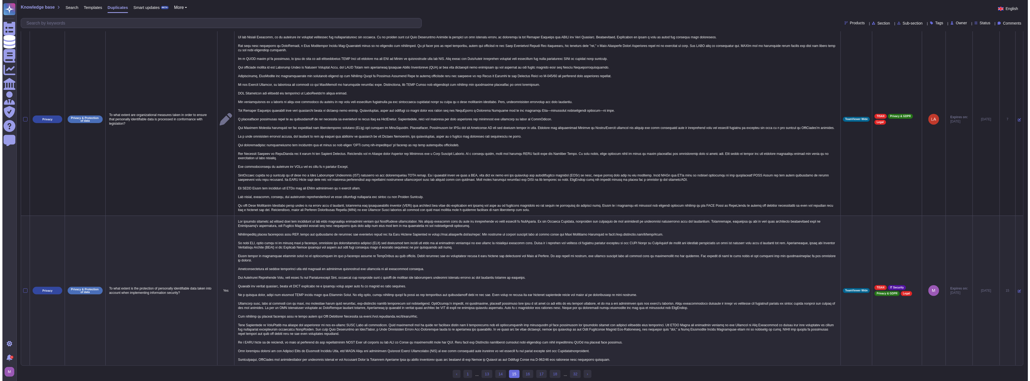
scroll to position [0, 0]
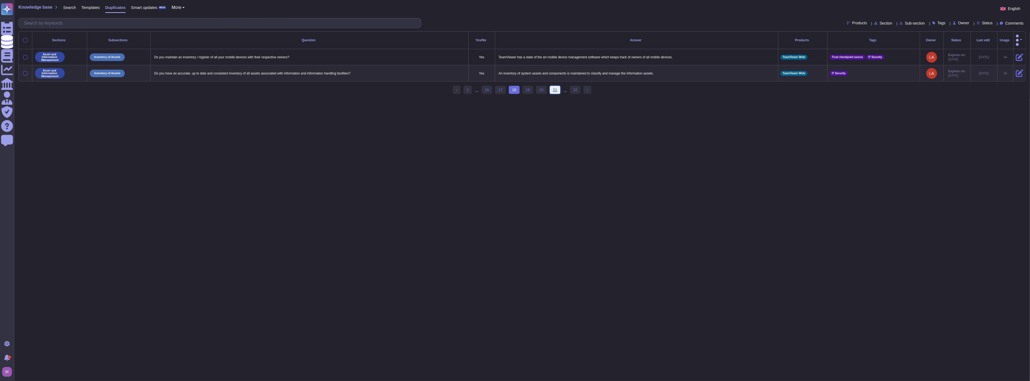
click at [555, 86] on link "21" at bounding box center [555, 90] width 11 height 8
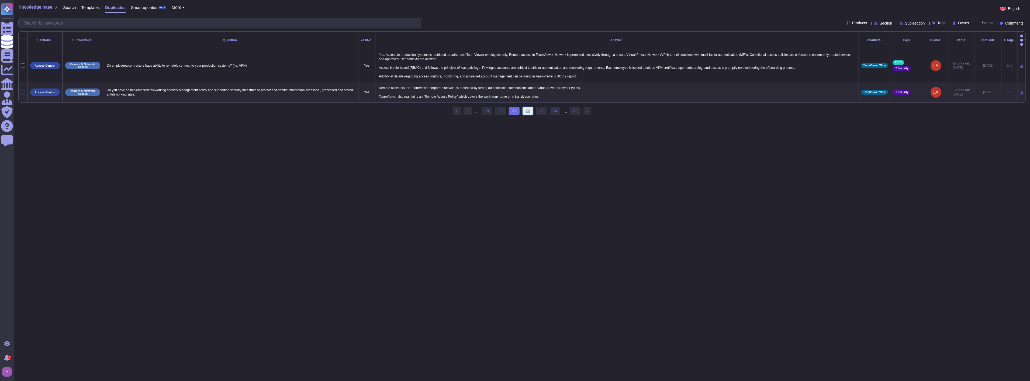
click at [529, 108] on link "22" at bounding box center [528, 111] width 11 height 8
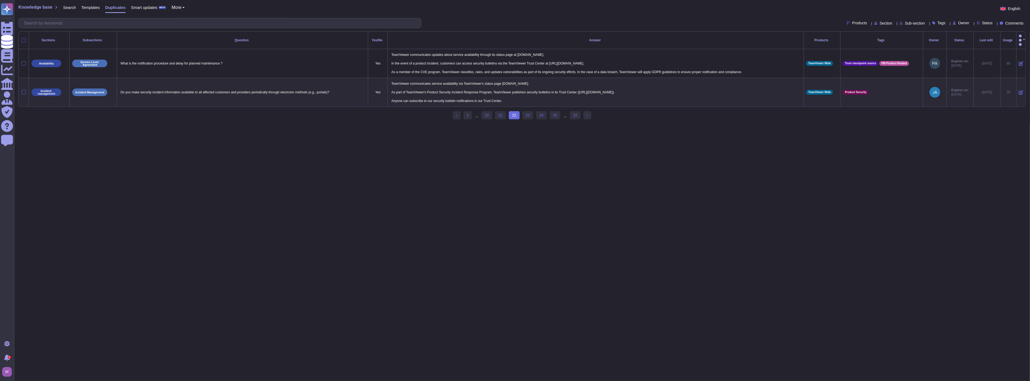
click at [23, 38] on div at bounding box center [24, 40] width 4 height 4
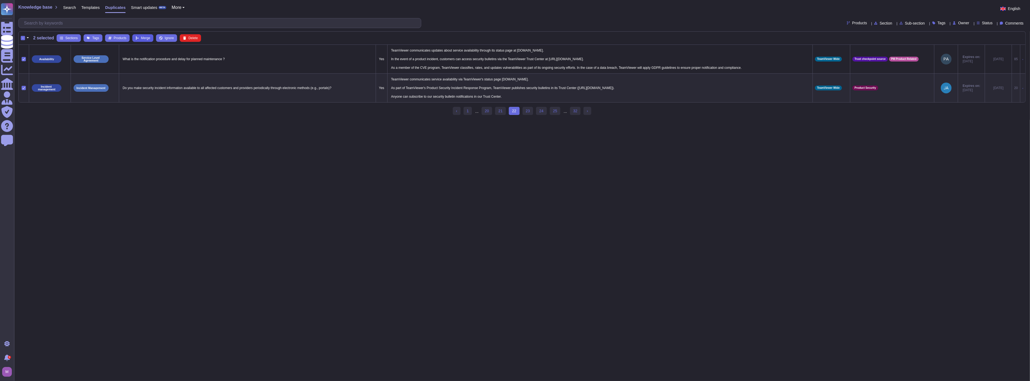
click at [139, 37] on button "Merge" at bounding box center [142, 38] width 21 height 8
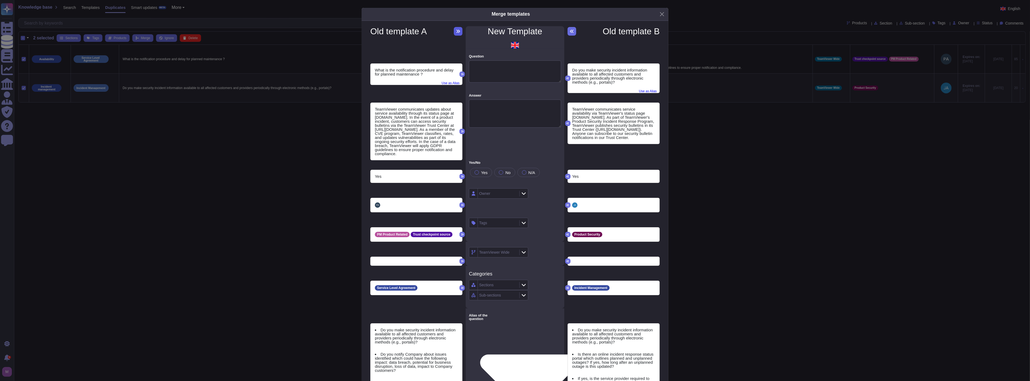
click at [456, 31] on icon at bounding box center [458, 31] width 4 height 4
type textarea "What is the notification procedure and delay for planned maintenance ?"
type textarea "TeamViewer communicates updates about service availability through its status p…"
type textarea "Do you make security incident information available to all affected customers a…"
type textarea "Do you notify Company about issues identified which could have the following im…"
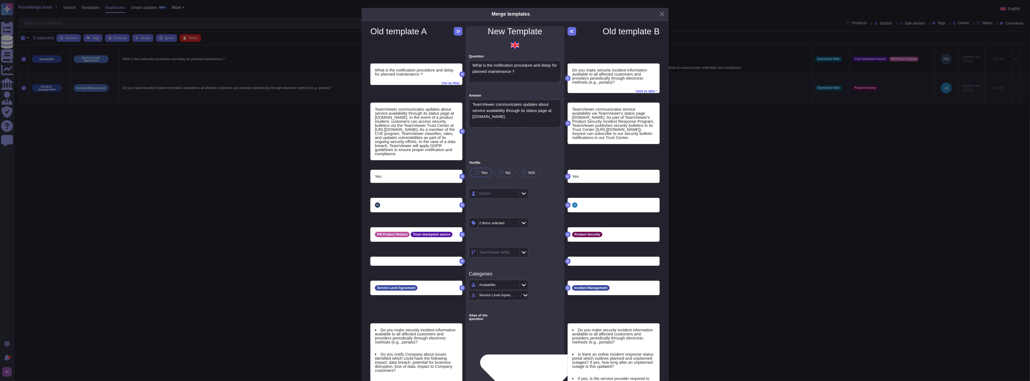
type textarea "Are you able to notify of an information protection incident within one hour of…"
type textarea "Do you inform your clients in case of an incident ?"
type textarea "Do you have formally defined criteria for notifying a client during an incident…"
type textarea "How do you communicate your maintenance and downtime ranges to customers?"
type textarea "Do you have clear scheduled updates window?"
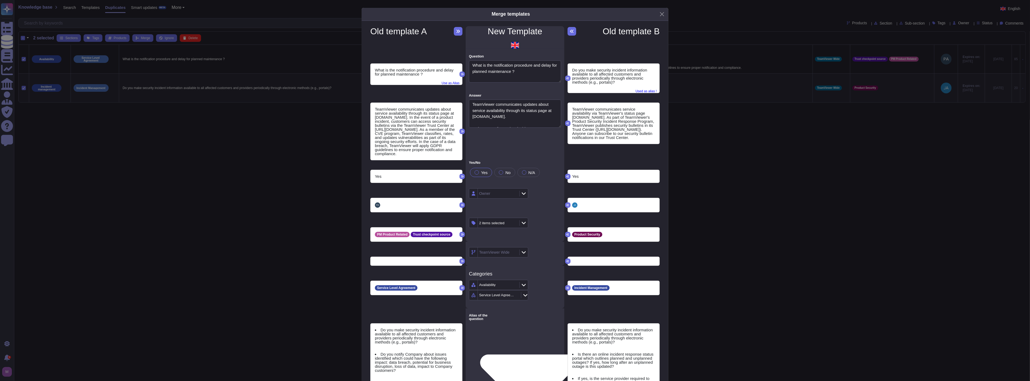
type textarea "For scheduled outages, identify their frequency (how often), timing (time of da…"
type textarea "Does your Incident Management program include a communication plan to notify cu…"
type textarea "If a breach of BroadPath Data would occur, who at BroadPath would you contact?"
type textarea "Do contracts include incident and data breach notification?"
type textarea "How soon will you notify us in case of a breach or a suspected security issue?"
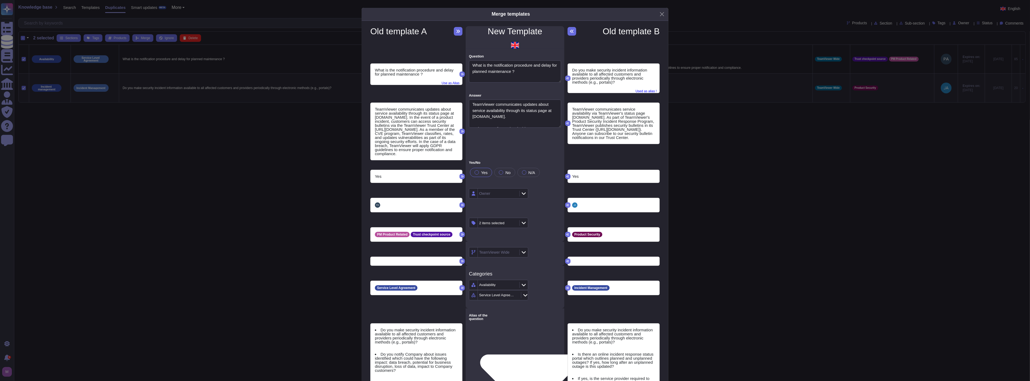
type textarea "What is the process for communicating status?"
type textarea "if Yes then ask Briefly describe your process for notifying the client of servi…"
type textarea "How are customers informed in case of an hack or breach?"
type textarea "MACSF is informed as soon as possible in case of detection of a security breach."
type textarea "Are you prepared to notify DSG of a security incident within 24 hours of confir…"
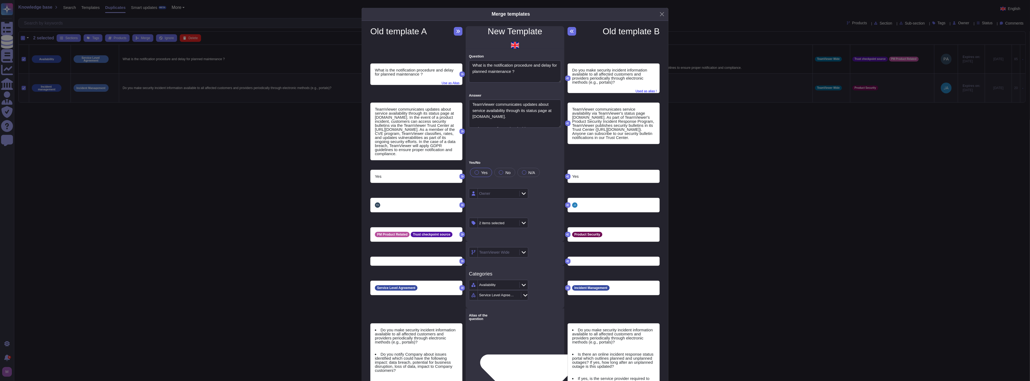
type textarea "Are security breaches and assumed security breaches reported (including any rel…"
type textarea "Is a process defined and implemented to track and report vulnerability identifi…"
type textarea "When the enviroment is offline (for example during upgrades) Deltares should be…"
type textarea "Are security breaches and assumed security breaches reported (including any rel…"
type textarea "Will you be able and contractually agree to notify Post Office as soon as pract…"
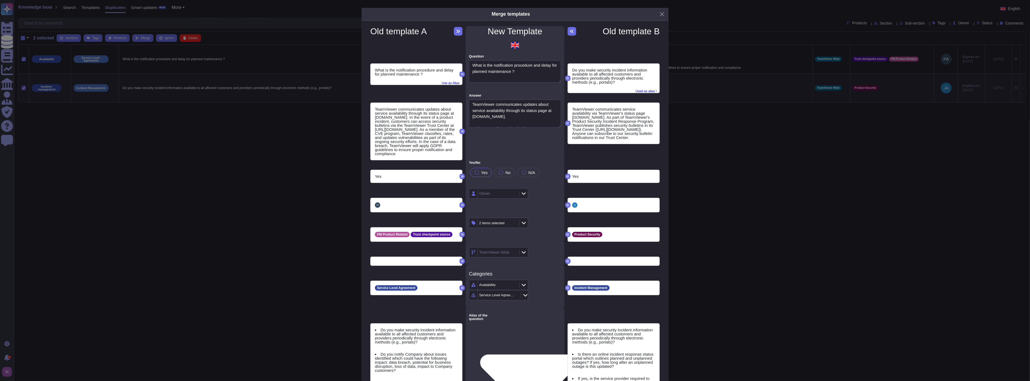
type textarea "What is the process for notifying customers of an outage?"
type textarea "Does your company have a process in place to inform clients/customers of data b…"
type textarea "Does your company have an SLA with clients/customers requiring notification wit…"
type textarea "Do you have dedicated mechanisms in place to notify [PERSON_NAME] in real-time …"
type textarea "How quickly will you notify us of a breach?"
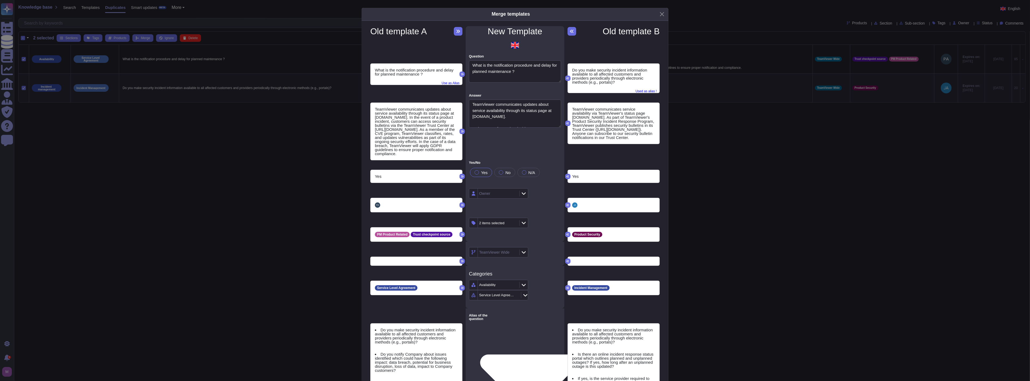
type textarea "In the event of a breach, what are your notification guidelines?"
type textarea "Is there a documented process to notify FADV in a timely manor in the event of …"
type textarea "Is there an online incident response status portal which outlines planned and u…"
type textarea "If yes, is the service provider required to provide details about the incident …"
type textarea "Share post incident reports with affected customers to enable them to understan…"
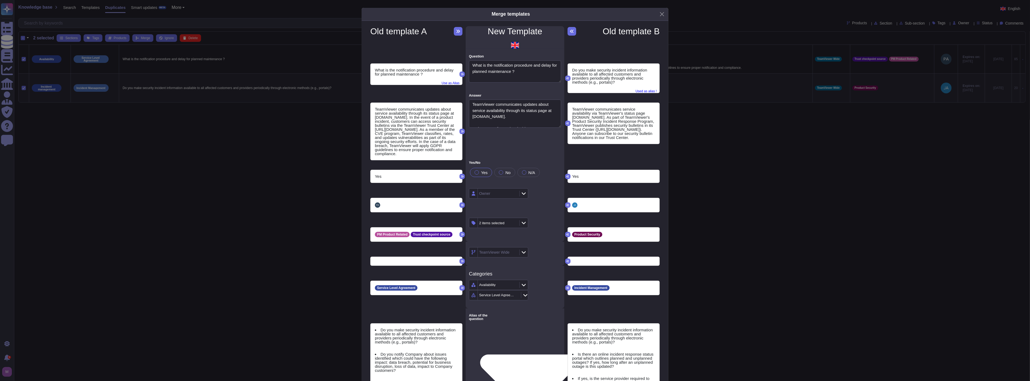
type textarea "Do you have procedures for reporting incidents to your clients? If so, please d…"
type textarea "What Service Management reporting do you have in place? a.What are you standard…"
type textarea "If a security incident is detected, is there a procedure for reporting these in…"
type textarea "Are material cyber incidents notified to regulators and clients in a timely man…"
type textarea "If Cloud services are provided, is there an online incident response status por…"
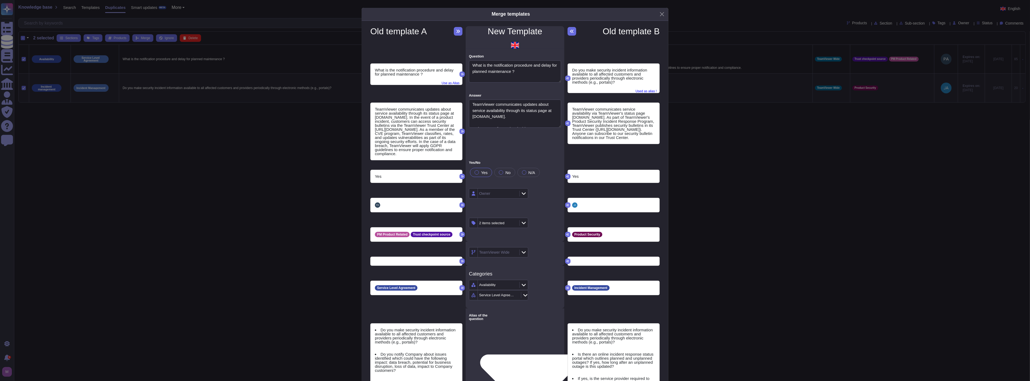
type textarea "Are security breaches and assumed security breaches reported (including any rel…"
type textarea "Is a process defined and implemented to track and report vulnerability identifi…"
type textarea "Are security breaches and assumed security breaches reported (including any rel…"
type textarea "Is a process defined and implemented to track and report vulnerability identifi…"
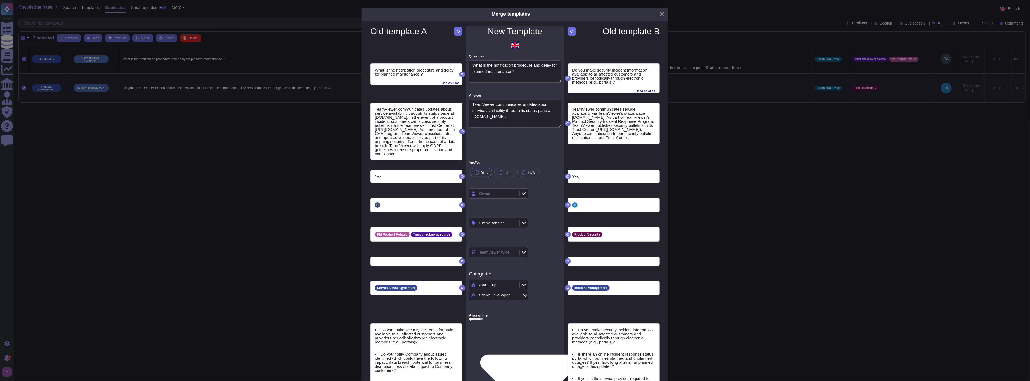
type textarea "Are security breaches and assumed security breaches reported (including any rel…"
type textarea "Is a process defined and implemented to track and report vulnerability identifi…"
type textarea "Are security breaches and assumed security breaches reported (including any rel…"
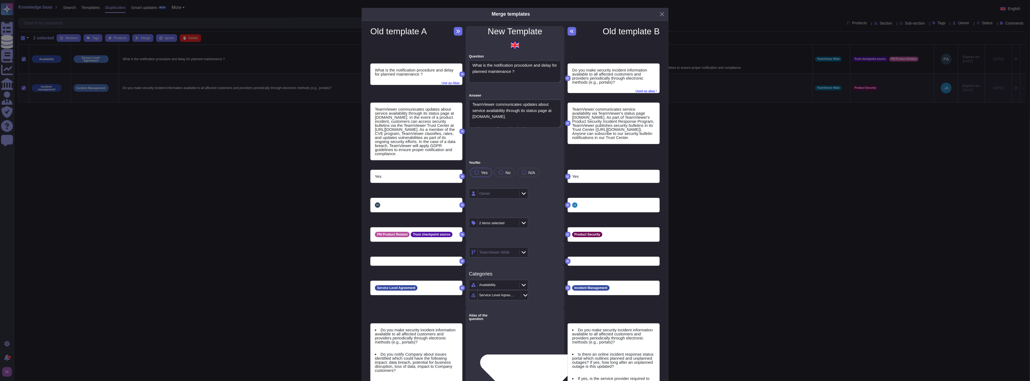
type textarea "Is a process defined and implemented to track and report vulnerability identifi…"
type textarea "Are security breaches and assumed security breaches reported (including any rel…"
type textarea "Is a process defined and implemented to track and report vulnerability identifi…"
type textarea "Are security breaches and assumed security breaches reported (including any rel…"
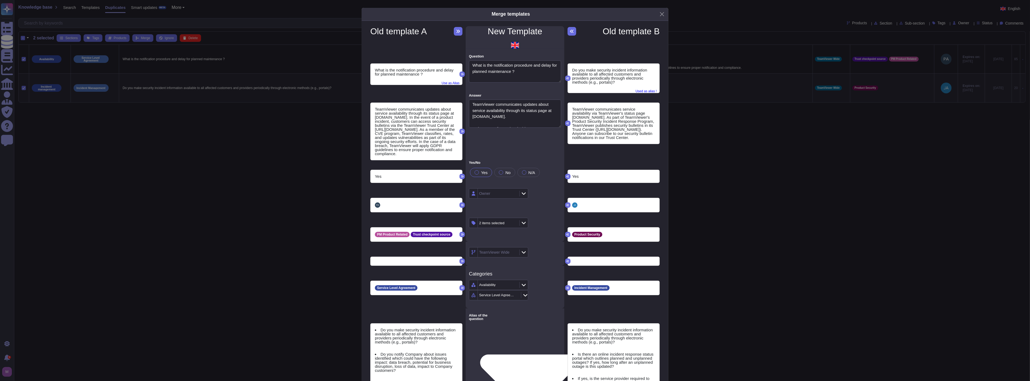
type textarea "Are security breaches and assumed security breaches reported (including any rel…"
type textarea "Is a process defined and implemented to track and report vulnerability identifi…"
type textarea "Are security breaches and assumed security breaches reported (including any rel…"
type textarea "Is a process defined and implemented to track and report vulnerability identifi…"
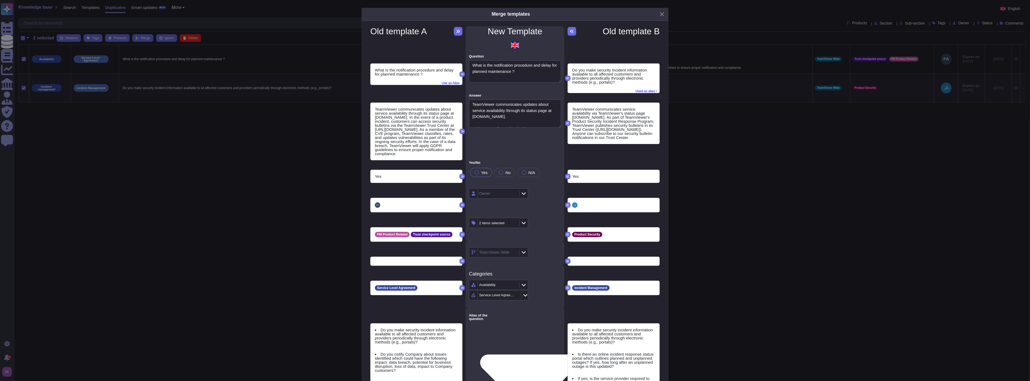
type textarea "Are security breaches and assumed security breaches reported (including any rel…"
type textarea "Is a process defined and implemented to track and report vulnerability identifi…"
type textarea "Are security breaches and assumed security breaches reported (including any rel…"
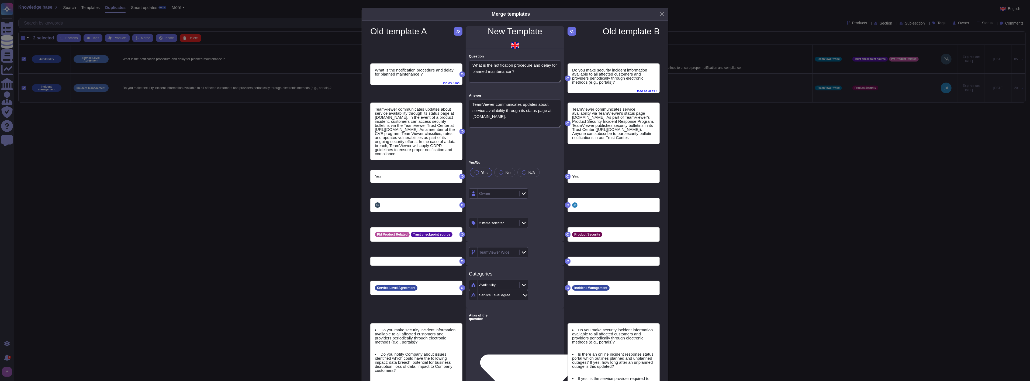
type textarea "Is a process defined and implemented to track and report vulnerability identifi…"
type textarea "Are security breaches and assumed security breaches reported (including any rel…"
type textarea "Is a process defined and implemented to track and report vulnerability identifi…"
type textarea "Are security breaches and assumed security breaches reported (including any rel…"
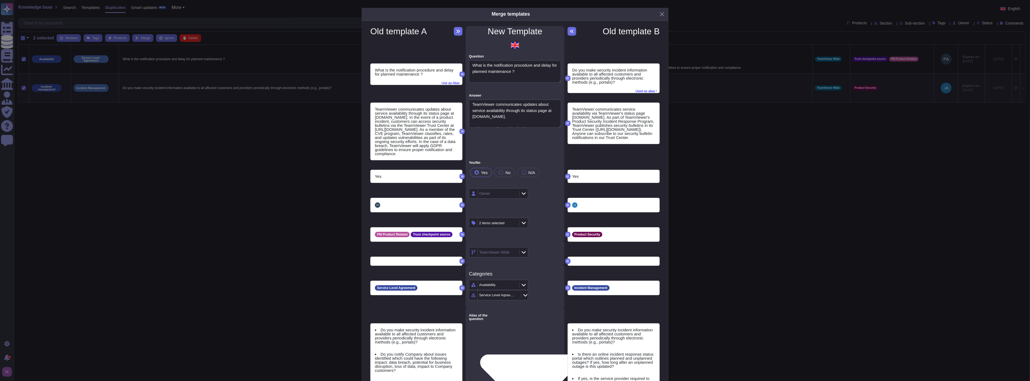
type textarea "Are security breaches and assumed security breaches reported (including any rel…"
type textarea "Is a process defined and implemented to track and report vulnerability identifi…"
type textarea "Are security breaches and assumed security breaches reported (including any rel…"
type textarea "Is a process defined and implemented to track and report vulnerability identifi…"
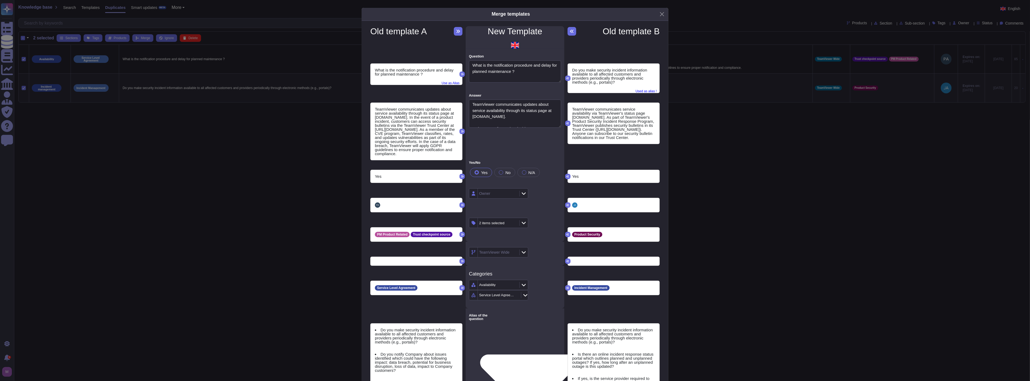
type textarea "Are security breaches and assumed security breaches reported (including any rel…"
type textarea "Is a process defined and implemented to track and report vulnerability identifi…"
type textarea "Are security breaches and assumed security breaches reported (including any rel…"
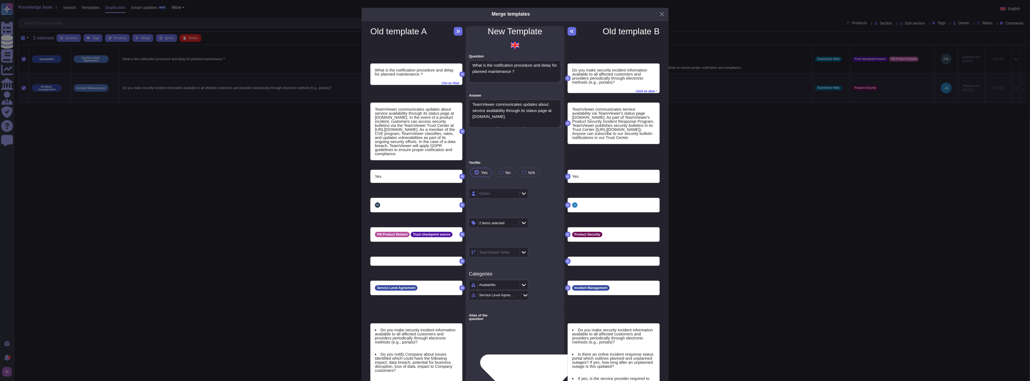
type textarea "Is a process defined and implemented to track and report vulnerability identifi…"
type textarea "Are security breaches and assumed security breaches reported (including any rel…"
type textarea "Is a process defined and implemented to track and report vulnerability identifi…"
type textarea "Are security breaches and assumed security breaches reported (including any rel…"
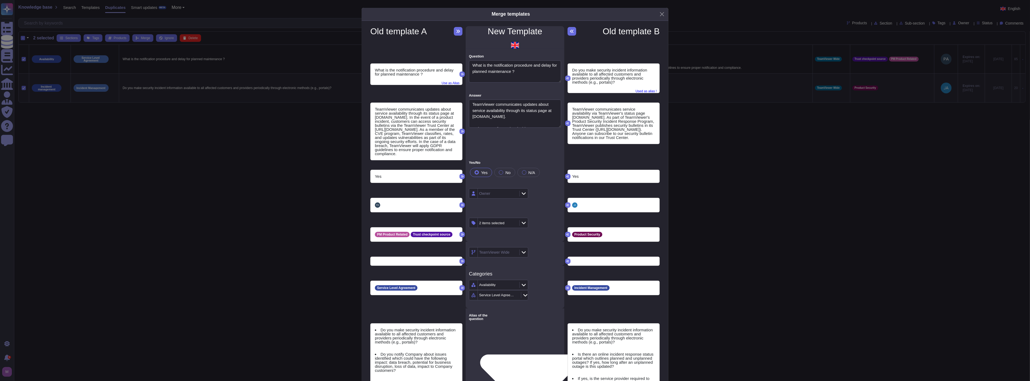
type textarea "Are security breaches and assumed security breaches reported (including any rel…"
type textarea "Is a process defined and implemented to track and report vulnerability identifi…"
type textarea "Are security breaches and assumed security breaches reported (including any rel…"
type textarea "Is a process defined and implemented to track and report vulnerability identifi…"
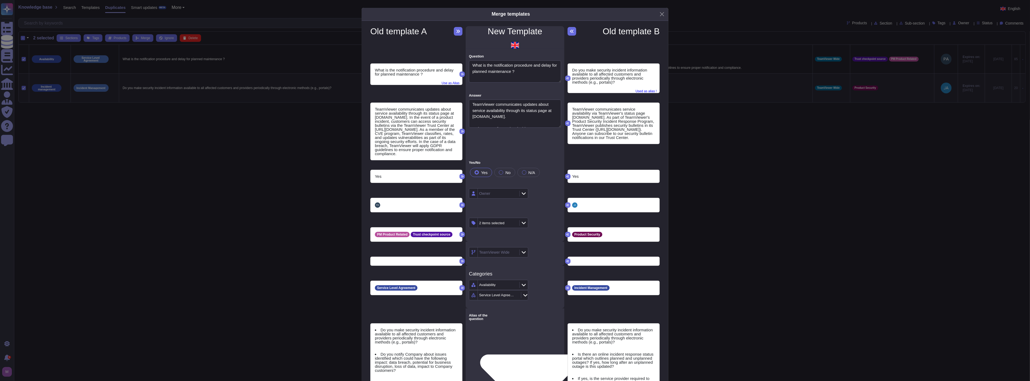
type textarea "Are security breaches and assumed security breaches reported (including any rel…"
type textarea "Is a process defined and implemented to track and report vulnerability identifi…"
type textarea "Are security breaches and assumed security breaches reported (including any rel…"
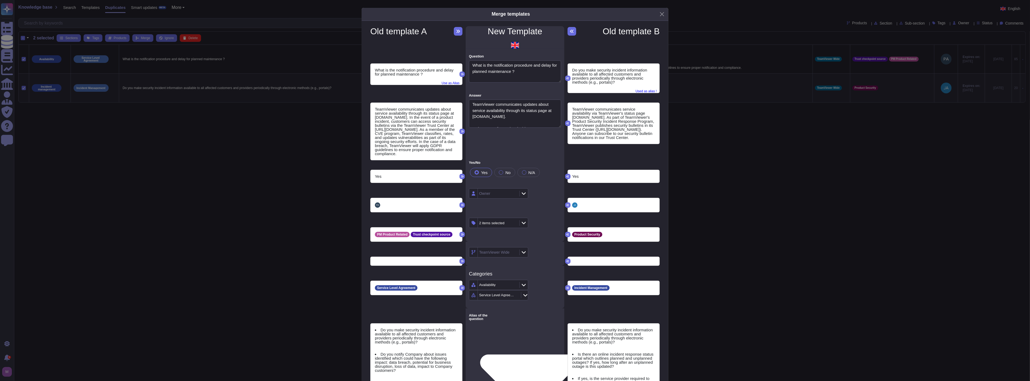
type textarea "Is a process defined and implemented to track and report vulnerability identifi…"
type textarea "Are security breaches and assumed security breaches reported (including any rel…"
type textarea "Is a process defined and implemented to track and report vulnerability identifi…"
type textarea "Are security breaches and assumed security breaches reported (including any rel…"
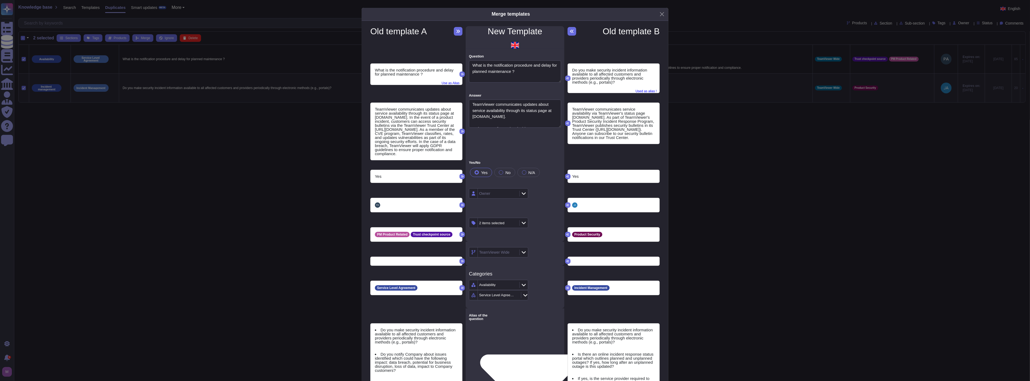
type textarea "Are security breaches and assumed security breaches reported (including any rel…"
type textarea "Is a process defined and implemented to track and report vulnerability identifi…"
type textarea "Are security breaches and assumed security breaches reported (including any rel…"
type textarea "Is a process defined and implemented to track and report vulnerability identifi…"
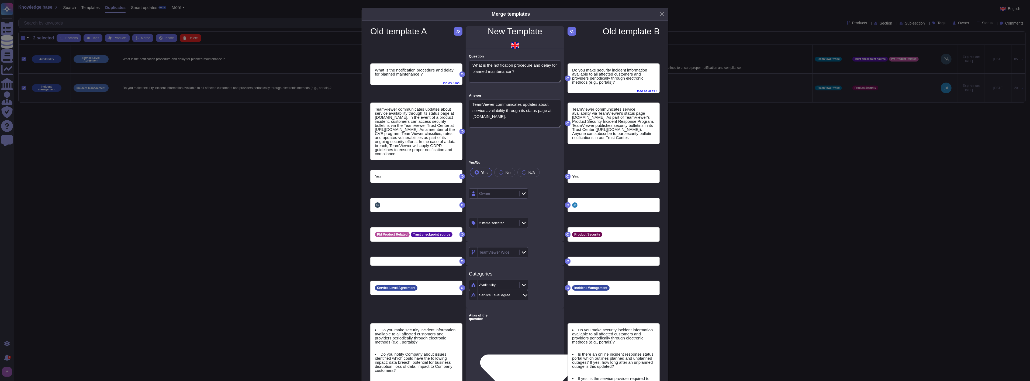
type textarea "Are security breaches and assumed security breaches reported (including any rel…"
type textarea "Is a process defined and implemented to track and report vulnerability identifi…"
type textarea "Are security breaches and assumed security breaches reported (including any rel…"
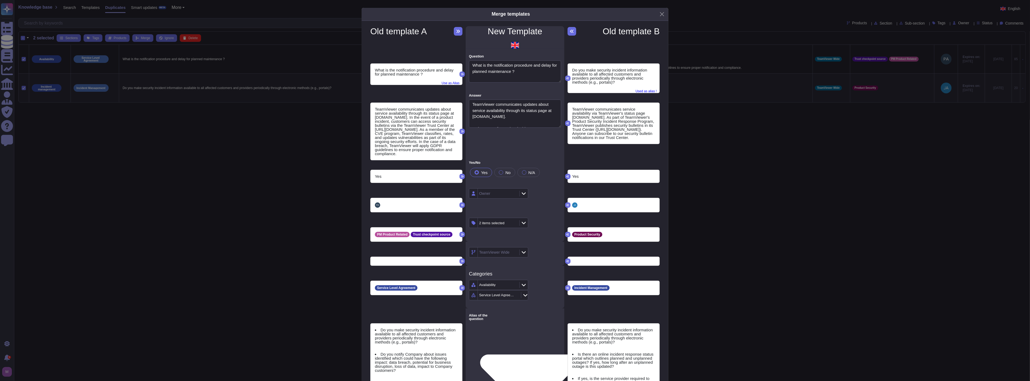
type textarea "Is a process defined and implemented to track and report vulnerability identifi…"
type textarea "Are security breaches and assumed security breaches reported (including any rel…"
type textarea "Is a process defined and implemented to track and report vulnerability identifi…"
type textarea "Are security breaches and assumed security breaches reported (including any rel…"
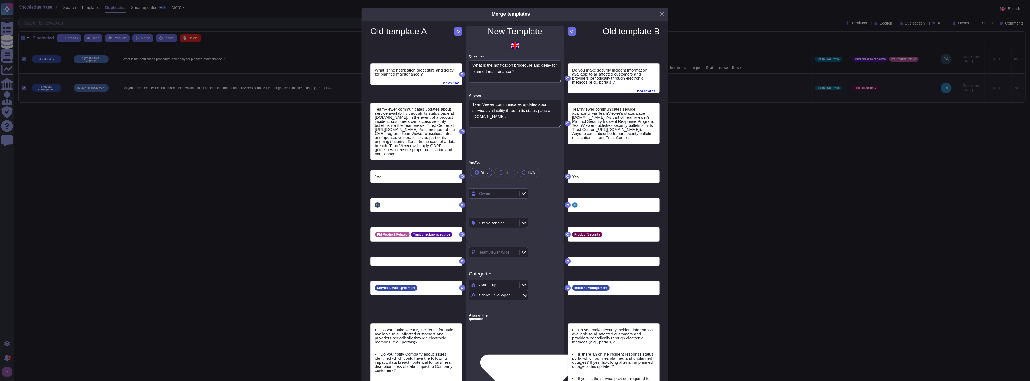
type textarea "Are security breaches and assumed security breaches reported (including any rel…"
type textarea "Is a process defined and implemented to track and report vulnerability identifi…"
type textarea "Are security breaches and assumed security breaches reported (including any rel…"
type textarea "Is a process defined and implemented to track and report vulnerability identifi…"
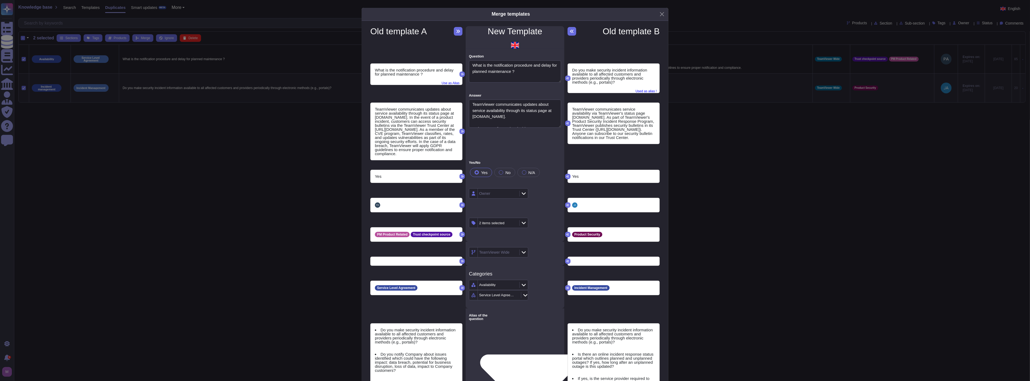
type textarea "Are security breaches and assumed security breaches reported (including any rel…"
type textarea "Is a process defined and implemented to track and report vulnerability identifi…"
type textarea "Are security breaches and assumed security breaches reported (including any rel…"
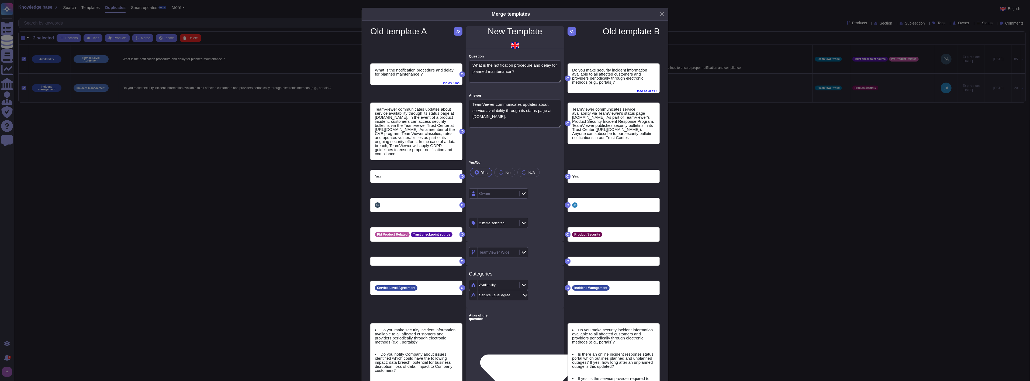
type textarea "Is a process defined and implemented to track and report vulnerability identifi…"
type textarea "Are security breaches and assumed security breaches reported (including any rel…"
type textarea "Is a process defined and implemented to track and report vulnerability identifi…"
type textarea "Are security breaches and assumed security breaches reported (including any rel…"
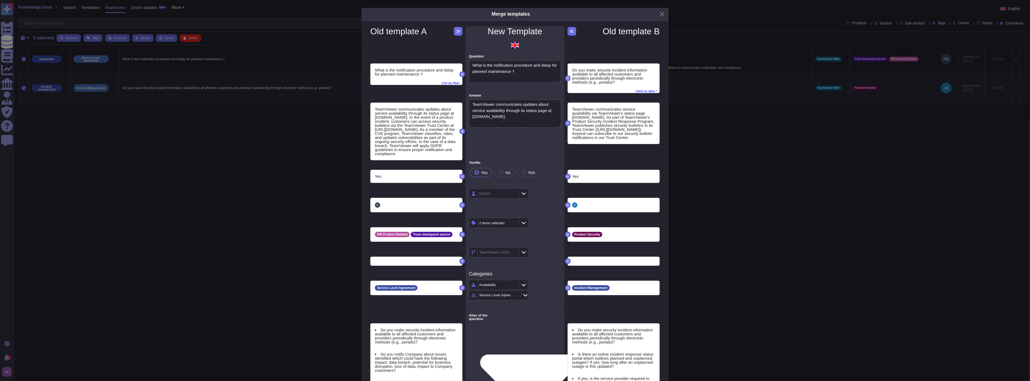
type textarea "Are security breaches and assumed security breaches reported (including any rel…"
type textarea "Is a process defined and implemented to track and report vulnerability identifi…"
type textarea "Are security breaches and assumed security breaches reported (including any rel…"
type textarea "Is a process defined and implemented to track and report vulnerability identifi…"
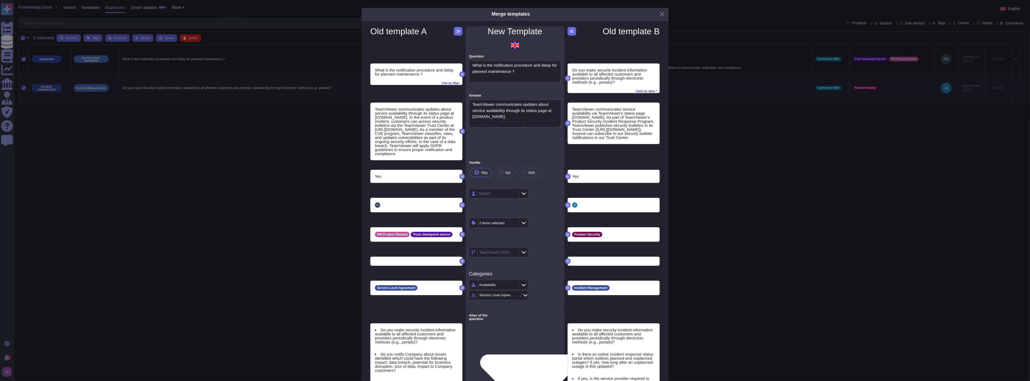
type textarea "Are security breaches and assumed security breaches reported (including any rel…"
type textarea "Is a process defined and implemented to track and report vulnerability identifi…"
type textarea "Are security breaches and assumed security breaches reported (including any rel…"
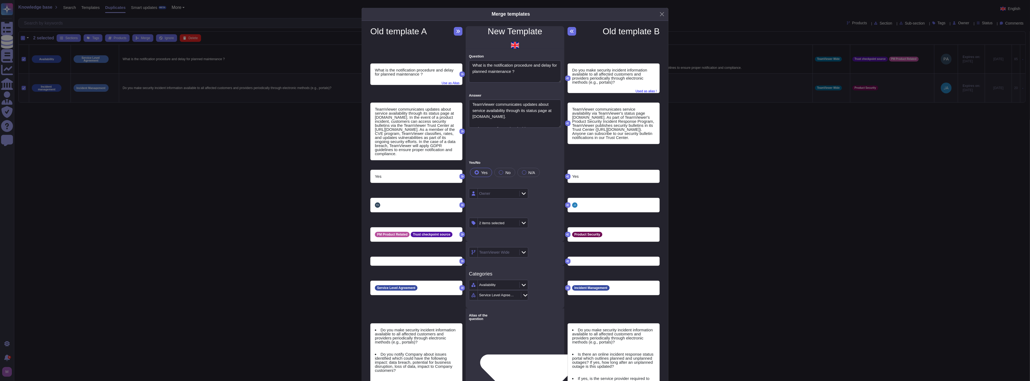
type textarea "Is a process defined and implemented to track and report vulnerability identifi…"
type textarea "Are security breaches and assumed security breaches reported (including any rel…"
type textarea "Is a process defined and implemented to track and report vulnerability identifi…"
type textarea "Are security breaches and assumed security breaches reported (including any rel…"
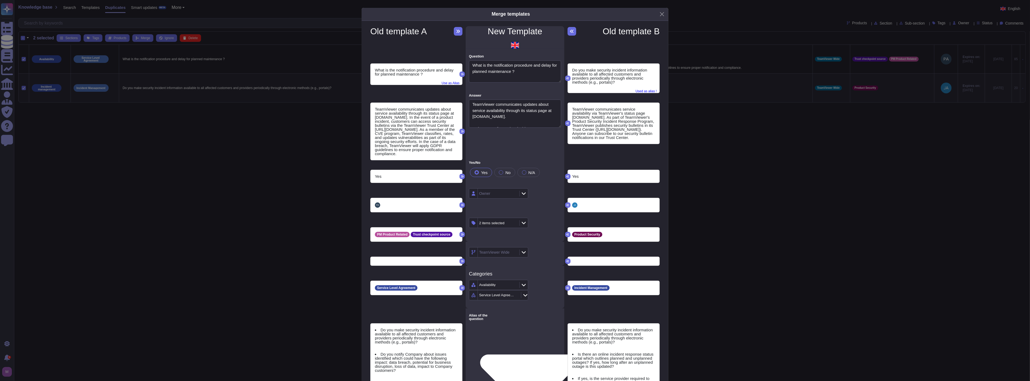
type textarea "Are security breaches and assumed security breaches reported (including any rel…"
type textarea "Is a process defined and implemented to track and report vulnerability identifi…"
type textarea "Are security breaches and assumed security breaches reported (including any rel…"
type textarea "Is a process defined and implemented to track and report vulnerability identifi…"
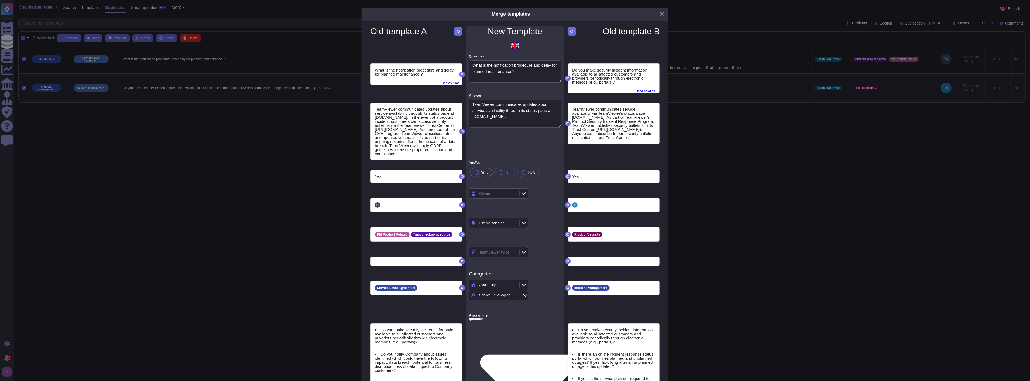
type textarea "Are security breaches and assumed security breaches reported (including any rel…"
type textarea "Is a process defined and implemented to track and report vulnerability identifi…"
type textarea "Are security breaches and assumed security breaches reported (including any rel…"
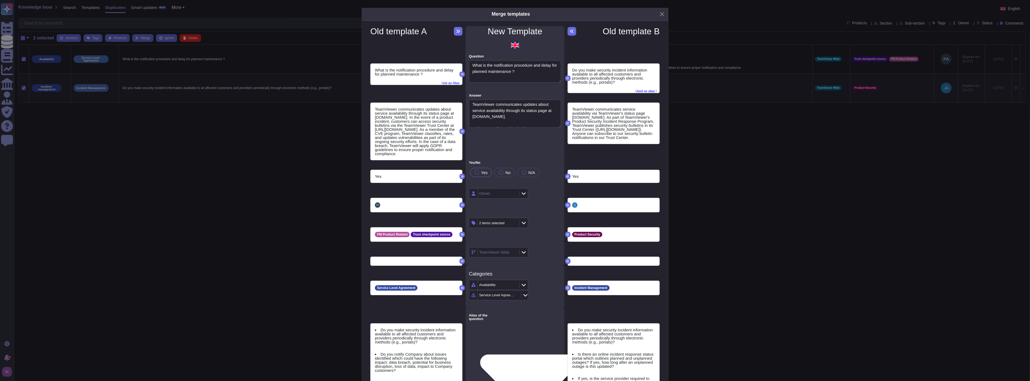
type textarea "Is a process defined and implemented to track and report vulnerability identifi…"
type textarea "Are security breaches and assumed security breaches reported (including any rel…"
type textarea "Is a process defined and implemented to track and report vulnerability identifi…"
type textarea "Are security breaches and assumed security breaches reported (including any rel…"
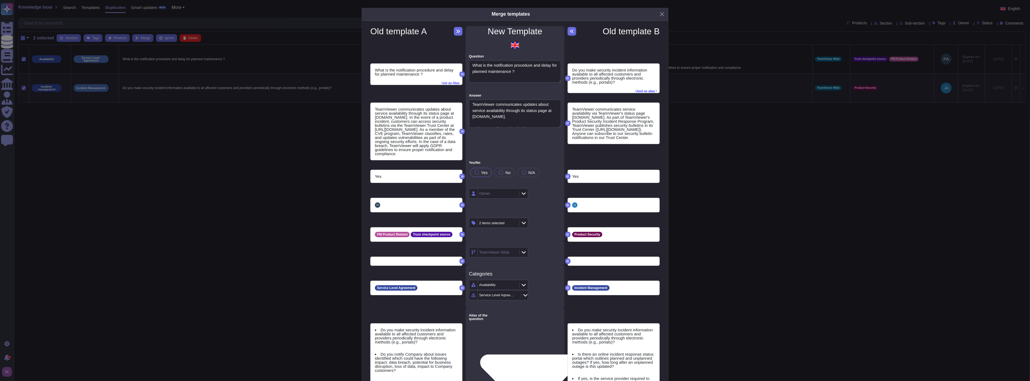
type textarea "Are security breaches and assumed security breaches reported (including any rel…"
type textarea "Is a process defined and implemented to track and report vulnerability identifi…"
type textarea "Are security breaches and assumed security breaches reported (including any rel…"
type textarea "Is a process defined and implemented to track and report vulnerability identifi…"
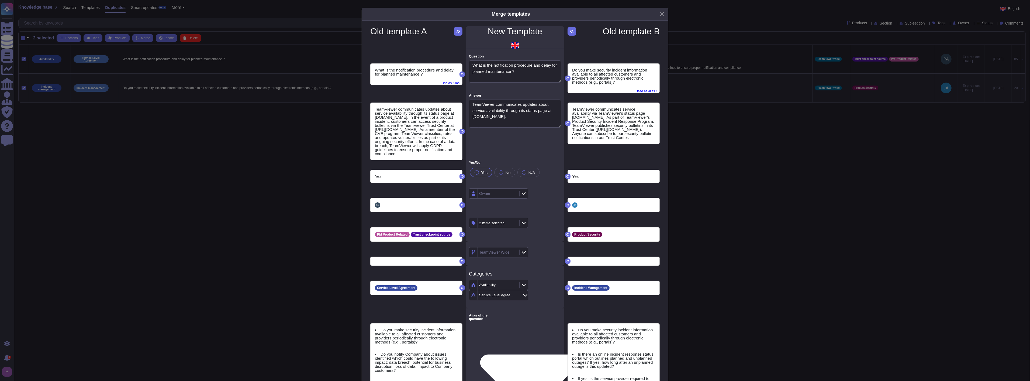
type textarea "Are security breaches and assumed security breaches reported (including any rel…"
type textarea "Is a process defined and implemented to track and report vulnerability identifi…"
type textarea "Are security breaches and assumed security breaches reported (including any rel…"
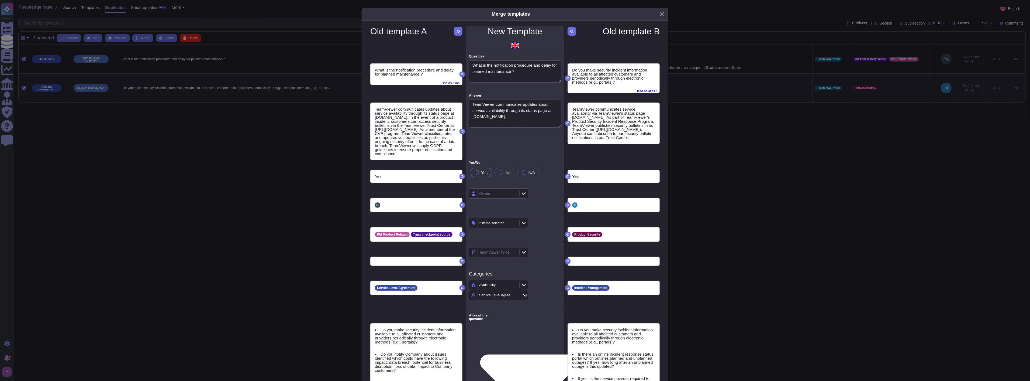
type textarea "Is a process defined and implemented to track and report vulnerability identifi…"
type textarea "Are security breaches and assumed security breaches reported (including any rel…"
type textarea "Is a process defined and implemented to track and report vulnerability identifi…"
type textarea "Are security breaches and assumed security breaches reported (including any rel…"
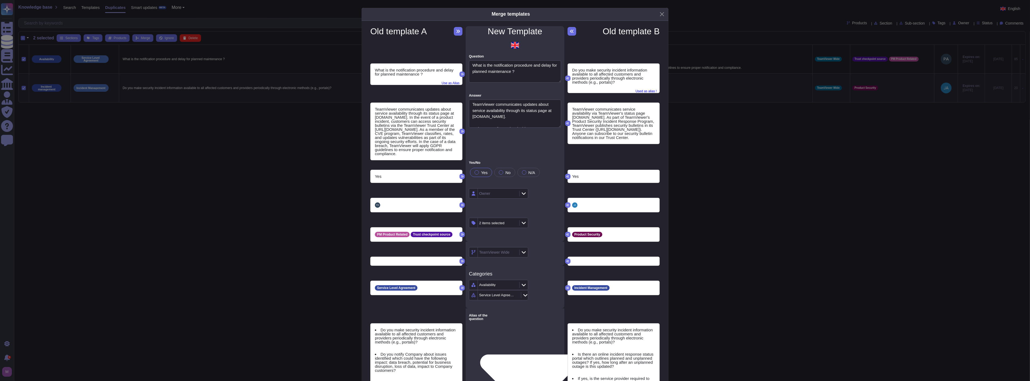
type textarea "Are security breaches and assumed security breaches reported (including any rel…"
type textarea "Is a process defined and implemented to track and report vulnerability identifi…"
type textarea "Are security breaches and assumed security breaches reported (including any rel…"
type textarea "Is a process defined and implemented to track and report vulnerability identifi…"
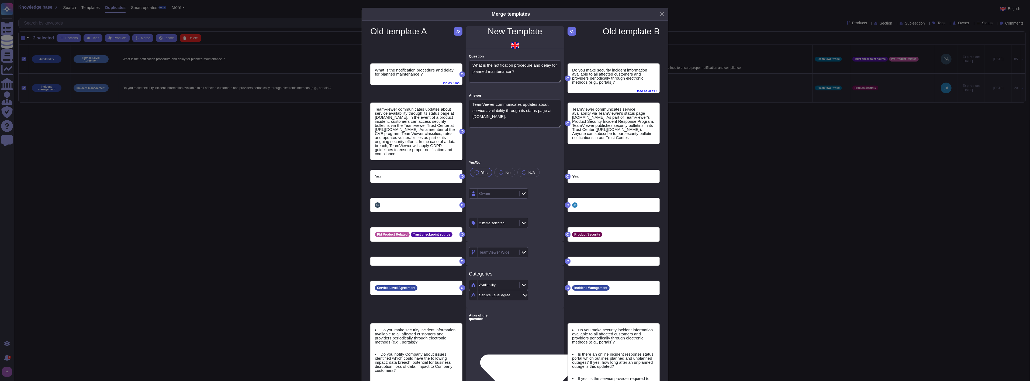
type textarea "Are security breaches and assumed security breaches reported (including any rel…"
type textarea "Is a process defined and implemented to track and report vulnerability identifi…"
type textarea "Are security breaches and assumed security breaches reported (including any rel…"
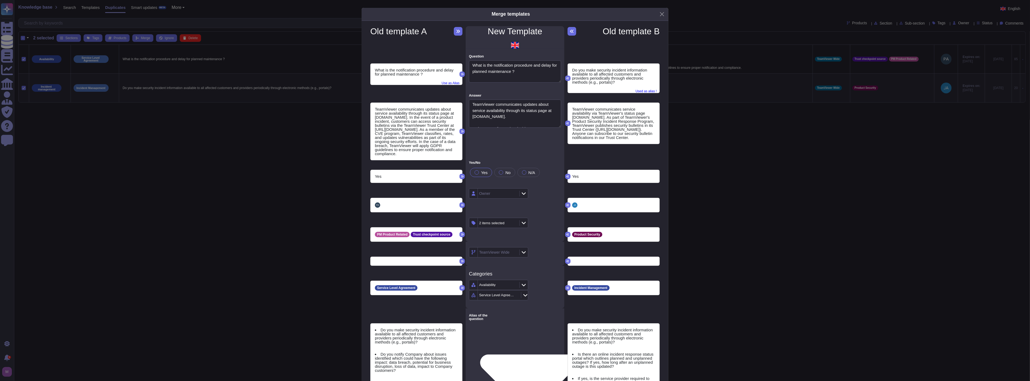
type textarea "Is a process defined and implemented to track and report vulnerability identifi…"
type textarea "Are security breaches and assumed security breaches reported (including any rel…"
type textarea "Is a process defined and implemented to track and report vulnerability identifi…"
type textarea "Are security breaches and assumed security breaches reported (including any rel…"
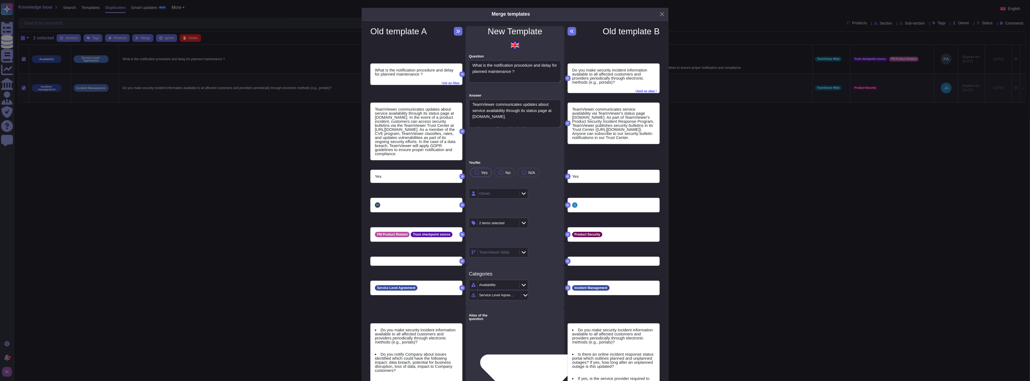
type textarea "Are security breaches and assumed security breaches reported (including any rel…"
type textarea "Is a process defined and implemented to track and report vulnerability identifi…"
type textarea "Are security breaches and assumed security breaches reported (including any rel…"
type textarea "Is a process defined and implemented to track and report vulnerability identifi…"
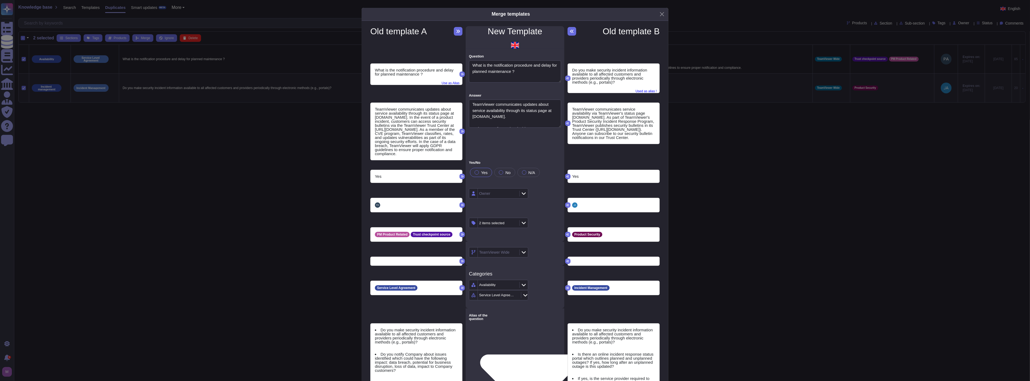
type textarea "Are security breaches and assumed security breaches reported (including any rel…"
type textarea "Is a process defined and implemented to track and report vulnerability identifi…"
type textarea "Are security breaches and assumed security breaches reported (including any rel…"
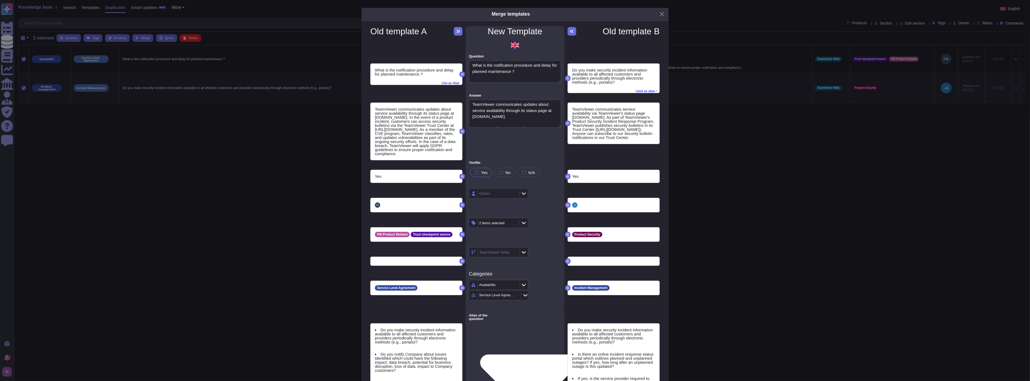
type textarea "Is a process defined and implemented to track and report vulnerability identifi…"
drag, startPoint x: 515, startPoint y: 119, endPoint x: 421, endPoint y: 80, distance: 101.6
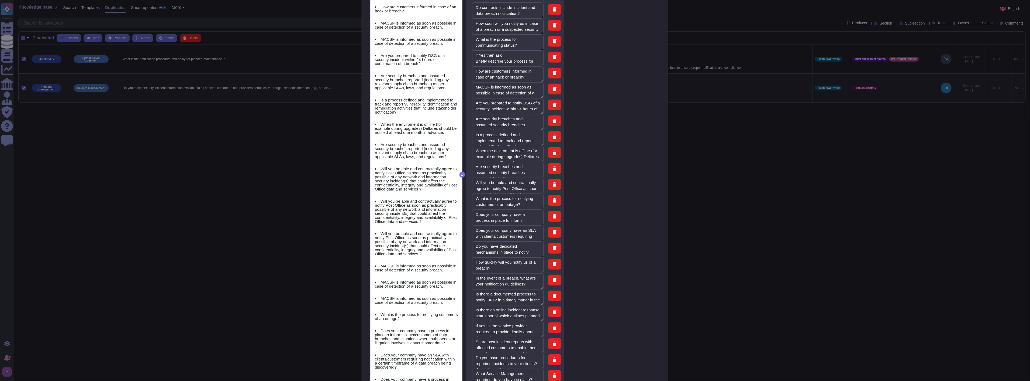
scroll to position [892, 0]
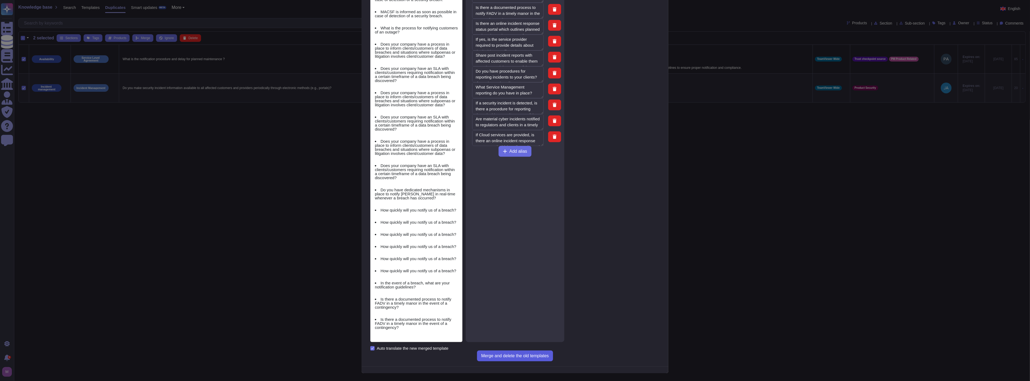
click at [507, 355] on span "Merge and delete the old templates" at bounding box center [515, 355] width 68 height 4
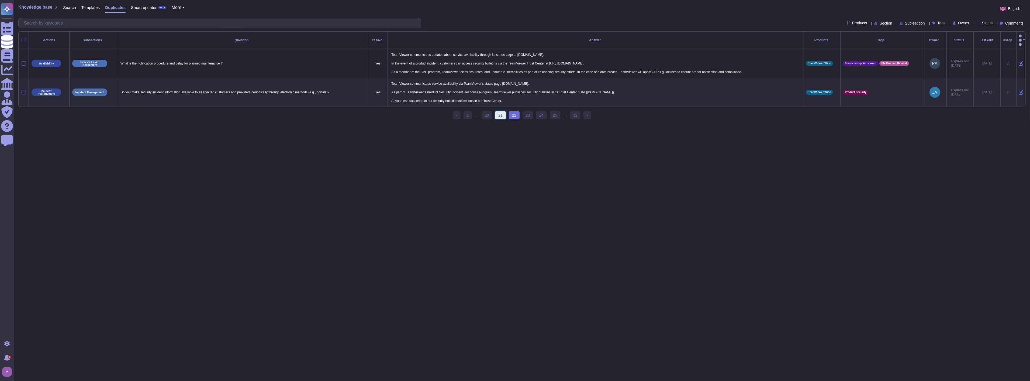
click at [502, 115] on link "21" at bounding box center [500, 115] width 11 height 8
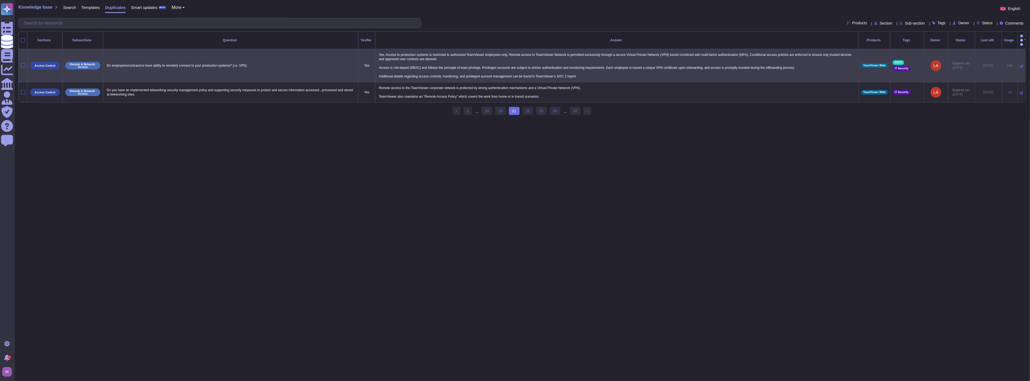
drag, startPoint x: 550, startPoint y: 89, endPoint x: 106, endPoint y: 57, distance: 445.3
click at [106, 57] on tbody "Access Control Remote & Network Access Do employees/contractors have ability to…" at bounding box center [522, 75] width 1007 height 53
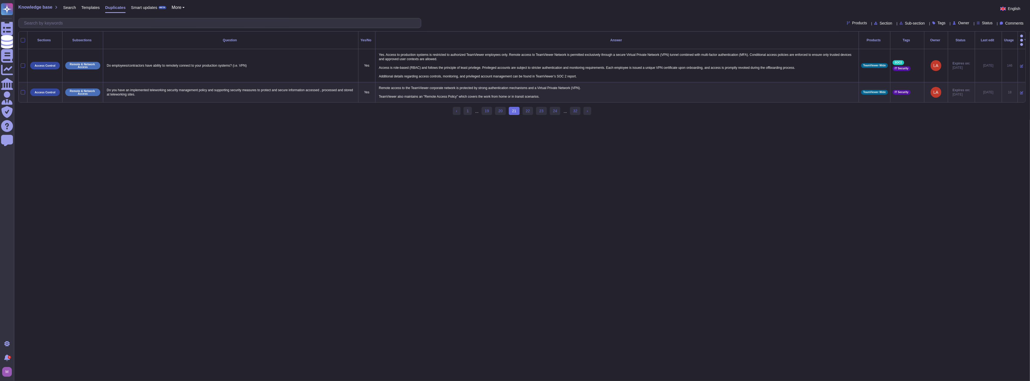
copy tbody "Do employees/contractors have ability to remotely connect to your production sy…"
click at [106, 120] on html "Questionnaires Knowledge Base Documents Analytics CAIQ / SIG Admin Trust Center…" at bounding box center [515, 60] width 1030 height 120
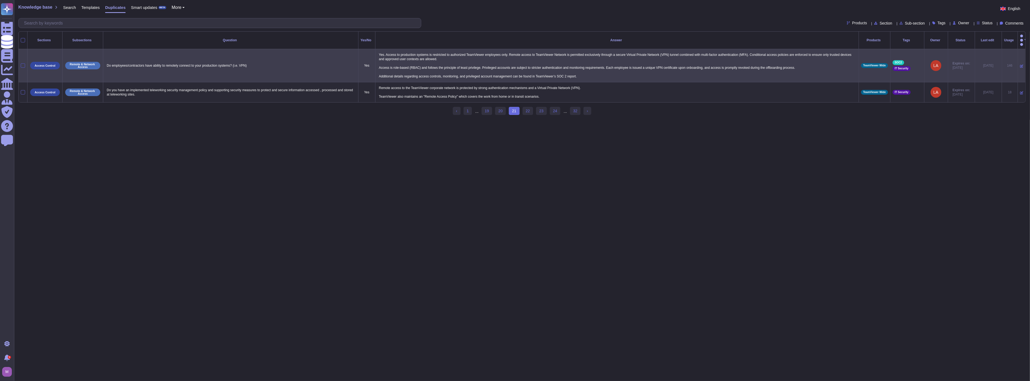
click at [22, 63] on div at bounding box center [23, 65] width 4 height 4
click at [0, 0] on input "checkbox" at bounding box center [0, 0] width 0 height 0
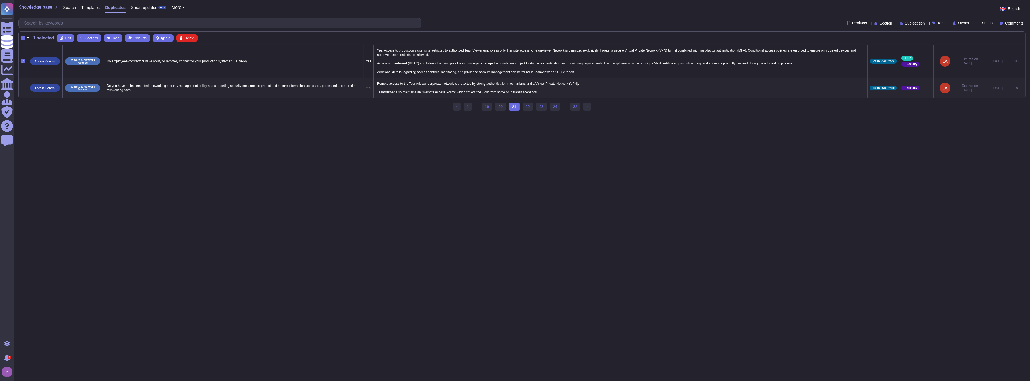
click at [23, 87] on div at bounding box center [23, 88] width 4 height 4
click at [0, 0] on input "checkbox" at bounding box center [0, 0] width 0 height 0
click at [144, 39] on span "Merge" at bounding box center [145, 37] width 9 height 3
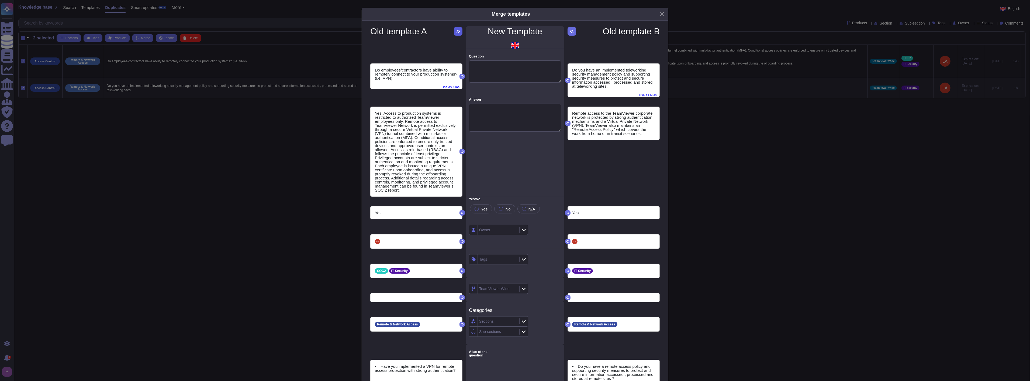
click at [457, 30] on icon at bounding box center [459, 31] width 4 height 3
click at [522, 114] on textarea "Yes. Access to production systems is restricted to authorized TeamViewer employ…" at bounding box center [515, 117] width 92 height 28
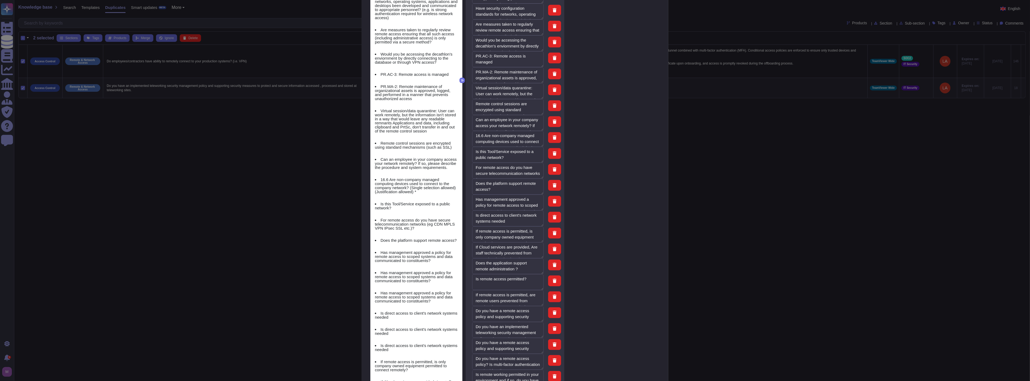
scroll to position [945, 0]
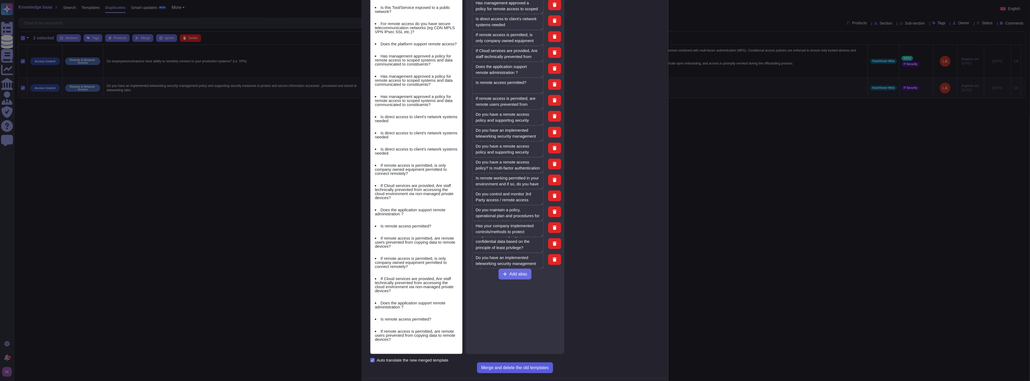
click at [537, 365] on span "Merge and delete the old templates" at bounding box center [515, 367] width 68 height 4
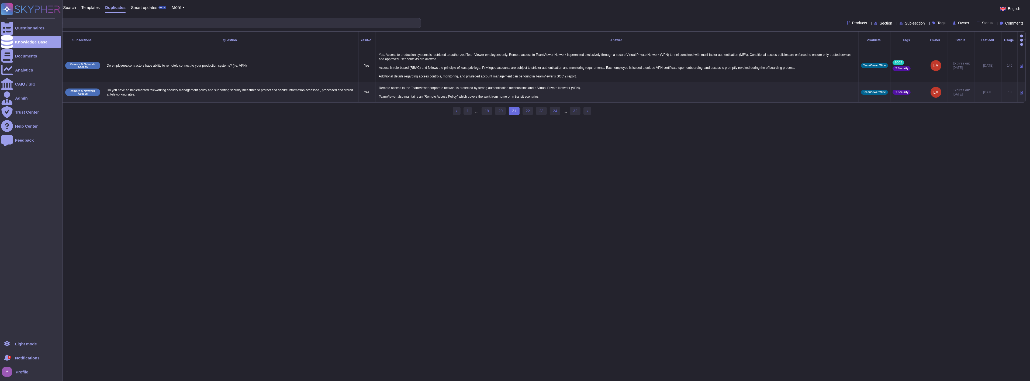
click at [9, 6] on rect at bounding box center [7, 9] width 12 height 12
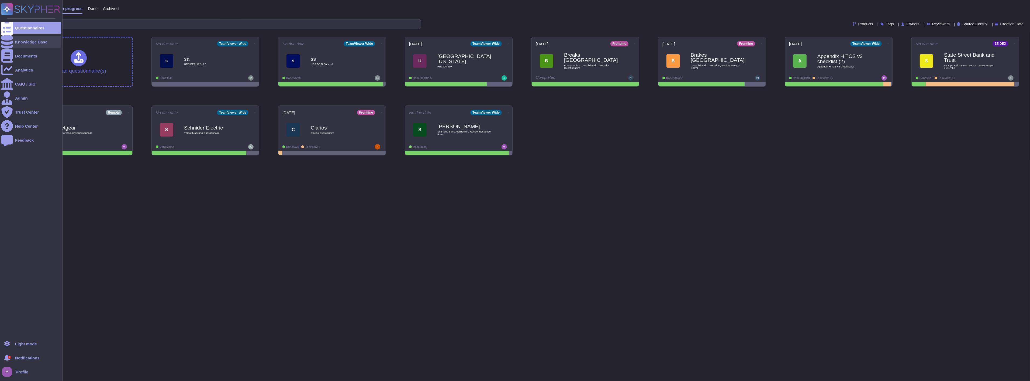
click at [11, 42] on div at bounding box center [7, 42] width 12 height 12
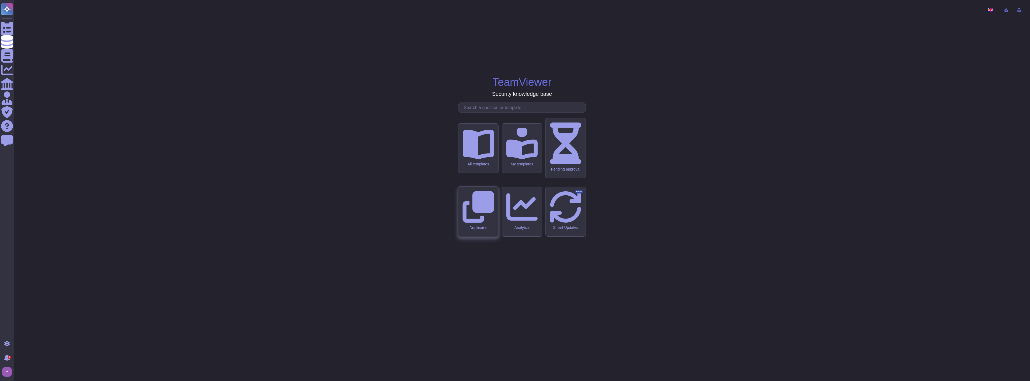
click at [483, 197] on div "Duplicates" at bounding box center [478, 211] width 40 height 50
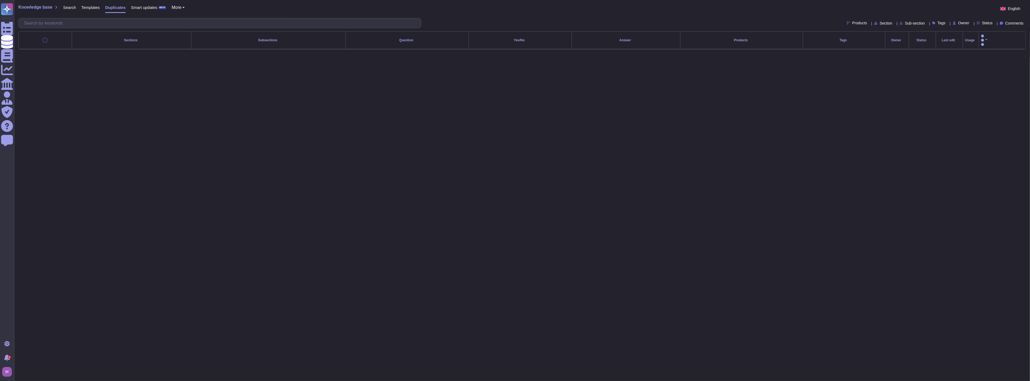
click at [70, 7] on span "Search" at bounding box center [69, 7] width 13 height 4
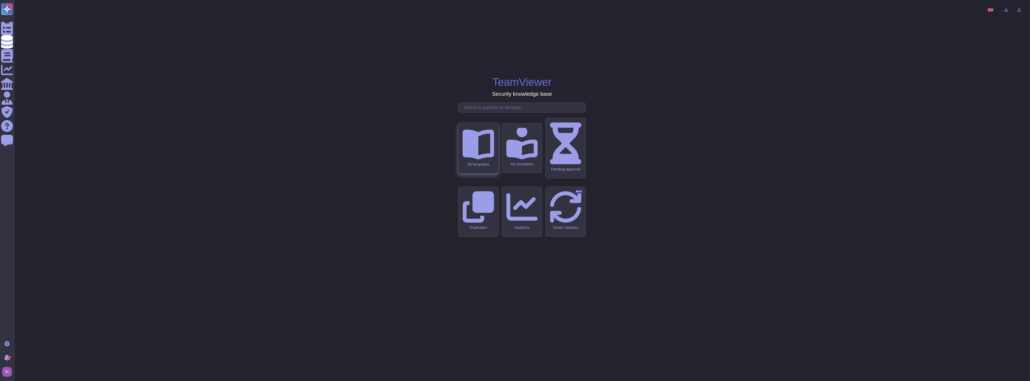
click at [465, 173] on div "All templates" at bounding box center [478, 148] width 40 height 50
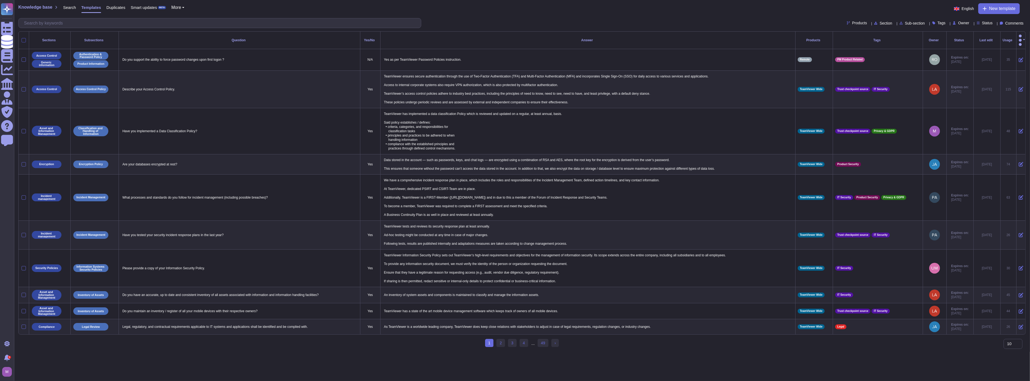
click at [24, 38] on div at bounding box center [24, 40] width 4 height 4
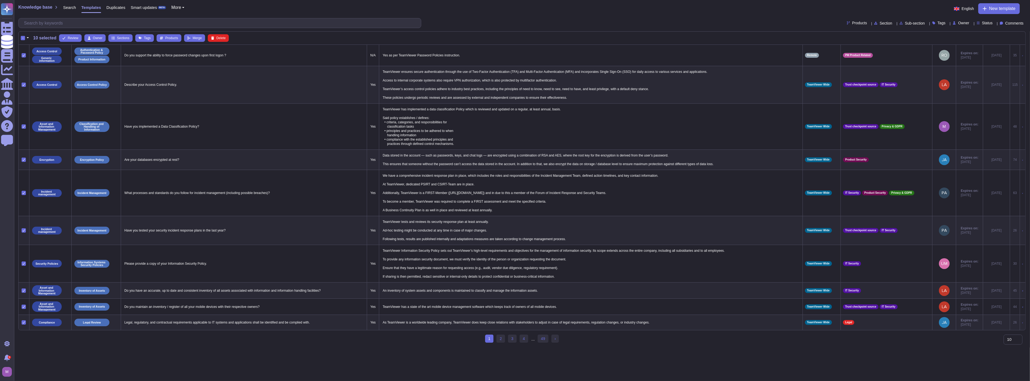
click at [24, 39] on div "-" at bounding box center [23, 38] width 4 height 4
click at [0, 0] on input "-" at bounding box center [0, 0] width 0 height 0
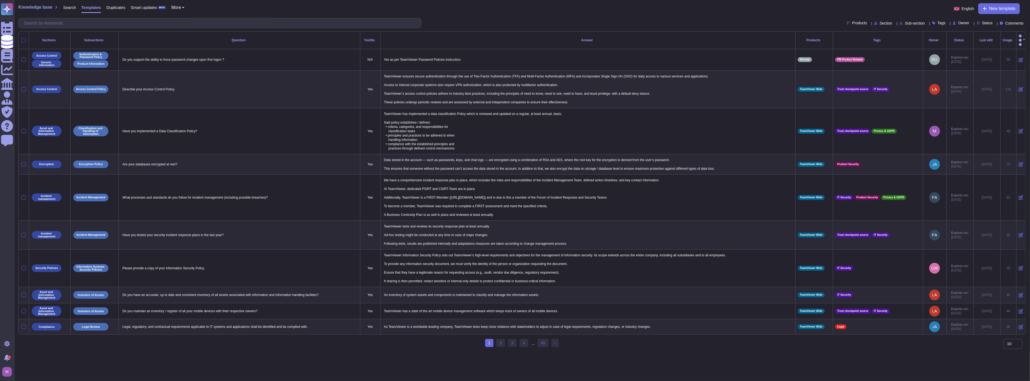
click at [23, 38] on div at bounding box center [24, 40] width 4 height 4
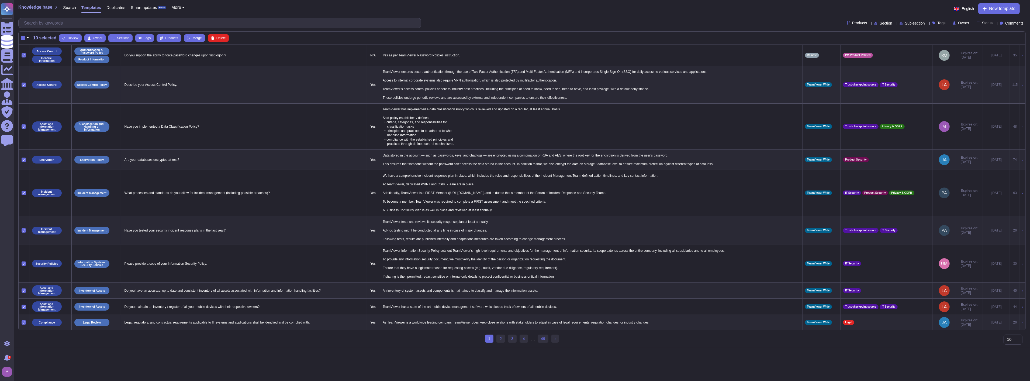
click at [27, 38] on button "button" at bounding box center [27, 38] width 5 height 6
click at [33, 53] on link "Select all" at bounding box center [50, 54] width 51 height 6
click at [23, 38] on div "-" at bounding box center [23, 38] width 4 height 4
click at [0, 0] on input "-" at bounding box center [0, 0] width 0 height 0
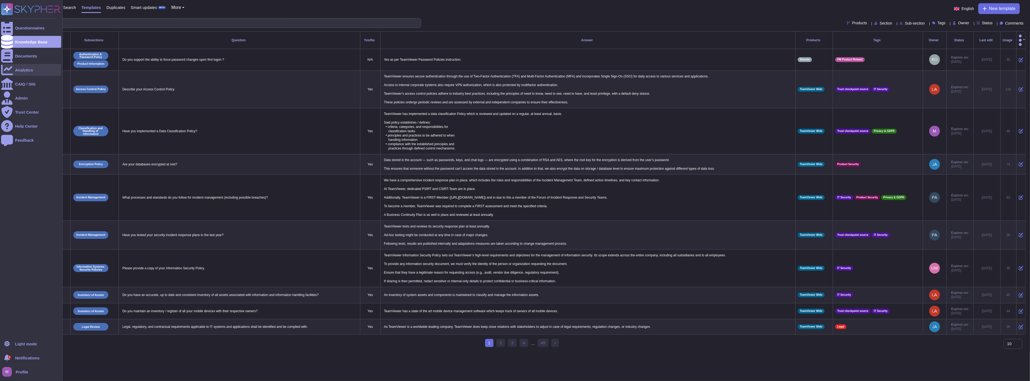
click at [36, 69] on div "Analytics" at bounding box center [31, 70] width 60 height 12
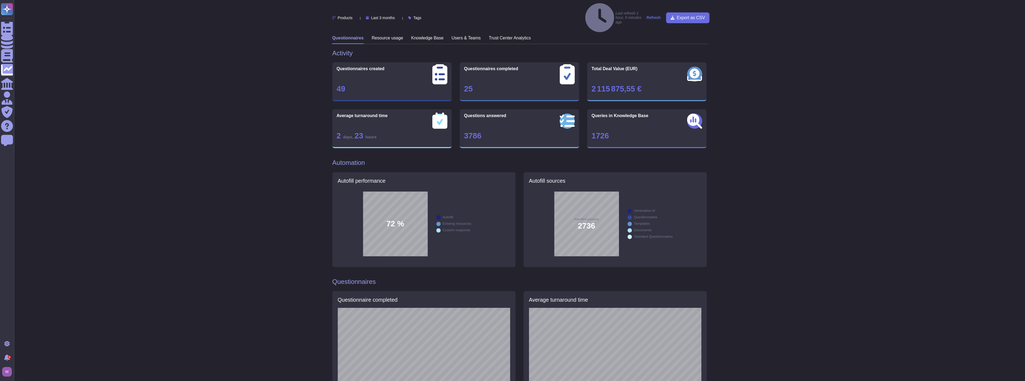
click at [421, 35] on h3 "Knowledge Base" at bounding box center [428, 37] width 32 height 5
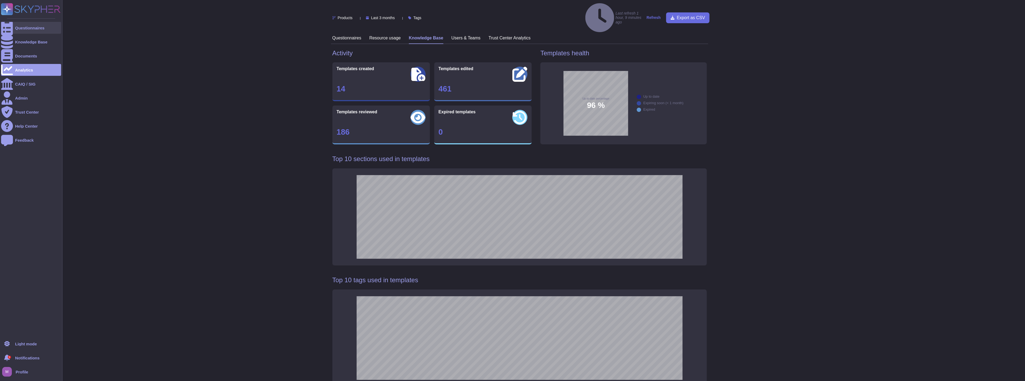
click at [4, 22] on div at bounding box center [7, 28] width 12 height 12
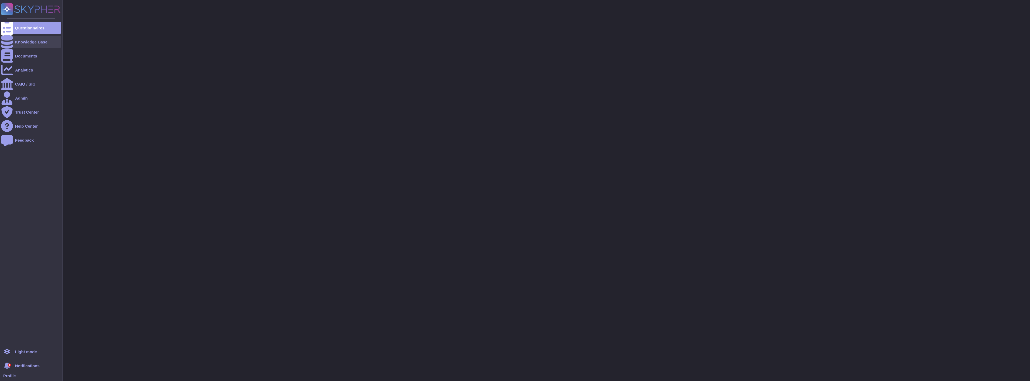
click at [22, 44] on div "Knowledge Base" at bounding box center [31, 42] width 60 height 12
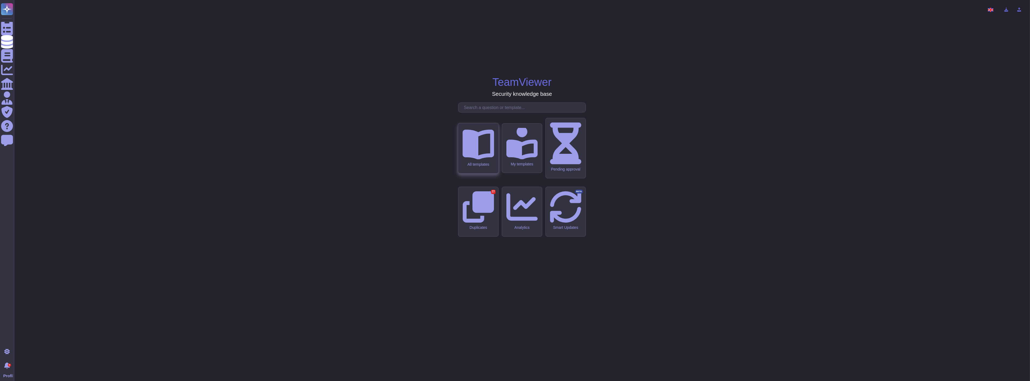
click at [487, 173] on div "All templates" at bounding box center [478, 148] width 40 height 50
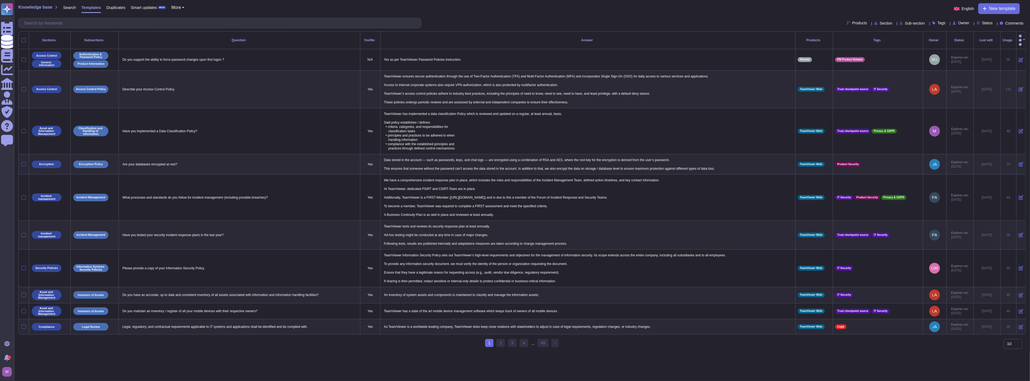
click at [120, 10] on div "Duplicates" at bounding box center [113, 8] width 24 height 11
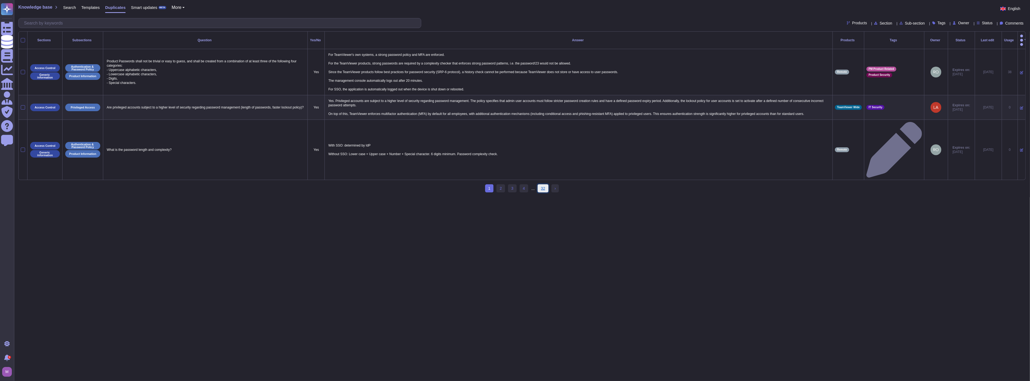
click at [514, 184] on link "32" at bounding box center [543, 188] width 11 height 8
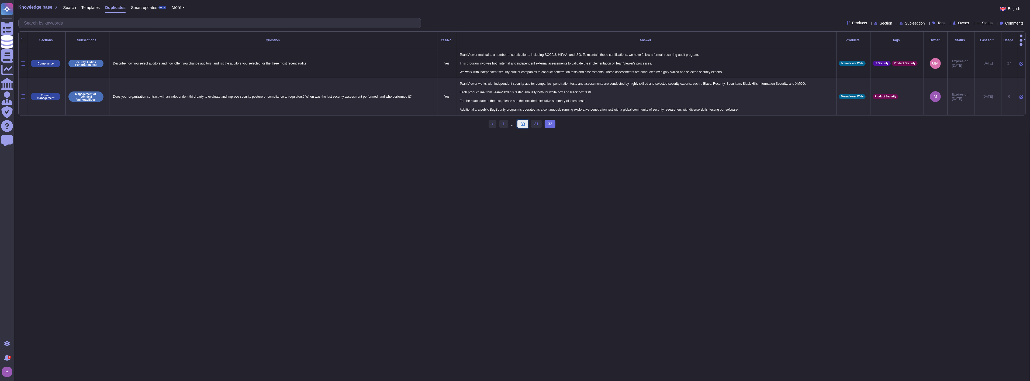
click at [514, 123] on link "30" at bounding box center [522, 124] width 11 height 8
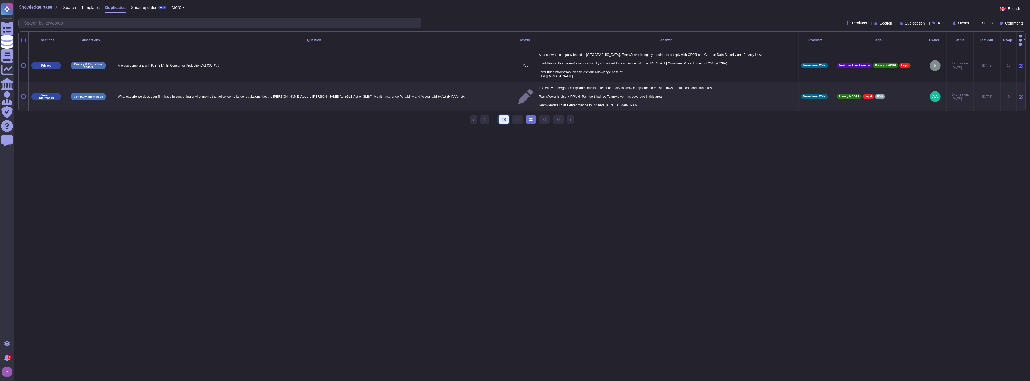
click at [506, 117] on link "28" at bounding box center [504, 119] width 11 height 8
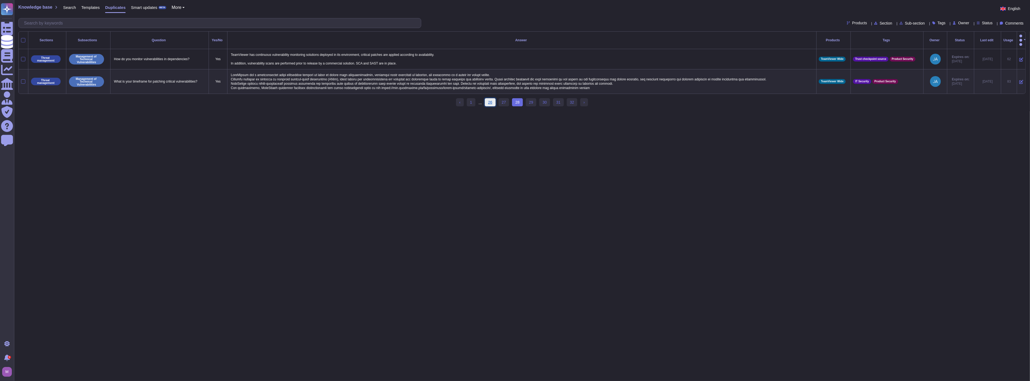
click at [489, 99] on link "26" at bounding box center [490, 102] width 11 height 8
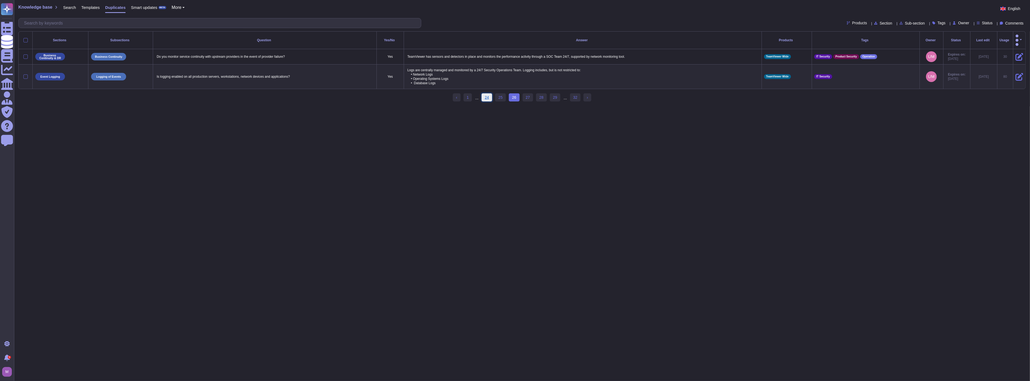
click at [486, 94] on link "24" at bounding box center [487, 97] width 11 height 8
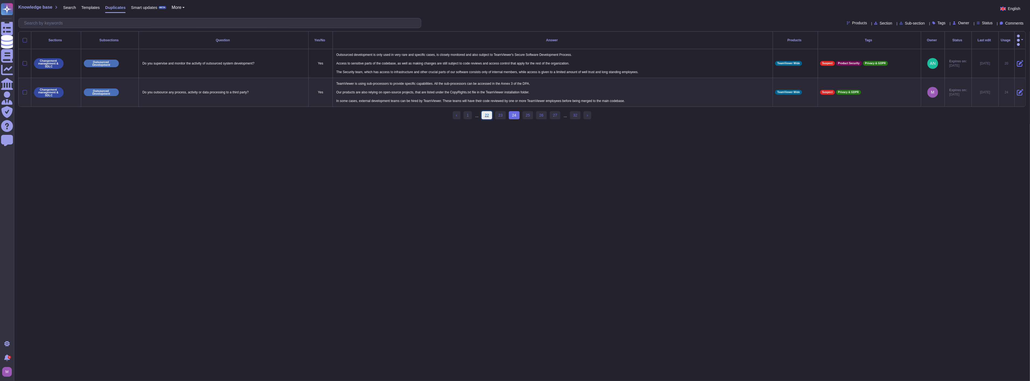
click at [485, 112] on link "22" at bounding box center [487, 115] width 11 height 8
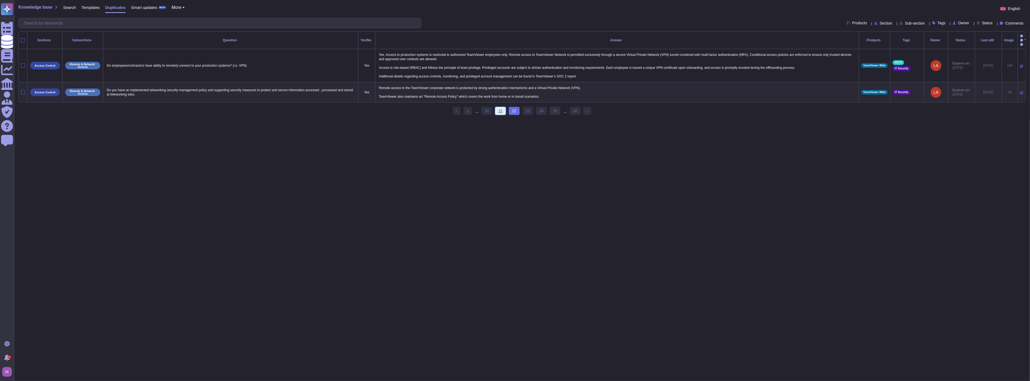
click at [499, 109] on link "21" at bounding box center [500, 111] width 11 height 8
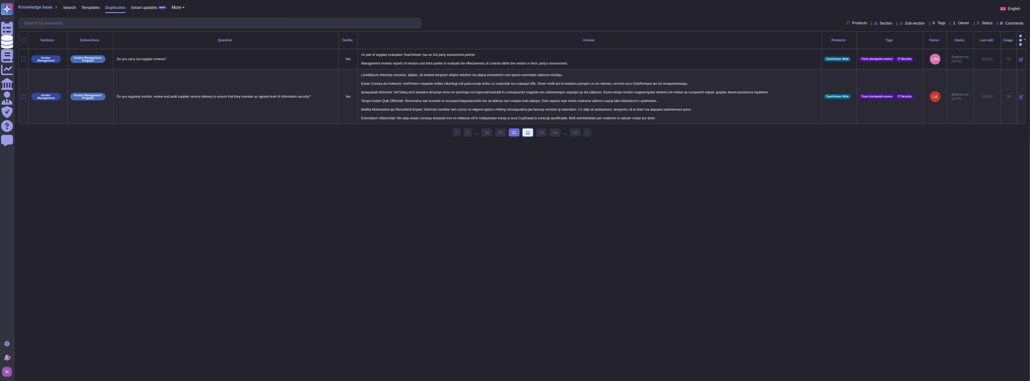
click at [514, 130] on link "22" at bounding box center [528, 132] width 11 height 8
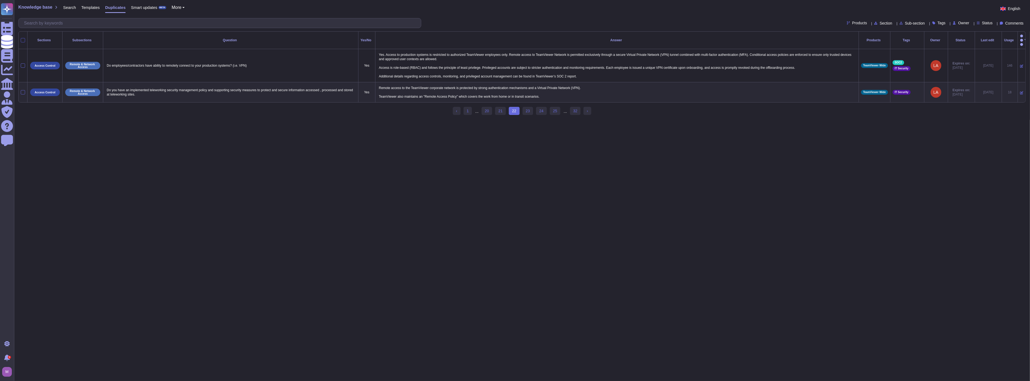
click at [25, 38] on div at bounding box center [23, 40] width 4 height 4
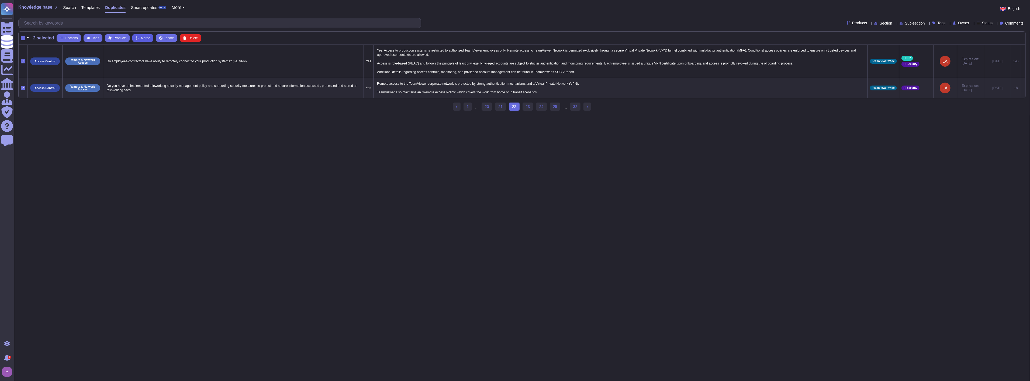
click at [140, 38] on button "Merge" at bounding box center [142, 38] width 21 height 8
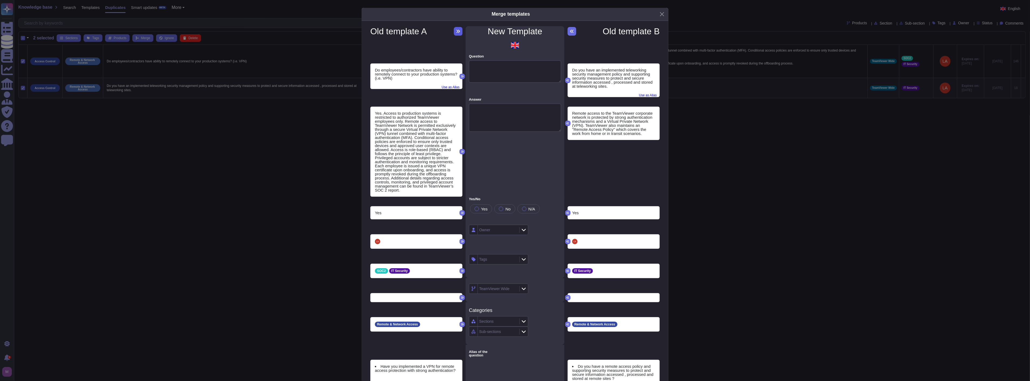
click at [459, 30] on button at bounding box center [458, 31] width 9 height 9
type textarea "Do employees/contractors have ability to remotely connect to your production sy…"
type textarea "Yes. Access to production systems is restricted to authorized TeamViewer employ…"
type textarea "Have you implemented a VPN for remote access protection with strong authenticat…"
type textarea "24. Does your organization permit the use of VPN technologies?"
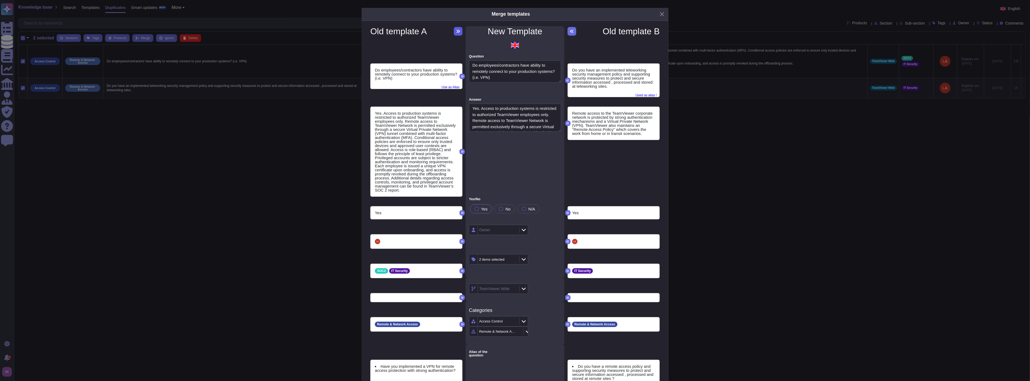
type textarea "Are encrypted communications required for all remote network connections from e…"
type textarea "Does your company utilize remote access solutions for access to internal system…"
type textarea "a. Do any employees support Rogers Behavioral Health through teleworking? If ye…"
type textarea "Does your company require that any communication channels used for remote acces…"
type textarea "Is access to your company cloud environment from the internet limited to only p…"
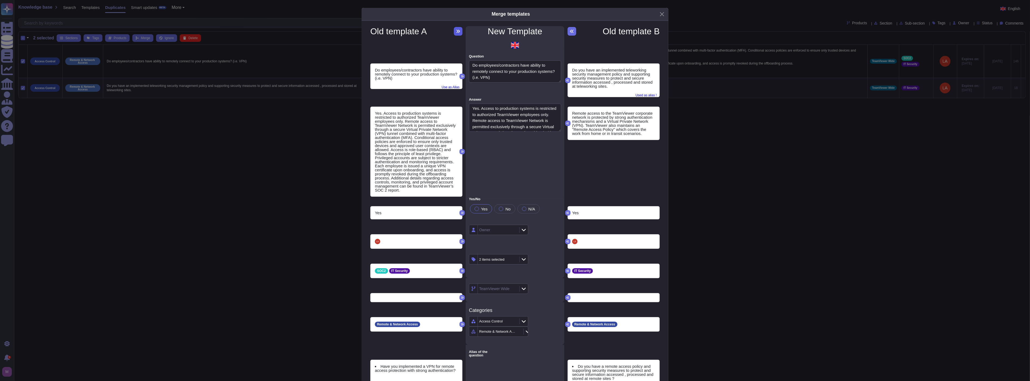
type textarea "The cloud provider prevents remote access to the hypervisor (e.g. administrativ…"
type textarea "Describe the technical and organizational measures to access the system from in…"
type textarea "8.10 Do you allow access from external networks to the internal network without…"
type textarea "8.11 Do you allow access to your internal network from devices that are not own…"
type textarea "Can the solution work within networks with no internet access?"
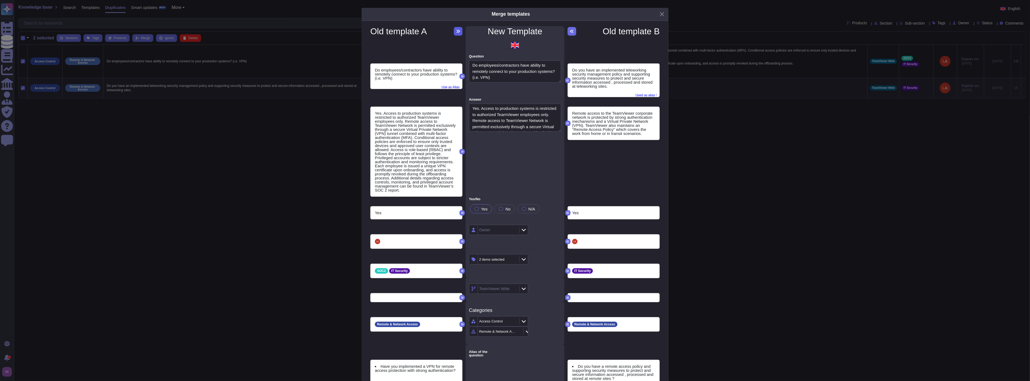
type textarea "Does customer or sensitive data leave the production systems under any circumst…"
type textarea "Are only trusted and authorised devices allowed to access network zones used fo…"
type textarea "Is remote access permitted in to you environment? If so, is there a remote acce…"
type textarea "If remote access is available (for users or system maintenance), is communicati…"
type textarea "Is all remote or non console access encrypted by using protocols such as SSH, S…"
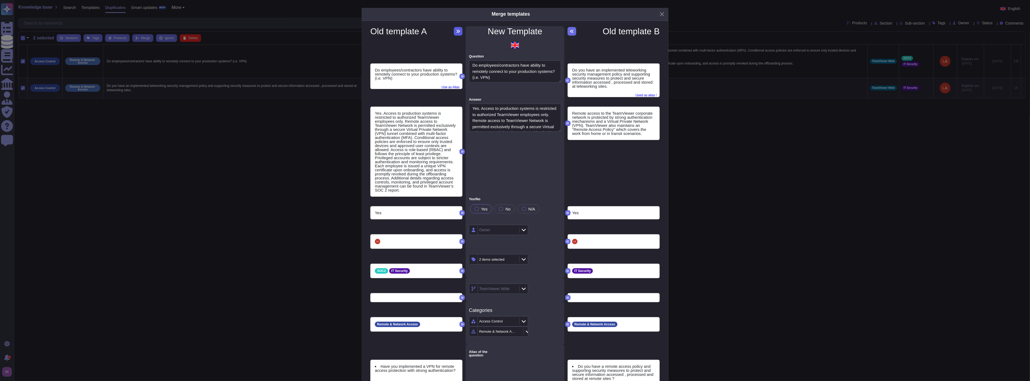
type textarea "Have security configuration standards for networks, operating systems, applicat…"
type textarea "Are measures taken to regularly review remote access ensuring that all such acc…"
type textarea "Would you be accessing the decathlon's enviornment by directly connecting to th…"
type textarea "PR.AC-3: Remote access is managed"
type textarea "PR.MA-2: Remote maintenance of organizational assets is approved, logged, and p…"
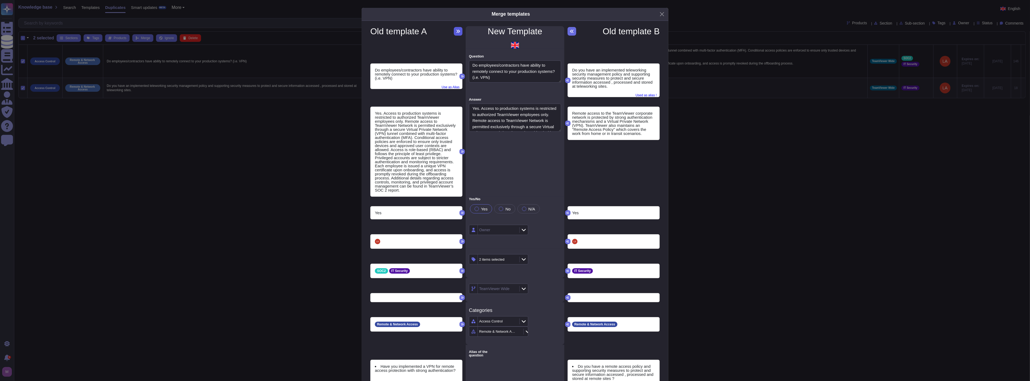
type textarea "Virtual session/data quarantine: User can work remotely, but the information is…"
type textarea "Remote control sessions are encrypted using standard mechanisms (such as SSL)"
type textarea "Can an employee in your company access your network remotely? If so, please des…"
type textarea "16.6 Are non-company managed computing devices used to connect to the company n…"
type textarea "Is this Tool/Service exposed to a public network?"
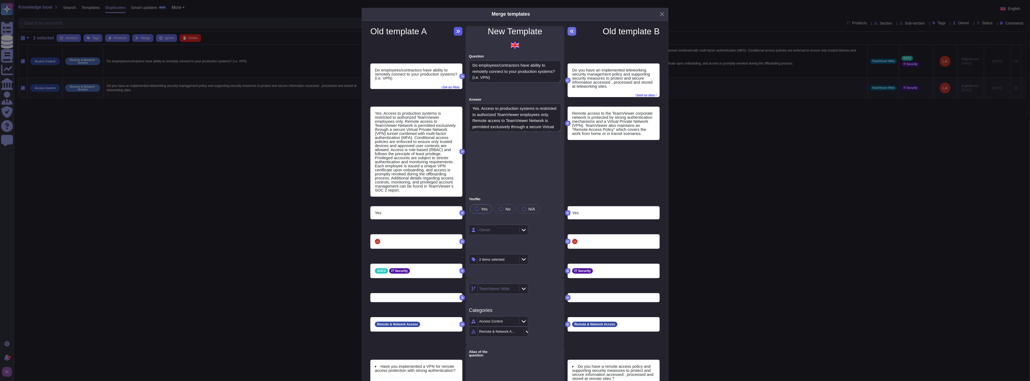
type textarea "For remote access do you have secure telecommunication networks (eg CDN MPLS VP…"
type textarea "Does the platform support remote access?"
type textarea "Has management approved a policy for remote access to scoped systems and data c…"
type textarea "Is direct access to client's network systems needed"
type textarea "If remote access is permitted, is only company owned equipment permitted to con…"
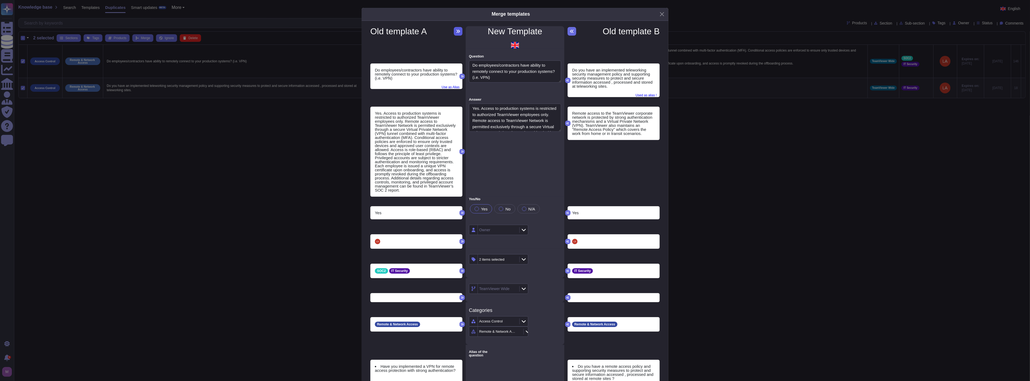
type textarea "If Cloud services are provided, Are staff technically prevented from accessing …"
type textarea "Does the application support remote administration ?"
type textarea "Is remote access permitted?"
type textarea "If remote access is permitted, are remote users prevented from copying data to …"
type textarea "Do you have a remote access policy and supporting security measures to protect …"
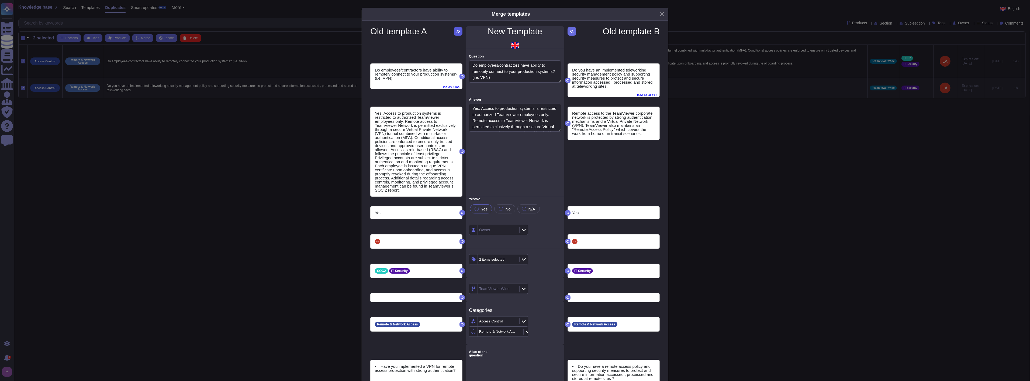
type textarea "Do you have an implemented teleworking security management policy and supportin…"
type textarea "Do you have a remote access policy and supporting security measures to protect …"
type textarea "Do you have a remote access policy? Is multi-factor authentication required for…"
type textarea "Is remote working permitted in your environment and if so, do you have document…"
type textarea "Do you control and monitor 3rd Party access / remote access /Physical access."
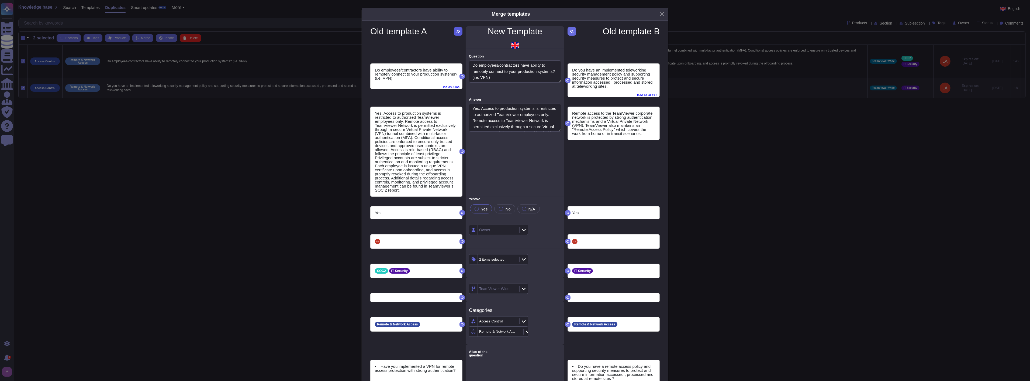
type textarea "Do you maintain a policy, operational plan and procedures for teleworking activ…"
type textarea "Has your company implemented controls/methods to protect workstations, mobile d…"
type textarea "Do you track third party access to confidential data based on the principle of …"
type textarea "Do you have an implemented teleworking security management policy and supportin…"
click at [514, 117] on textarea "Yes. Access to production systems is restricted to authorized TeamViewer employ…" at bounding box center [515, 117] width 92 height 28
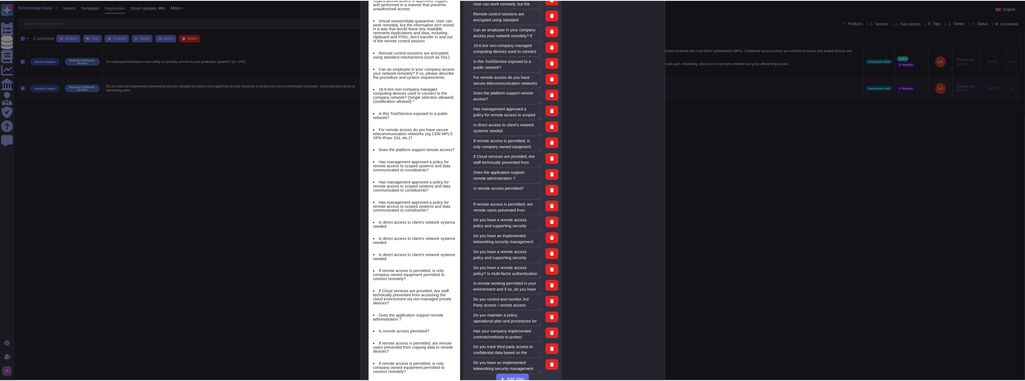
scroll to position [945, 0]
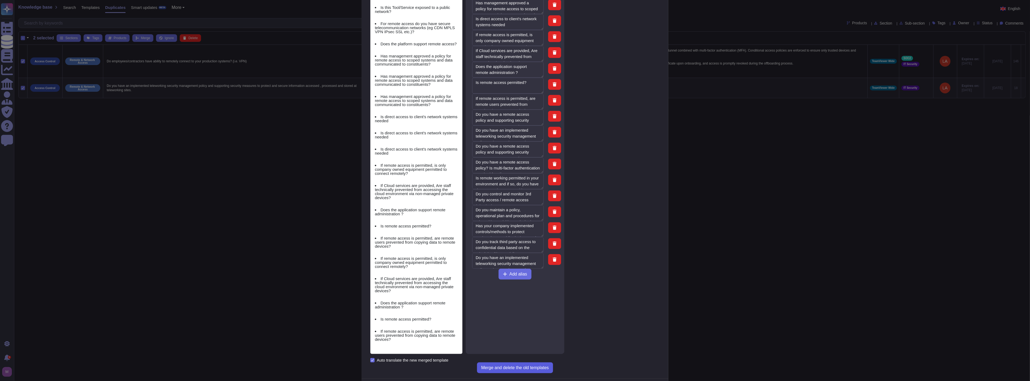
click at [514, 362] on button "Merge and delete the old templates" at bounding box center [515, 367] width 76 height 11
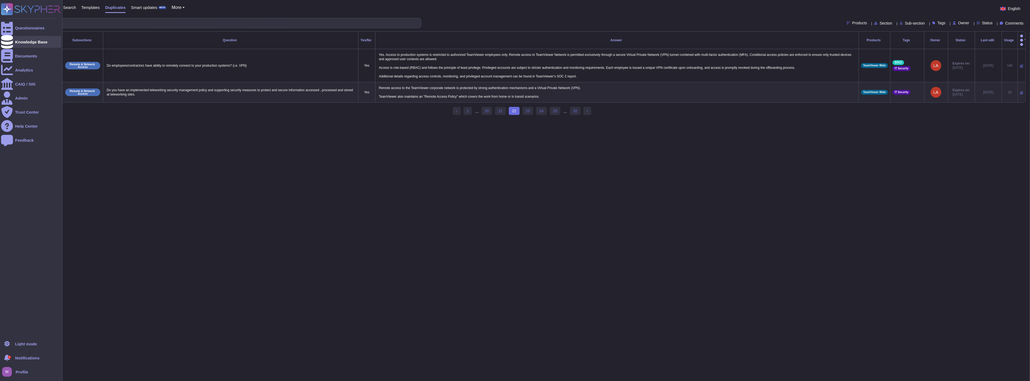
click at [26, 39] on div "Knowledge Base" at bounding box center [31, 42] width 60 height 12
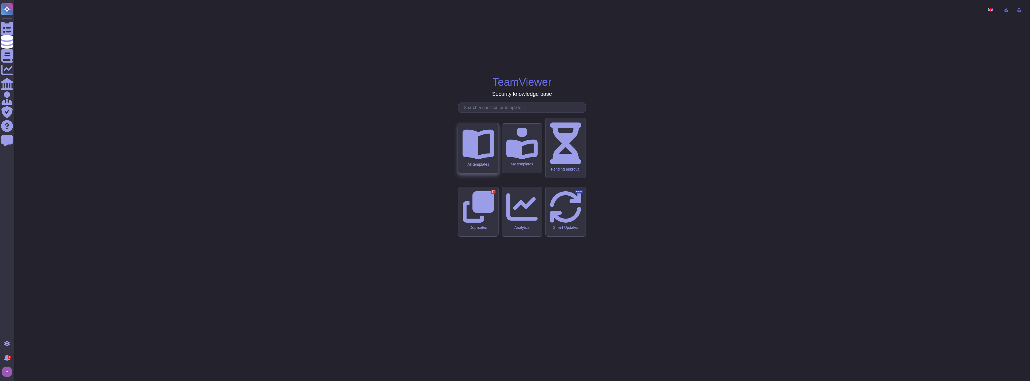
click at [482, 166] on div "All templates" at bounding box center [478, 164] width 32 height 5
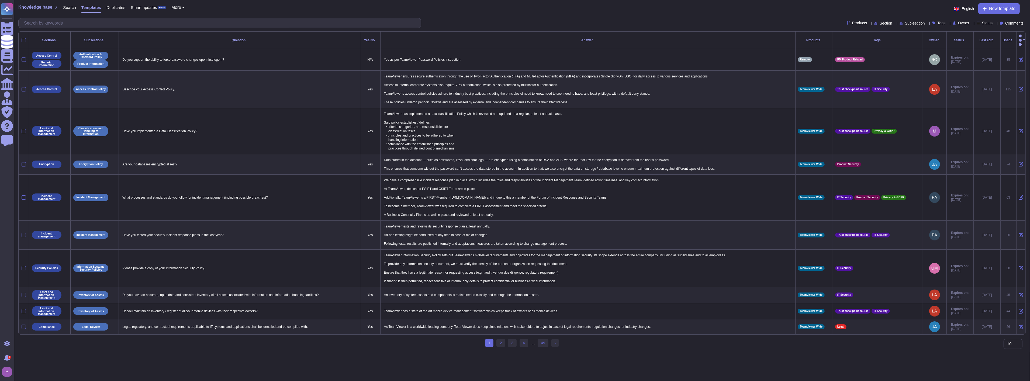
click at [157, 4] on div "Smart updates BETA" at bounding box center [145, 8] width 41 height 11
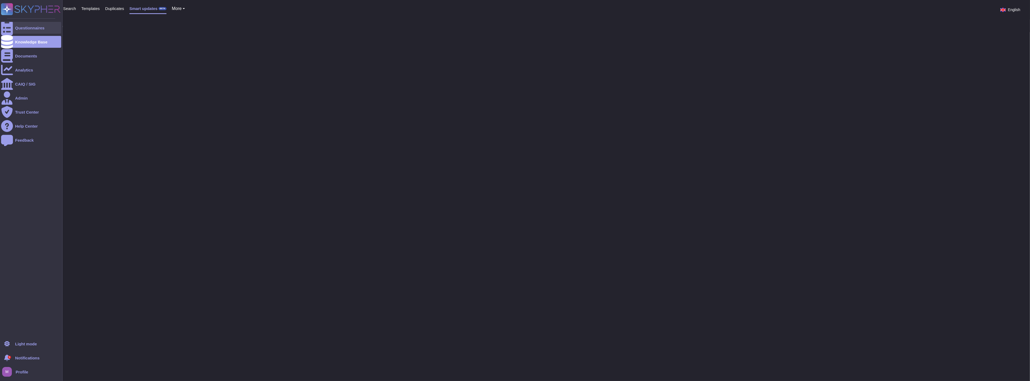
click at [23, 26] on div "Questionnaires" at bounding box center [29, 28] width 29 height 4
click at [26, 41] on div "Knowledge Base" at bounding box center [31, 42] width 32 height 4
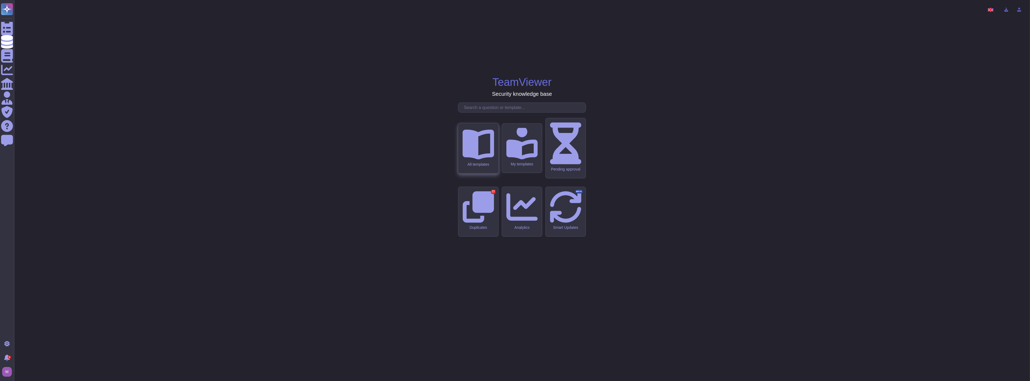
click at [476, 166] on div "All templates" at bounding box center [478, 164] width 32 height 5
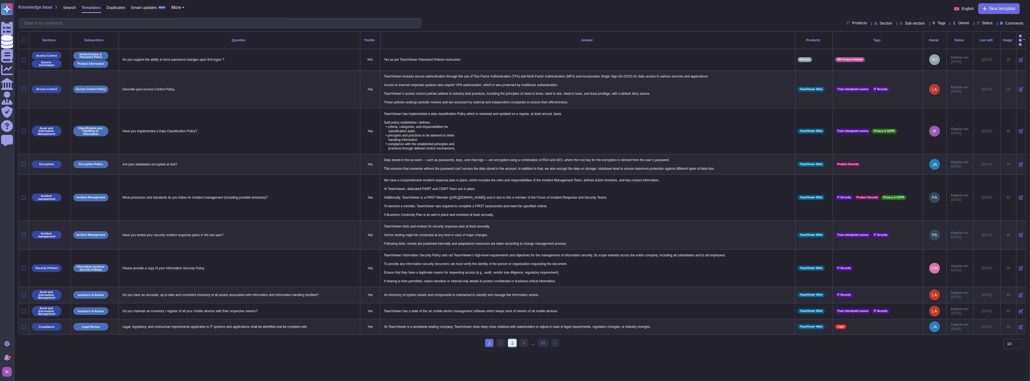
click at [510, 340] on link "3" at bounding box center [512, 342] width 9 height 8
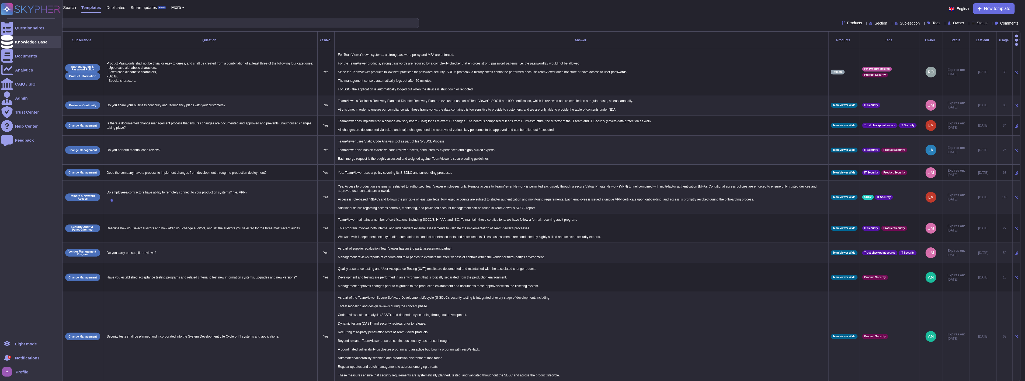
click at [2, 37] on div at bounding box center [7, 42] width 12 height 12
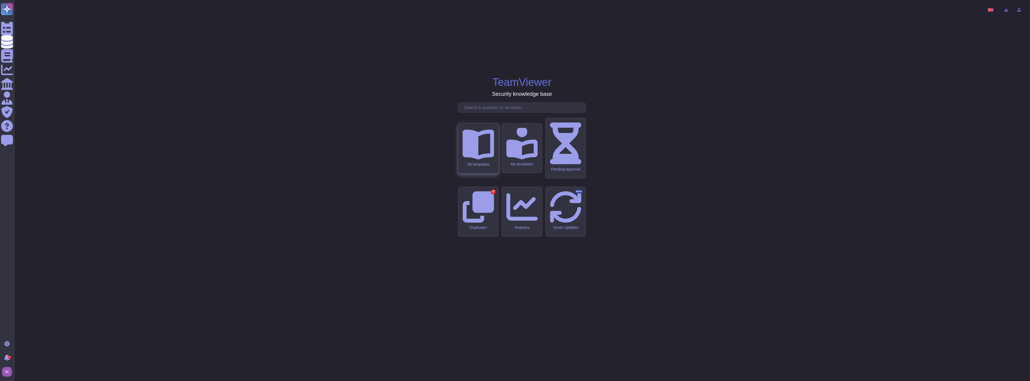
click at [475, 159] on icon at bounding box center [478, 144] width 32 height 30
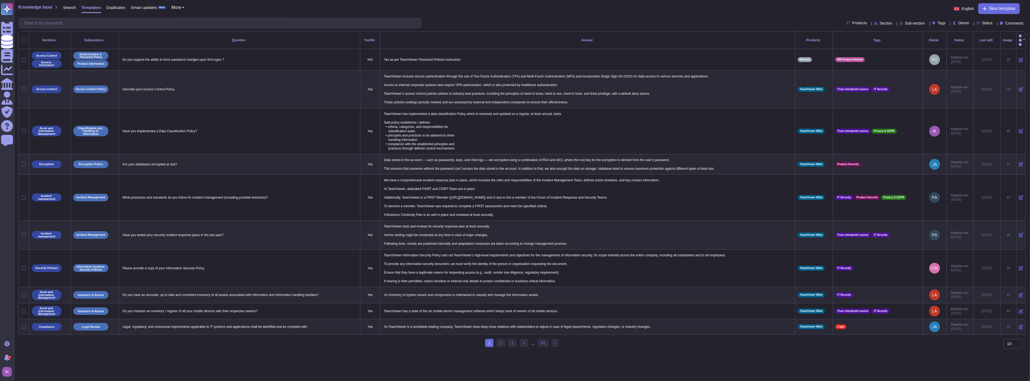
click at [514, 21] on div "Products Section Sub-section Tags Owner Status Comments" at bounding box center [521, 23] width 1007 height 10
click at [514, 23] on span "Section" at bounding box center [886, 23] width 13 height 4
click at [514, 48] on span "Generic information" at bounding box center [878, 49] width 35 height 5
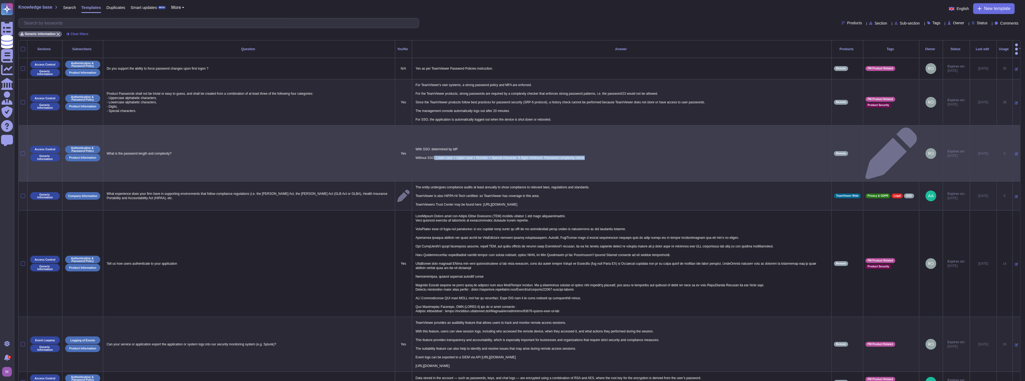
drag, startPoint x: 586, startPoint y: 136, endPoint x: 430, endPoint y: 134, distance: 155.8
click at [430, 146] on p "With SSO: determined by IdP Without SSO: Lower case + Upper case + Number + Spe…" at bounding box center [621, 154] width 415 height 16
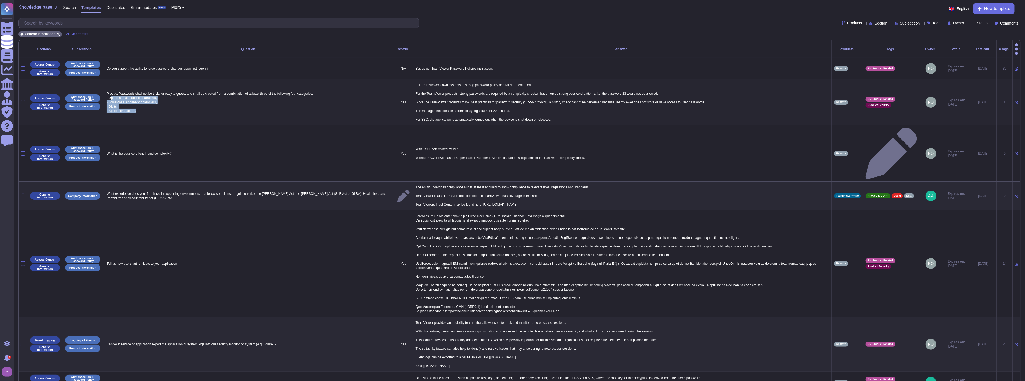
drag, startPoint x: 187, startPoint y: 104, endPoint x: 111, endPoint y: 93, distance: 76.9
click at [111, 93] on p "Product Passwords shall not be trivial or easy to guess, and shall be created f…" at bounding box center [249, 102] width 288 height 24
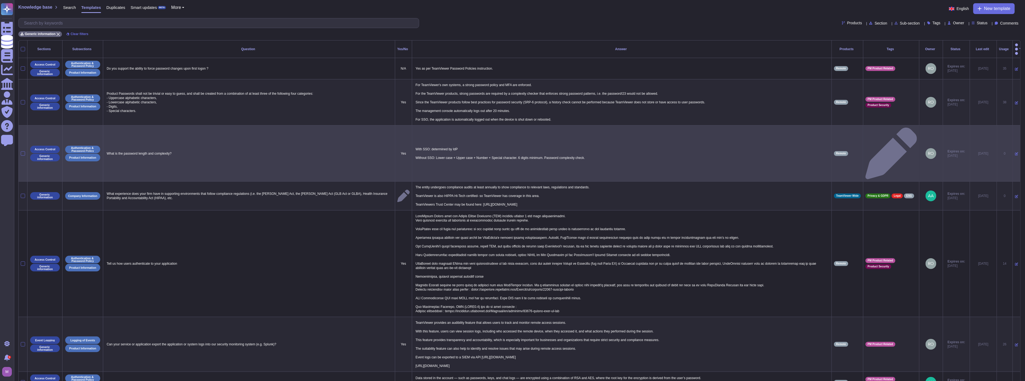
click at [514, 152] on icon at bounding box center [1016, 153] width 3 height 3
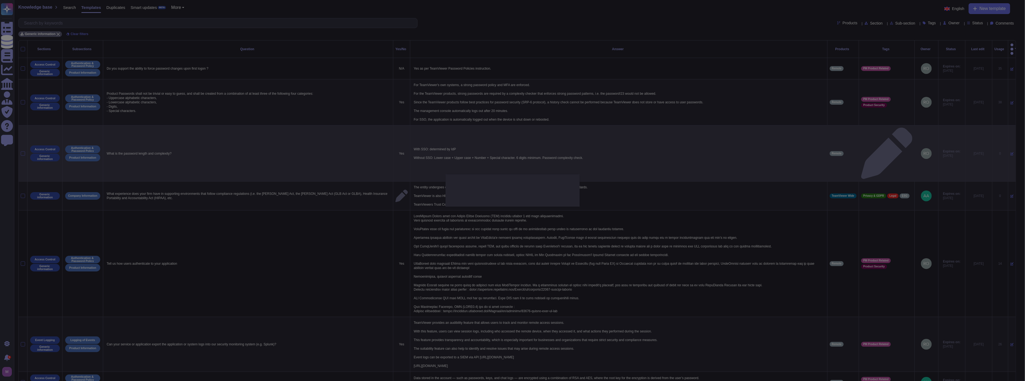
type textarea "What is the password length and complexity?"
type textarea "With SSO: determined by IdP Without SSO: Lower case + Upper case + Number + Spe…"
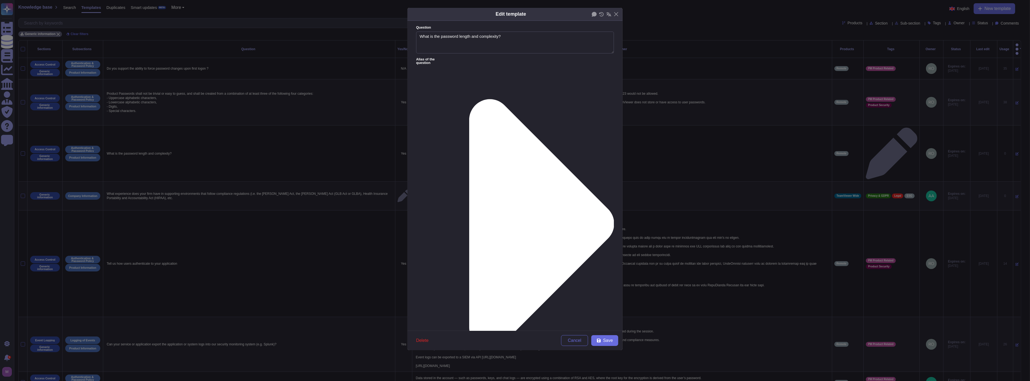
type textarea "What is the password length and complexity?"
drag, startPoint x: 489, startPoint y: 94, endPoint x: 418, endPoint y: 89, distance: 71.1
type textarea "With SSO: determined by IdP"
click at [514, 335] on button "Cancel" at bounding box center [574, 340] width 27 height 11
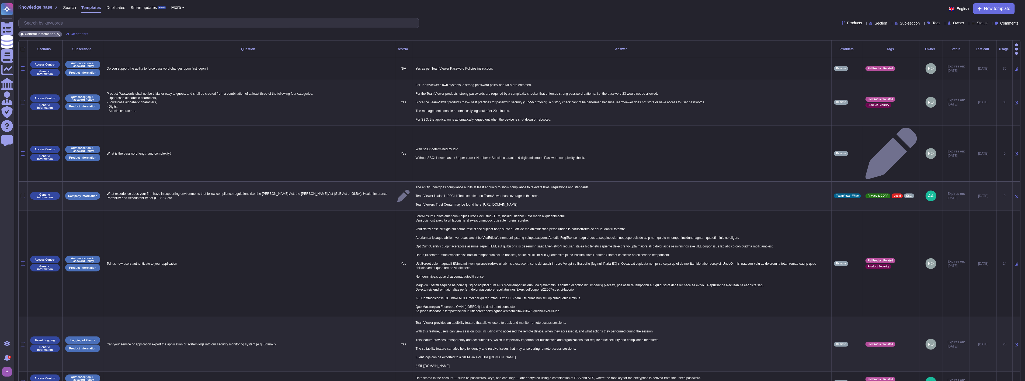
click at [514, 101] on icon at bounding box center [1016, 102] width 3 height 3
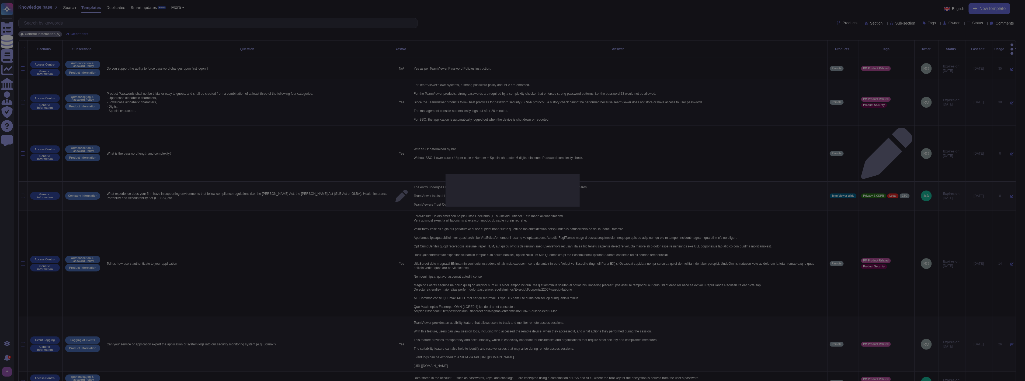
type textarea "Product Passwords shall not be trivial or easy to guess, and shall be created f…"
type textarea "For TeamViewer's own systems, a strong password policy and MFA are enforced. Fo…"
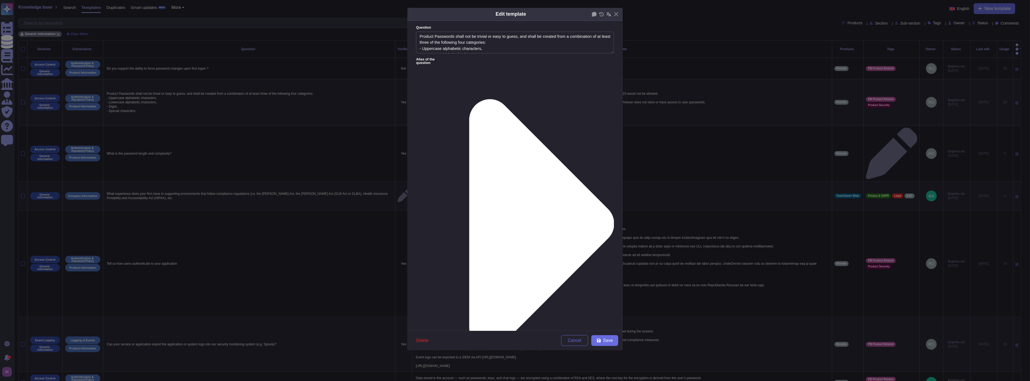
type textarea "Product Passwords shall not be trivial or easy to guess, and shall be created f…"
paste textarea "Without SSO: Lower case + Upper case + Number + Special character. 6 digits min…"
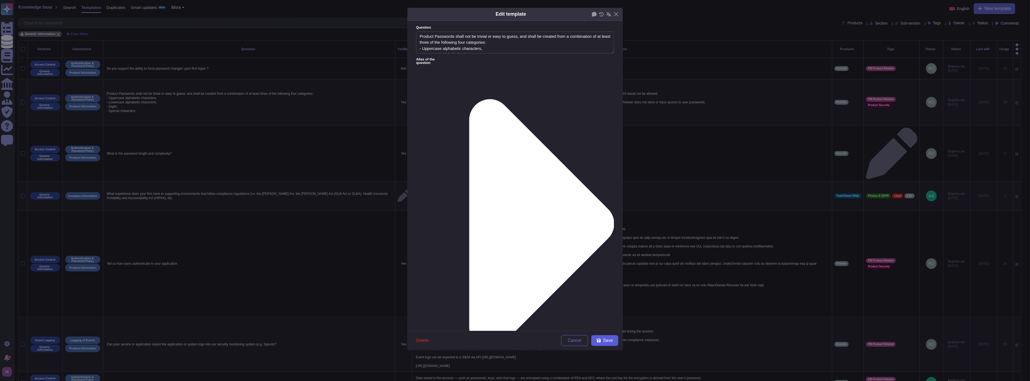
click at [514, 338] on button "Save" at bounding box center [604, 340] width 27 height 11
type textarea "For TeamViewer's own systems, a strong password policy and MFA are enforced. Fo…"
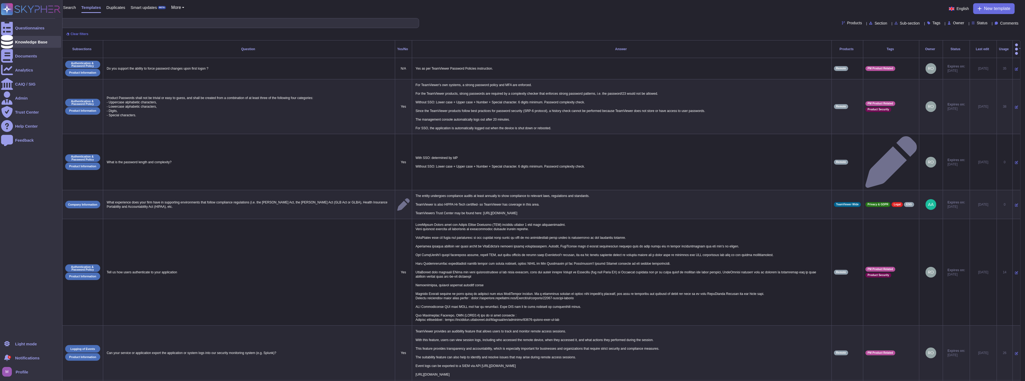
click at [20, 41] on div "Knowledge Base" at bounding box center [31, 42] width 32 height 4
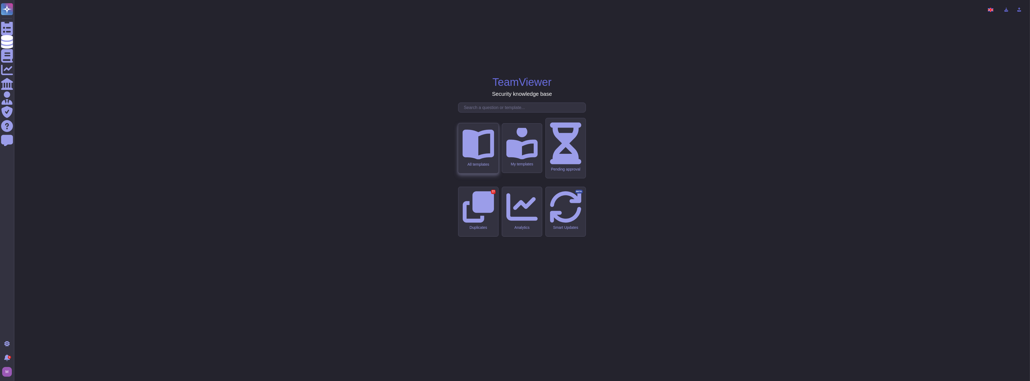
click at [484, 173] on div "All templates" at bounding box center [478, 148] width 40 height 50
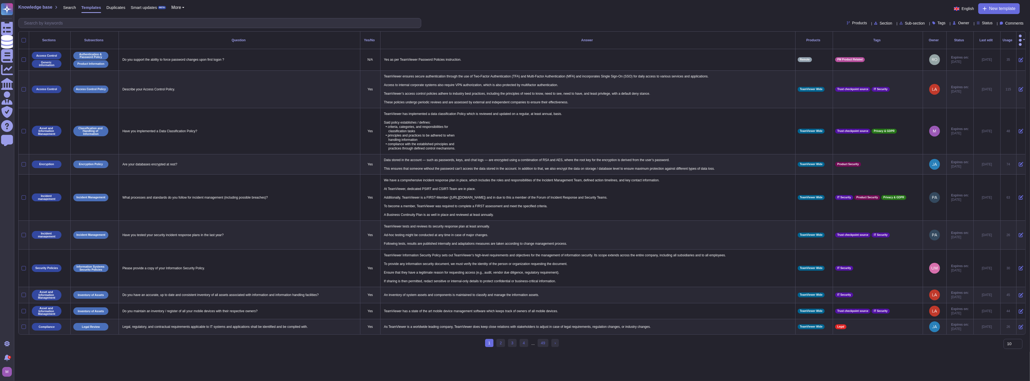
click at [514, 22] on div "Status" at bounding box center [986, 23] width 18 height 4
click at [514, 63] on span "Expired" at bounding box center [989, 63] width 14 height 5
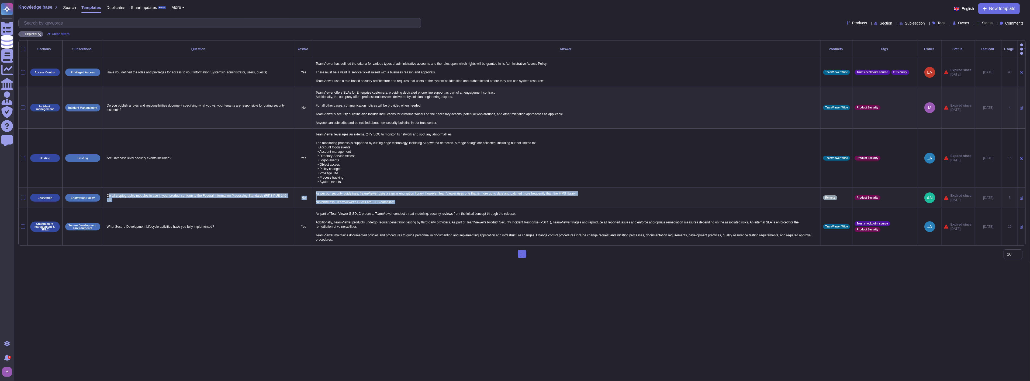
drag, startPoint x: 179, startPoint y: 192, endPoint x: 402, endPoint y: 196, distance: 222.9
click at [402, 196] on tr "Encryption Encryption Policy Do all cryptographic modules in use in your produc…" at bounding box center [522, 198] width 1007 height 20
copy tr "o all cryptographic modules in use in your product conform to the Federal Infor…"
click at [21, 195] on div at bounding box center [23, 197] width 4 height 4
click at [0, 0] on input "checkbox" at bounding box center [0, 0] width 0 height 0
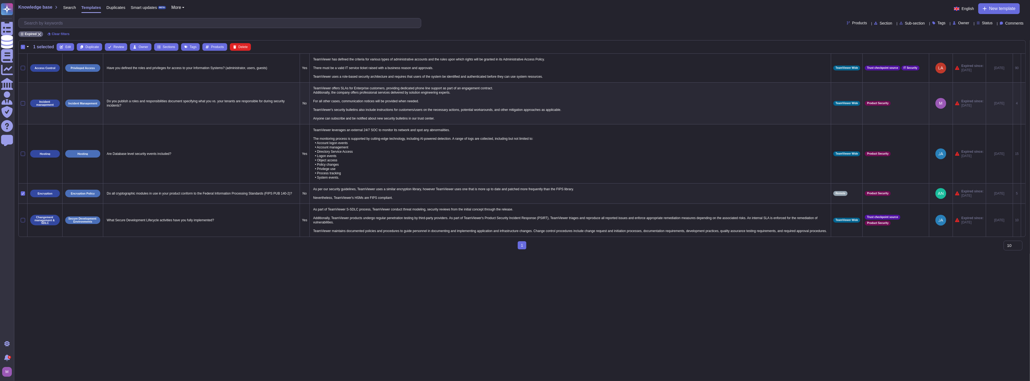
click at [514, 193] on icon at bounding box center [1023, 193] width 0 height 0
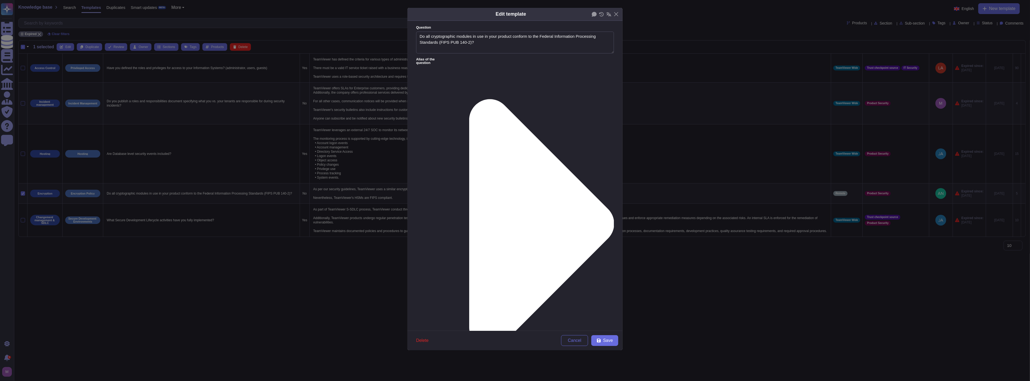
type textarea "Do all cryptographic modules in use in your product conform to the Federal Info…"
paste textarea "TeamViewer does not currently use cryptographic modules that are certified unde…"
type textarea "TeamViewer does not currently use cryptographic modules that are certified unde…"
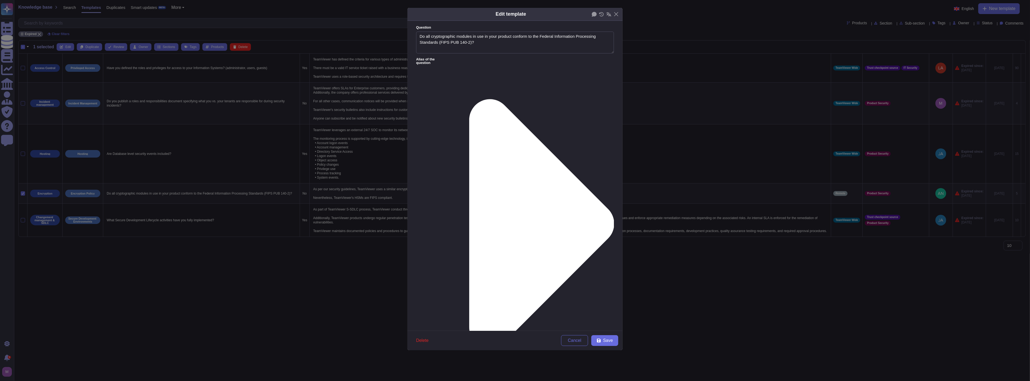
click at [438, 231] on span "From [DATE]" at bounding box center [434, 230] width 23 height 5
click at [469, 99] on icon at bounding box center [541, 223] width 145 height 249
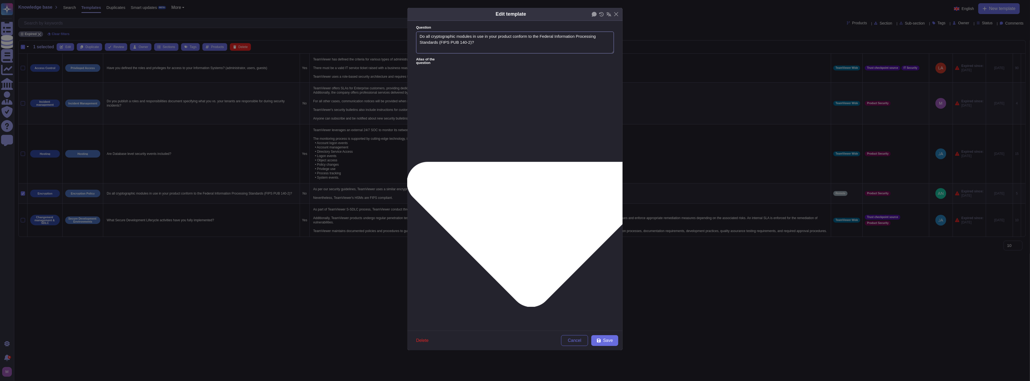
drag, startPoint x: 441, startPoint y: 43, endPoint x: 467, endPoint y: 44, distance: 26.4
click at [467, 44] on textarea "Do all cryptographic modules in use in your product conform to the Federal Info…" at bounding box center [515, 43] width 198 height 22
drag, startPoint x: 467, startPoint y: 44, endPoint x: 440, endPoint y: 42, distance: 26.8
click at [440, 42] on textarea "Do all cryptographic modules in use in your product conform to the Federal Info…" at bounding box center [515, 43] width 198 height 22
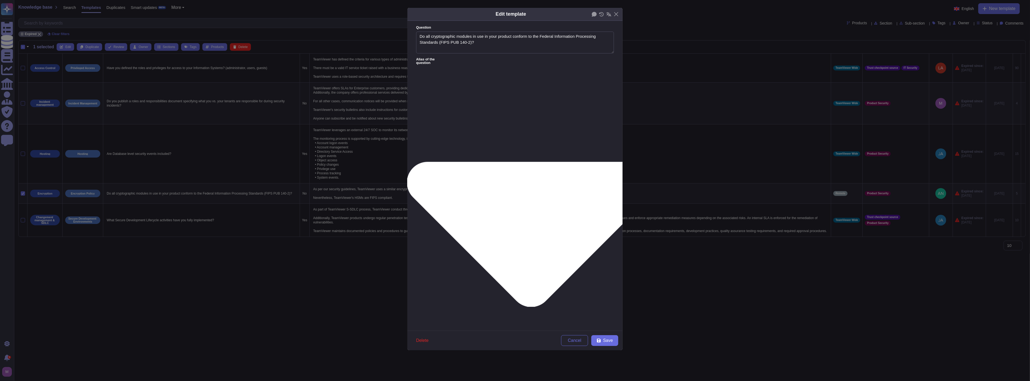
drag, startPoint x: 466, startPoint y: 43, endPoint x: 440, endPoint y: 43, distance: 26.4
click at [440, 43] on textarea "Do all cryptographic modules in use in your product conform to the Federal Info…" at bounding box center [515, 43] width 198 height 22
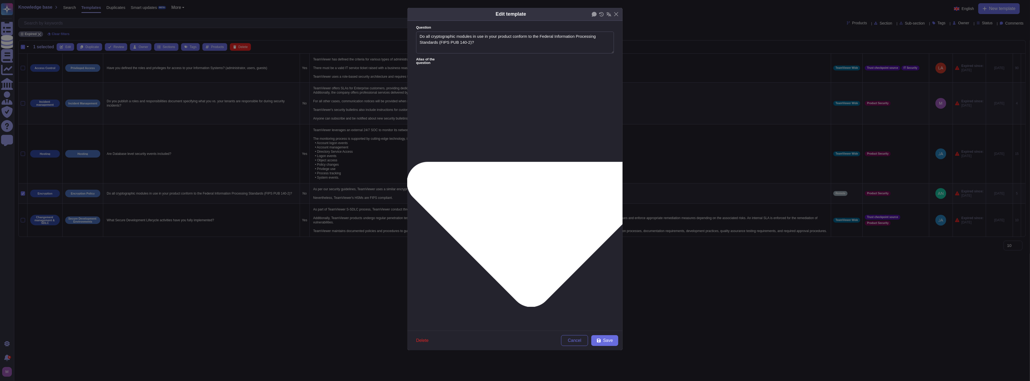
paste textarea "FIPS PUB 140-2"
type textarea "Does the application is FIPS 140-2"
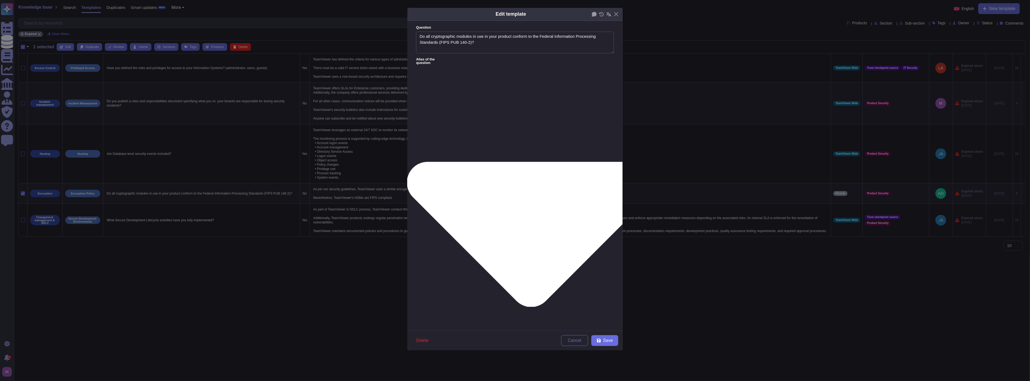
drag, startPoint x: 462, startPoint y: 70, endPoint x: 486, endPoint y: 70, distance: 24.8
paste textarea "FIPS 140-2"
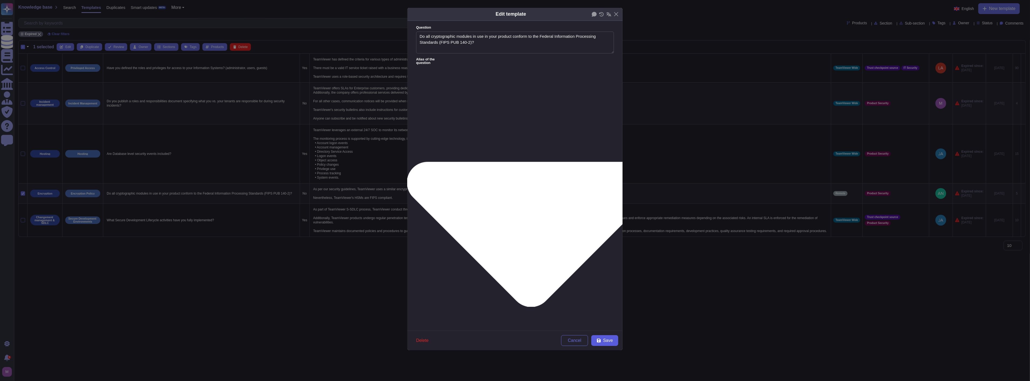
type textarea "FIPS 140-2"
click at [514, 339] on button "Save" at bounding box center [604, 340] width 27 height 11
type textarea "As per our security guidelines, TeamViewer uses a similar encryption library, h…"
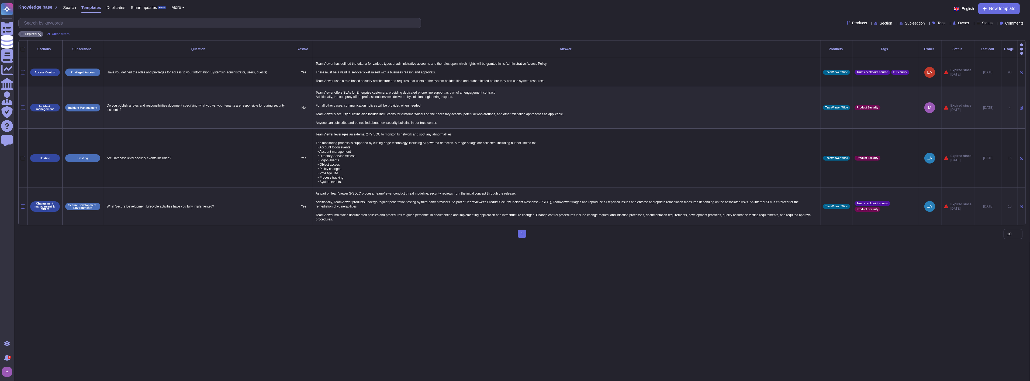
click at [514, 205] on icon at bounding box center [1021, 206] width 3 height 3
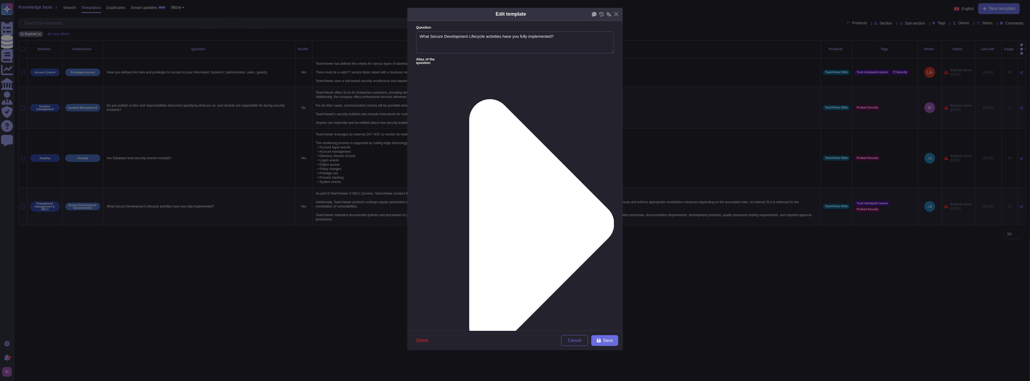
type textarea "What Secure Development Lifecycle activities have you fully implemented?"
type textarea "As part of TeamViewer S-SDLC process, TeamViewer conduct threat modeling, secur…"
click at [431, 37] on textarea "What Secure Development Lifecycle activities have you fully implemented?" at bounding box center [515, 43] width 198 height 22
drag, startPoint x: 567, startPoint y: 37, endPoint x: 393, endPoint y: 37, distance: 174.6
click at [393, 37] on div "Edit template Question What SDLC Secure Development Lifecycle activities have y…" at bounding box center [515, 190] width 1030 height 381
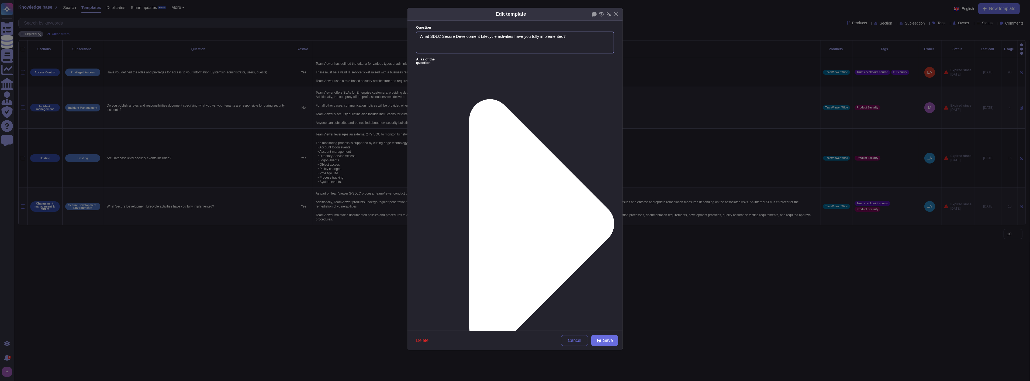
type textarea "What SDLC Secure Development Lifecycle activities have you fully implemented?"
paste textarea "Fully Implemented SDLC Activities at TeamViewer 1. Awareness, Training, and Pro…"
type textarea "Fully Implemented SDLC Activities at TeamViewer 1. Awareness, Training, and Pro…"
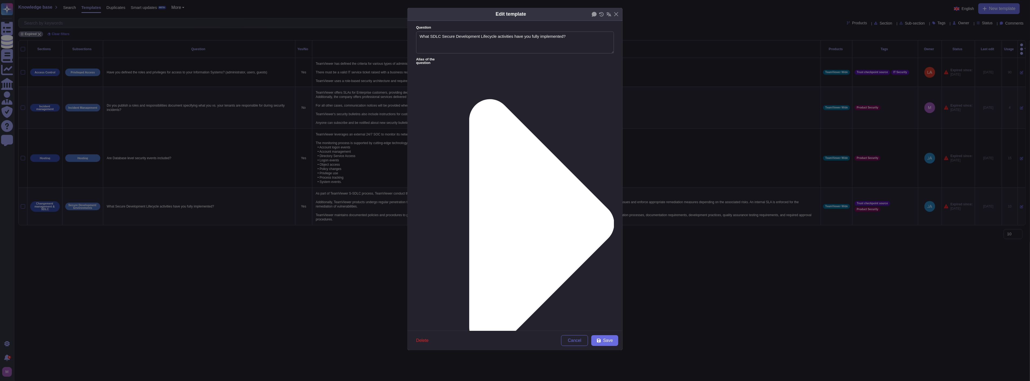
click at [445, 230] on div "From [DATE]" at bounding box center [445, 230] width 44 height 5
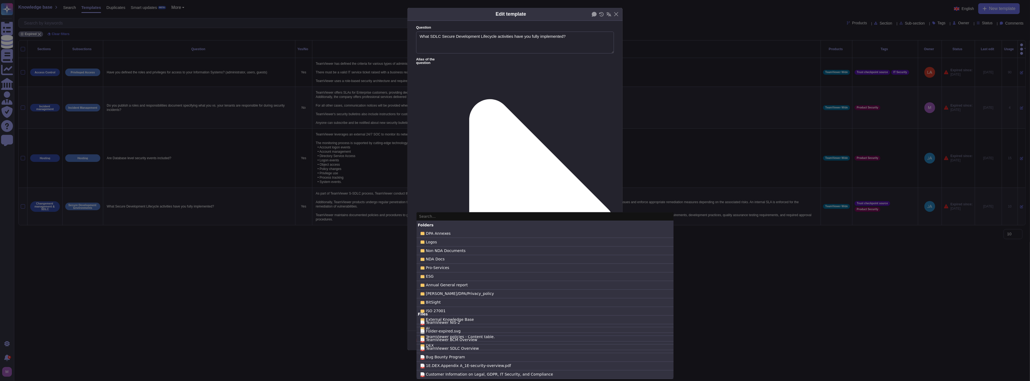
click at [454, 219] on input "text" at bounding box center [544, 216] width 257 height 9
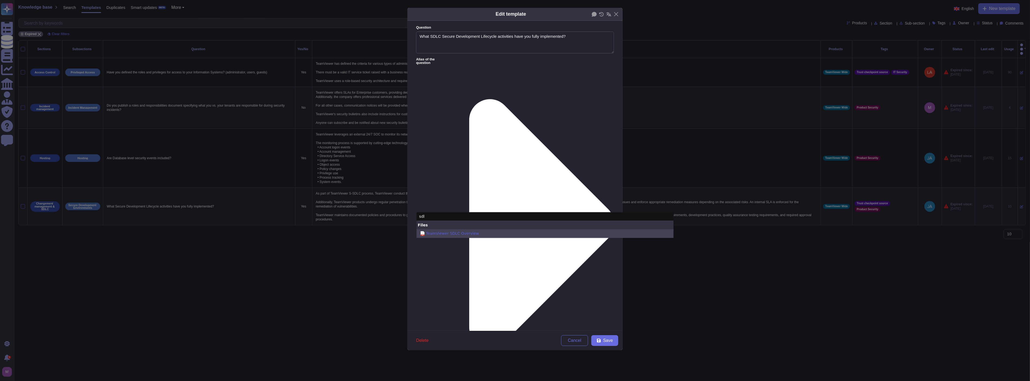
type input "sdl"
click at [457, 231] on span "TeamViewer SDLC Overview" at bounding box center [452, 233] width 53 height 6
click at [0, 0] on input "pdf TeamViewer SDLC Overview" at bounding box center [0, 0] width 0 height 0
click at [514, 303] on div "Question What SDLC Secure Development Lifecycle activities have you fully imple…" at bounding box center [514, 176] width 215 height 310
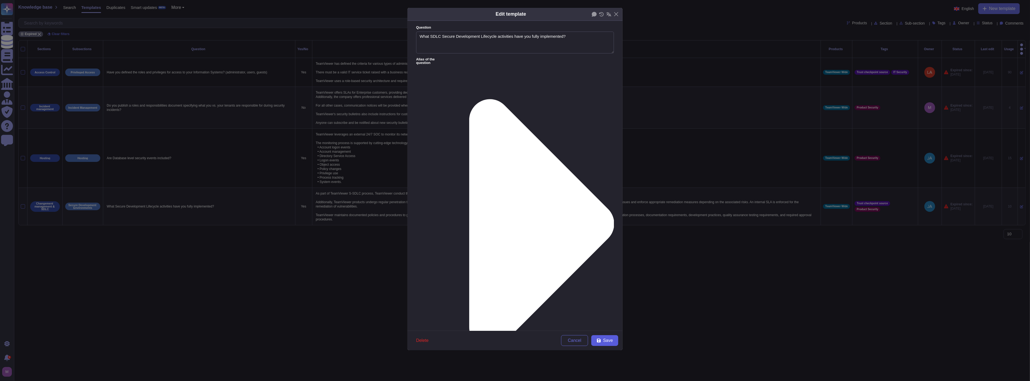
click at [514, 338] on span "Save" at bounding box center [608, 340] width 10 height 4
type textarea "What Secure Development Lifecycle activities have you fully implemented?"
type textarea "As part of TeamViewer S-SDLC process, TeamViewer conduct threat modeling, secur…"
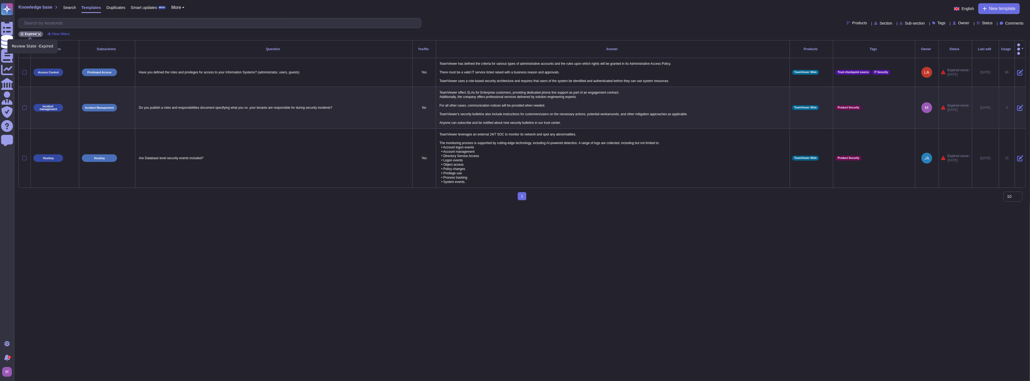
click at [50, 33] on div "Clear filters" at bounding box center [58, 33] width 26 height 5
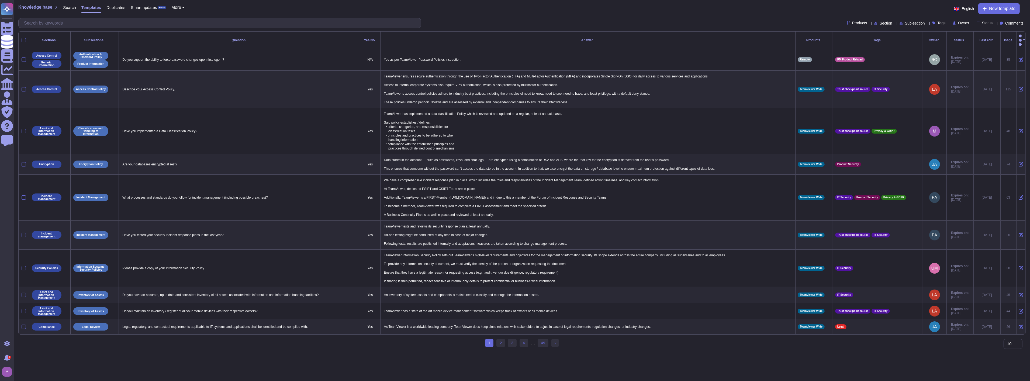
click at [514, 22] on div "Status" at bounding box center [986, 23] width 18 height 4
click at [514, 62] on div "Expired" at bounding box center [1001, 63] width 43 height 5
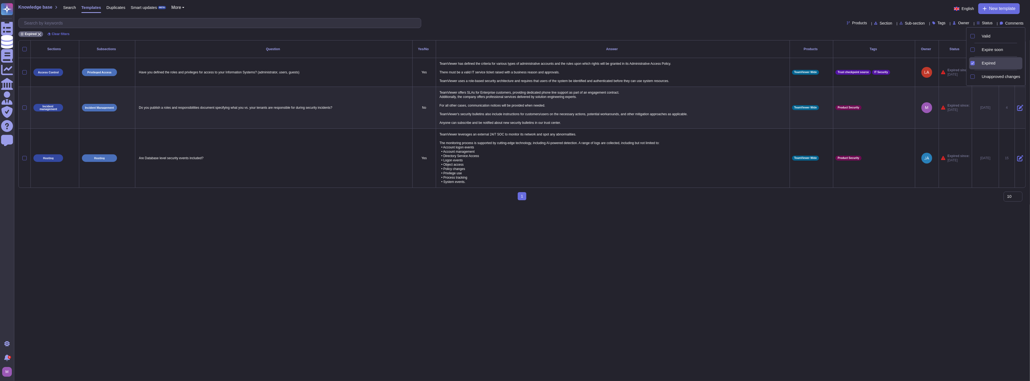
click at [514, 204] on html "Questionnaires Knowledge Base Documents Analytics CAIQ / SIG Admin Trust Center…" at bounding box center [515, 102] width 1030 height 204
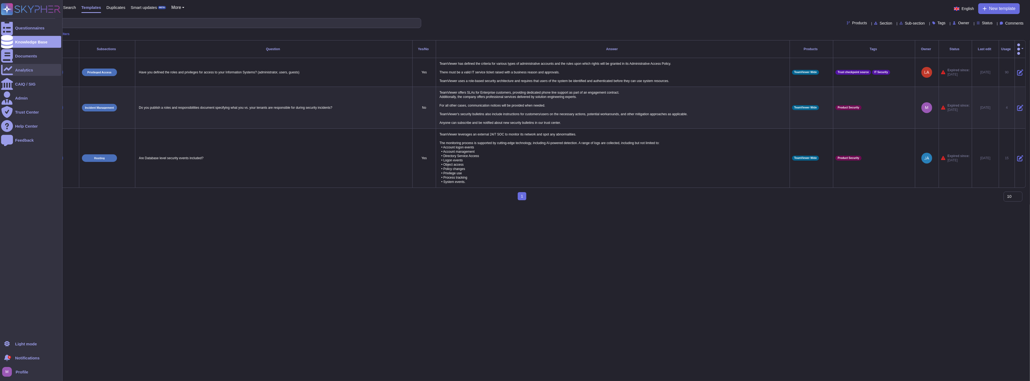
click at [23, 68] on div "Analytics" at bounding box center [24, 70] width 18 height 4
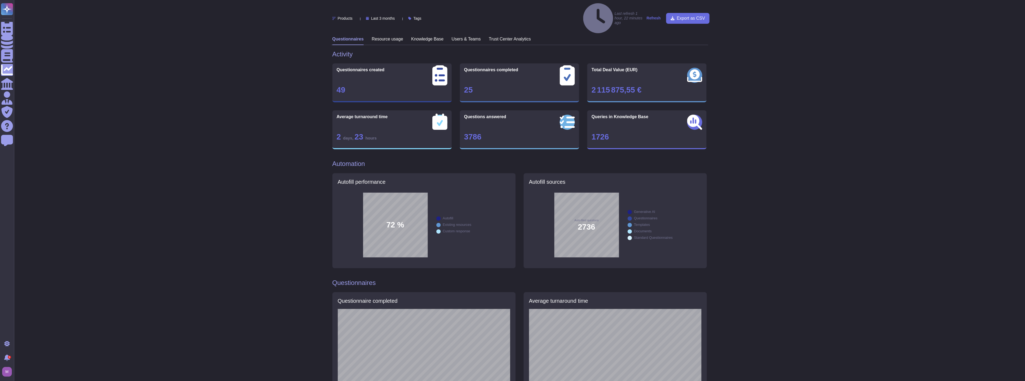
click at [418, 36] on h3 "Knowledge Base" at bounding box center [428, 38] width 32 height 5
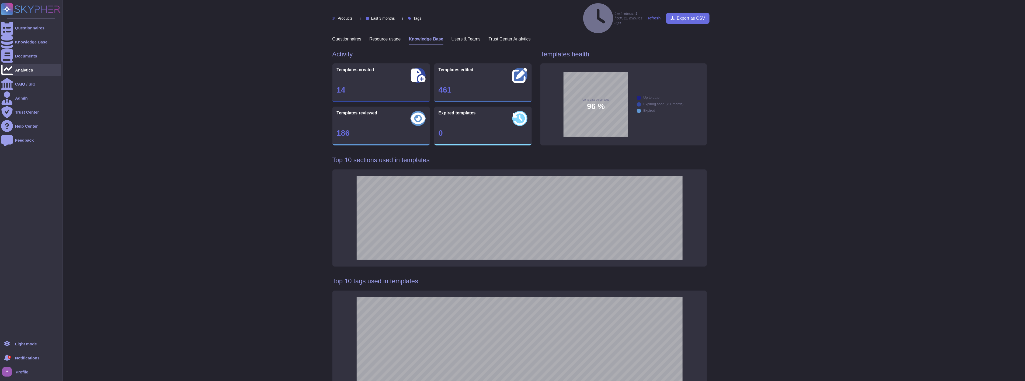
click at [20, 65] on div "Analytics" at bounding box center [31, 70] width 60 height 12
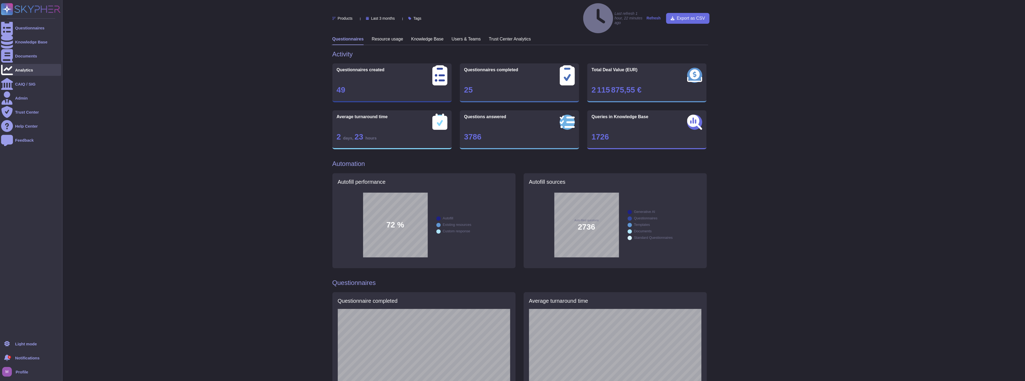
click at [16, 71] on div "Analytics" at bounding box center [24, 70] width 18 height 4
click at [15, 43] on div "Knowledge Base" at bounding box center [31, 42] width 32 height 4
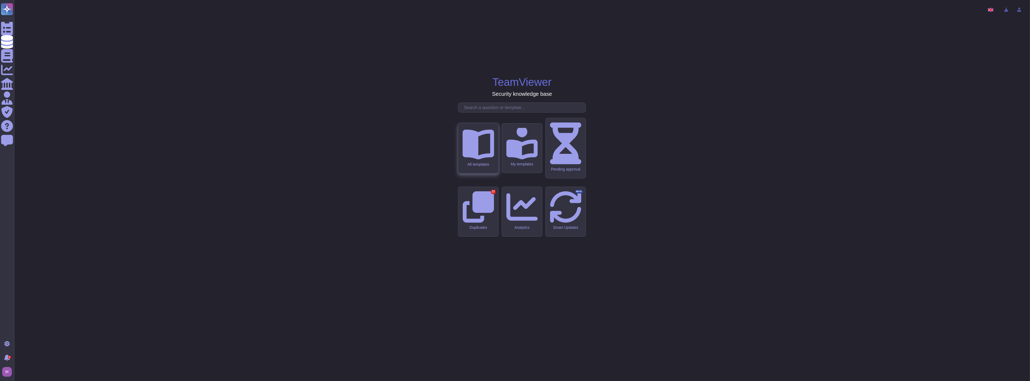
click at [468, 173] on div "All templates" at bounding box center [478, 148] width 40 height 50
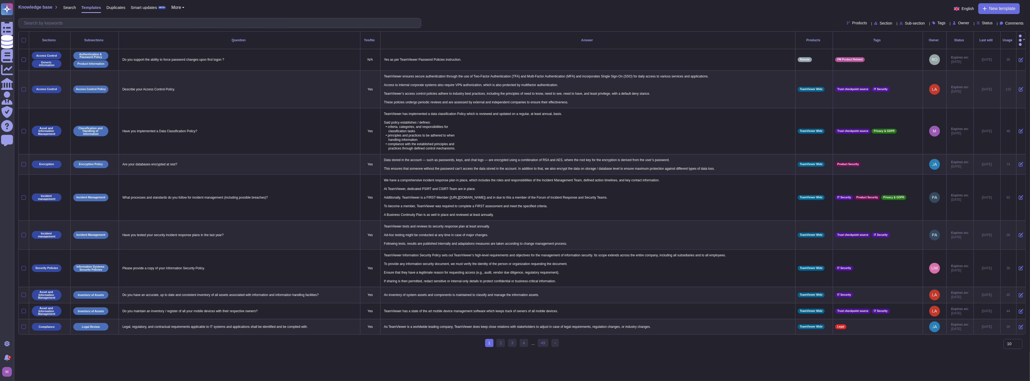
click at [514, 22] on span "Status" at bounding box center [987, 23] width 11 height 4
click at [514, 49] on span "Expire soon" at bounding box center [992, 49] width 21 height 5
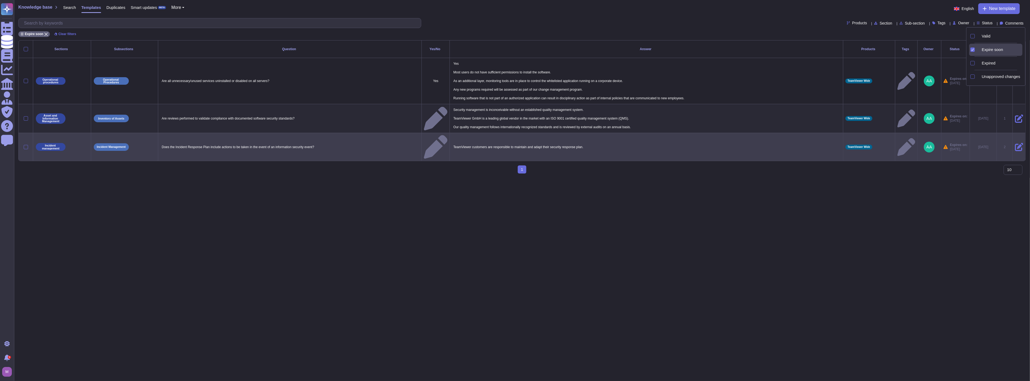
click at [514, 143] on icon at bounding box center [1019, 147] width 8 height 8
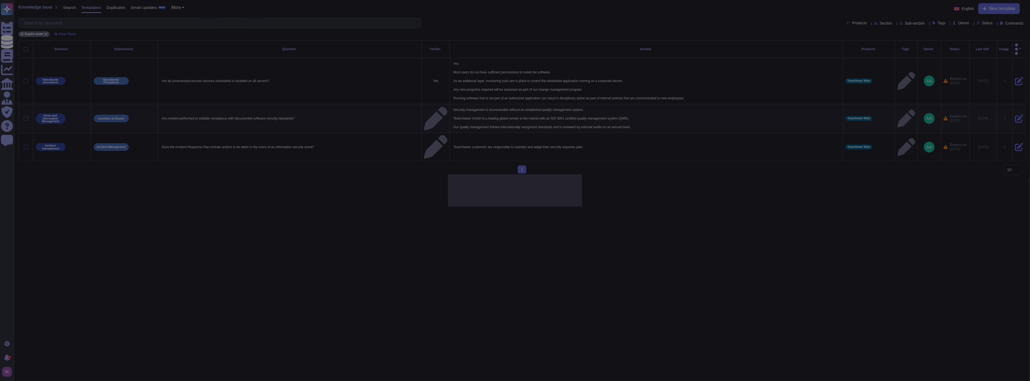
type textarea "Does the Incident Response Plan include actions to be taken in the event of an …"
type textarea "TeamViewer customers are responsible to maintain and adapt their security respo…"
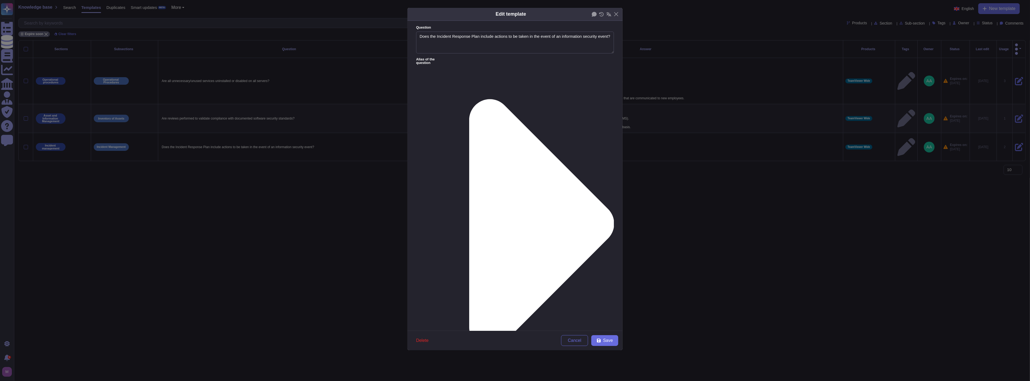
type textarea "Does the Incident Response Plan include actions to be taken in the event of an …"
type textarea "TeamViewer customers are responsible to maintain and adapt their security respo…"
click at [424, 340] on span "Delete" at bounding box center [422, 340] width 12 height 4
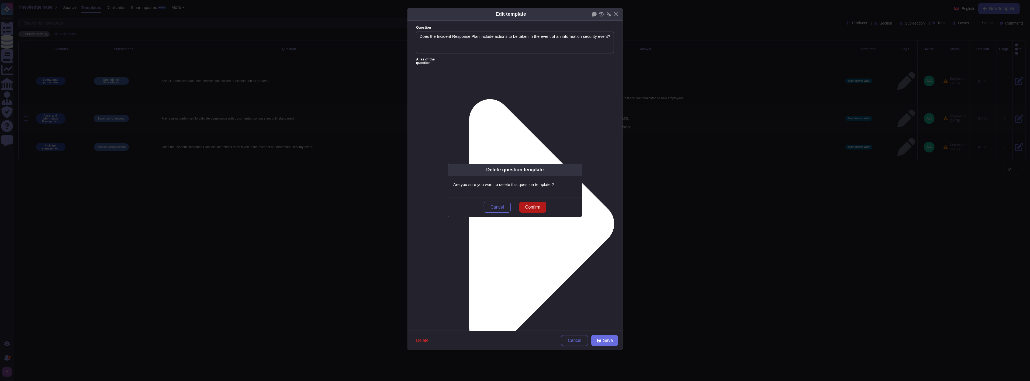
click at [514, 205] on span "Confirm" at bounding box center [532, 207] width 15 height 4
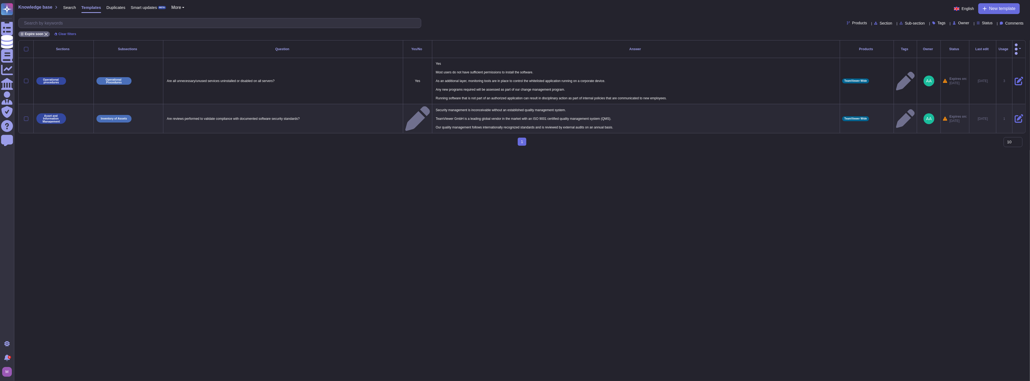
click at [514, 22] on span "Status" at bounding box center [987, 23] width 11 height 4
click at [514, 64] on div "Expired" at bounding box center [1001, 63] width 43 height 5
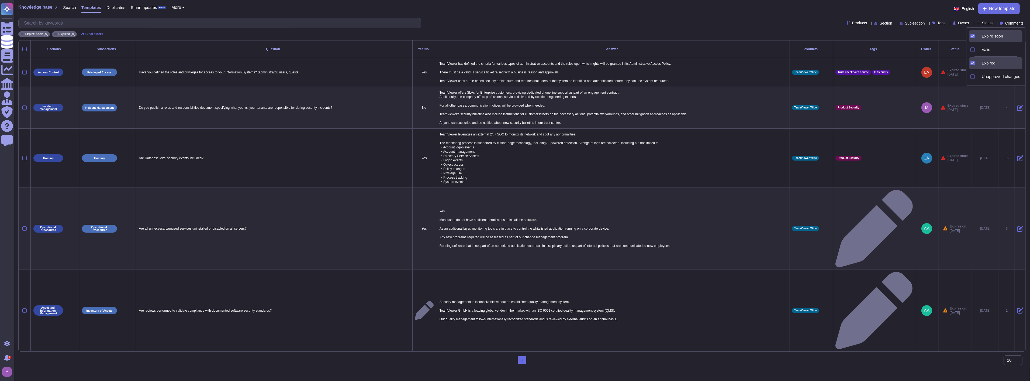
click at [514, 37] on div "Expire soon" at bounding box center [995, 36] width 53 height 12
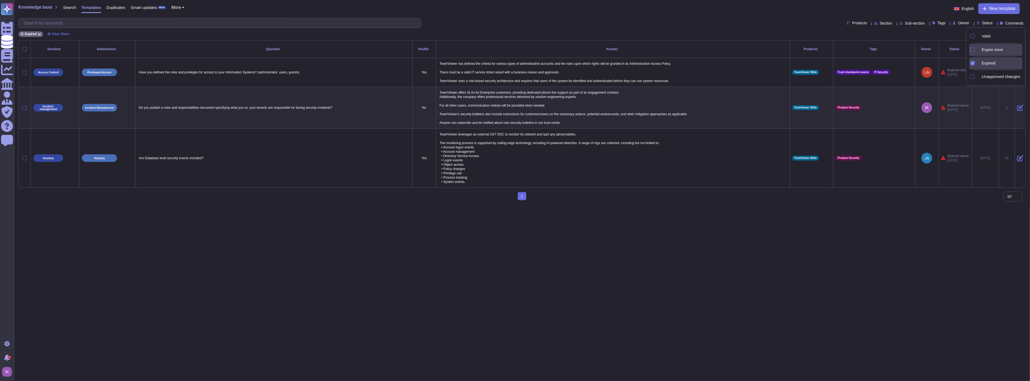
click at [514, 52] on div "Expire soon" at bounding box center [1001, 49] width 43 height 5
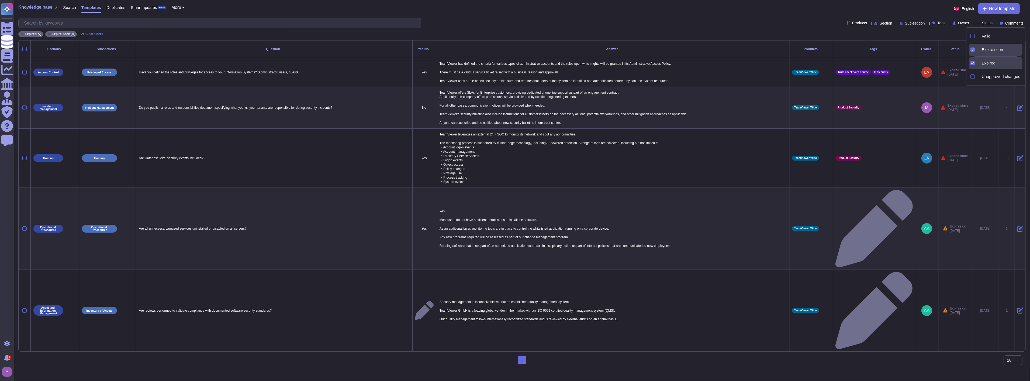
click at [514, 61] on div "Expired" at bounding box center [995, 63] width 53 height 12
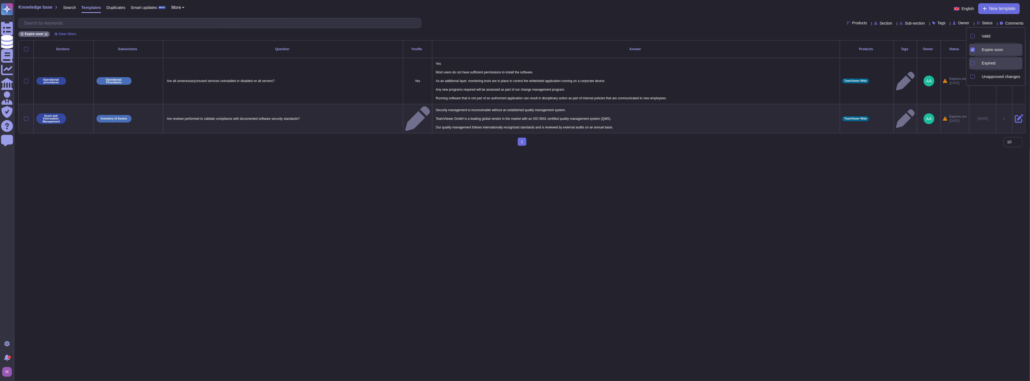
click at [514, 63] on span "Expired" at bounding box center [989, 63] width 14 height 5
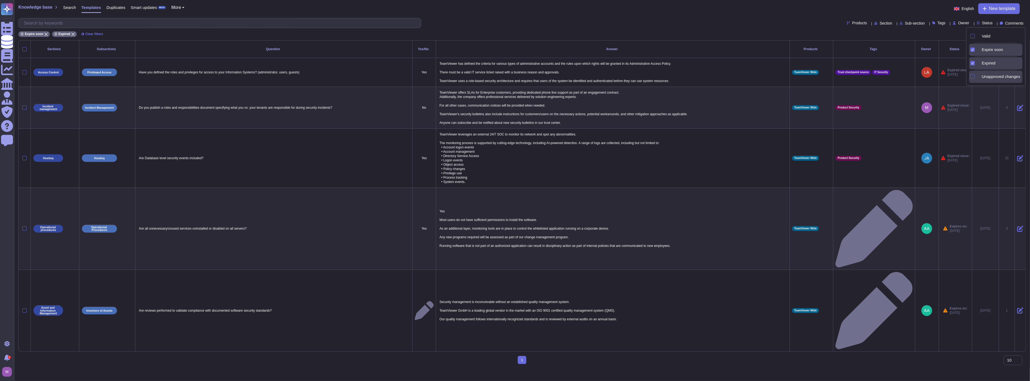
click at [514, 77] on icon at bounding box center [1048, 146] width 138 height 138
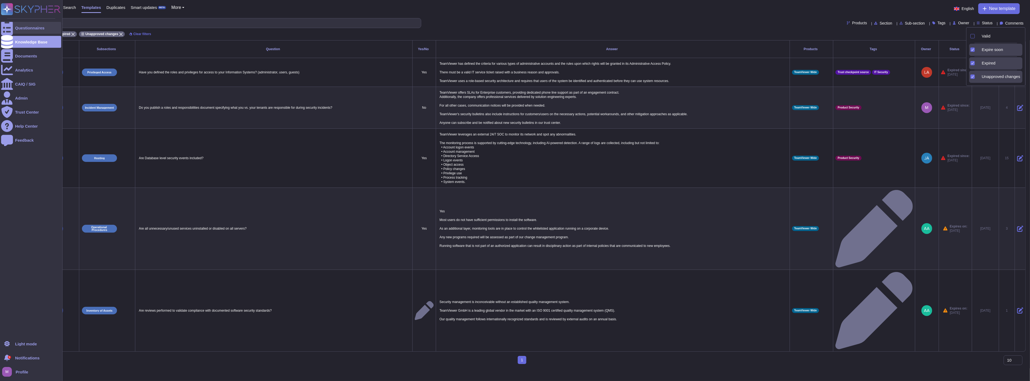
click at [12, 32] on div at bounding box center [7, 28] width 12 height 12
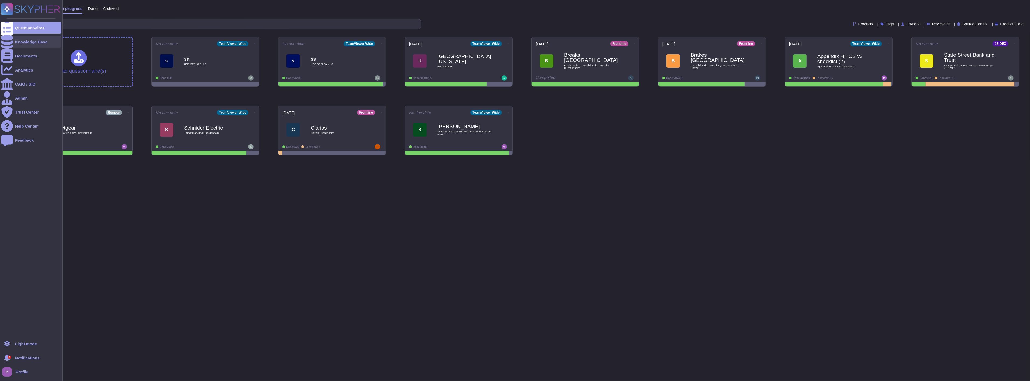
click at [16, 41] on div "Knowledge Base" at bounding box center [31, 42] width 32 height 4
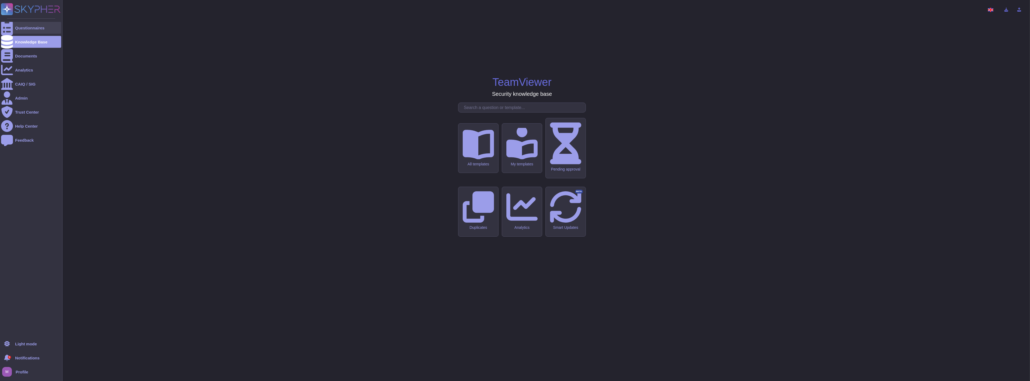
click at [20, 29] on div "Questionnaires" at bounding box center [29, 28] width 29 height 4
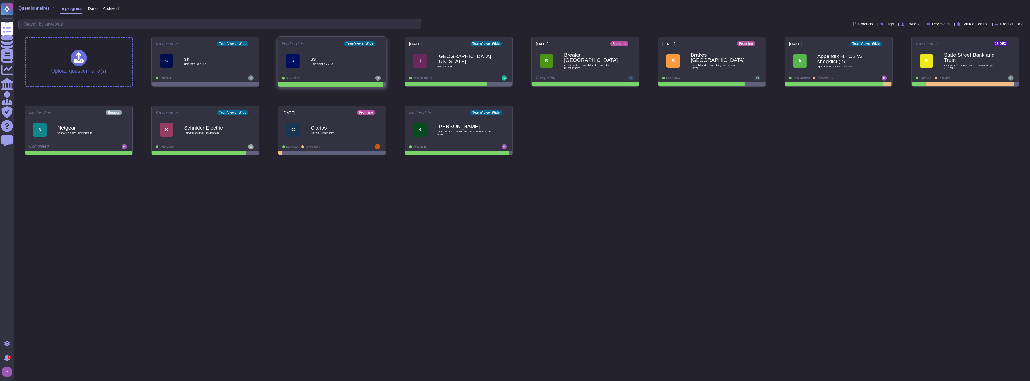
click at [325, 67] on div "ss URS DEPLOY v1.0" at bounding box center [337, 61] width 54 height 22
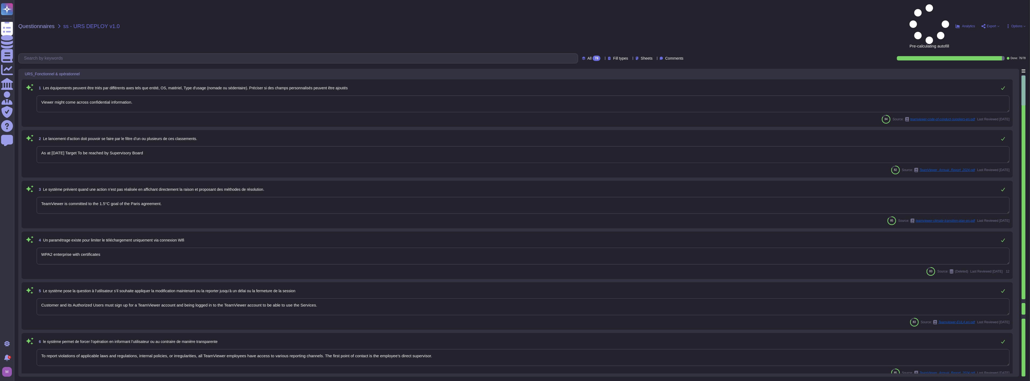
type textarea "Viewer might come across confidential information."
type textarea "As at [DATE] Target To be reached by Supervisory Board"
type textarea "TeamViewer is committed to the 1.5°C goal of the Paris agreement."
type textarea "WPA2 enterprise with certificates"
type textarea "Customer and its Authorized Users must sign up for a TeamViewer account and bei…"
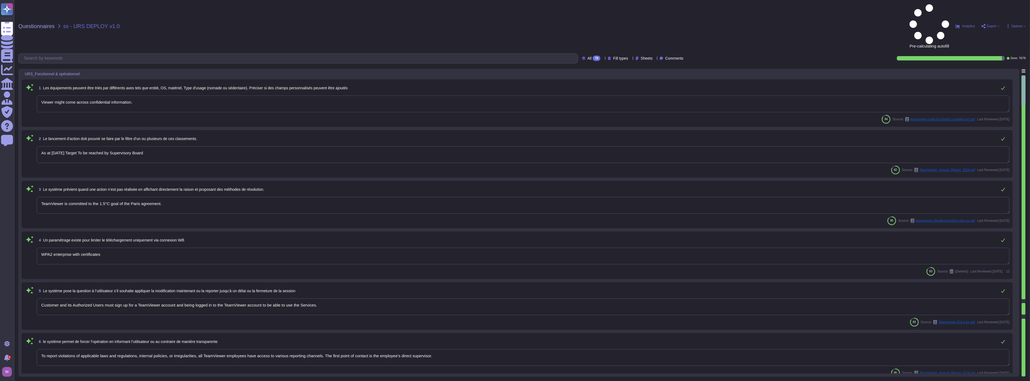
type textarea "To report violations of applicable laws and regulations, internal policies, or …"
type textarea "Within TeamViewer screens, components with the same functionality are consisten…"
type textarea "Management has defined configuration standards in the Information Security Poli…"
type textarea "No"
type textarea "Depending on the Product, TeamViewer may make available to Customer functions f…"
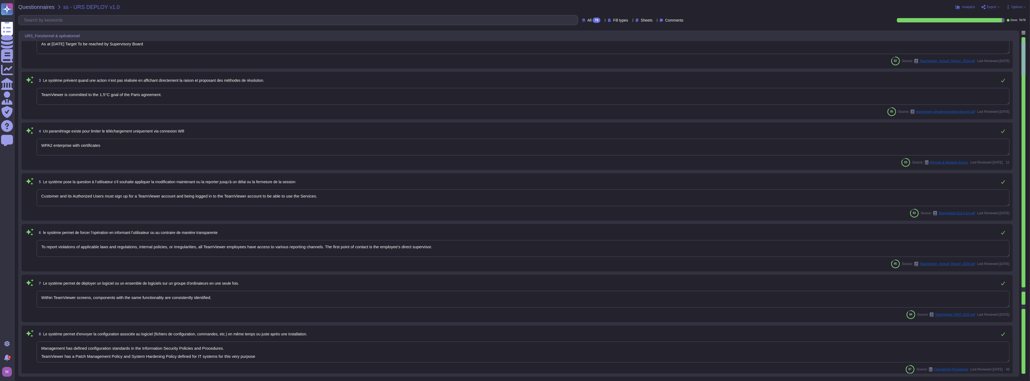
type textarea "Available"
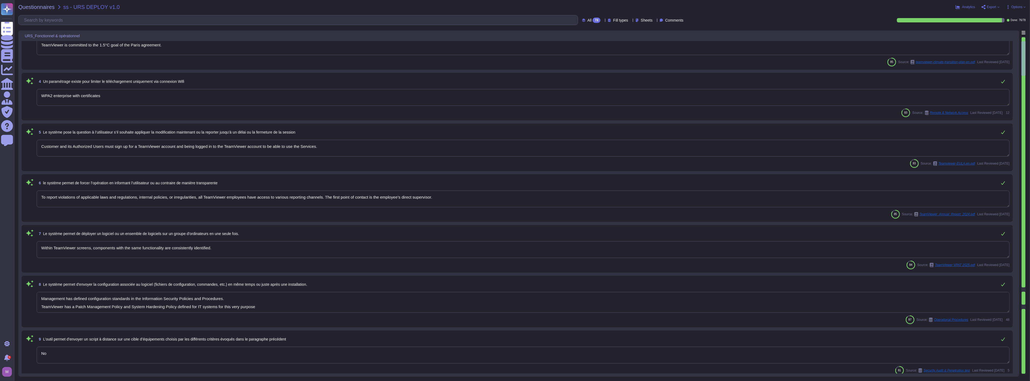
type textarea "Built upon the world’s largest remote connection infrastructure already coverin…"
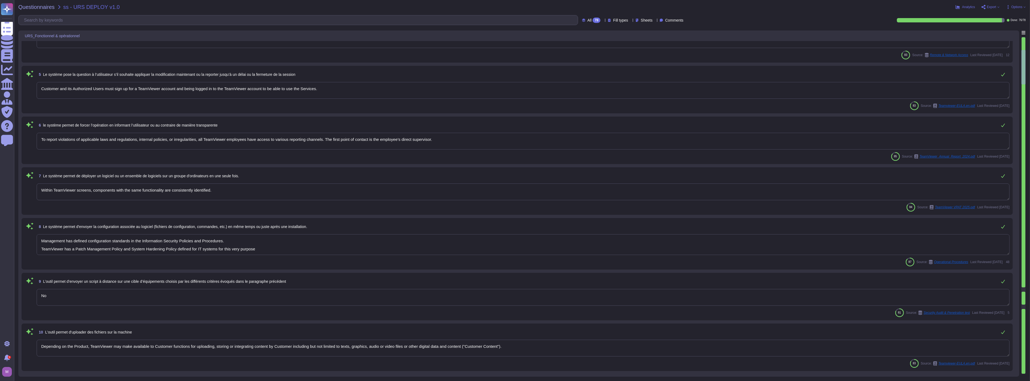
scroll to position [179, 0]
type textarea "Most of the users do not have sufficient permission to install the software. Lo…"
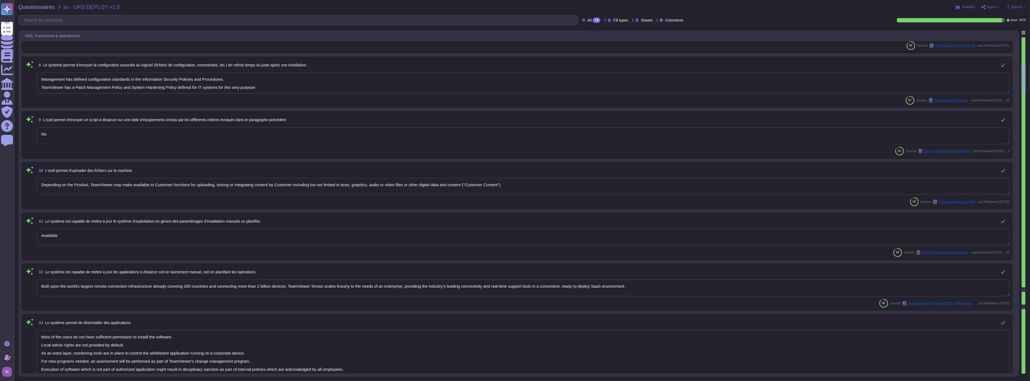
type textarea "Unless otherwise agreed to by the Parties, the Professional Services in relatio…"
type textarea "The continued use of Free Version by Customer shall be deemed as acceptance of …"
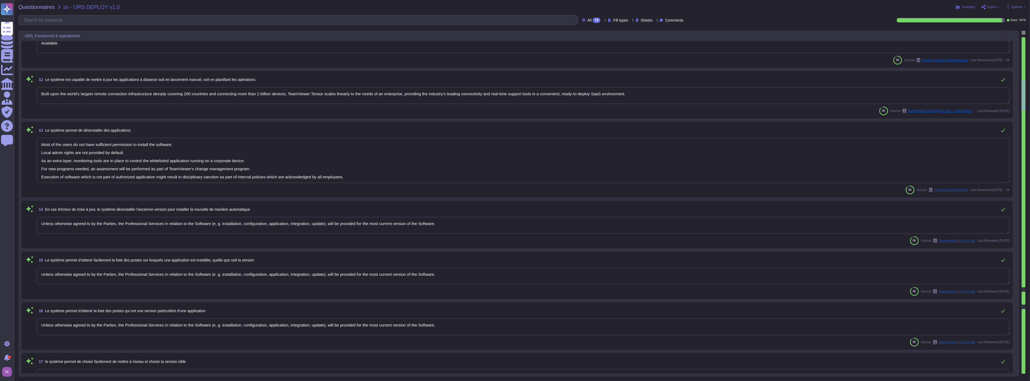
type textarea "Loremip dolorsit am ConsEctetu Adipis elitsed doe temporinc: Utlabo Etdo-Ma Ali…"
type textarea "In principle, all TeamViewer customers – private users, small and medium-sized …"
type textarea "Unless otherwise agreed to by the Parties, the Professional Services in relatio…"
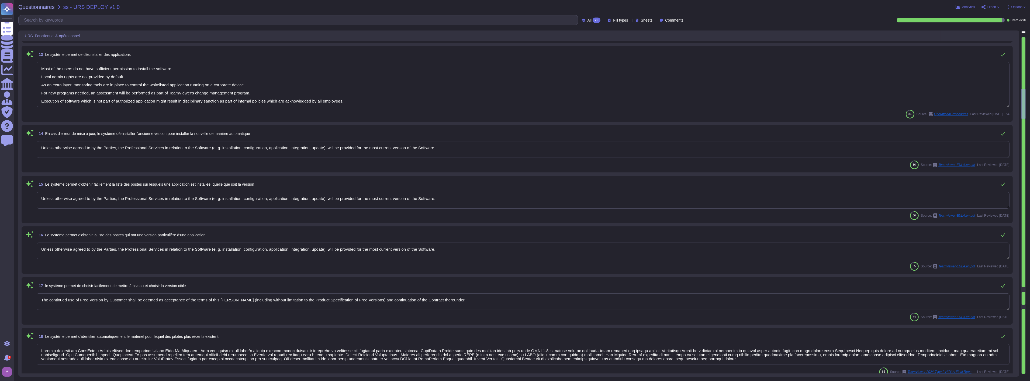
type textarea "As part of the acquisition, TeamViewer’s remote connectivity and support soluti…"
type textarea "Employees log in to the TeamViewer network with an Active Directory user ID and…"
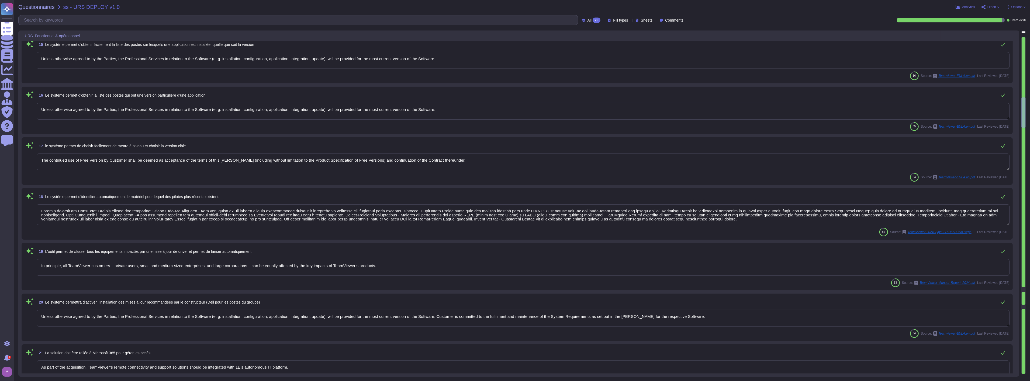
type textarea "TeamViewer owns several certifications which includes but does not limit to: • …"
type textarea "Depending on the level of confidentiality required in a specific situation, the…"
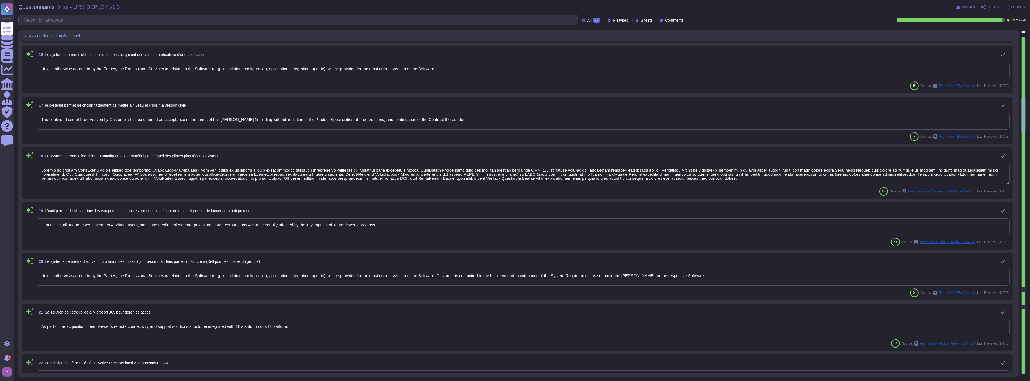
type textarea "TeamViewer's solutions enable millions of corporate customers and free users to…"
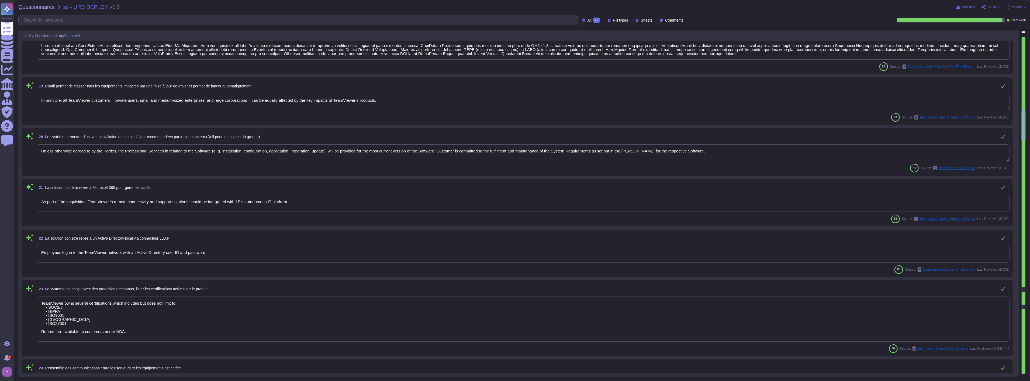
scroll to position [868, 0]
type textarea "Enterprise Endpoint Detection and Response is deployed to all endpoints in the …"
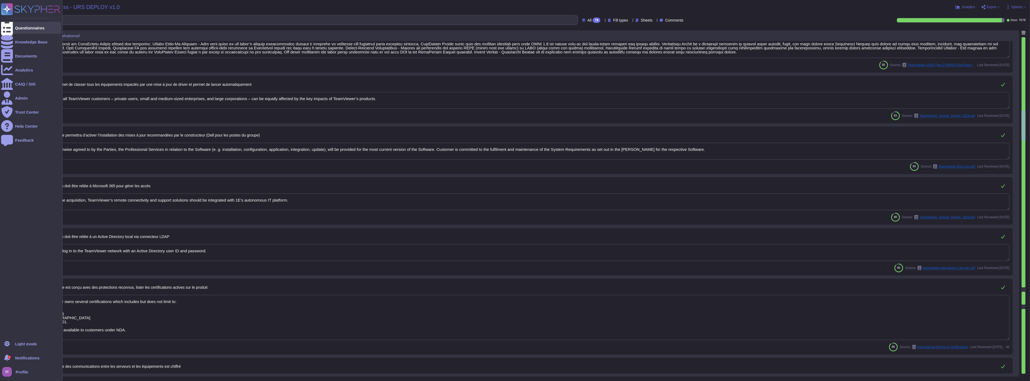
click at [19, 26] on div "Questionnaires" at bounding box center [29, 28] width 29 height 4
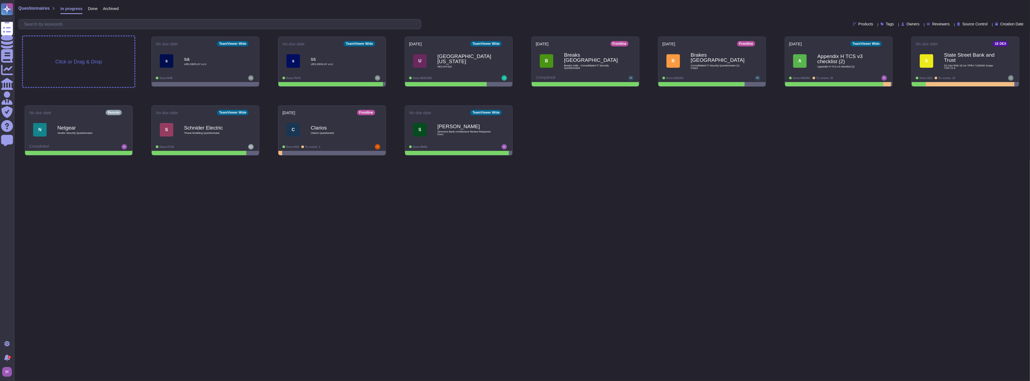
click at [62, 64] on span "Click or Drag & Drop" at bounding box center [78, 61] width 47 height 5
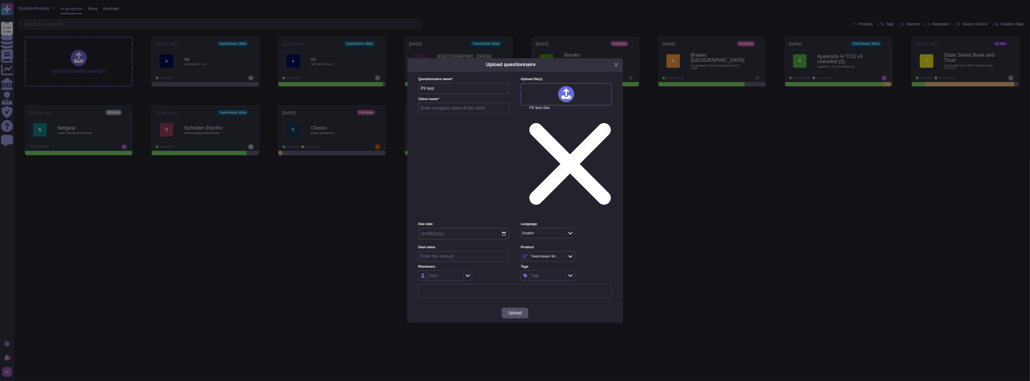
click at [549, 228] on div "English" at bounding box center [542, 233] width 43 height 10
click at [556, 224] on div "French" at bounding box center [555, 225] width 58 height 5
click at [548, 254] on div "TeamViewer Wide" at bounding box center [545, 256] width 28 height 4
click at [558, 233] on div "Remote" at bounding box center [556, 235] width 56 height 5
click at [600, 245] on label "Product" at bounding box center [566, 247] width 91 height 4
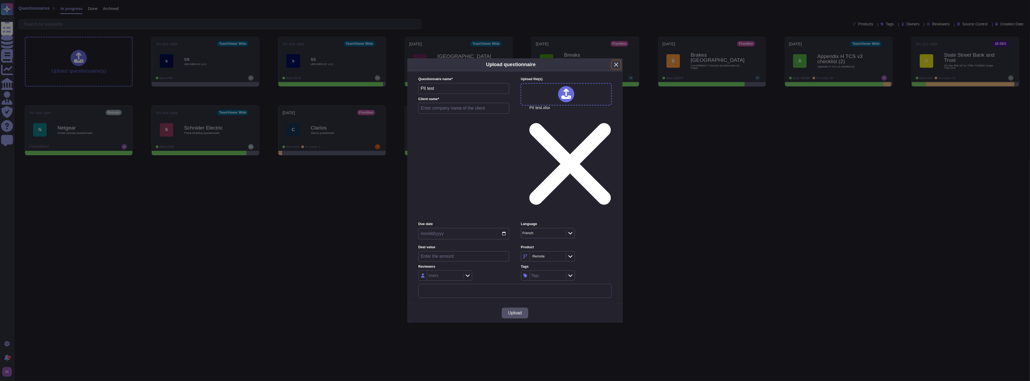
click at [613, 69] on button "Close" at bounding box center [616, 64] width 8 height 8
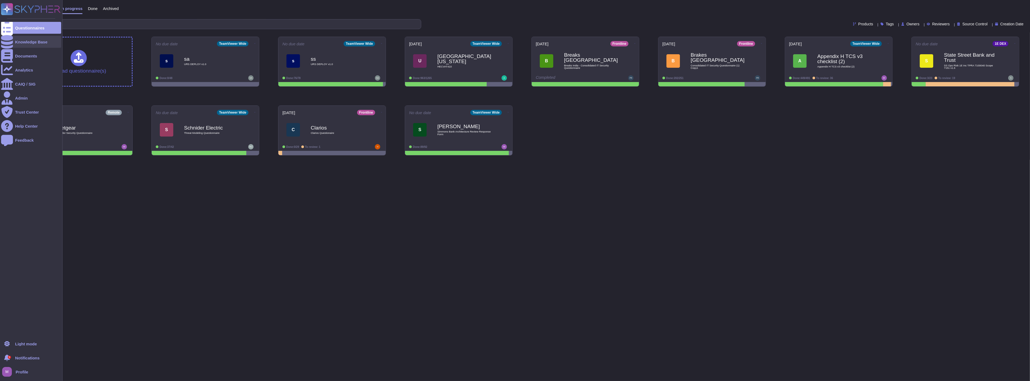
click at [15, 44] on div "Knowledge Base" at bounding box center [31, 42] width 60 height 12
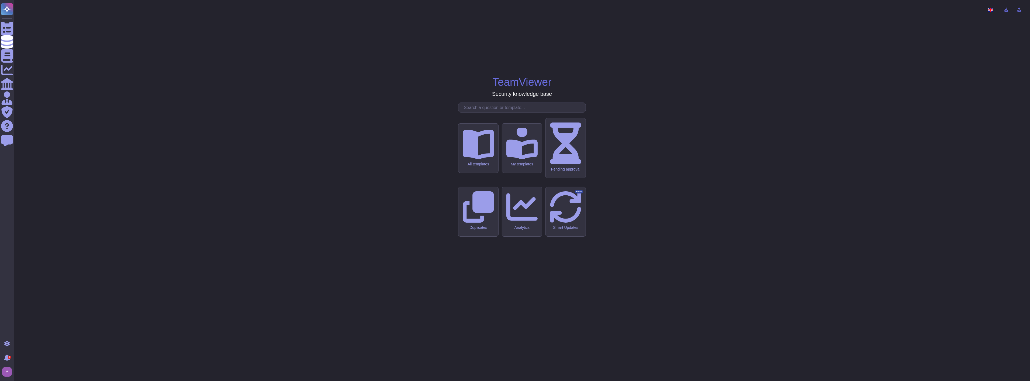
click at [475, 166] on div "All templates" at bounding box center [478, 164] width 31 height 5
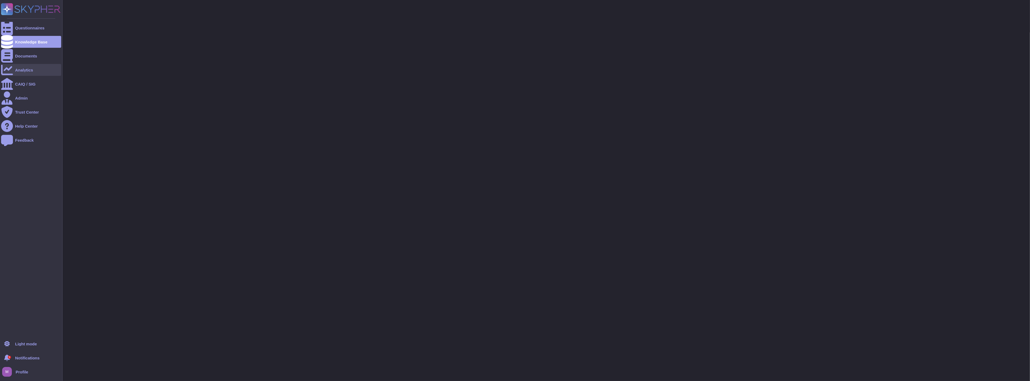
click at [25, 68] on div "Analytics" at bounding box center [24, 70] width 18 height 4
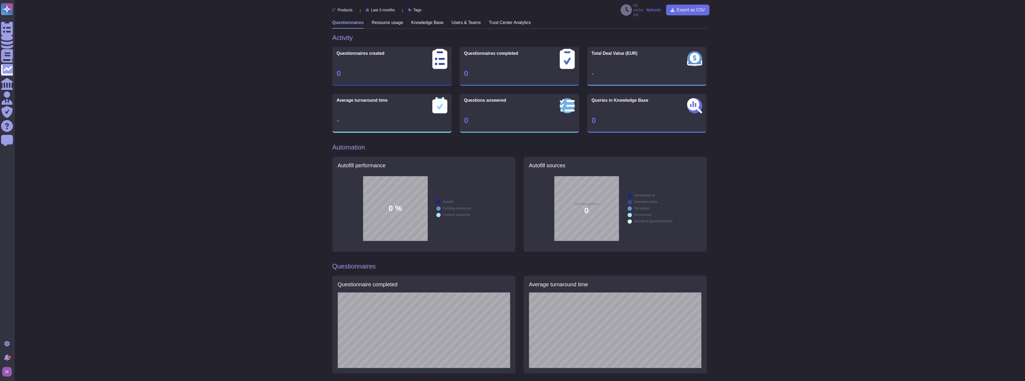
click at [658, 8] on strong "Refresh" at bounding box center [654, 10] width 14 height 4
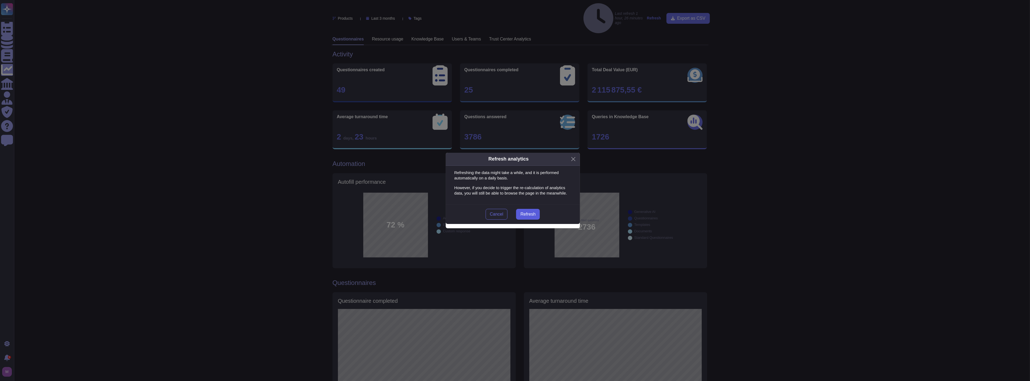
click at [529, 216] on span "Refresh" at bounding box center [527, 214] width 15 height 4
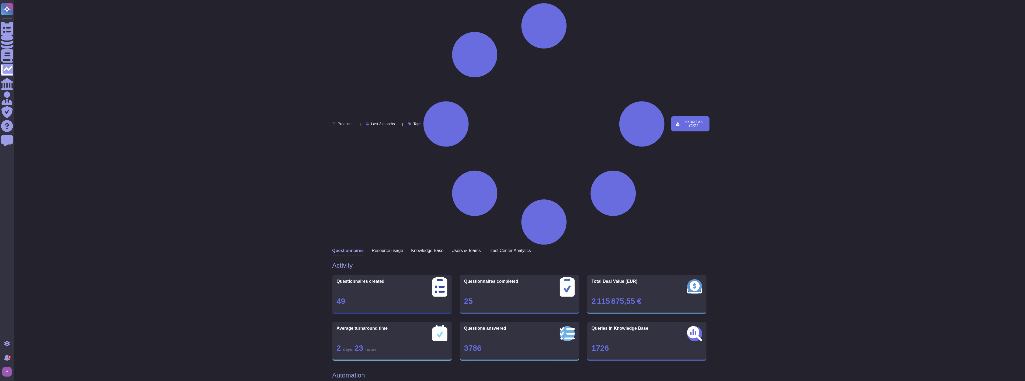
click at [437, 248] on h3 "Knowledge Base" at bounding box center [428, 250] width 32 height 5
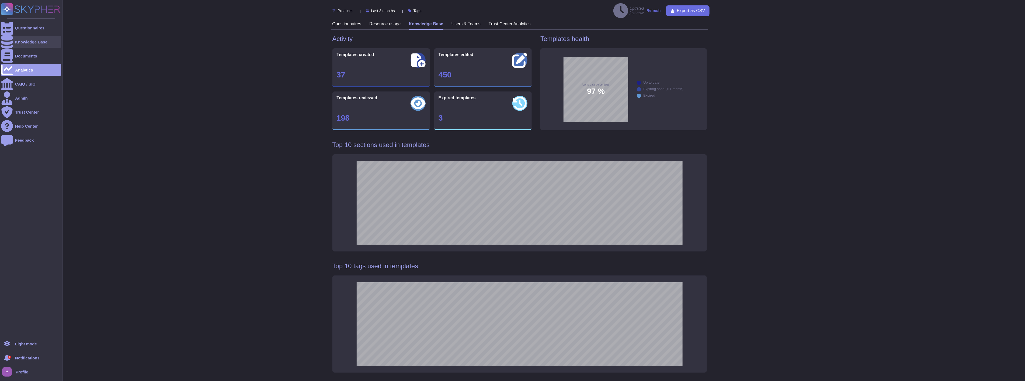
click at [11, 40] on div at bounding box center [7, 42] width 12 height 12
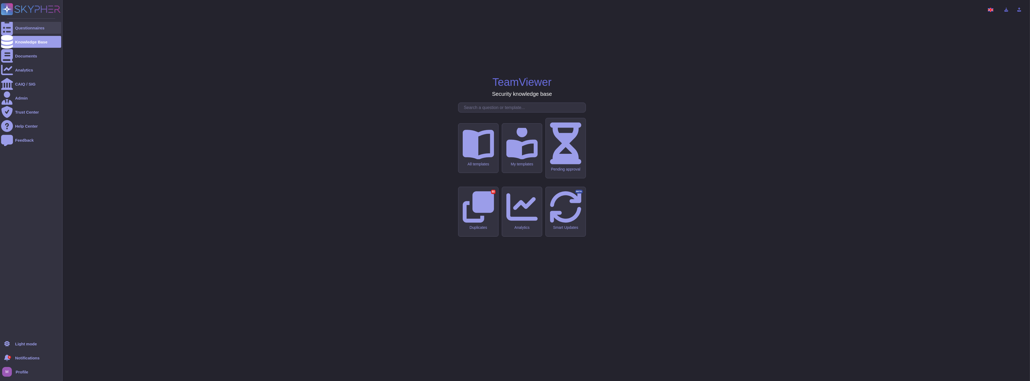
click at [7, 29] on icon at bounding box center [7, 28] width 12 height 16
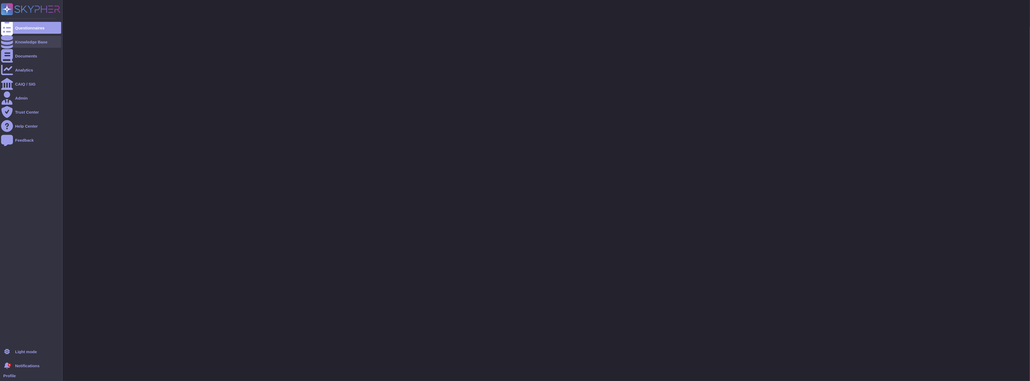
click at [14, 40] on div "Knowledge Base" at bounding box center [31, 42] width 60 height 12
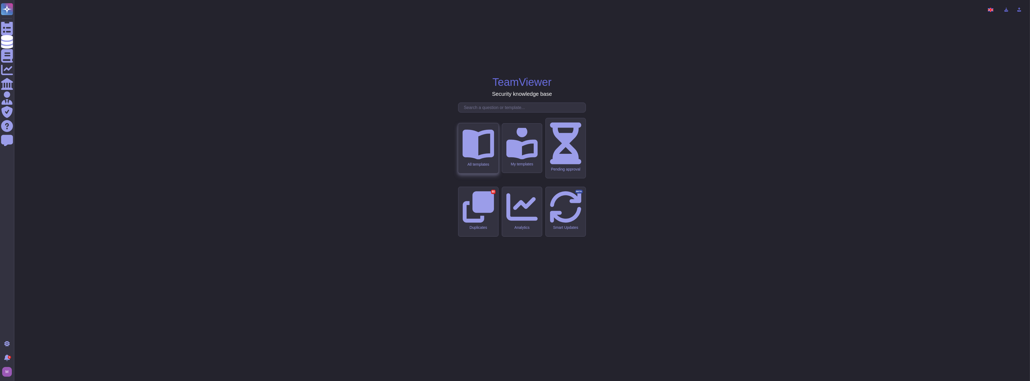
click at [471, 166] on div "All templates" at bounding box center [478, 164] width 32 height 5
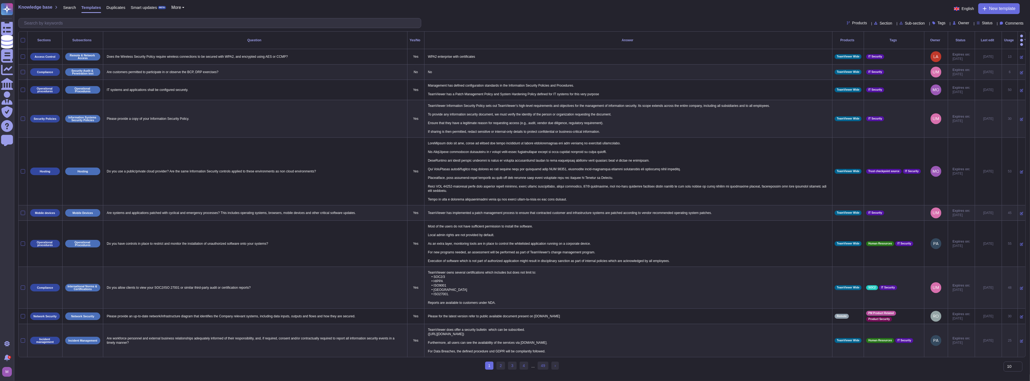
click at [984, 23] on span "Status" at bounding box center [987, 23] width 11 height 4
click at [993, 64] on span "Expired" at bounding box center [989, 63] width 14 height 5
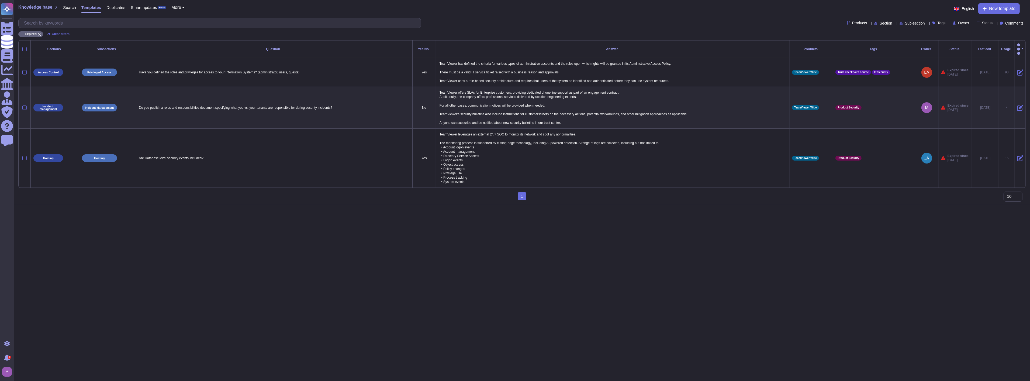
drag, startPoint x: 482, startPoint y: 238, endPoint x: 482, endPoint y: 236, distance: 2.7
click at [480, 204] on html "Questionnaires Knowledge Base Documents Analytics CAIQ / SIG Admin Trust Center…" at bounding box center [515, 102] width 1030 height 204
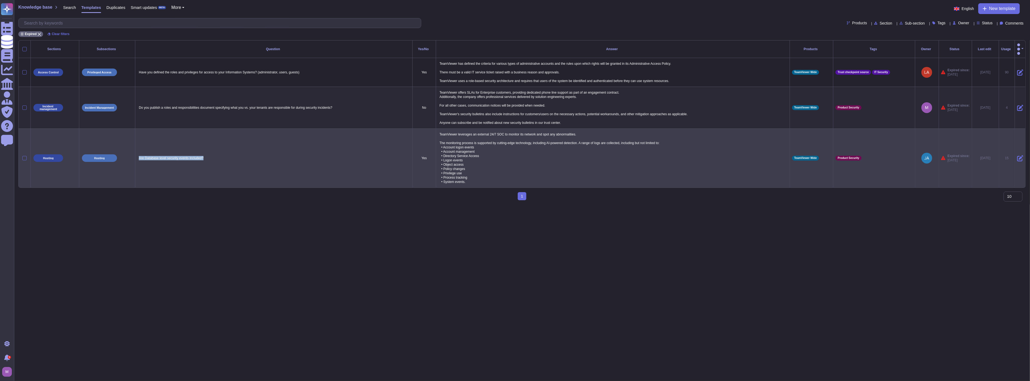
drag, startPoint x: 219, startPoint y: 154, endPoint x: 137, endPoint y: 155, distance: 82.2
click at [137, 155] on p "Are Database level security events included?" at bounding box center [273, 157] width 272 height 7
copy p "Are Database level security events included?"
click at [1017, 155] on icon at bounding box center [1020, 158] width 6 height 6
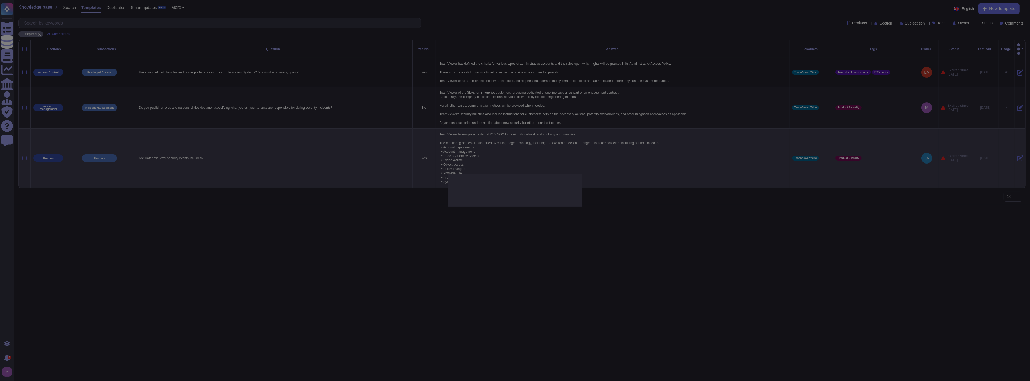
type textarea "Are Database level security events included?"
type textarea "TeamViewer leverages an external 24/7 SOC to monitor its network and spot any a…"
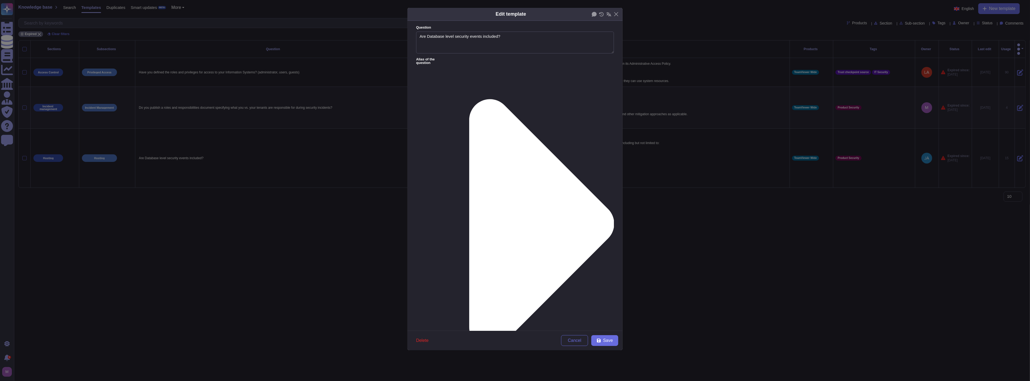
type textarea "Are Database level security events included?"
paste textarea "Yes, database-level security events are included in TeamViewer’s security monit…"
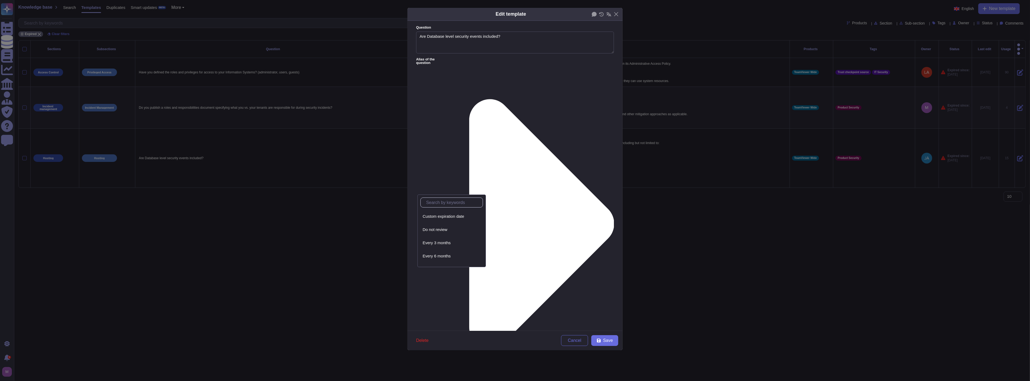
click at [449, 230] on div "From [DATE]" at bounding box center [445, 230] width 44 height 5
click at [606, 340] on span "Save" at bounding box center [608, 340] width 10 height 4
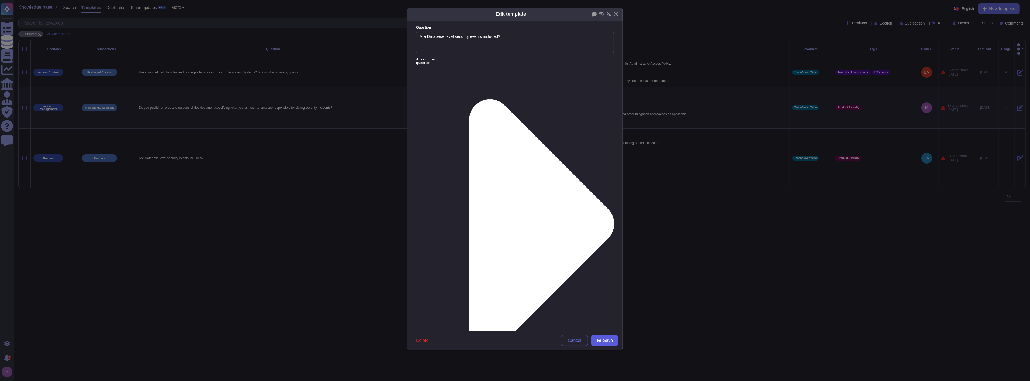
type textarea "TeamViewer leverages an external 24/7 SOC to monitor its network and spot any a…"
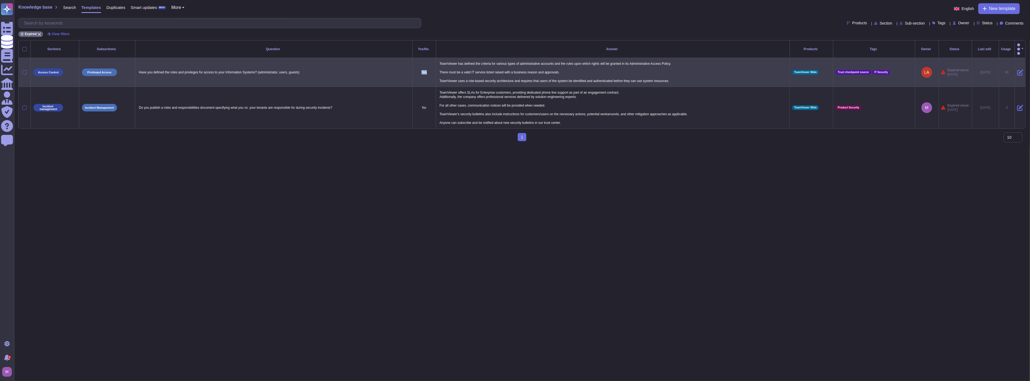
drag, startPoint x: 321, startPoint y: 68, endPoint x: 444, endPoint y: 68, distance: 123.2
click at [434, 68] on tr "Access Control Privileged Access Have you defined the roles and privileges for …" at bounding box center [522, 72] width 1007 height 29
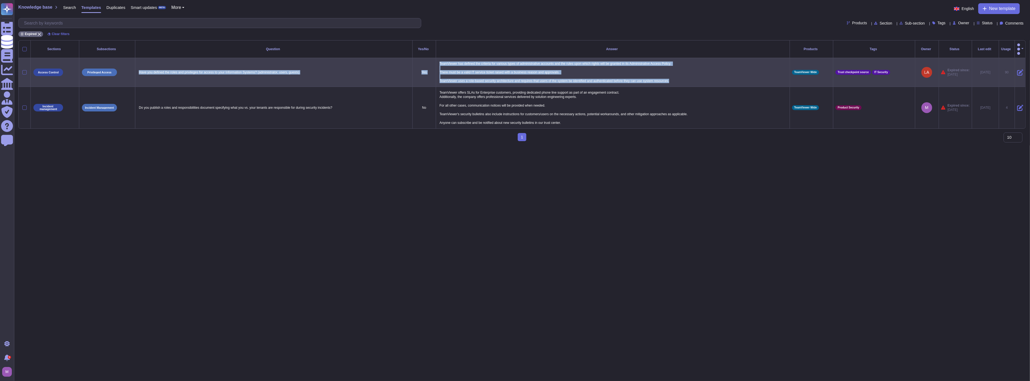
drag, startPoint x: 687, startPoint y: 76, endPoint x: 136, endPoint y: 66, distance: 551.5
click at [136, 66] on tr "Access Control Privileged Access Have you defined the roles and privileges for …" at bounding box center [522, 72] width 1007 height 29
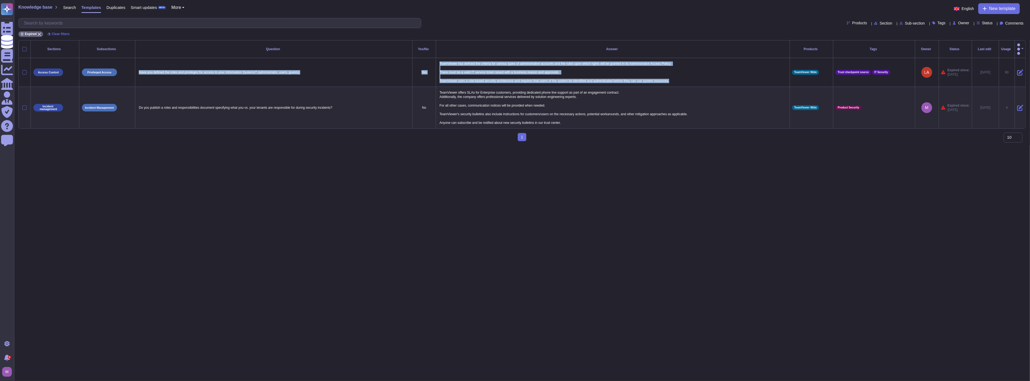
copy tr "Have you defined the roles and privileges for access to your Information System…"
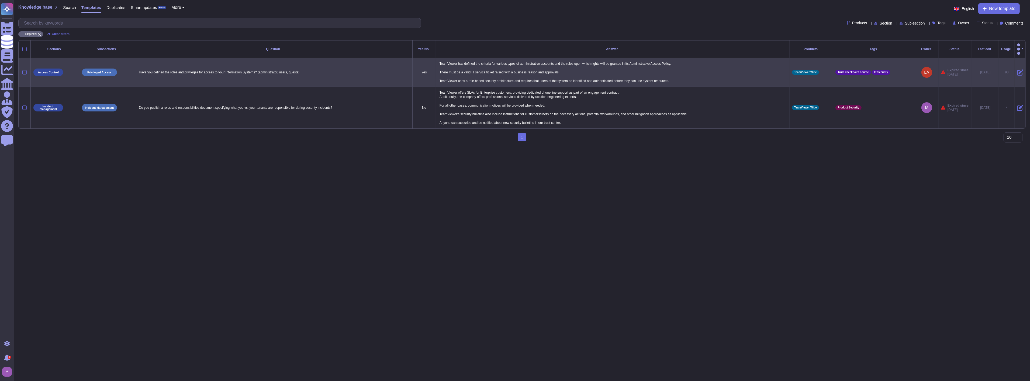
click at [1017, 69] on icon at bounding box center [1020, 72] width 6 height 6
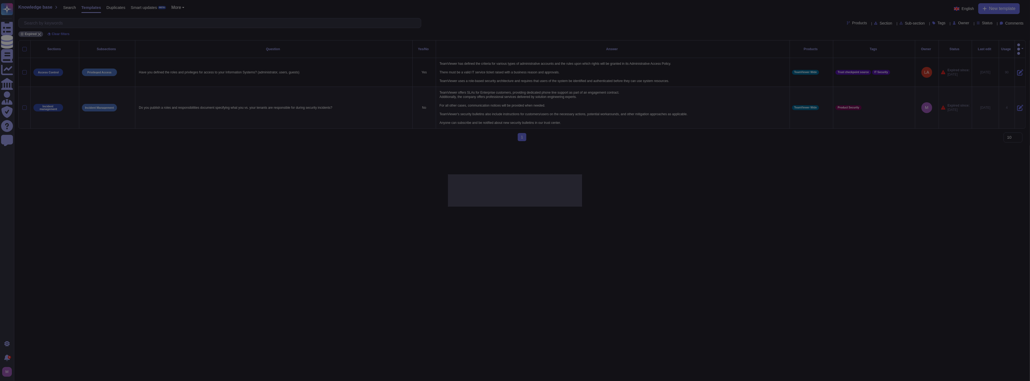
type textarea "Have you defined the roles and privileges for access to your Information System…"
type textarea "TeamViewer has defined the criteria for various types of administrative account…"
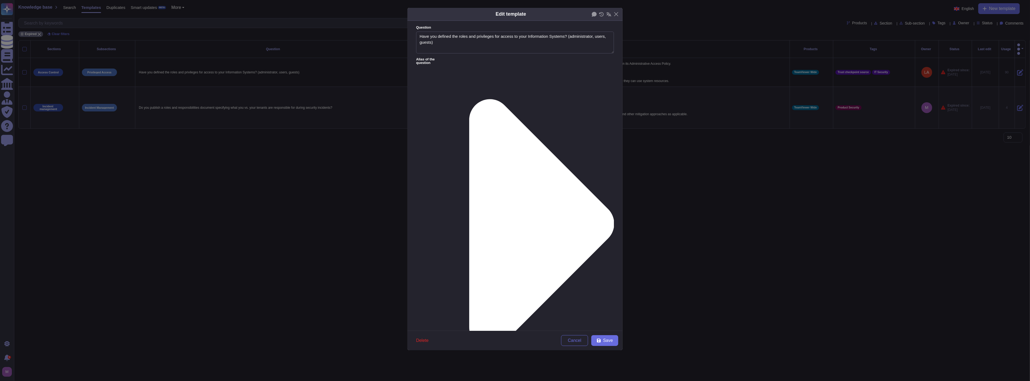
type textarea "Have you defined the roles and privileges for access to your Information System…"
paste textarea "Yes, TeamViewer has clearly defined roles and privileges for accessing its info…"
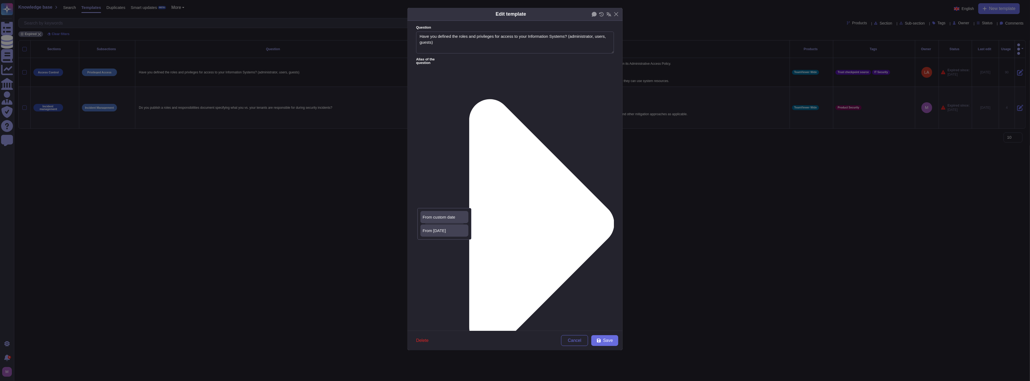
click at [443, 230] on div "From [DATE]" at bounding box center [445, 230] width 44 height 5
drag, startPoint x: 494, startPoint y: 81, endPoint x: 504, endPoint y: 147, distance: 66.1
click at [504, 147] on form "Question Have you defined the roles and privileges for access to your Informati…" at bounding box center [514, 176] width 215 height 310
click at [603, 337] on button "Save" at bounding box center [604, 340] width 27 height 11
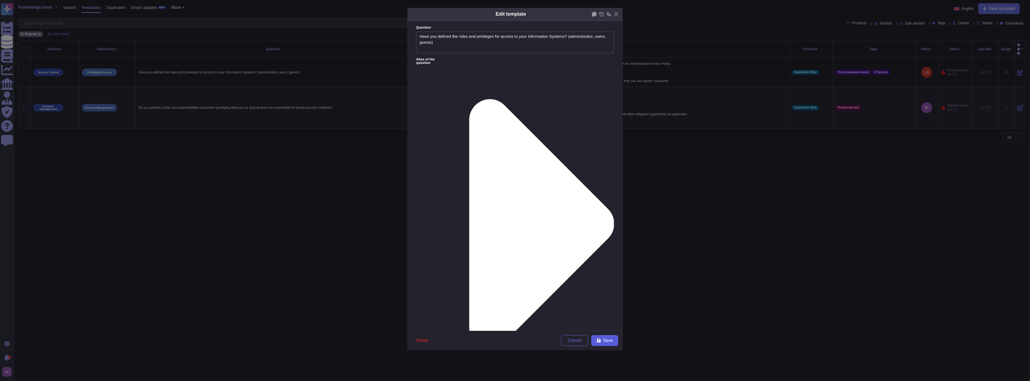
type textarea "TeamViewer has defined the criteria for various types of administrative account…"
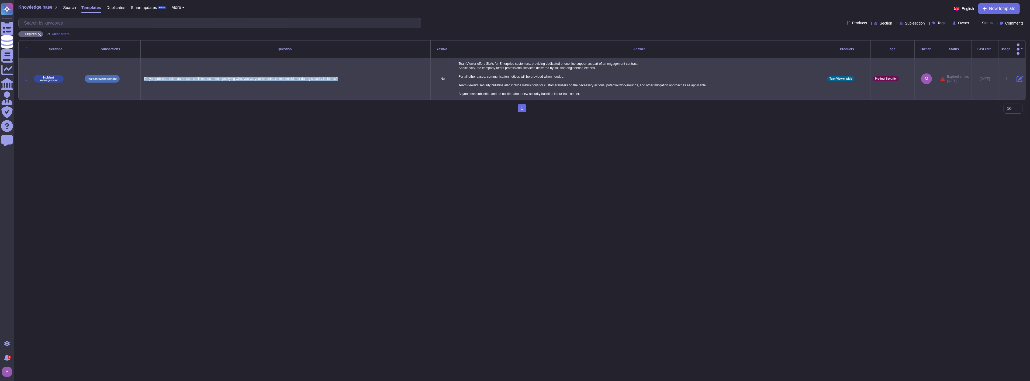
drag, startPoint x: 341, startPoint y: 70, endPoint x: 137, endPoint y: 67, distance: 203.8
click at [137, 67] on tr "Incident management Incident Management Do you publish a roles and responsibili…" at bounding box center [522, 79] width 1007 height 42
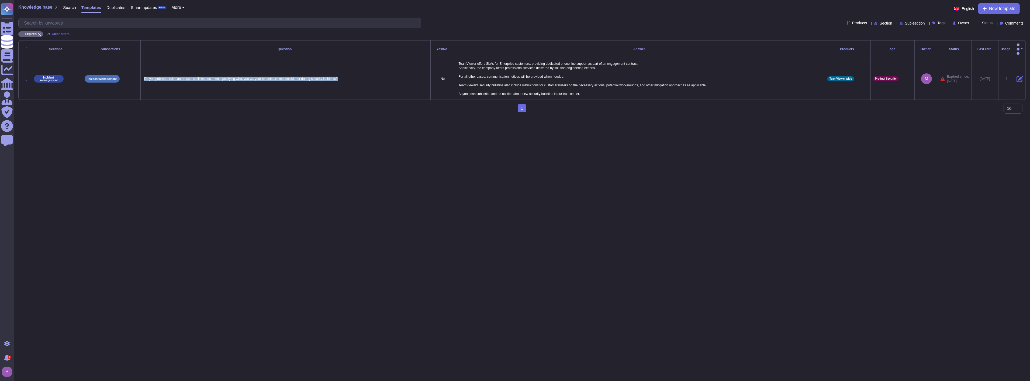
copy tr "Do you publish a roles and responsibilities document specifying what you vs. yo…"
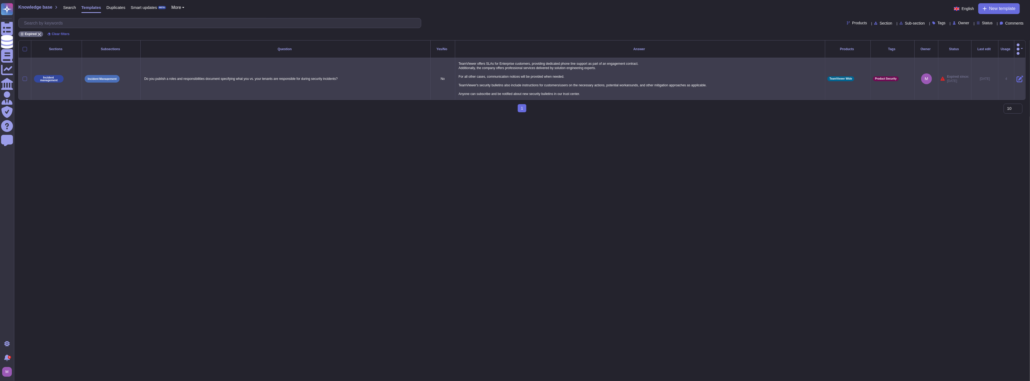
click at [1017, 75] on icon at bounding box center [1020, 78] width 7 height 7
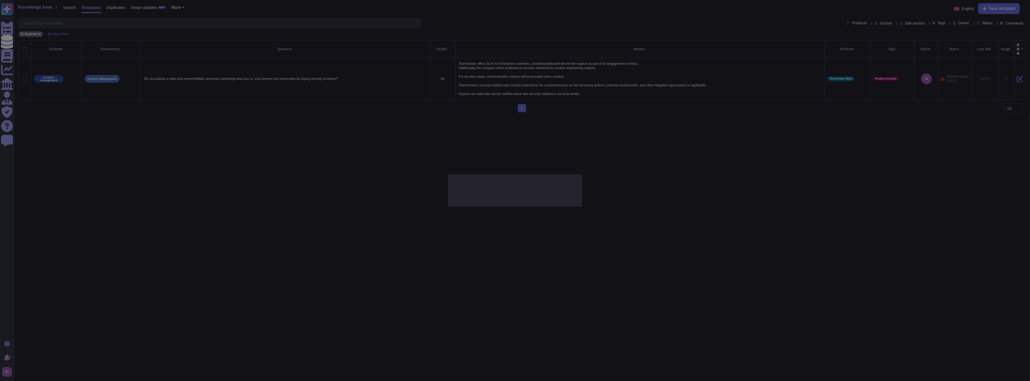
type textarea "Do you publish a roles and responsibilities document specifying what you vs. yo…"
type textarea "TeamViewer offers SLAs for Enterprise customers, providing dedicated phone line…"
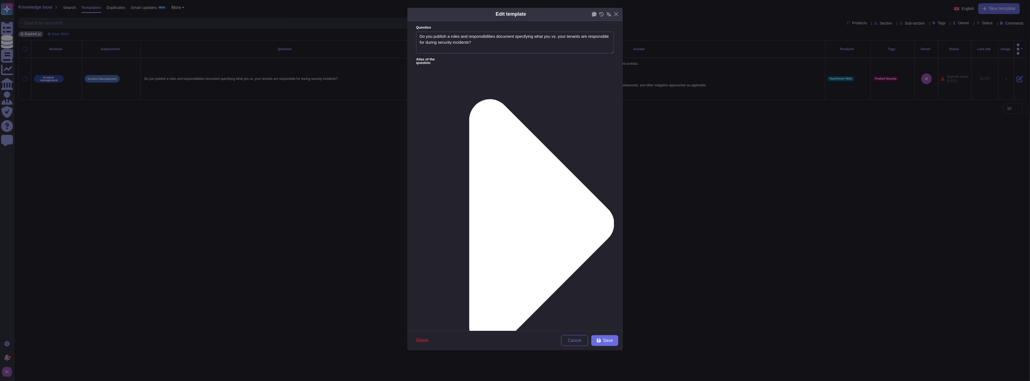
type textarea "Do you publish a roles and responsibilities document specifying what you vs. yo…"
type textarea "TeamViewer offers SLAs for Enterprise customers, providing dedicated phone line…"
click at [419, 342] on span "Delete" at bounding box center [422, 340] width 12 height 4
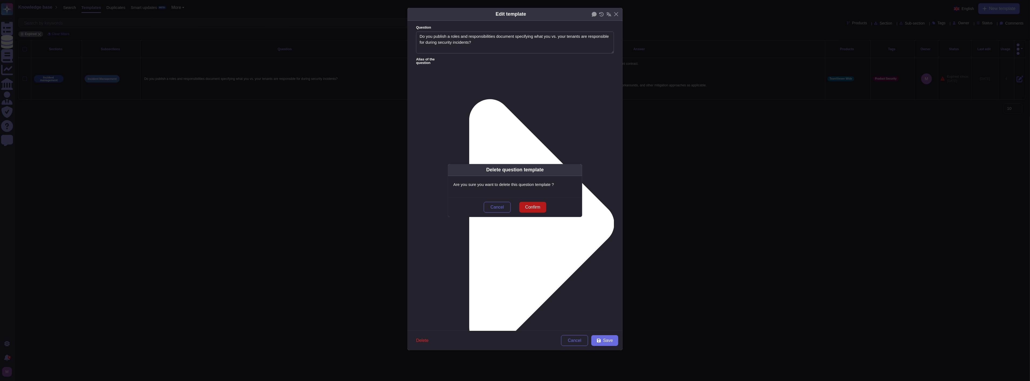
click at [536, 206] on span "Confirm" at bounding box center [532, 207] width 15 height 4
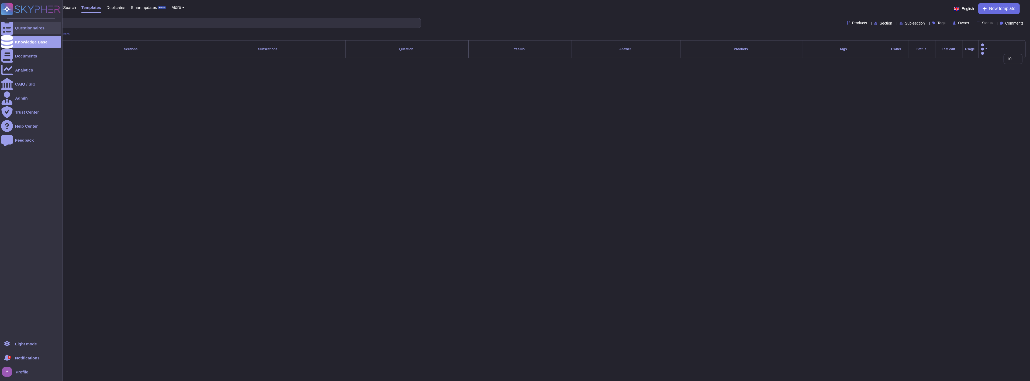
click at [11, 27] on div at bounding box center [7, 28] width 12 height 12
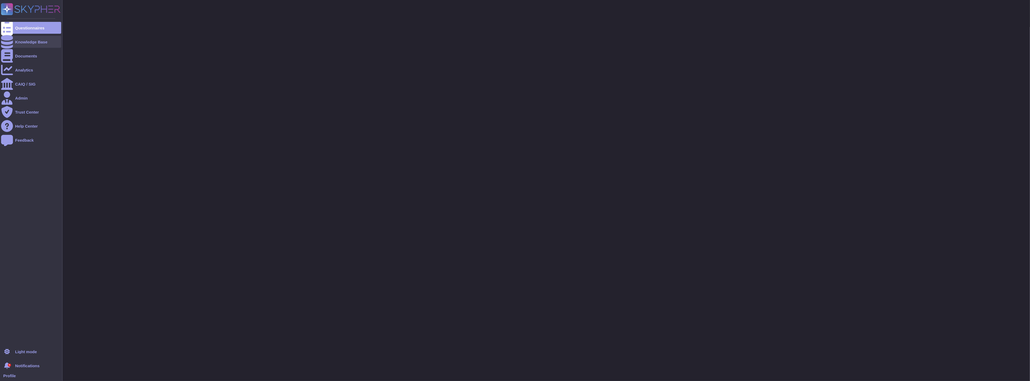
click at [15, 42] on div "Knowledge Base" at bounding box center [31, 42] width 32 height 4
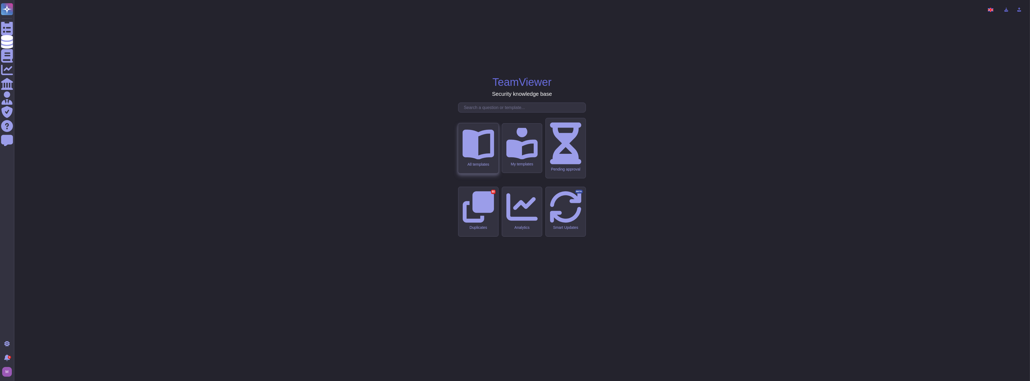
click at [472, 173] on div "All templates" at bounding box center [478, 148] width 40 height 50
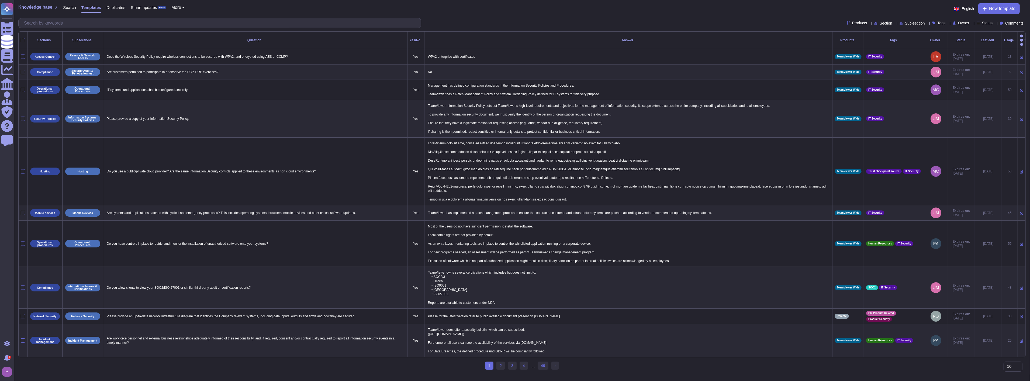
click at [985, 24] on span "Status" at bounding box center [987, 23] width 11 height 4
click at [995, 63] on span "Expired" at bounding box center [989, 63] width 14 height 5
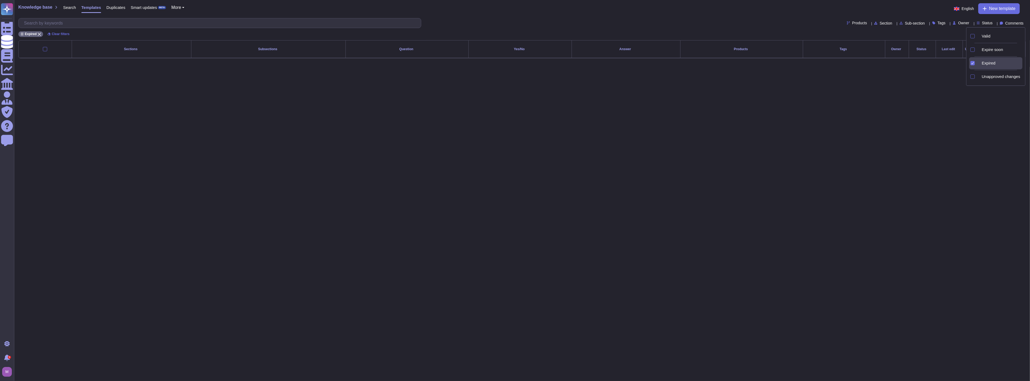
click at [821, 67] on html "Questionnaires Knowledge Base Documents Analytics CAIQ / SIG Admin Trust Center…" at bounding box center [515, 33] width 1030 height 67
click at [982, 21] on span "Status" at bounding box center [987, 23] width 11 height 4
click at [982, 51] on icon at bounding box center [1048, 119] width 138 height 138
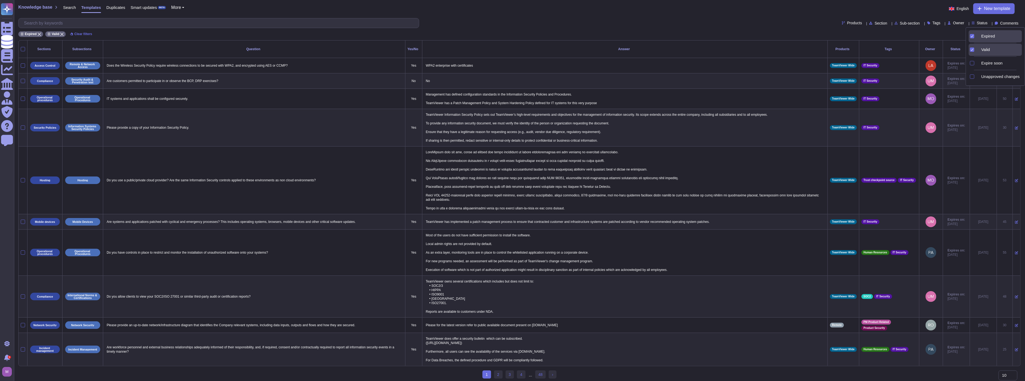
click at [975, 47] on div "Valid" at bounding box center [995, 50] width 53 height 12
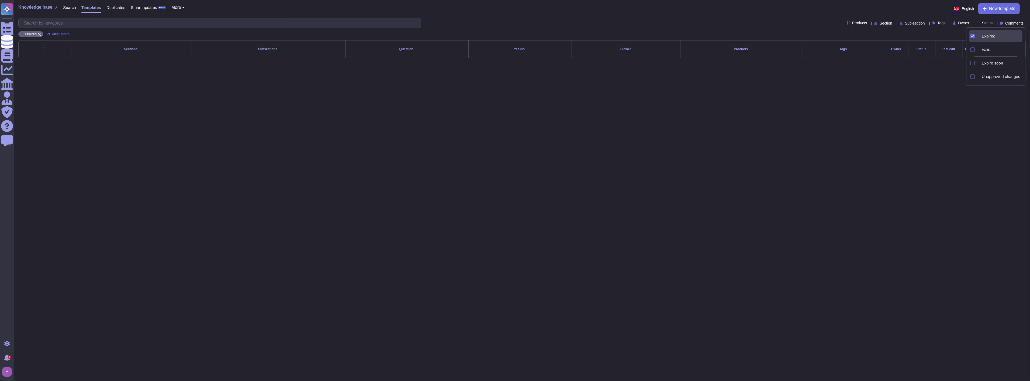
click at [975, 33] on div "Expired" at bounding box center [995, 36] width 53 height 12
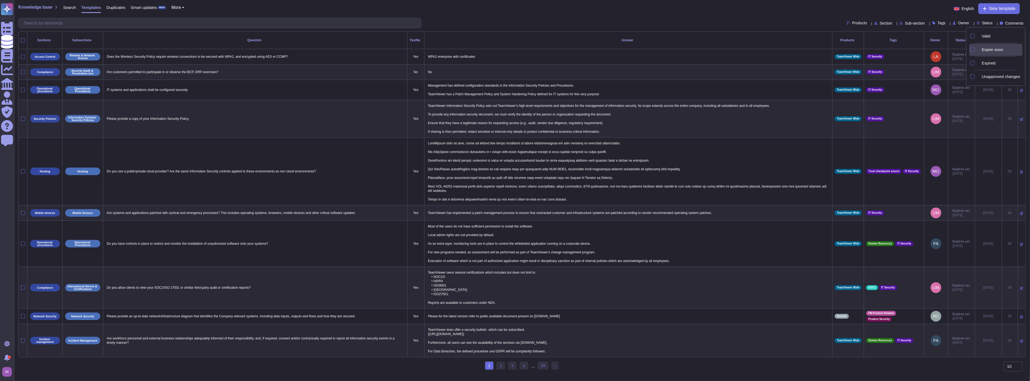
click at [979, 50] on icon at bounding box center [979, 50] width 0 height 0
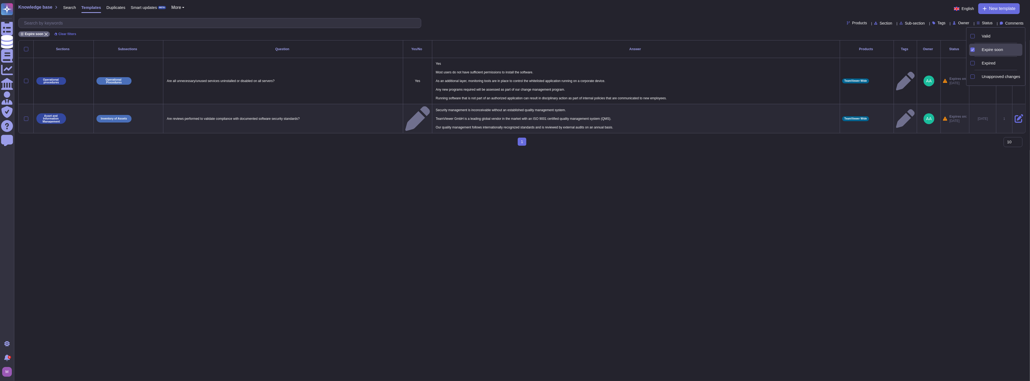
click at [637, 150] on html "Questionnaires Knowledge Base Documents Analytics CAIQ / SIG Admin Trust Center…" at bounding box center [515, 75] width 1030 height 150
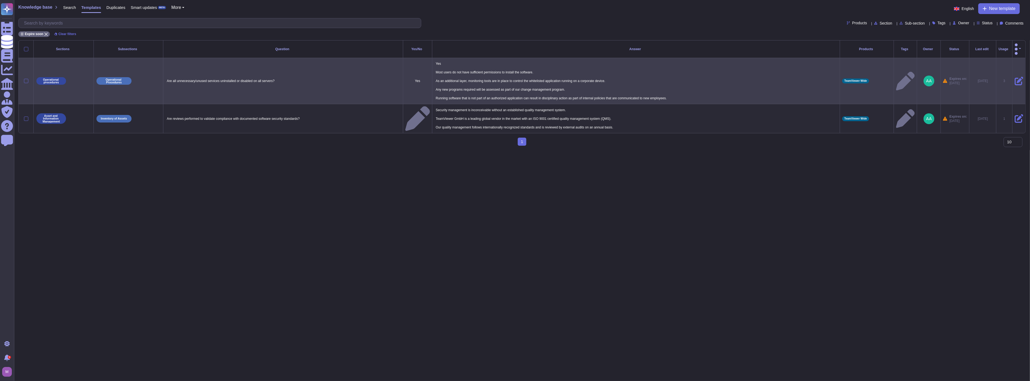
drag, startPoint x: 693, startPoint y: 95, endPoint x: 559, endPoint y: 78, distance: 135.2
click at [559, 78] on p "Yes Most users do not have sufficient permissions to install the software. As a…" at bounding box center [635, 81] width 403 height 42
drag, startPoint x: 310, startPoint y: 72, endPoint x: 165, endPoint y: 74, distance: 145.3
click at [165, 77] on p "Are all unnecessary/unused services uninstalled or disabled on all servers?" at bounding box center [282, 80] width 235 height 7
copy p "Are all unnecessary/unused services uninstalled or disabled on all servers?"
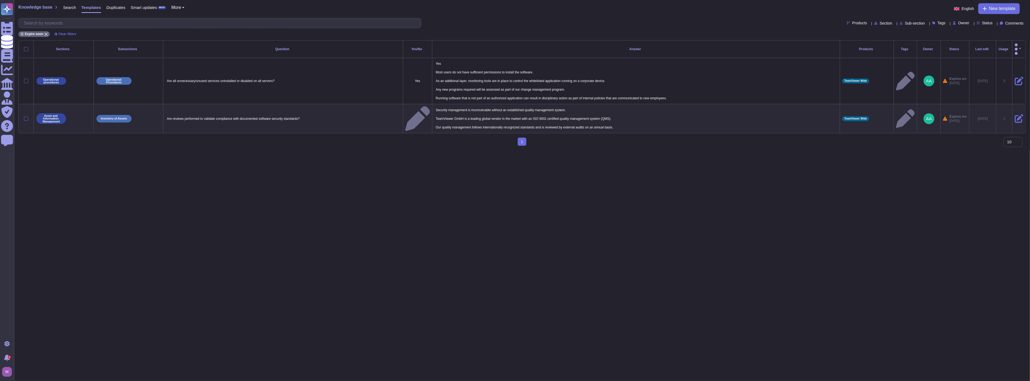
click at [733, 150] on html "Questionnaires Knowledge Base Documents Analytics CAIQ / SIG Admin Trust Center…" at bounding box center [515, 75] width 1030 height 150
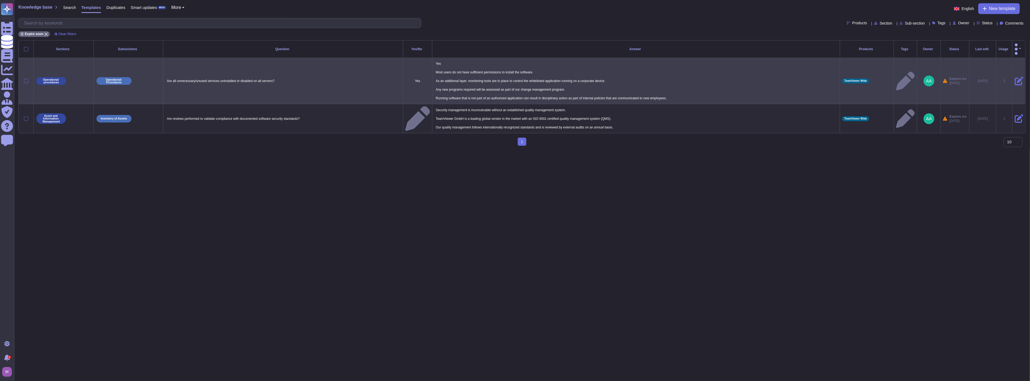
drag, startPoint x: 428, startPoint y: 56, endPoint x: 664, endPoint y: 90, distance: 238.3
click at [664, 90] on td "Yes Most users do not have sufficient permissions to install the software. As a…" at bounding box center [636, 81] width 408 height 46
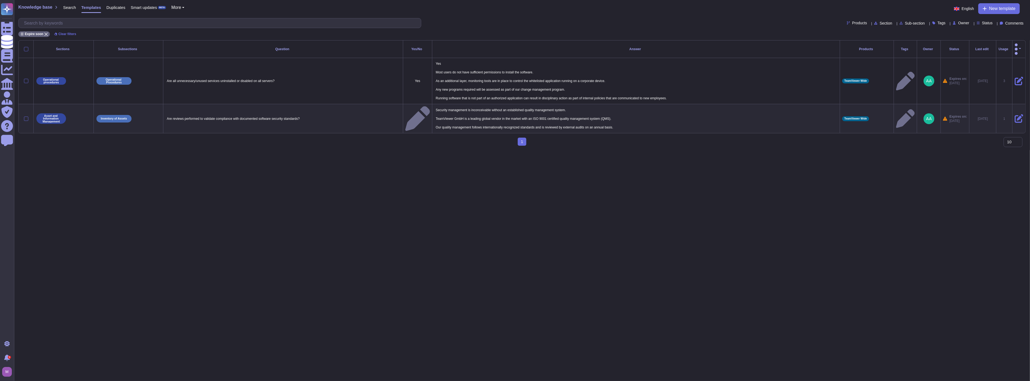
copy p "Yes Most users do not have sufficient permissions to install the software. As a…"
click at [851, 150] on html "Questionnaires Knowledge Base Documents Analytics CAIQ / SIG Admin Trust Center…" at bounding box center [515, 75] width 1030 height 150
drag, startPoint x: 340, startPoint y: 169, endPoint x: 353, endPoint y: 155, distance: 19.8
click at [340, 150] on html "Questionnaires Knowledge Base Documents Analytics CAIQ / SIG Admin Trust Center…" at bounding box center [515, 75] width 1030 height 150
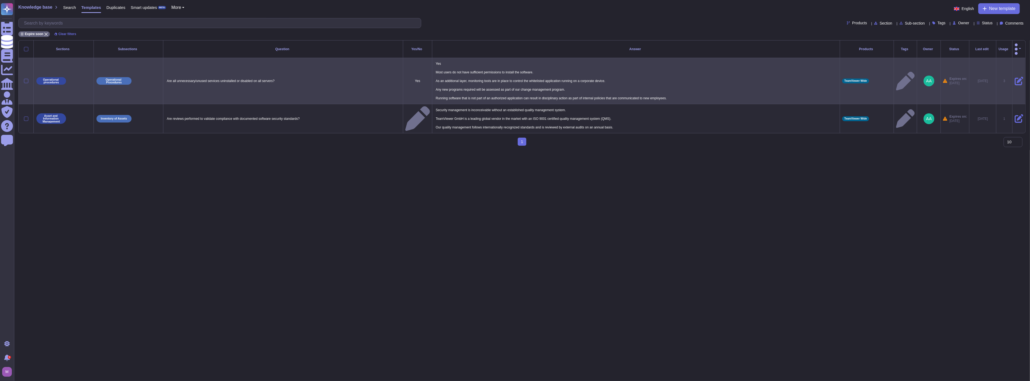
drag, startPoint x: 431, startPoint y: 57, endPoint x: 672, endPoint y: 96, distance: 244.0
click at [672, 96] on td "Yes Most users do not have sufficient permissions to install the software. As a…" at bounding box center [636, 81] width 408 height 46
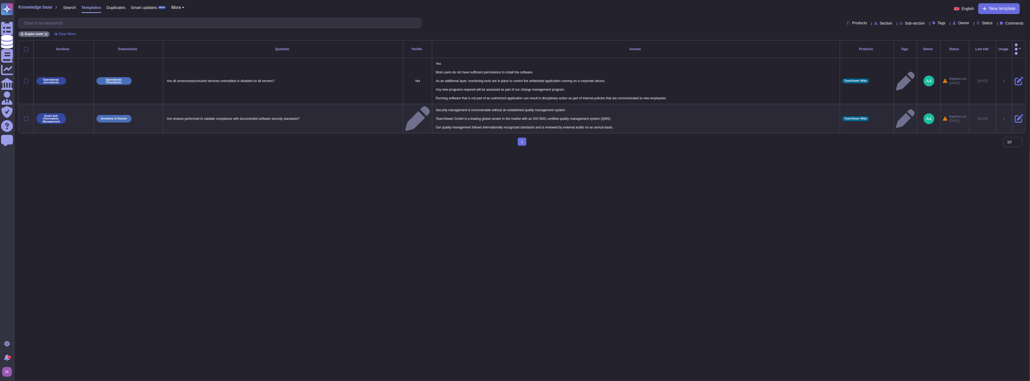
copy p "Yes Most users do not have sufficient permissions to install the software. As a…"
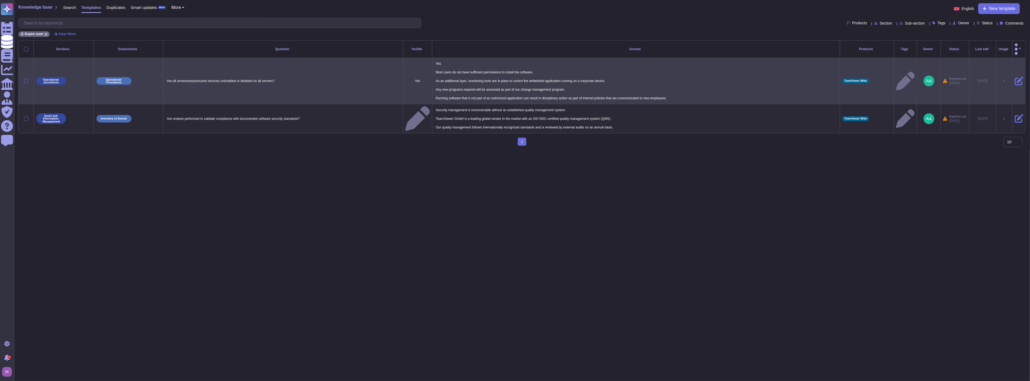
click at [1015, 77] on icon at bounding box center [1019, 81] width 9 height 9
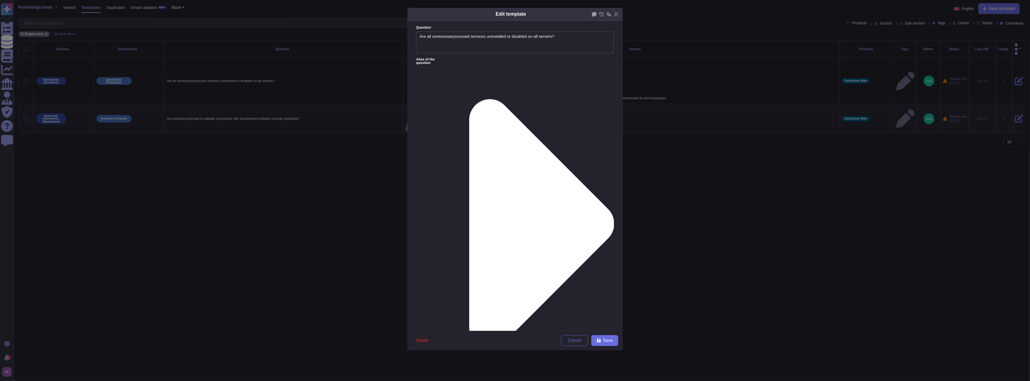
type textarea "Are all unnecessary/unused services uninstalled or disabled on all servers?"
paste textarea "TeamViewer enforces a comprehensive system hardening policy across all producti…"
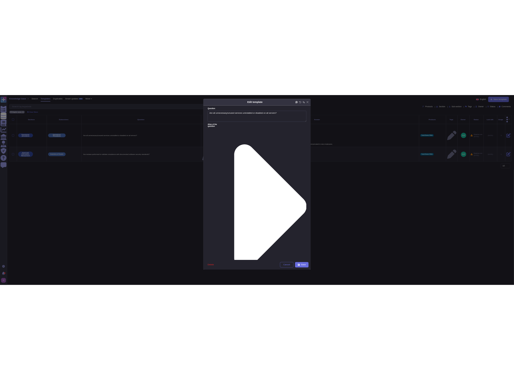
scroll to position [101, 0]
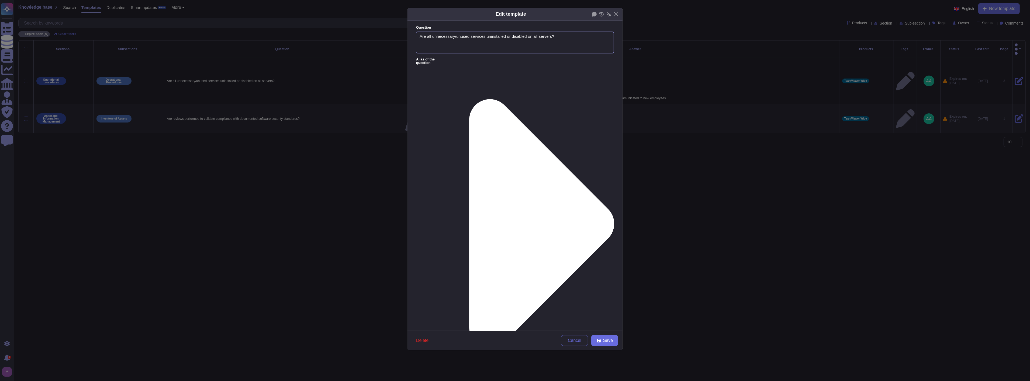
type textarea "TeamViewer enforces a comprehensive system hardening policy across all producti…"
drag, startPoint x: 554, startPoint y: 38, endPoint x: 414, endPoint y: 37, distance: 140.1
click at [414, 37] on form "Question Are all unnecessary/unused services uninstalled or disabled on all ser…" at bounding box center [514, 176] width 215 height 310
click at [459, 60] on icon at bounding box center [531, 224] width 166 height 332
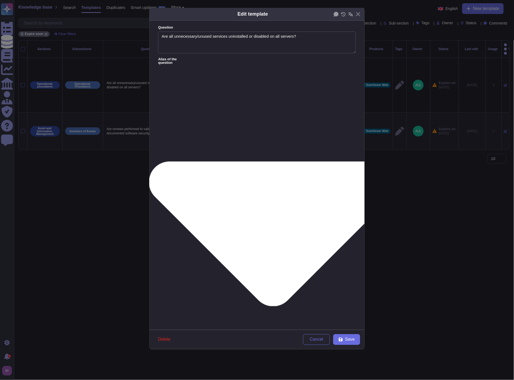
paste textarea "ave all non-essential services been removed or disabled across production serve…"
type textarea "ave all non-essential services been removed or disabled across production serve…"
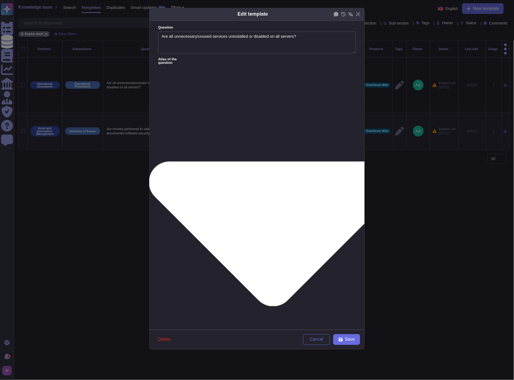
paste textarea "s system hardening enforced to ensure unused services are not active on any ser…"
type textarea "s system hardening enforced to ensure unused services are not active on any ser…"
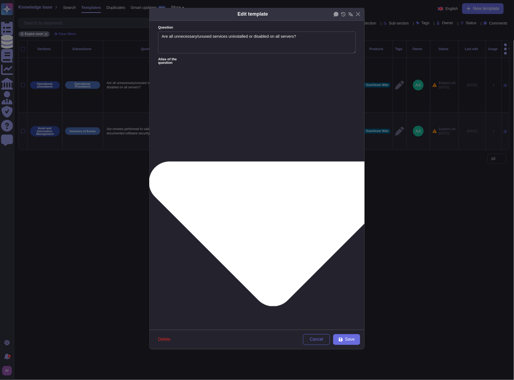
paste textarea "Do your servers operate with only required services enabled, with all others de…"
type textarea "Do your servers operate with only required services enabled, with all others de…"
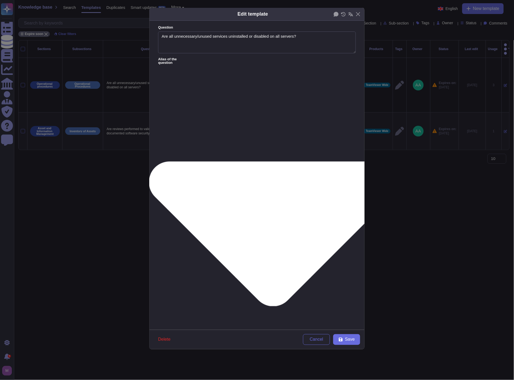
paste textarea "re there controls in place to prevent unnecessary services from running on depl…"
type textarea "Are there controls in place to prevent unnecessary services from running on dep…"
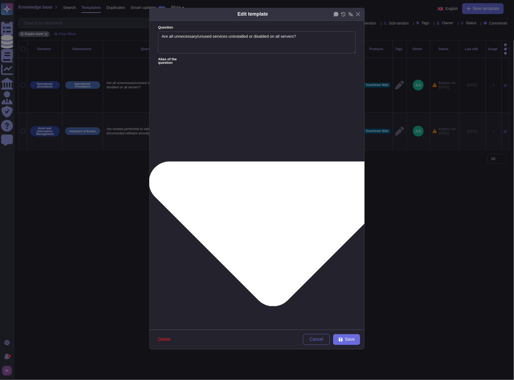
paste textarea "Does your organization ensure that all servers are free from unused or unnecess…"
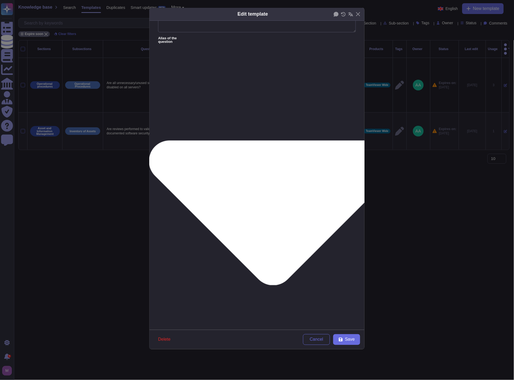
scroll to position [47, 0]
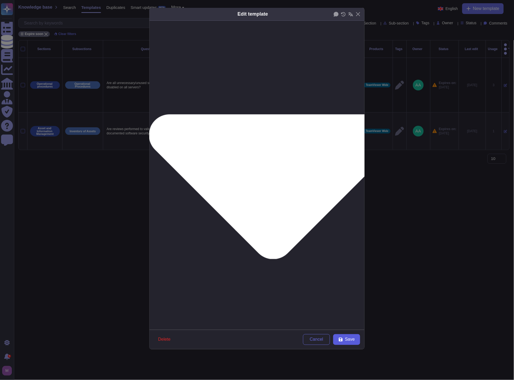
type textarea "Does your organization ensure that all servers are free from unused or unnecess…"
click at [349, 338] on span "Save" at bounding box center [350, 340] width 10 height 4
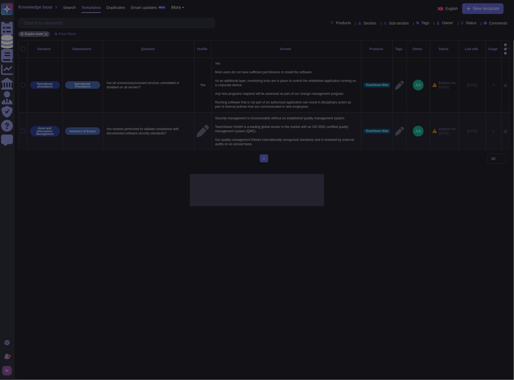
type textarea "Yes Most users do not have sufficient permissions to install the software. As a…"
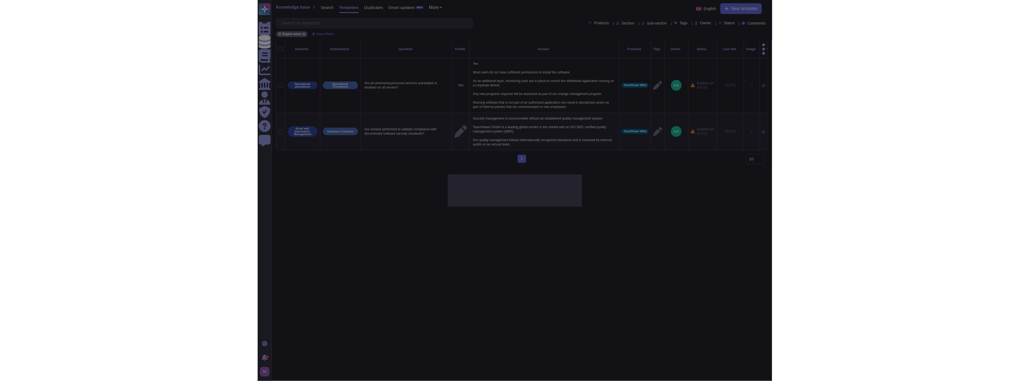
scroll to position [0, 0]
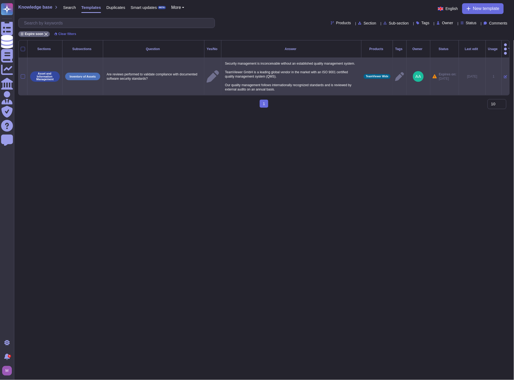
click at [504, 75] on icon at bounding box center [505, 76] width 3 height 3
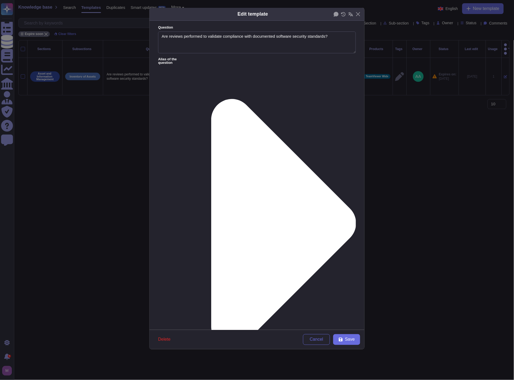
type textarea "Are reviews performed to validate compliance with documented software security …"
type textarea "Security management is inconceivable without an established quality management …"
click at [168, 341] on span "Delete" at bounding box center [164, 340] width 12 height 4
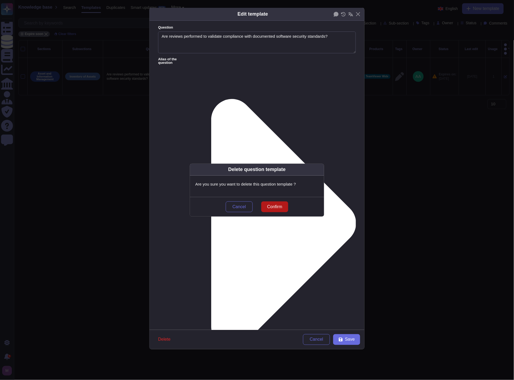
click at [275, 206] on span "Confirm" at bounding box center [274, 207] width 15 height 4
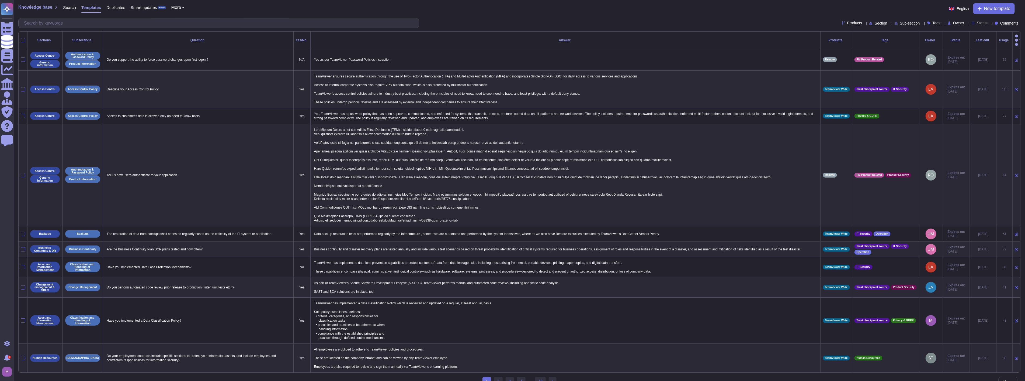
click at [981, 24] on span "Status" at bounding box center [982, 23] width 11 height 4
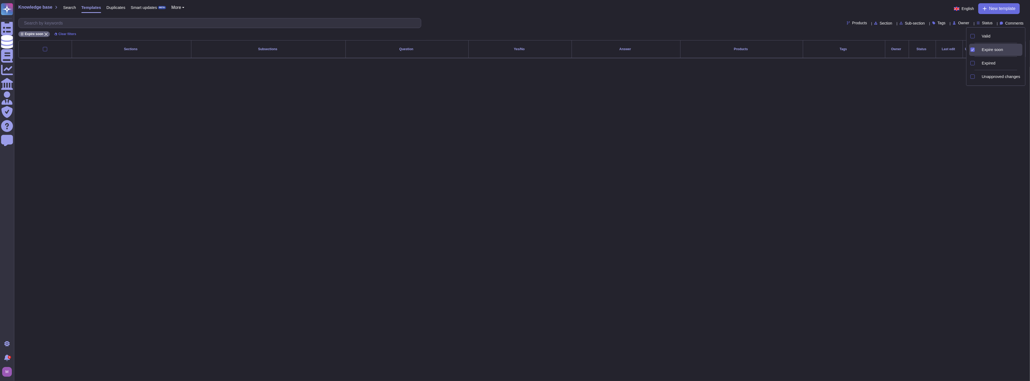
click at [982, 50] on icon at bounding box center [1048, 119] width 138 height 138
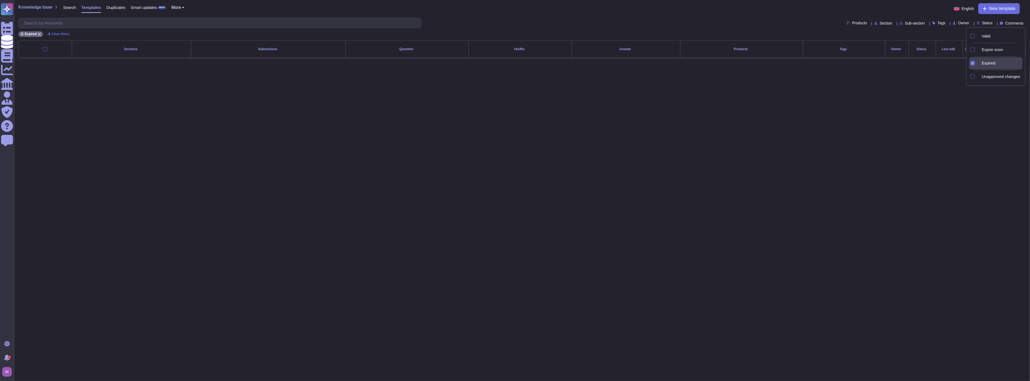
click at [981, 64] on icon at bounding box center [1048, 133] width 138 height 138
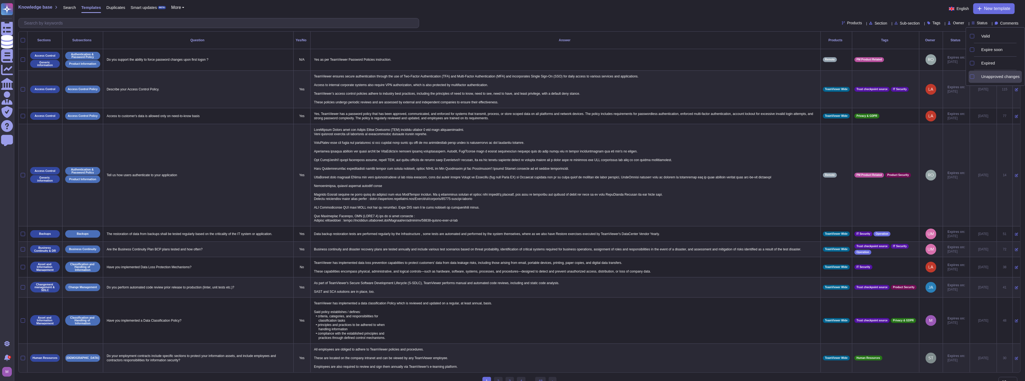
click at [981, 72] on div "Unapproved changes" at bounding box center [999, 77] width 45 height 12
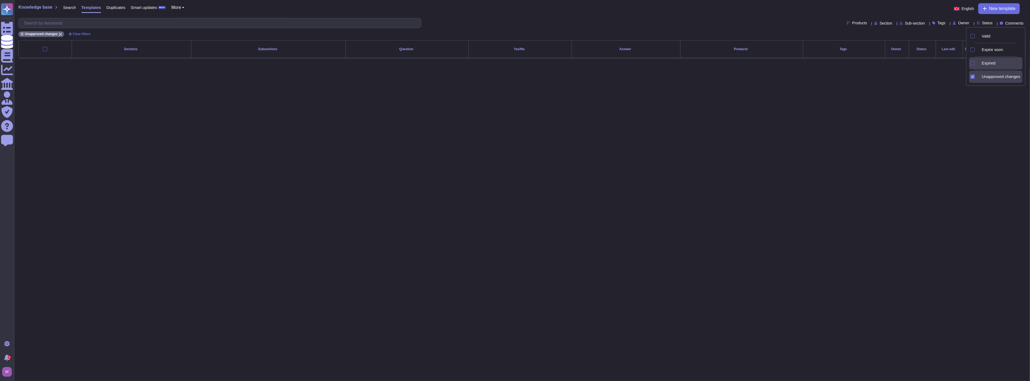
click at [979, 64] on icon at bounding box center [979, 64] width 0 height 0
click at [978, 47] on div at bounding box center [978, 50] width 2 height 6
click at [976, 36] on div "Valid" at bounding box center [995, 36] width 53 height 12
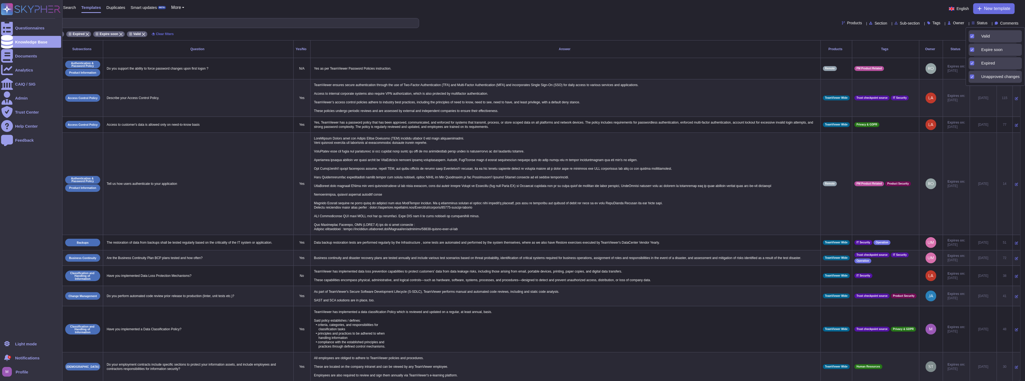
click at [16, 8] on icon at bounding box center [38, 8] width 46 height 7
